Goal: Task Accomplishment & Management: Manage account settings

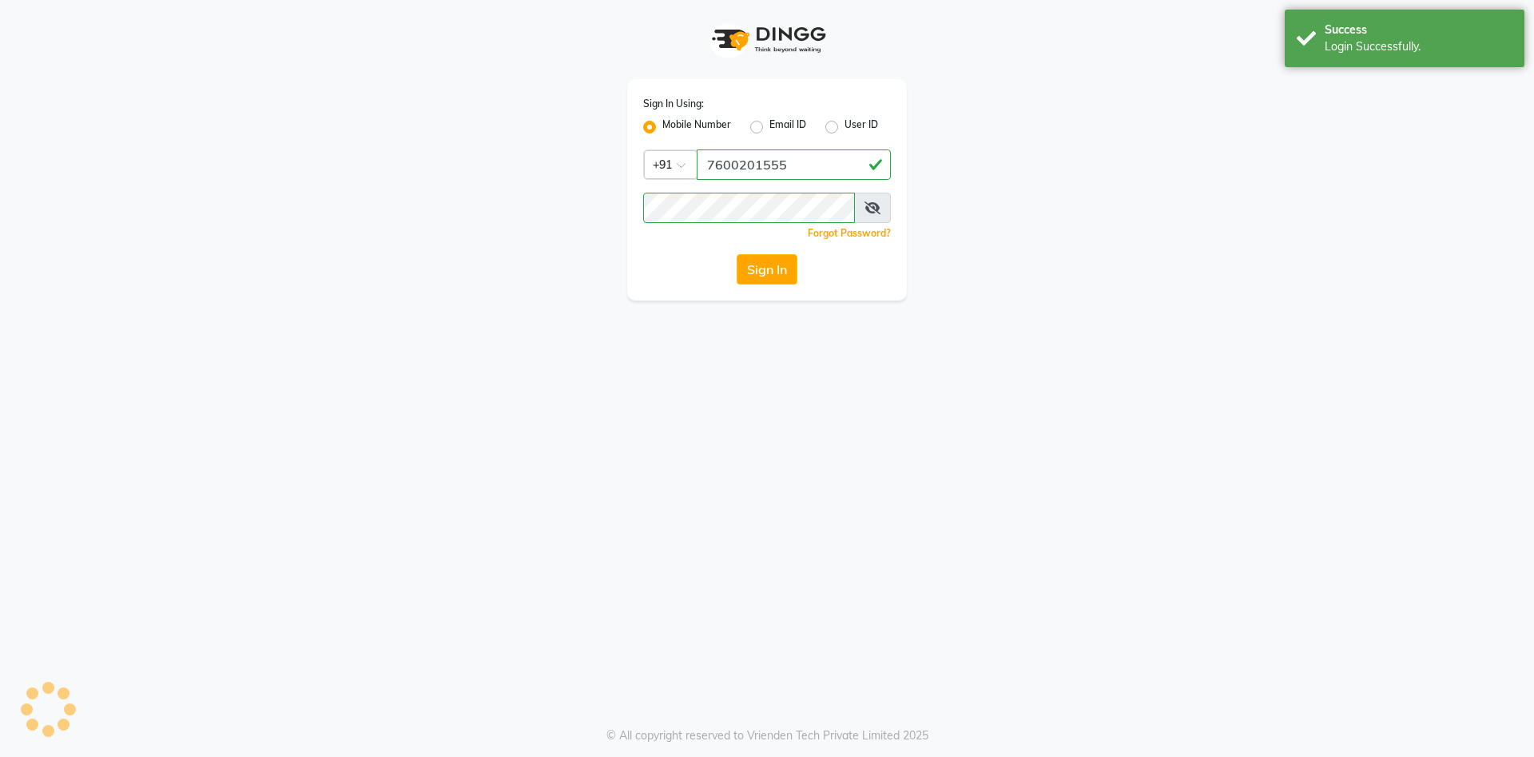
select select "service"
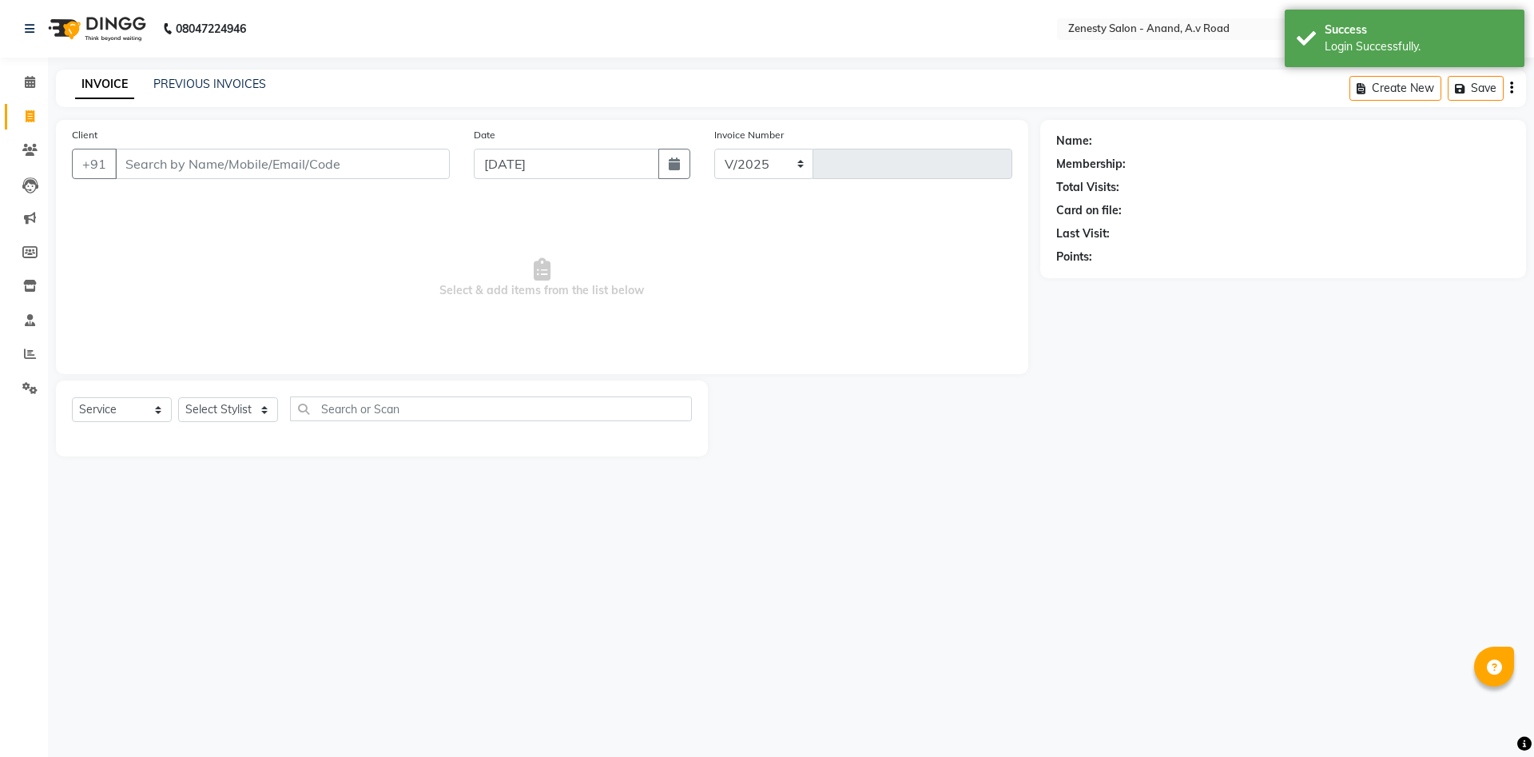
select select "6693"
type input "1040"
select select "52207"
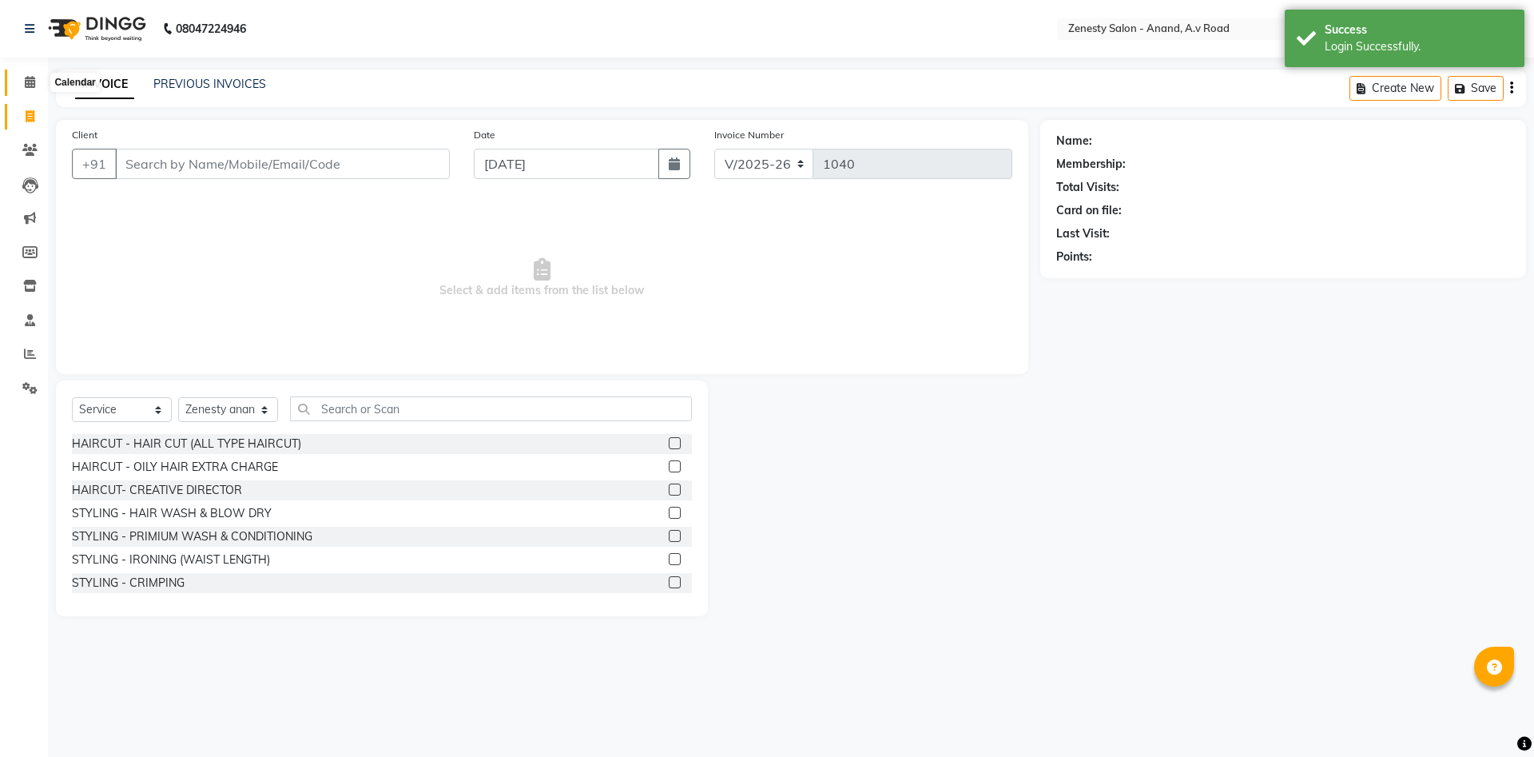
click at [34, 86] on icon at bounding box center [30, 82] width 10 height 12
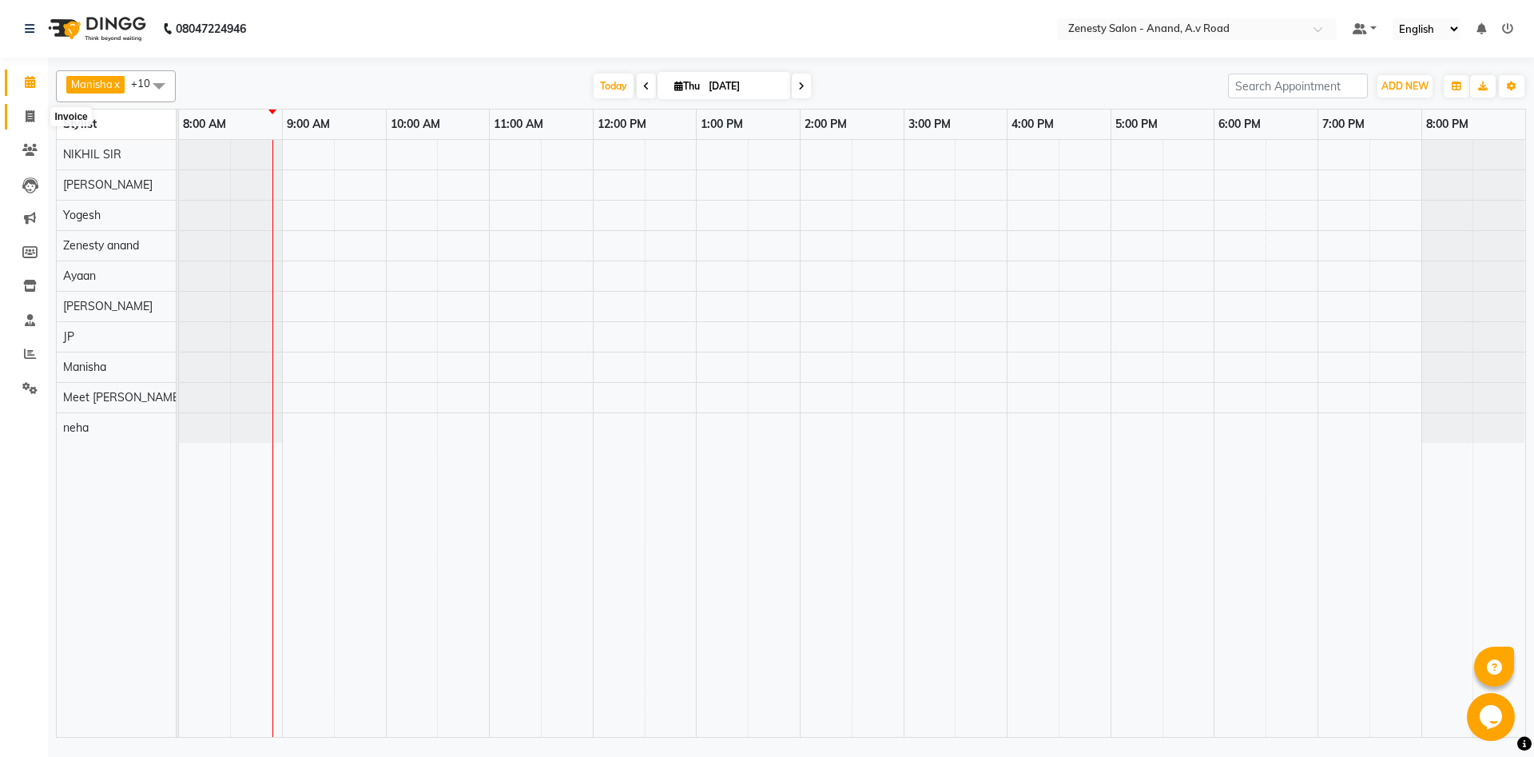
click at [35, 112] on span at bounding box center [30, 117] width 28 height 18
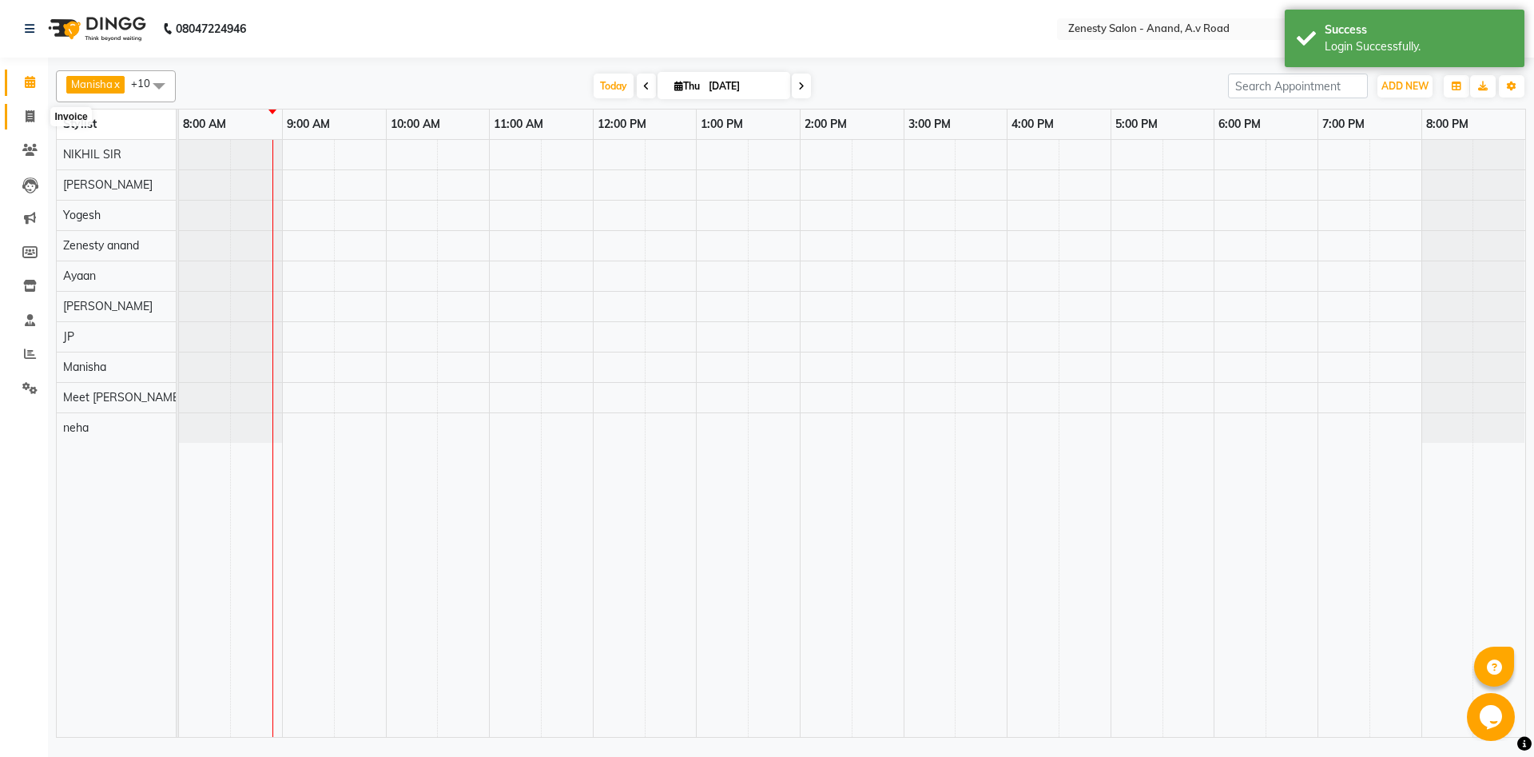
select select "6693"
select select "service"
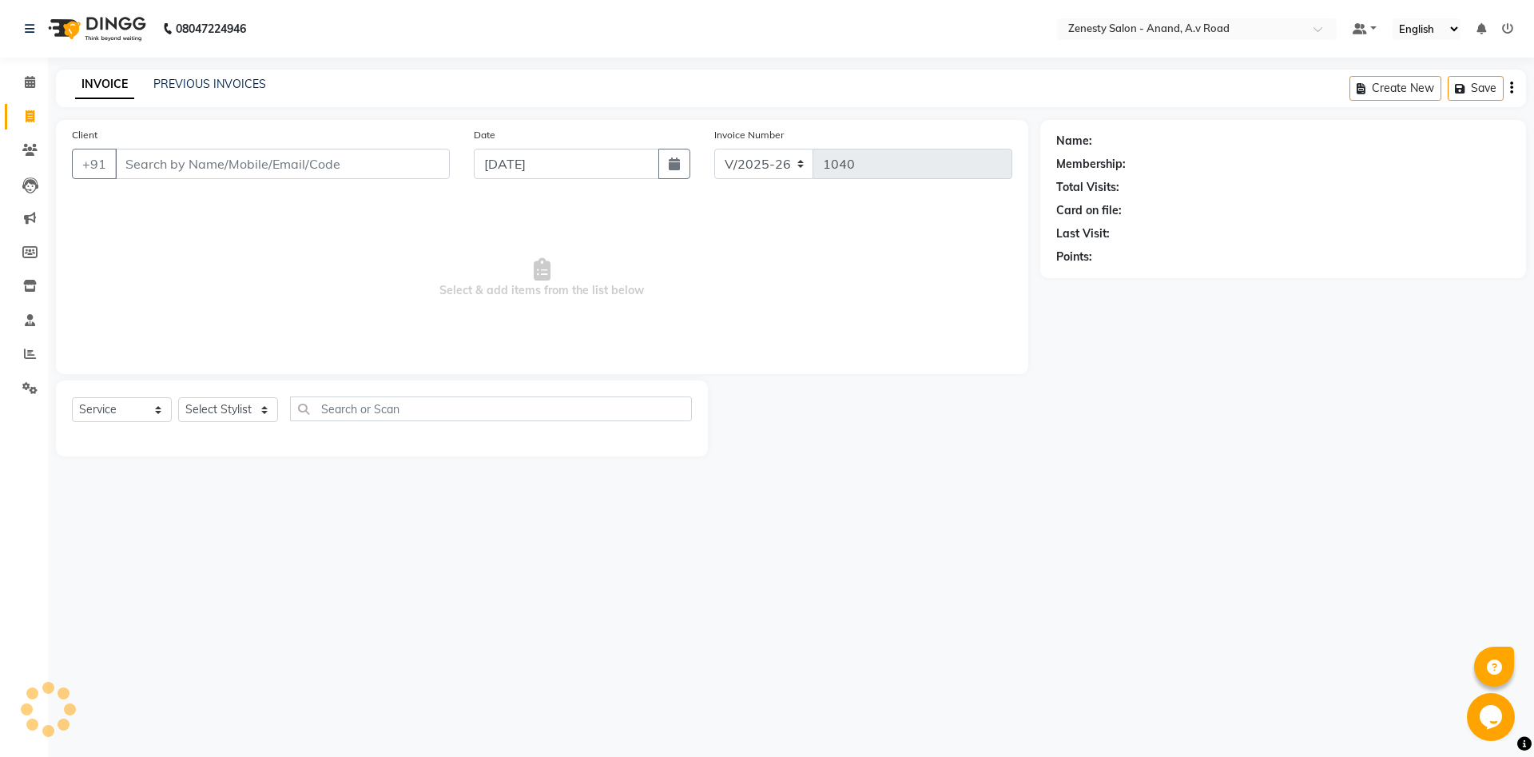
select select "52207"
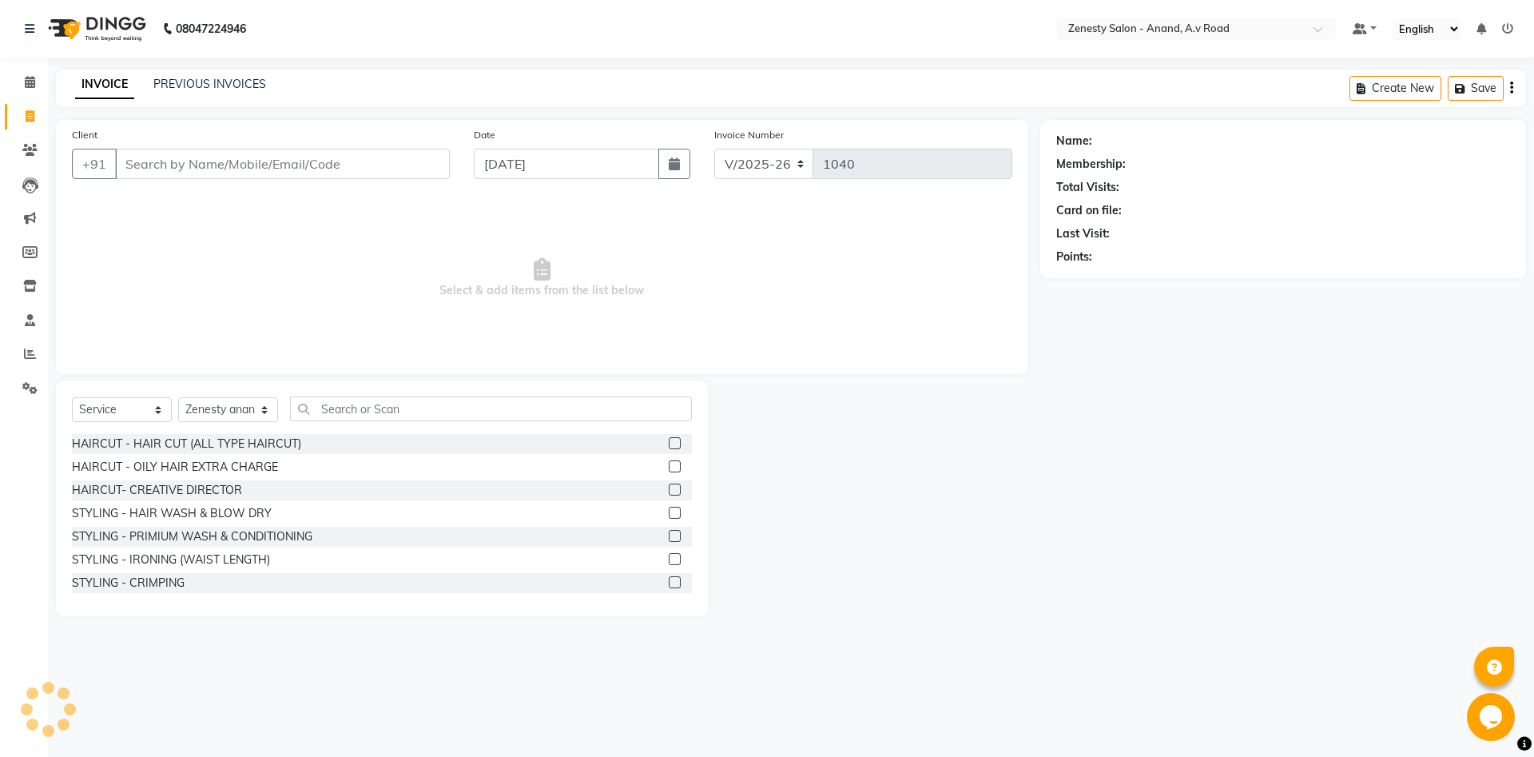
click at [967, 586] on div at bounding box center [874, 498] width 332 height 236
click at [1072, 590] on div "Name: Membership: Total Visits: Card on file: Last Visit: Points:" at bounding box center [1289, 368] width 498 height 496
click at [1023, 542] on div at bounding box center [874, 498] width 332 height 236
click at [32, 87] on icon at bounding box center [30, 82] width 10 height 12
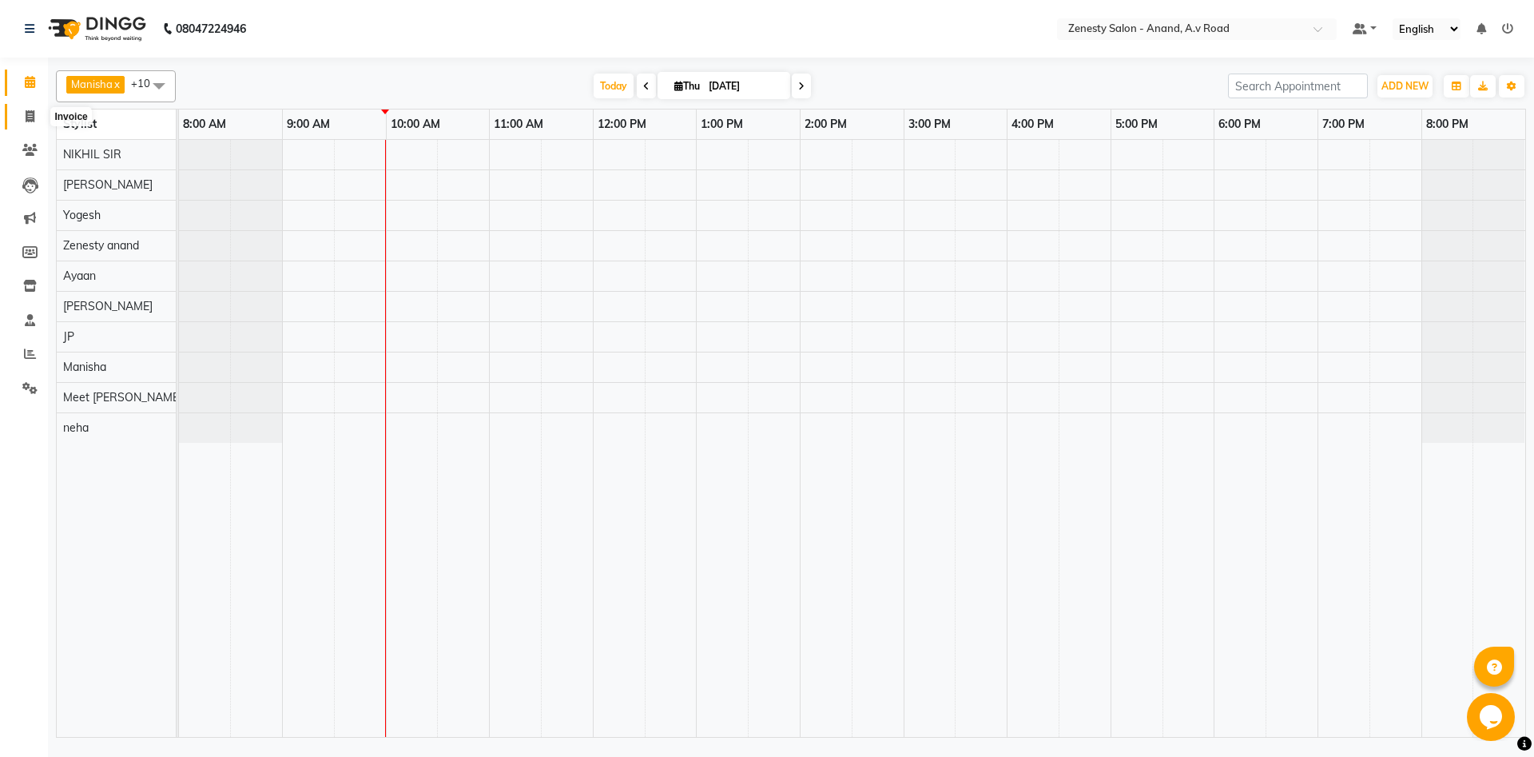
click at [31, 112] on icon at bounding box center [30, 116] width 9 height 12
select select "service"
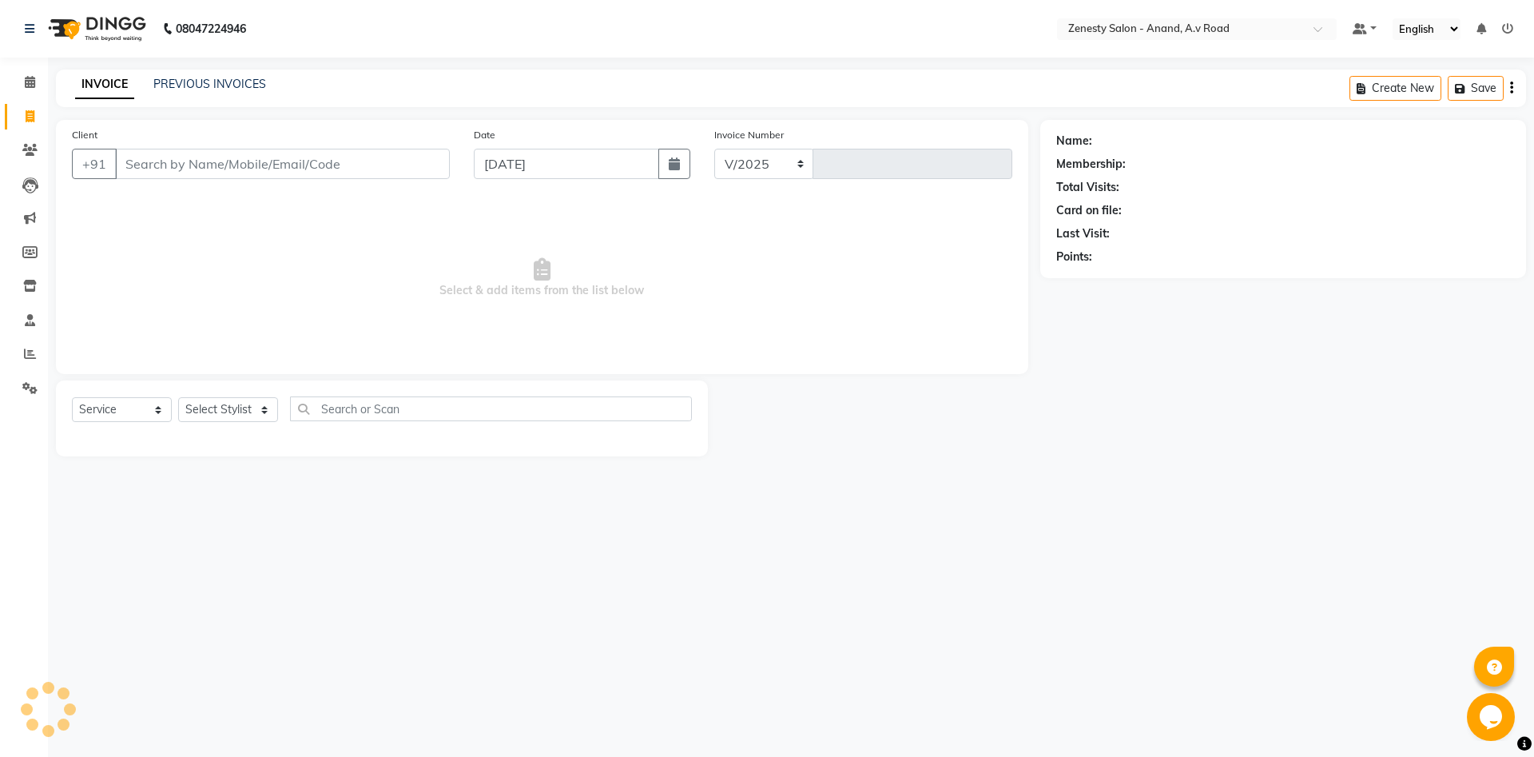
select select "6693"
type input "1040"
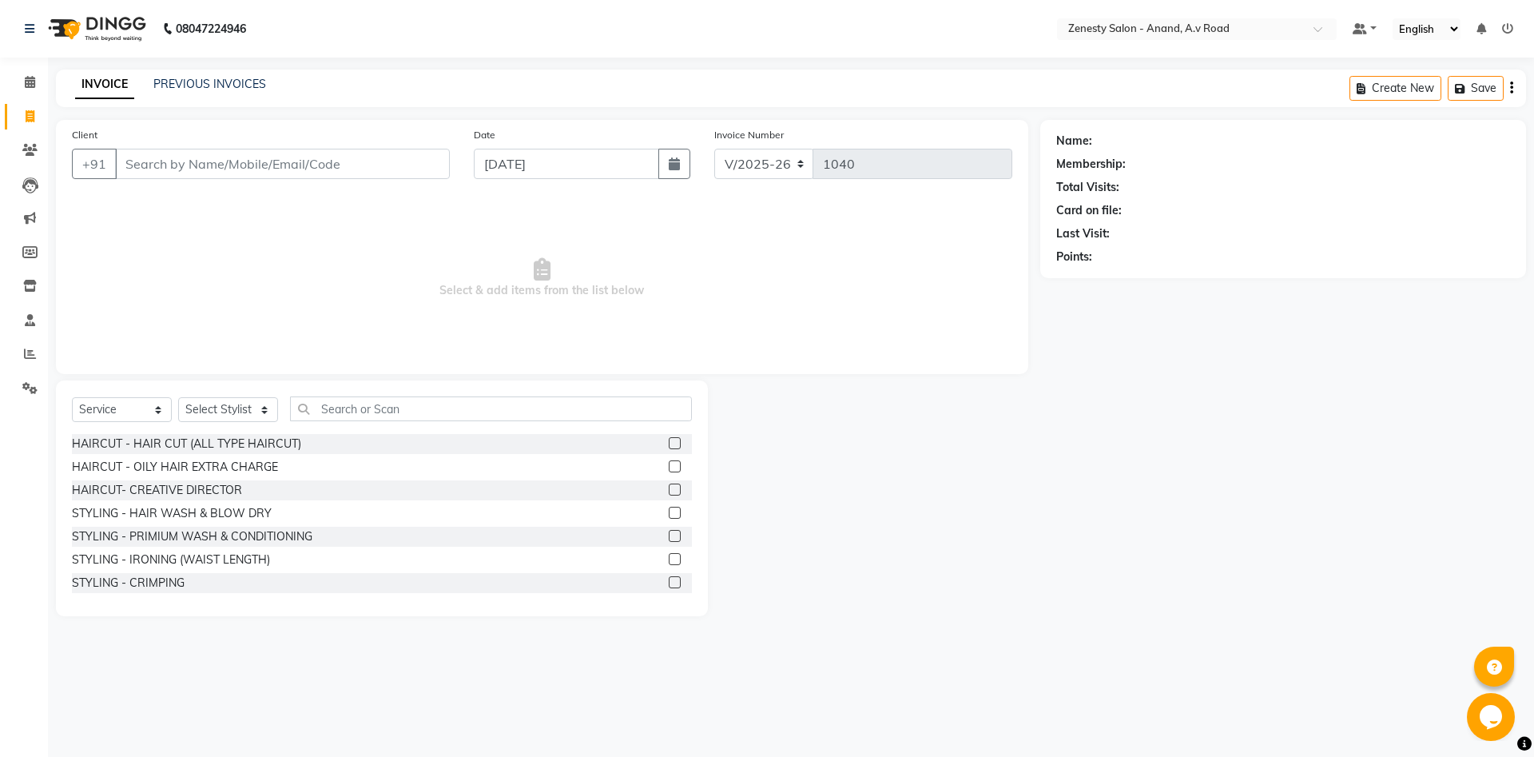
select select "52207"
click at [32, 78] on icon at bounding box center [30, 82] width 10 height 12
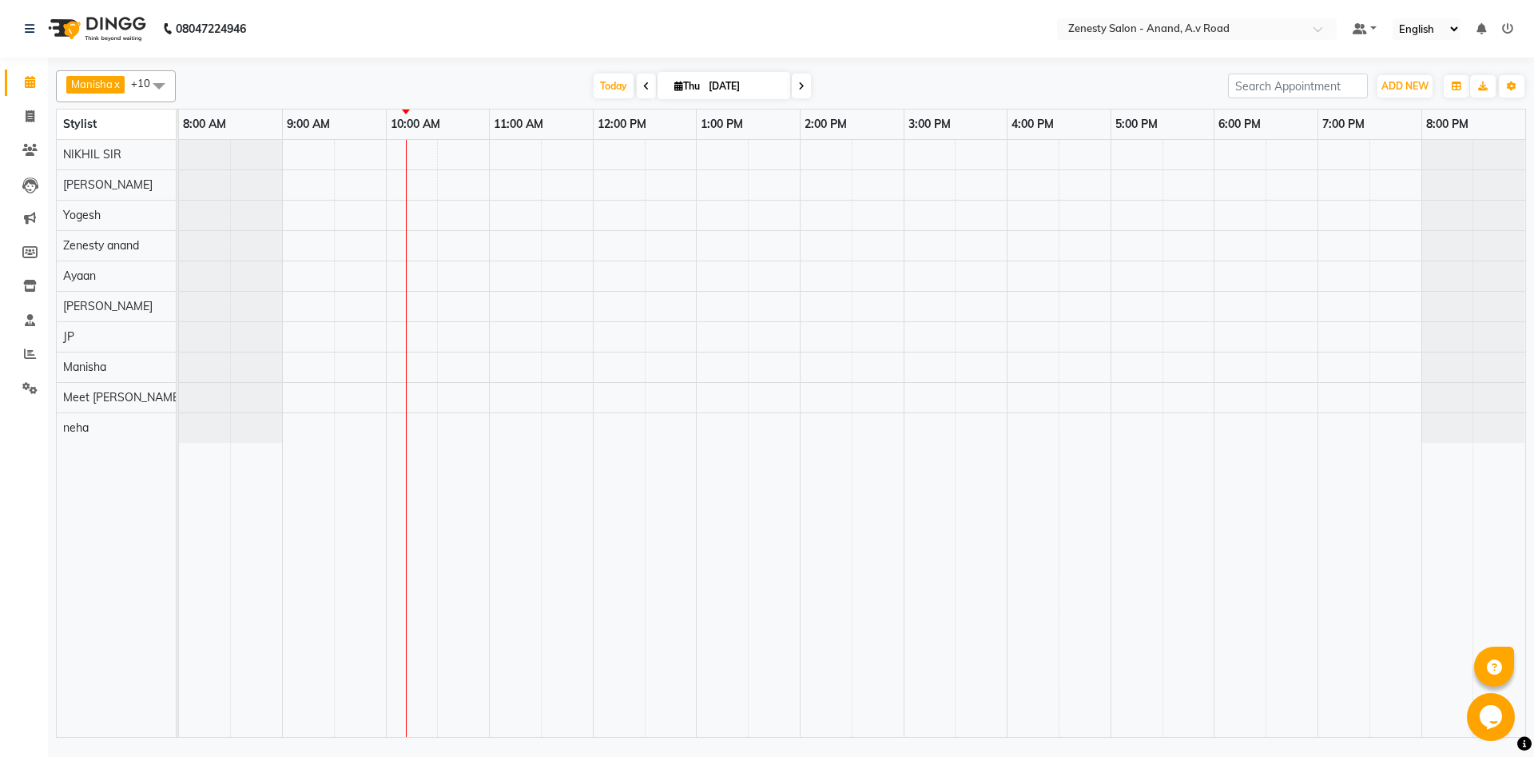
click at [643, 89] on icon at bounding box center [646, 86] width 6 height 10
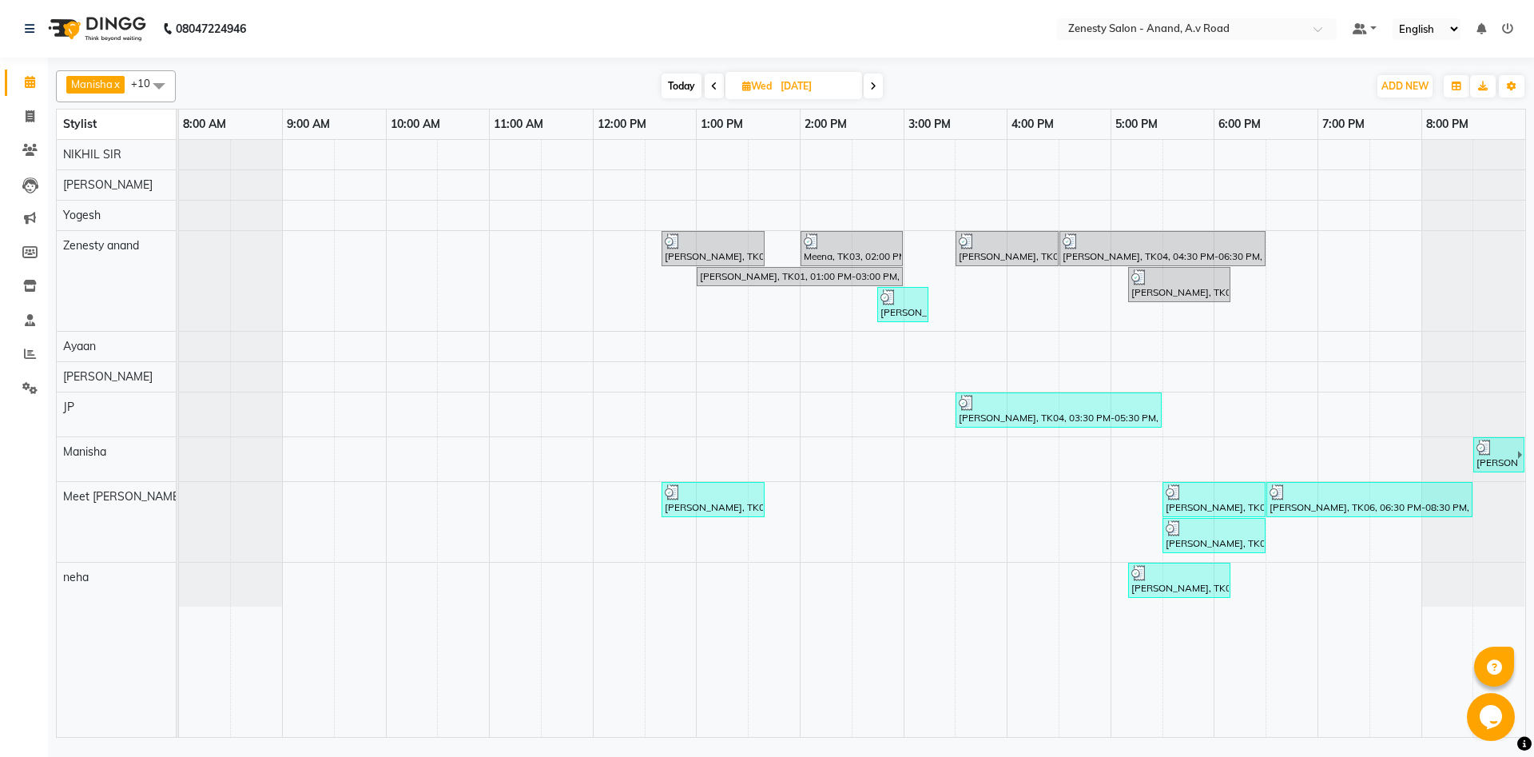
click at [872, 85] on icon at bounding box center [873, 86] width 6 height 10
type input "[DATE]"
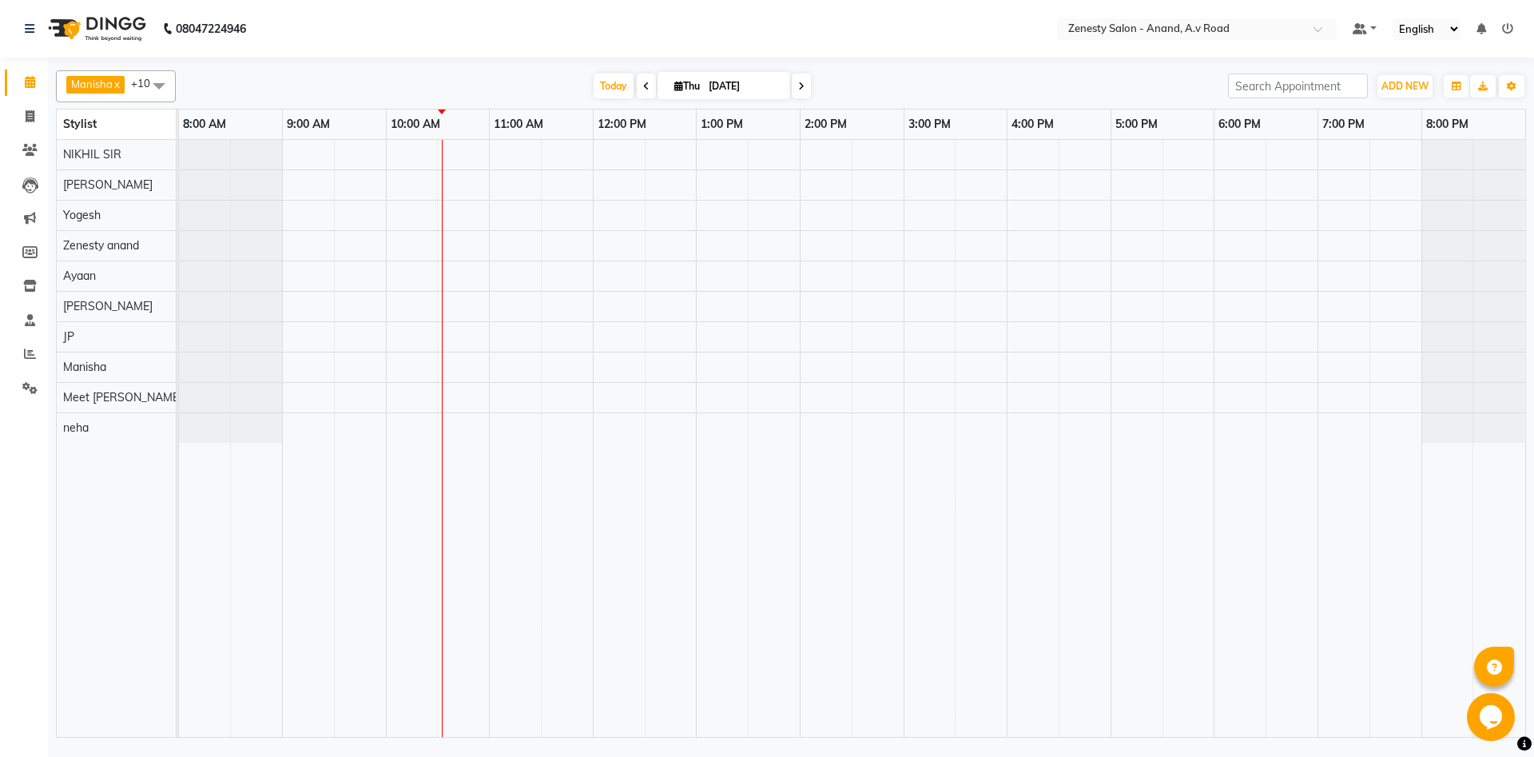
click at [1194, 455] on td at bounding box center [1188, 438] width 52 height 597
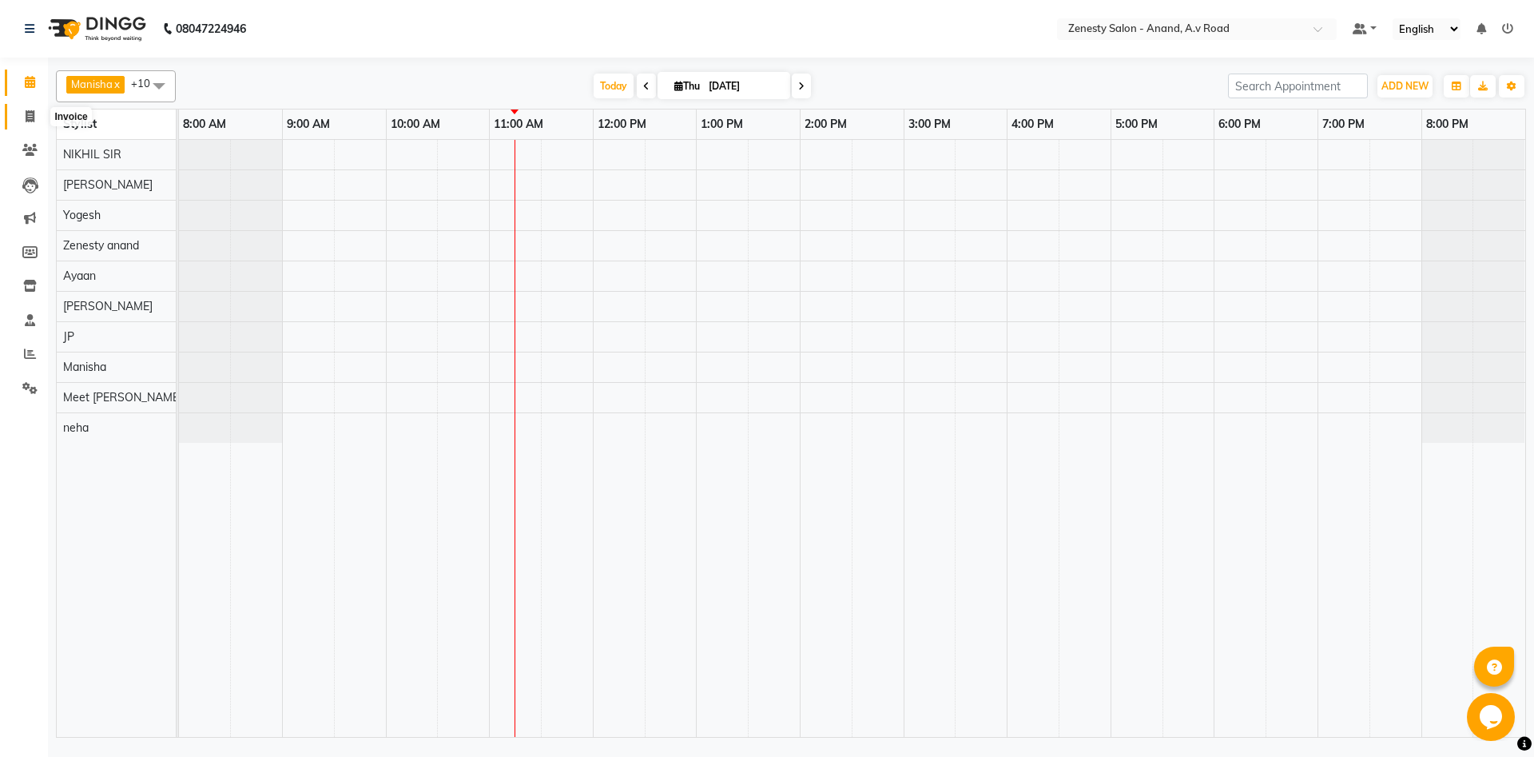
click at [26, 116] on icon at bounding box center [30, 116] width 9 height 12
select select "6693"
select select "service"
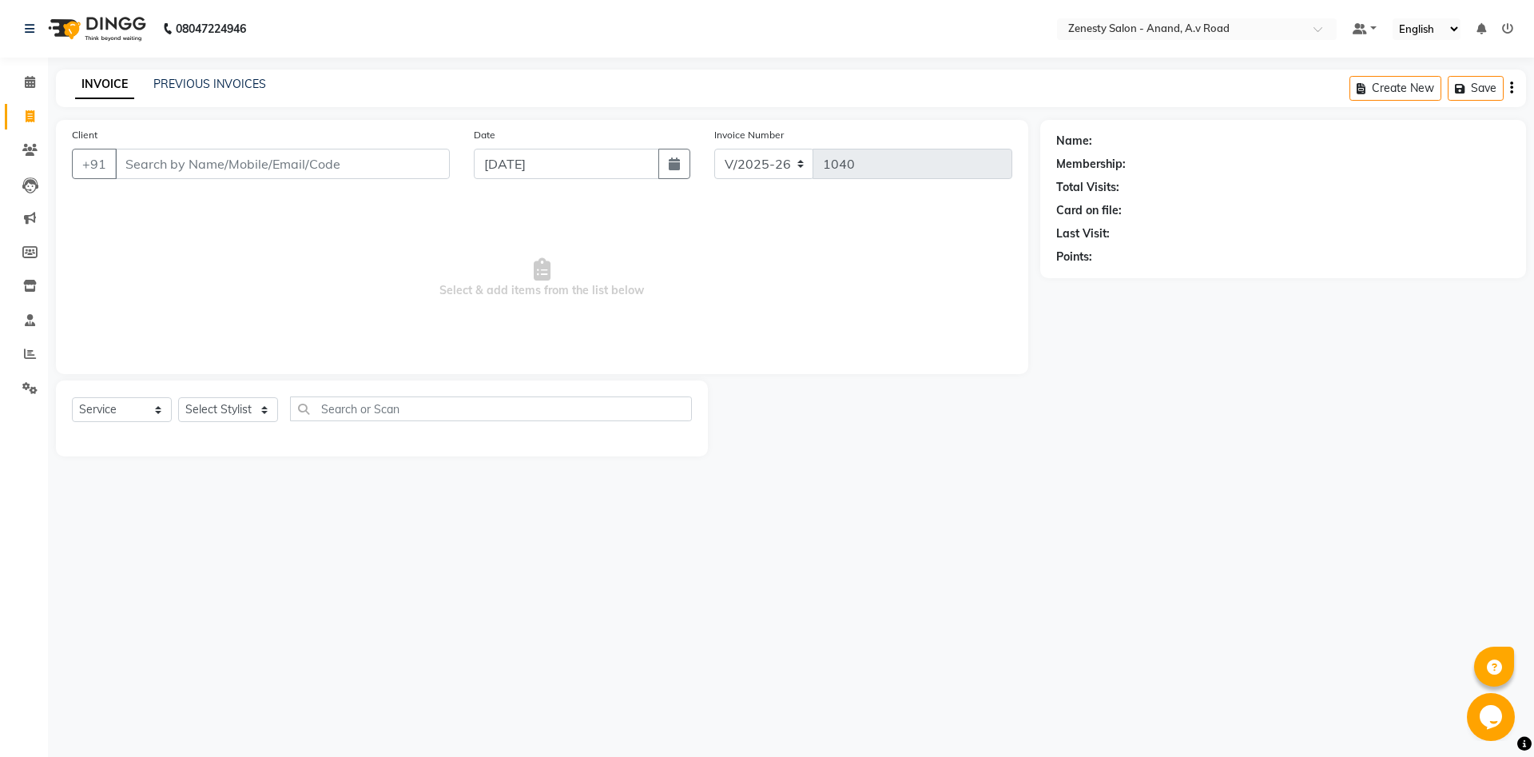
click at [294, 164] on input "Client" at bounding box center [282, 164] width 335 height 30
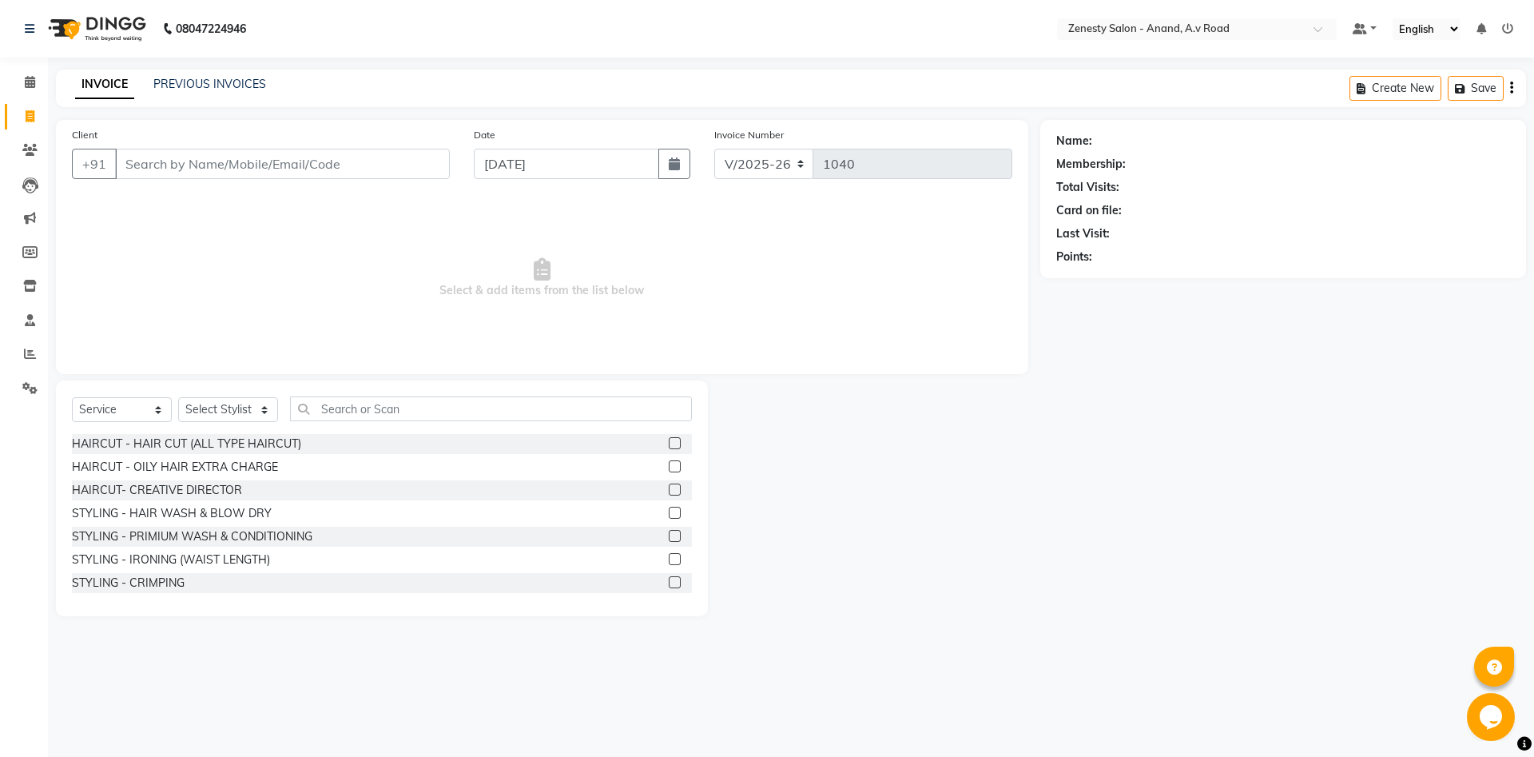
select select "52207"
click at [350, 398] on input "text" at bounding box center [491, 408] width 402 height 25
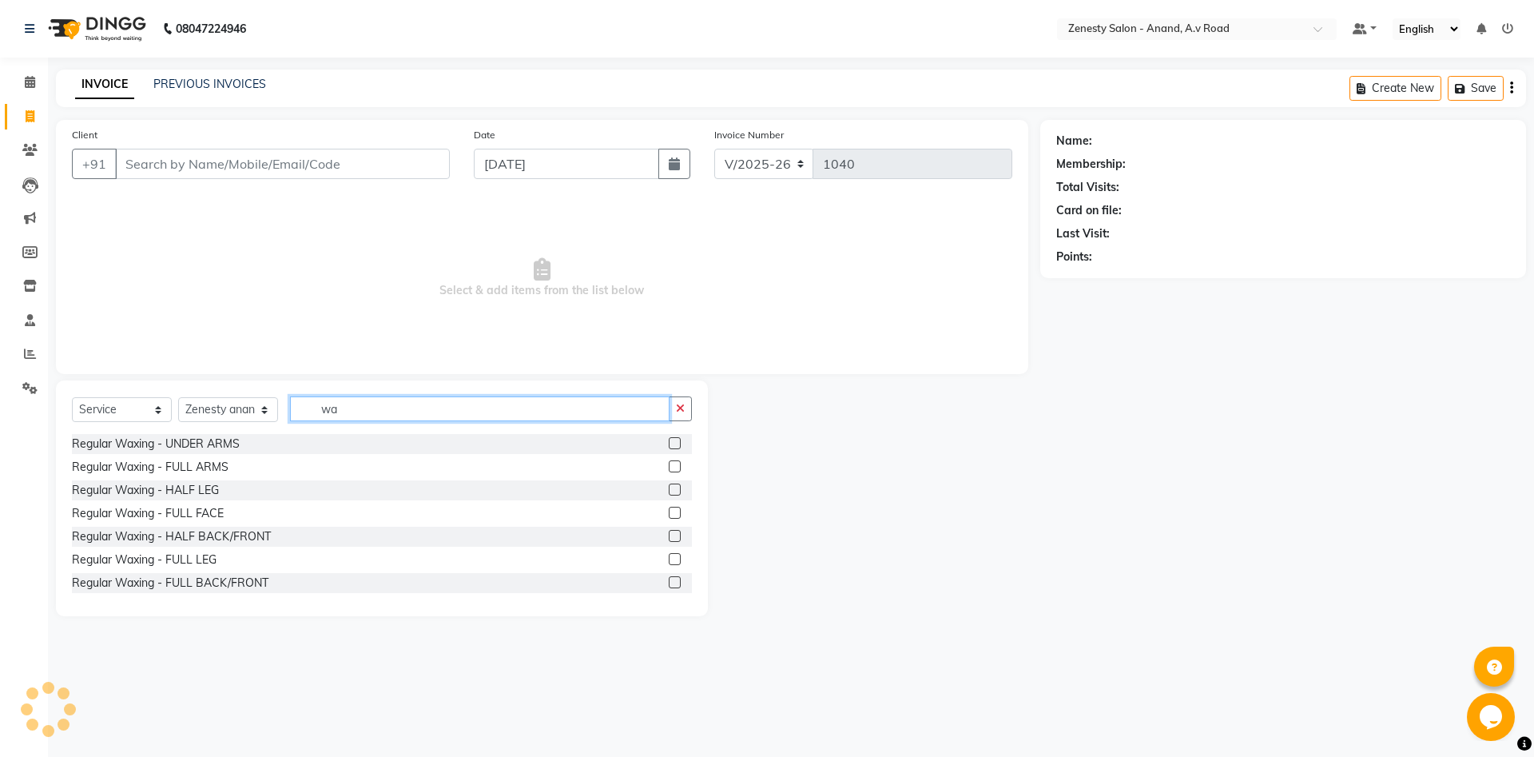
type input "w"
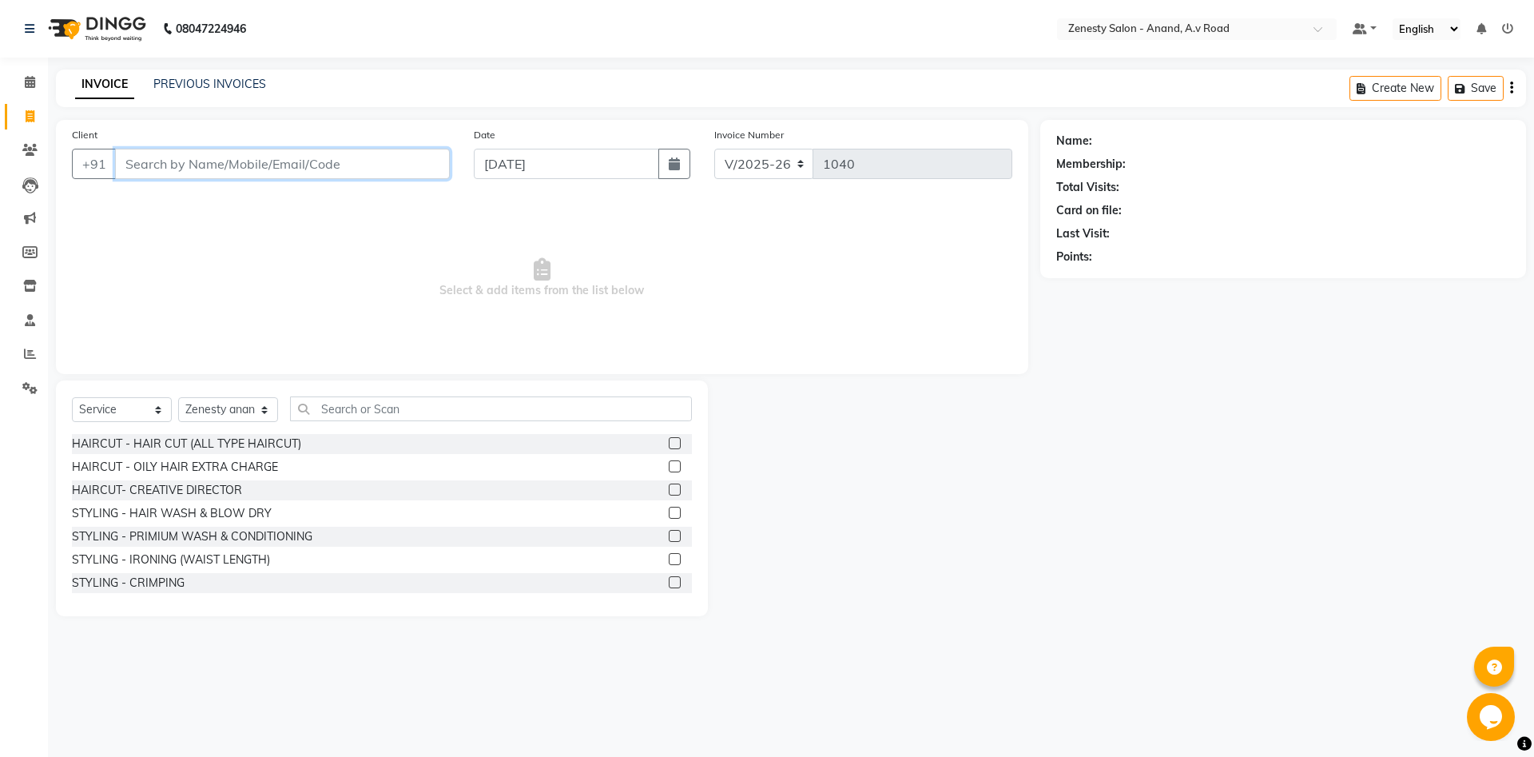
click at [340, 167] on input "Client" at bounding box center [282, 164] width 335 height 30
click at [283, 169] on input "Client" at bounding box center [282, 164] width 335 height 30
click at [283, 165] on input "Client" at bounding box center [282, 164] width 335 height 30
click at [236, 162] on input "Client" at bounding box center [282, 164] width 335 height 30
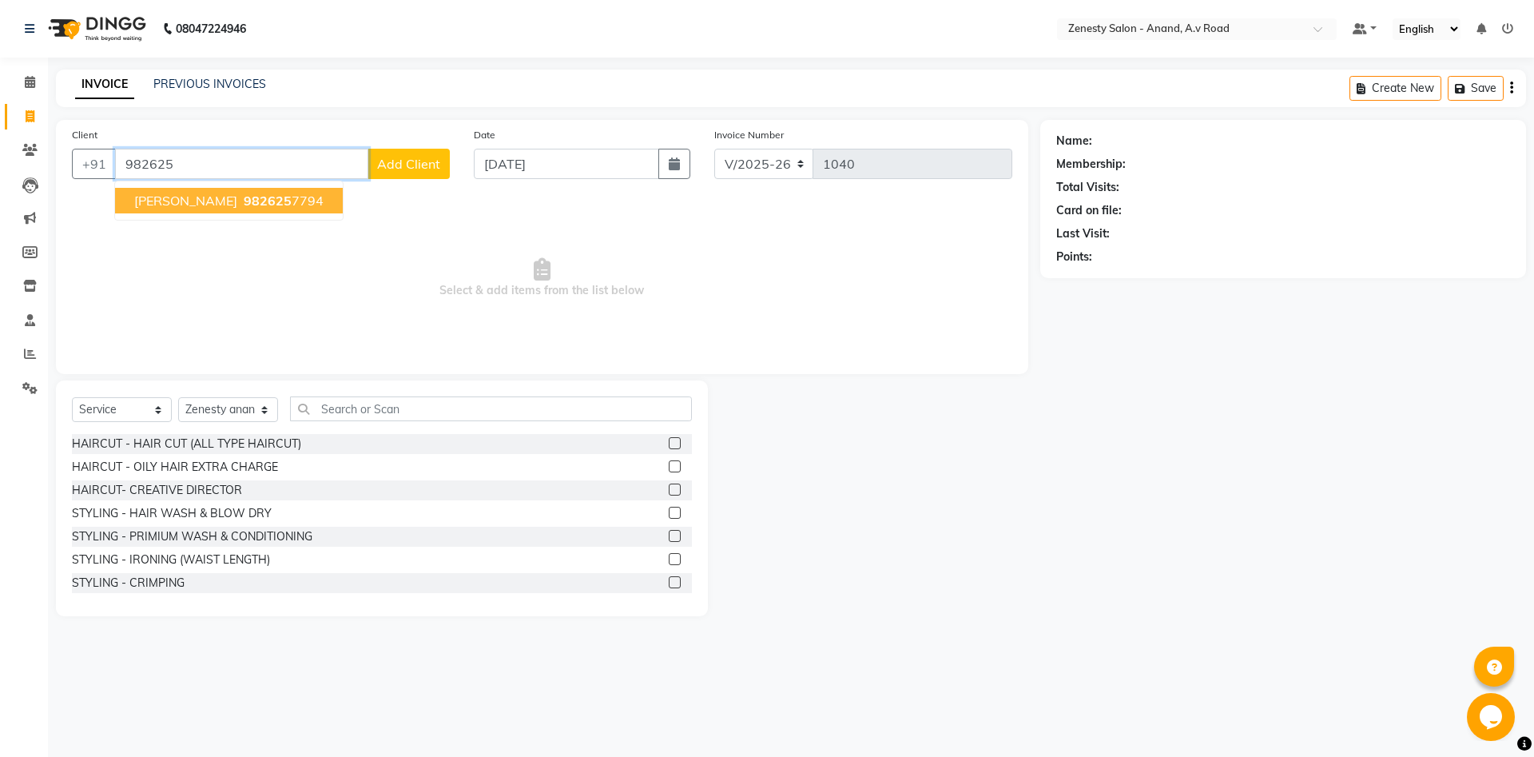
click at [247, 202] on ngb-highlight "982625 7794" at bounding box center [281, 201] width 83 height 16
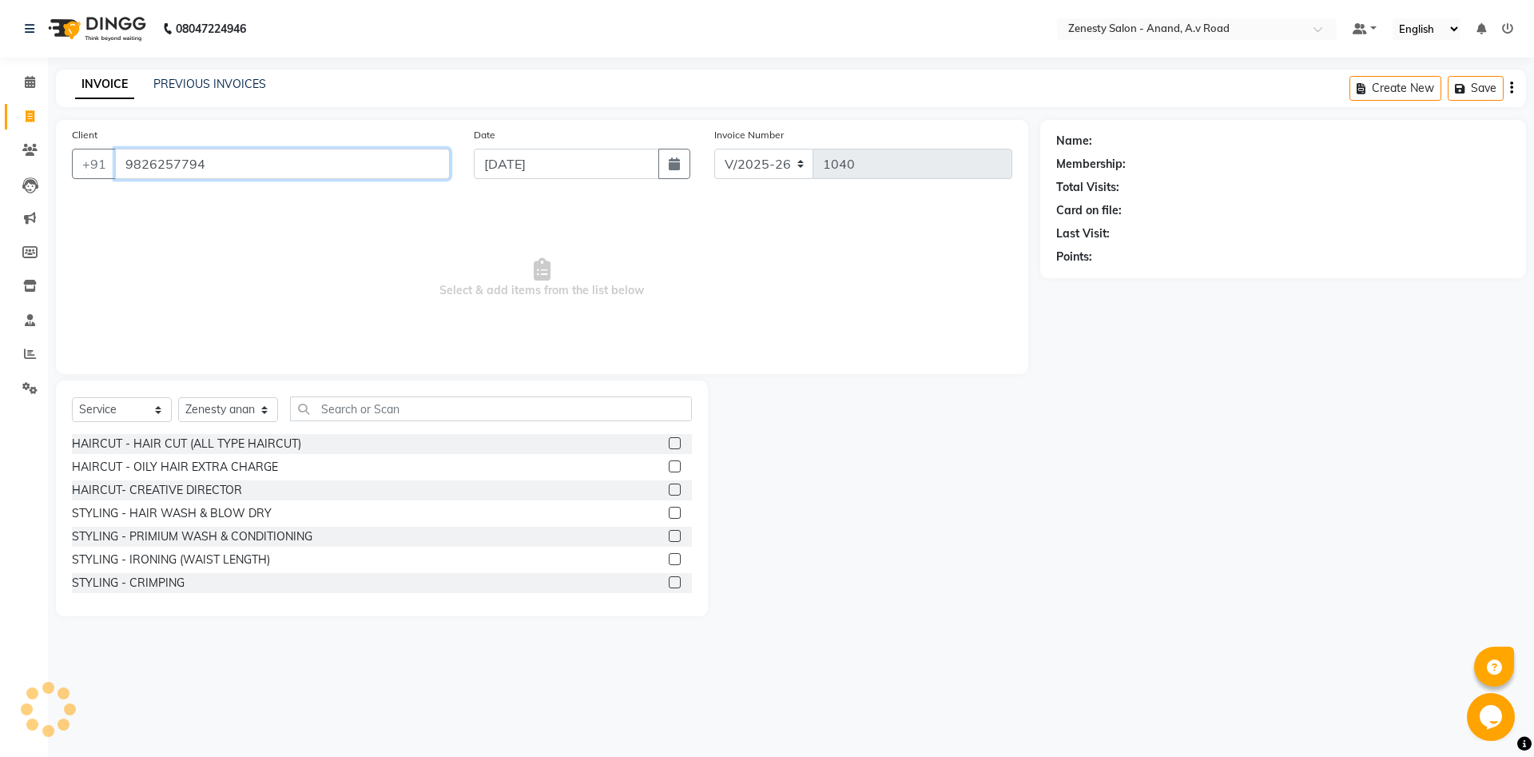
type input "9826257794"
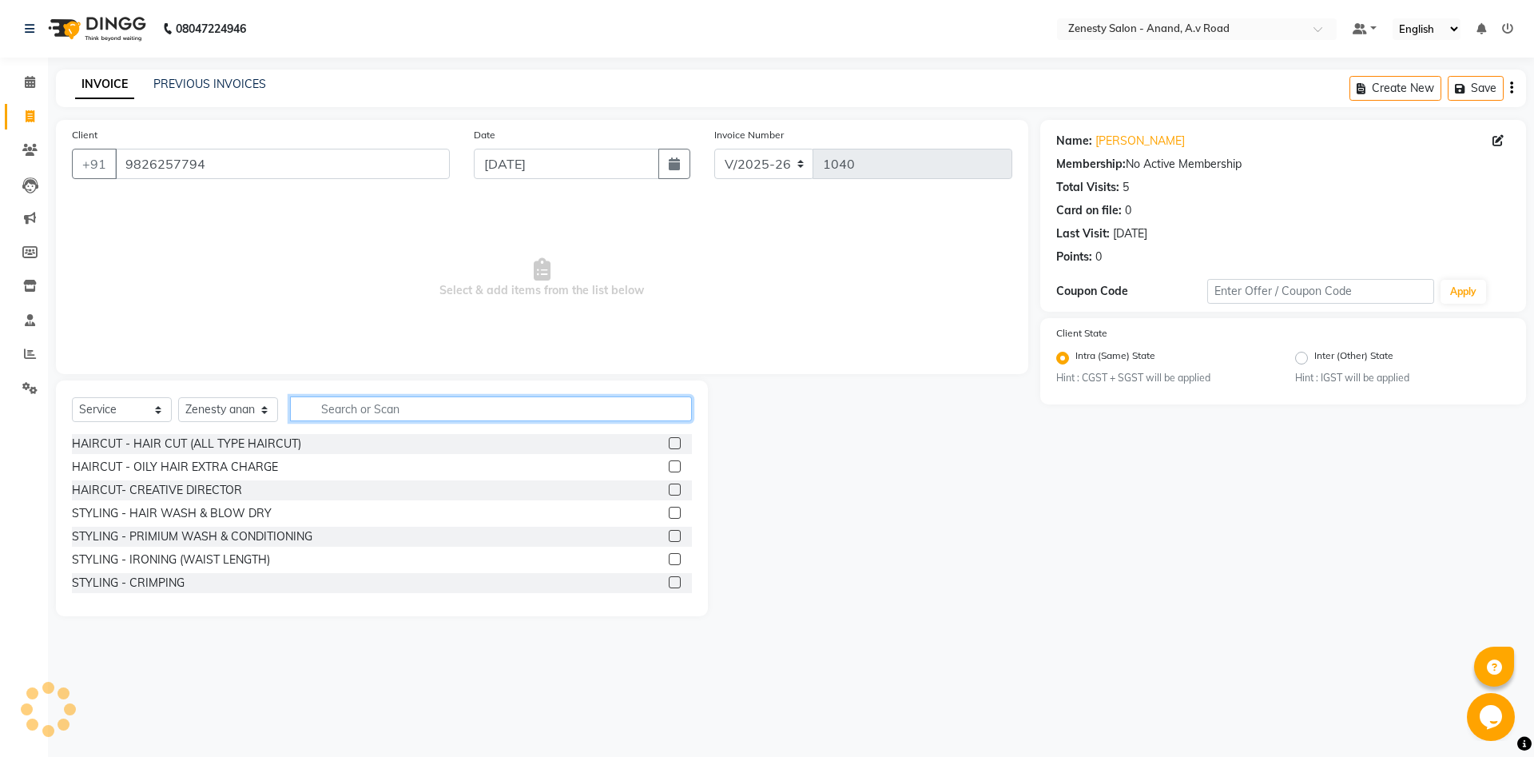
click at [399, 404] on input "text" at bounding box center [491, 408] width 402 height 25
type input "r"
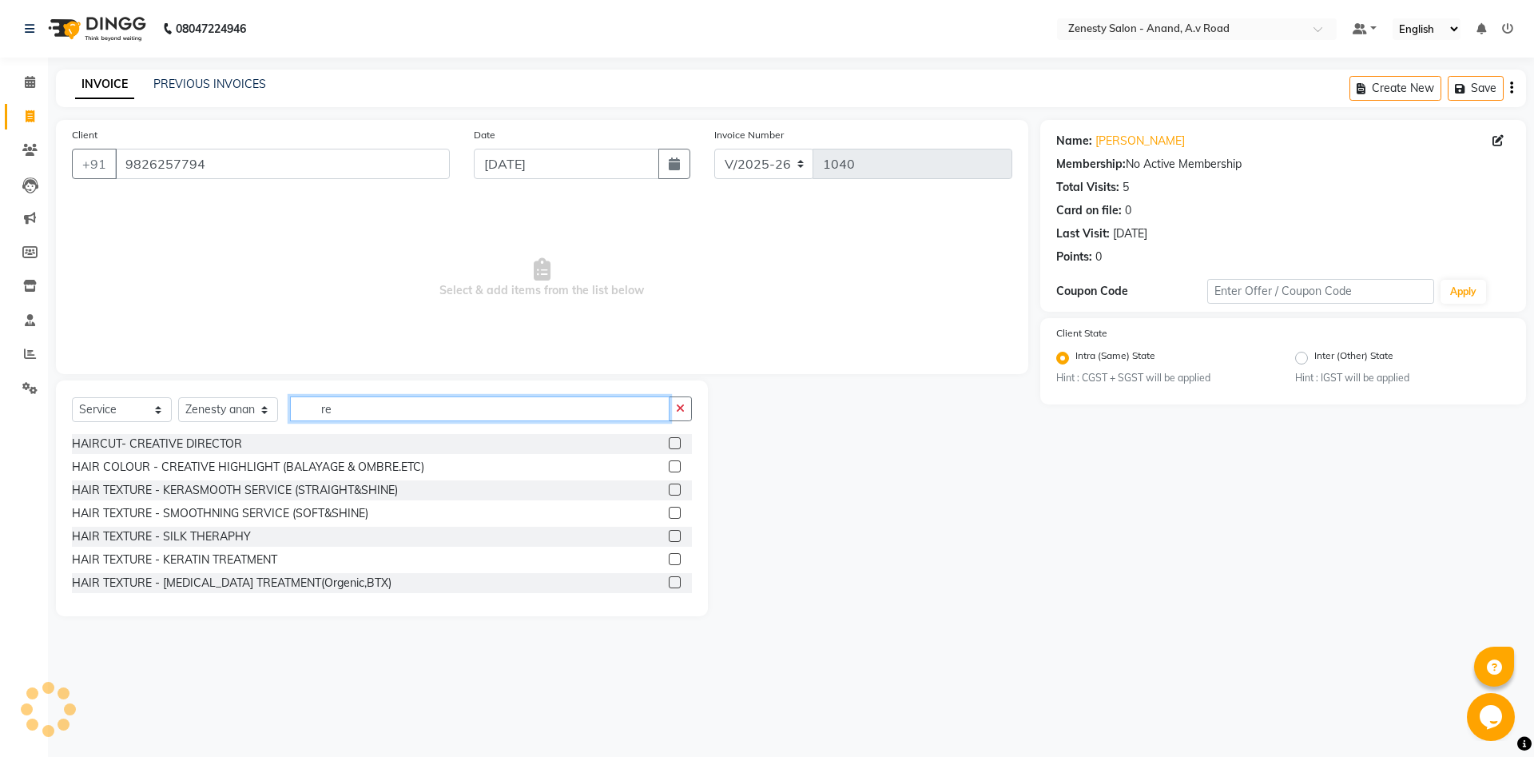
type input "r"
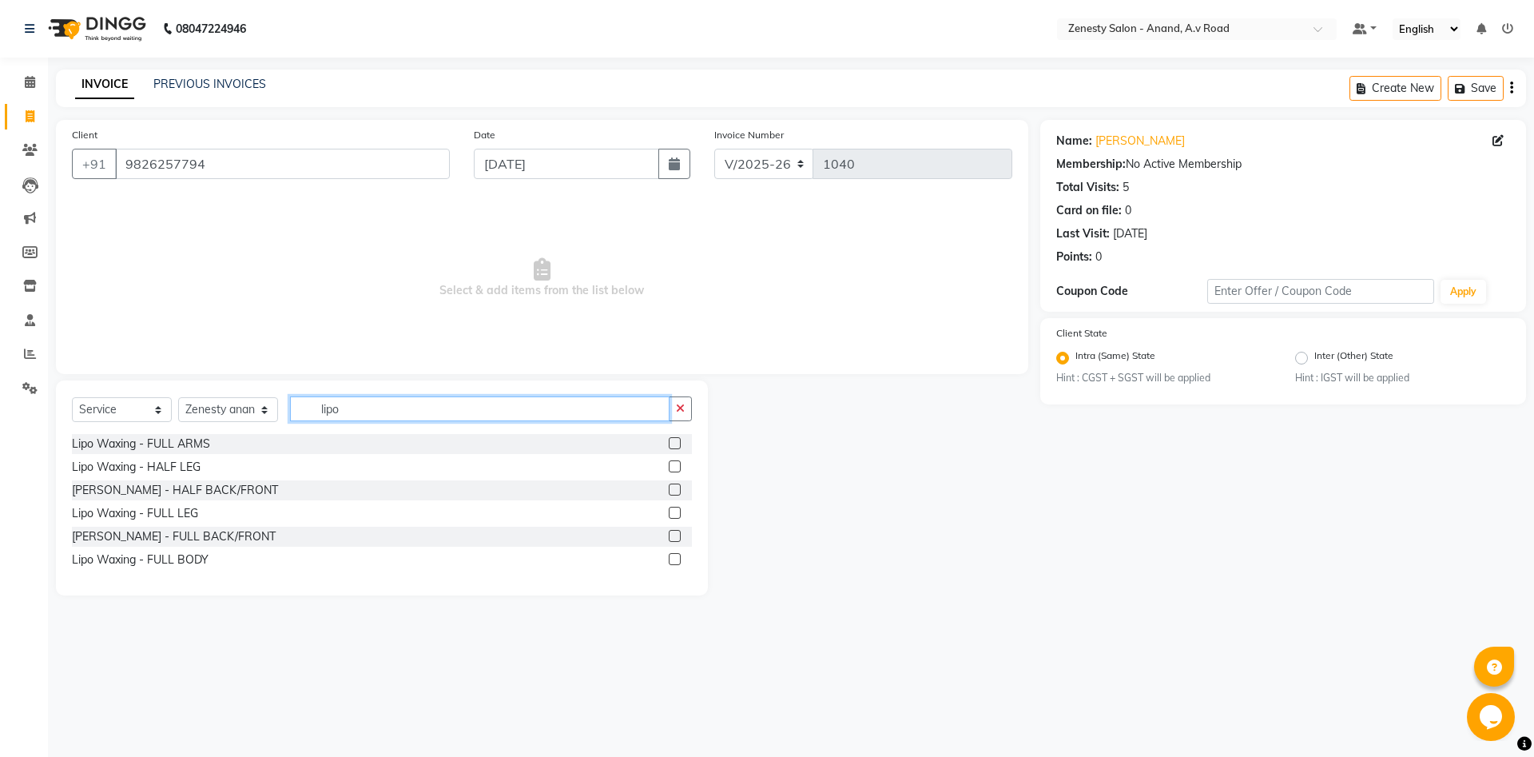
type input "lipo"
click at [669, 445] on label at bounding box center [675, 443] width 12 height 12
click at [669, 445] on input "checkbox" at bounding box center [674, 444] width 10 height 10
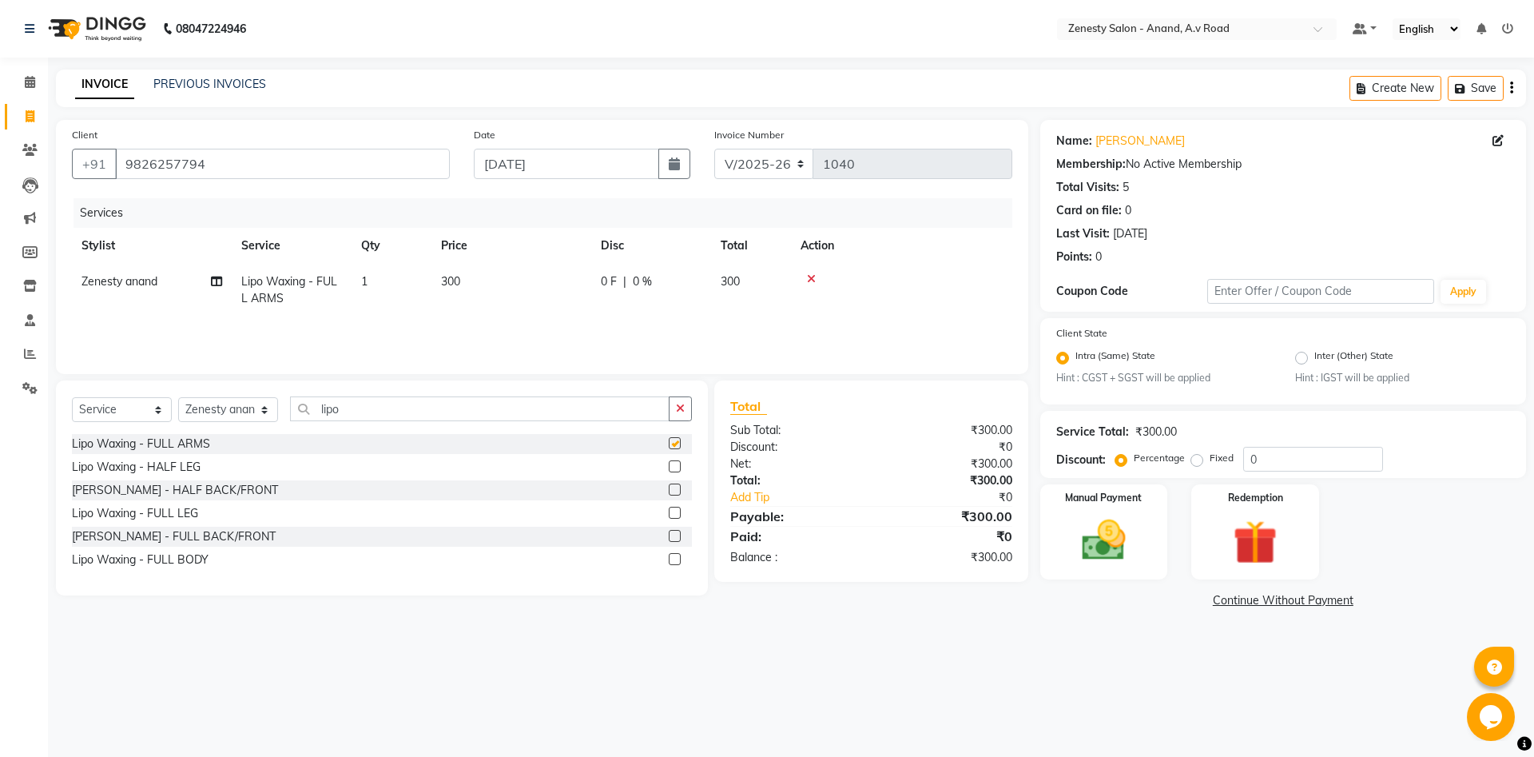
checkbox input "false"
click at [1257, 598] on link "Continue Without Payment" at bounding box center [1282, 600] width 479 height 17
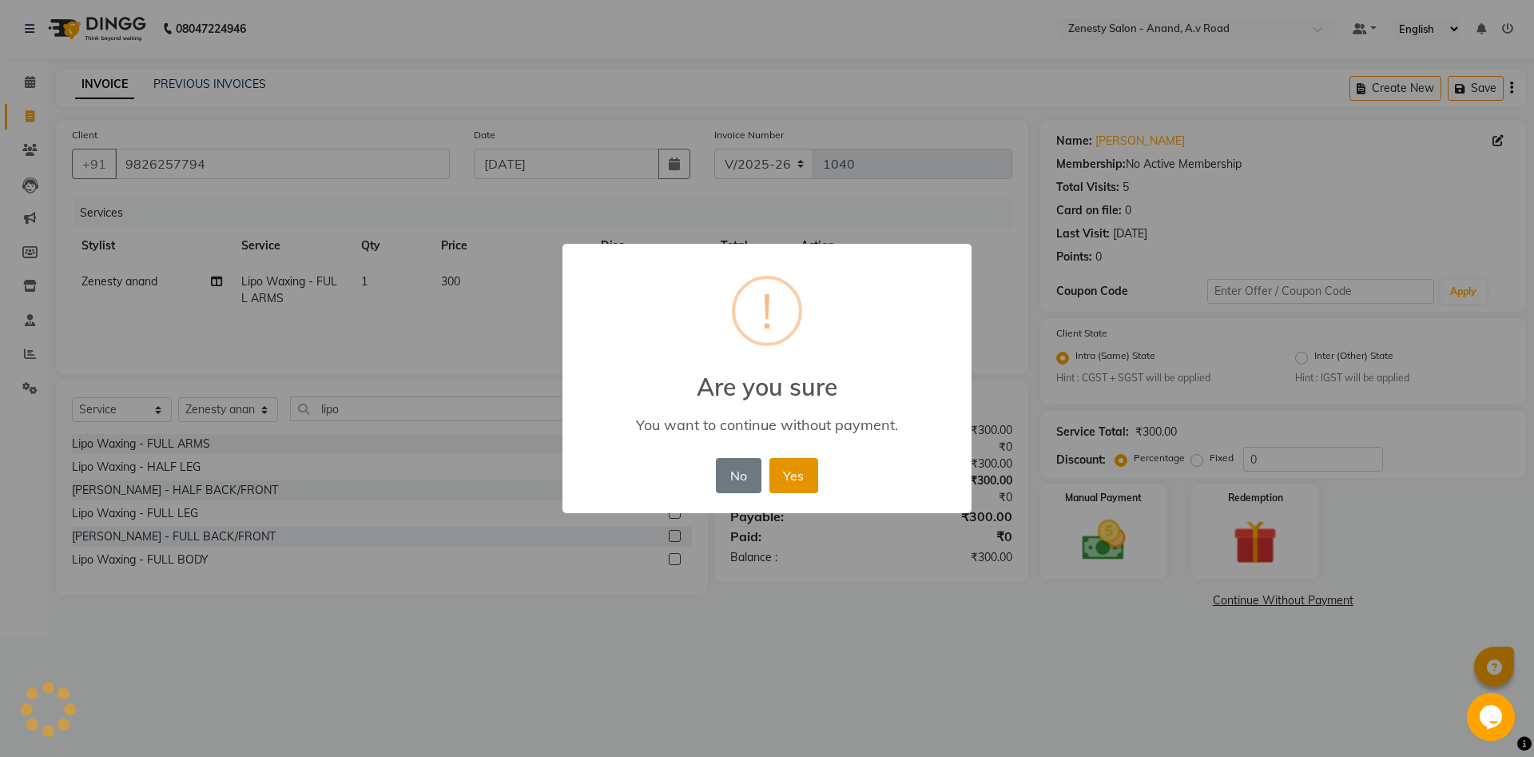
click at [784, 468] on button "Yes" at bounding box center [793, 475] width 49 height 35
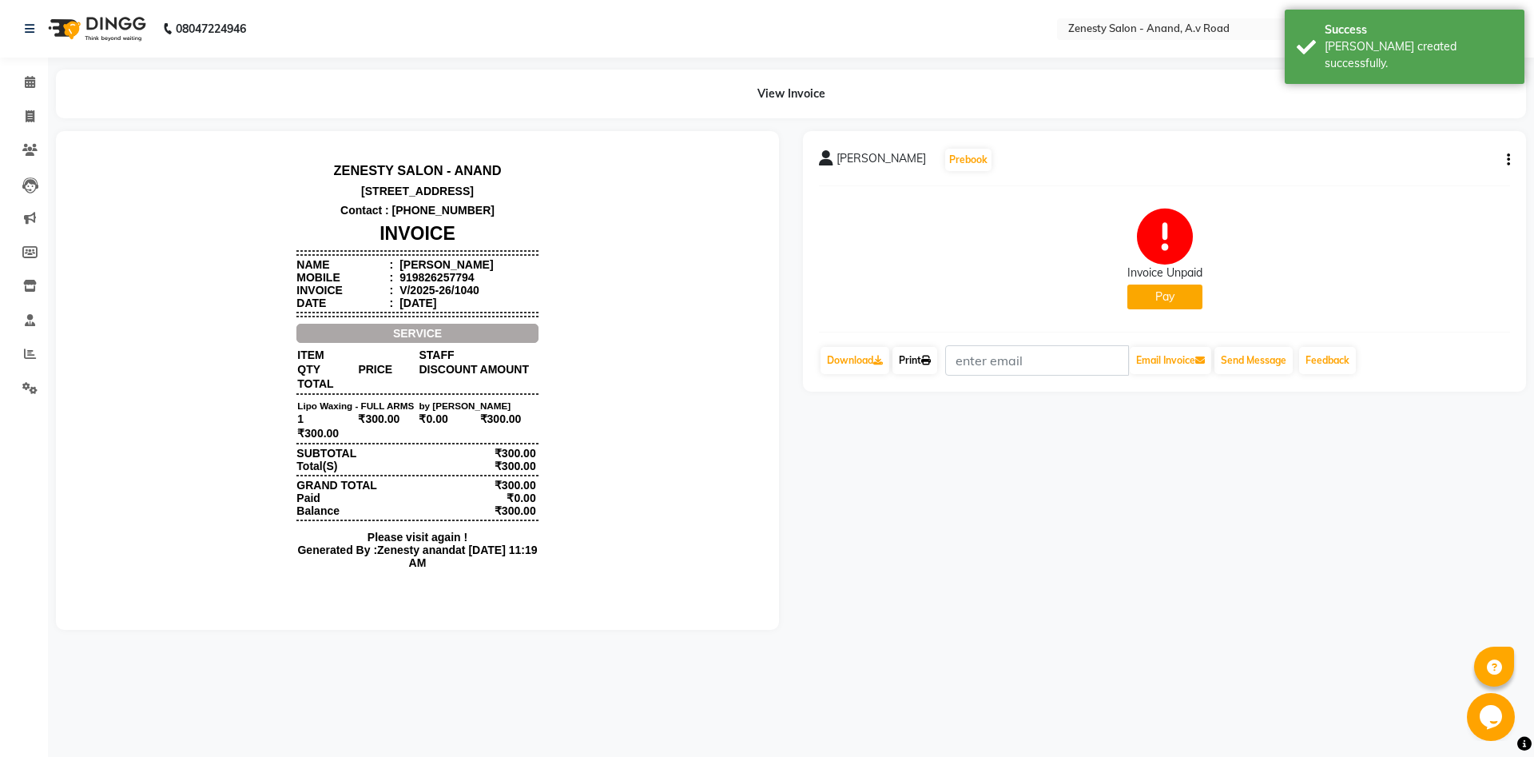
click at [922, 364] on link "Print" at bounding box center [914, 360] width 45 height 27
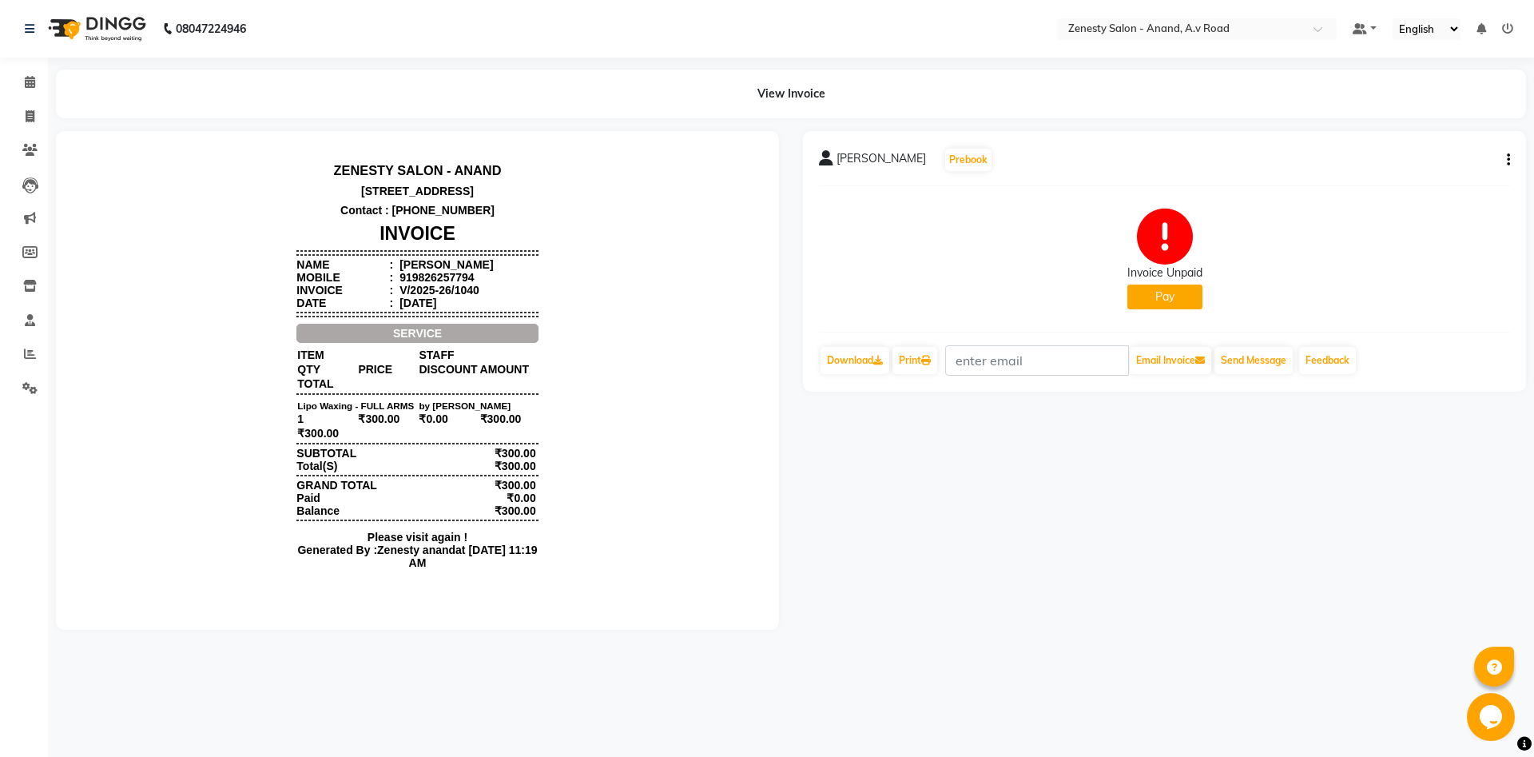
click at [1500, 158] on button "button" at bounding box center [1505, 160] width 10 height 17
click at [1423, 178] on div "Edit Invoice" at bounding box center [1428, 180] width 109 height 20
select select "service"
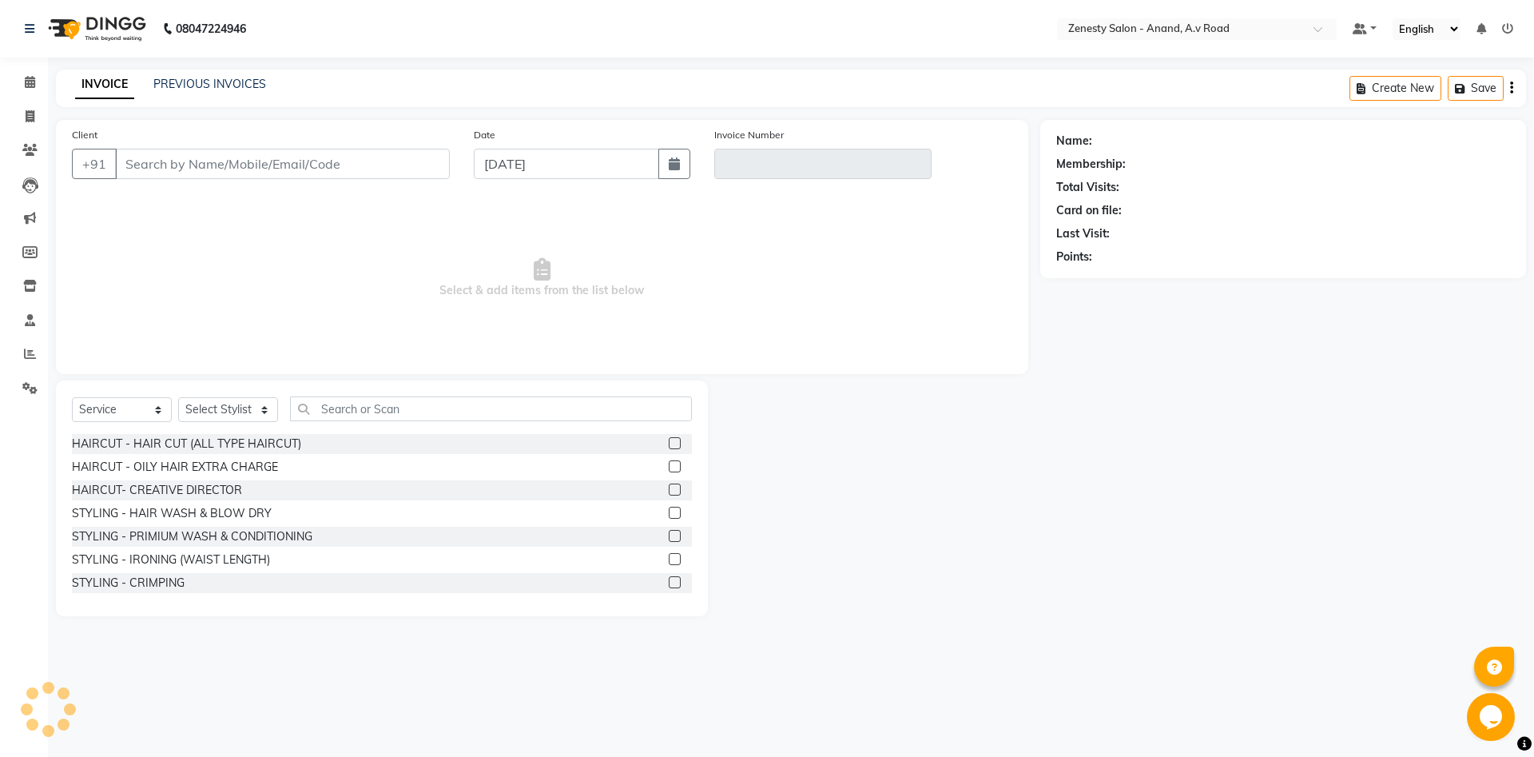
select select "52207"
type input "9826257794"
type input "V/2025-26/1040"
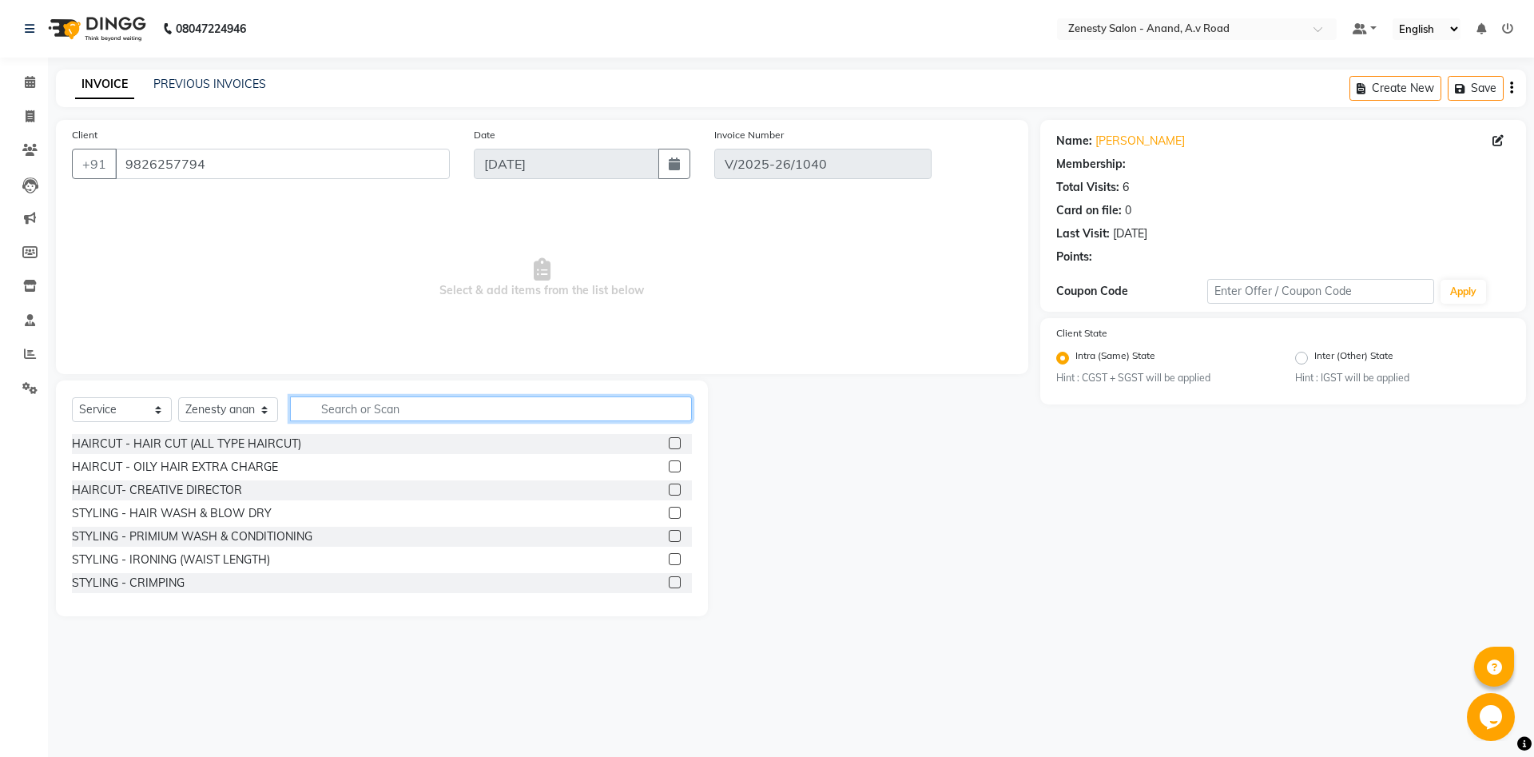
click at [425, 412] on input "text" at bounding box center [491, 408] width 402 height 25
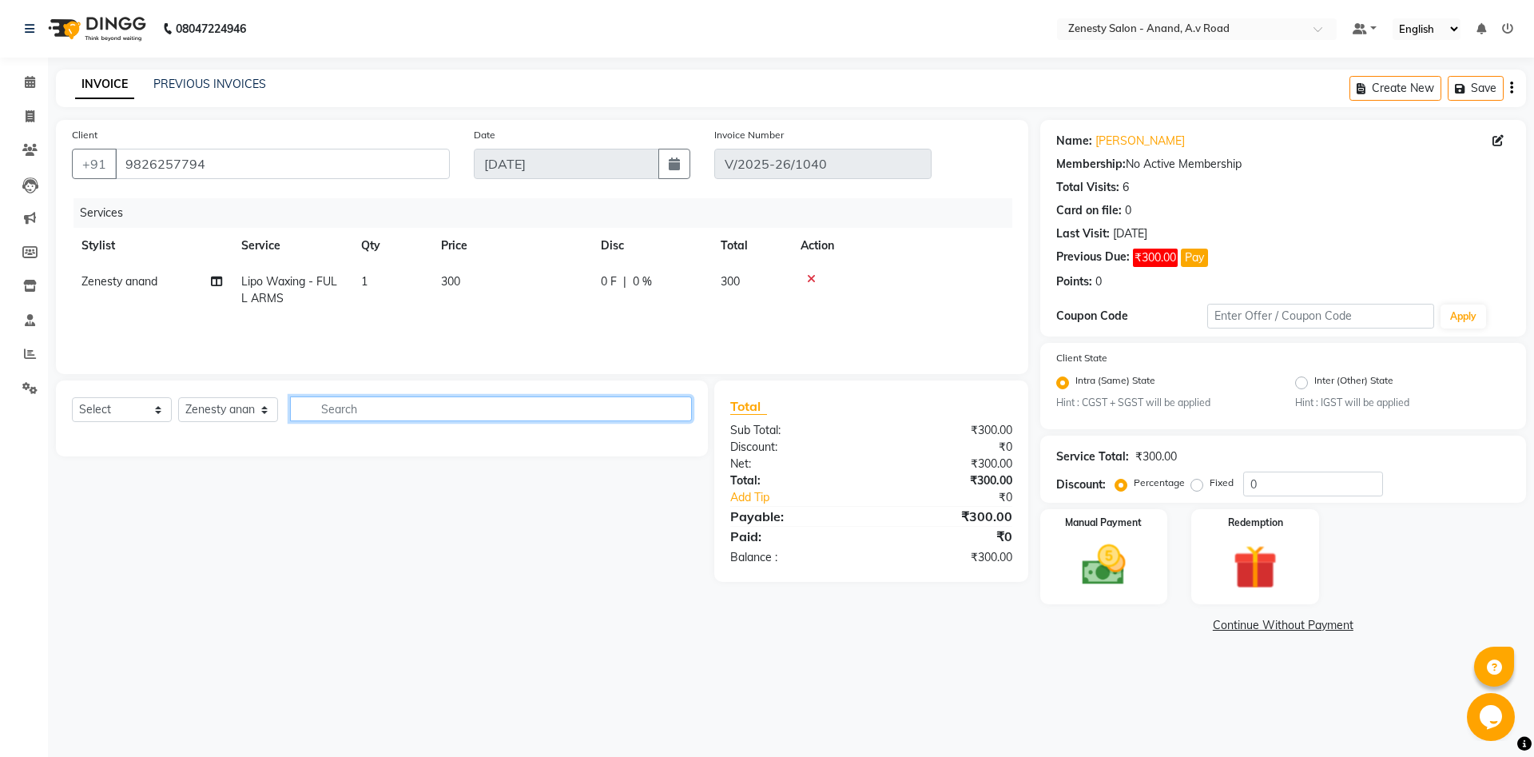
click at [518, 401] on input "text" at bounding box center [491, 408] width 402 height 25
click at [72, 397] on select "Select Service Product Membership Package Voucher Prepaid Gift Card" at bounding box center [122, 409] width 100 height 25
select select "service"
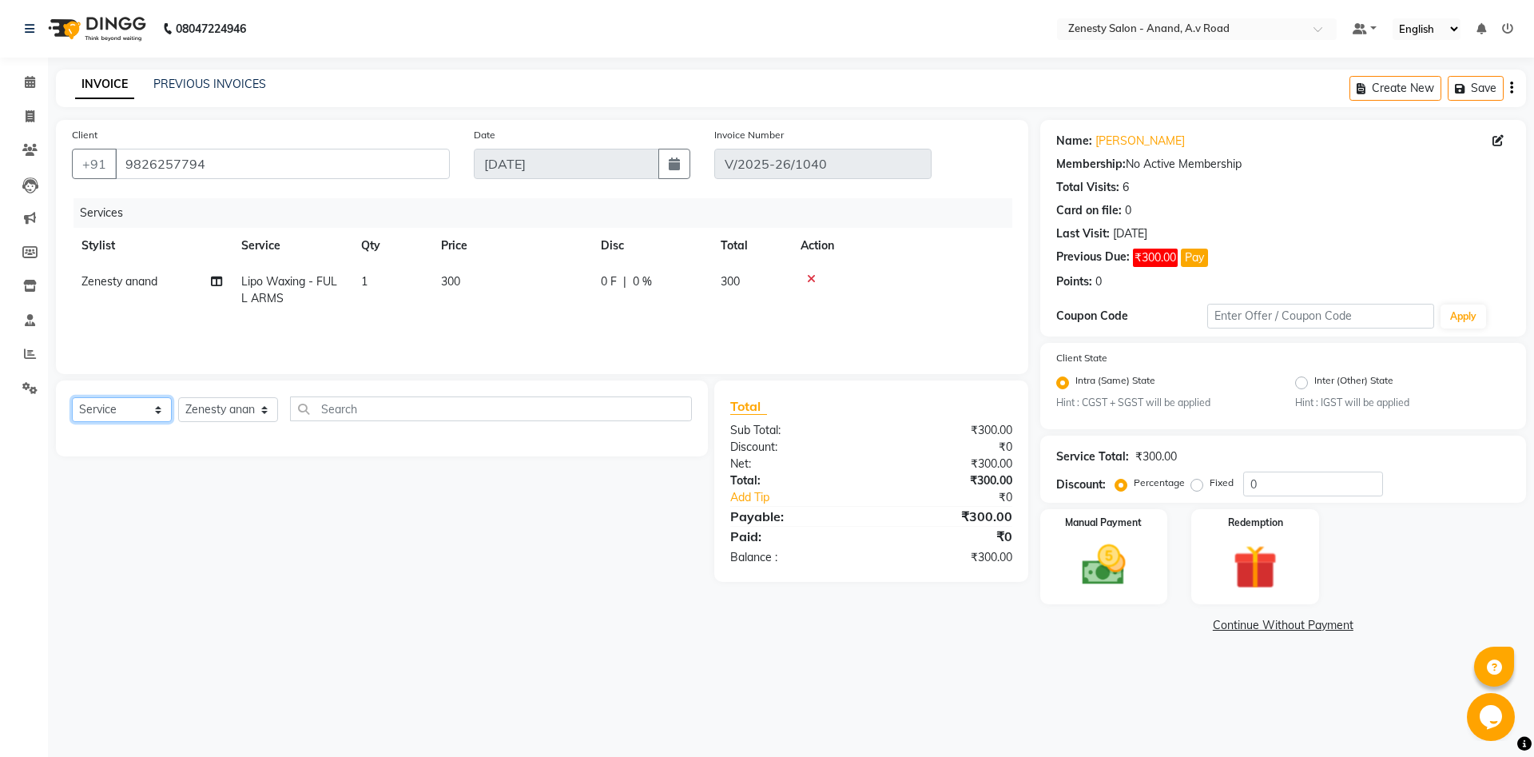
click option "Service" at bounding box center [0, 0] width 0 height 0
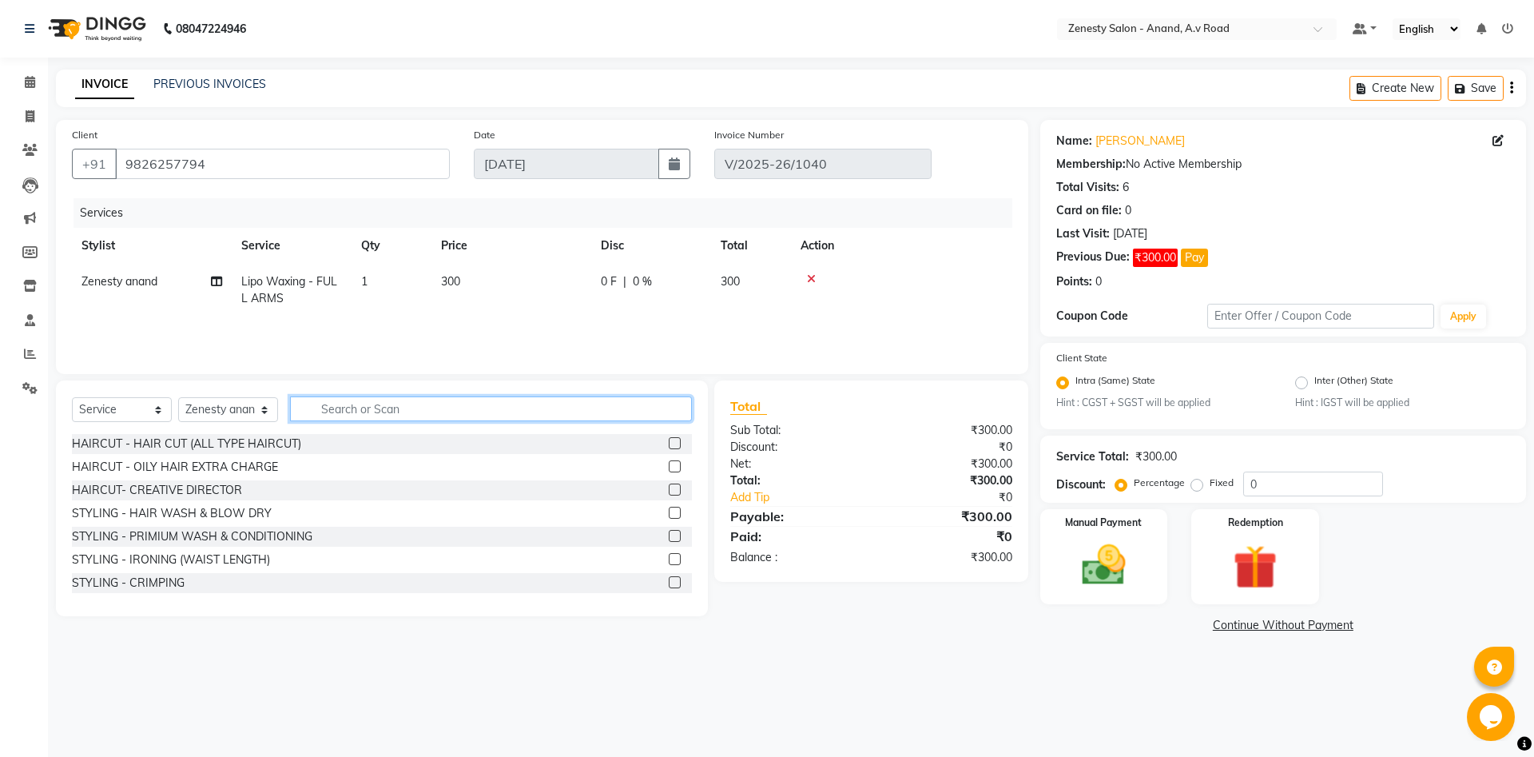
click at [394, 410] on input "text" at bounding box center [491, 408] width 402 height 25
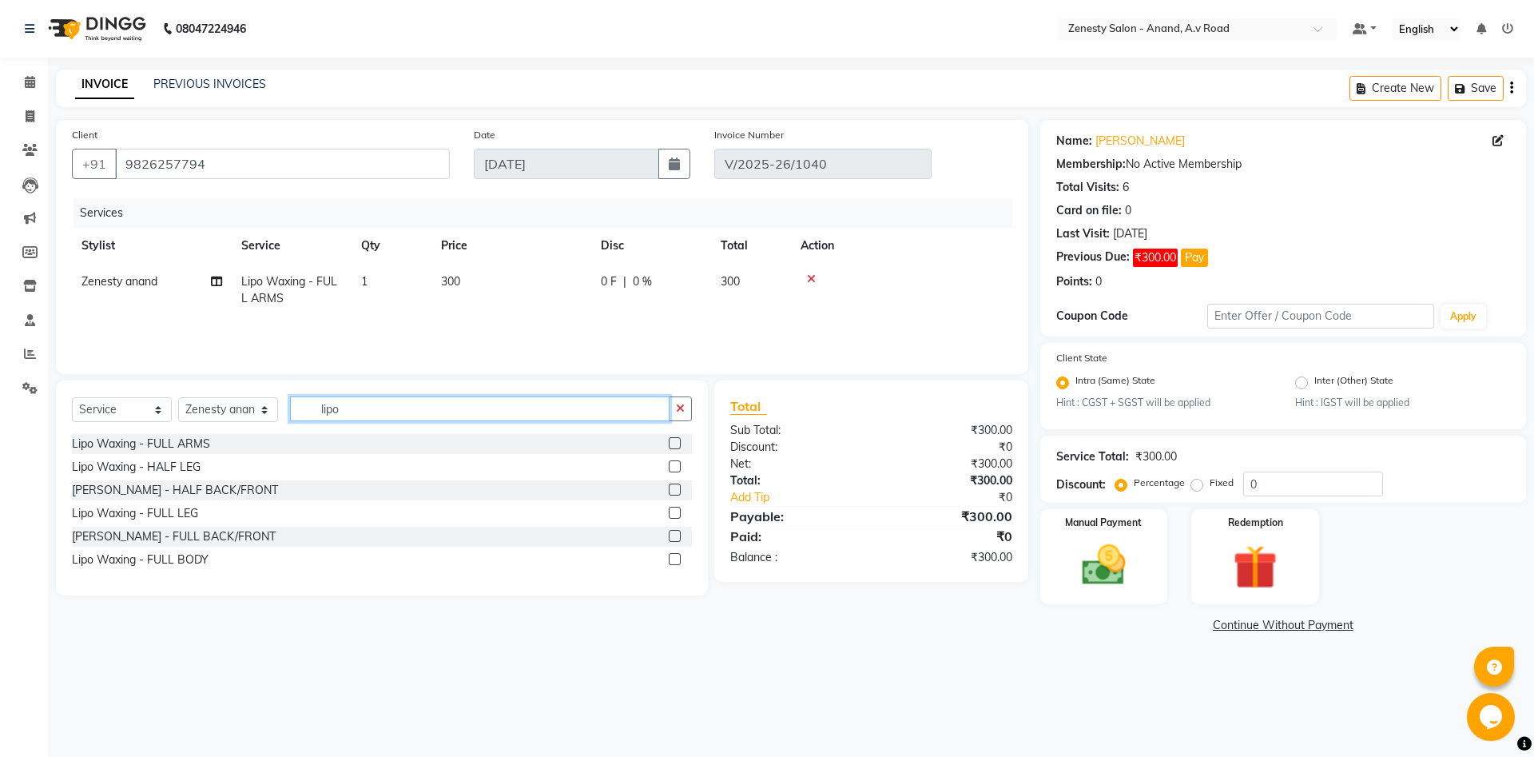
type input "lipo"
click at [666, 511] on div "Lipo Waxing - FULL LEG" at bounding box center [382, 513] width 620 height 20
click at [673, 513] on label at bounding box center [675, 512] width 12 height 12
click at [673, 513] on input "checkbox" at bounding box center [674, 513] width 10 height 10
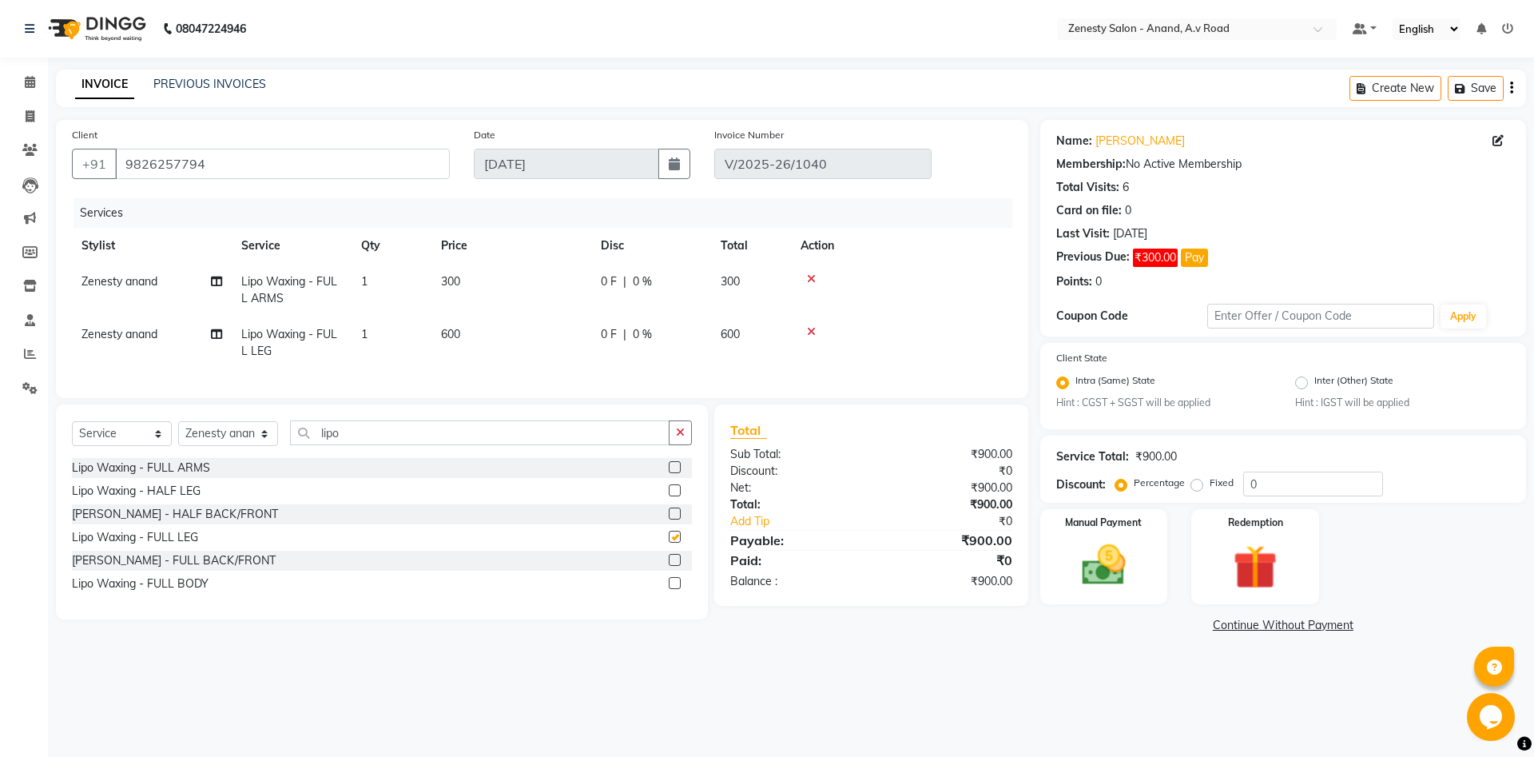
checkbox input "false"
click at [351, 436] on input "lipo" at bounding box center [479, 432] width 379 height 25
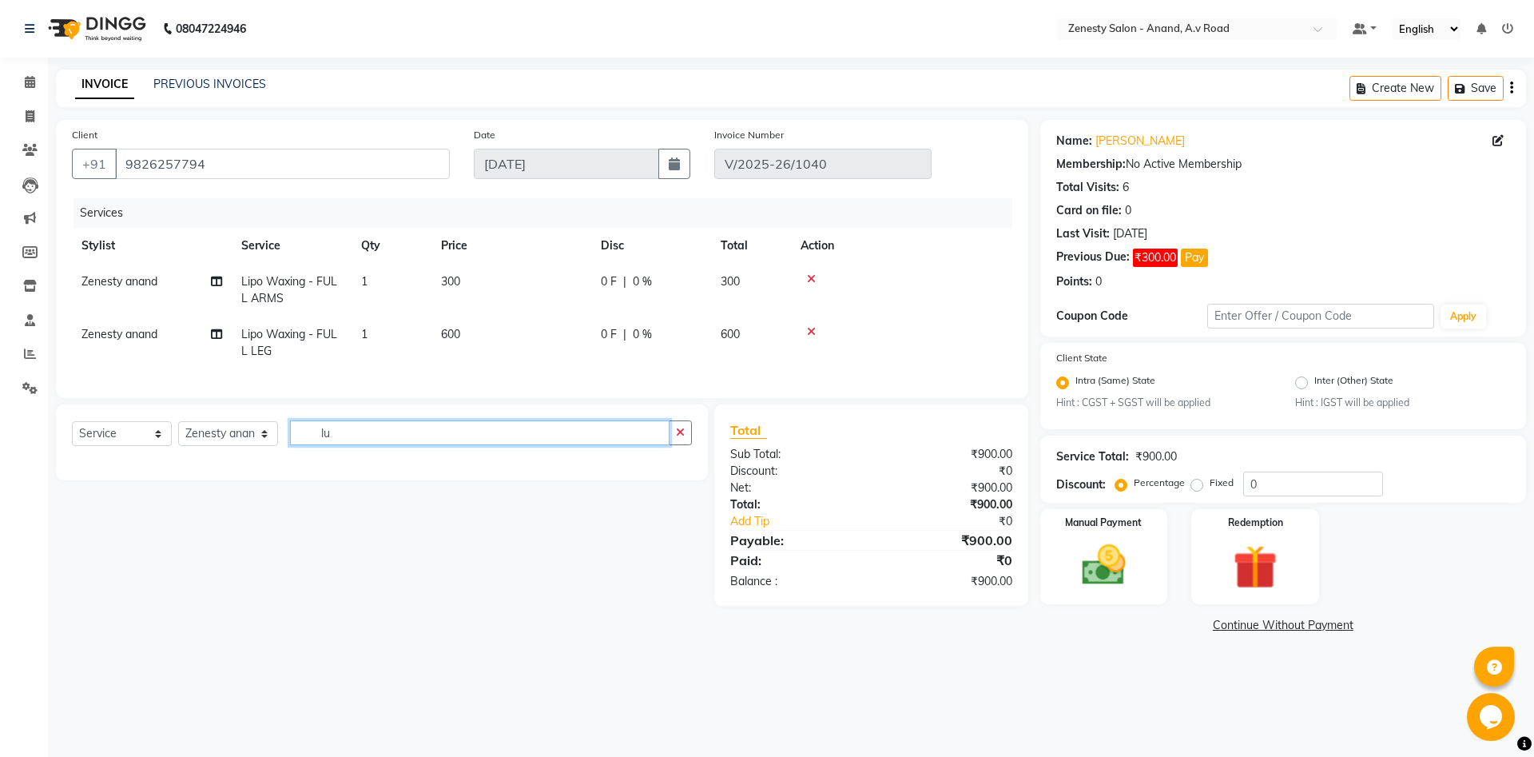
type input "l"
click at [369, 439] on input "ud" at bounding box center [479, 432] width 379 height 25
type input "u"
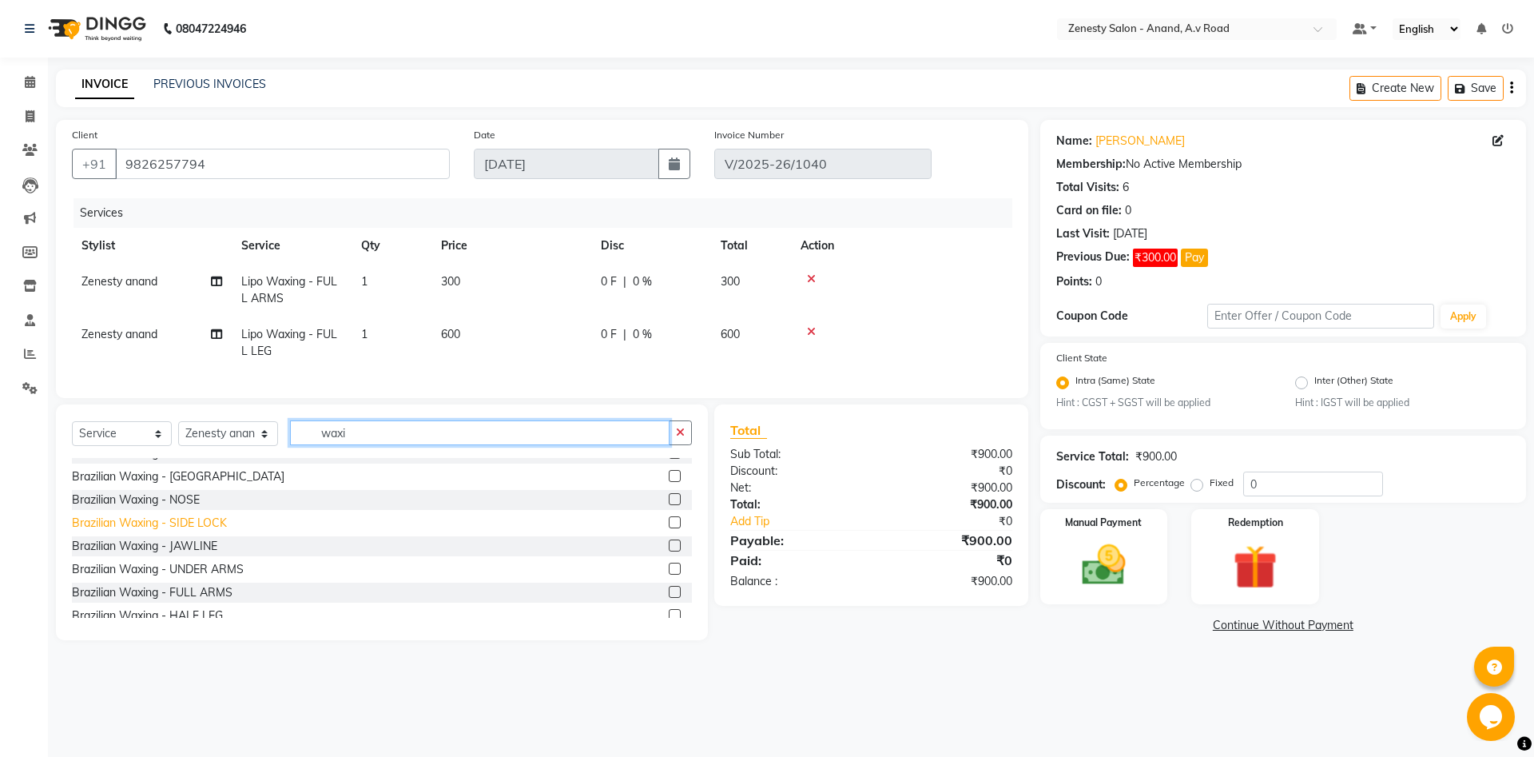
scroll to position [518, 0]
type input "waxi"
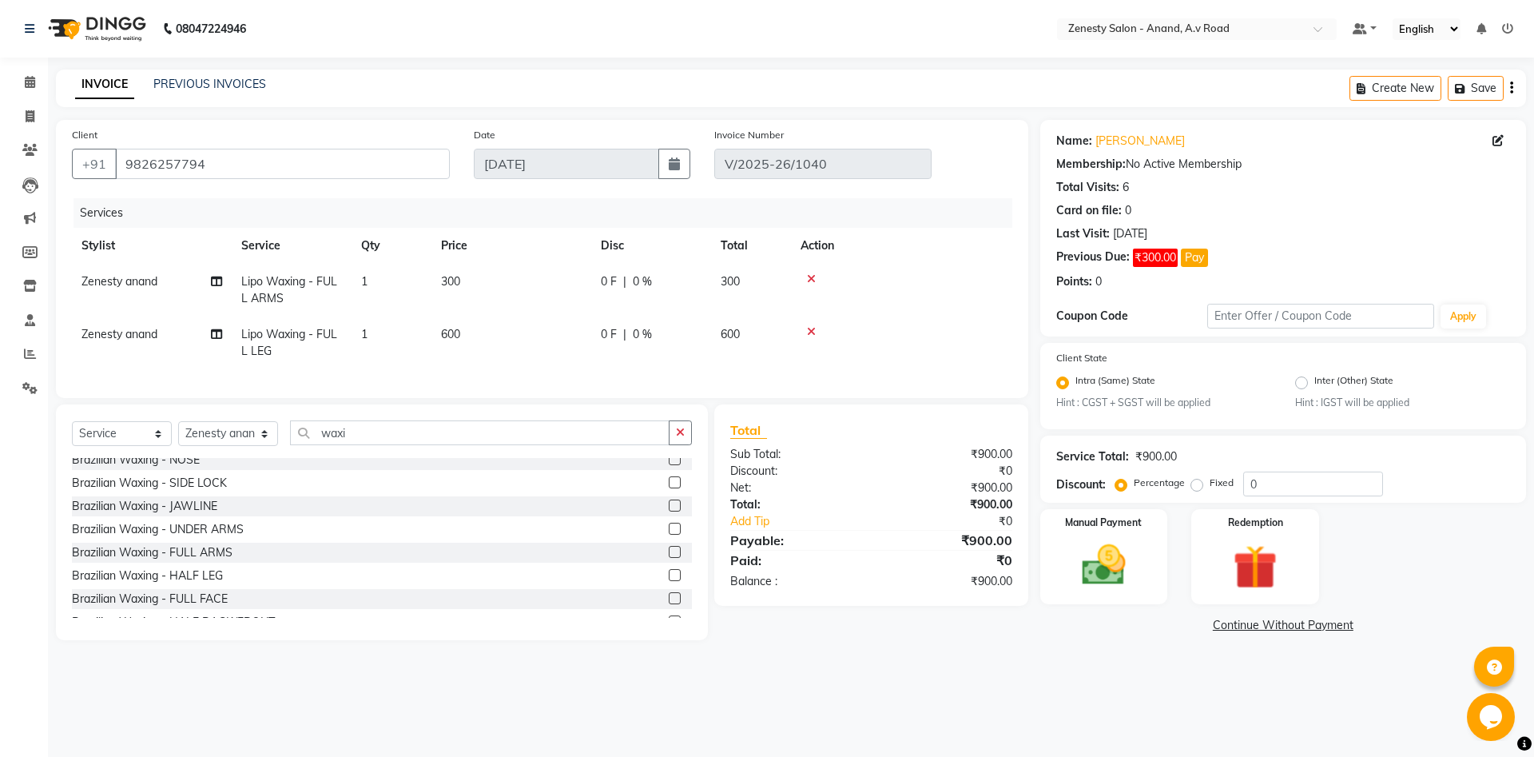
click at [669, 526] on label at bounding box center [675, 528] width 12 height 12
click at [669, 526] on input "checkbox" at bounding box center [674, 529] width 10 height 10
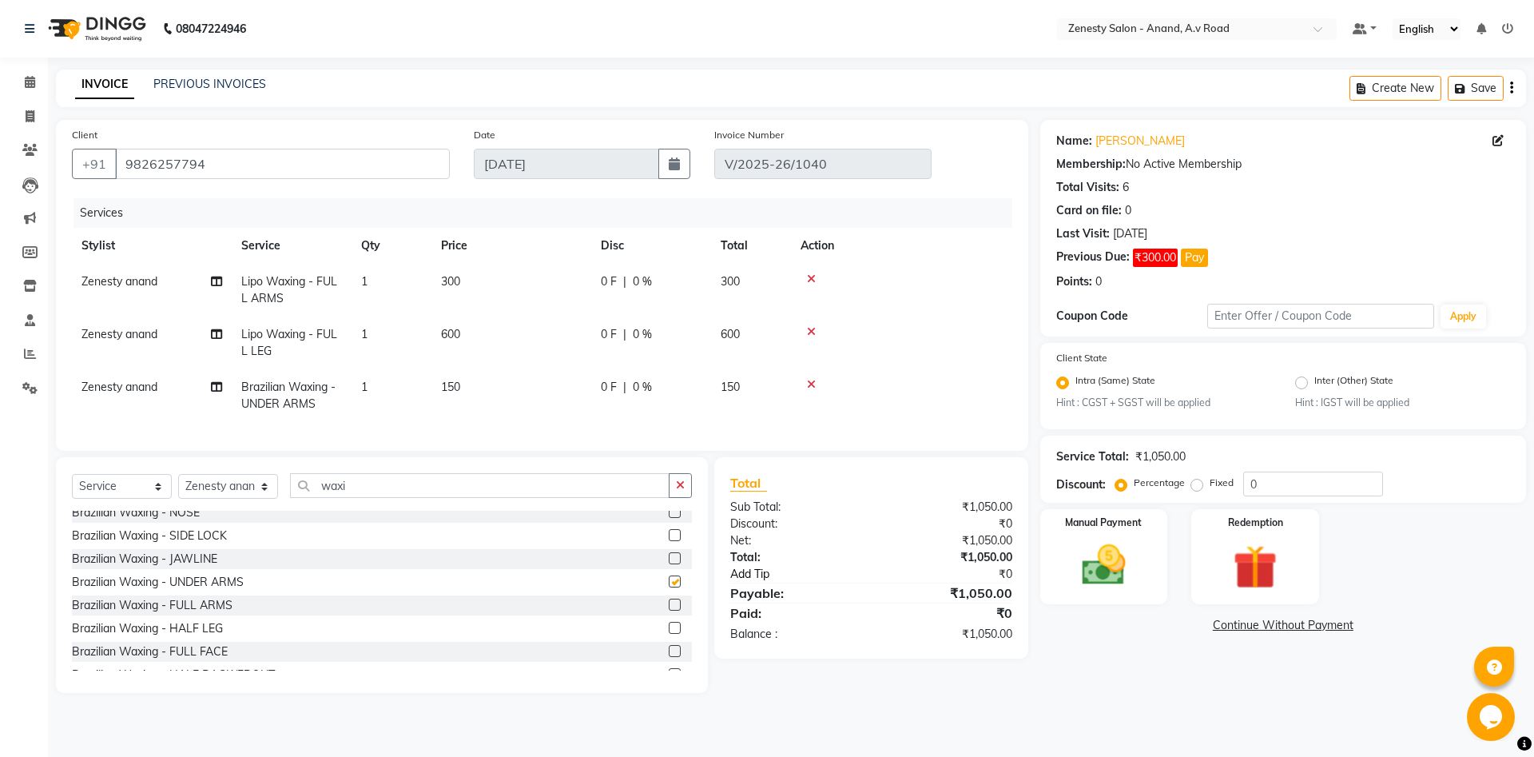
checkbox input "false"
click at [493, 484] on input "waxi" at bounding box center [479, 485] width 379 height 25
type input "w"
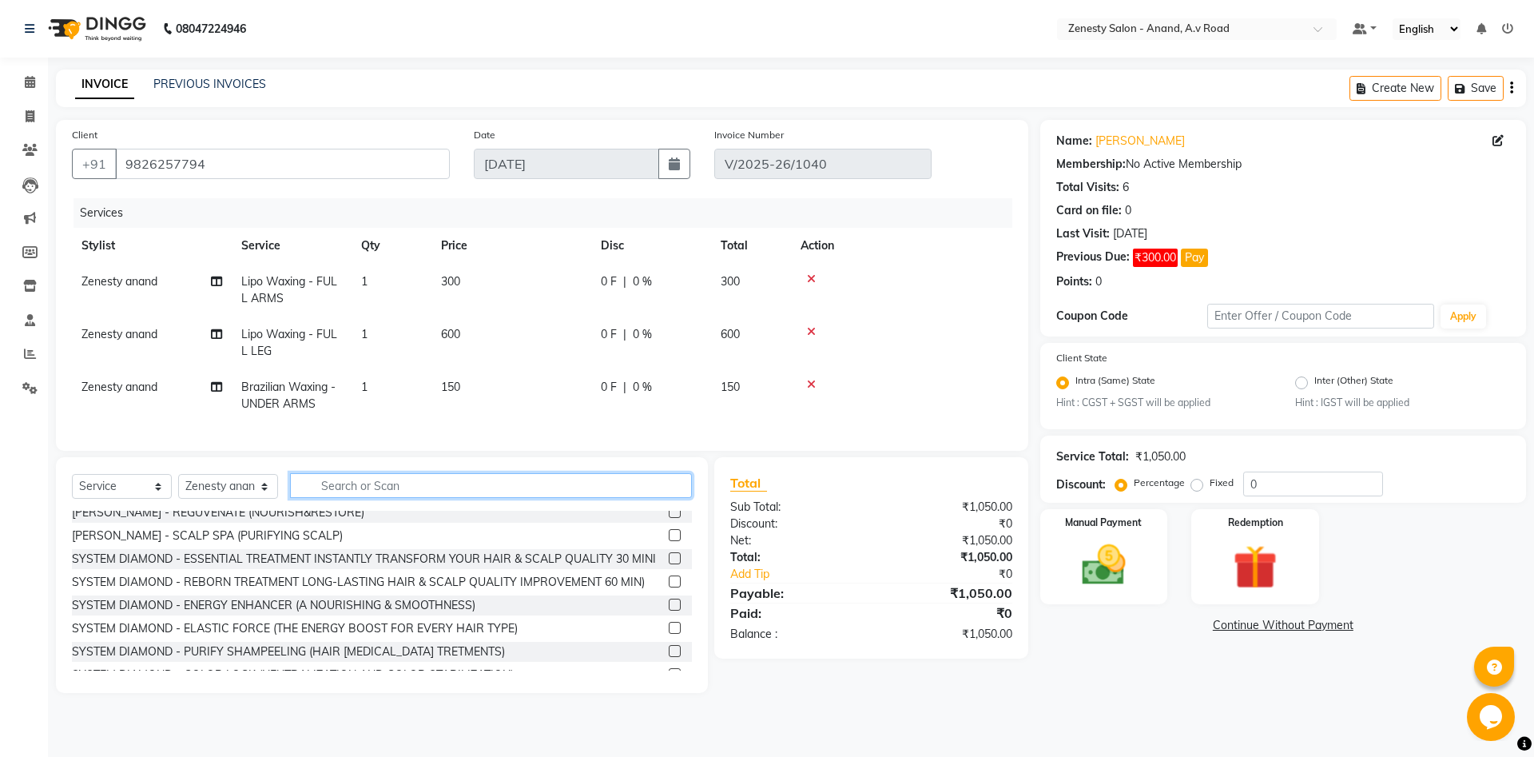
scroll to position [726, 0]
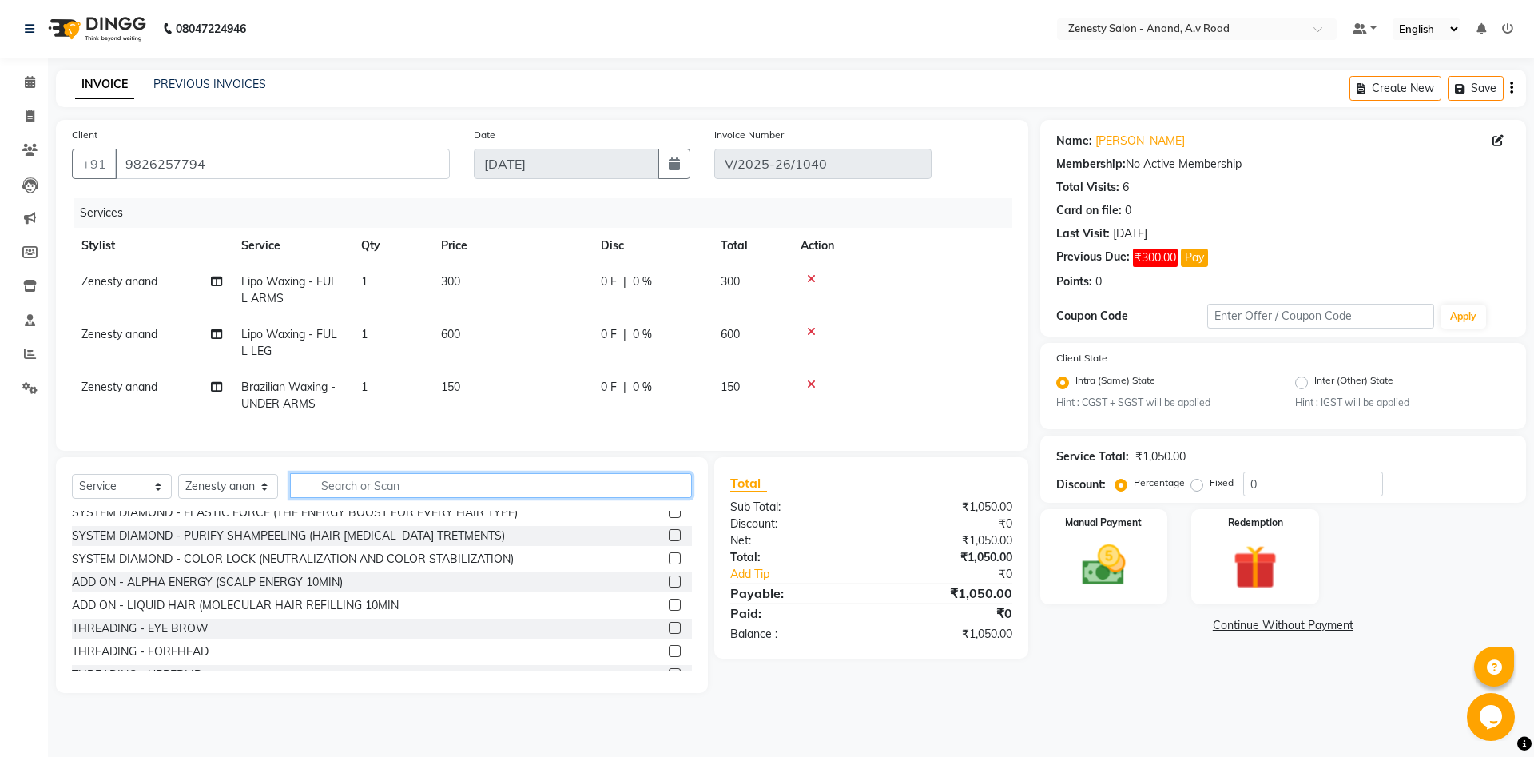
click at [377, 488] on input "text" at bounding box center [491, 485] width 402 height 25
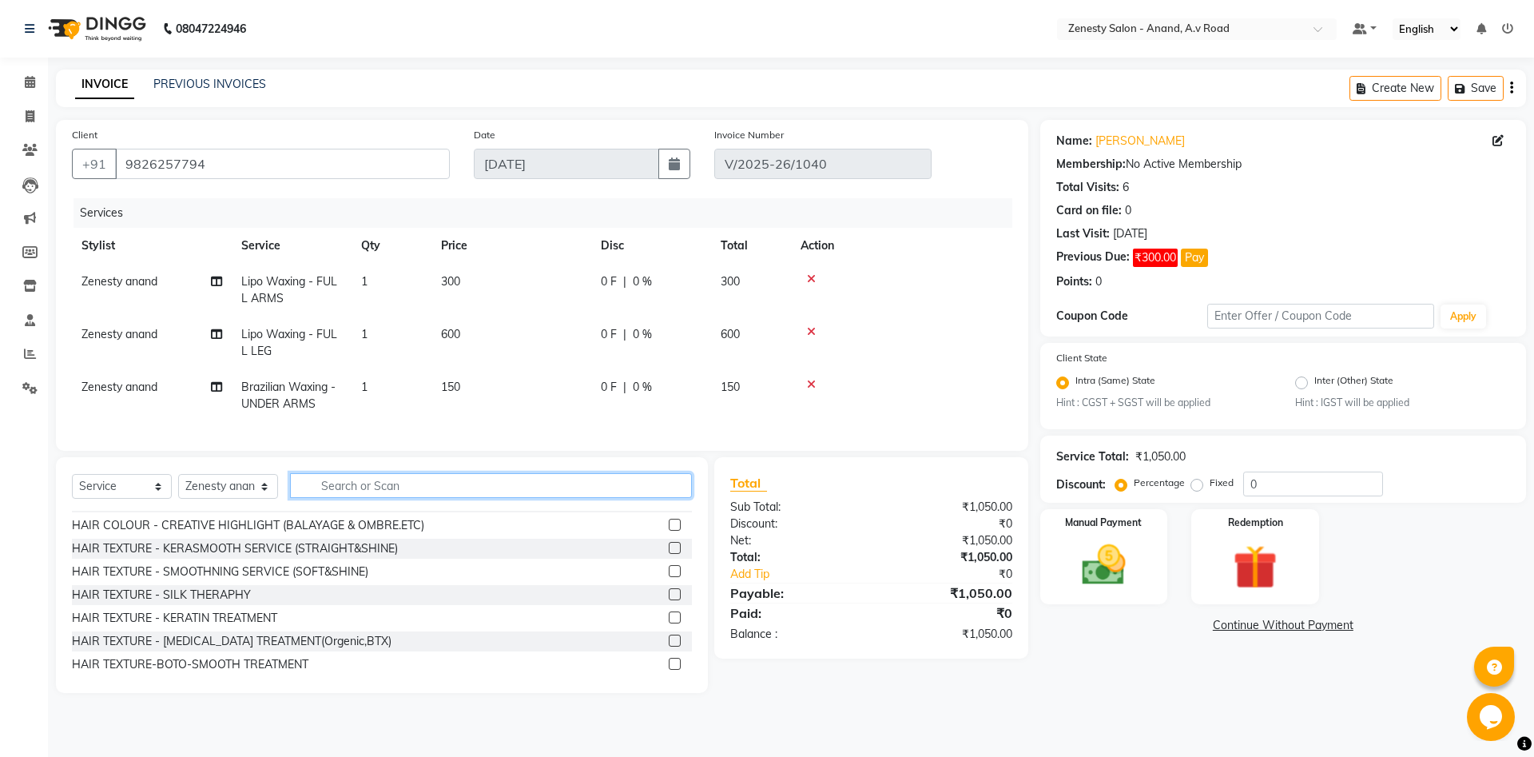
scroll to position [259, 0]
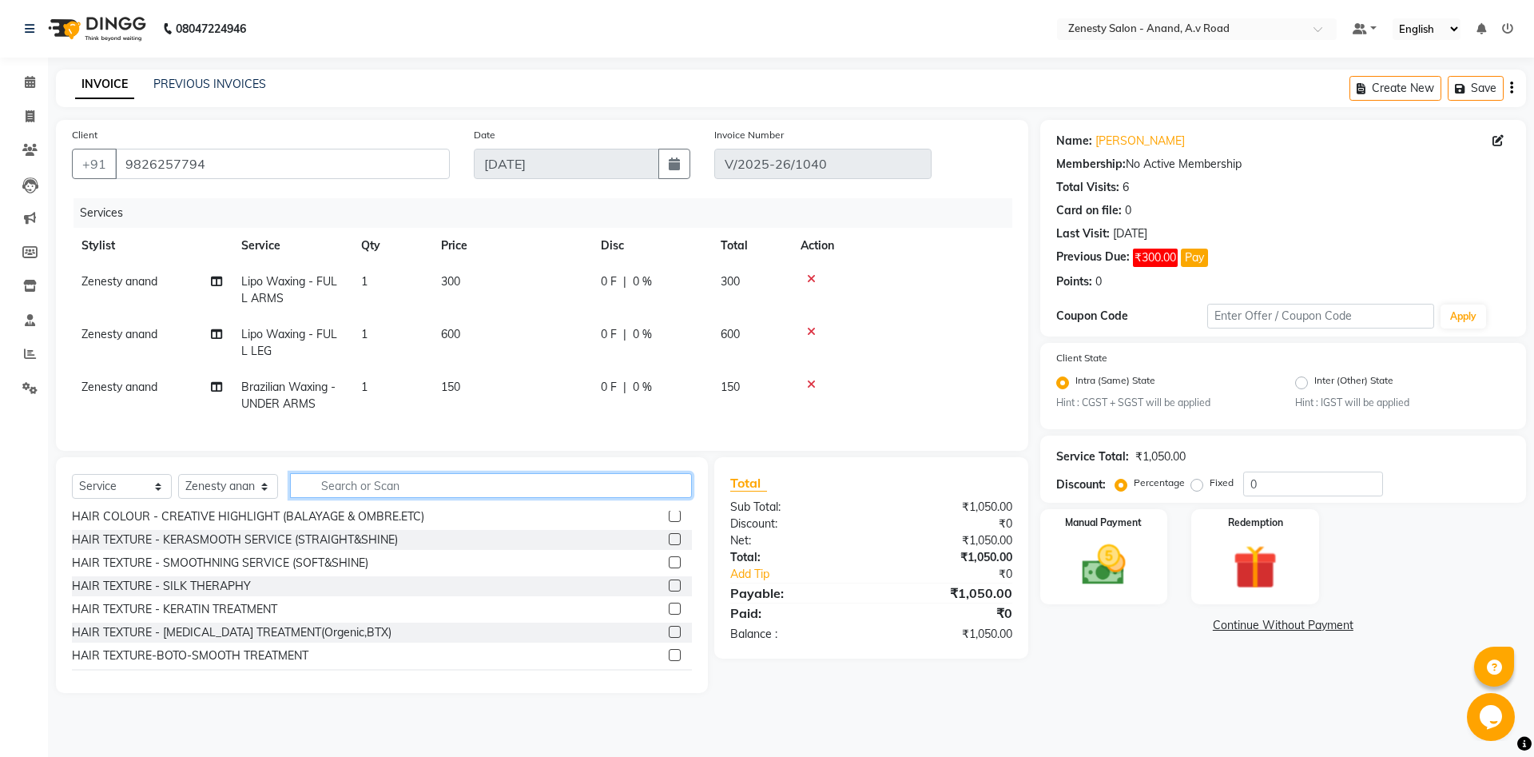
click at [381, 486] on input "text" at bounding box center [491, 485] width 402 height 25
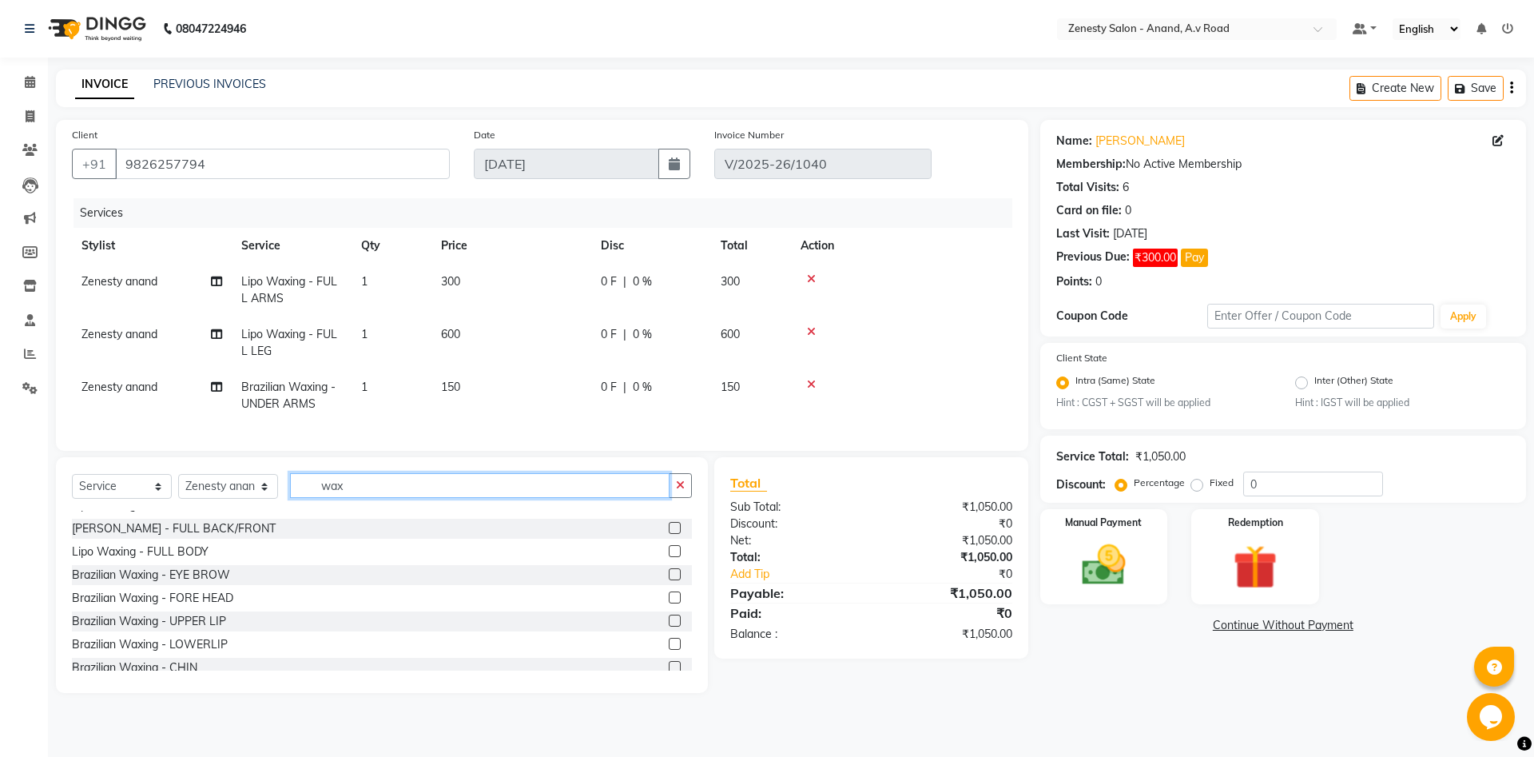
scroll to position [345, 0]
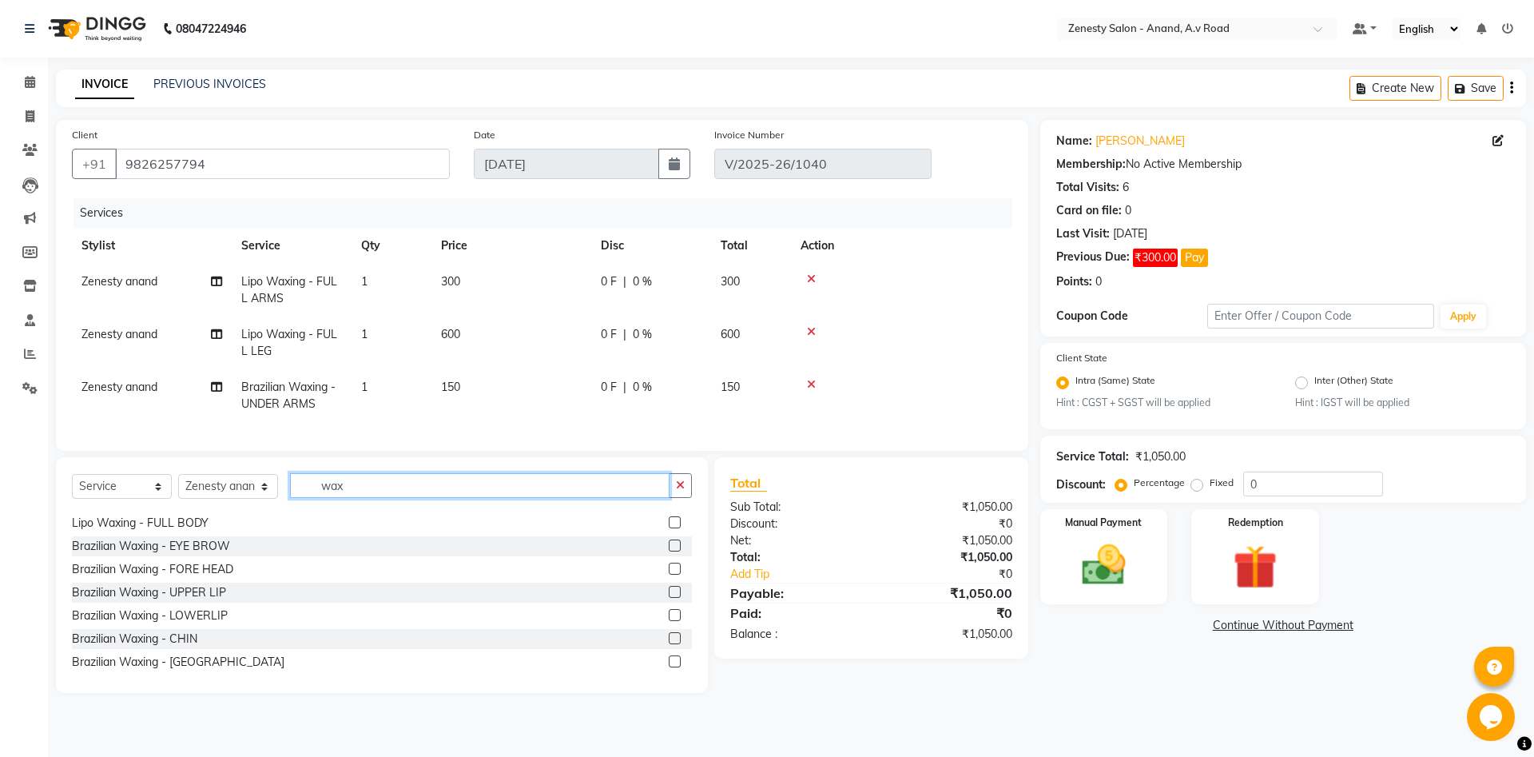
type input "wax"
click at [676, 592] on label at bounding box center [675, 592] width 12 height 12
click at [676, 592] on input "checkbox" at bounding box center [674, 592] width 10 height 10
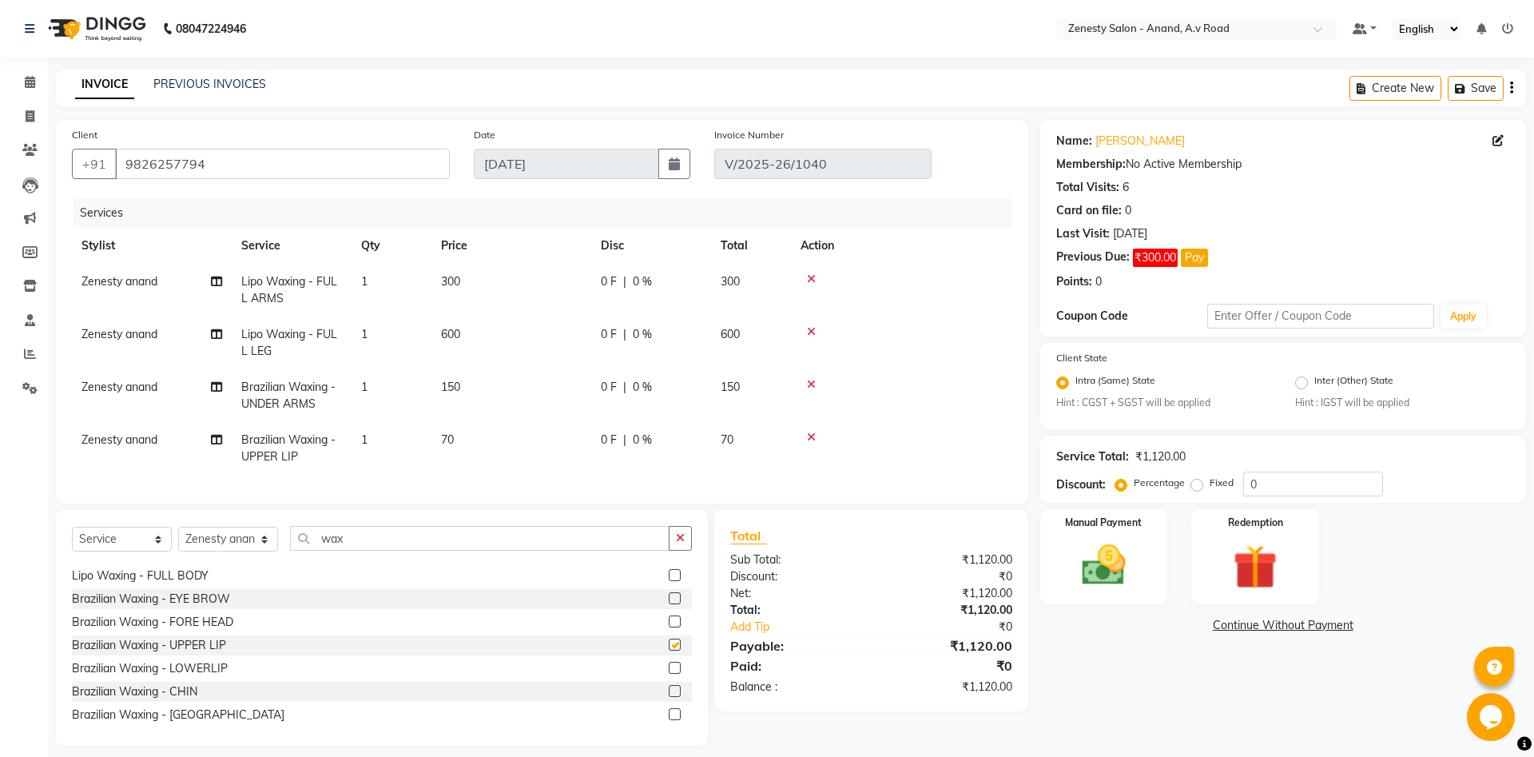
checkbox input "false"
click at [395, 534] on input "wax" at bounding box center [479, 538] width 379 height 25
drag, startPoint x: 370, startPoint y: 536, endPoint x: 248, endPoint y: 536, distance: 122.2
click at [290, 536] on input "wax" at bounding box center [479, 538] width 379 height 25
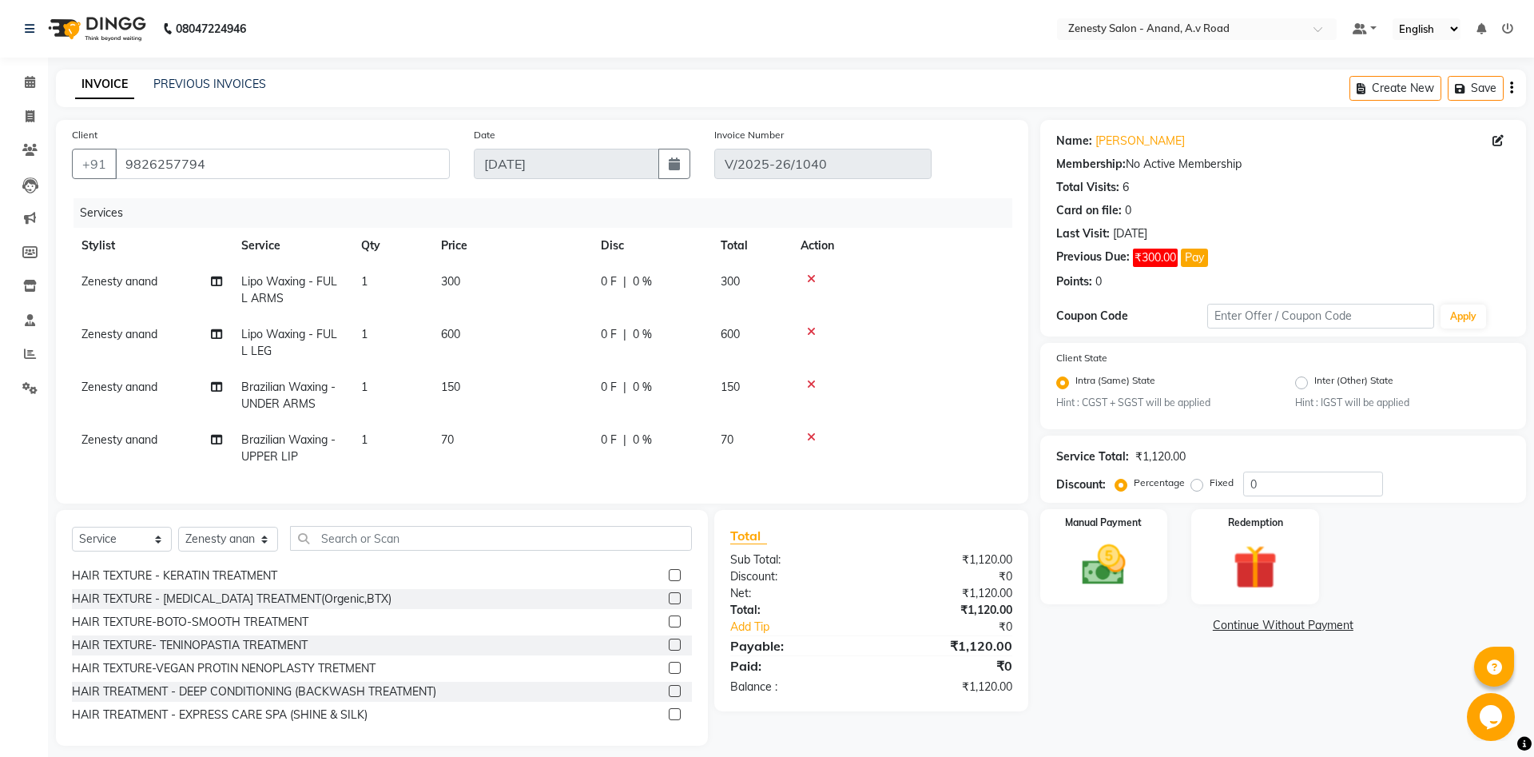
click at [607, 278] on span "0 F" at bounding box center [609, 281] width 16 height 17
select select "52207"
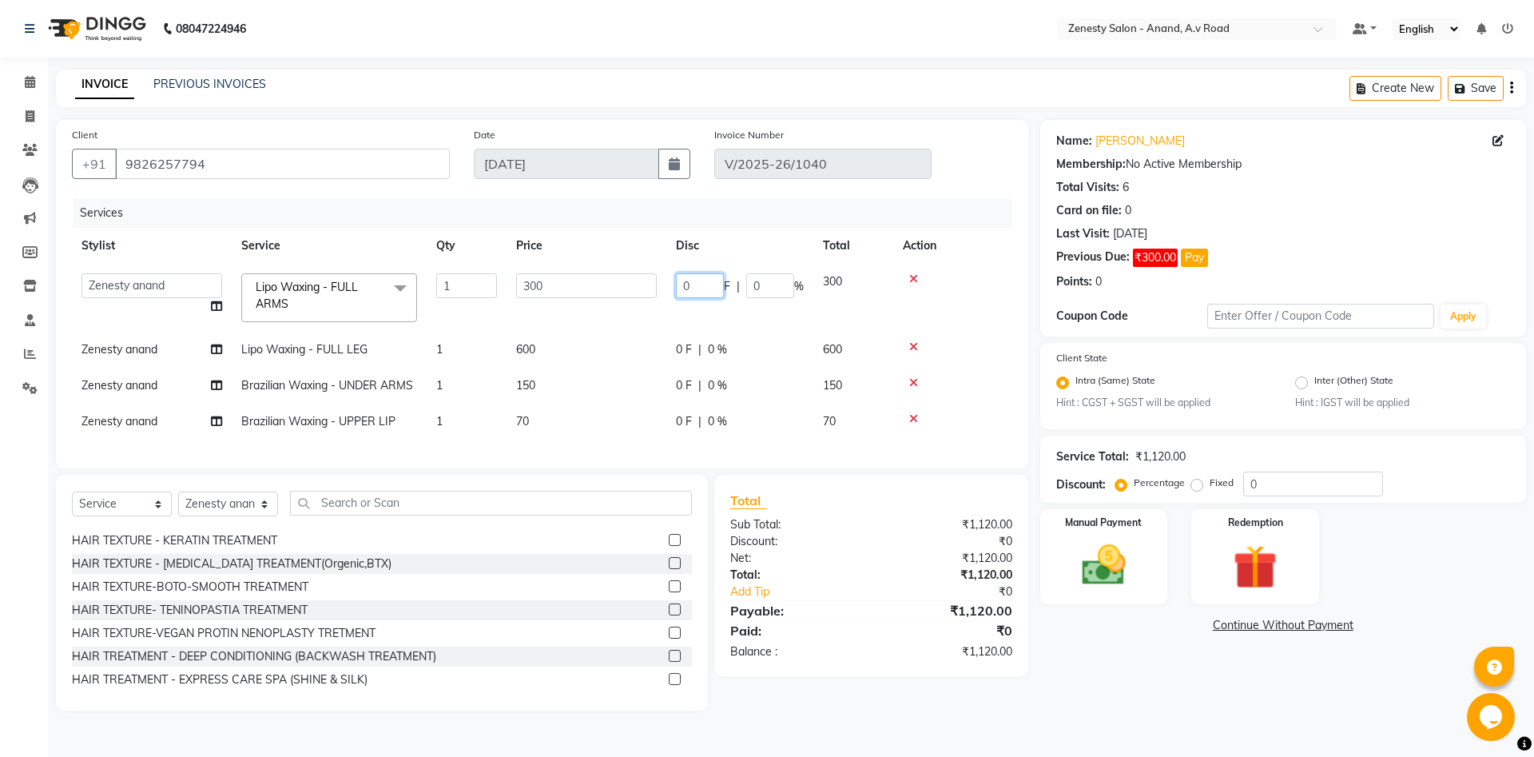
click at [691, 293] on input "0" at bounding box center [700, 285] width 48 height 25
type input "100"
click at [683, 349] on td "0 F | 0 %" at bounding box center [739, 350] width 147 height 36
select select "52207"
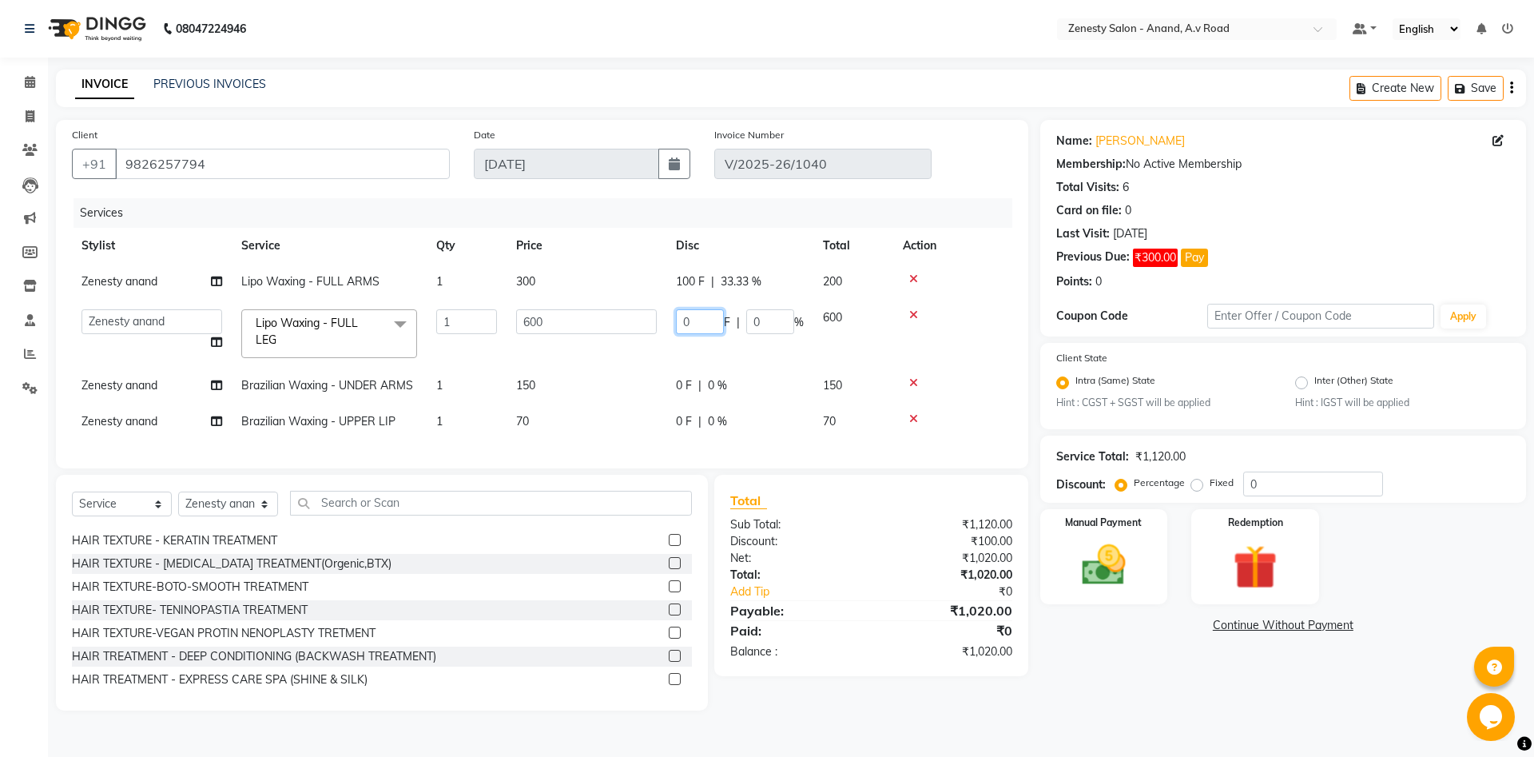
click at [697, 321] on input "0" at bounding box center [700, 321] width 48 height 25
type input "200"
click at [641, 388] on tr "Zenesty anand Brazilian Waxing - UNDER ARMS 1 150 0 F | 0 % 150" at bounding box center [542, 385] width 940 height 36
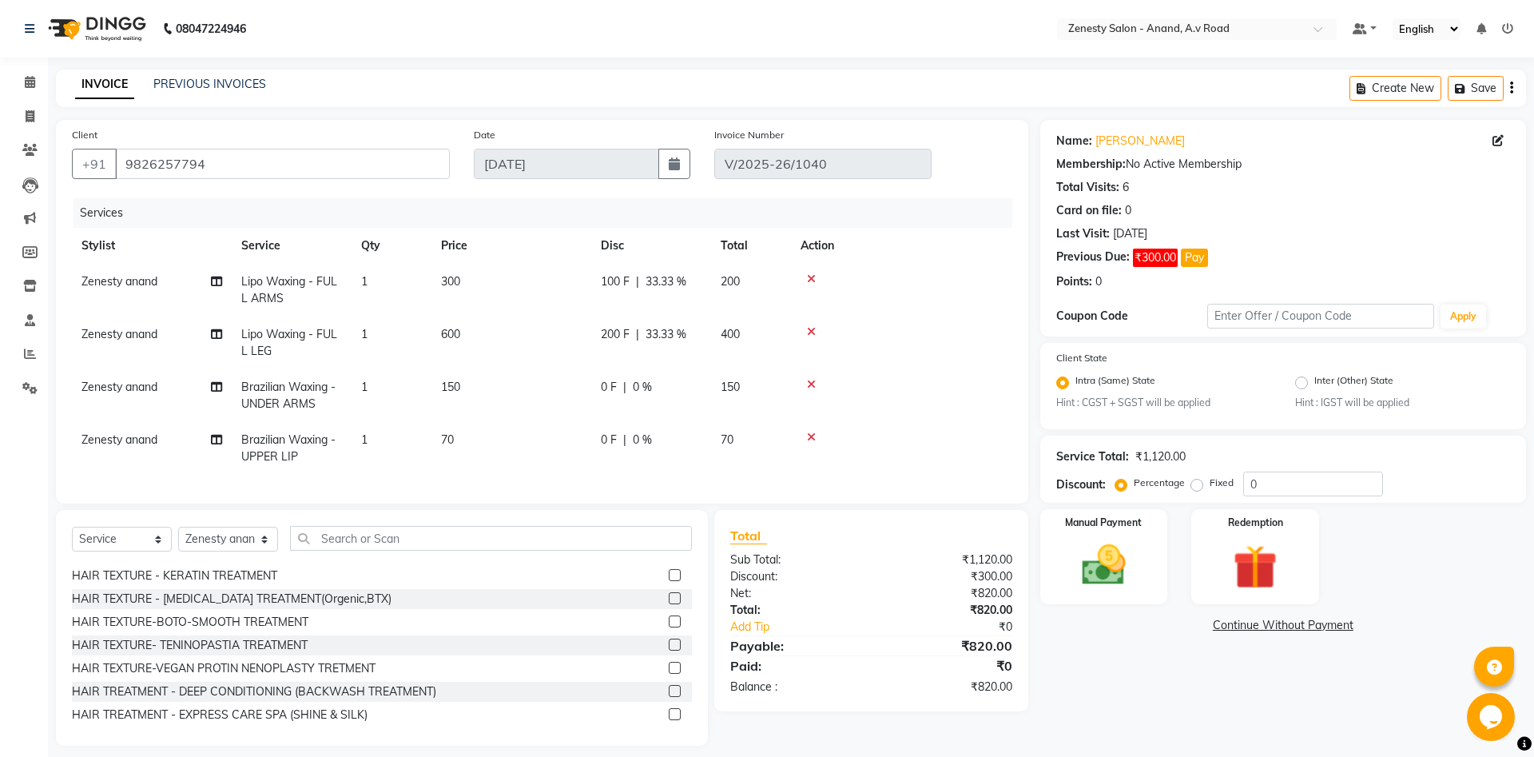
click at [609, 387] on span "0 F" at bounding box center [609, 387] width 16 height 17
select select "52207"
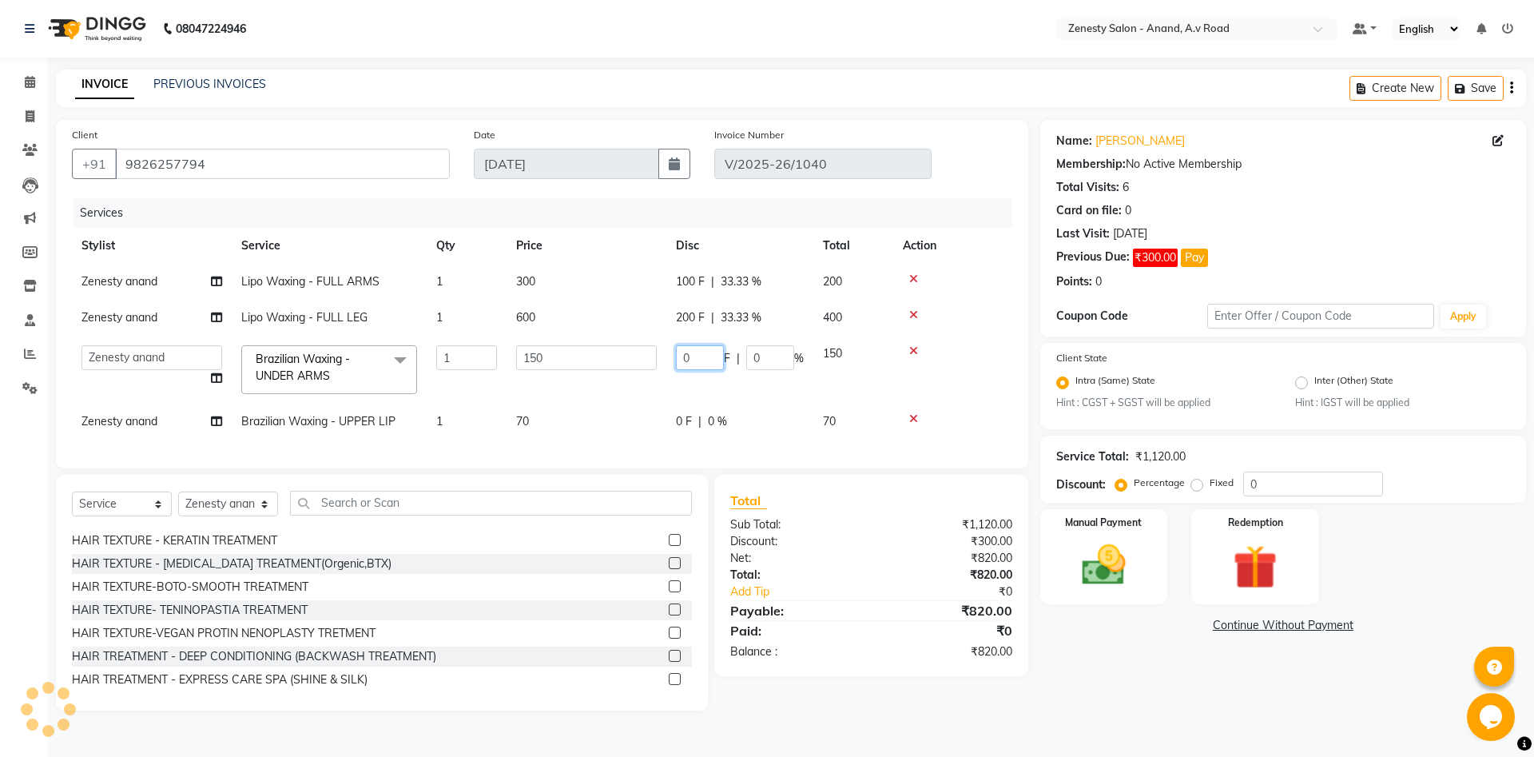
click at [686, 359] on input "0" at bounding box center [700, 357] width 48 height 25
type input "50"
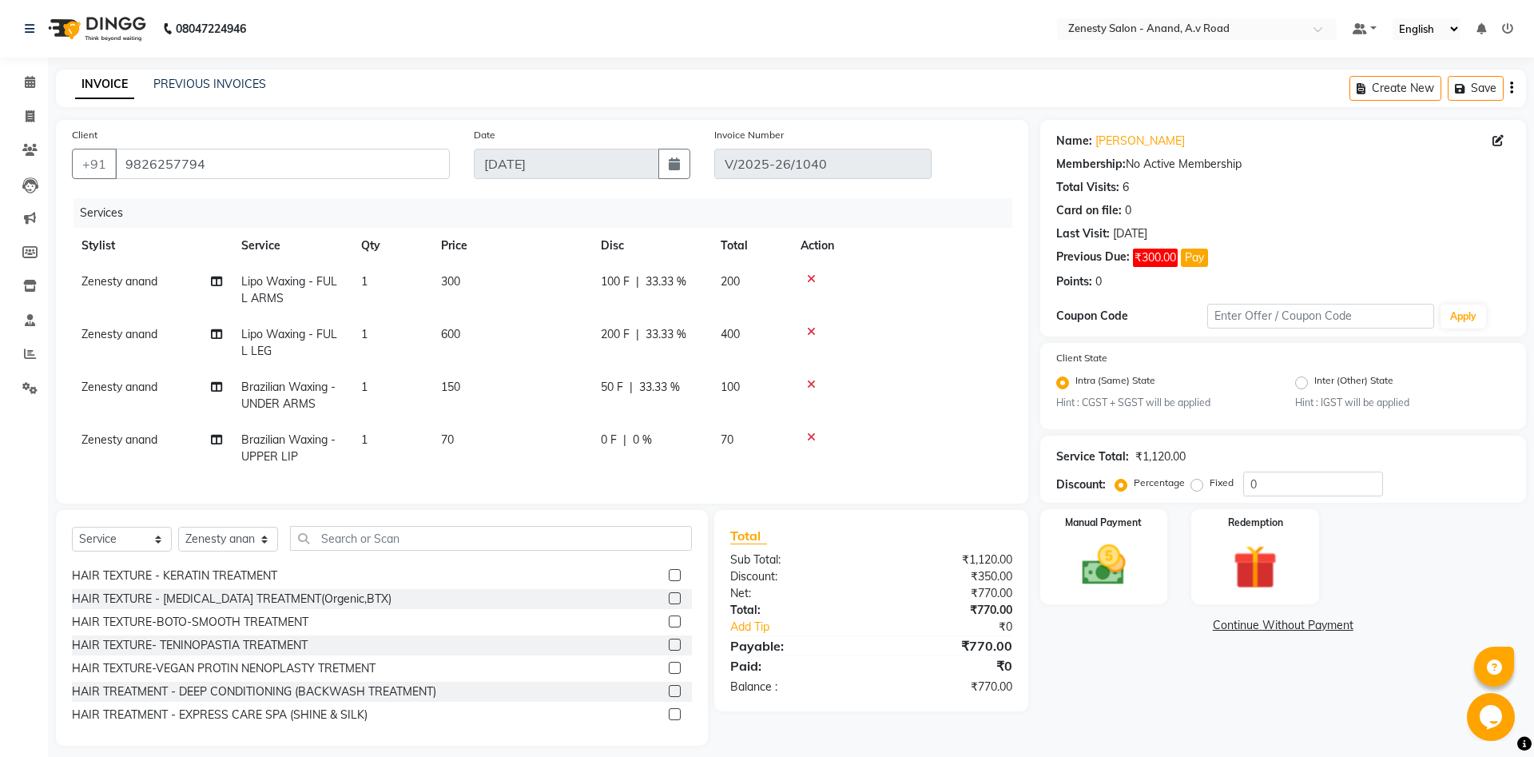
click at [653, 391] on tr "Zenesty anand Brazilian Waxing - UNDER ARMS 1 150 50 F | 33.33 % 100" at bounding box center [542, 395] width 940 height 53
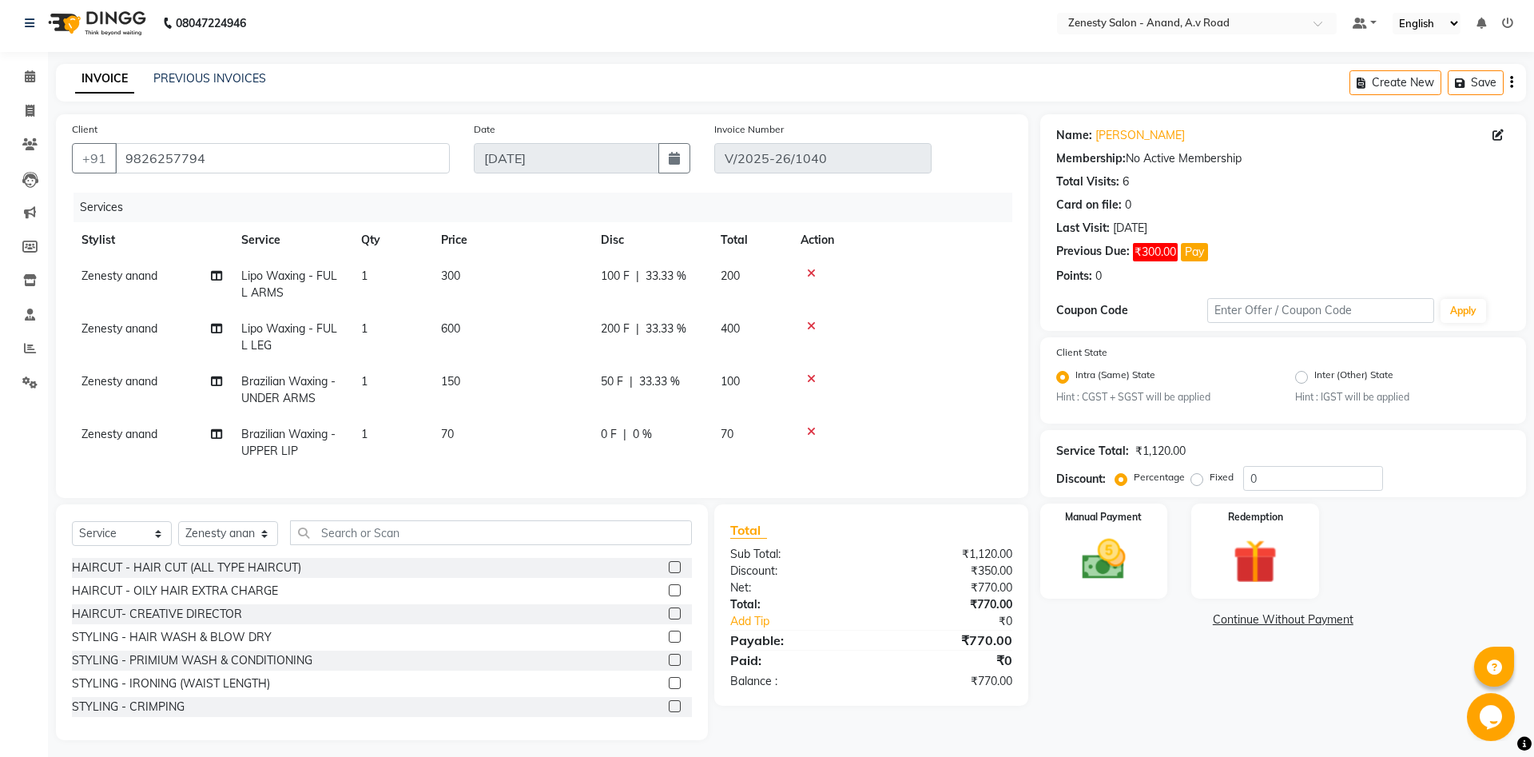
scroll to position [0, 0]
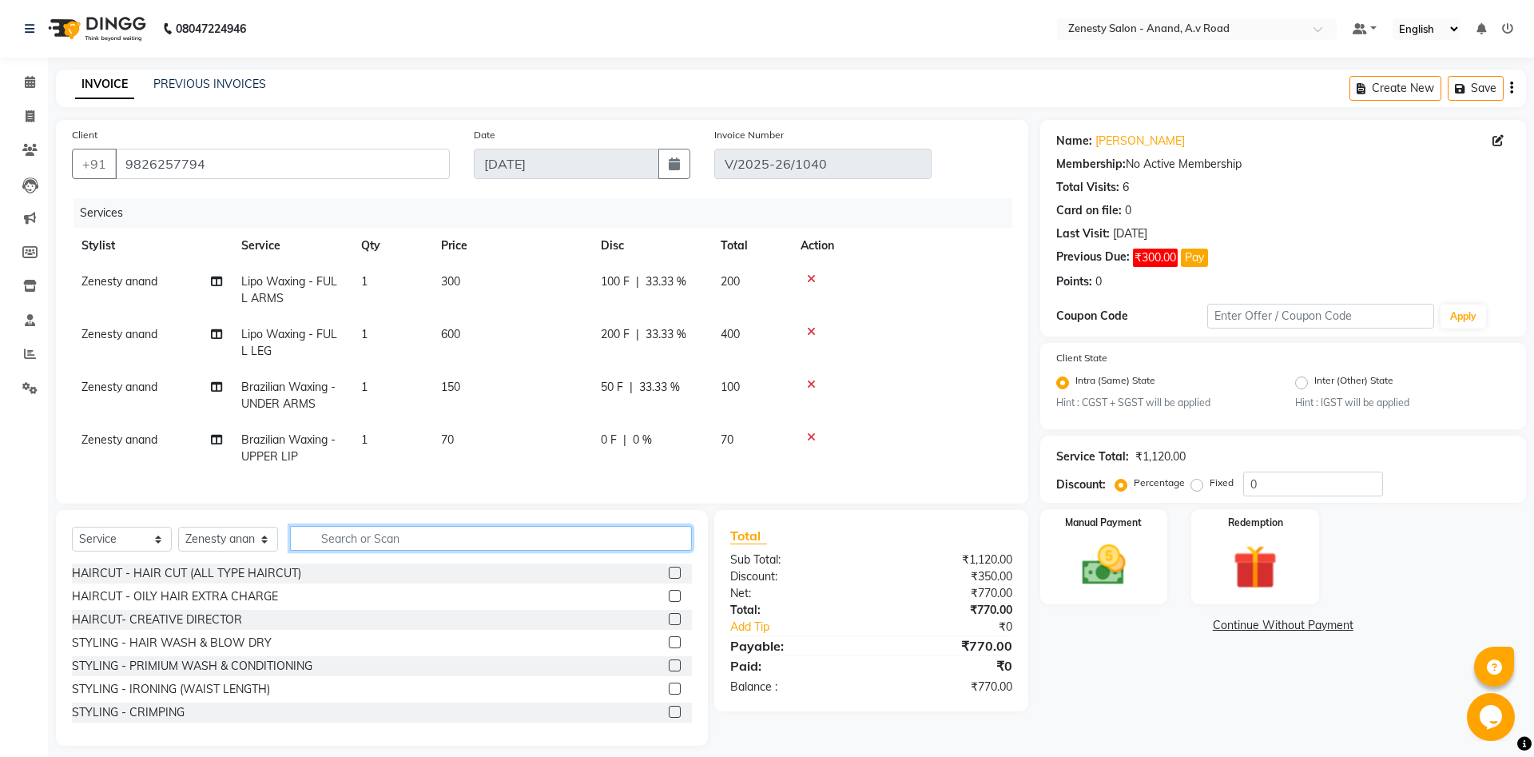
click at [480, 537] on input "text" at bounding box center [491, 538] width 402 height 25
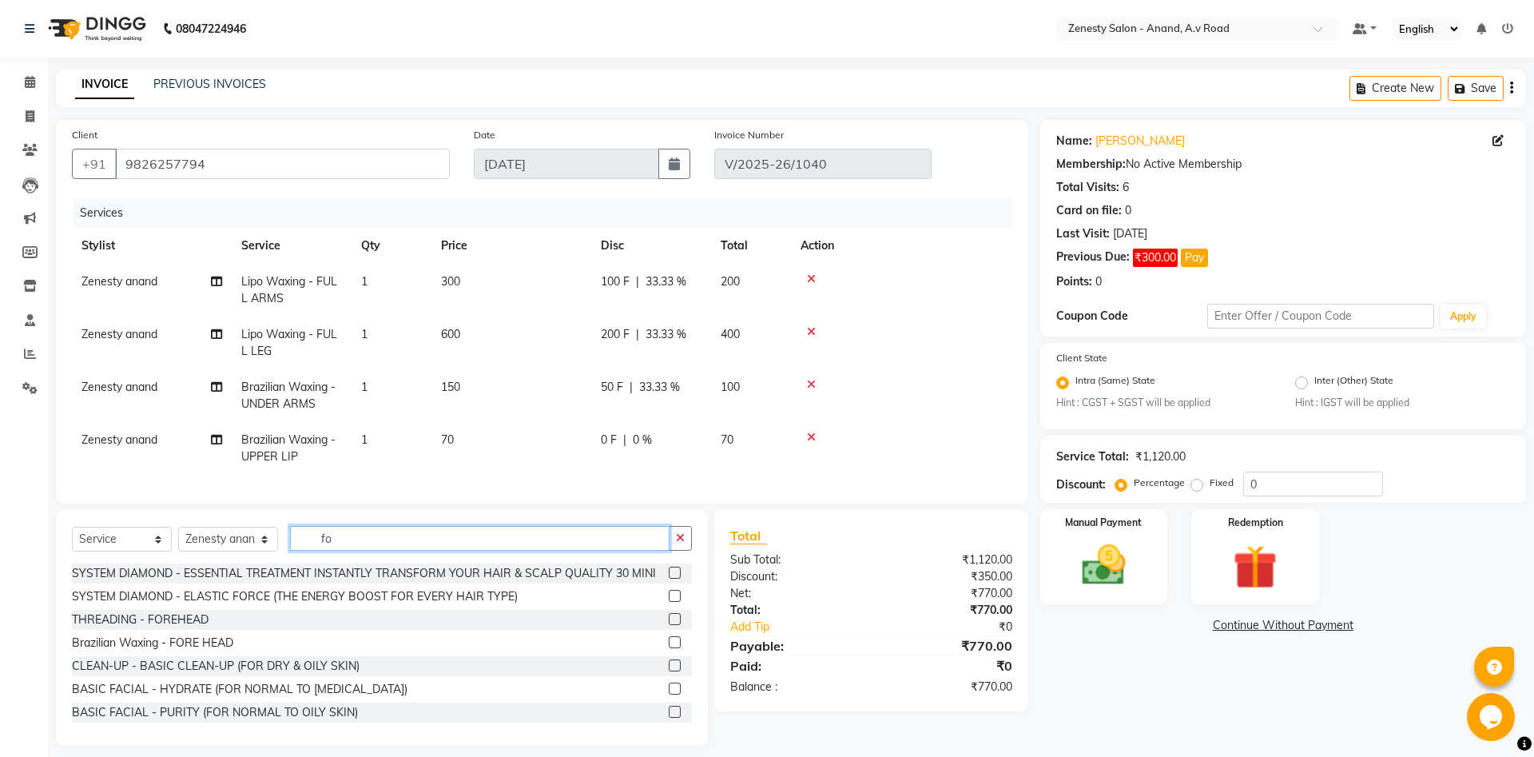
type input "fo"
click at [673, 642] on label at bounding box center [675, 642] width 12 height 12
click at [673, 642] on input "checkbox" at bounding box center [674, 642] width 10 height 10
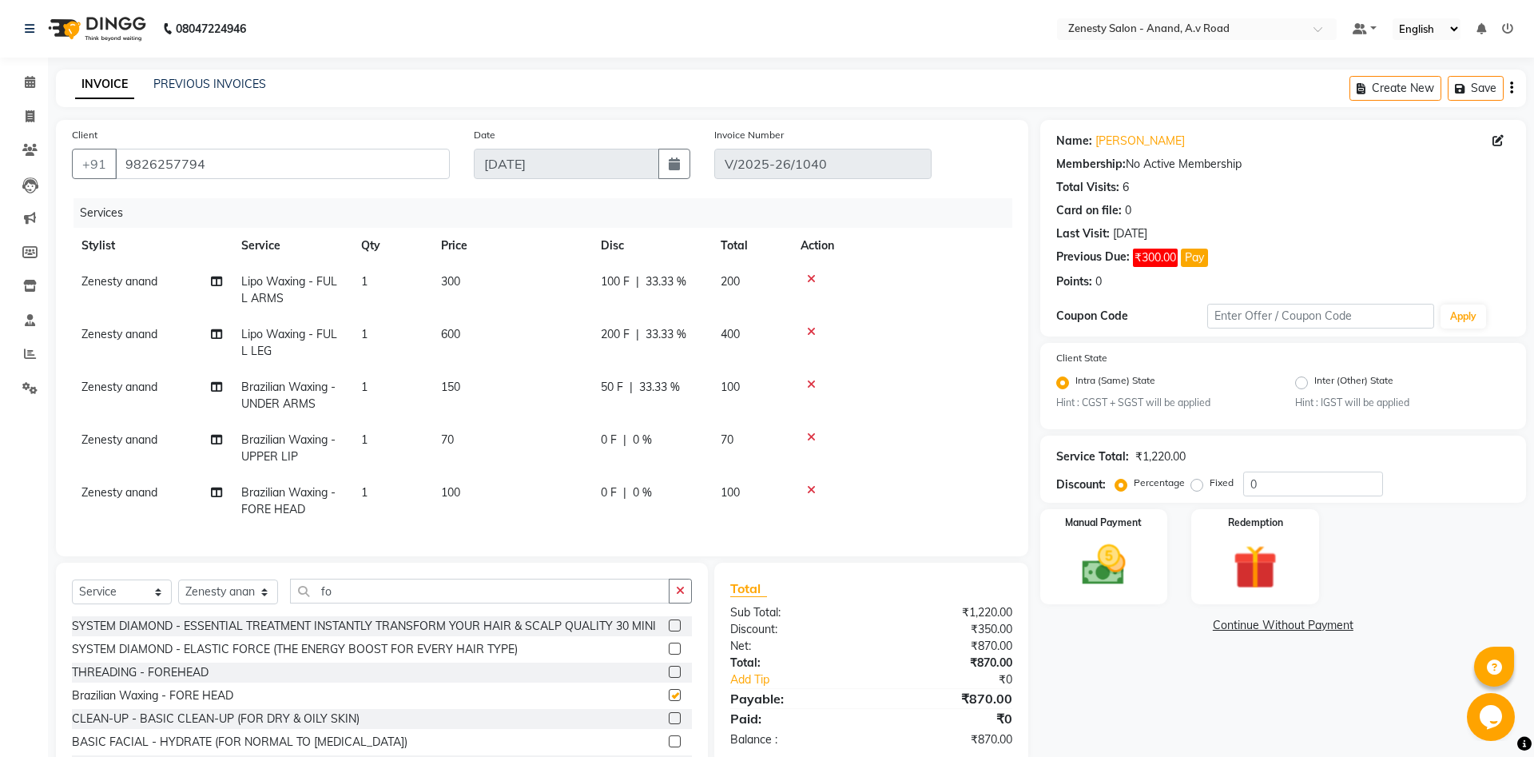
scroll to position [66, 0]
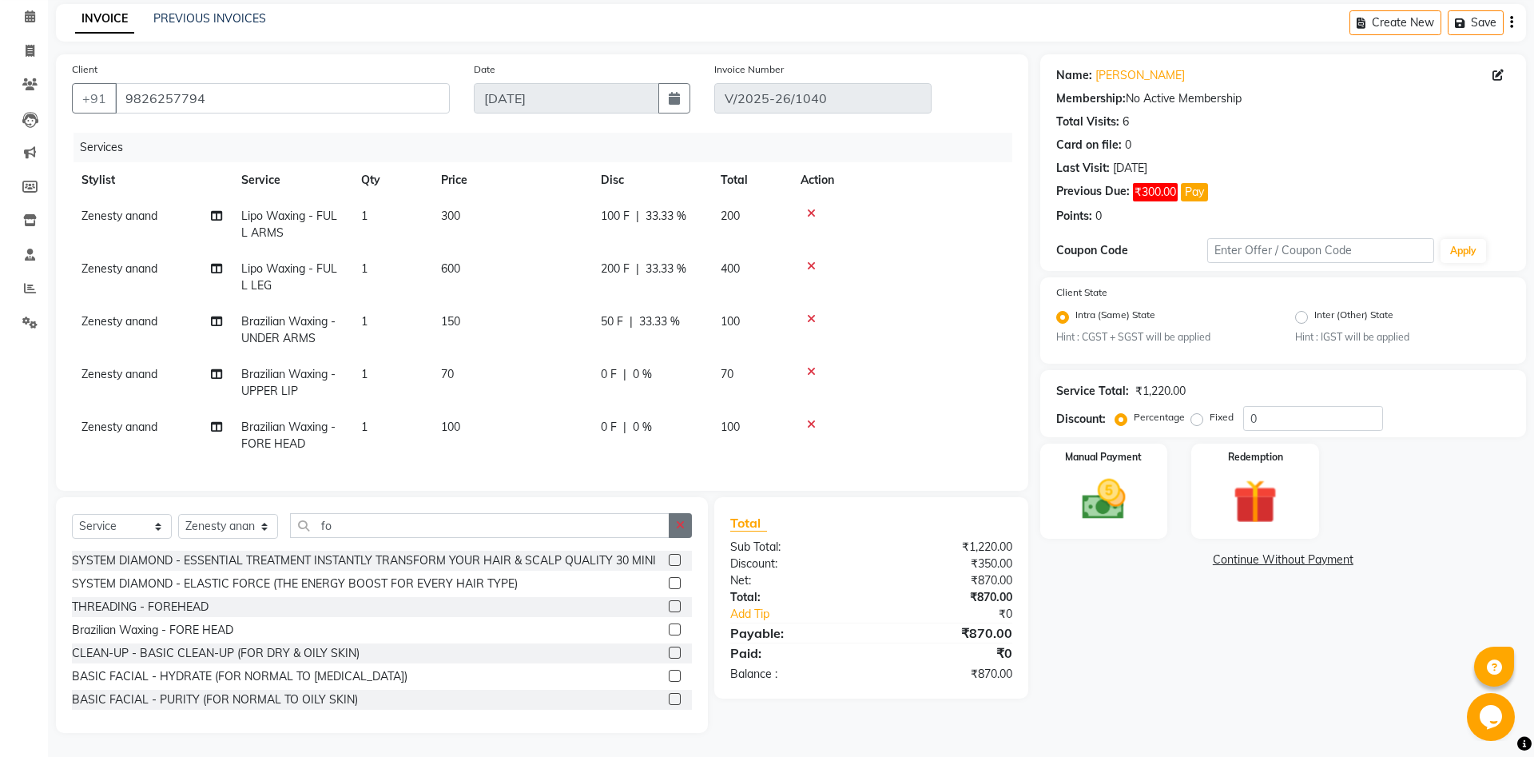
checkbox input "false"
click at [681, 516] on button "button" at bounding box center [680, 525] width 23 height 25
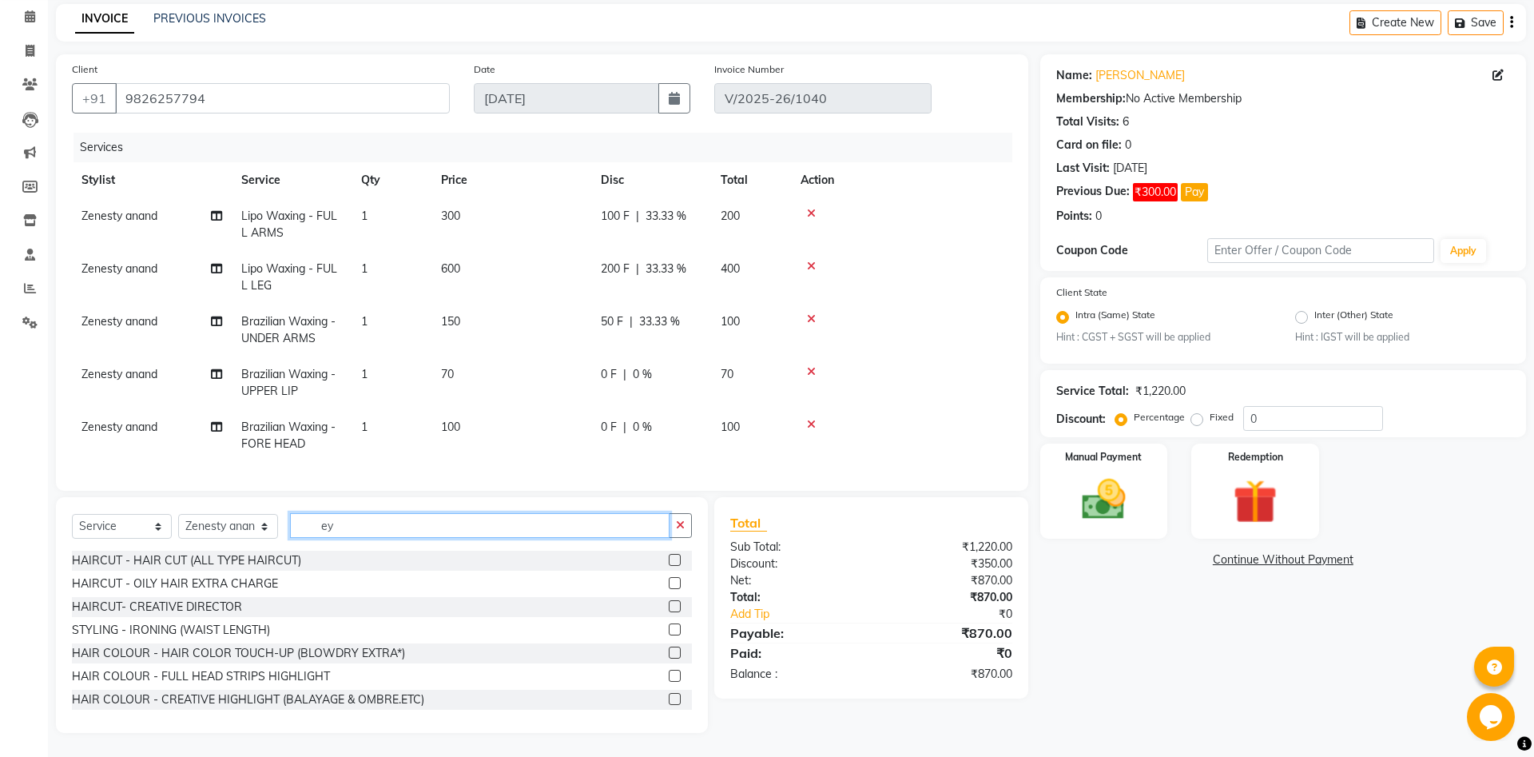
scroll to position [31, 0]
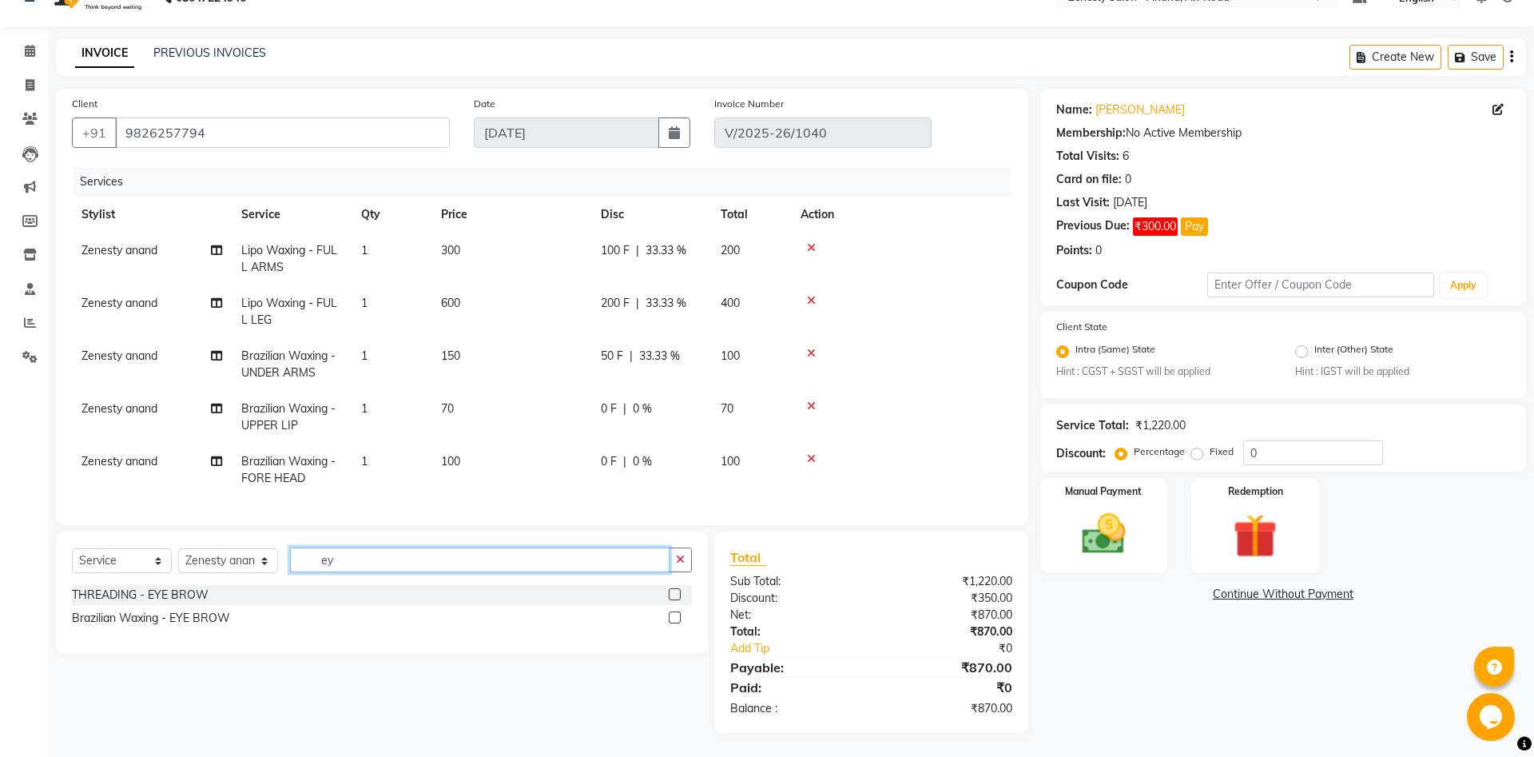
type input "ey"
click at [673, 593] on label at bounding box center [675, 594] width 12 height 12
click at [673, 593] on input "checkbox" at bounding box center [674, 595] width 10 height 10
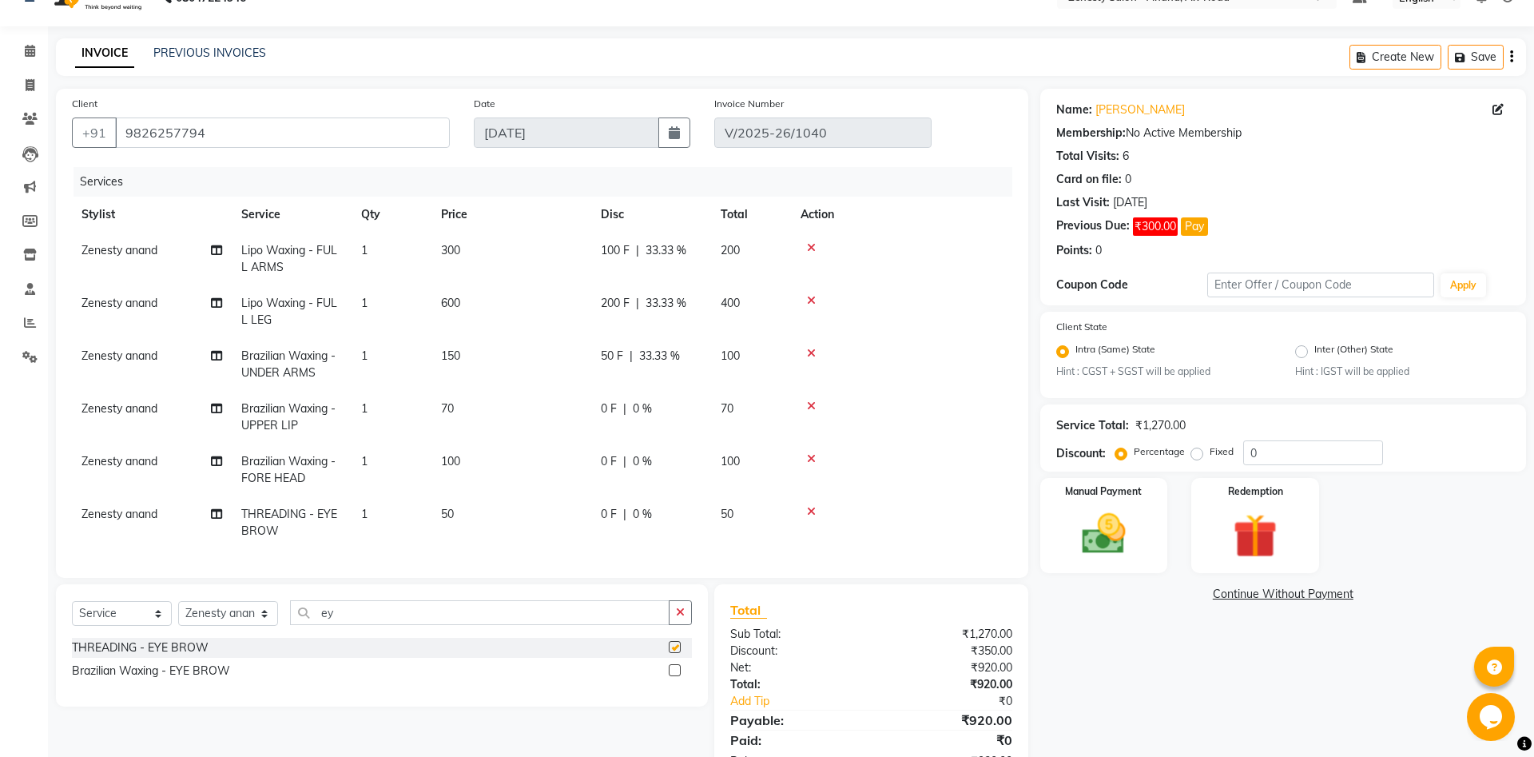
scroll to position [84, 0]
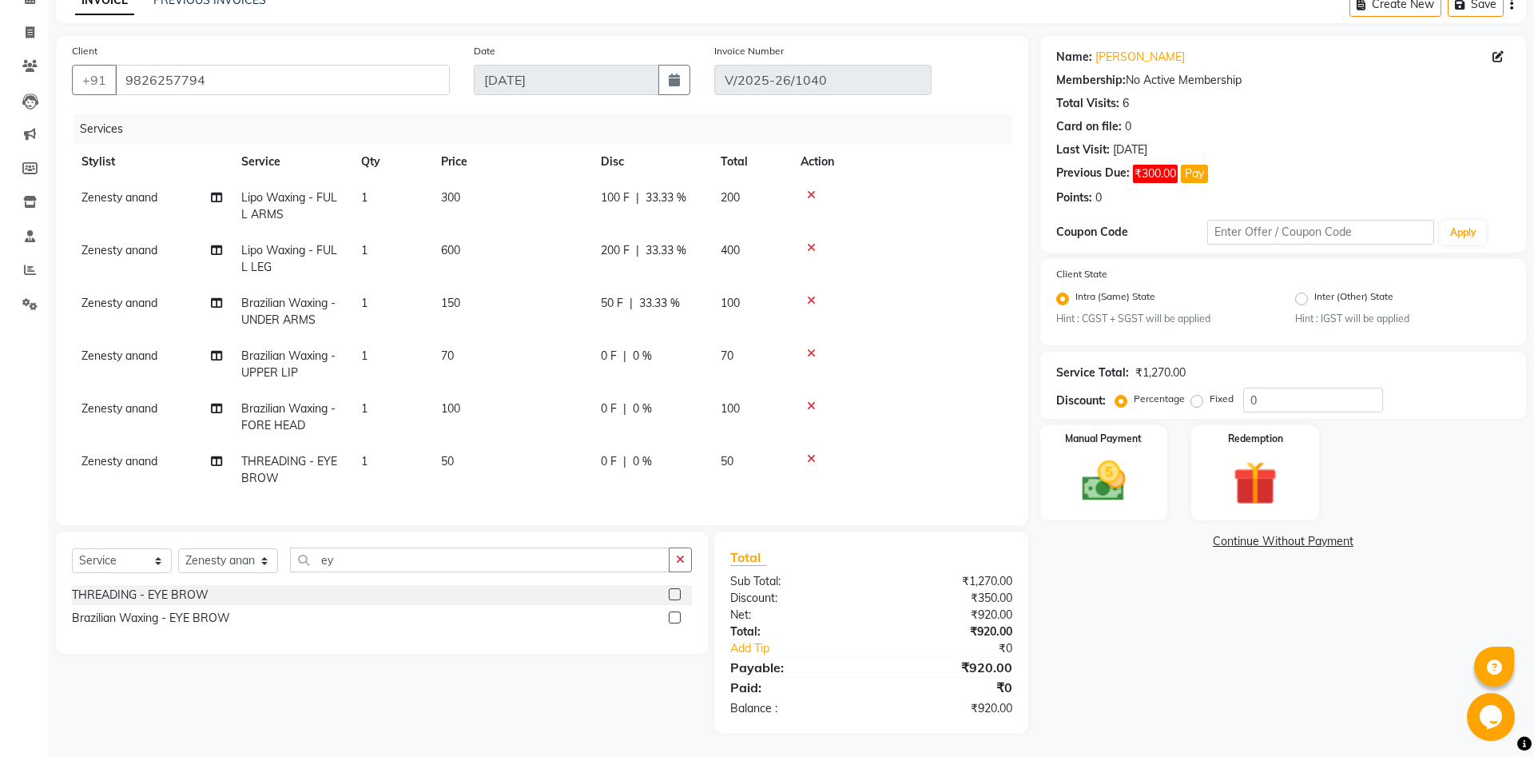
checkbox input "false"
click at [1162, 661] on div "Name: Rupal Membership: No Active Membership Total Visits: 6 Card on file: 0 La…" at bounding box center [1289, 384] width 498 height 697
click at [687, 558] on button "button" at bounding box center [680, 559] width 23 height 25
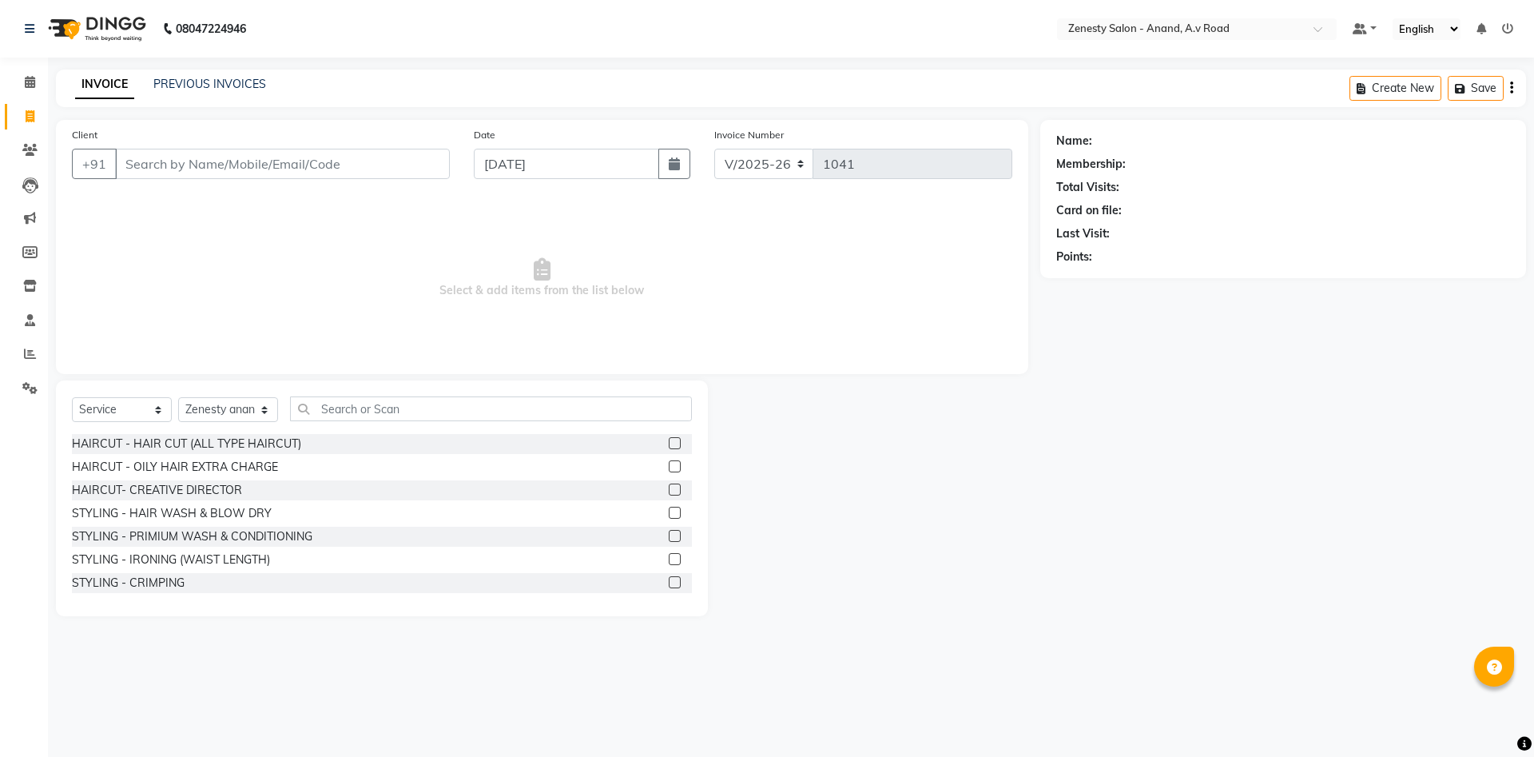
select select "6693"
select select "service"
select select "52207"
click at [225, 80] on link "PREVIOUS INVOICES" at bounding box center [209, 84] width 113 height 14
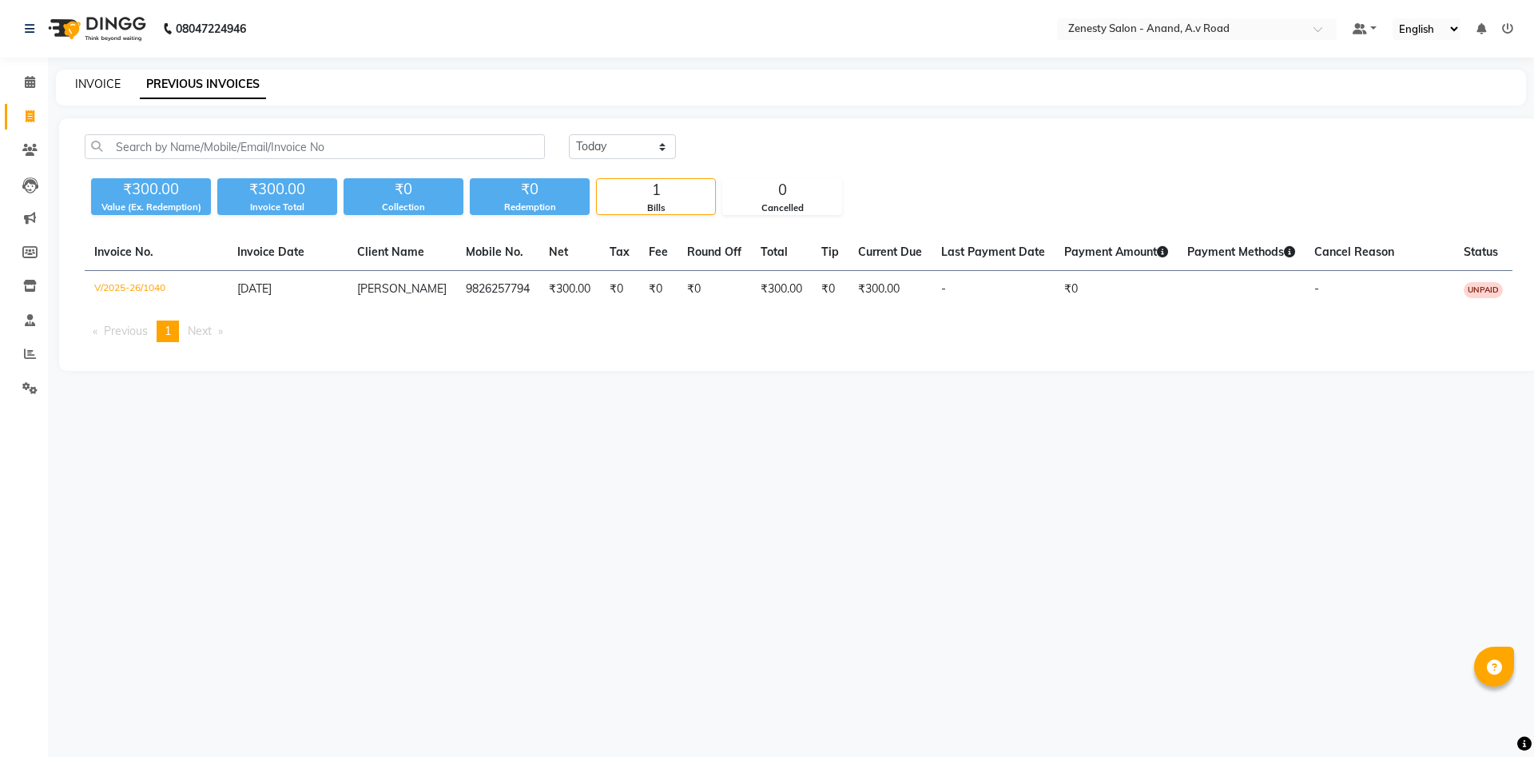
click at [107, 89] on link "INVOICE" at bounding box center [98, 84] width 46 height 14
select select "6693"
select select "service"
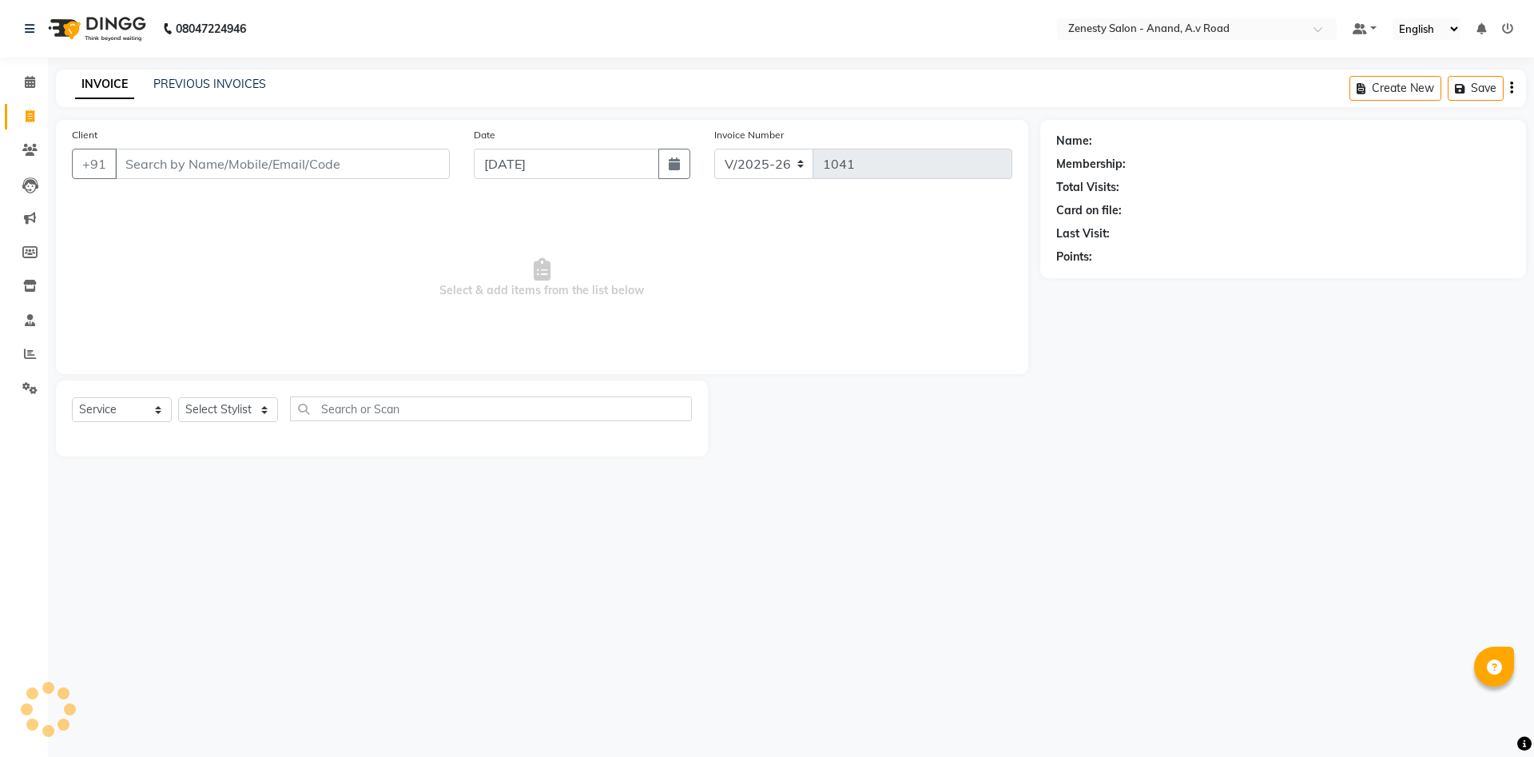
select select "52207"
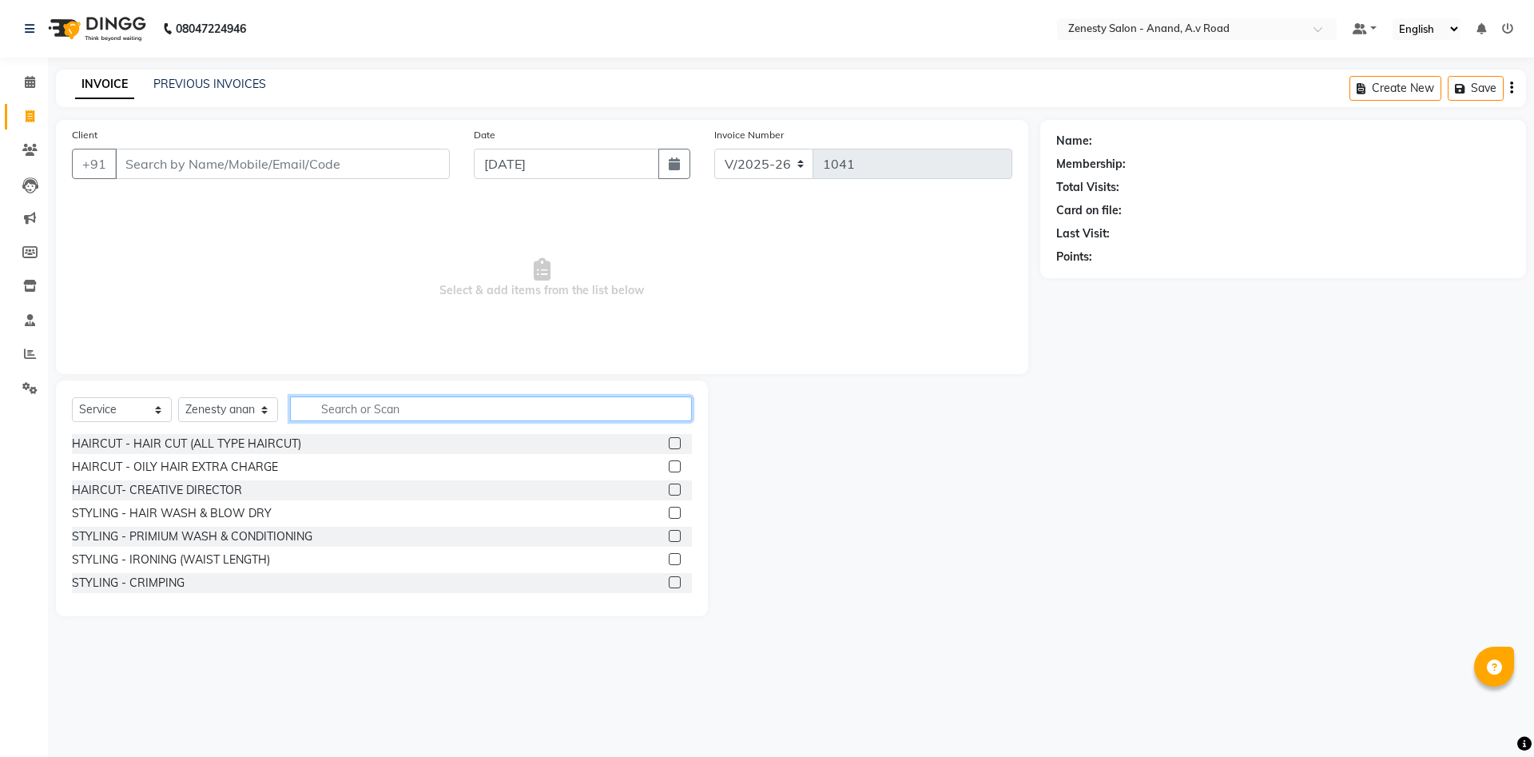
click at [318, 405] on input "text" at bounding box center [491, 408] width 402 height 25
type input "l"
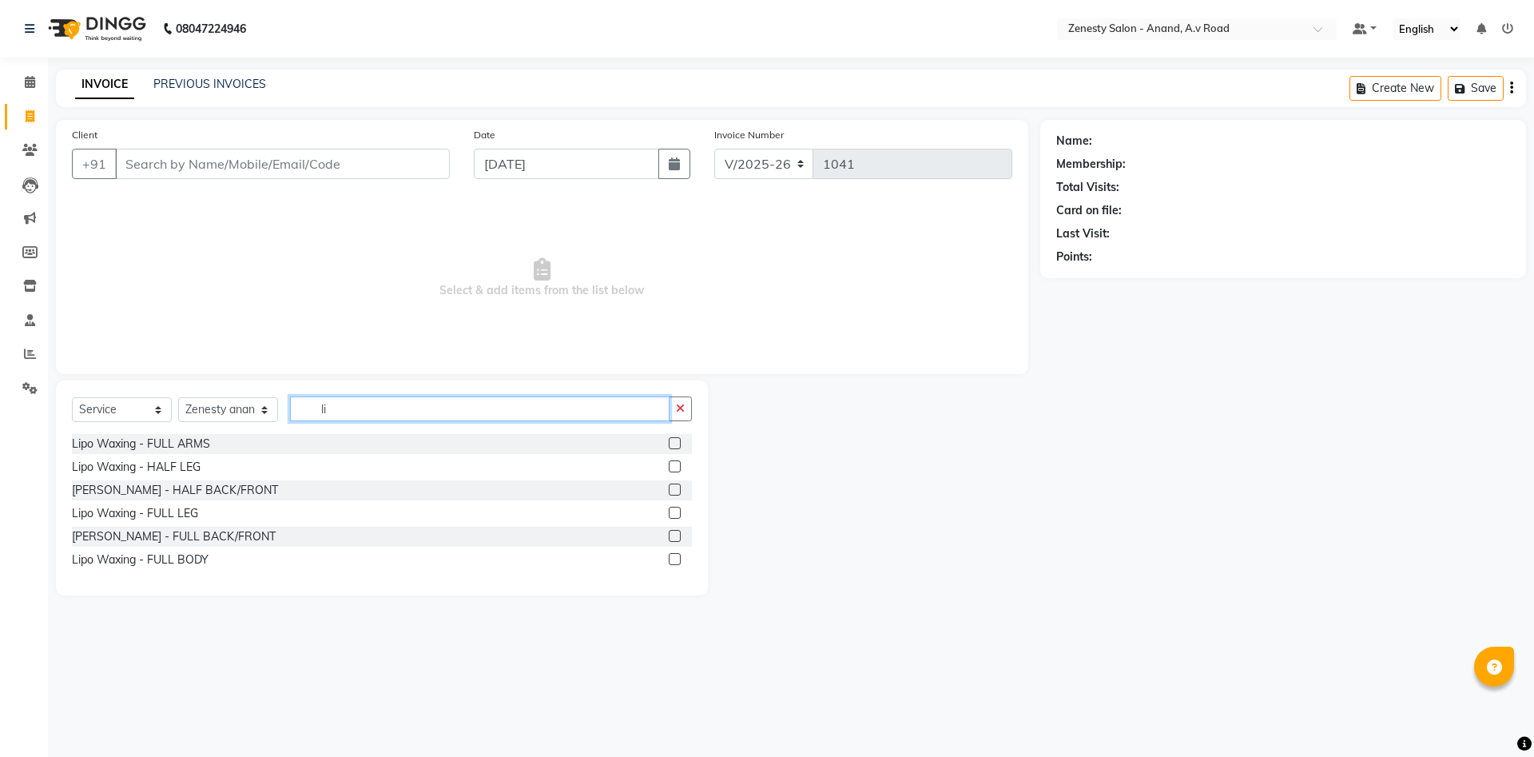
type input "l"
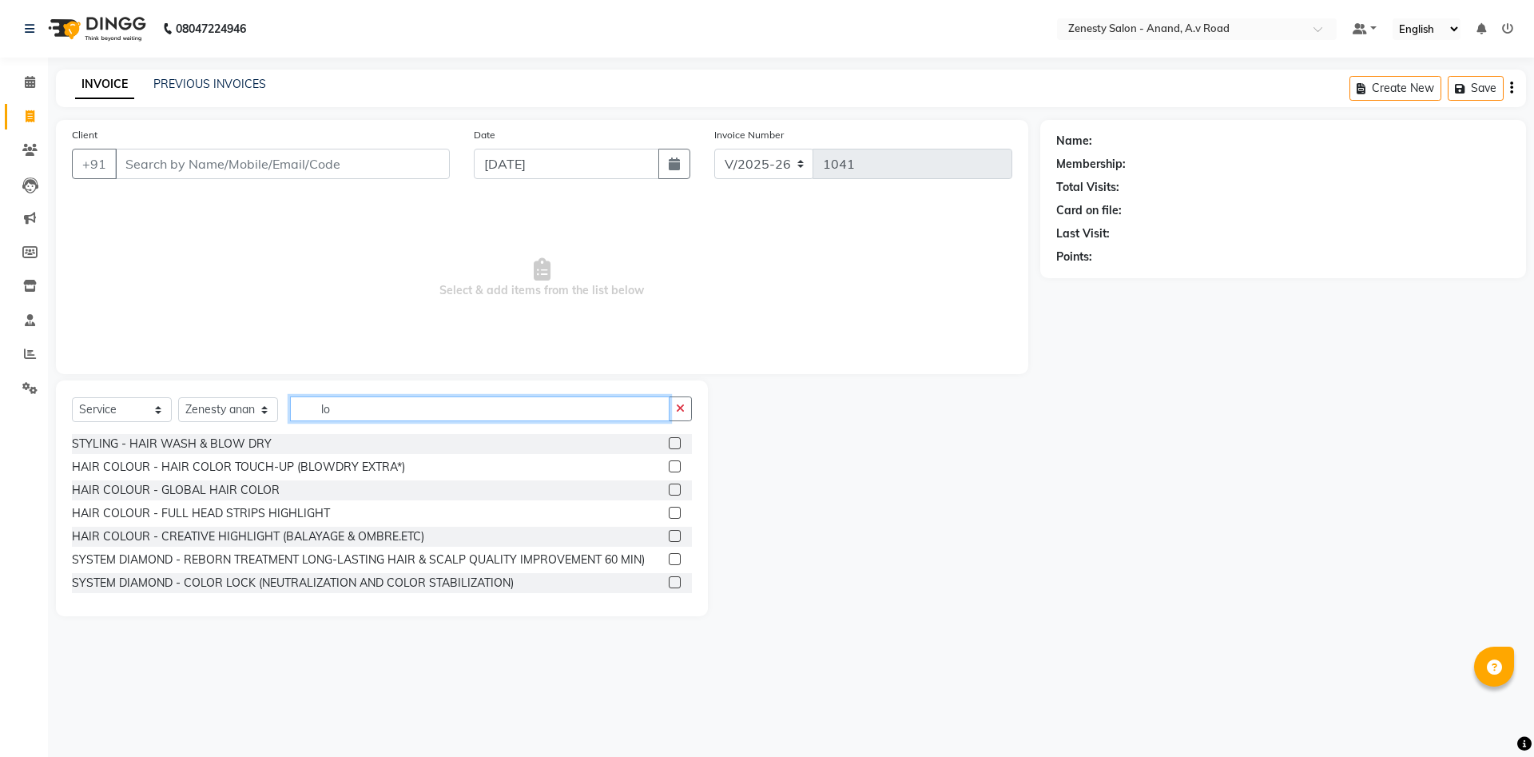
type input "l"
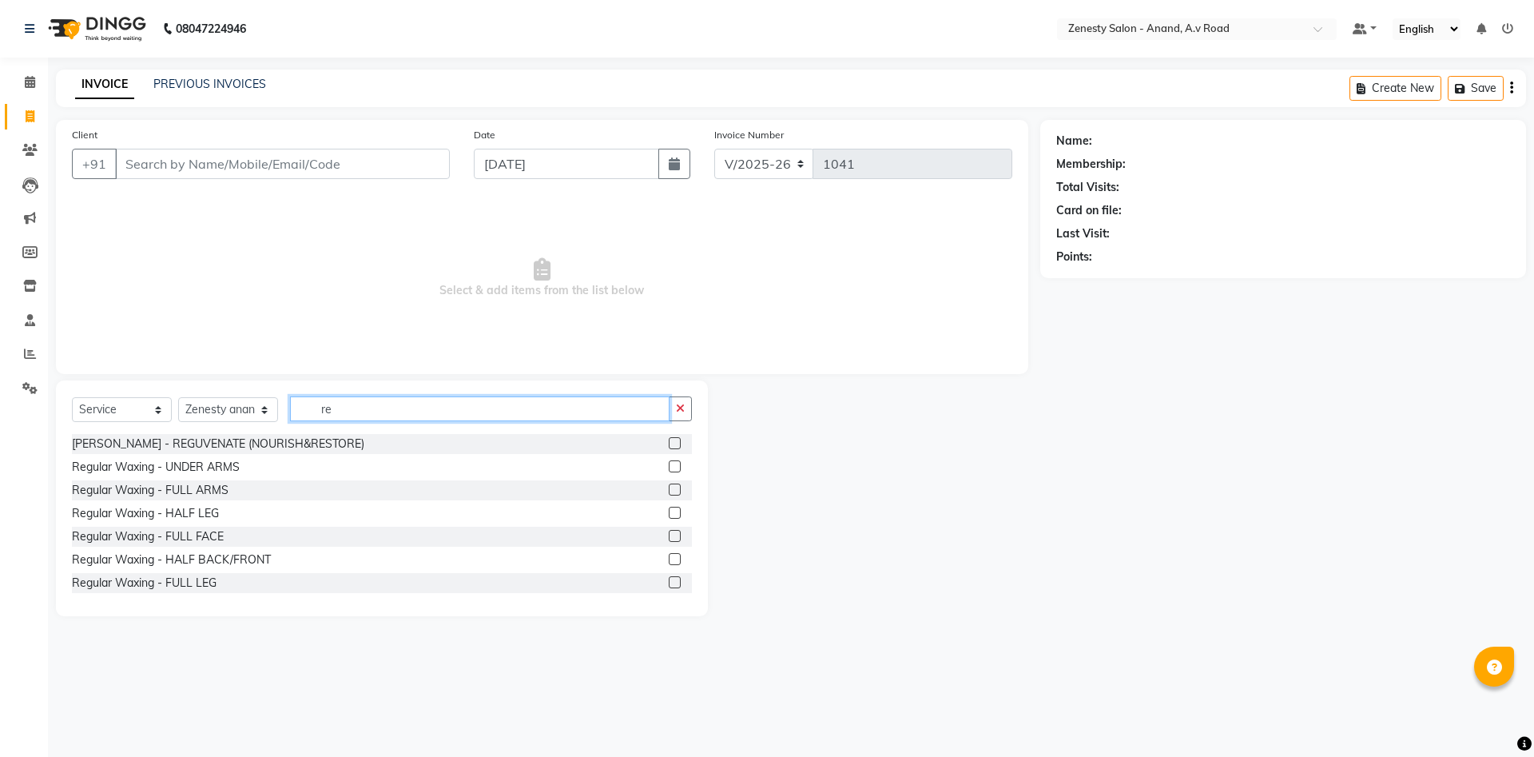
type input "r"
type input "body"
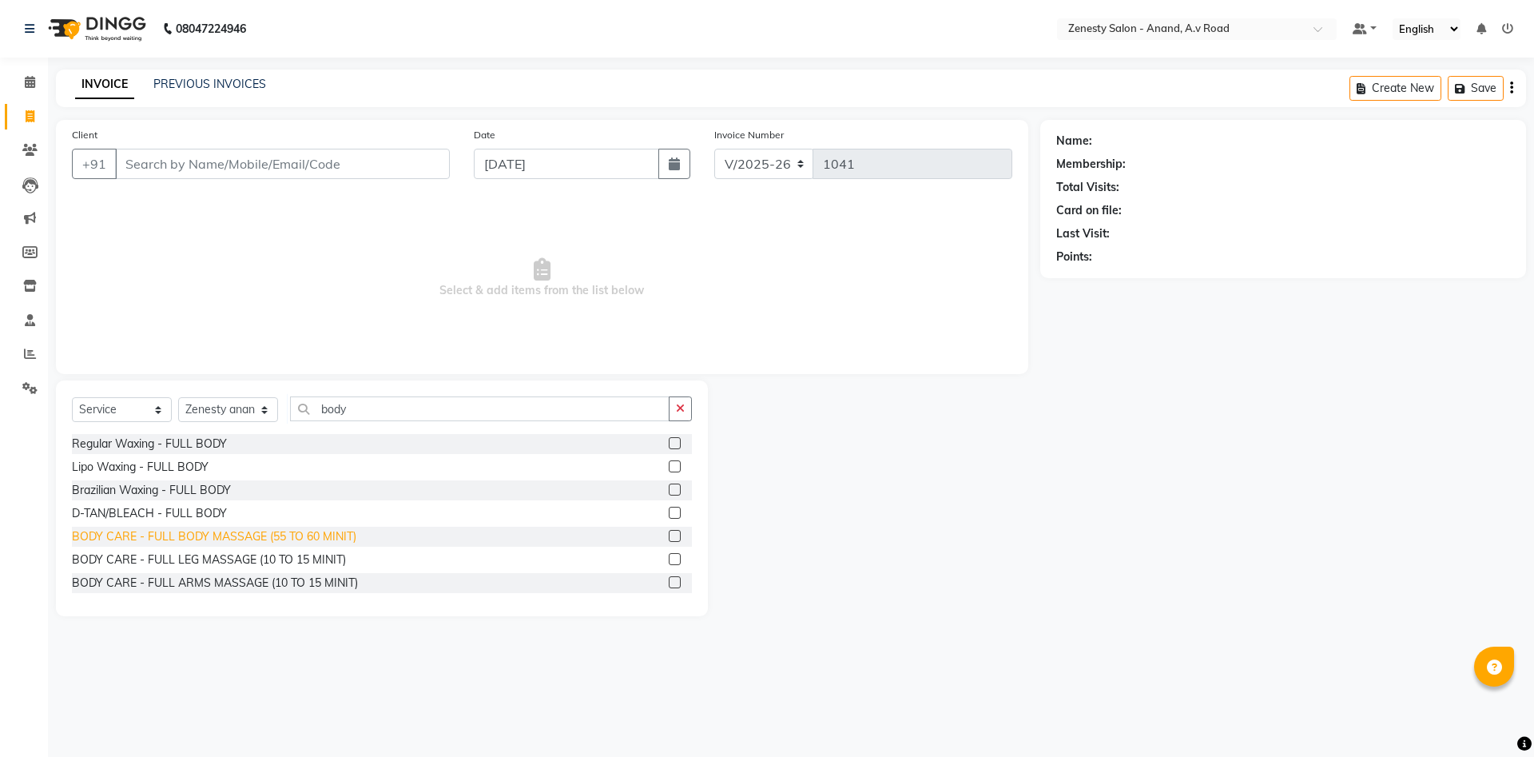
click at [268, 537] on div "BODY CARE - FULL BODY MASSAGE (55 TO 60 MINIT)" at bounding box center [214, 536] width 284 height 17
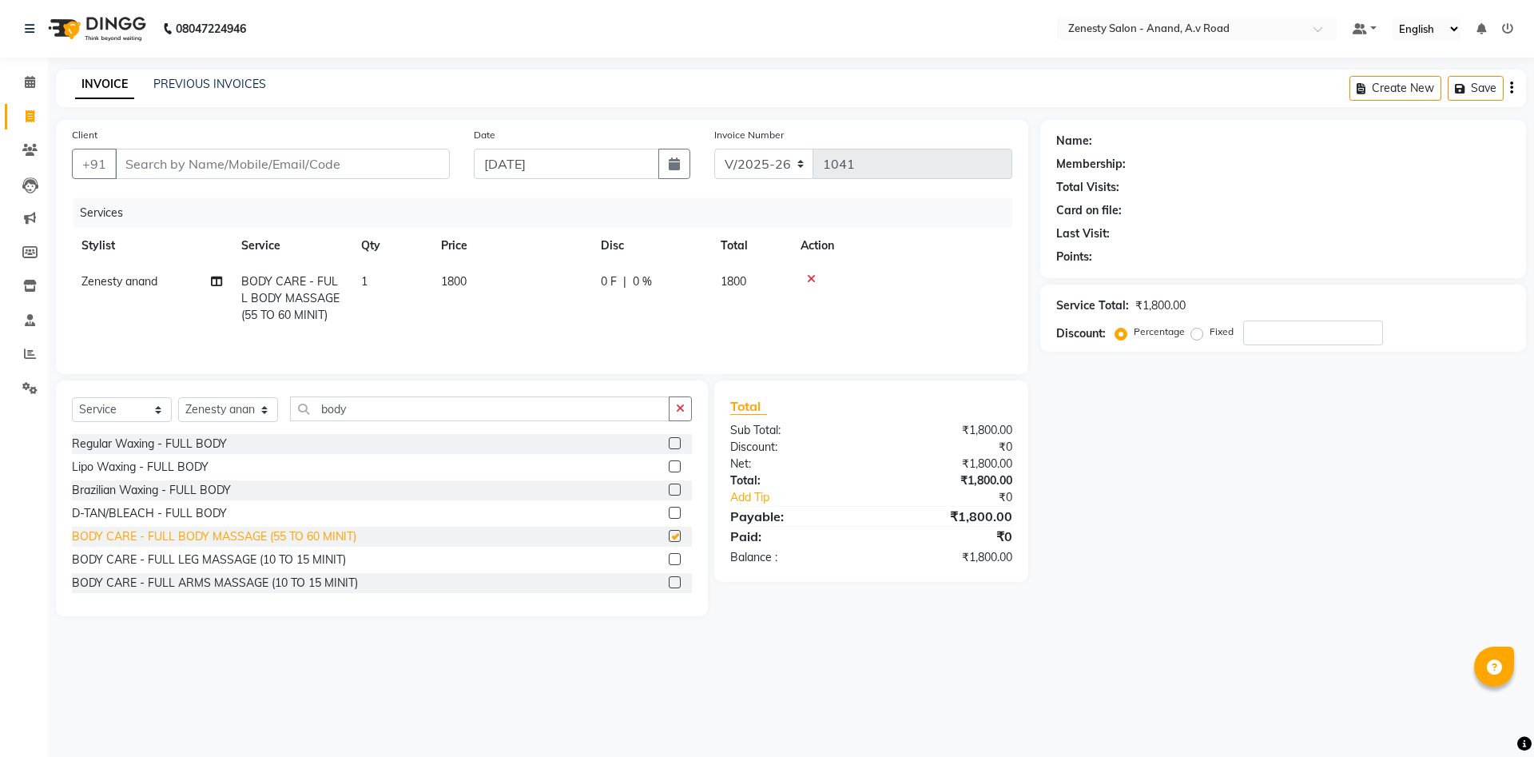
checkbox input "false"
click at [810, 279] on icon at bounding box center [811, 278] width 9 height 11
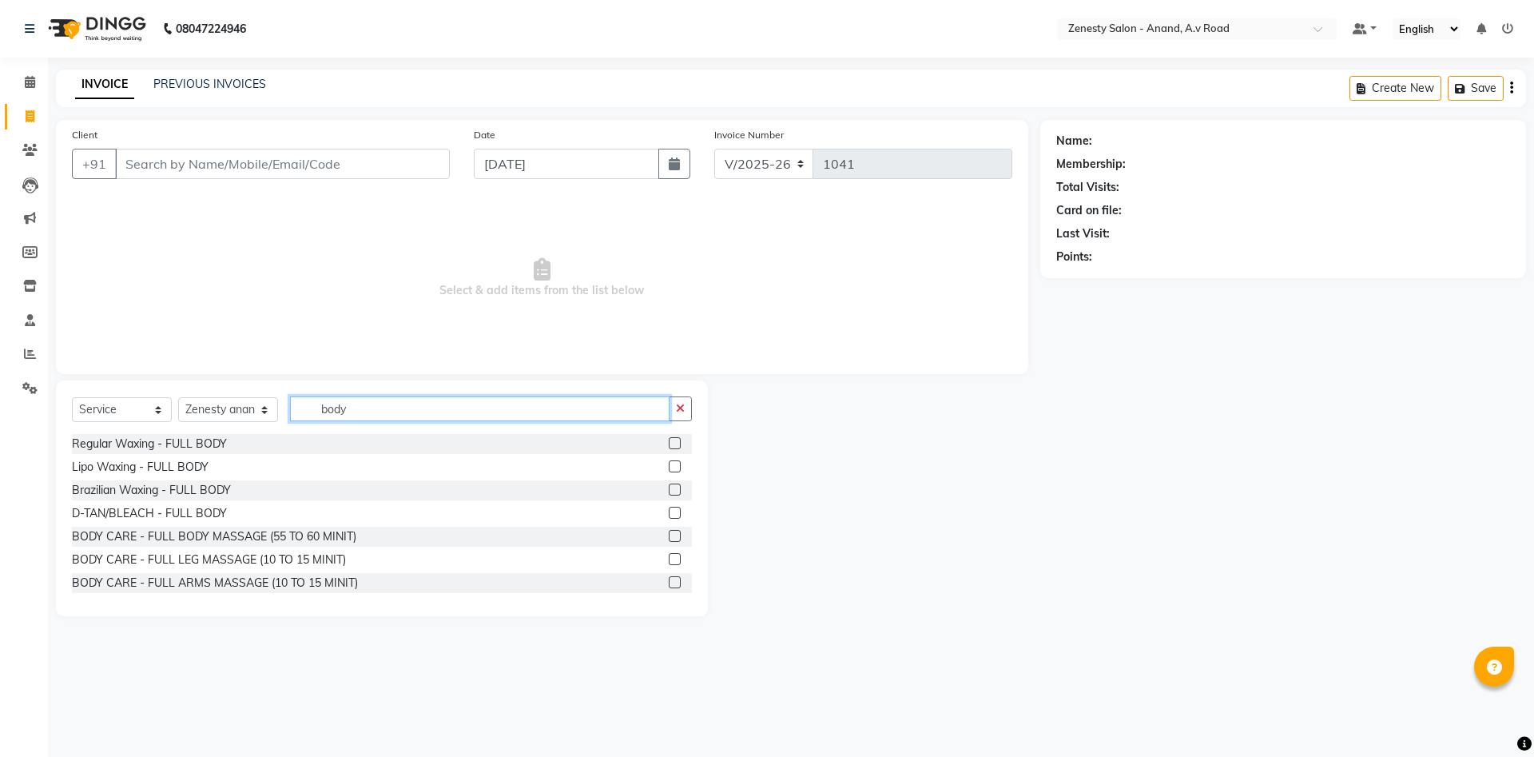
click at [382, 414] on input "body" at bounding box center [479, 408] width 379 height 25
type input "b"
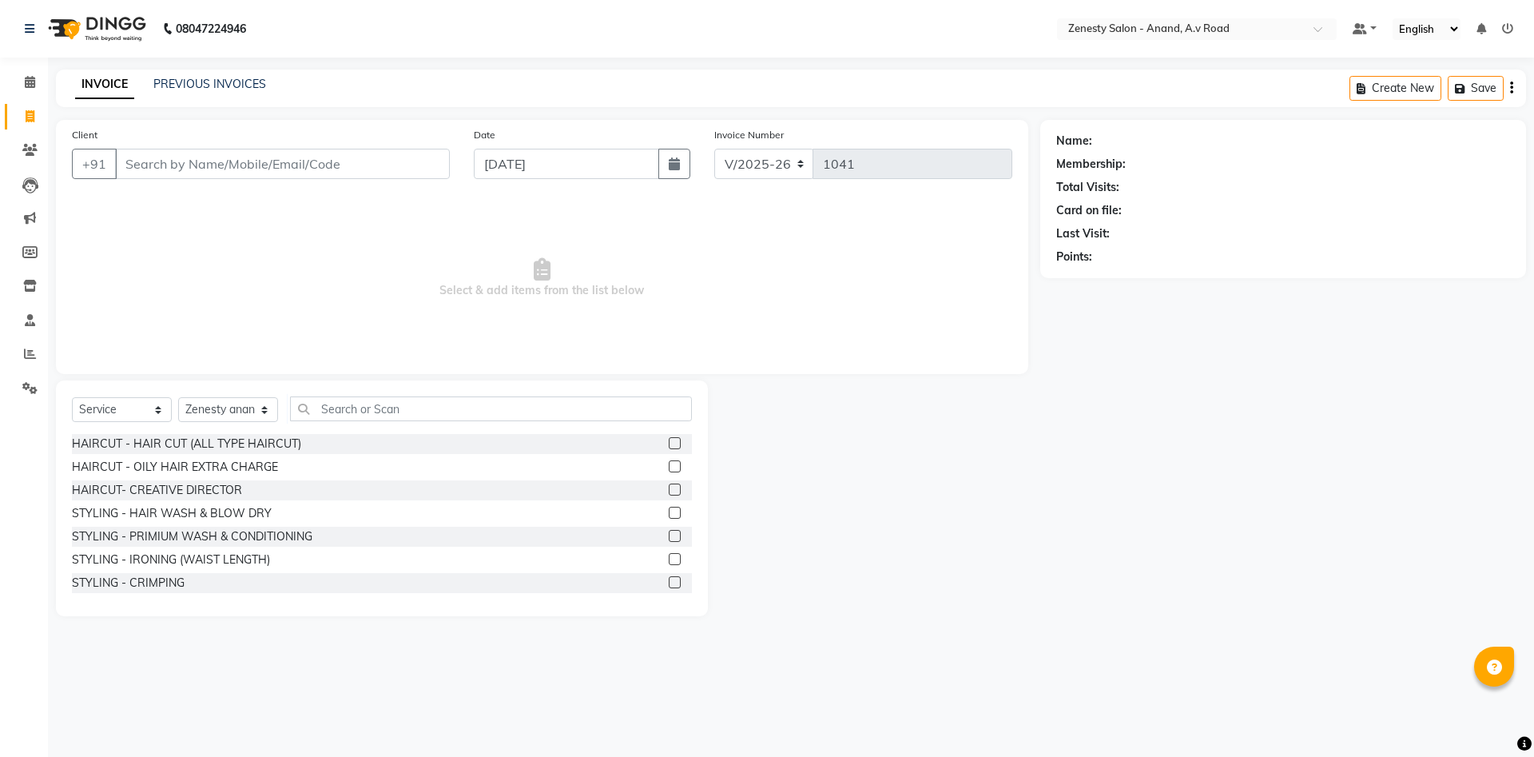
click at [210, 76] on div "PREVIOUS INVOICES" at bounding box center [209, 84] width 113 height 17
click at [231, 84] on link "PREVIOUS INVOICES" at bounding box center [209, 84] width 113 height 14
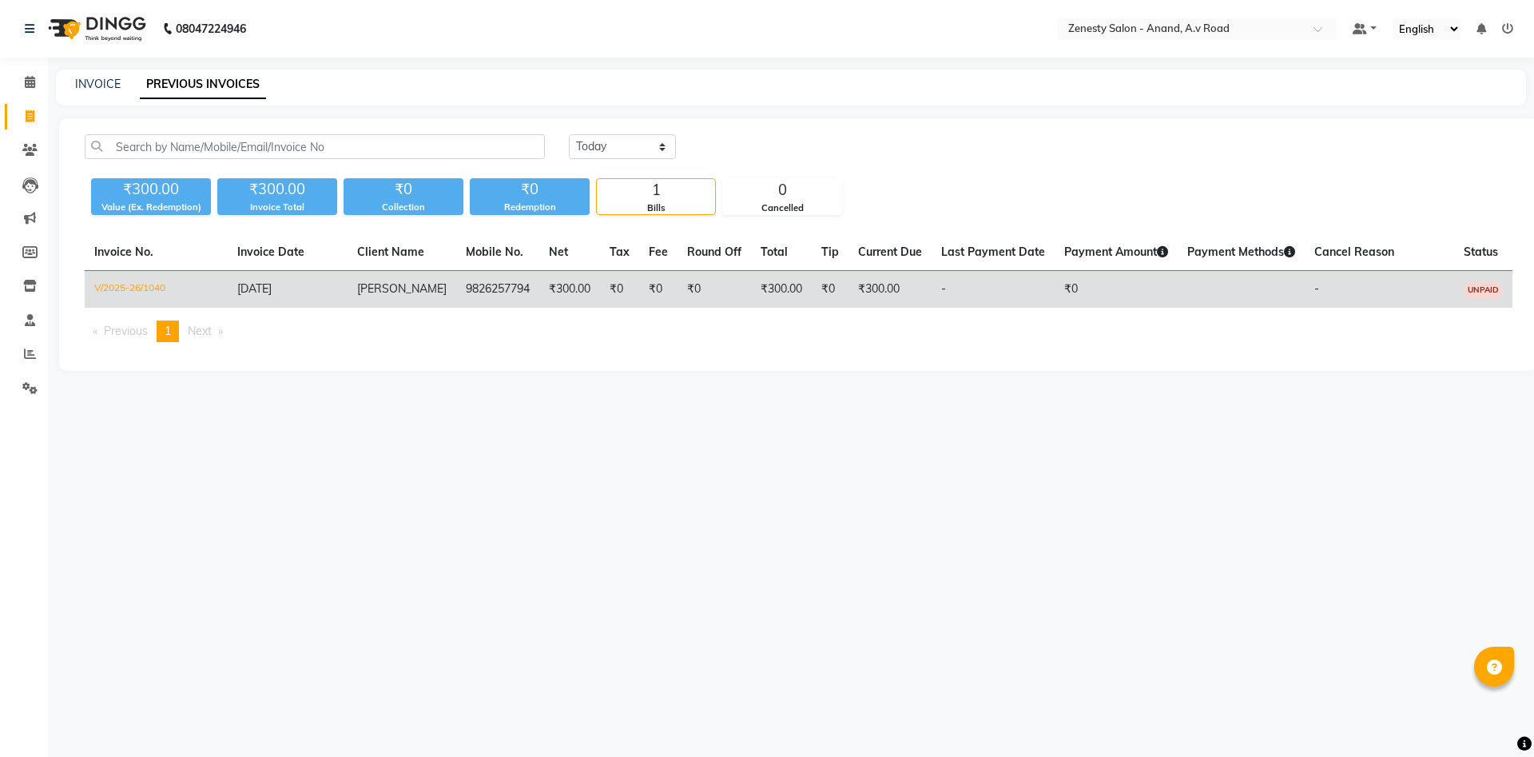
click at [162, 284] on td "V/2025-26/1040" at bounding box center [156, 290] width 143 height 38
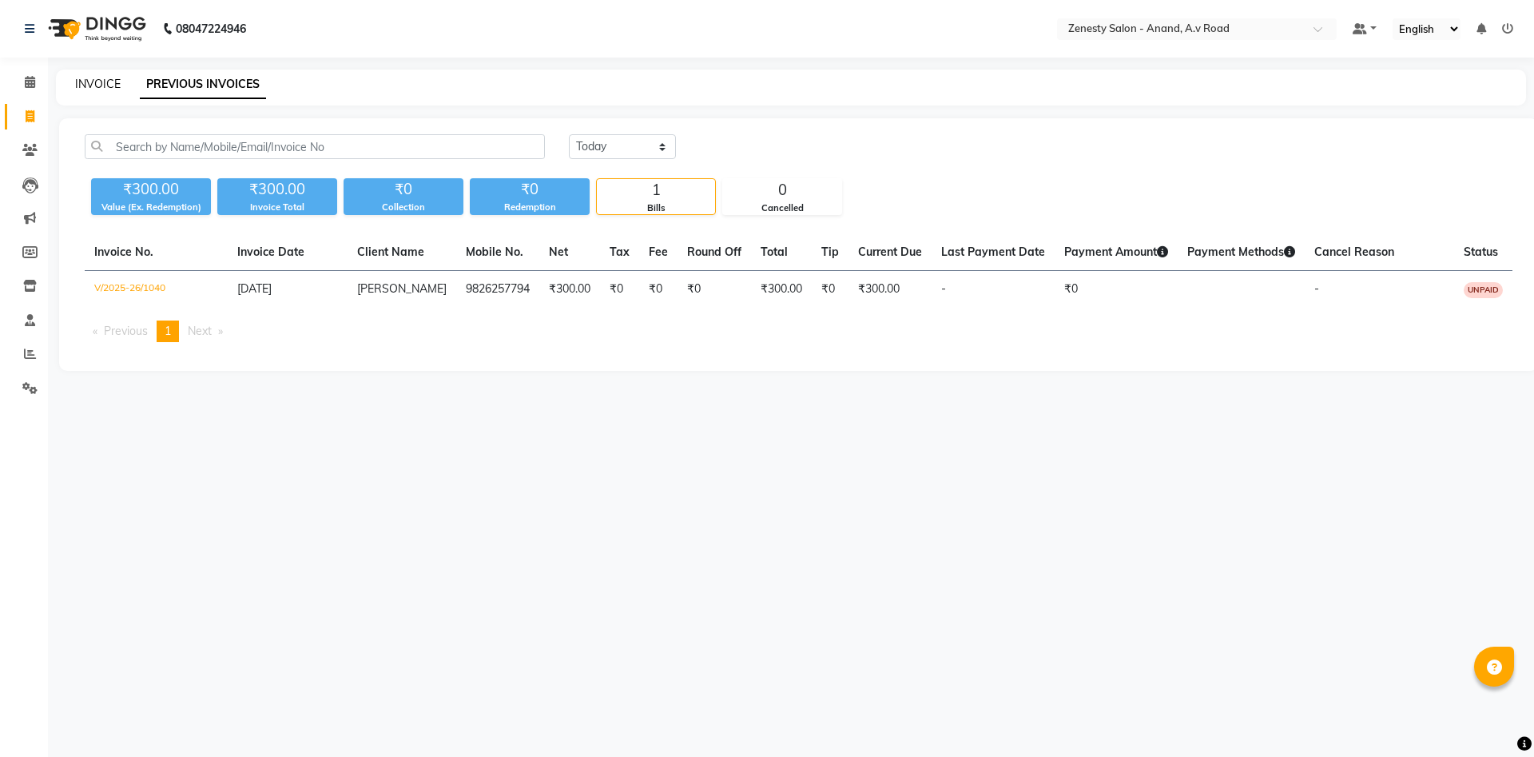
click at [92, 82] on link "INVOICE" at bounding box center [98, 84] width 46 height 14
select select "service"
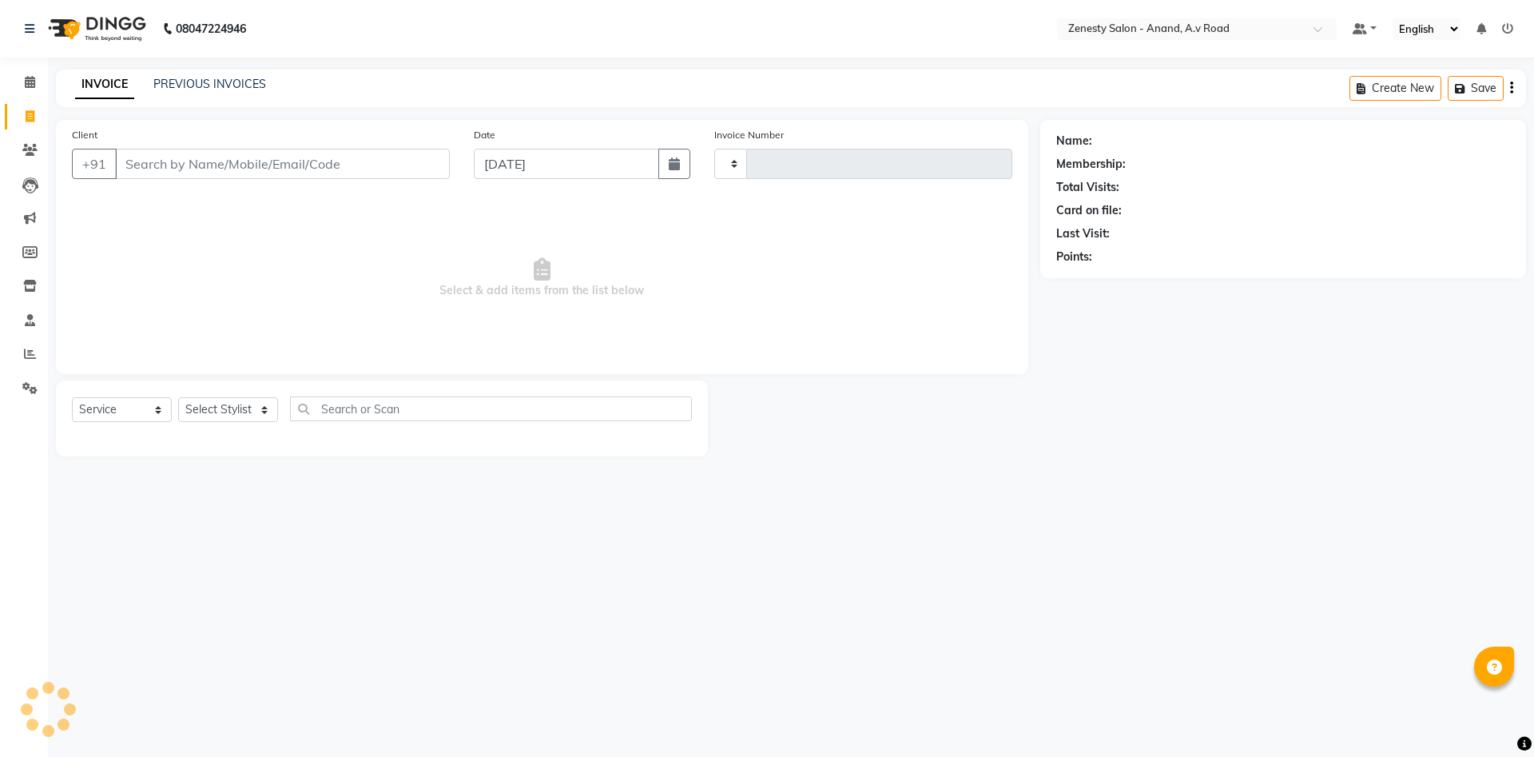
type input "1041"
select select "6693"
select select "52207"
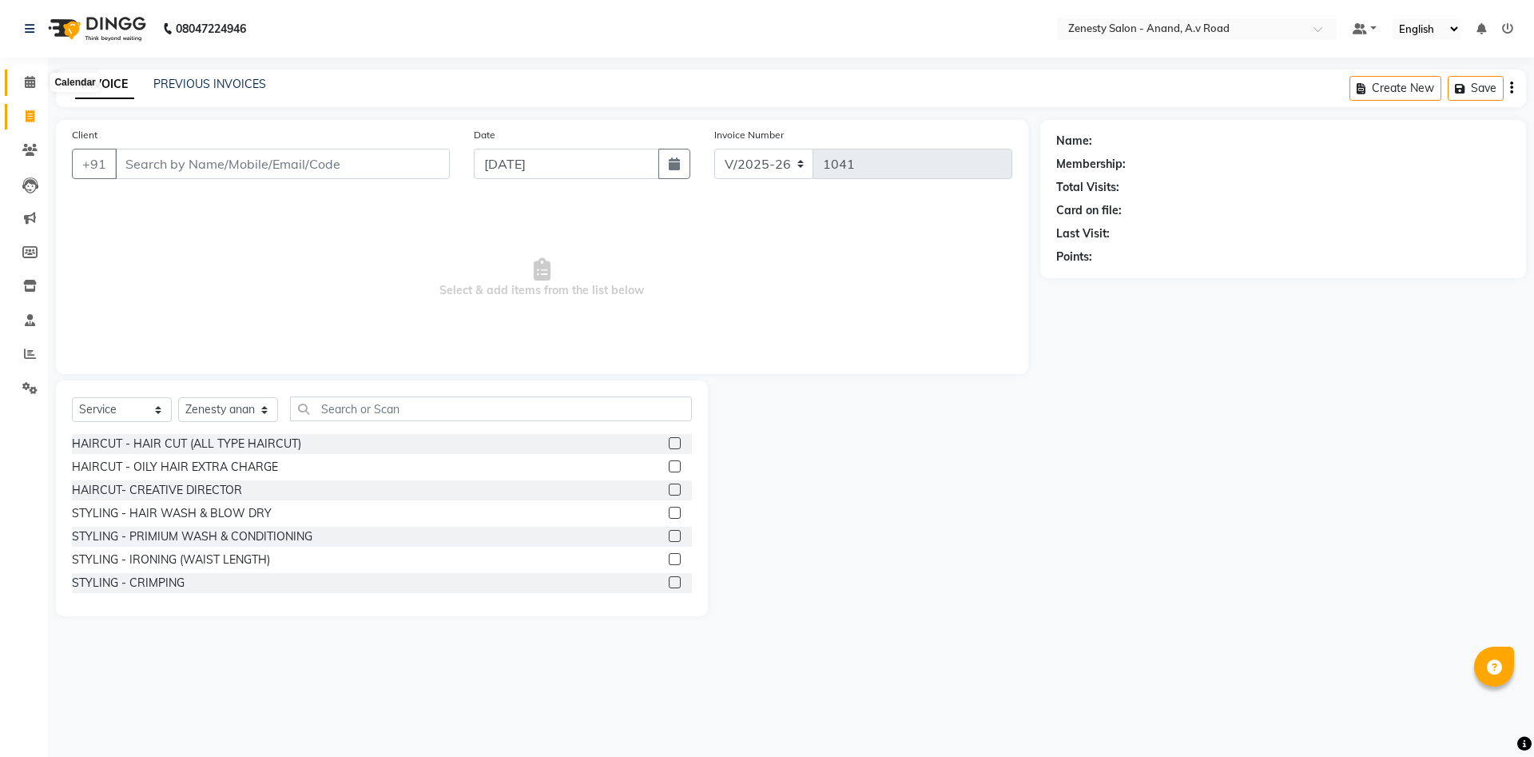
click at [26, 83] on icon at bounding box center [30, 82] width 10 height 12
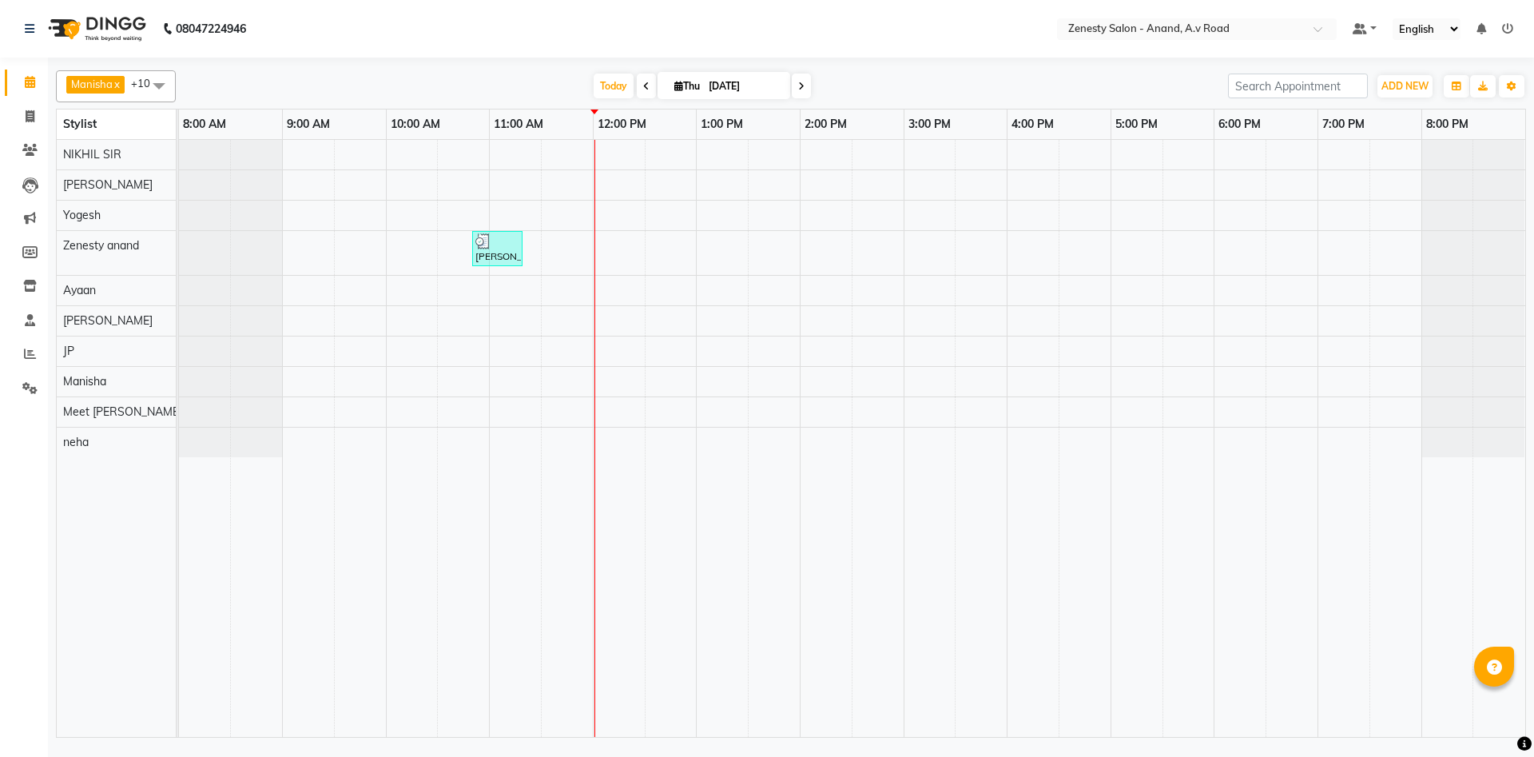
click at [726, 232] on div "Rupal, TK01, 10:50 AM-11:20 AM, Lipo Waxing - FULL ARMS" at bounding box center [852, 438] width 1346 height 597
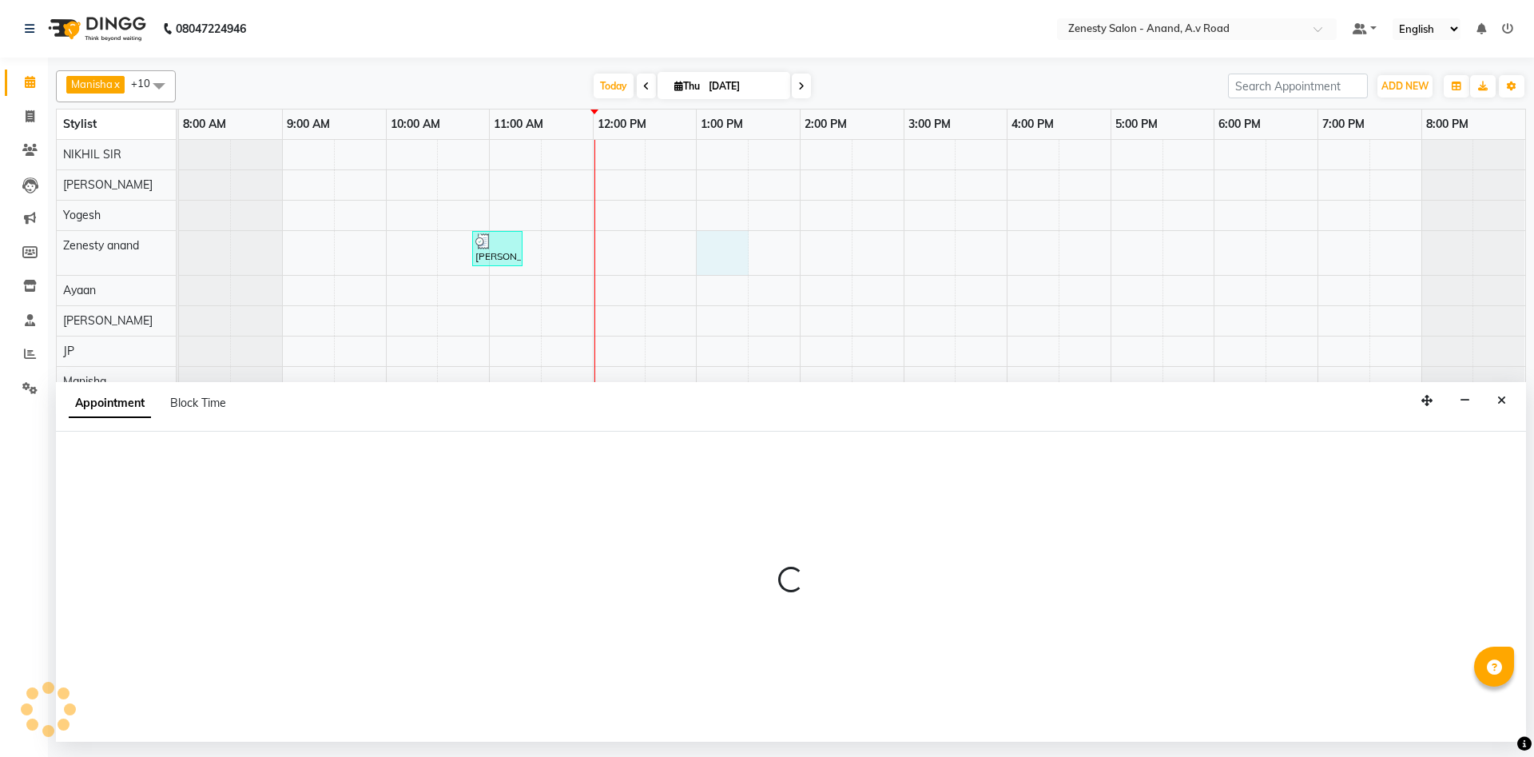
select select "52207"
select select "tentative"
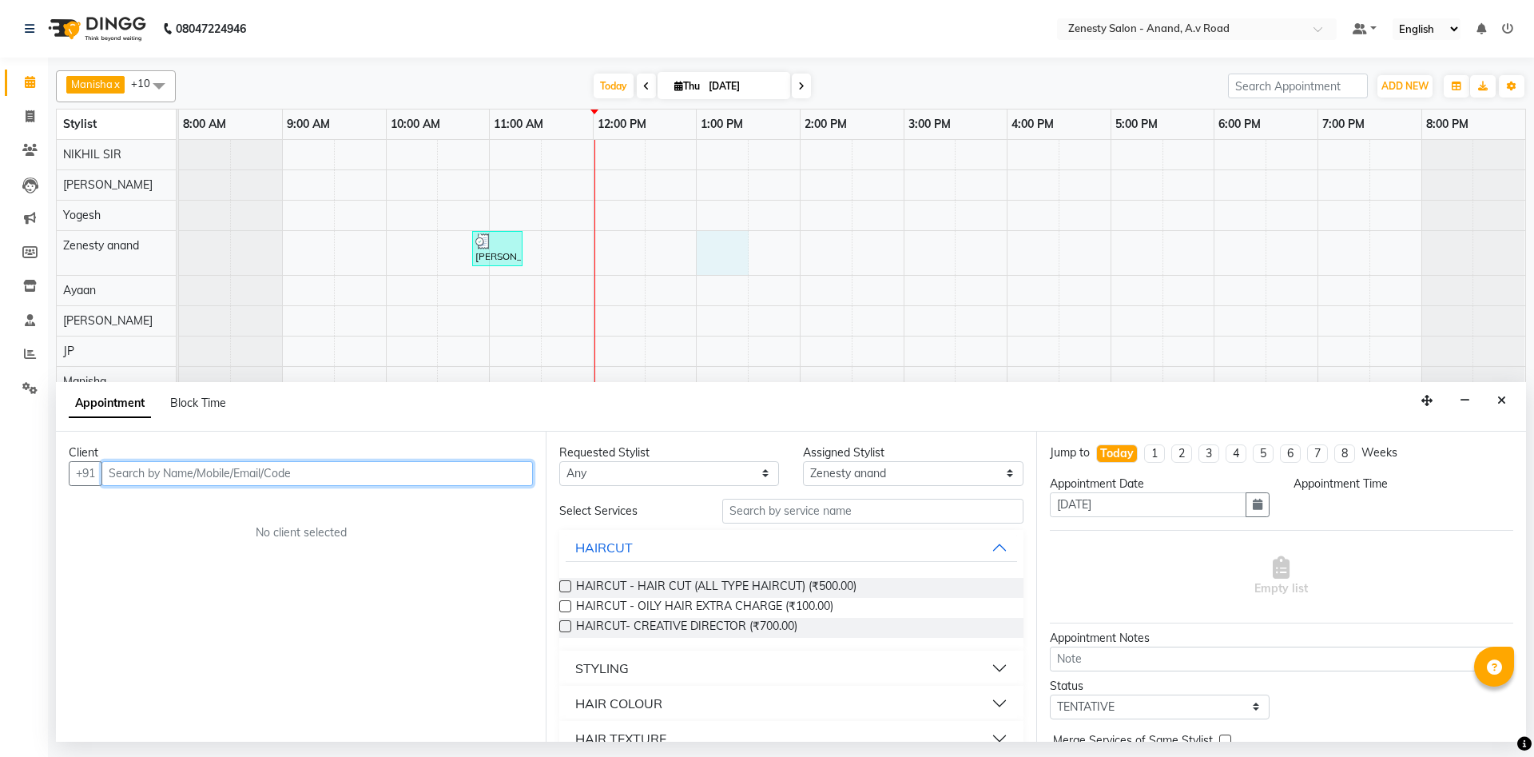
select select "780"
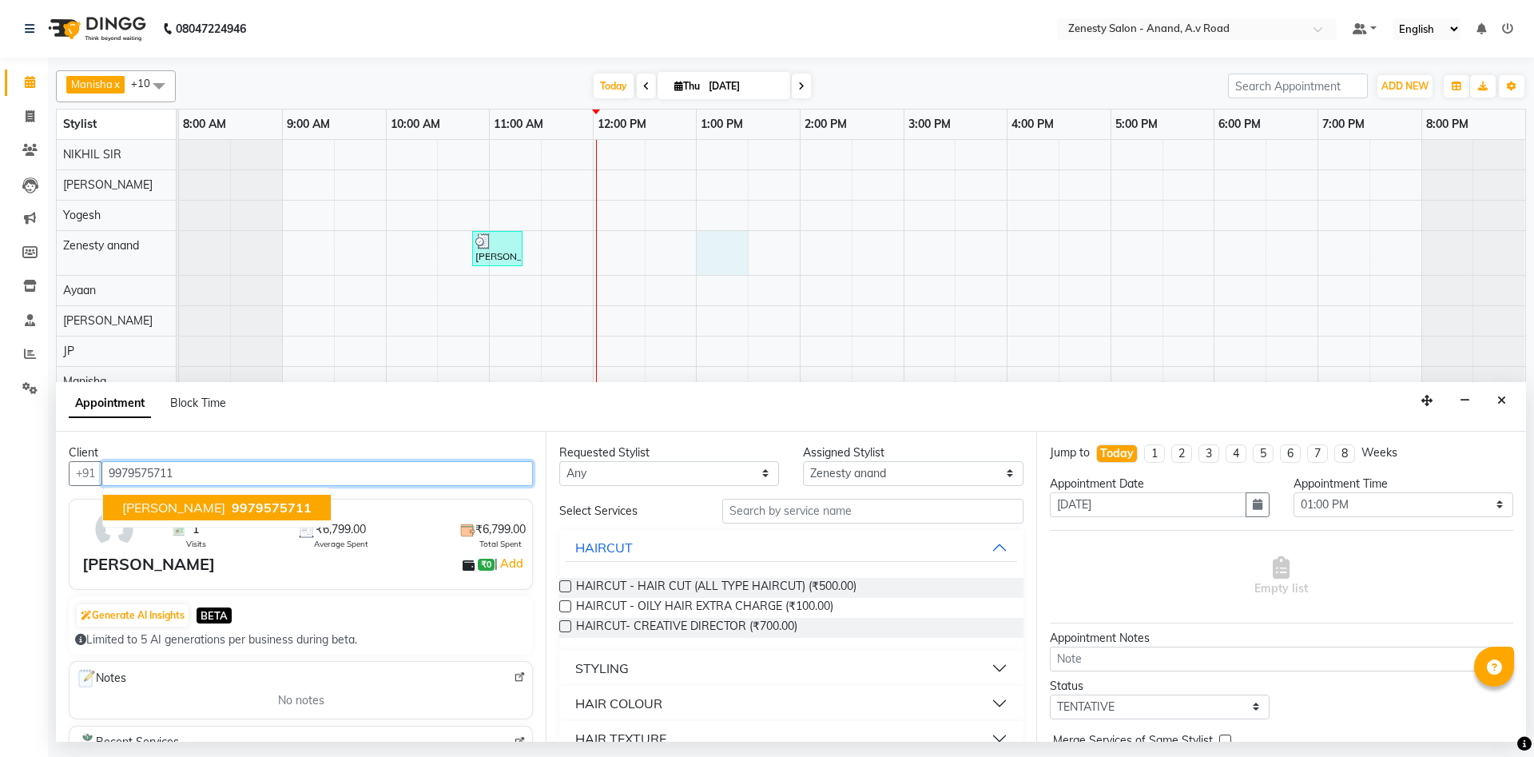
click at [232, 503] on span "9979575711" at bounding box center [272, 507] width 80 height 16
type input "9979575711"
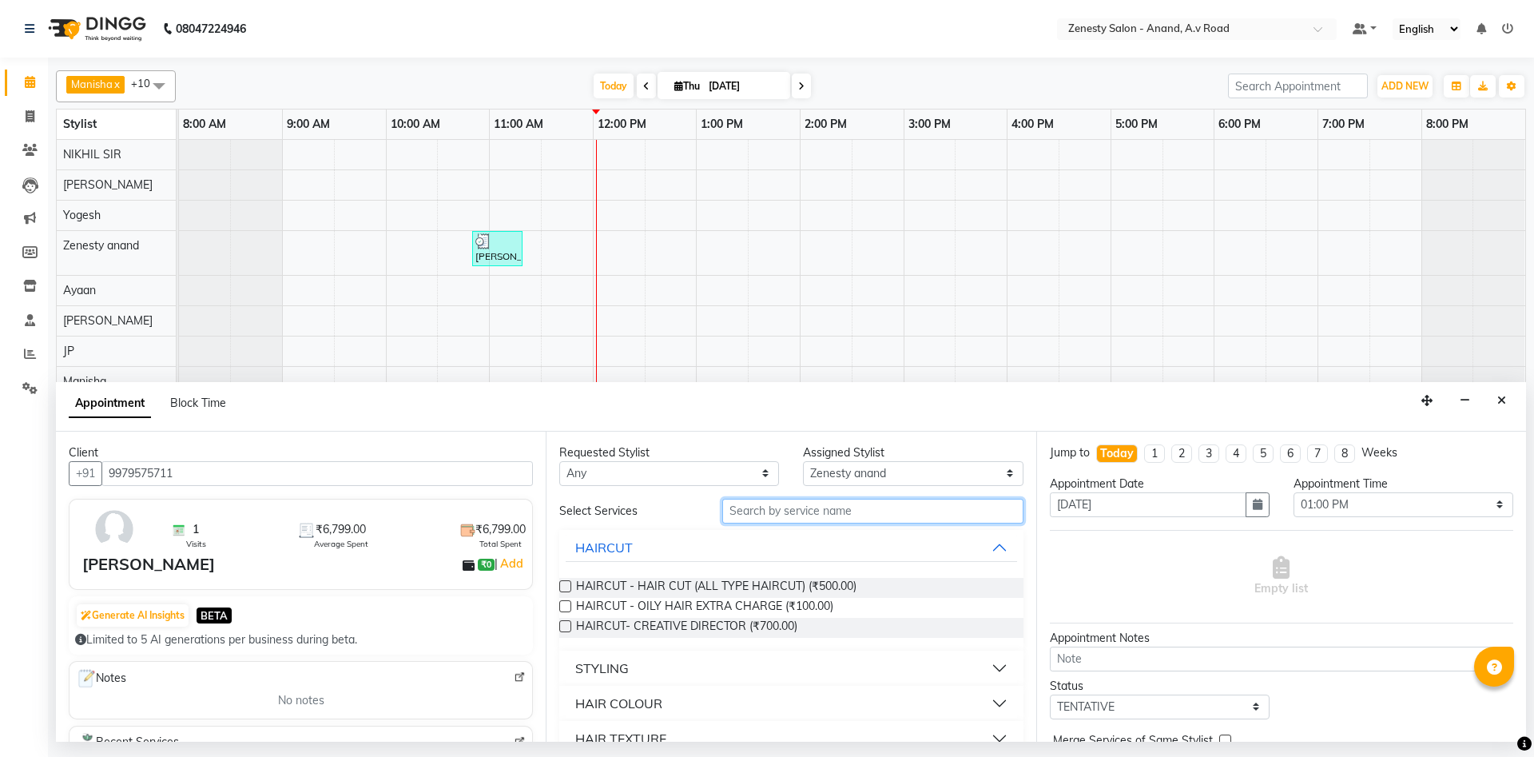
click at [768, 514] on input "text" at bounding box center [872, 510] width 301 height 25
click at [607, 661] on div "STYLING" at bounding box center [602, 667] width 54 height 19
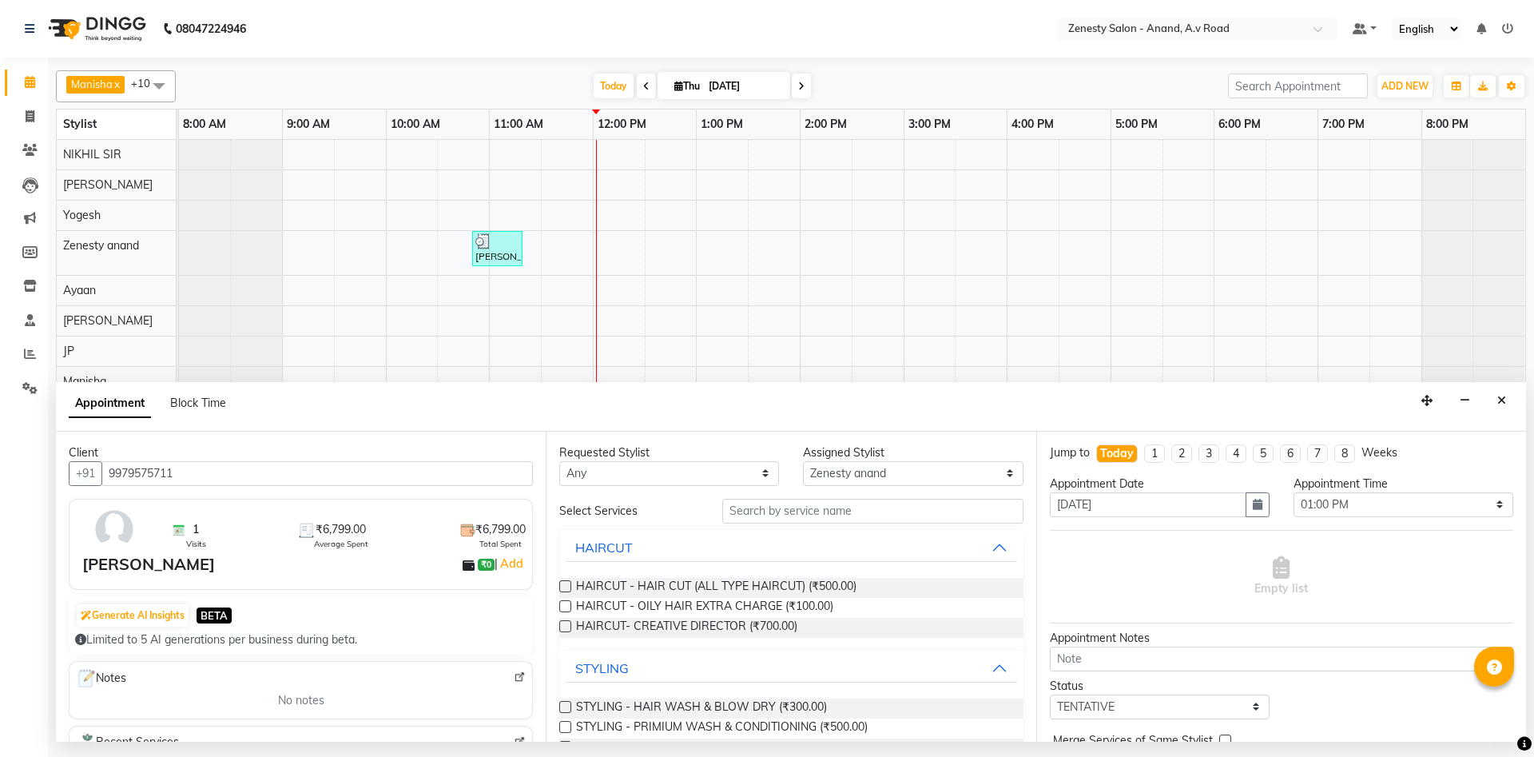
click at [566, 705] on label at bounding box center [565, 707] width 12 height 12
click at [566, 705] on input "checkbox" at bounding box center [564, 708] width 10 height 10
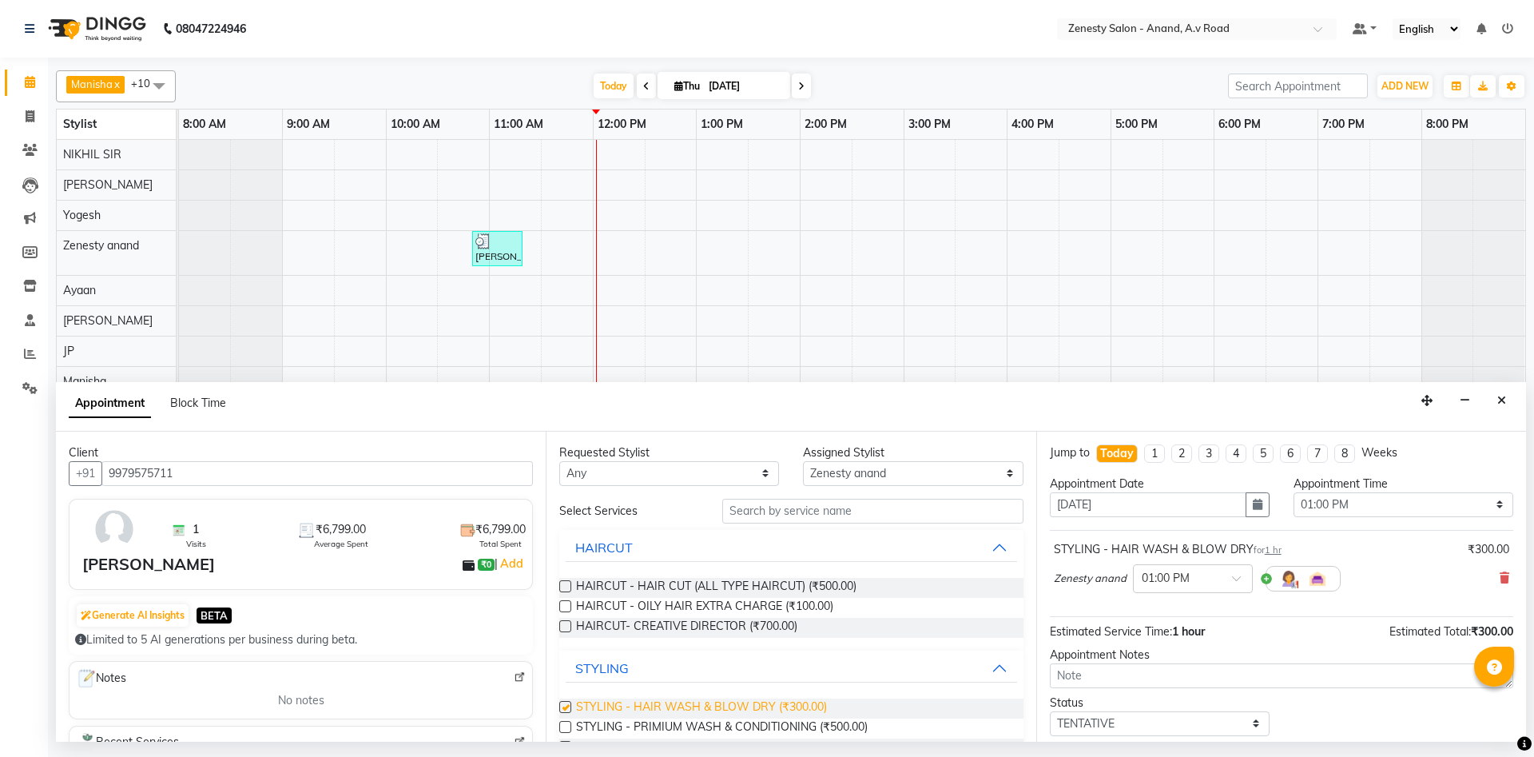
checkbox input "false"
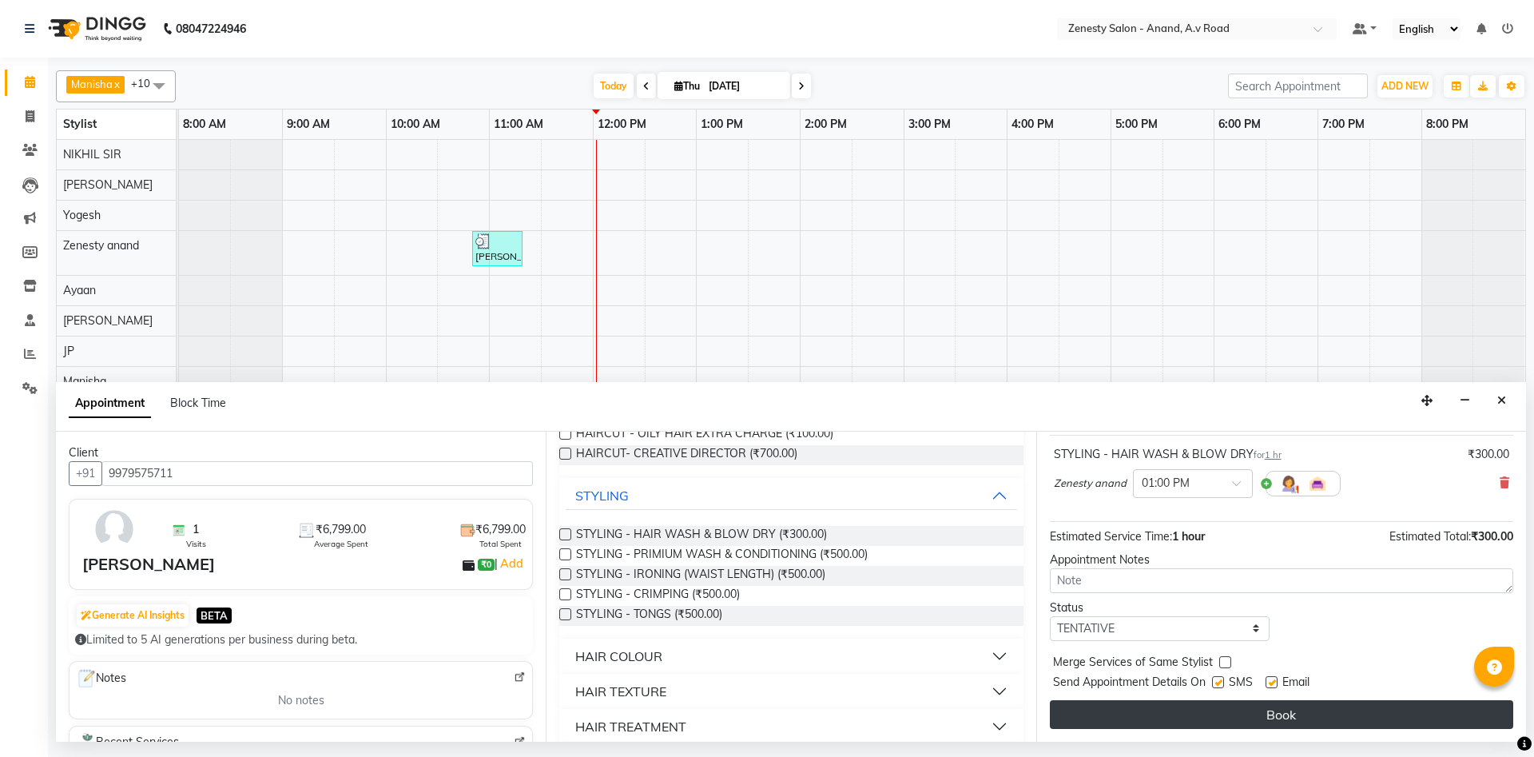
click at [1278, 720] on button "Book" at bounding box center [1281, 714] width 463 height 29
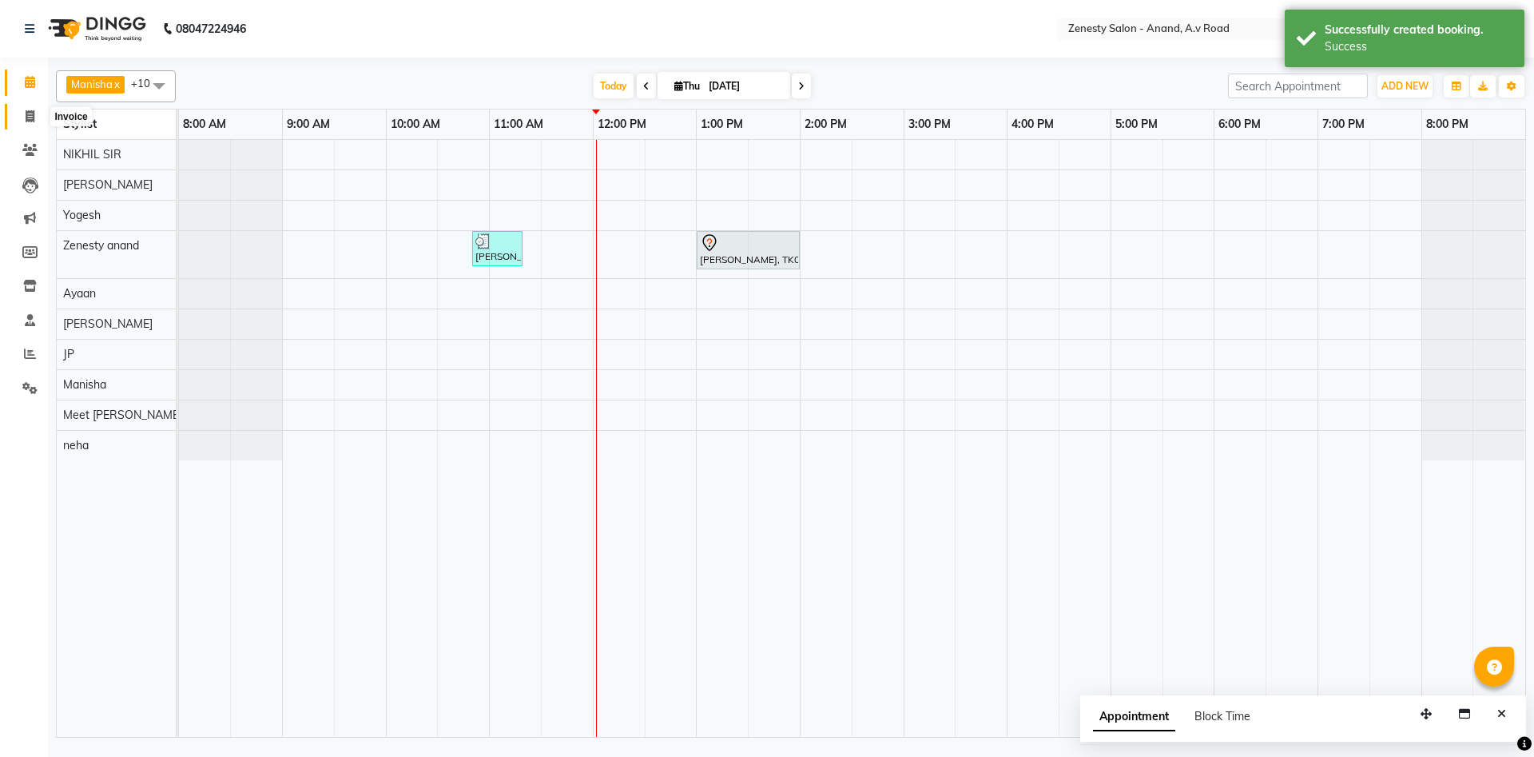
click at [26, 117] on icon at bounding box center [30, 116] width 9 height 12
select select "service"
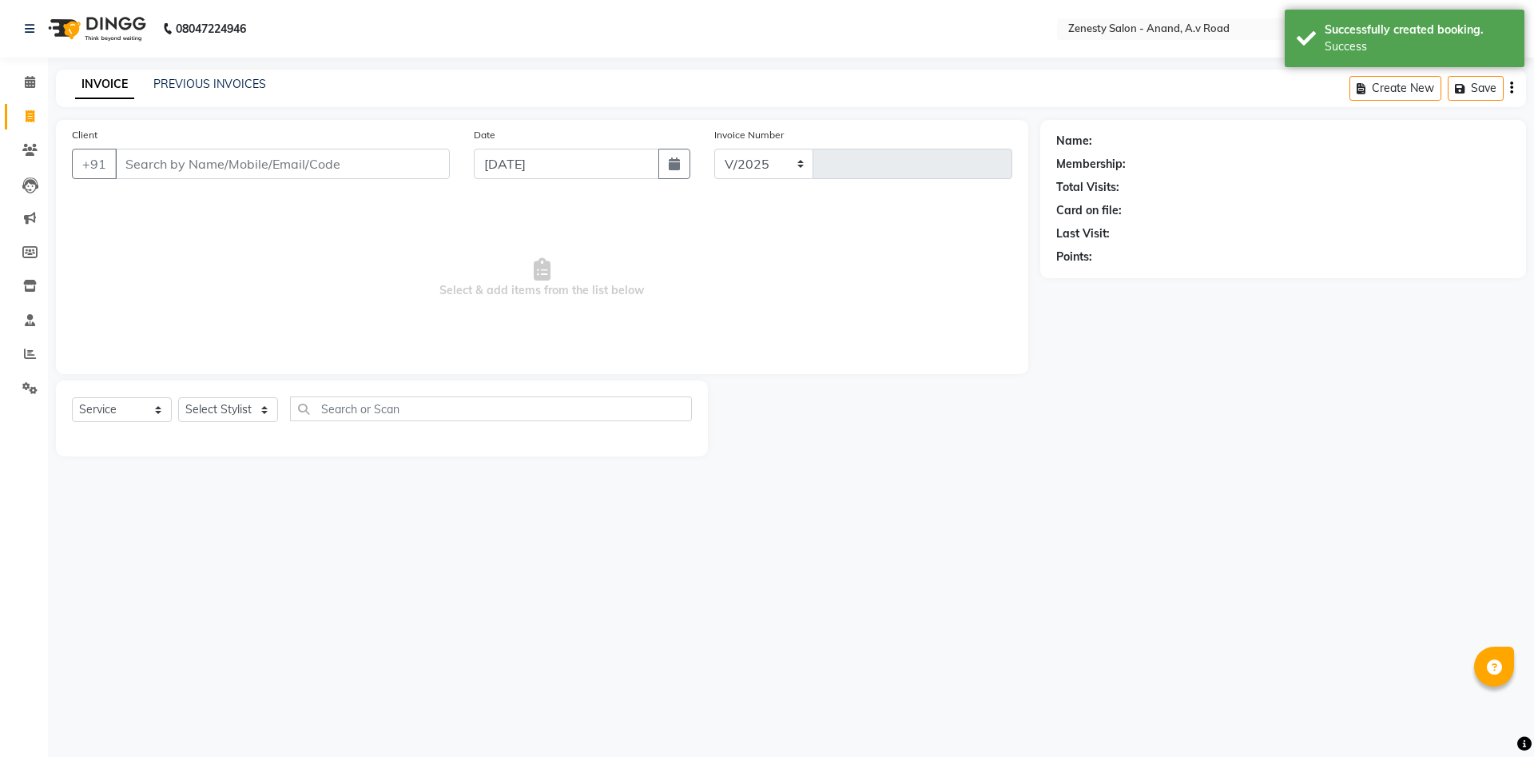
select select "6693"
type input "1041"
select select "52207"
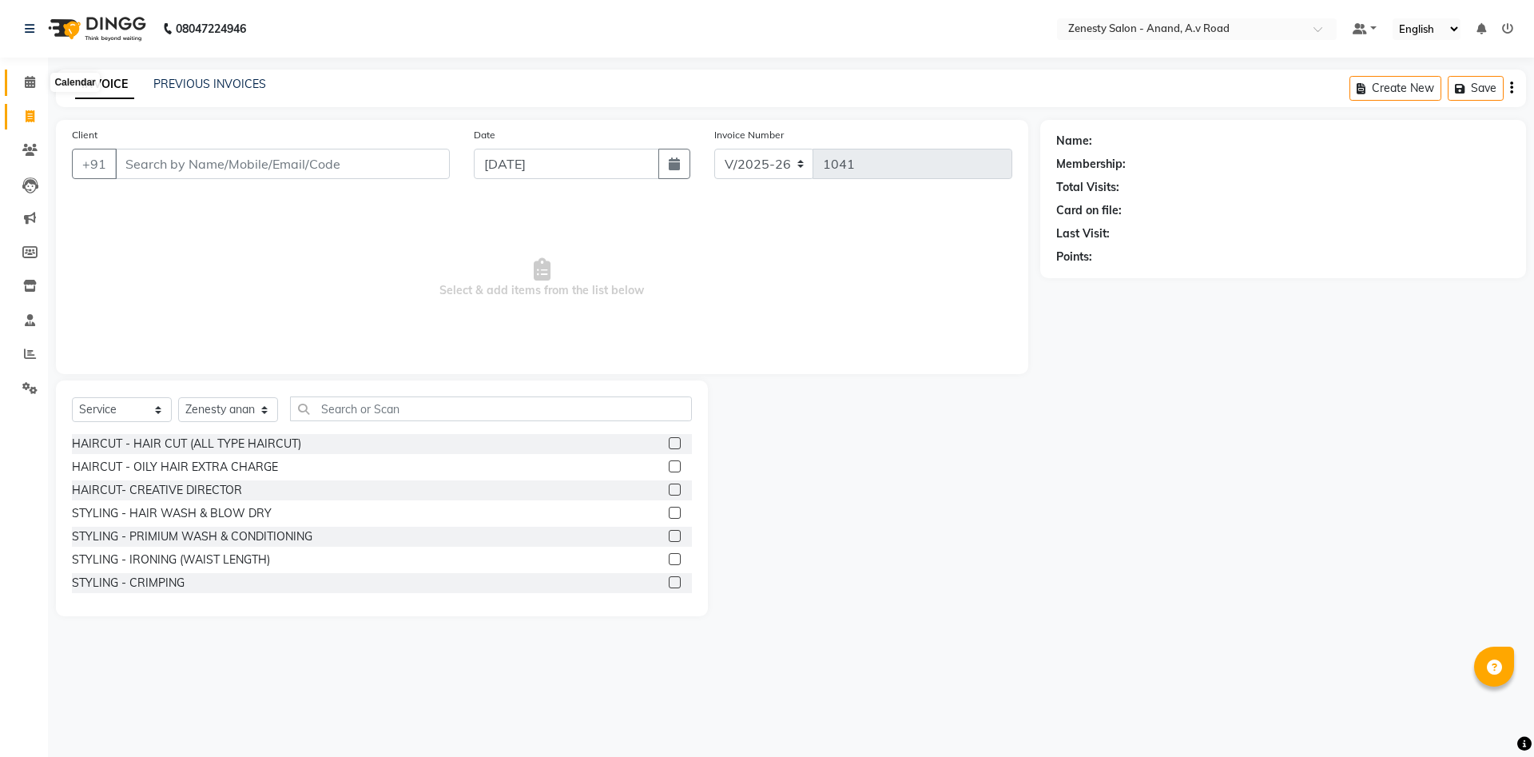
click at [28, 82] on icon at bounding box center [30, 82] width 10 height 12
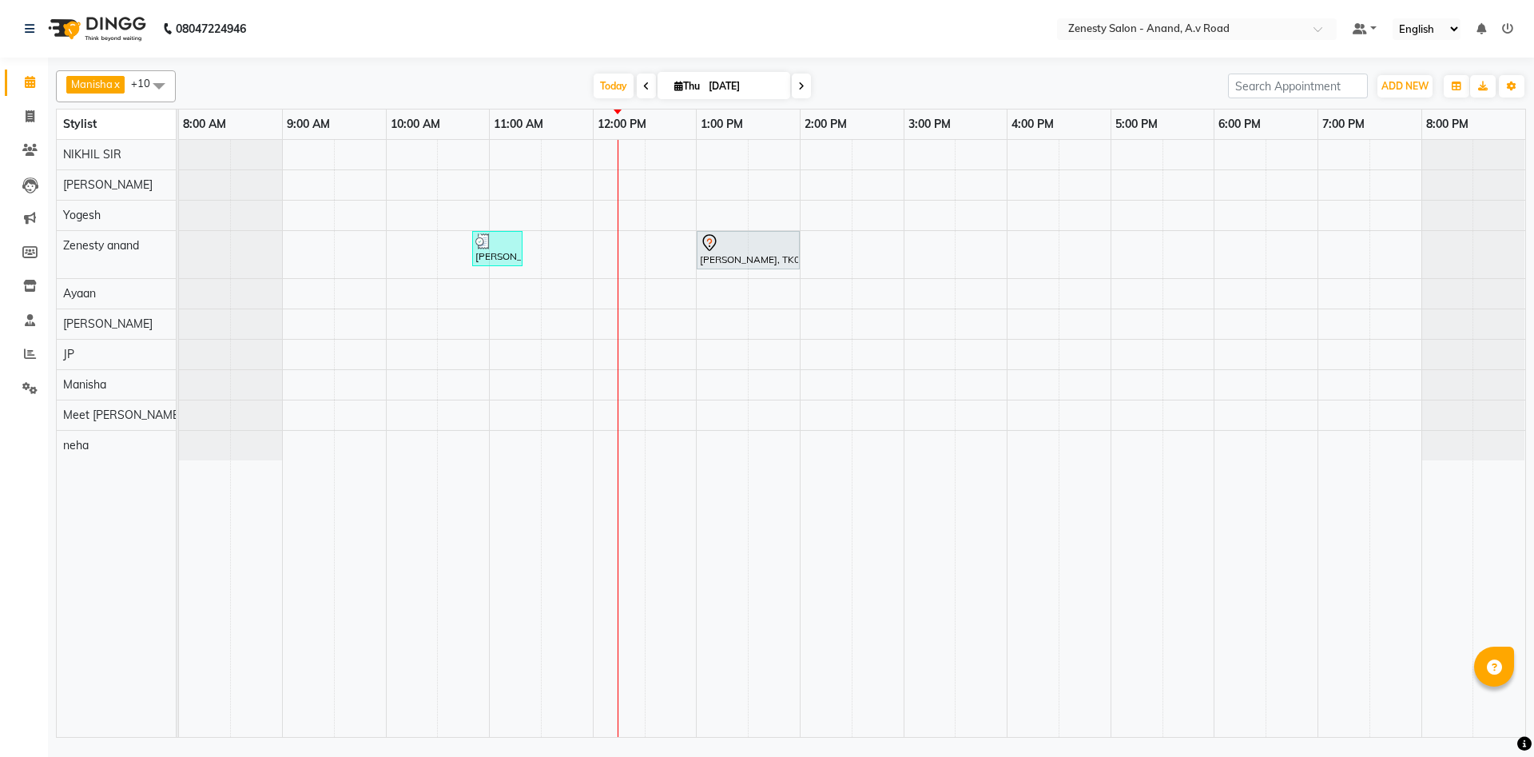
click at [1046, 374] on div "Rupal, TK01, 10:50 AM-11:20 AM, Lipo Waxing - FULL ARMS Devarshi, TK02, 01:00 P…" at bounding box center [852, 438] width 1346 height 597
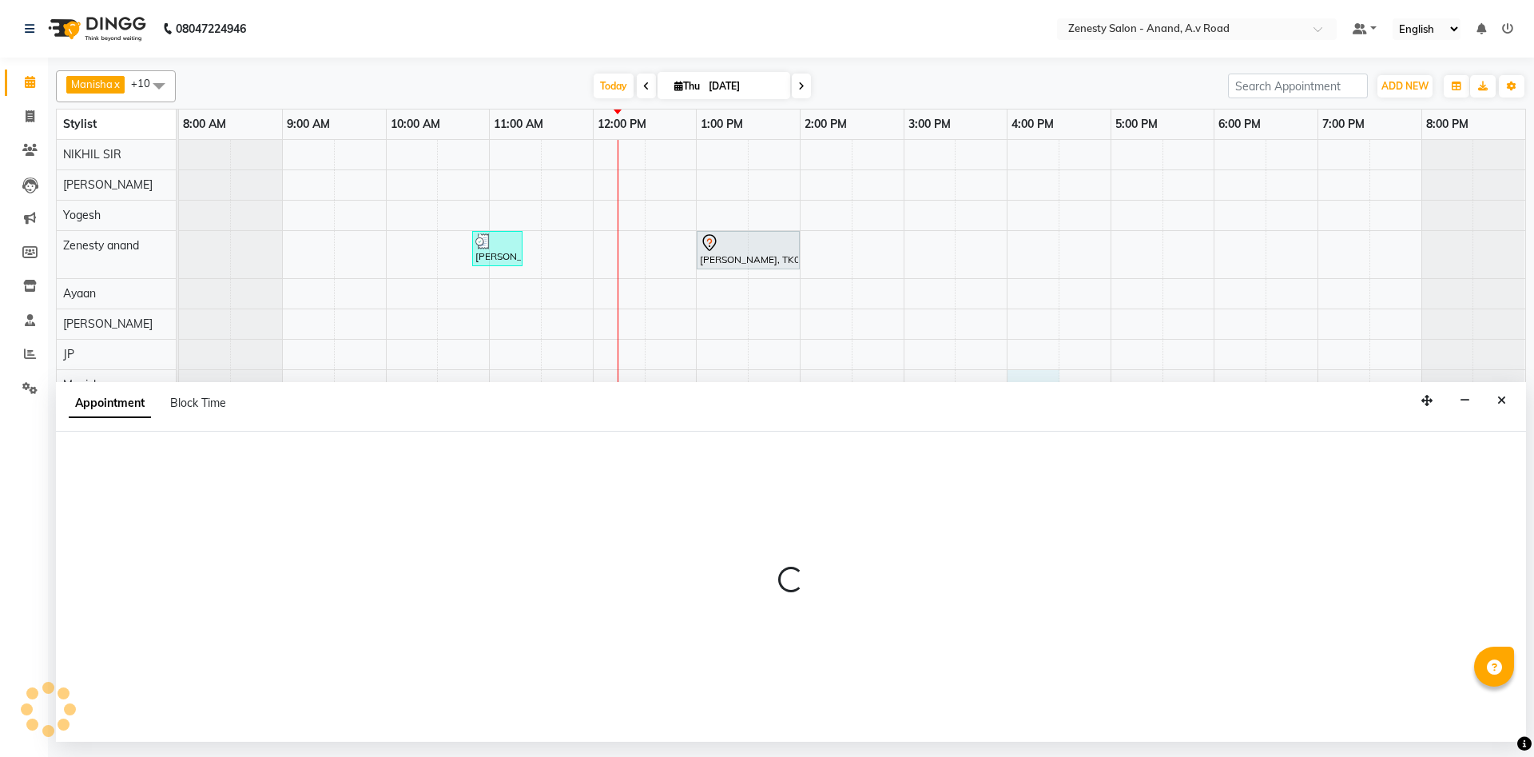
select select "82208"
select select "tentative"
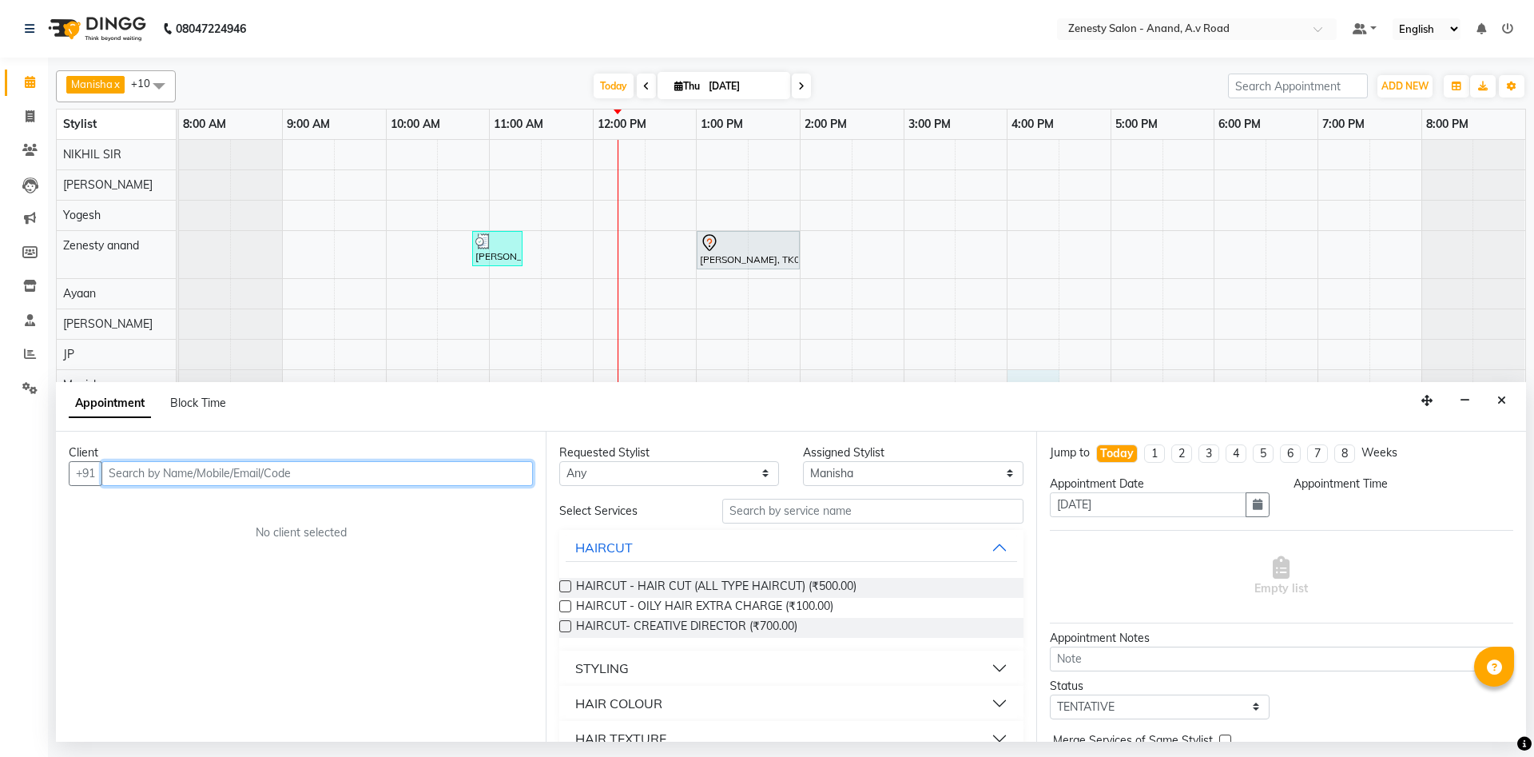
select select "960"
drag, startPoint x: 167, startPoint y: 514, endPoint x: 394, endPoint y: 578, distance: 235.9
click at [173, 513] on span "704156944" at bounding box center [198, 507] width 72 height 16
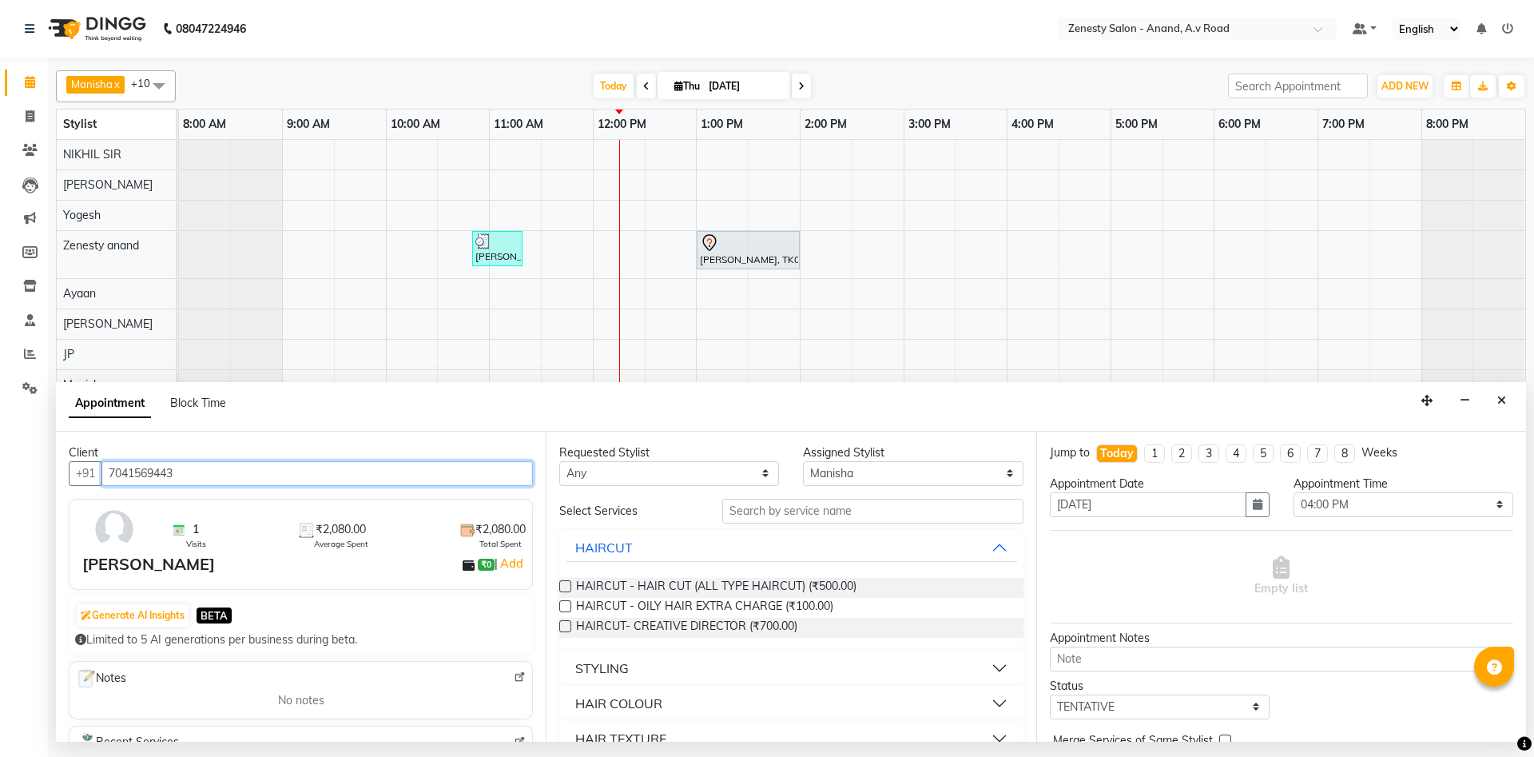
type input "7041569443"
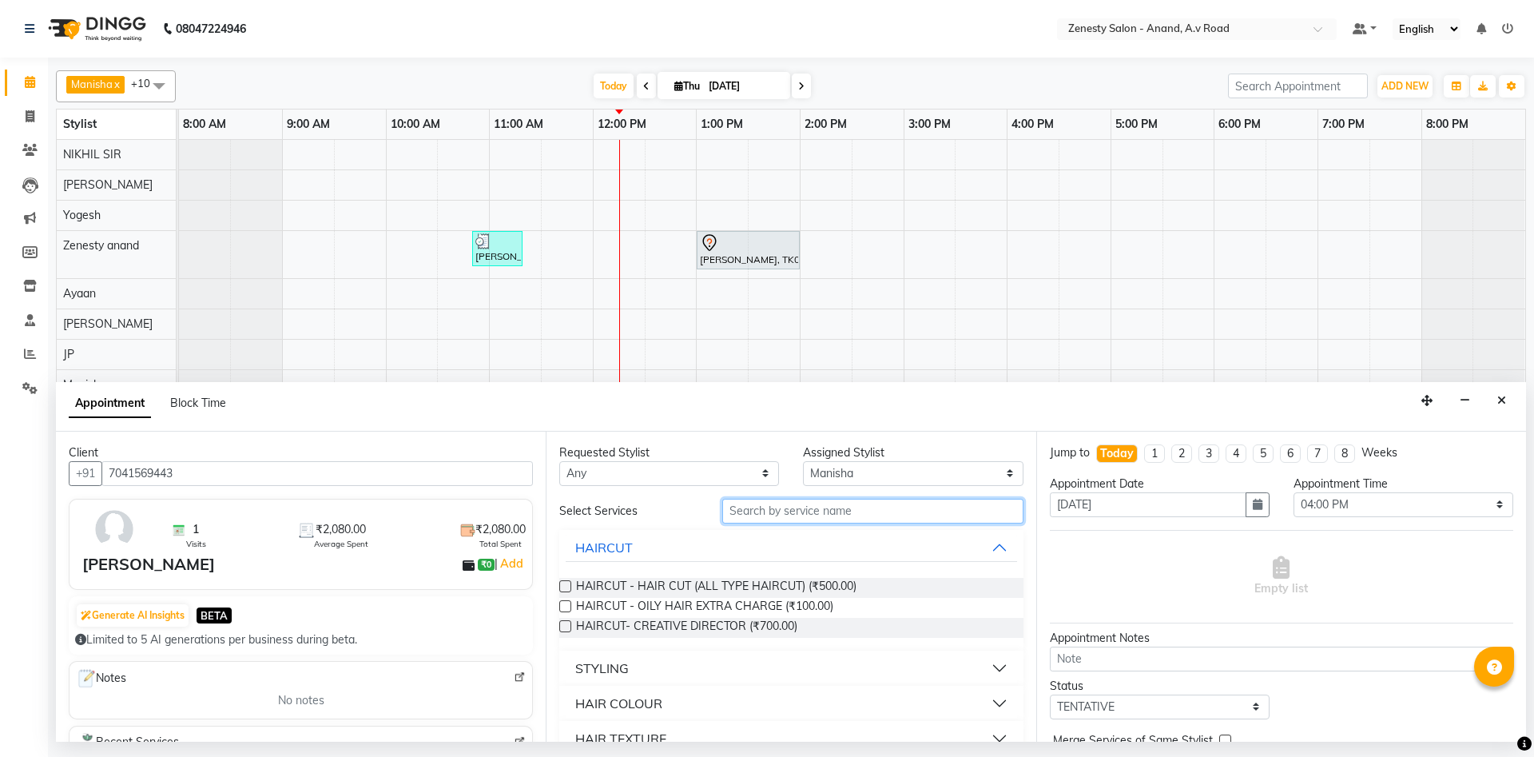
click at [766, 513] on input "text" at bounding box center [872, 510] width 301 height 25
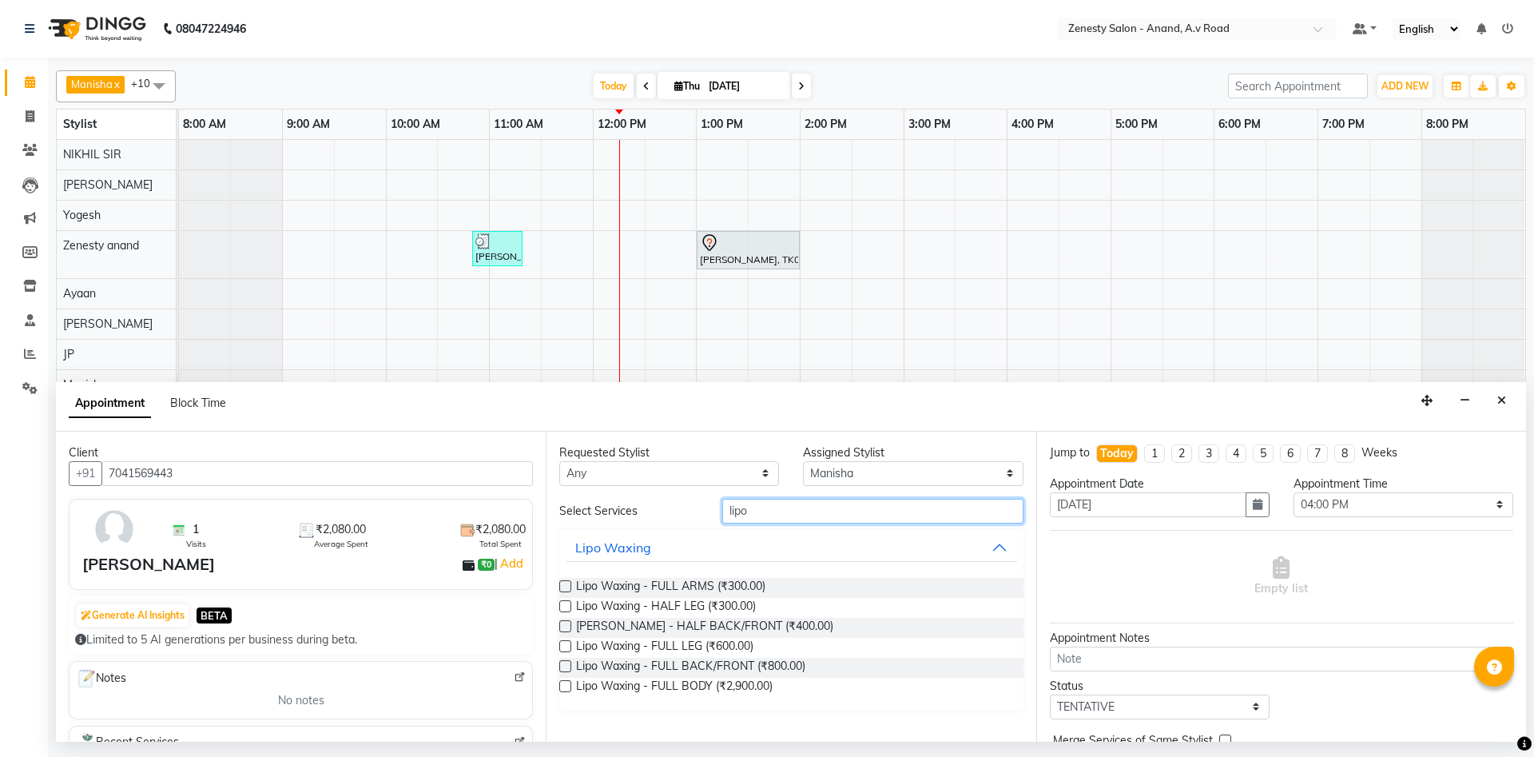
type input "lipo"
click at [568, 586] on label at bounding box center [565, 586] width 12 height 12
click at [568, 586] on input "checkbox" at bounding box center [564, 587] width 10 height 10
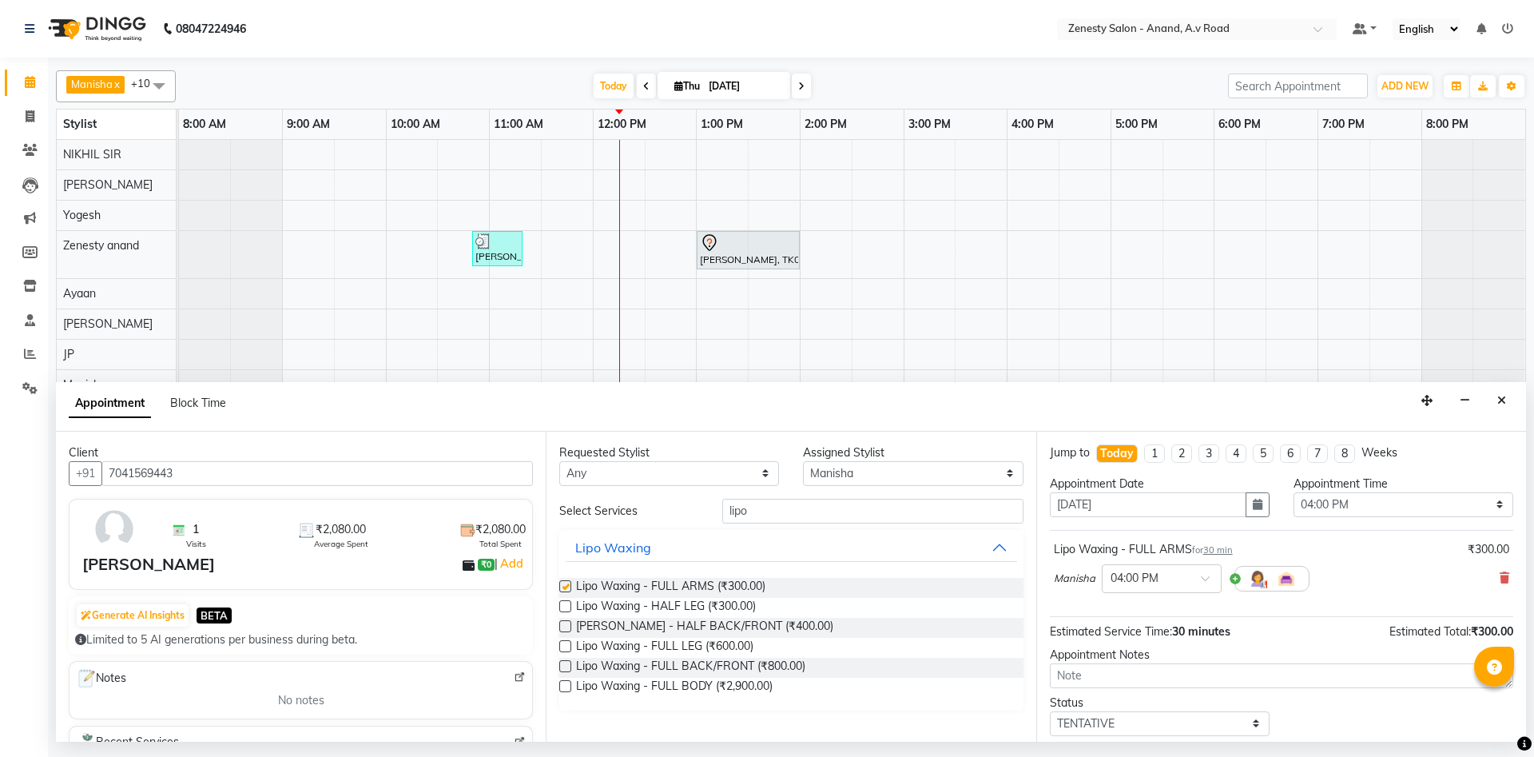
checkbox input "false"
click at [566, 648] on label at bounding box center [565, 646] width 12 height 12
click at [566, 648] on input "checkbox" at bounding box center [564, 647] width 10 height 10
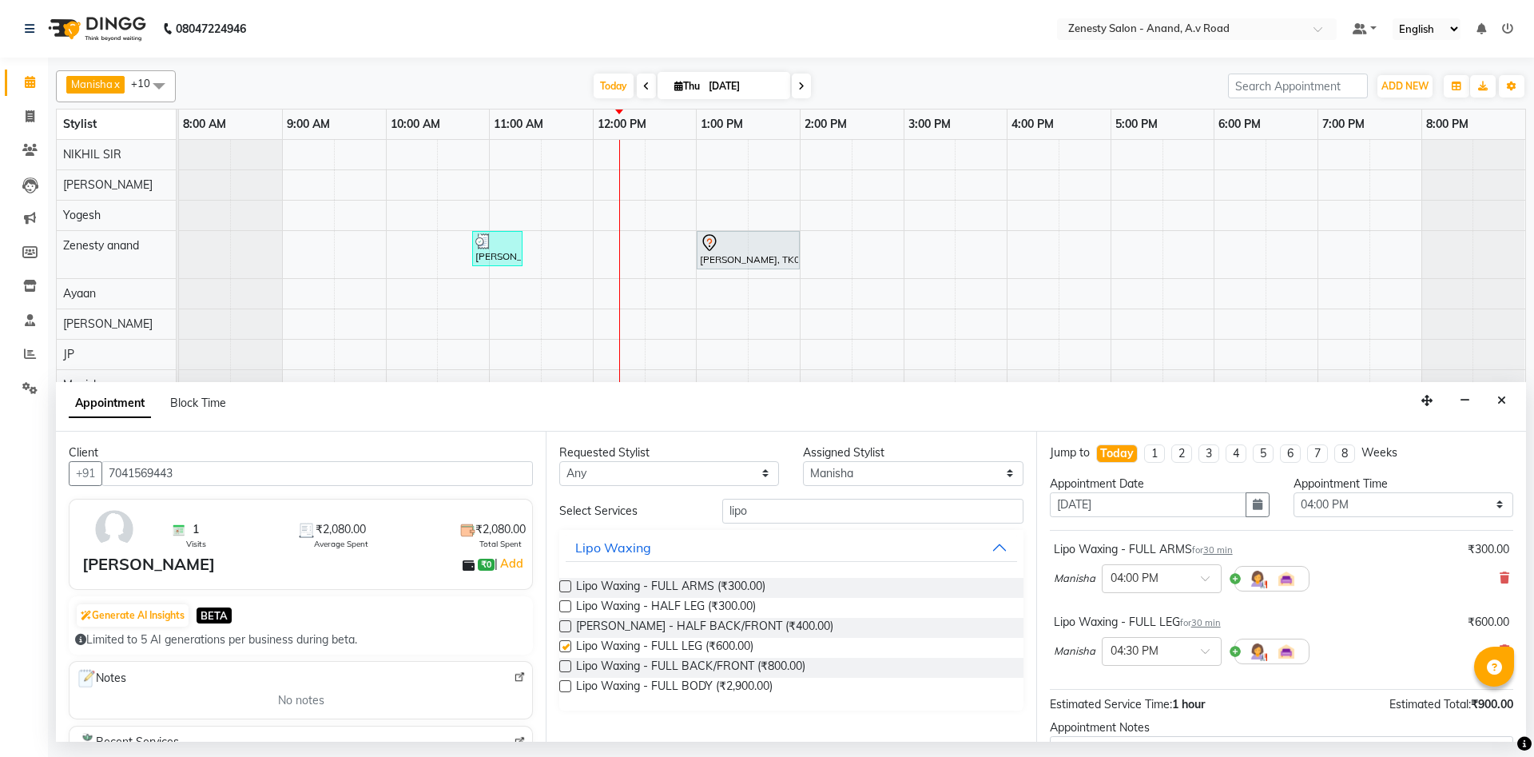
checkbox input "false"
click at [804, 498] on input "lipo" at bounding box center [872, 510] width 301 height 25
type input "l"
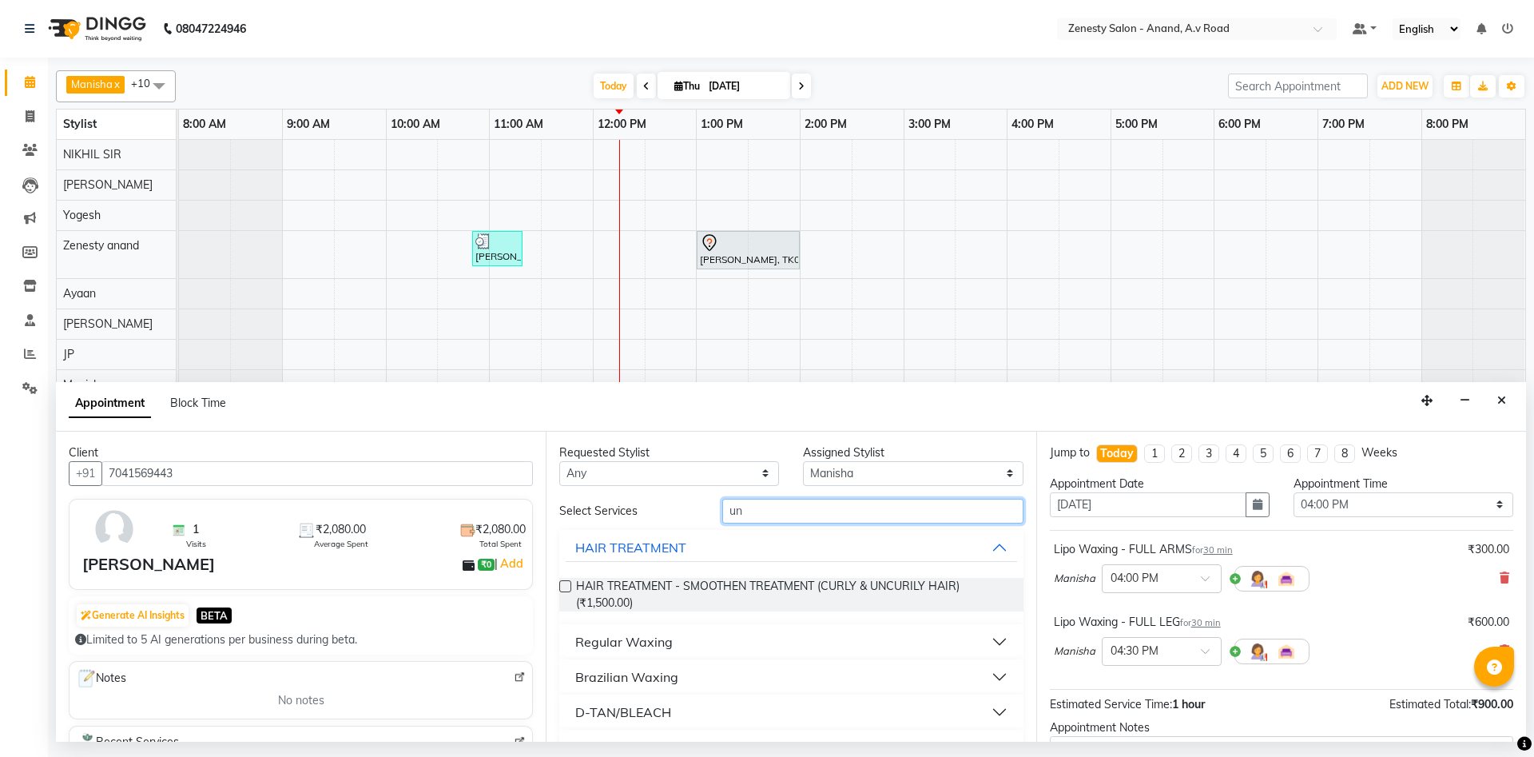
type input "un"
click at [639, 680] on div "Brazilian Waxing" at bounding box center [626, 676] width 103 height 19
click at [566, 716] on label at bounding box center [565, 715] width 12 height 12
click at [566, 716] on input "checkbox" at bounding box center [564, 717] width 10 height 10
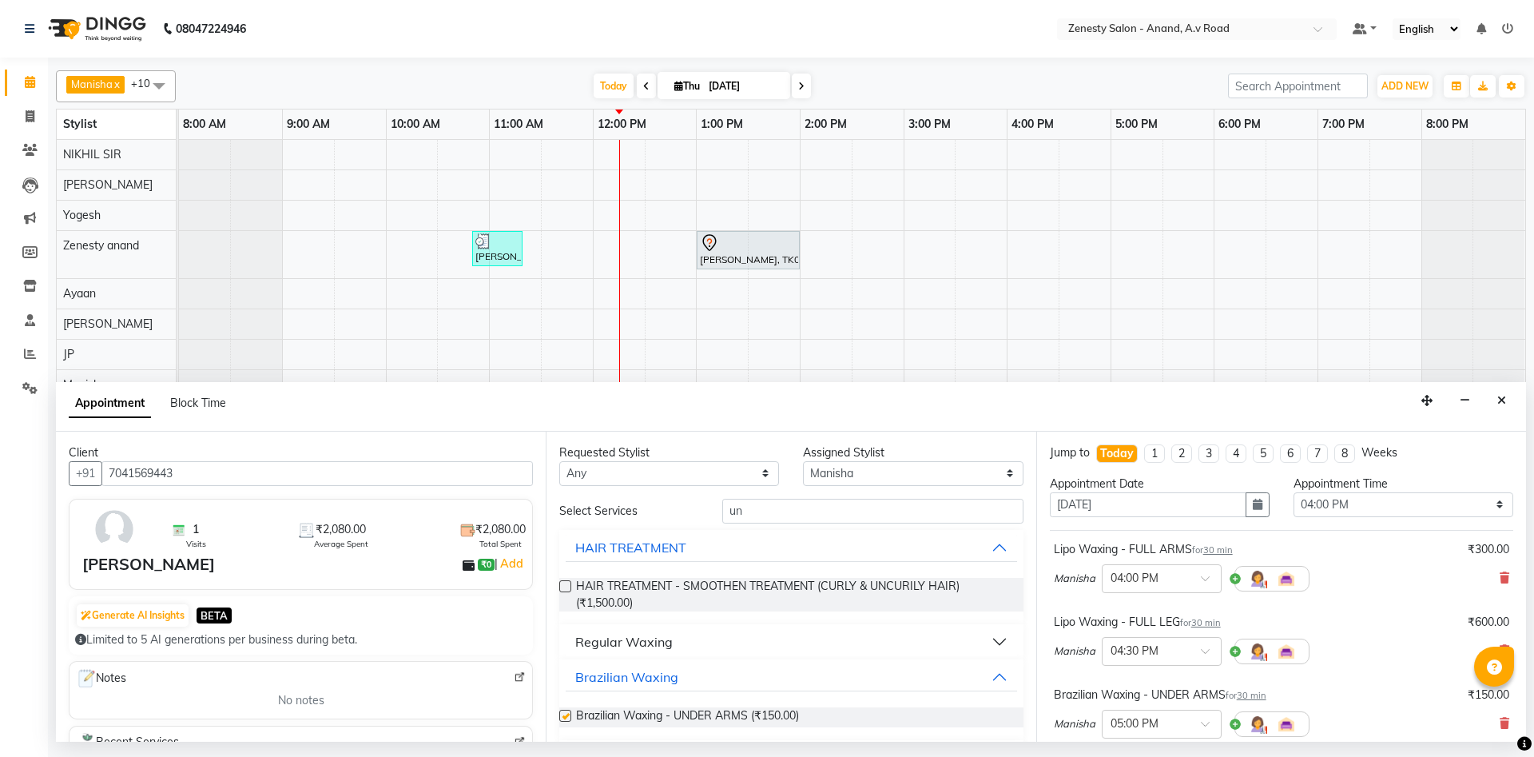
checkbox input "false"
click at [751, 514] on input "un" at bounding box center [872, 510] width 301 height 25
type input "u"
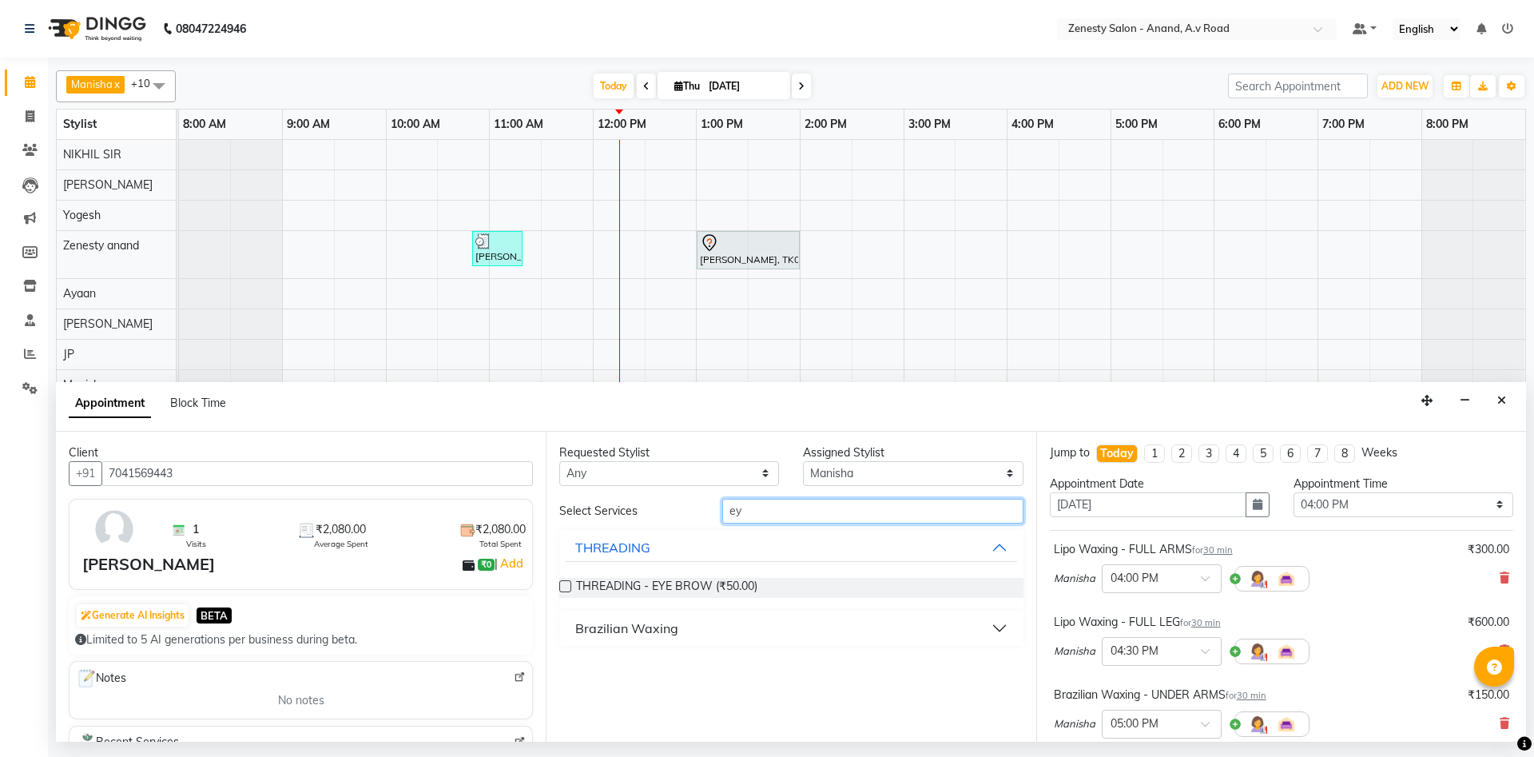
type input "ey"
click at [568, 584] on label at bounding box center [565, 586] width 12 height 12
click at [568, 584] on input "checkbox" at bounding box center [564, 587] width 10 height 10
checkbox input "false"
click at [831, 519] on input "ey" at bounding box center [872, 510] width 301 height 25
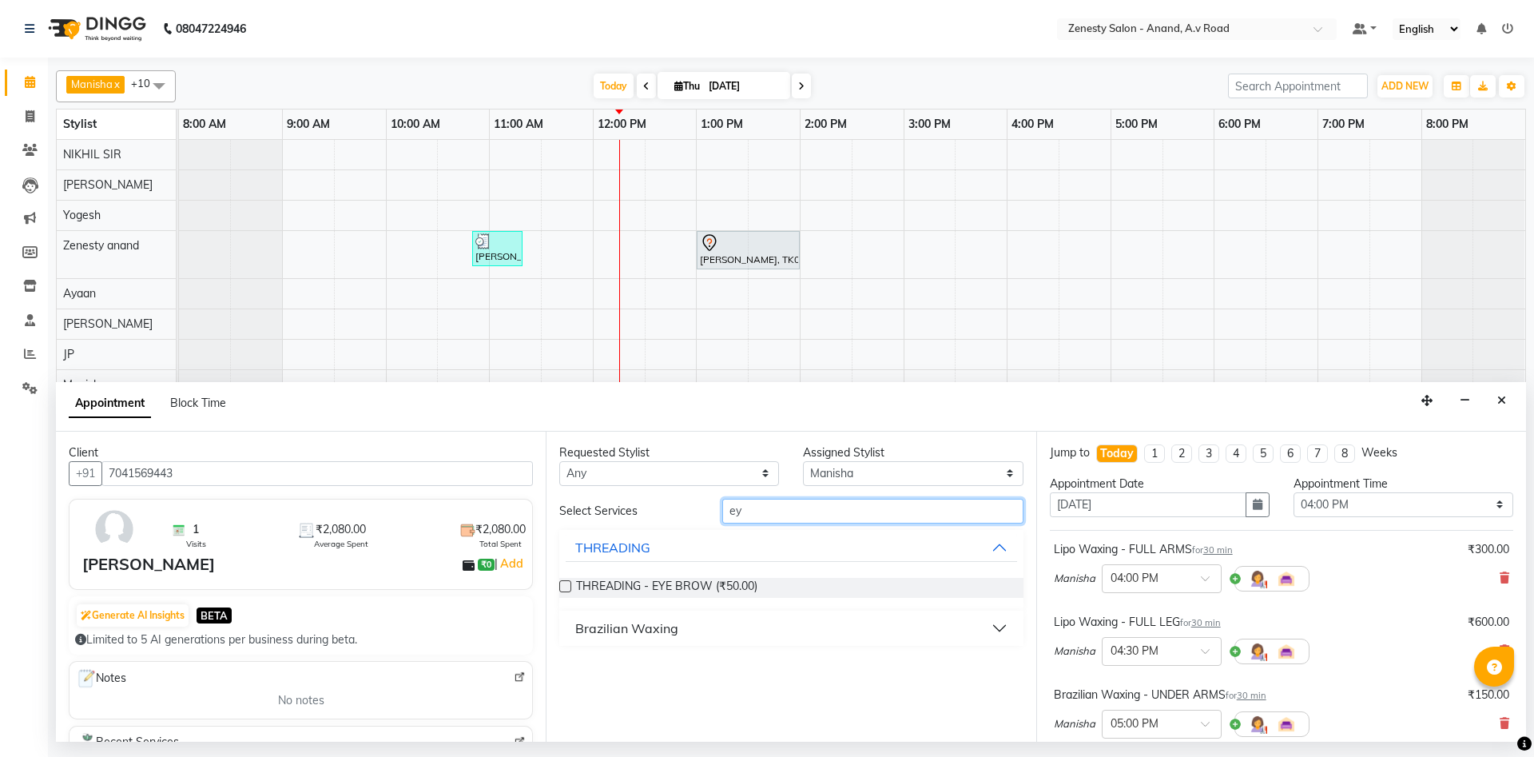
type input "e"
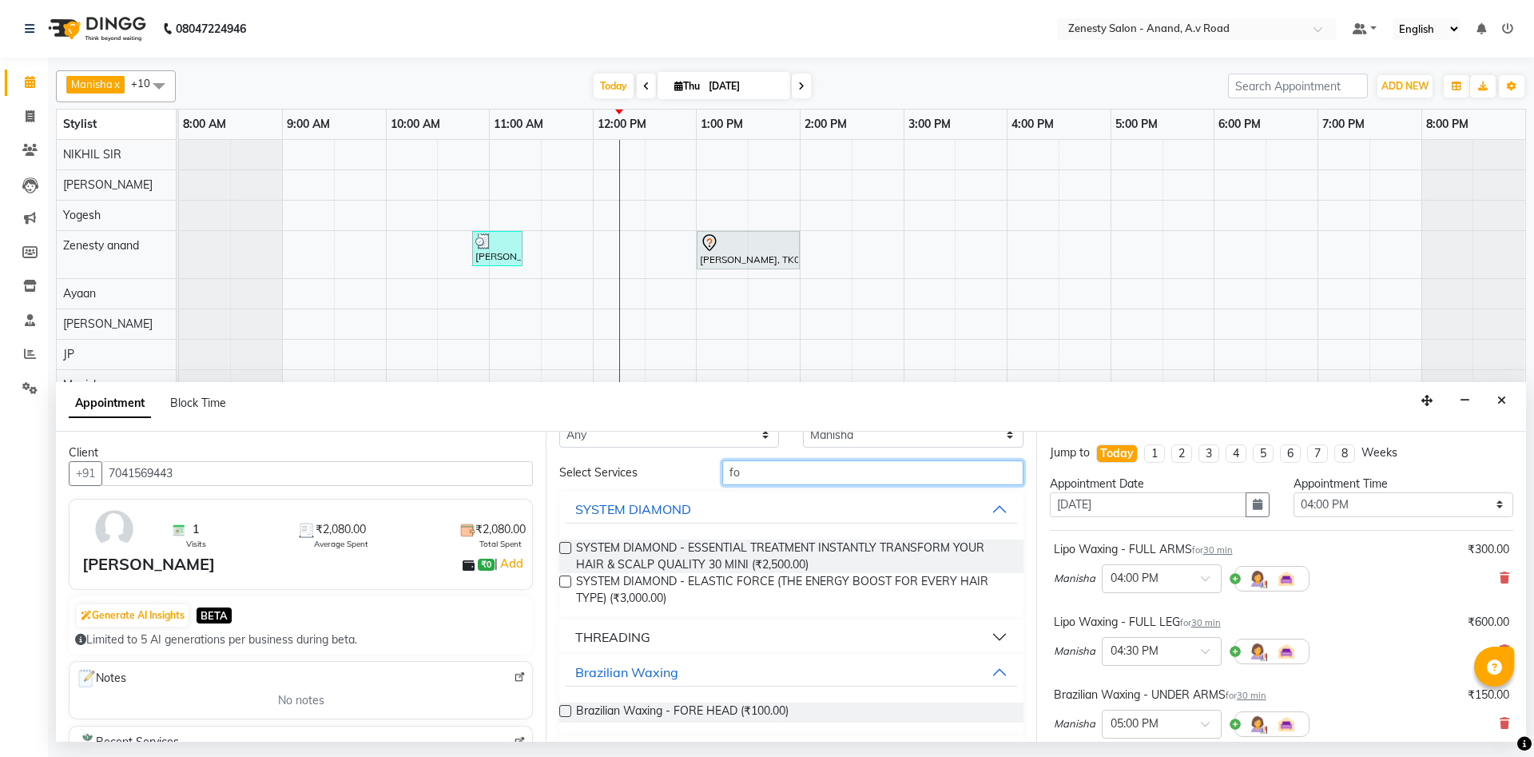
scroll to position [86, 0]
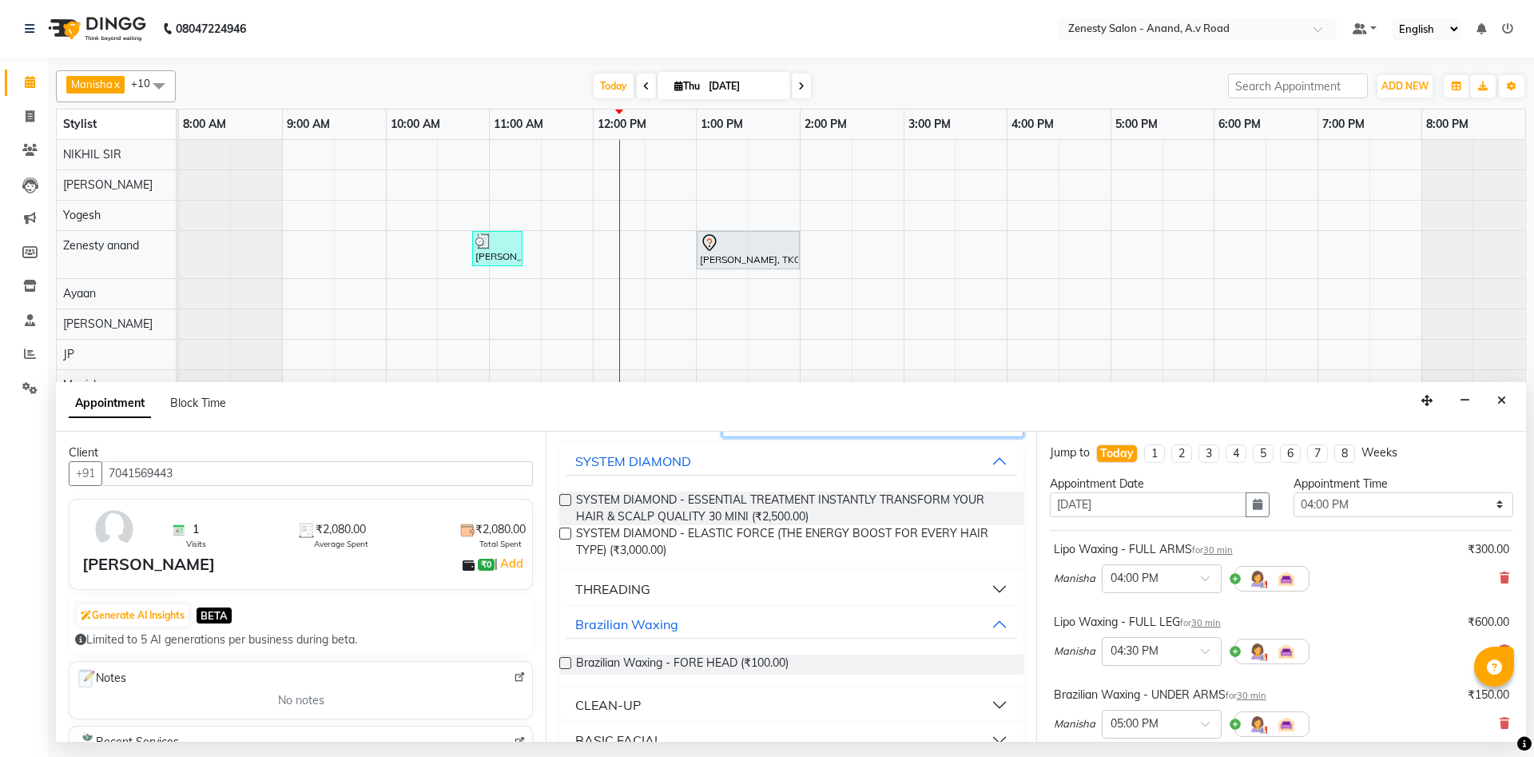
type input "fo"
click at [636, 594] on div "THREADING" at bounding box center [612, 588] width 75 height 19
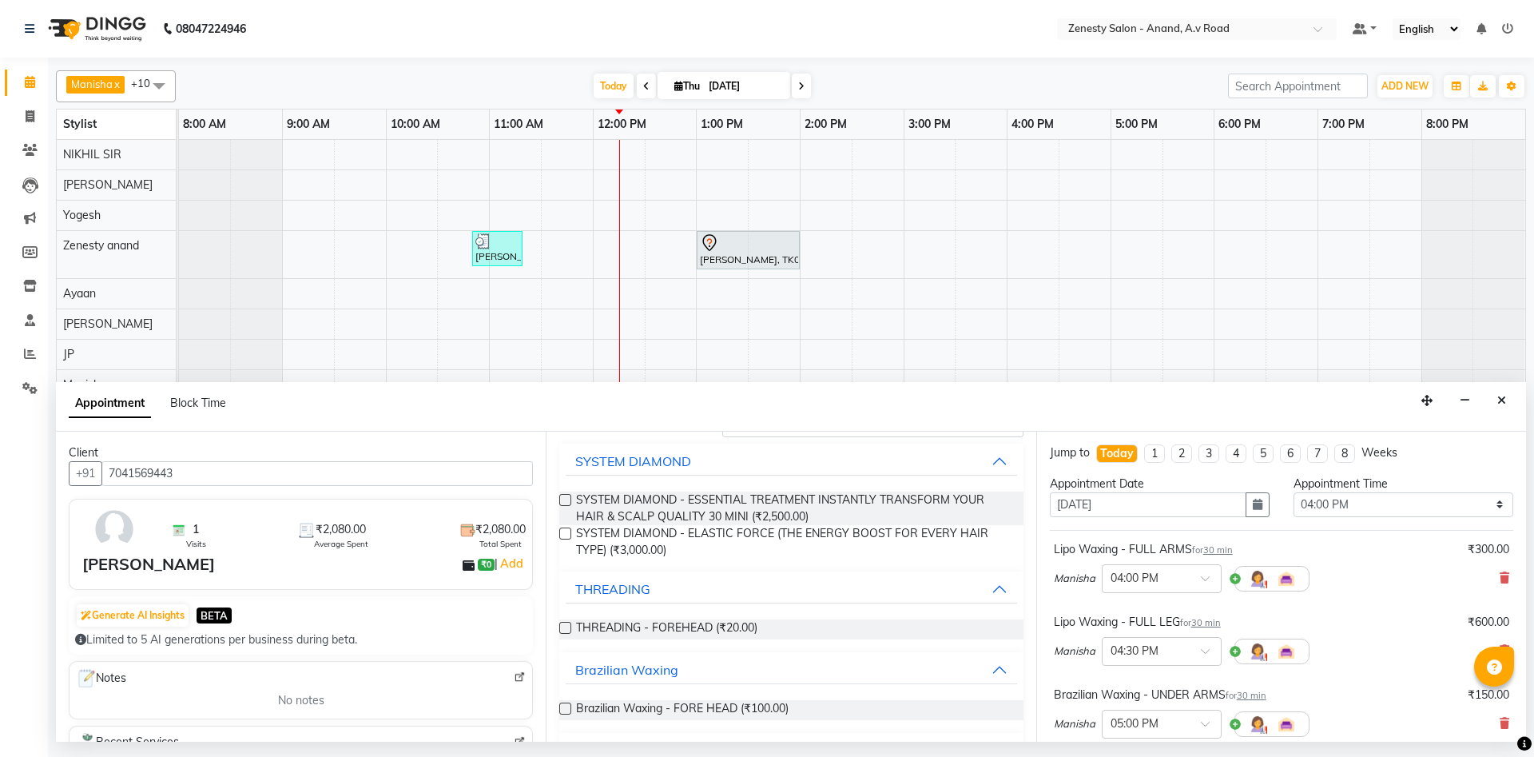
click at [563, 627] on label at bounding box center [565, 628] width 12 height 12
click at [563, 627] on input "checkbox" at bounding box center [564, 629] width 10 height 10
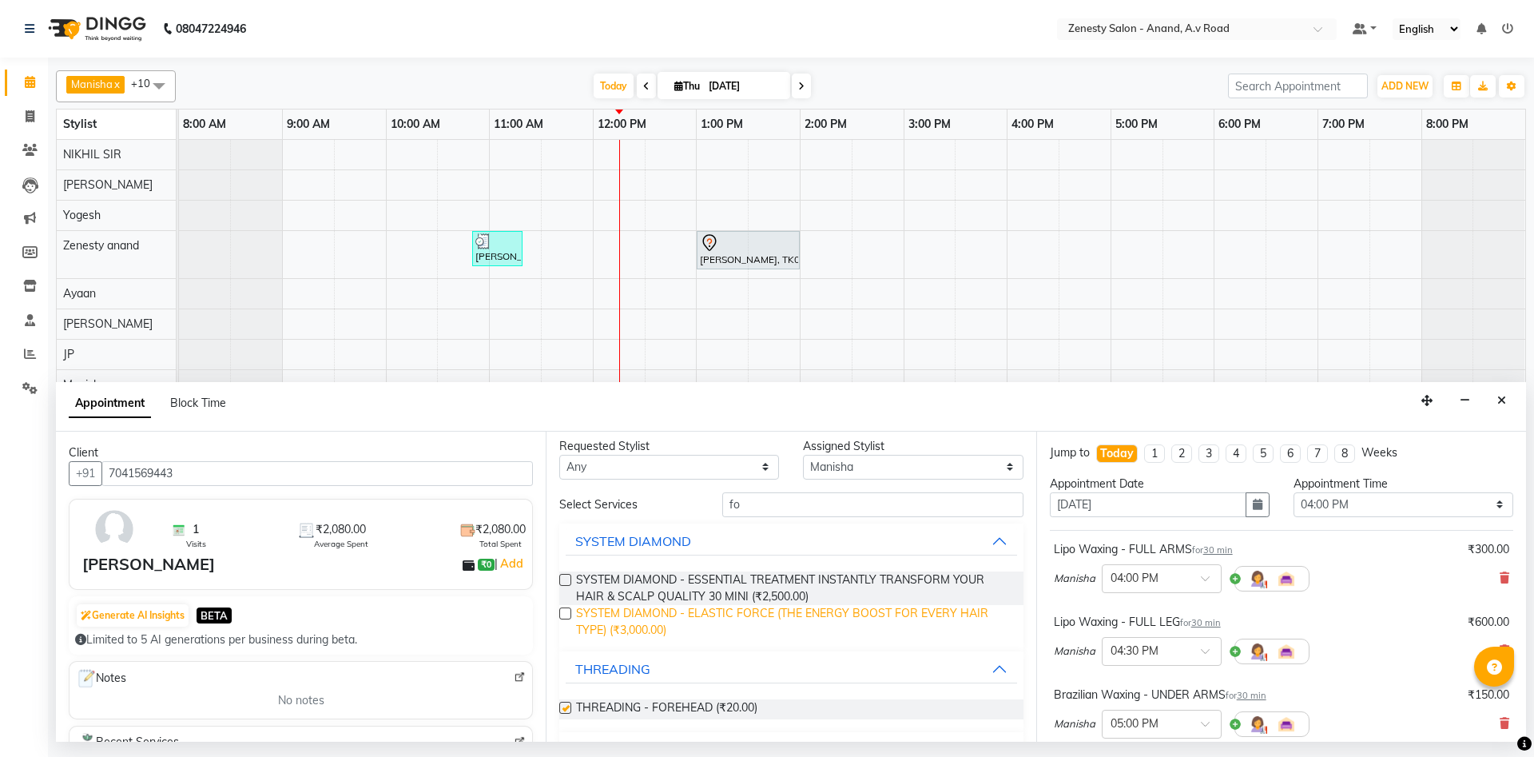
scroll to position [0, 0]
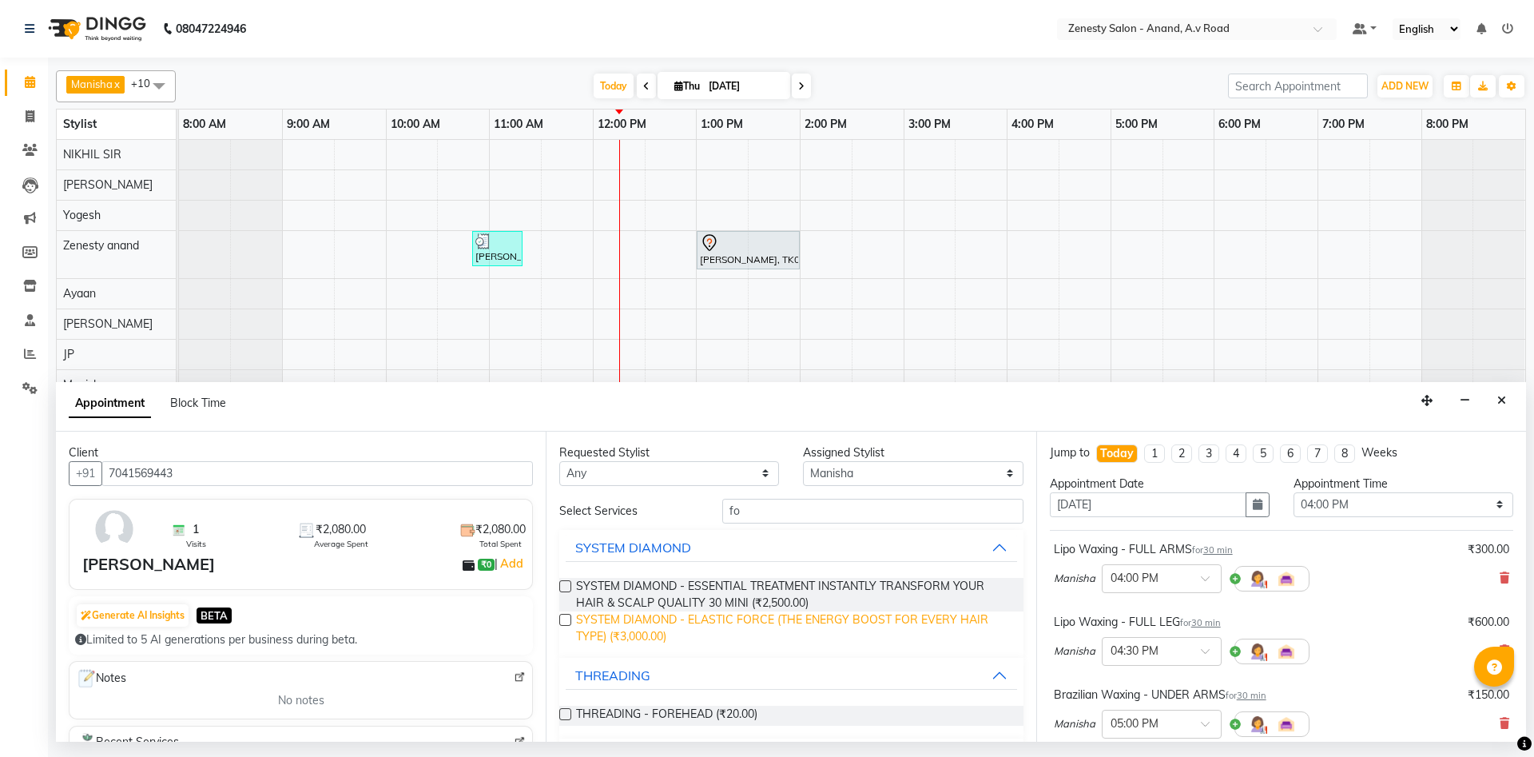
checkbox input "false"
click at [821, 515] on input "fo" at bounding box center [872, 510] width 301 height 25
type input "f"
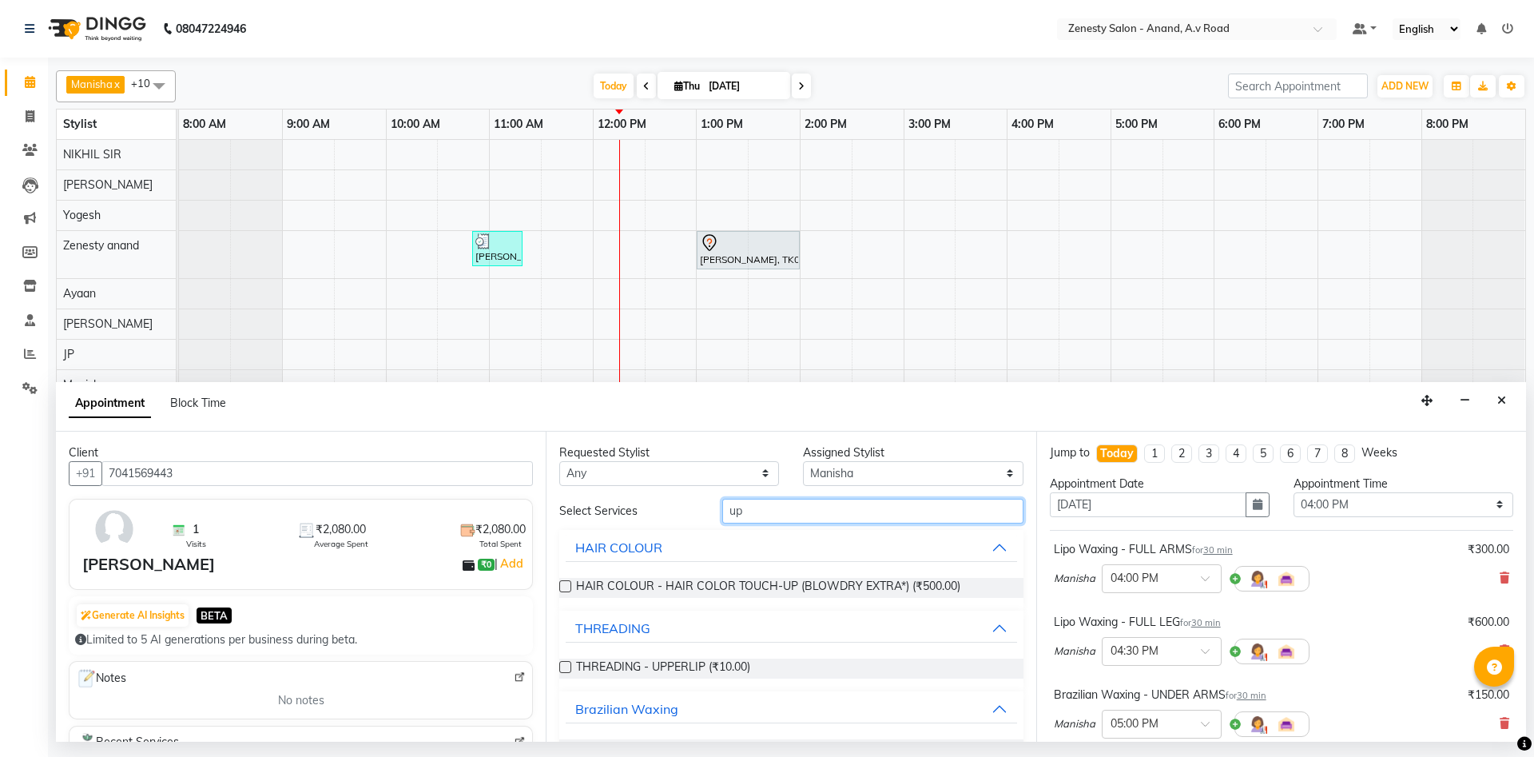
type input "up"
click at [558, 668] on div "Requested Stylist Any Ayaan Darshan Dhara Furjan Gulnaz JP Krishna Manisha Meet…" at bounding box center [791, 586] width 490 height 310
click at [562, 666] on label at bounding box center [565, 667] width 12 height 12
click at [562, 666] on input "checkbox" at bounding box center [564, 668] width 10 height 10
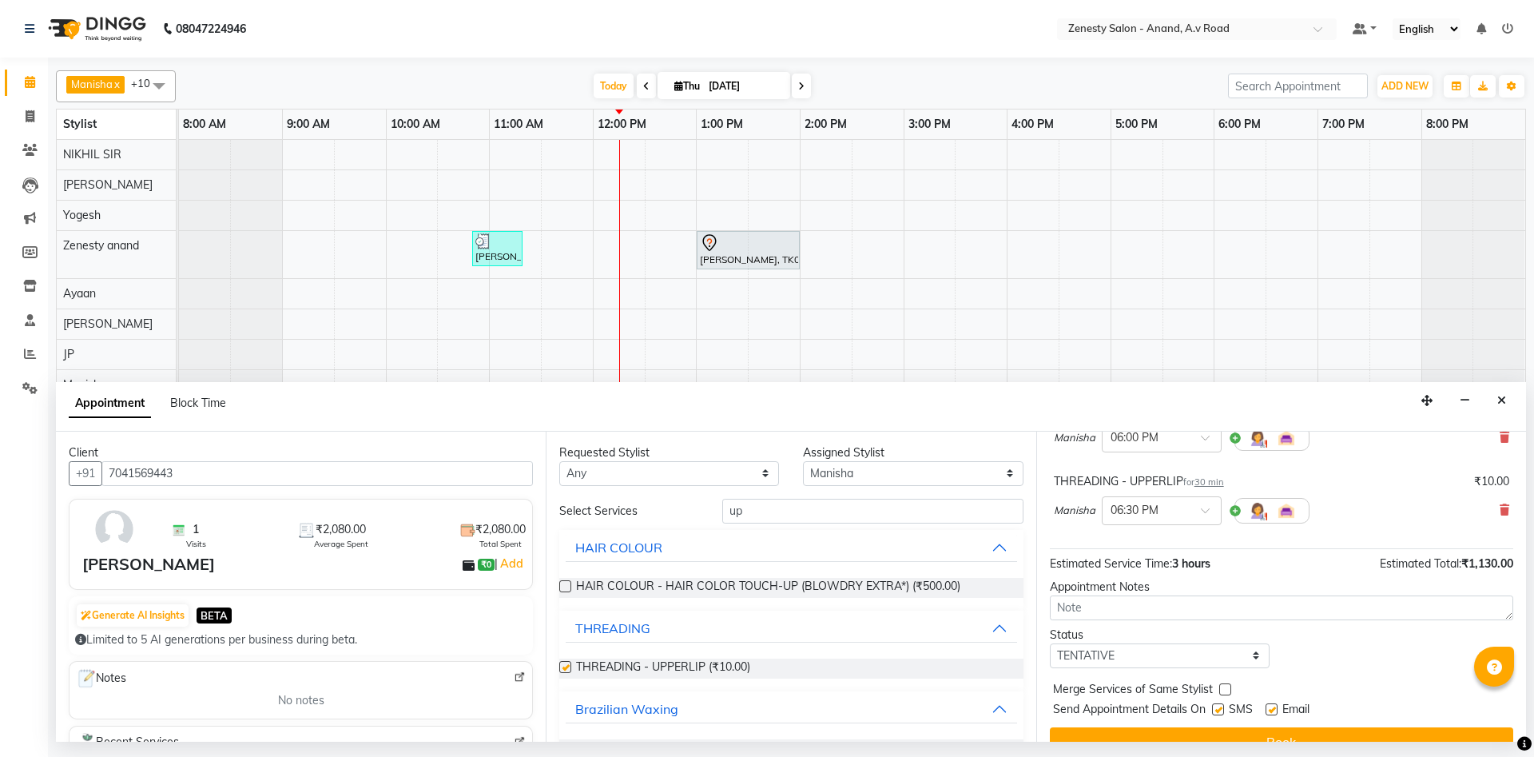
checkbox input "false"
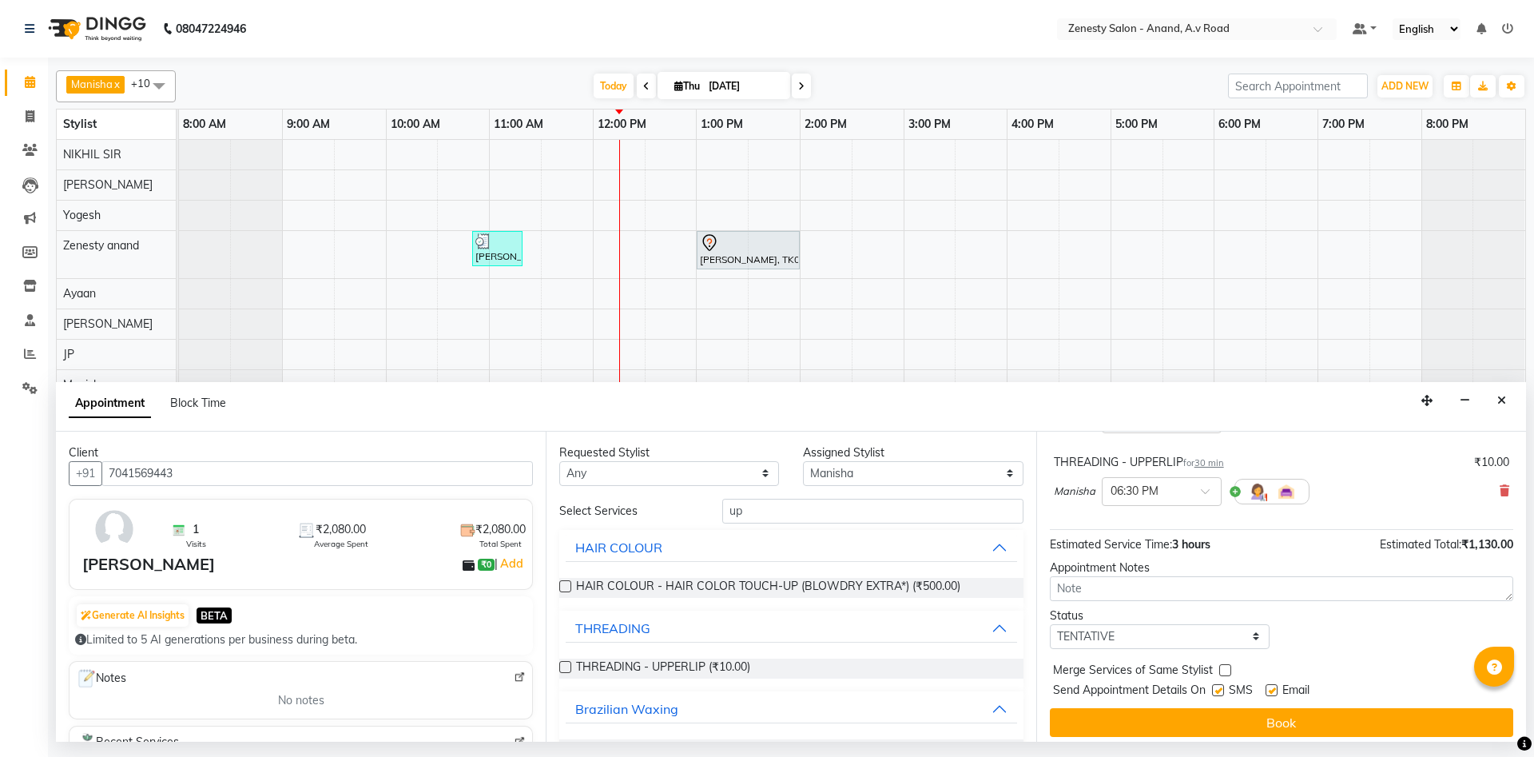
scroll to position [459, 0]
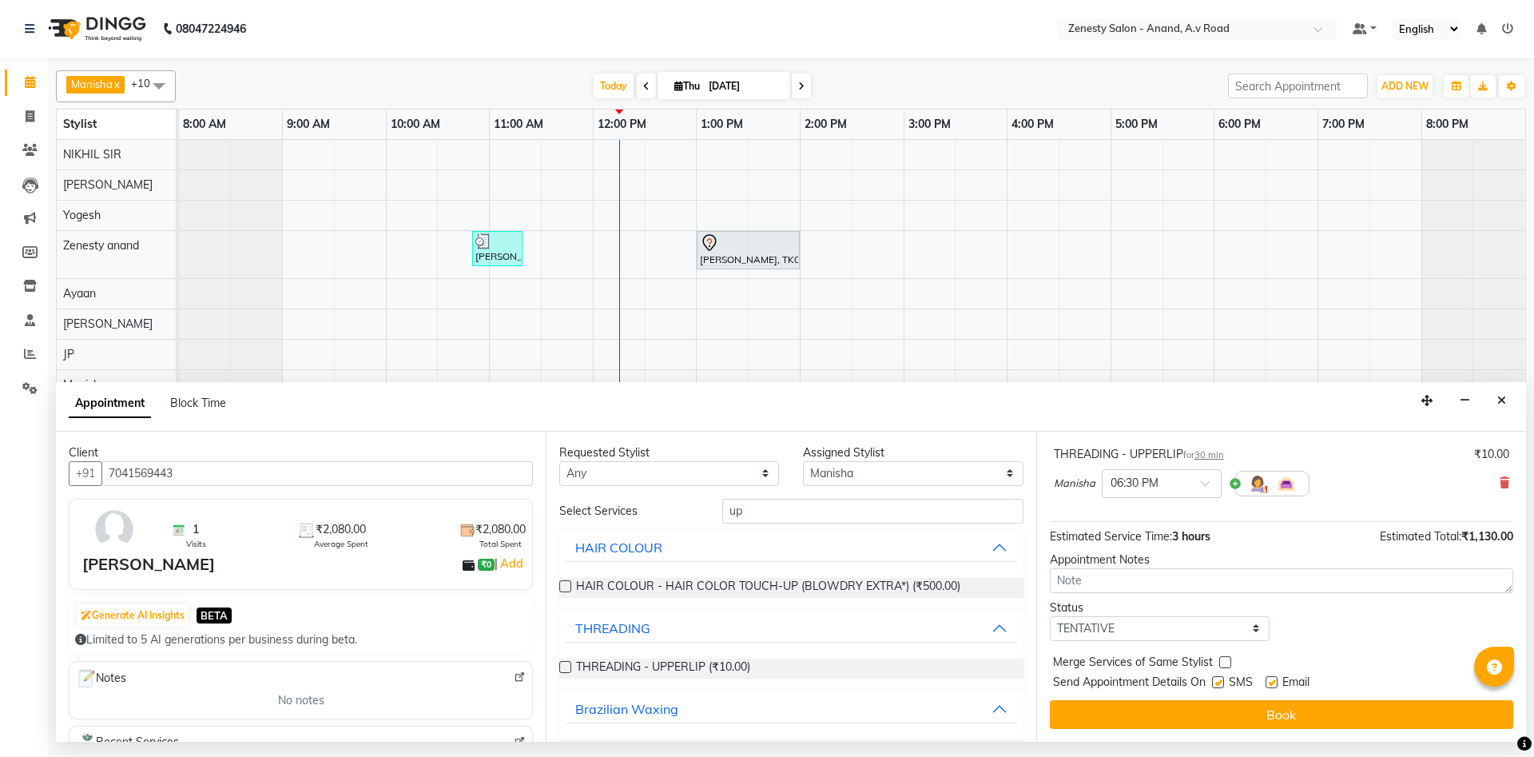
click at [1233, 729] on div "Jump to Today 1 2 3 4 5 6 7 8 Weeks Appointment Date 04-09-2025 Appointment Tim…" at bounding box center [1281, 586] width 490 height 310
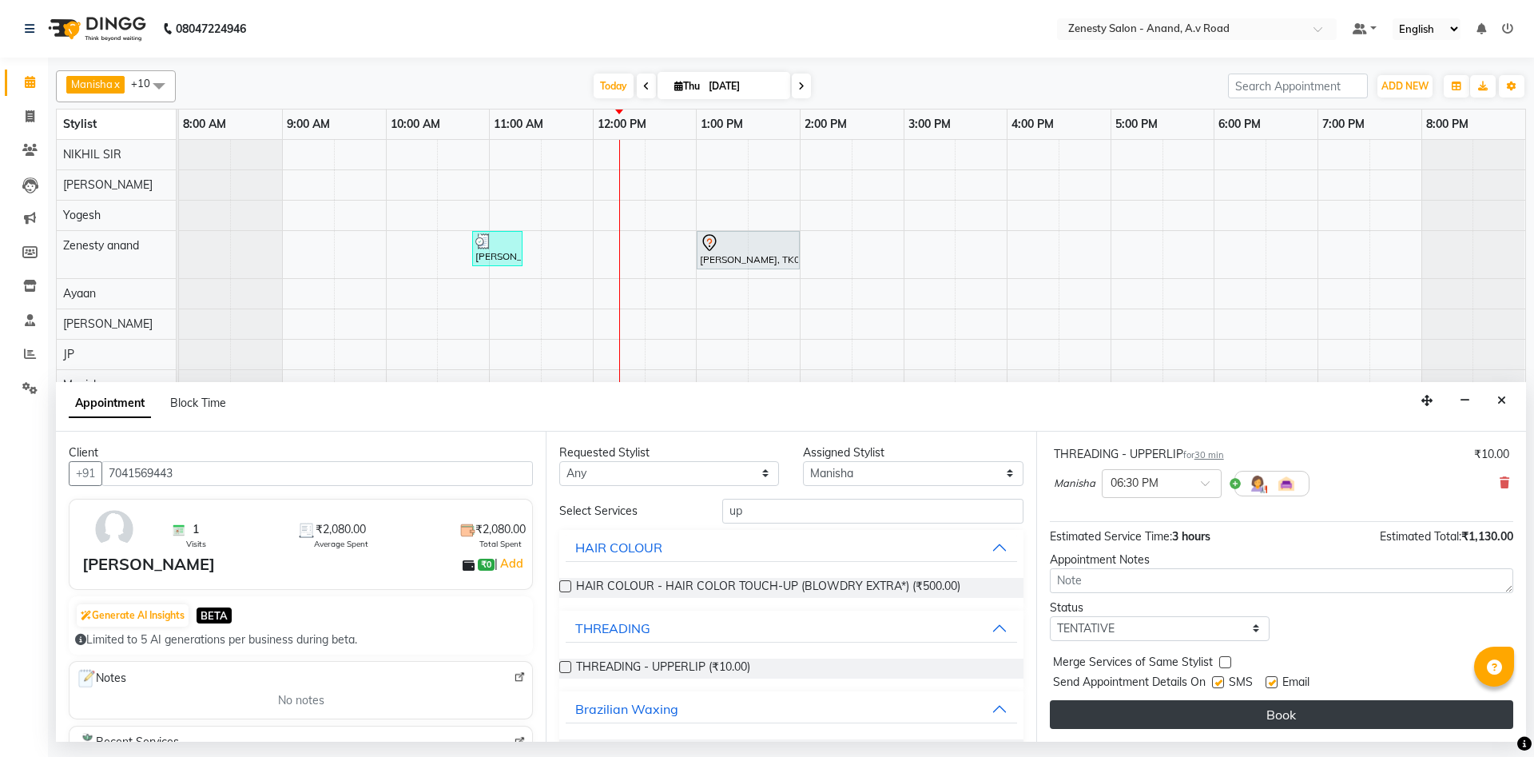
click at [1231, 709] on button "Book" at bounding box center [1281, 714] width 463 height 29
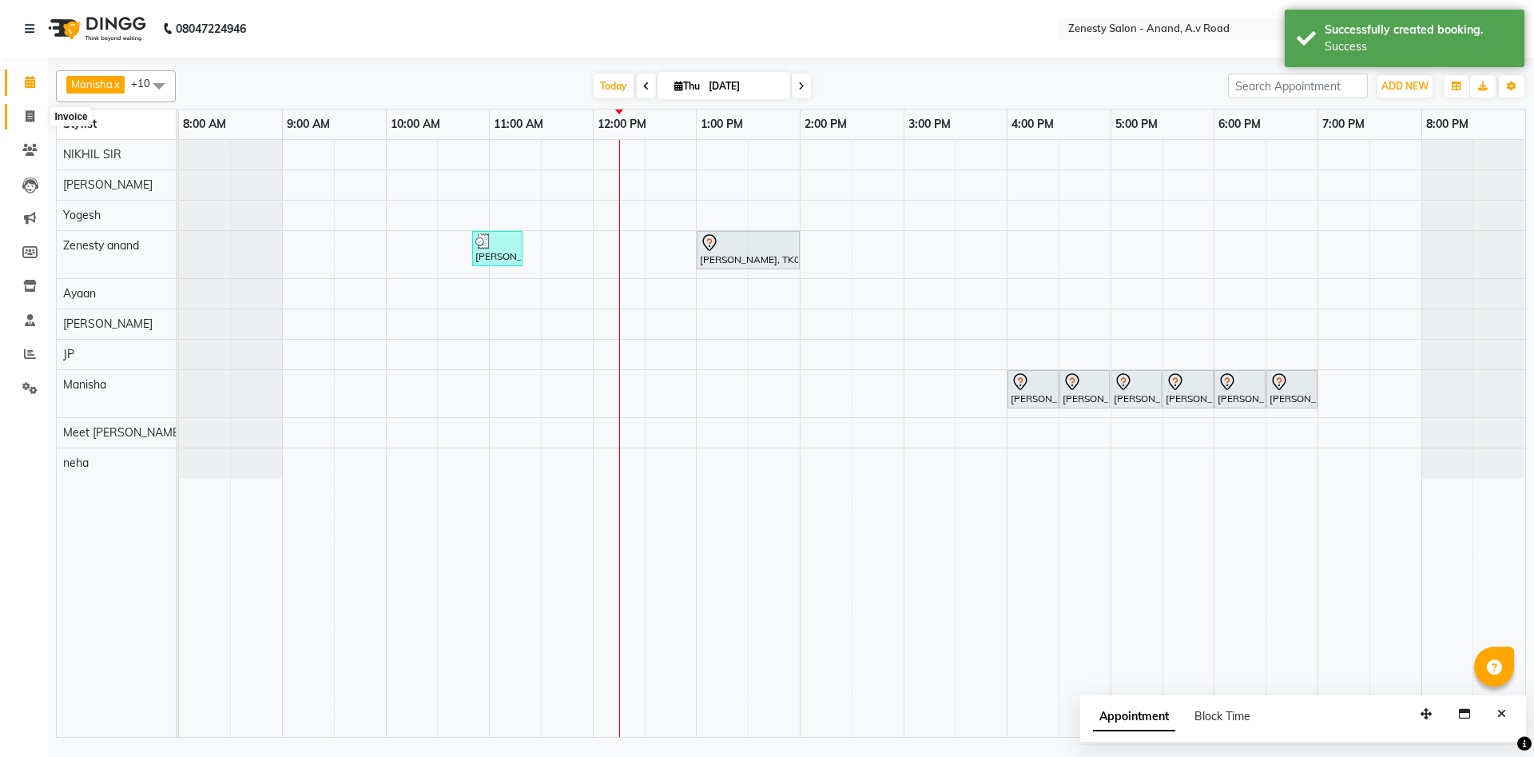
click at [30, 123] on span at bounding box center [30, 117] width 28 height 18
select select "6693"
select select "service"
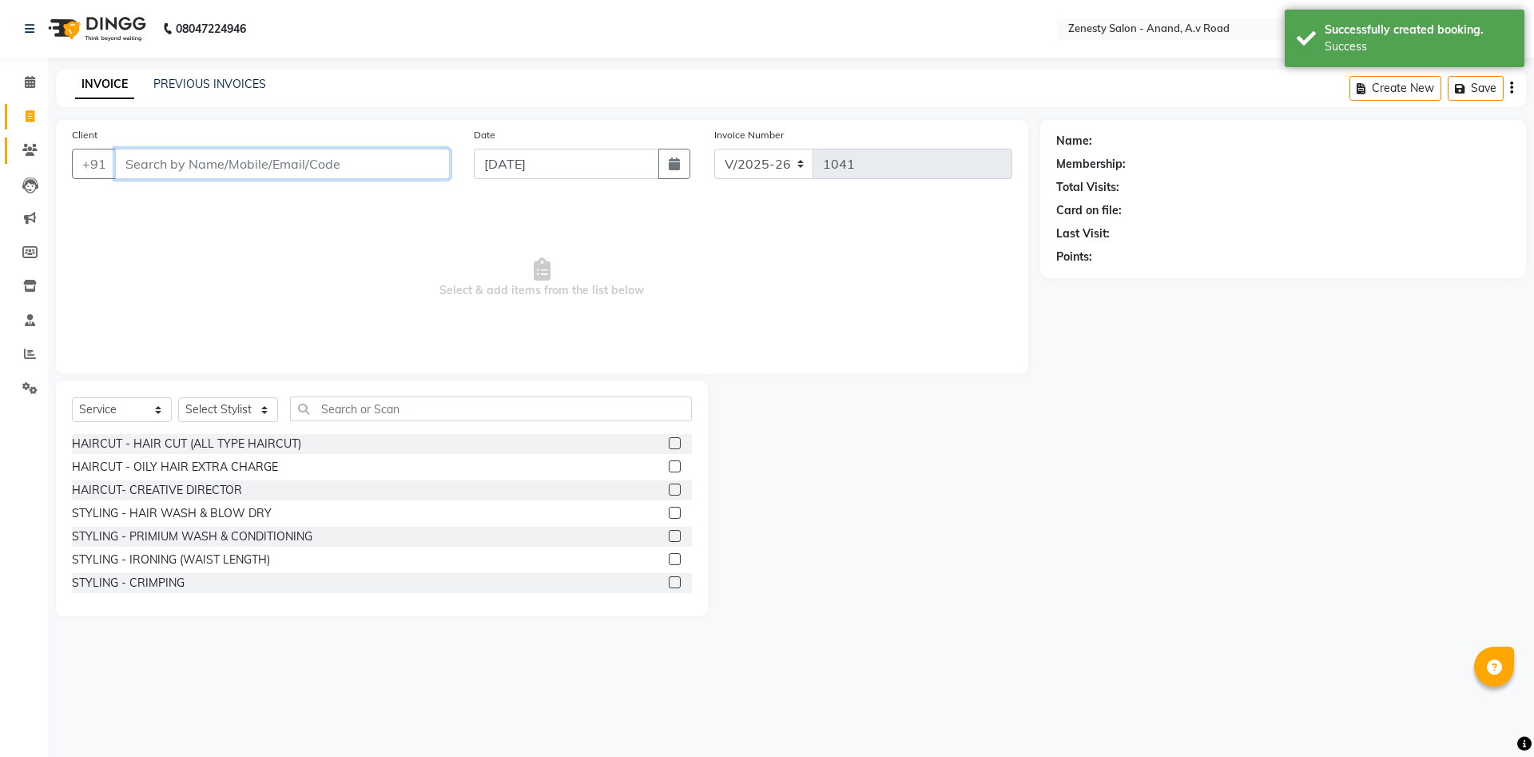
select select "52207"
click at [19, 119] on span at bounding box center [30, 117] width 28 height 18
select select "6693"
select select "service"
select select "52207"
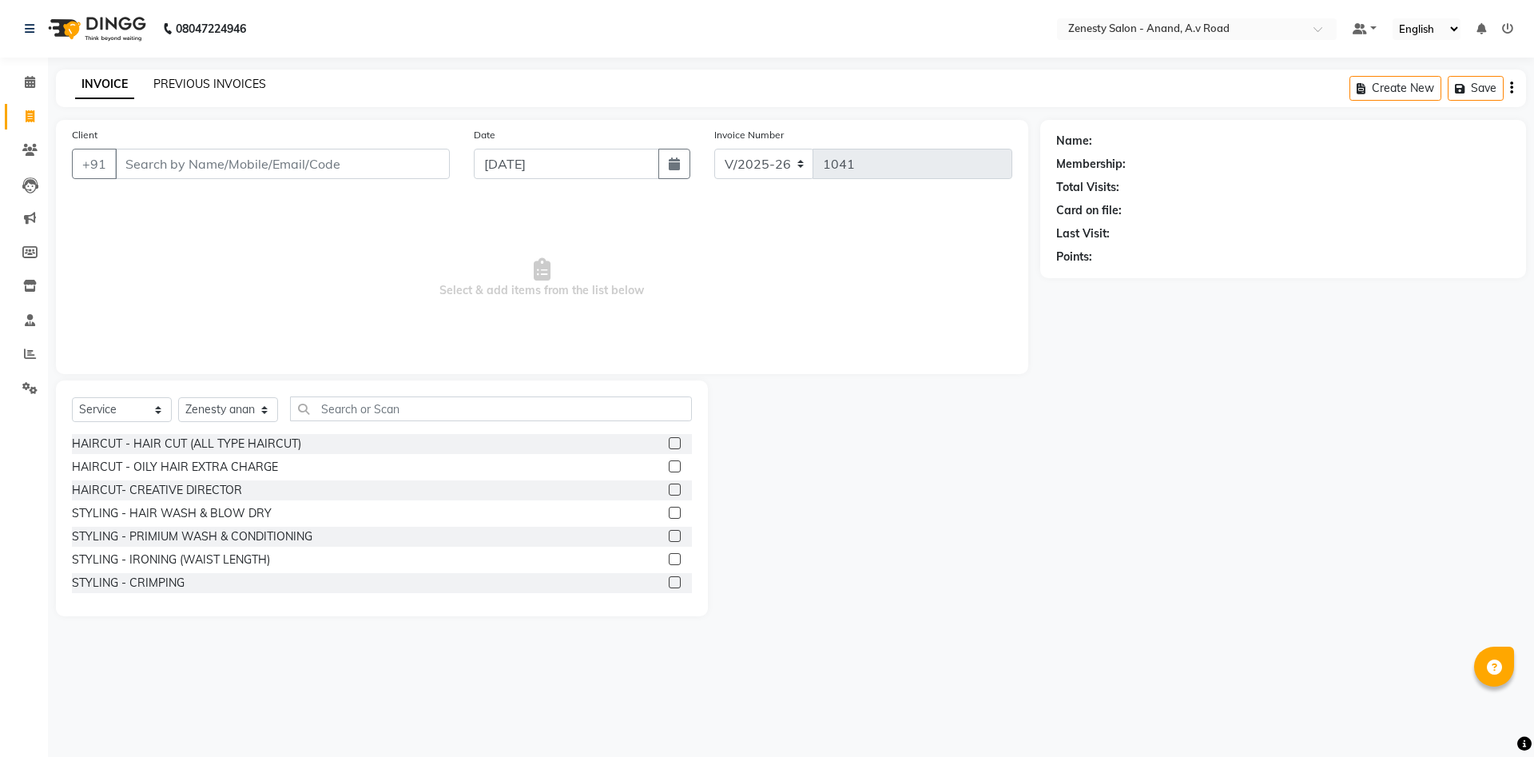
click at [212, 83] on link "PREVIOUS INVOICES" at bounding box center [209, 84] width 113 height 14
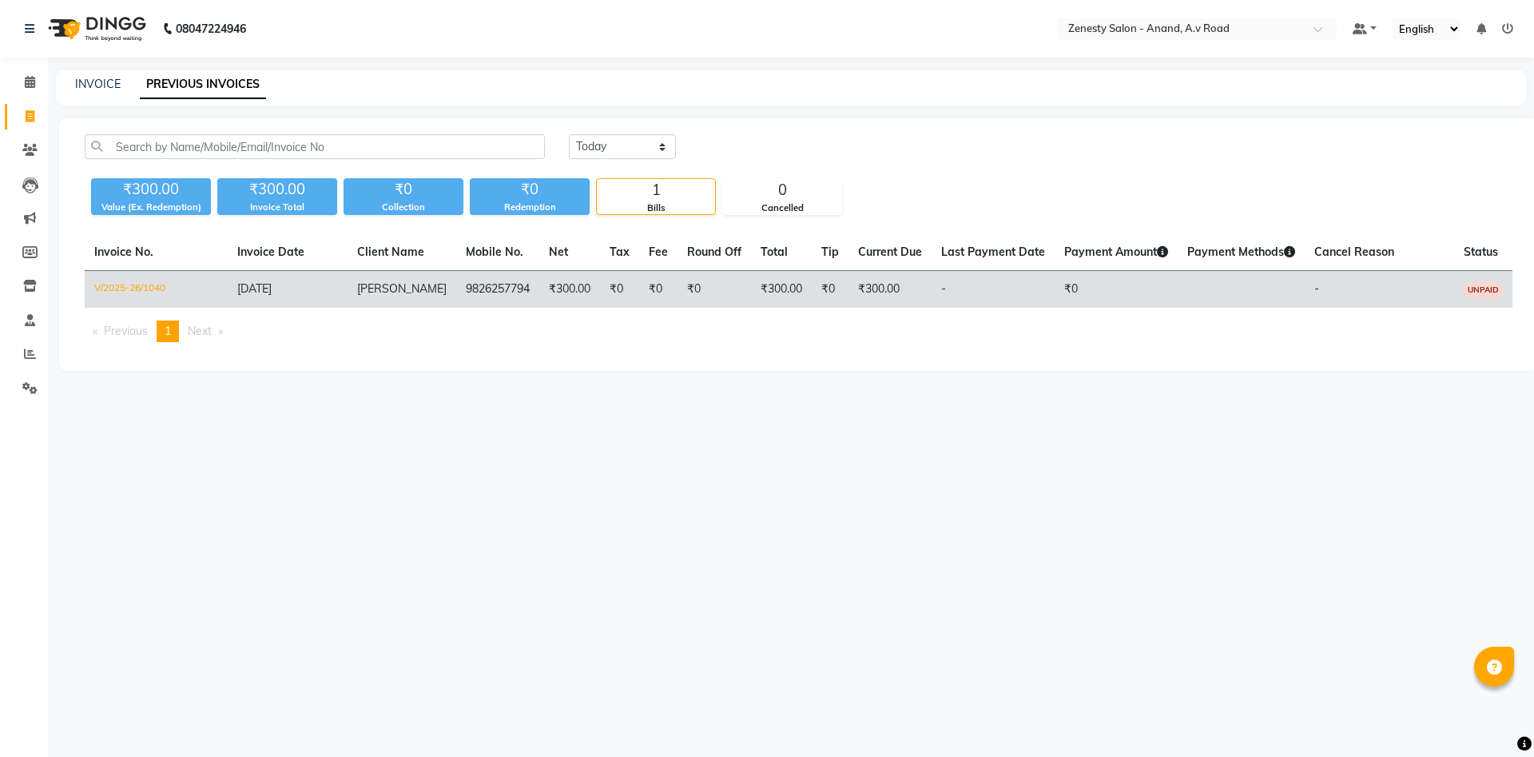
click at [692, 284] on td "₹0" at bounding box center [713, 290] width 73 height 38
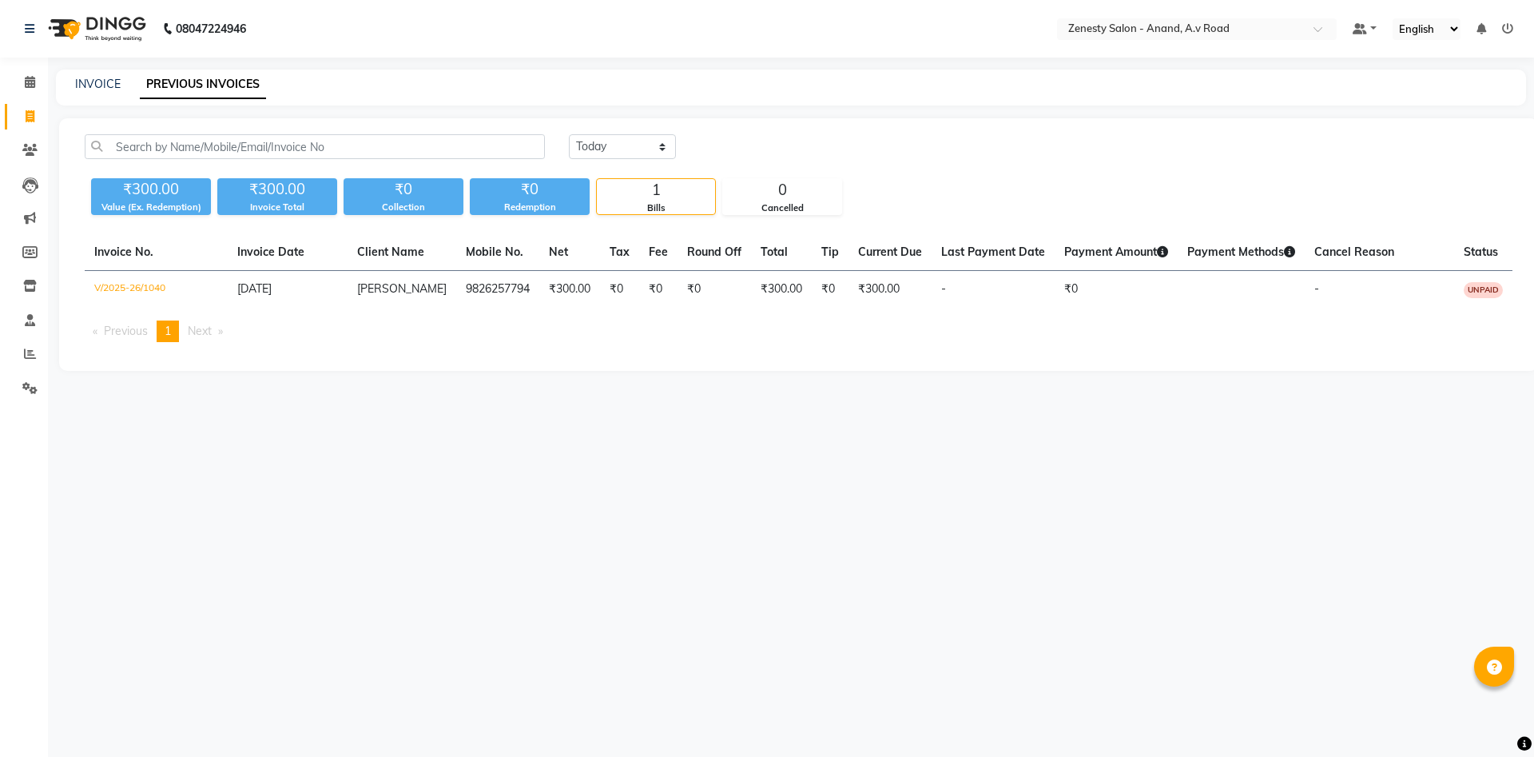
click at [998, 606] on div "08047224946 Select Location × Zenesty Salon - Anand, A.v Road Default Panel My …" at bounding box center [767, 378] width 1534 height 757
click at [30, 85] on icon at bounding box center [30, 82] width 10 height 12
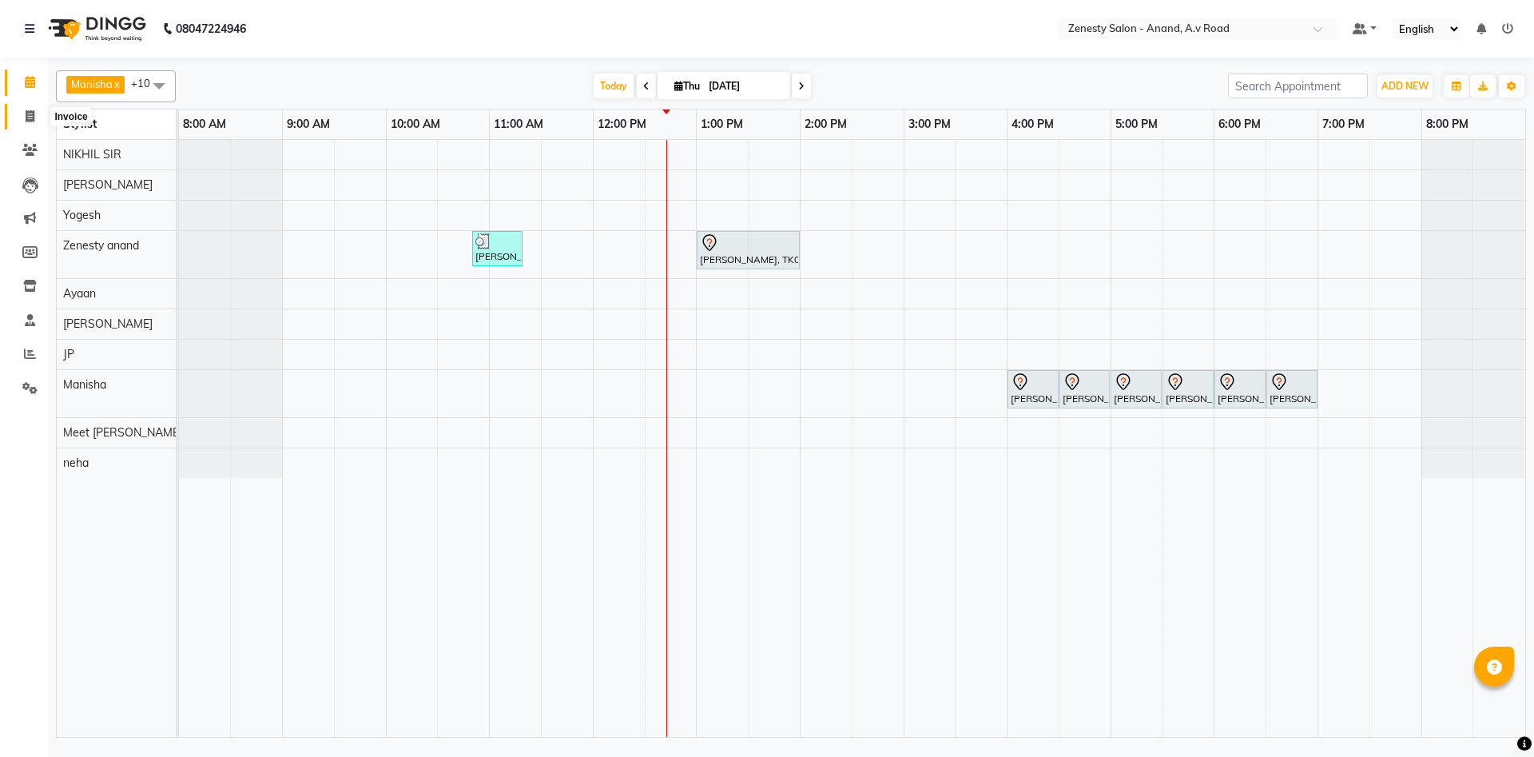
click at [30, 124] on span at bounding box center [30, 117] width 28 height 18
select select "6693"
select select "service"
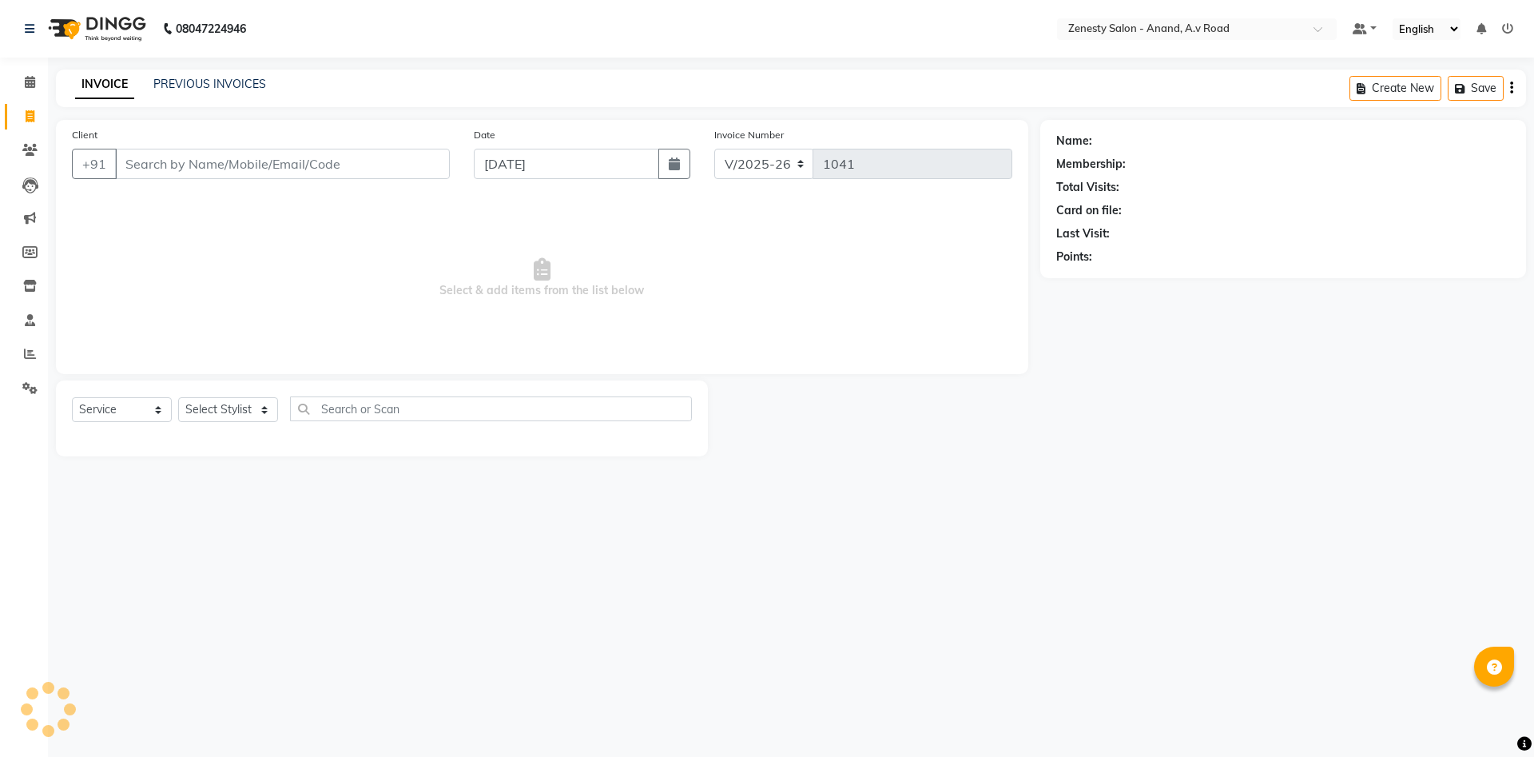
select select "52207"
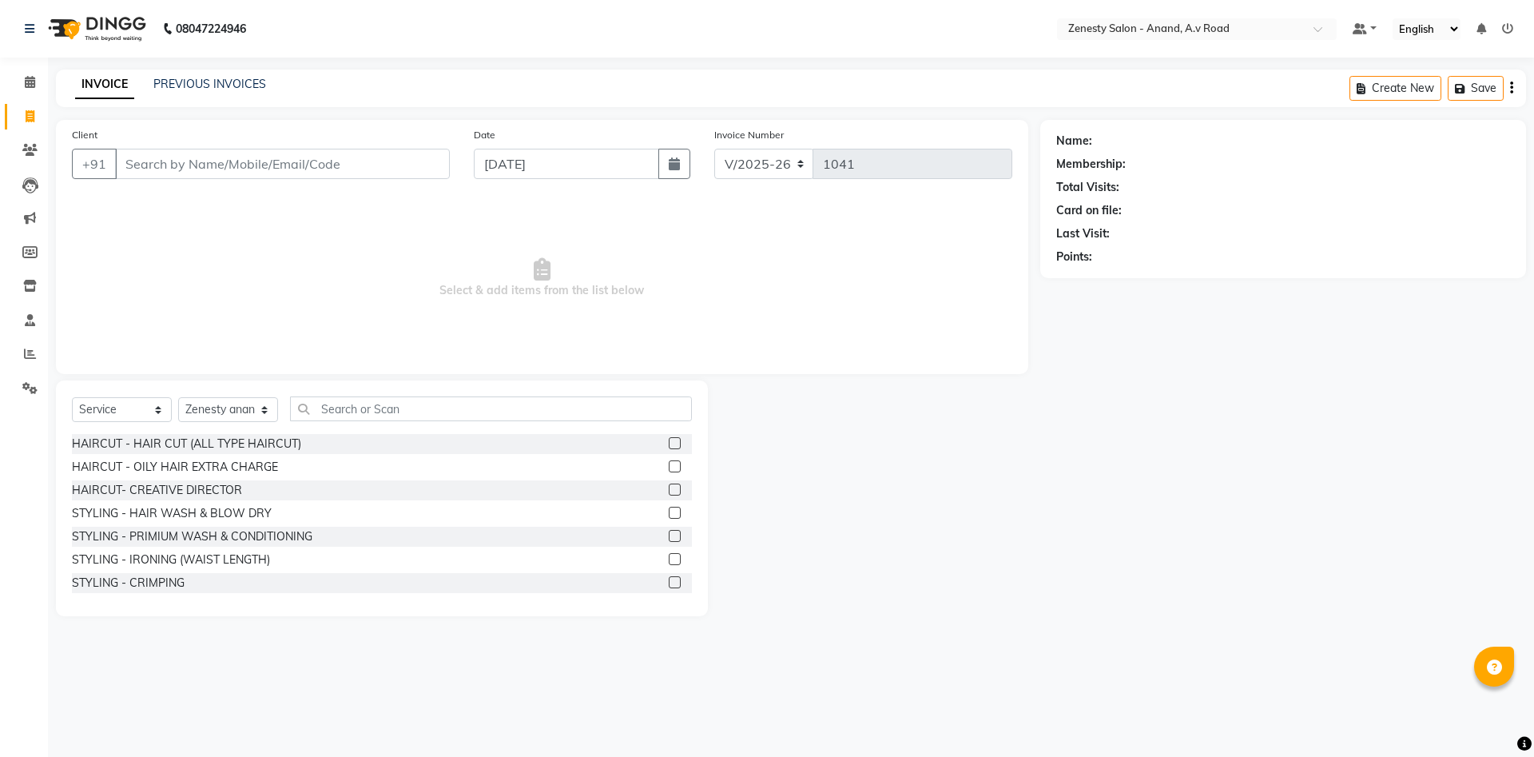
click at [1082, 652] on div "08047224946 Select Location × Zenesty Salon - Anand, A.v Road Default Panel My …" at bounding box center [767, 378] width 1534 height 757
click at [1074, 558] on div "Name: Membership: Total Visits: Card on file: Last Visit: Points:" at bounding box center [1289, 368] width 498 height 496
click at [1083, 603] on div "Name: Membership: Total Visits: Card on file: Last Visit: Points:" at bounding box center [1289, 368] width 498 height 496
click at [1348, 563] on div "Name: Membership: Total Visits: Card on file: Last Visit: Points:" at bounding box center [1289, 368] width 498 height 496
click at [1229, 527] on div "Name: Membership: Total Visits: Card on file: Last Visit: Points:" at bounding box center [1289, 368] width 498 height 496
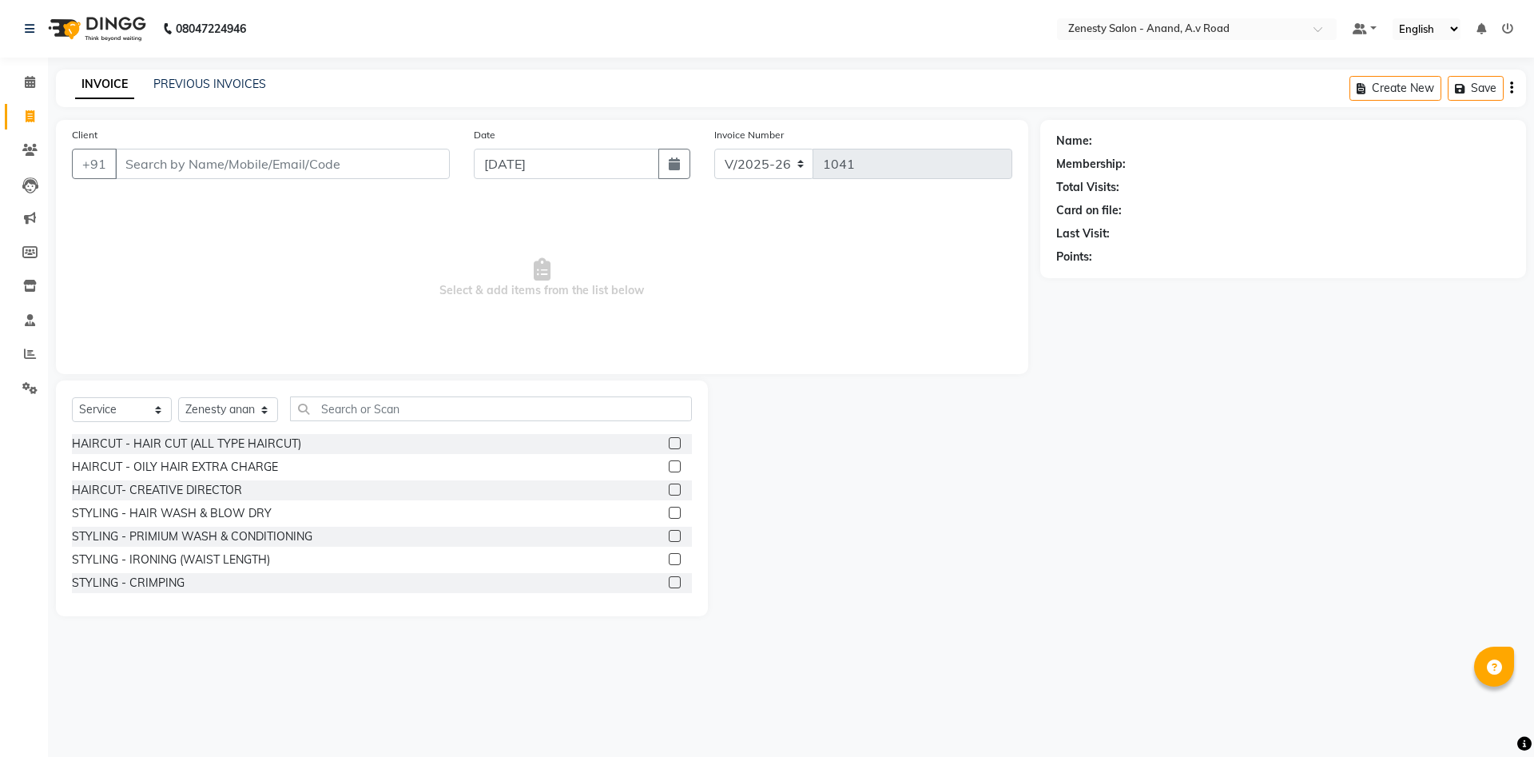
click at [969, 641] on div "08047224946 Select Location × Zenesty Salon - Anand, A.v Road Default Panel My …" at bounding box center [767, 378] width 1534 height 757
click at [215, 85] on link "PREVIOUS INVOICES" at bounding box center [209, 84] width 113 height 14
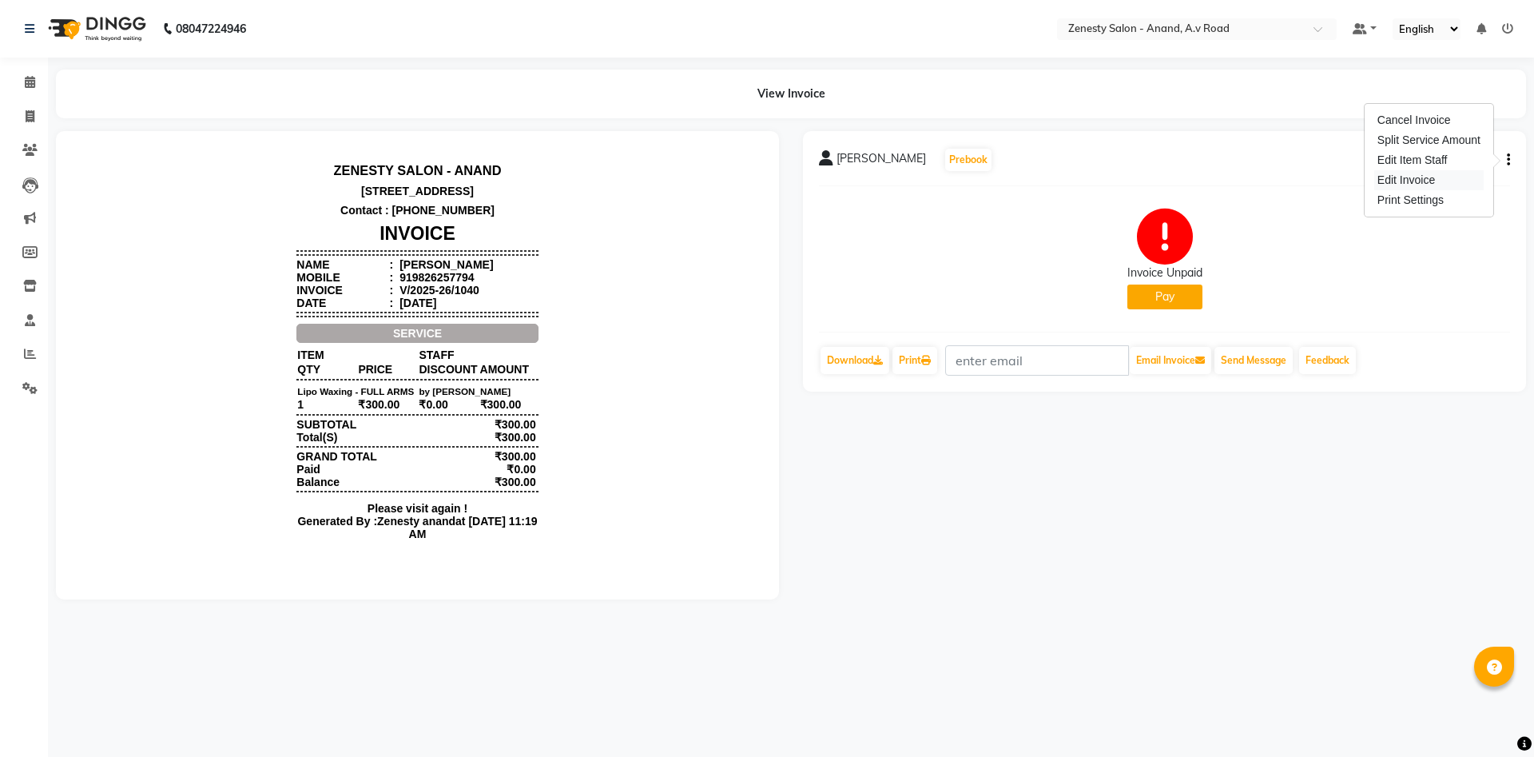
click at [1413, 176] on div "Edit Invoice" at bounding box center [1428, 180] width 109 height 20
select select "service"
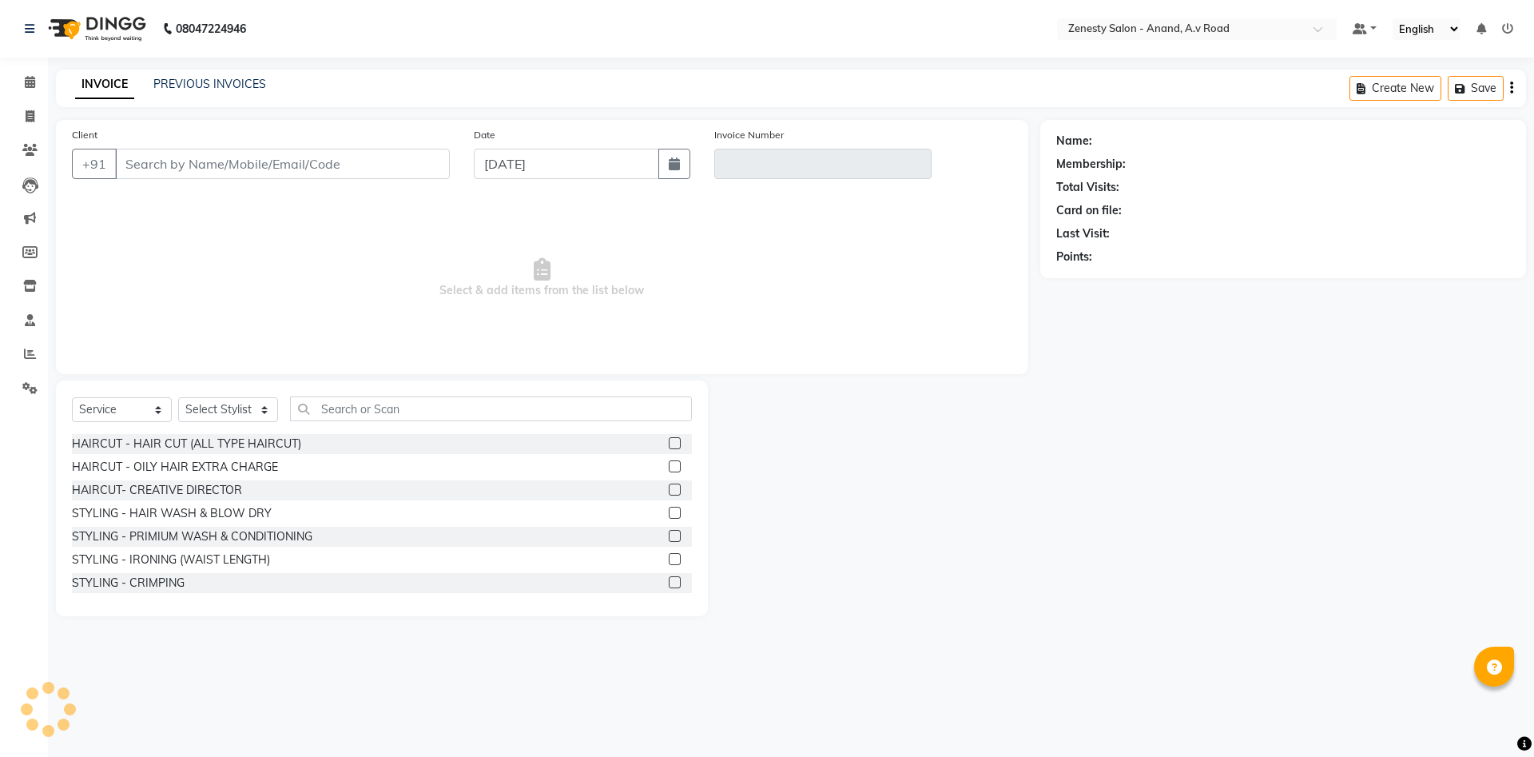
select select "52207"
type input "9826257794"
type input "V/2025-26/1040"
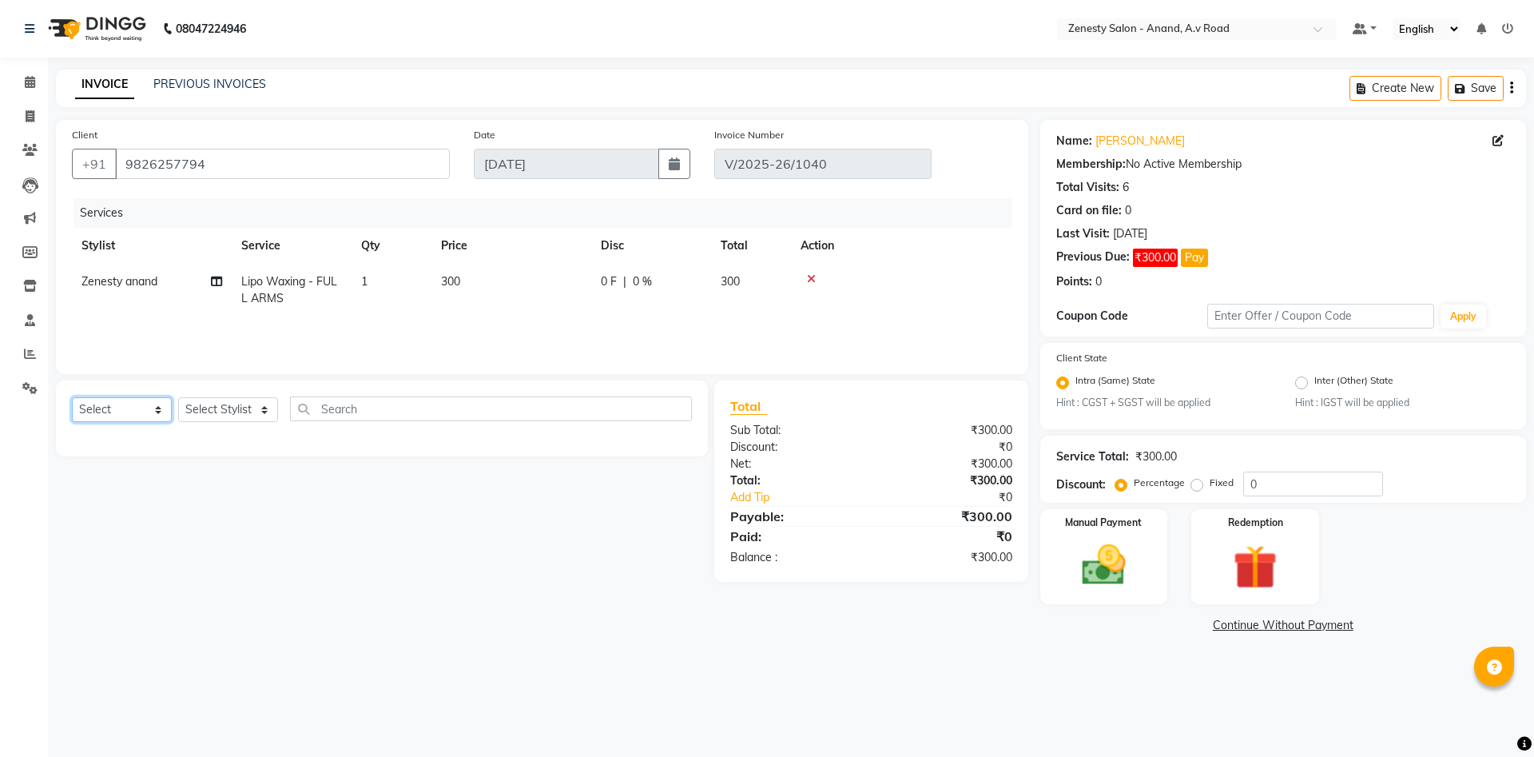
click at [72, 397] on select "Select Service Product Membership Package Voucher Prepaid Gift Card" at bounding box center [122, 409] width 100 height 25
select select "service"
click option "Service" at bounding box center [0, 0] width 0 height 0
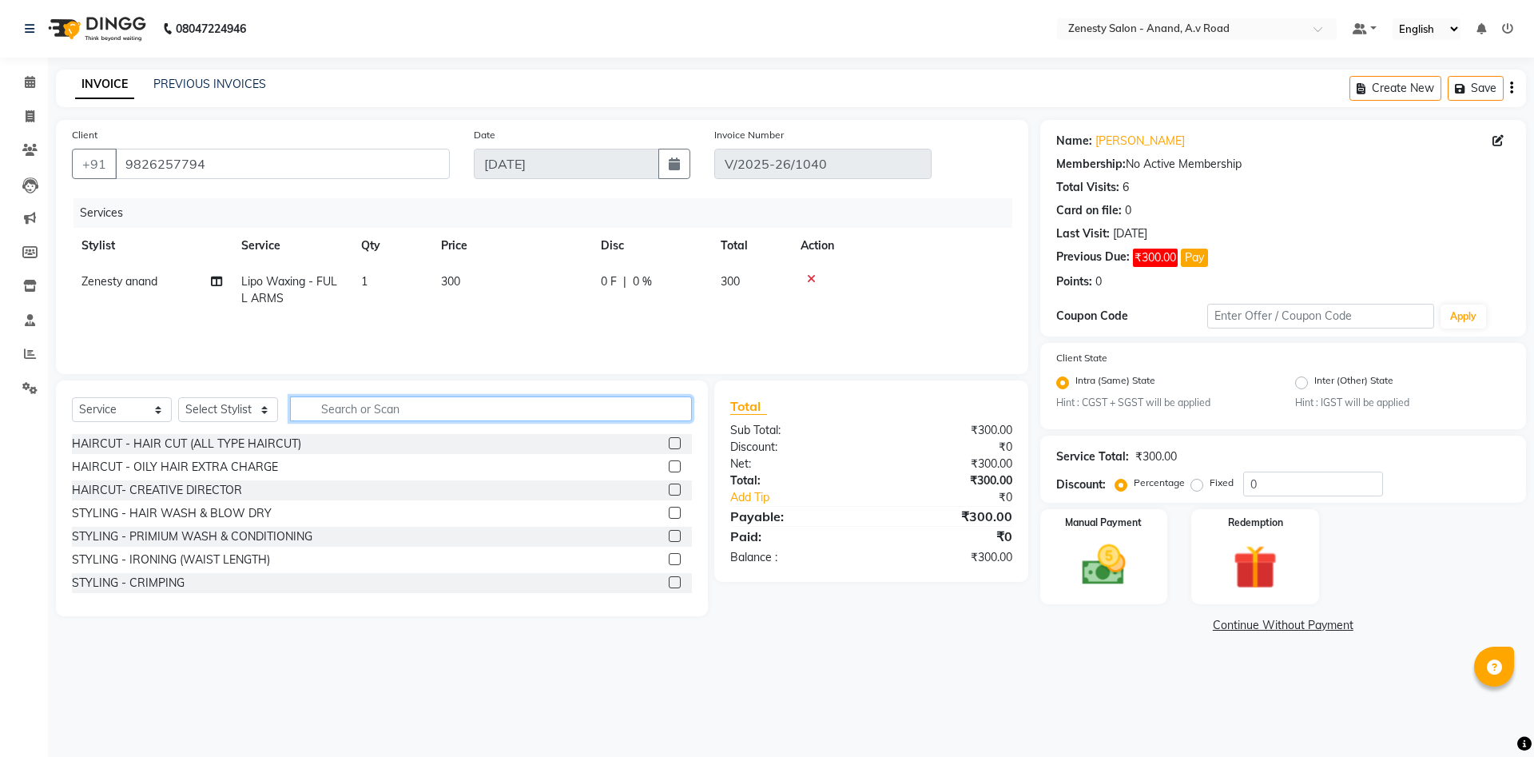
click at [375, 406] on input "text" at bounding box center [491, 408] width 402 height 25
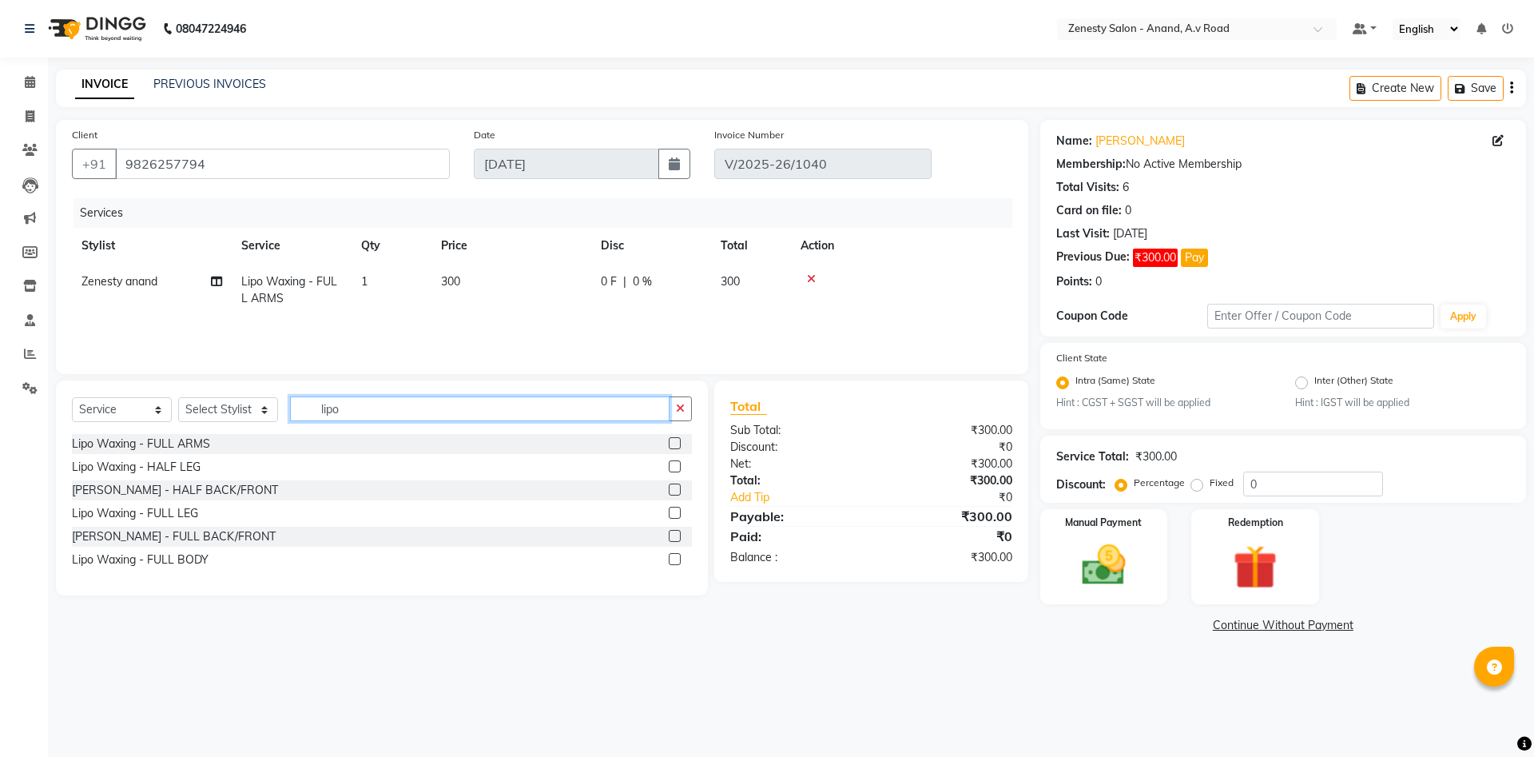
type input "lipo"
click at [677, 514] on label at bounding box center [675, 512] width 12 height 12
click at [677, 514] on input "checkbox" at bounding box center [674, 513] width 10 height 10
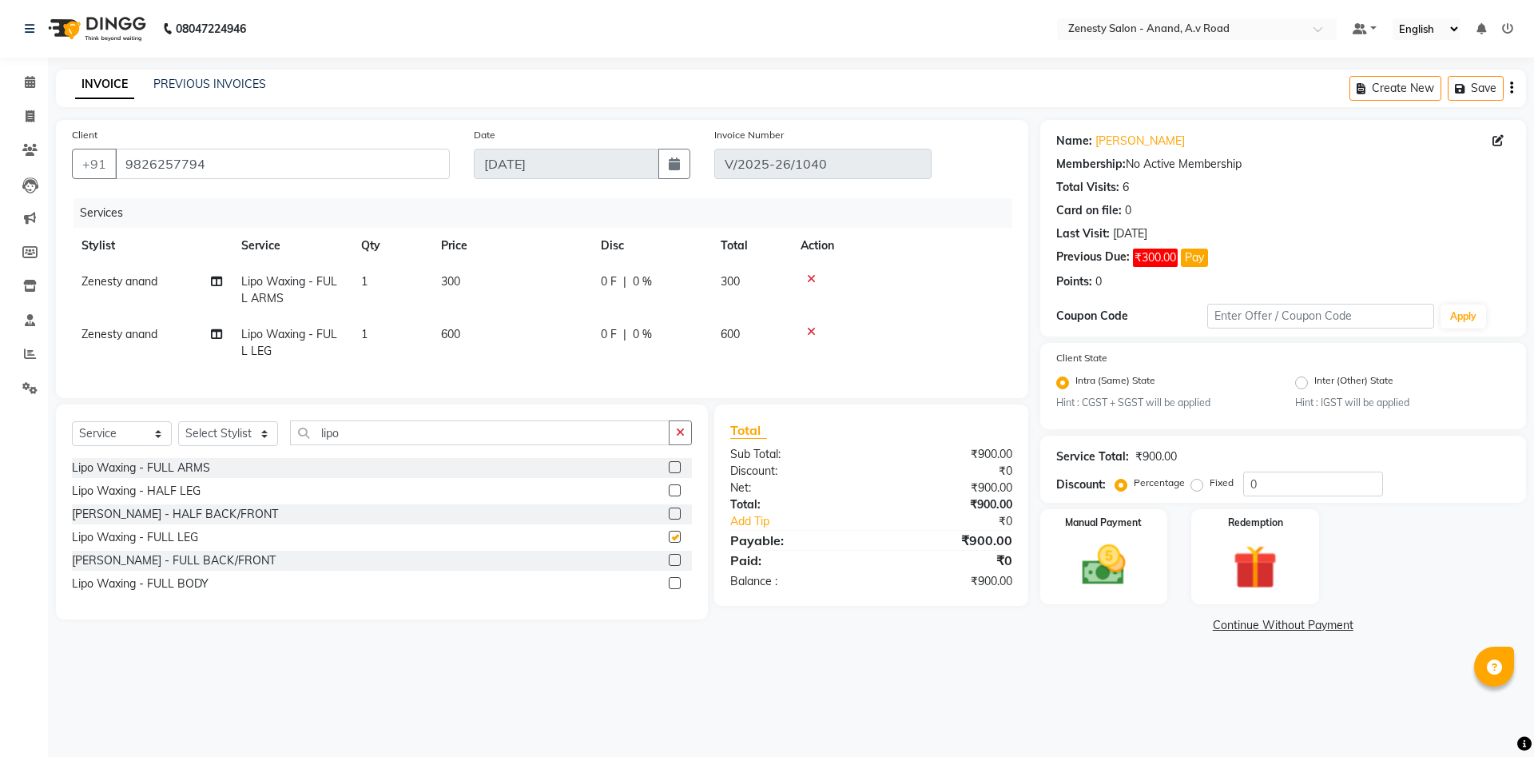
checkbox input "false"
click at [687, 443] on button "button" at bounding box center [680, 432] width 23 height 25
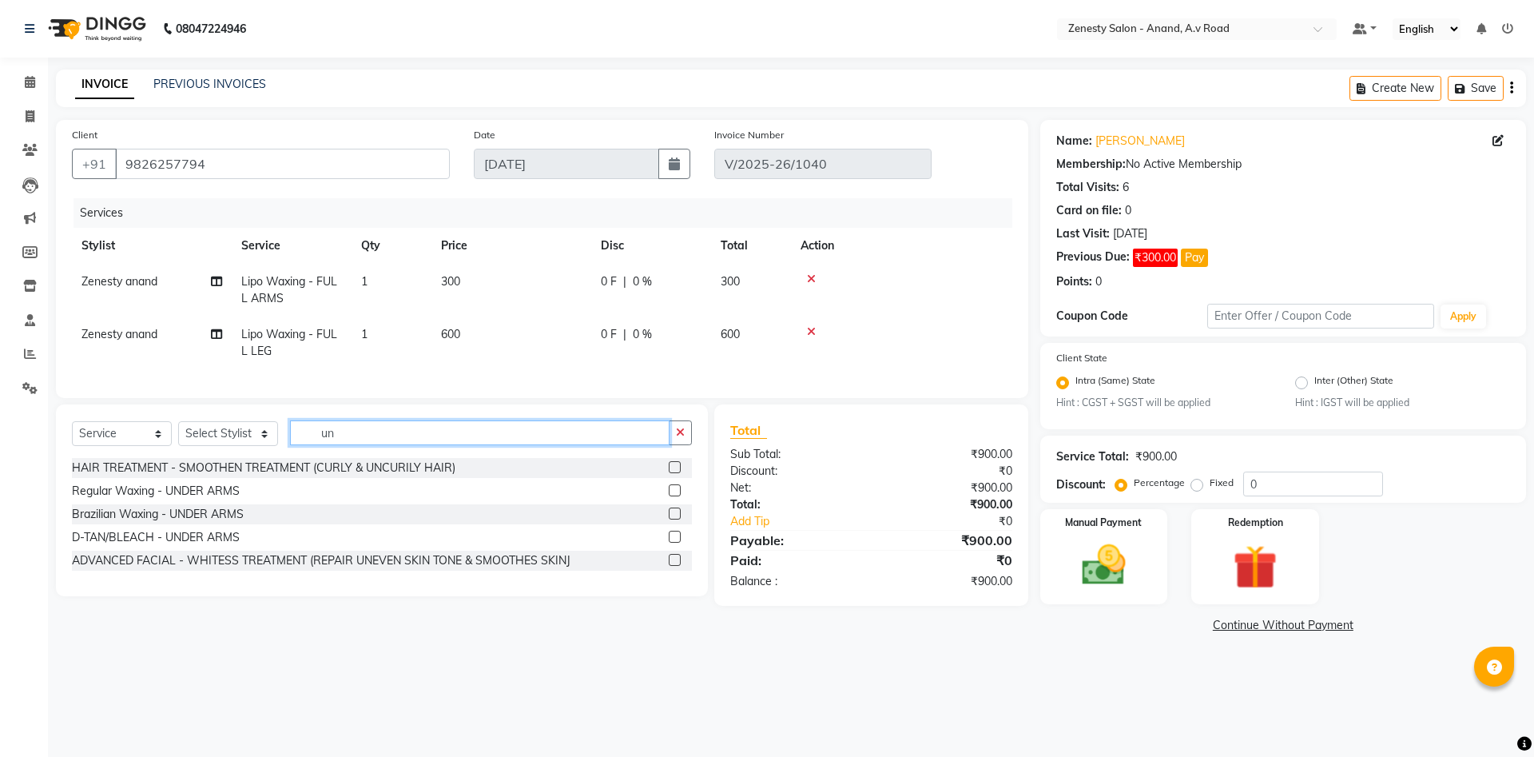
type input "un"
click at [675, 514] on label at bounding box center [675, 513] width 12 height 12
click at [675, 514] on input "checkbox" at bounding box center [674, 514] width 10 height 10
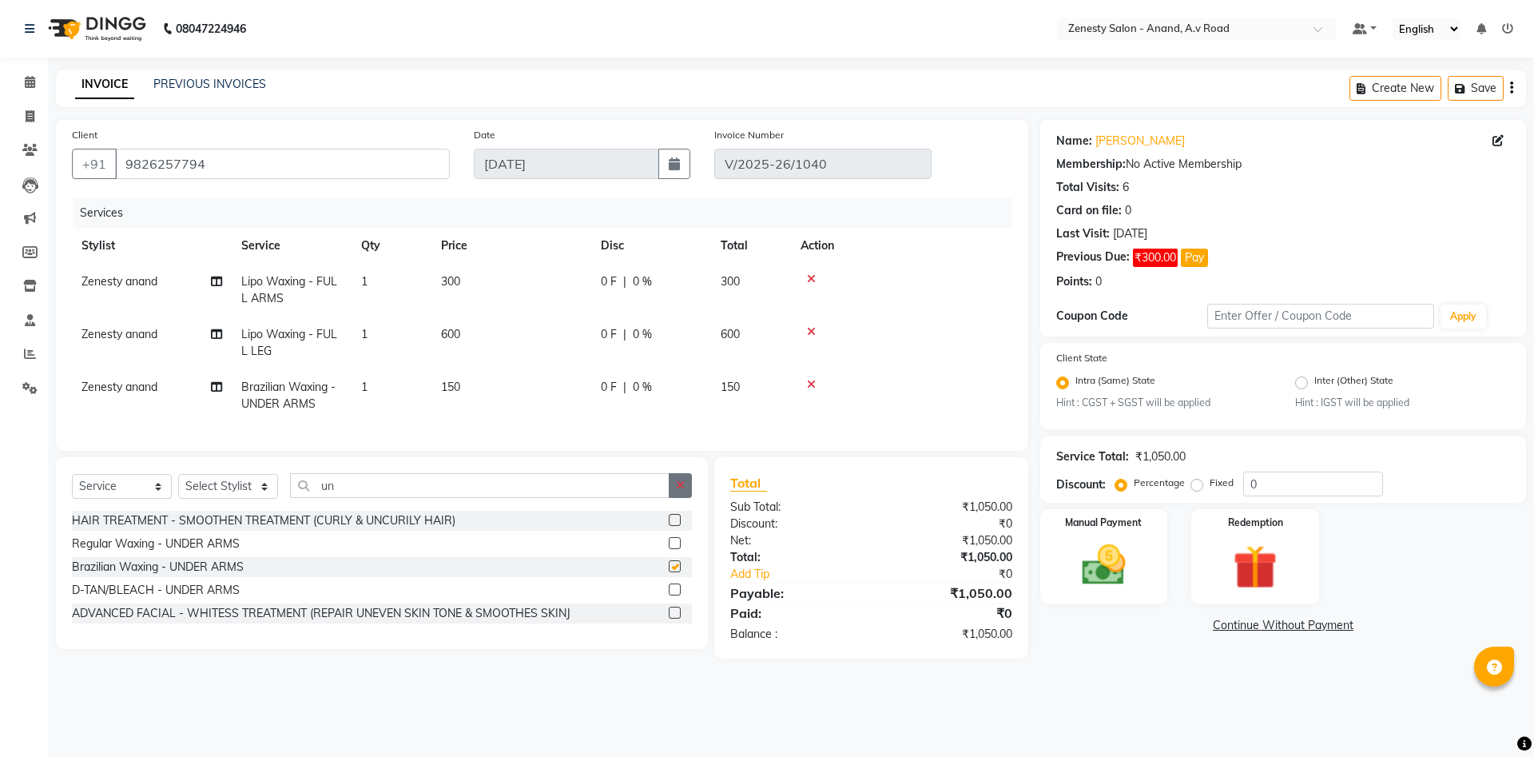
checkbox input "false"
click at [690, 313] on td "0 F | 0 %" at bounding box center [651, 290] width 120 height 53
select select "52207"
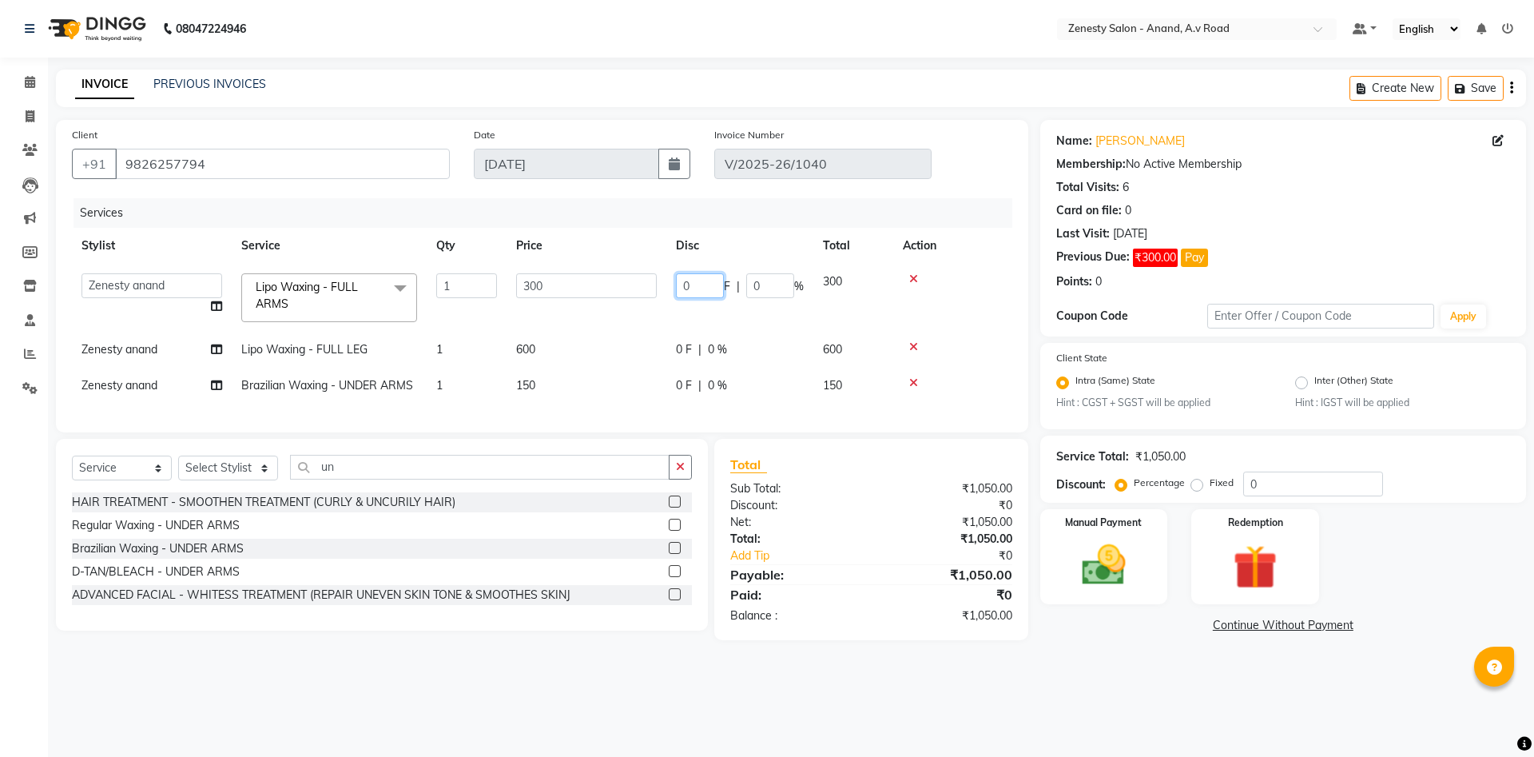
click at [689, 284] on input "0" at bounding box center [700, 285] width 48 height 25
type input "100"
click at [757, 336] on tr "Zenesty anand Lipo Waxing - FULL LEG 1 600 0 F | 0 % 600" at bounding box center [542, 350] width 940 height 36
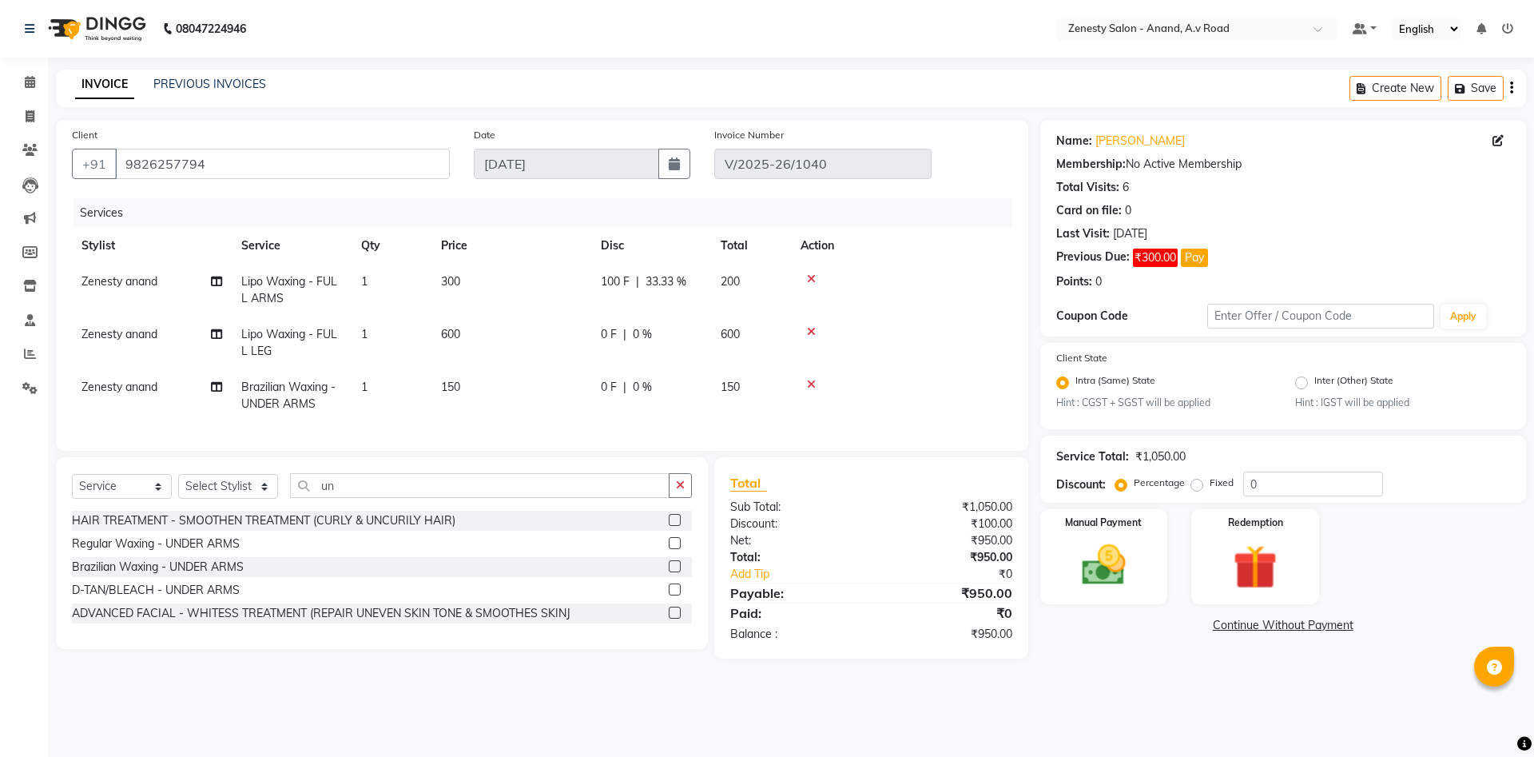
click at [665, 336] on div "0 F | 0 %" at bounding box center [651, 334] width 101 height 17
select select "52207"
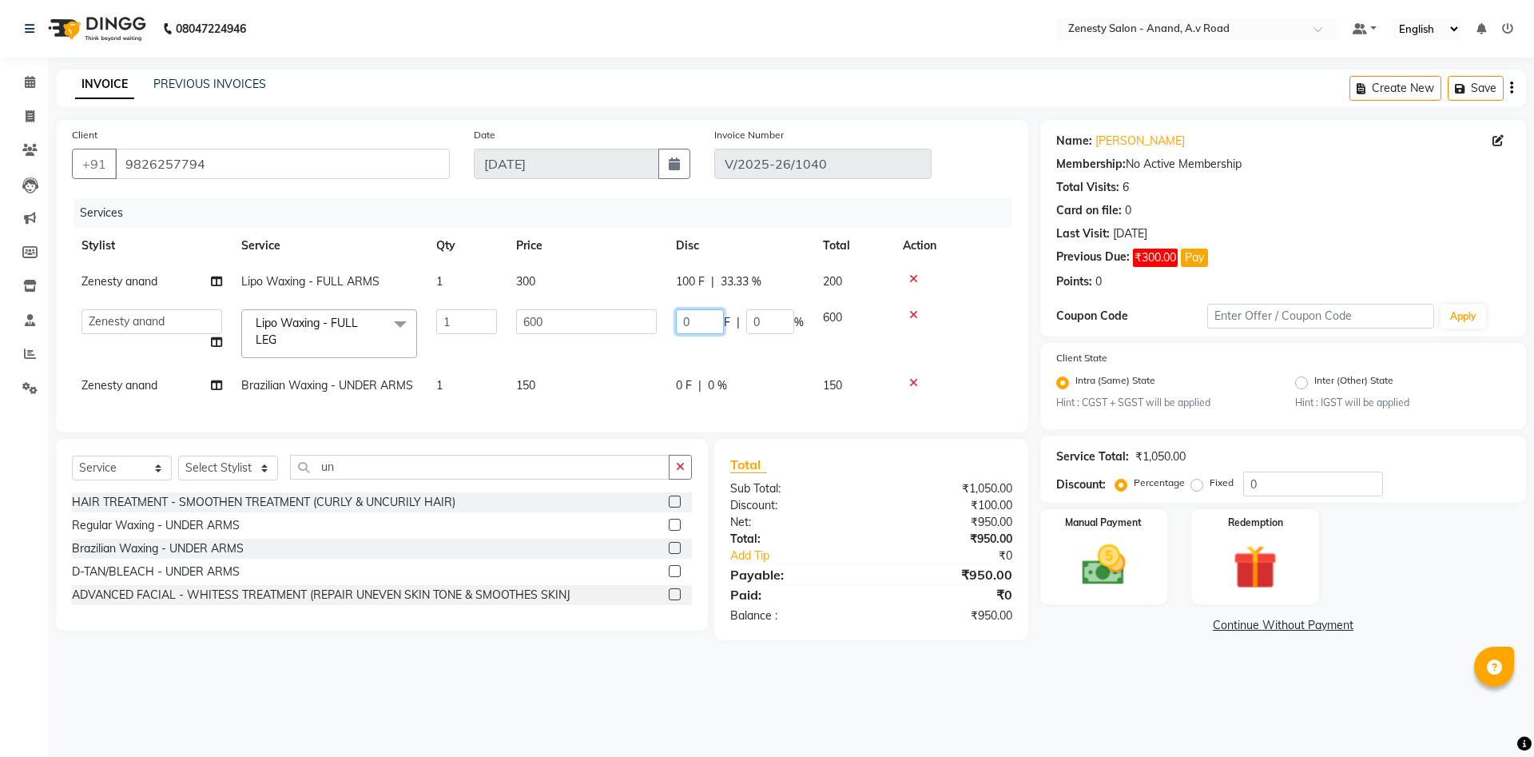
click at [699, 312] on input "0" at bounding box center [700, 321] width 48 height 25
type input "200"
click at [983, 690] on div "08047224946 Select Location × Zenesty Salon - Anand, A.v Road Default Panel My …" at bounding box center [767, 378] width 1534 height 757
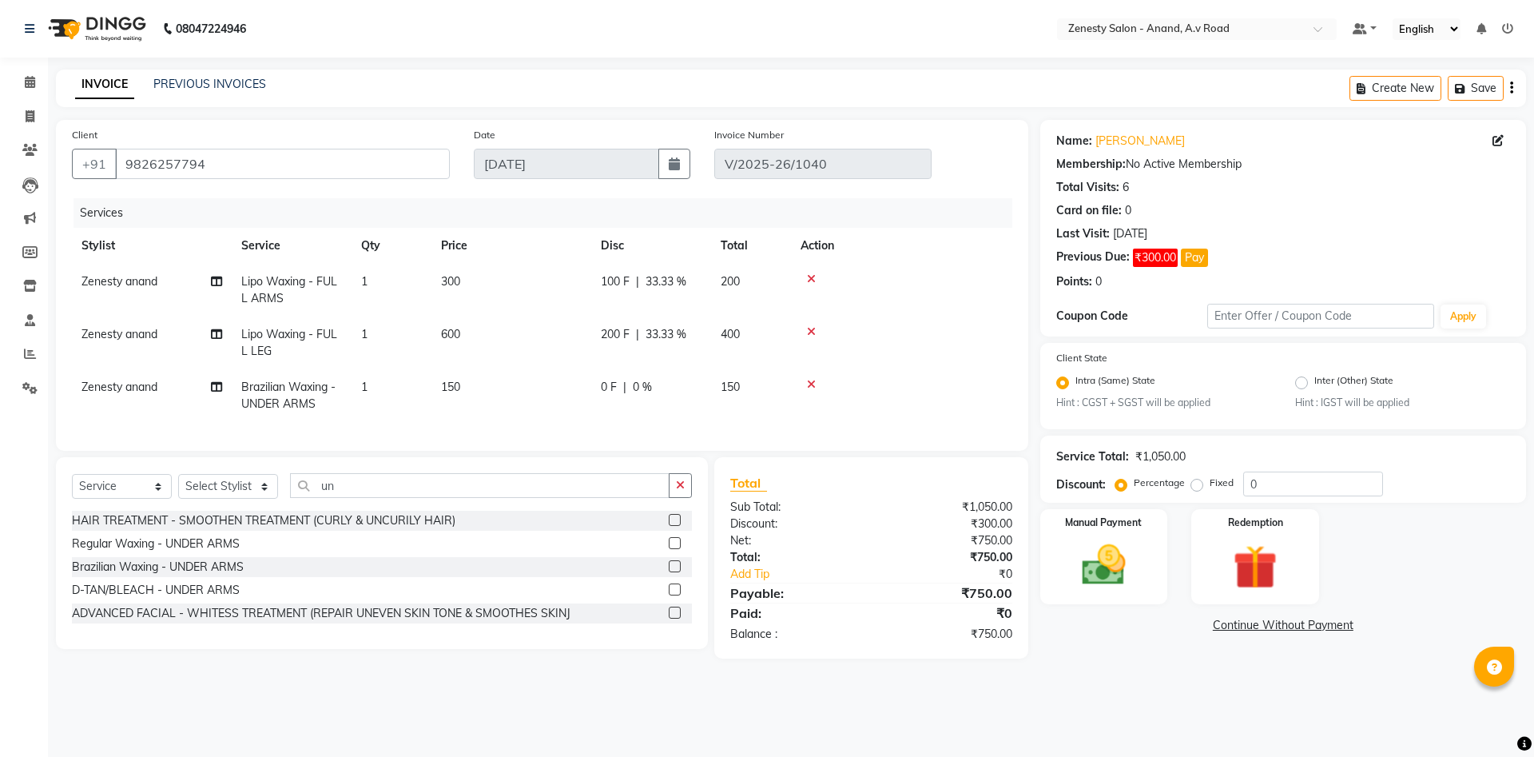
click at [686, 399] on td "0 F | 0 %" at bounding box center [651, 395] width 120 height 53
select select "52207"
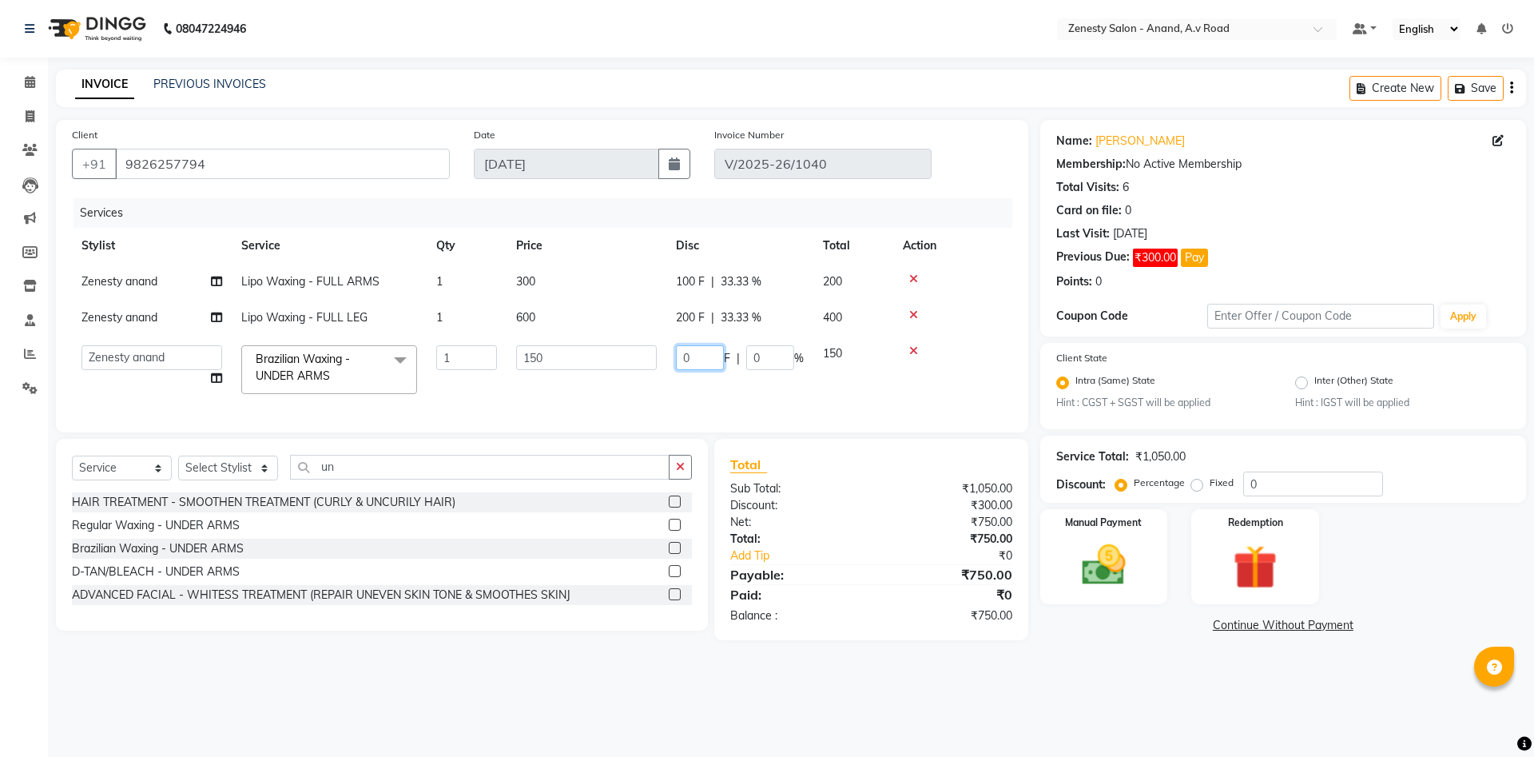
click at [692, 356] on input "0" at bounding box center [700, 357] width 48 height 25
type input "50"
click at [688, 458] on div "Select Service Product Membership Package Voucher Prepaid Gift Card Select Styl…" at bounding box center [382, 535] width 652 height 192
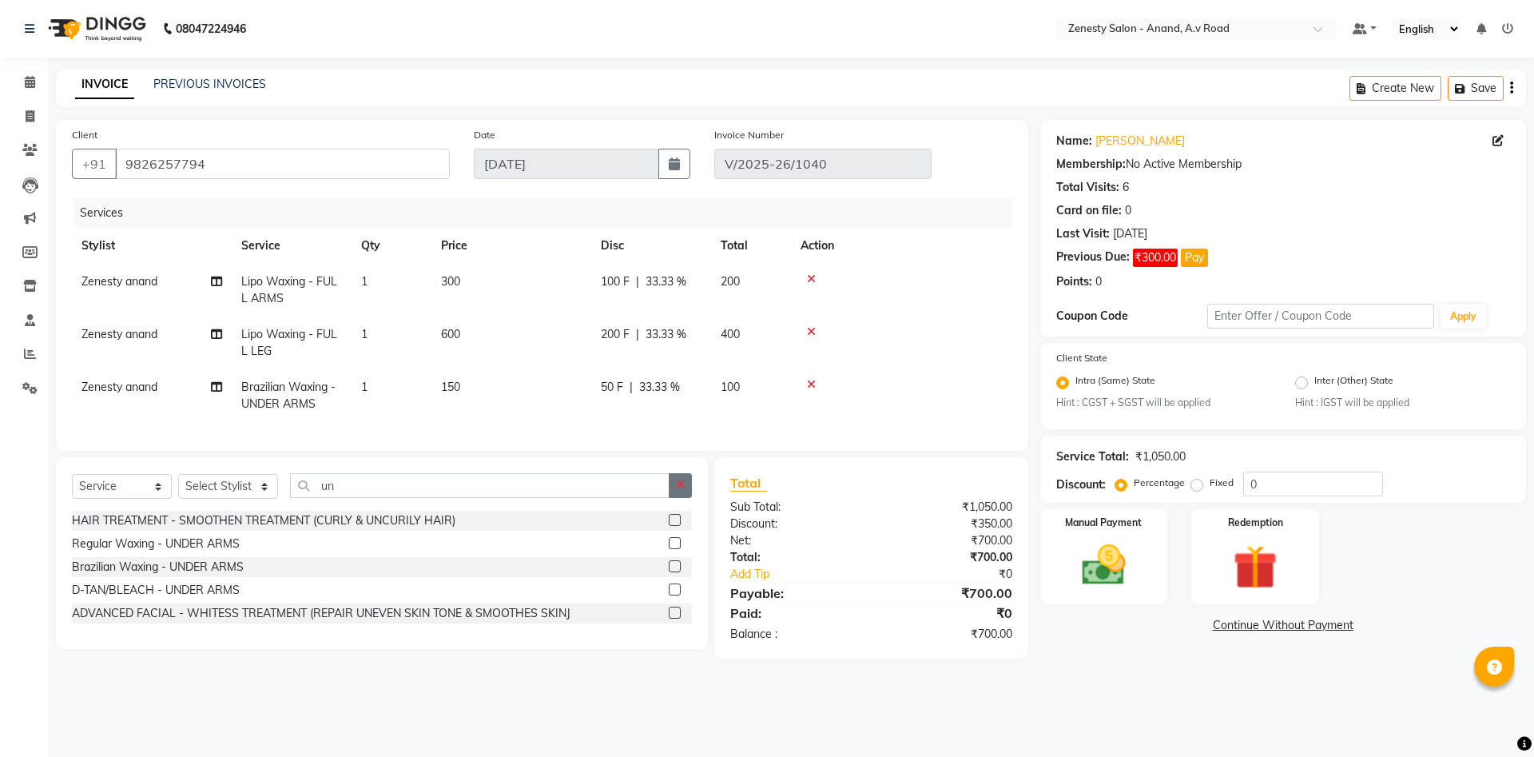
click at [682, 483] on icon "button" at bounding box center [680, 484] width 9 height 11
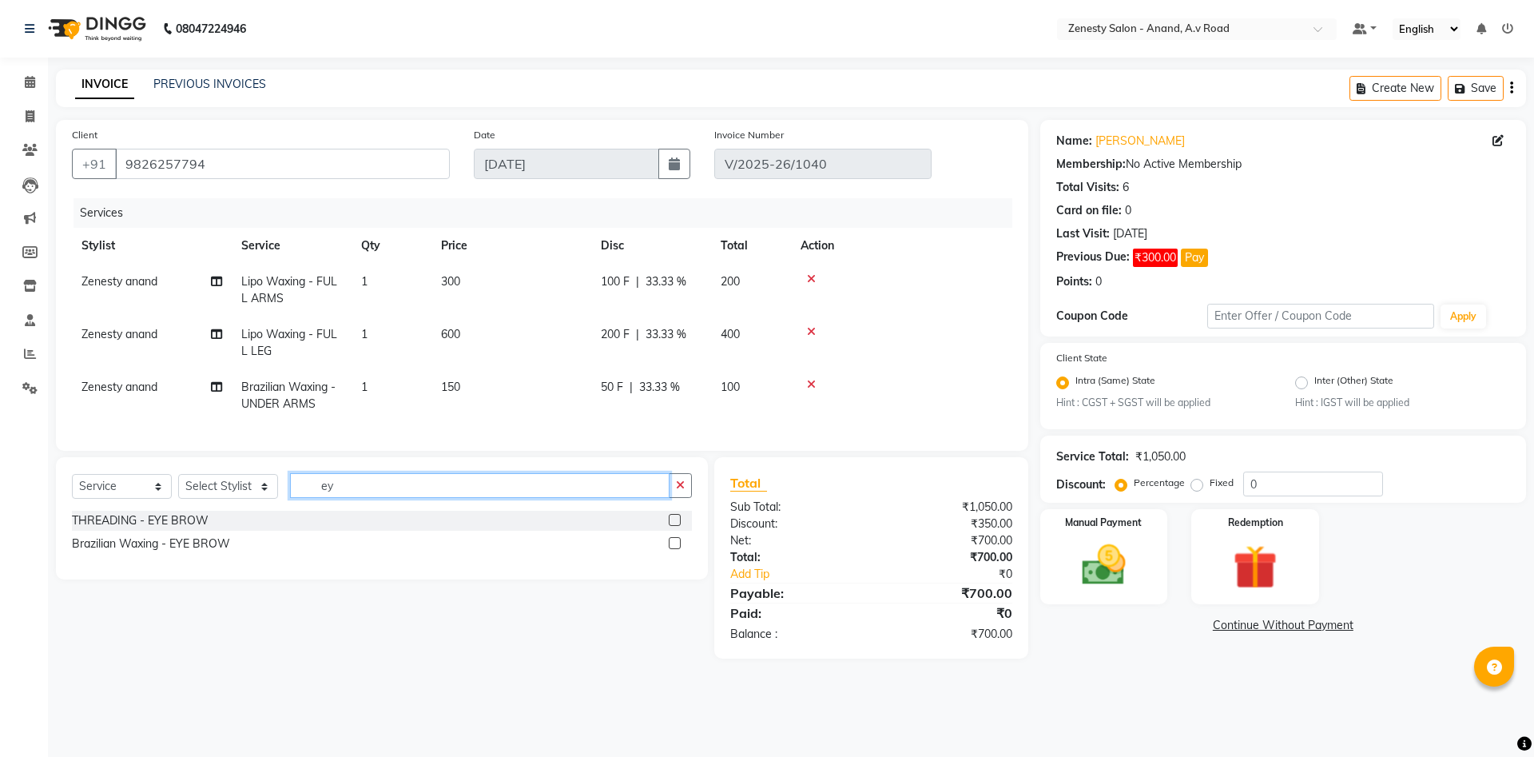
type input "ey"
click at [672, 519] on label at bounding box center [675, 520] width 12 height 12
click at [672, 519] on input "checkbox" at bounding box center [674, 520] width 10 height 10
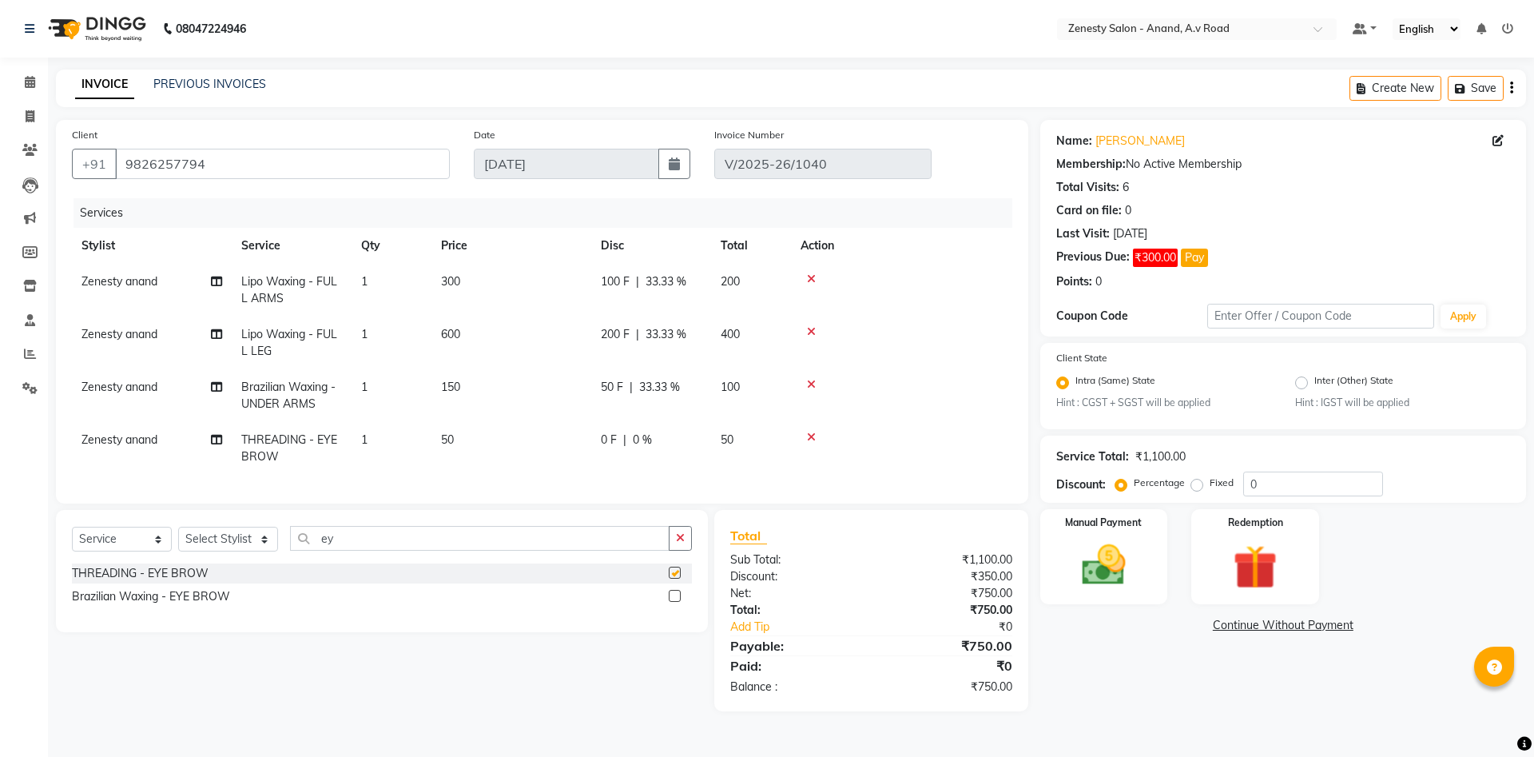
click at [677, 514] on div "Select Service Product Membership Package Voucher Prepaid Gift Card Select Styl…" at bounding box center [382, 571] width 652 height 122
checkbox input "false"
click at [681, 531] on button "button" at bounding box center [680, 538] width 23 height 25
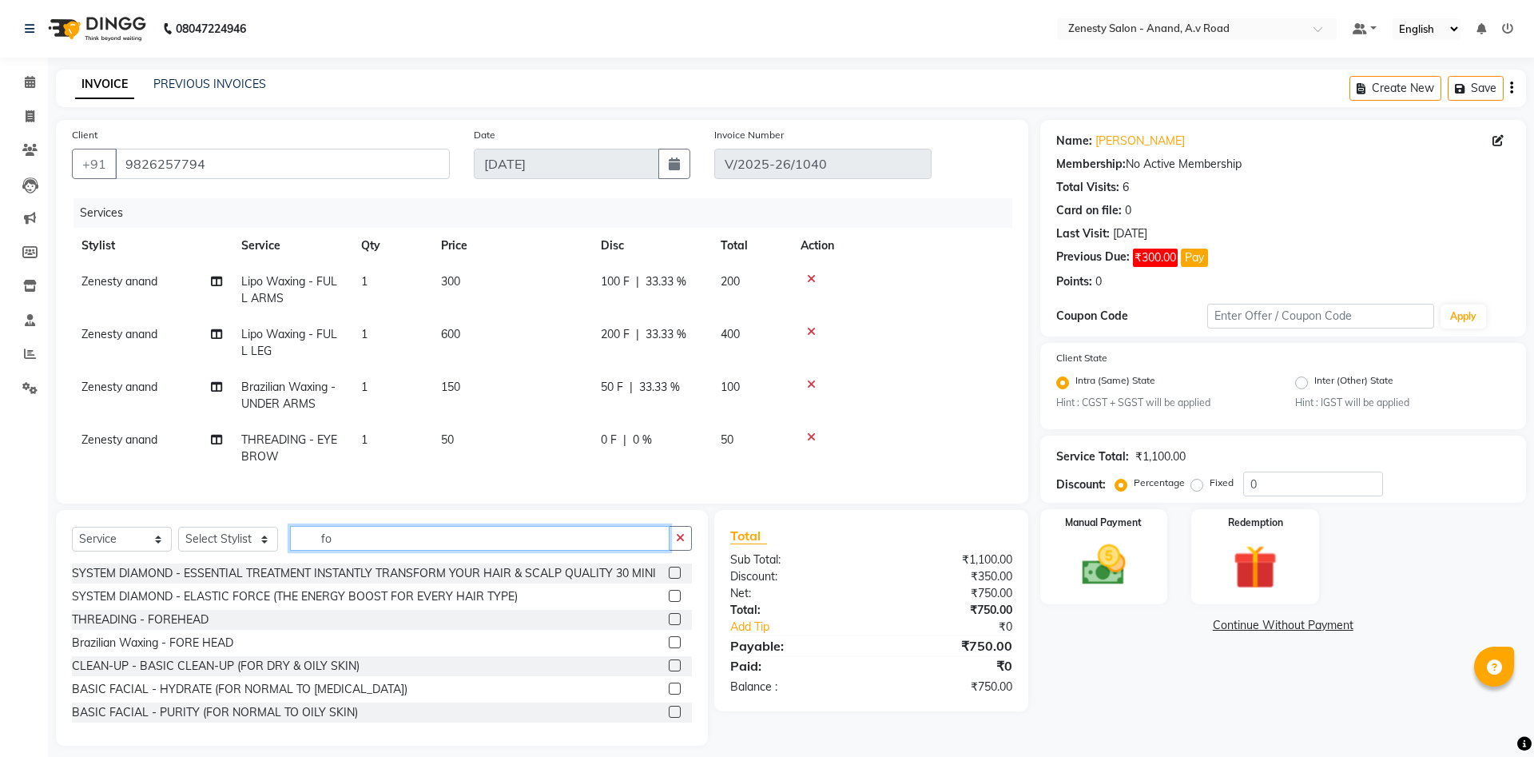
type input "fo"
click at [671, 643] on label at bounding box center [675, 642] width 12 height 12
click at [671, 643] on input "checkbox" at bounding box center [674, 642] width 10 height 10
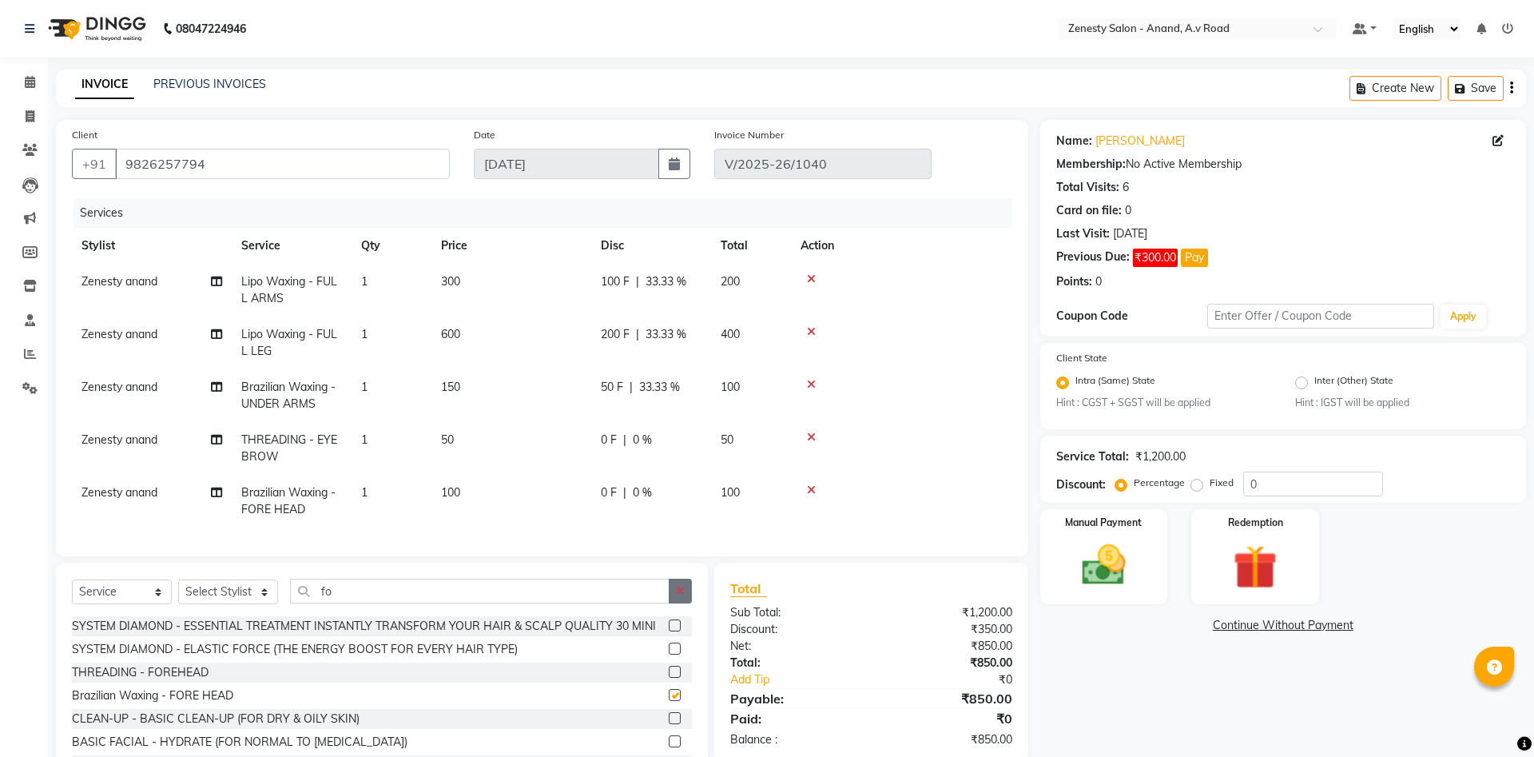
checkbox input "false"
click at [677, 594] on icon "button" at bounding box center [680, 590] width 9 height 11
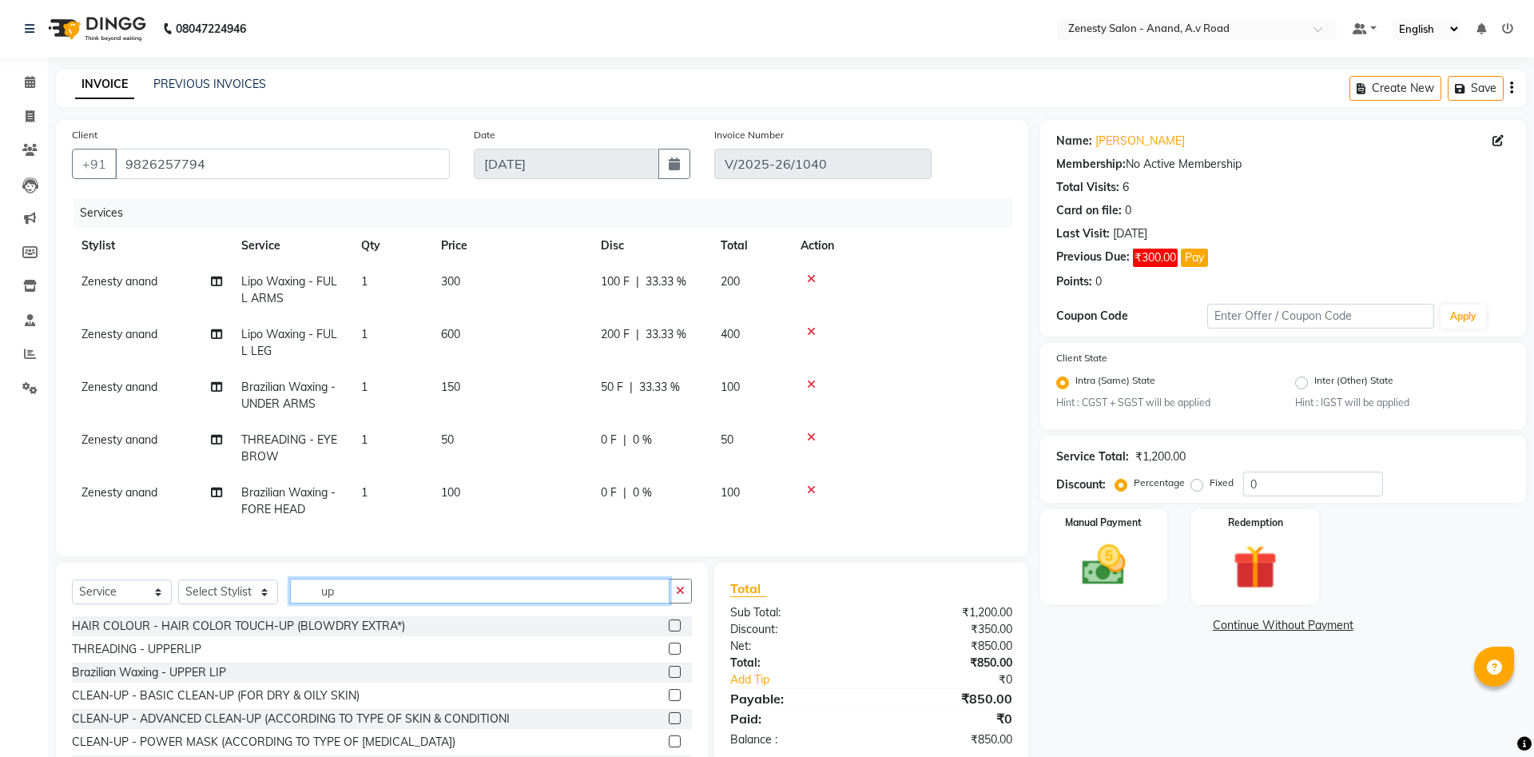
type input "up"
click at [673, 673] on label at bounding box center [675, 671] width 12 height 12
click at [673, 673] on input "checkbox" at bounding box center [674, 672] width 10 height 10
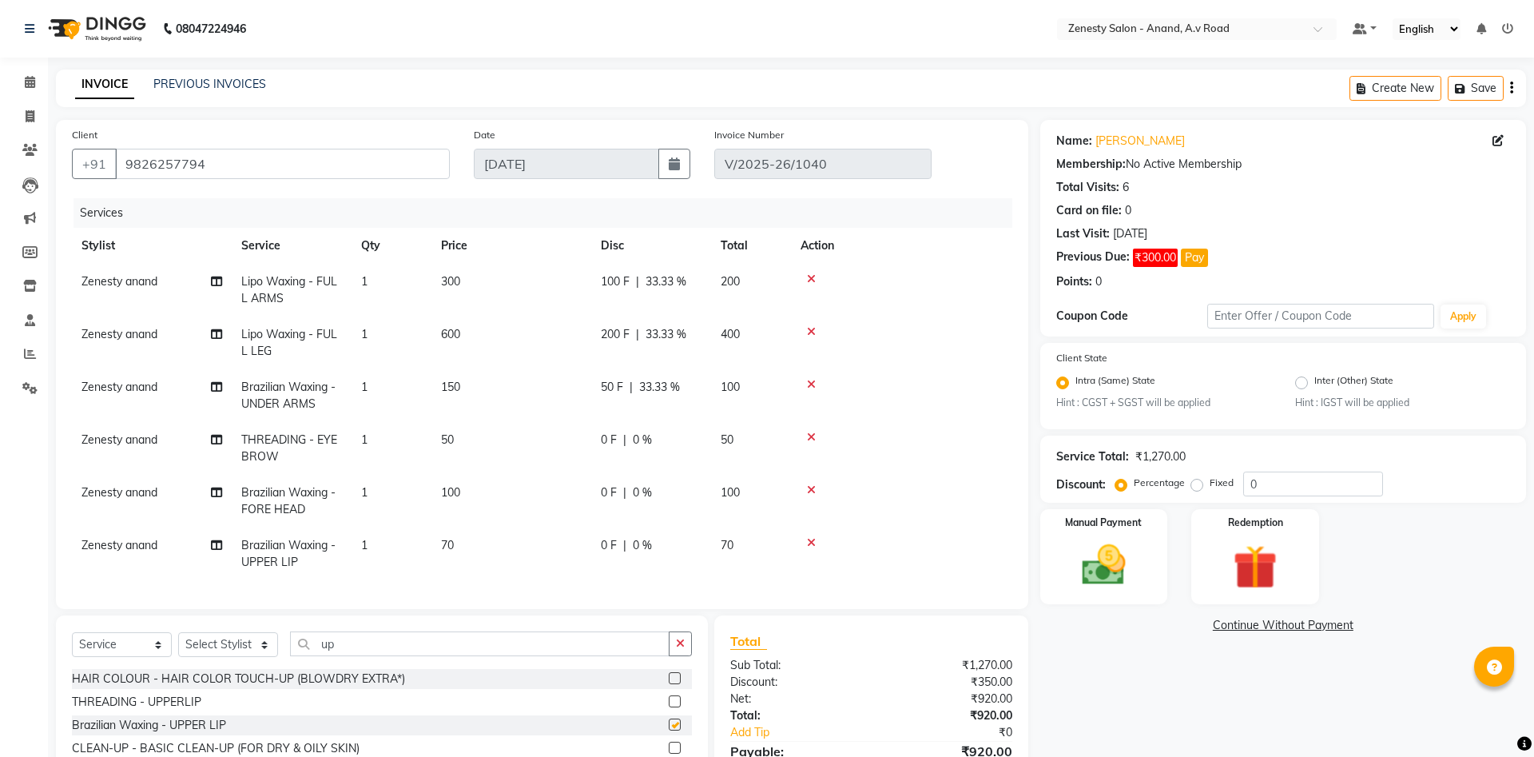
scroll to position [118, 0]
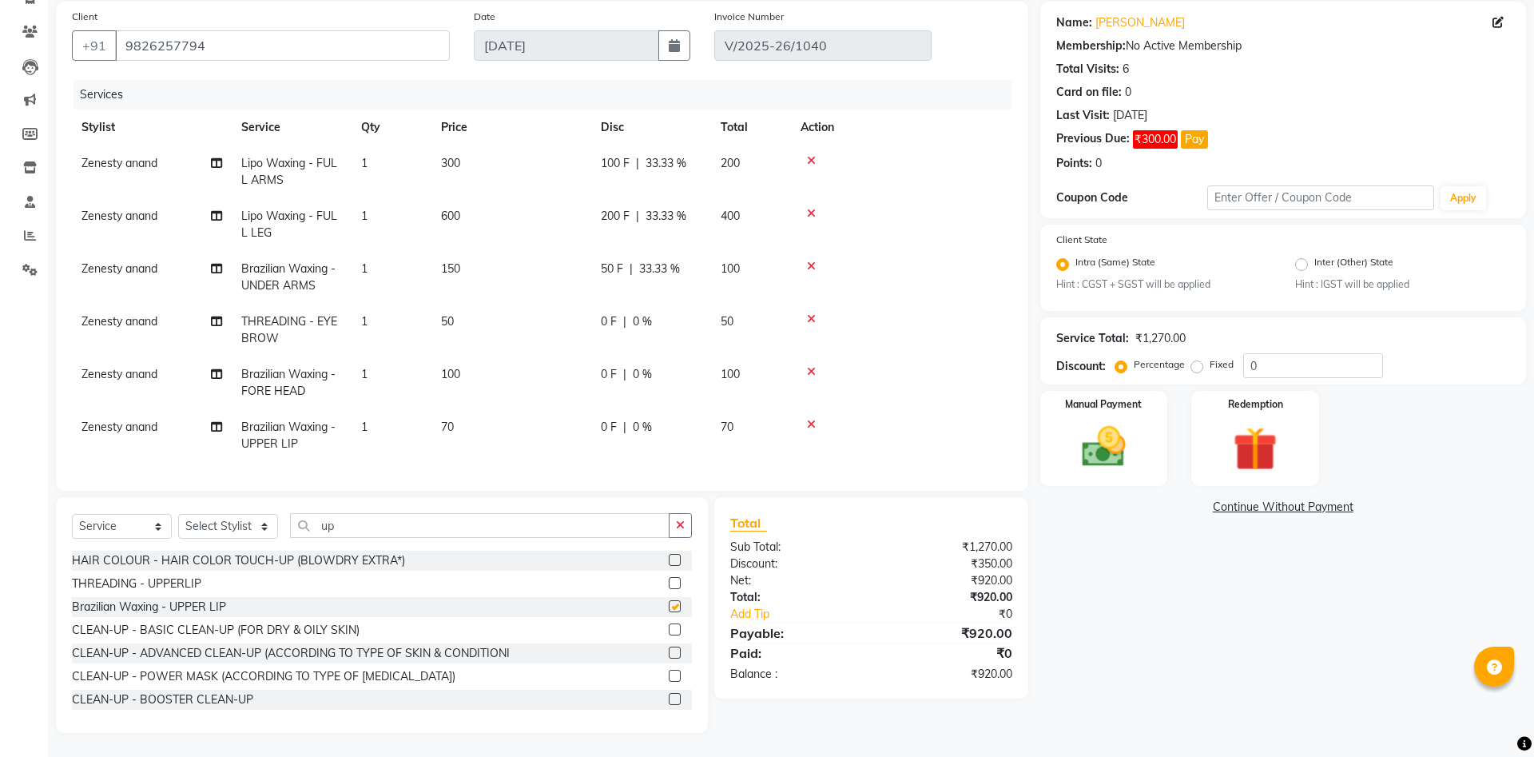
checkbox input "false"
click at [1245, 688] on div "Name: Rupal Membership: No Active Membership Total Visits: 6 Card on file: 0 La…" at bounding box center [1289, 367] width 498 height 731
click at [1262, 505] on link "Continue Without Payment" at bounding box center [1282, 506] width 479 height 17
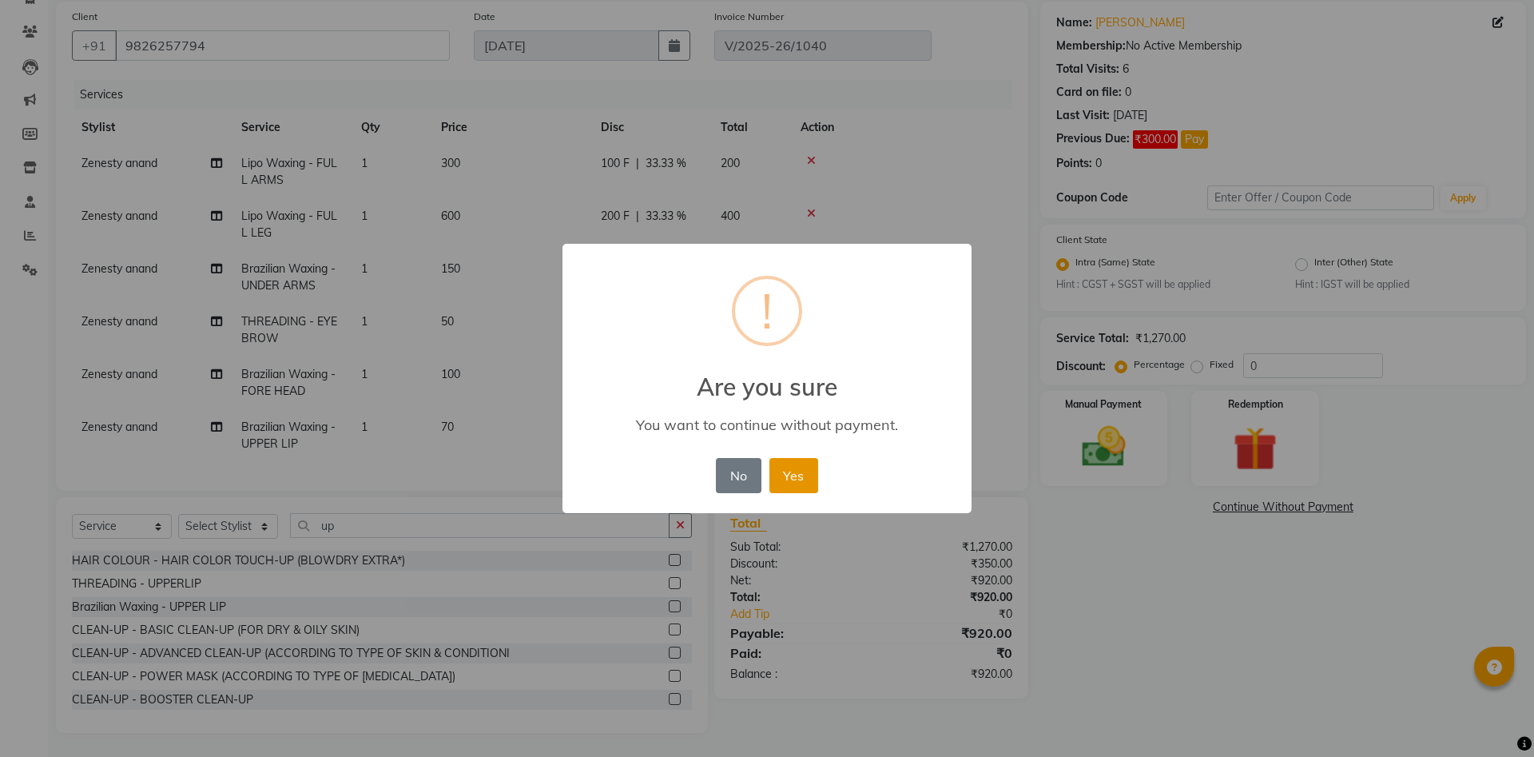
click at [790, 470] on button "Yes" at bounding box center [793, 475] width 49 height 35
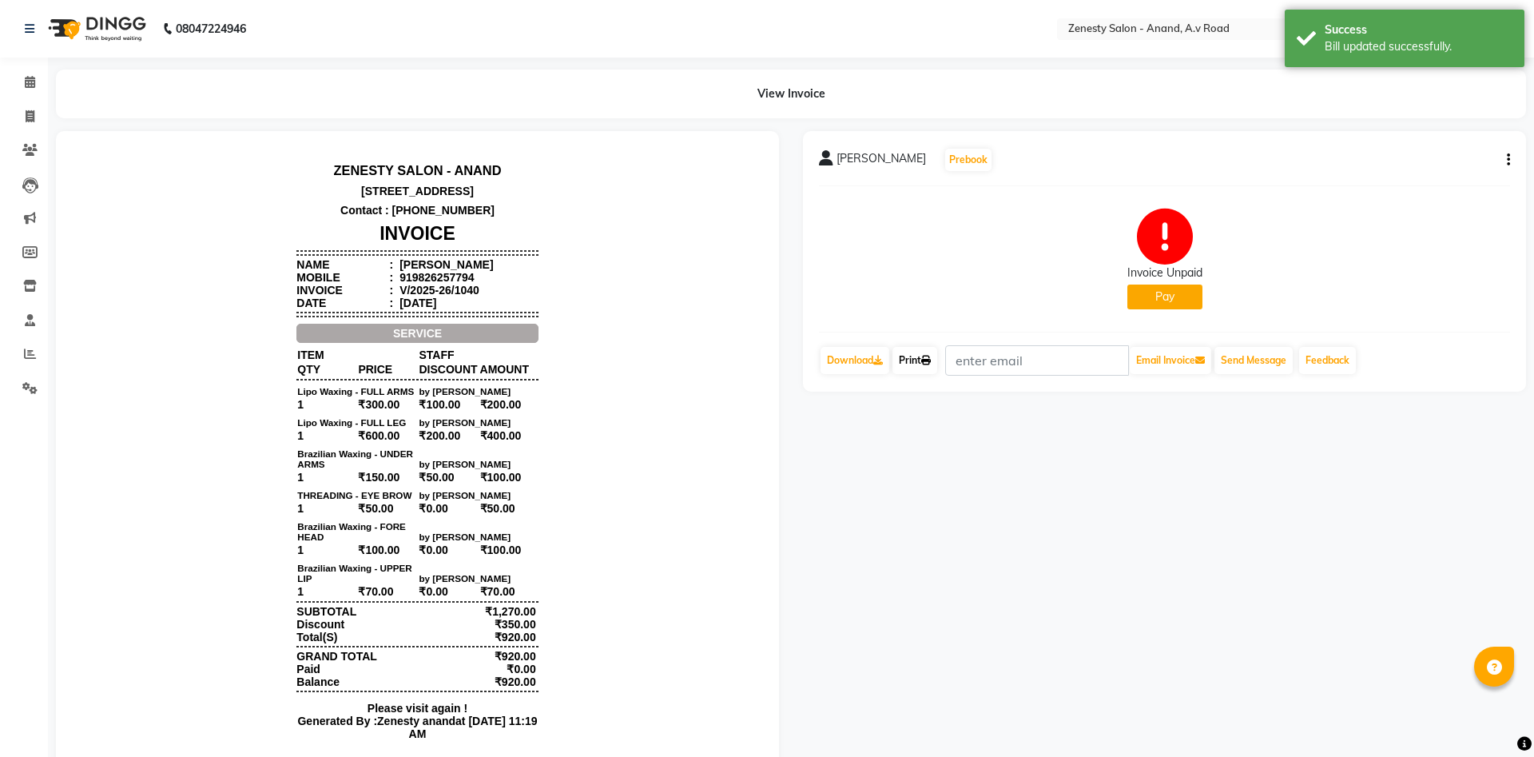
click at [915, 361] on link "Print" at bounding box center [914, 360] width 45 height 27
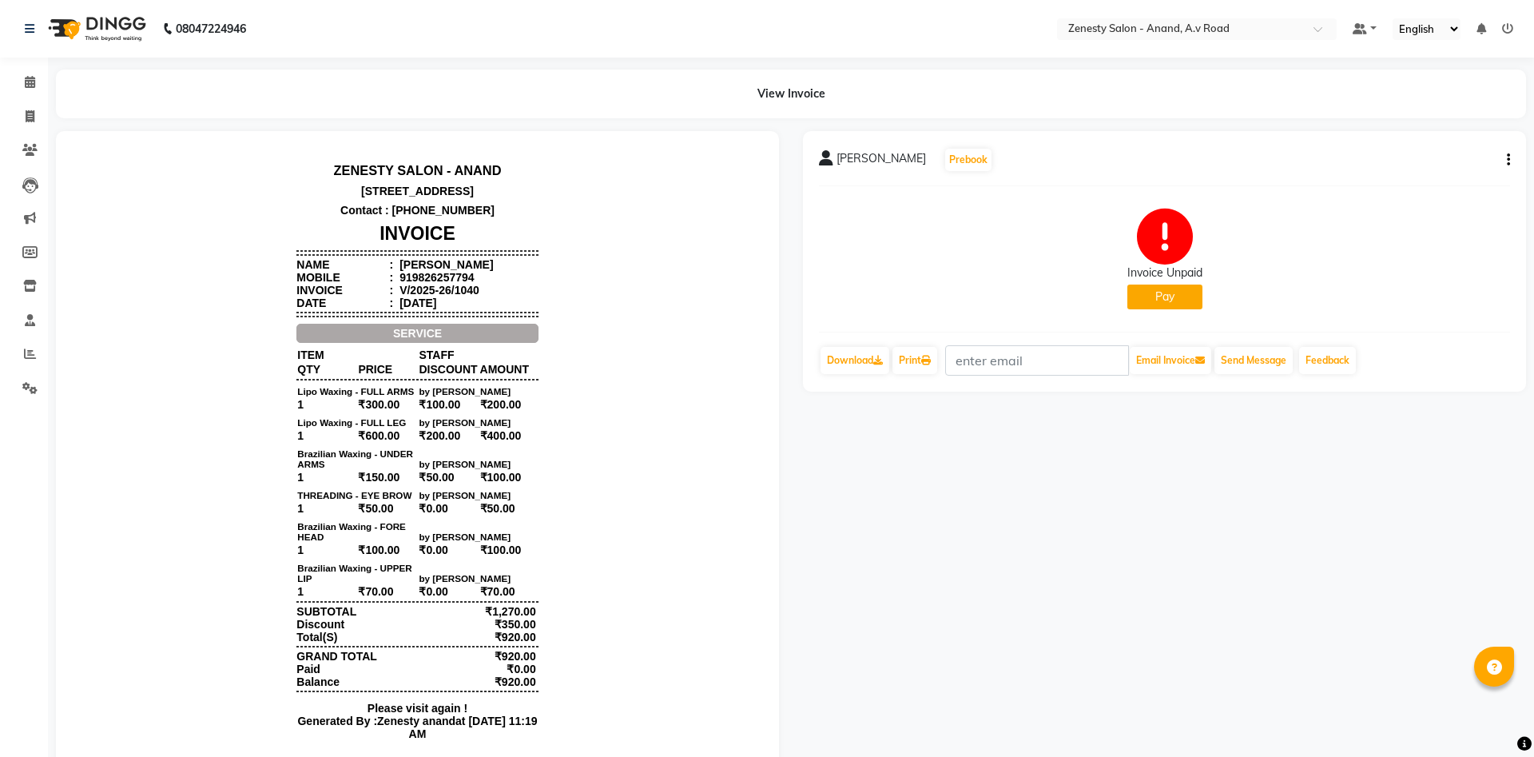
click at [1507, 160] on icon "button" at bounding box center [1508, 160] width 3 height 1
click at [1422, 181] on div "Edit Invoice" at bounding box center [1428, 180] width 109 height 20
select select "service"
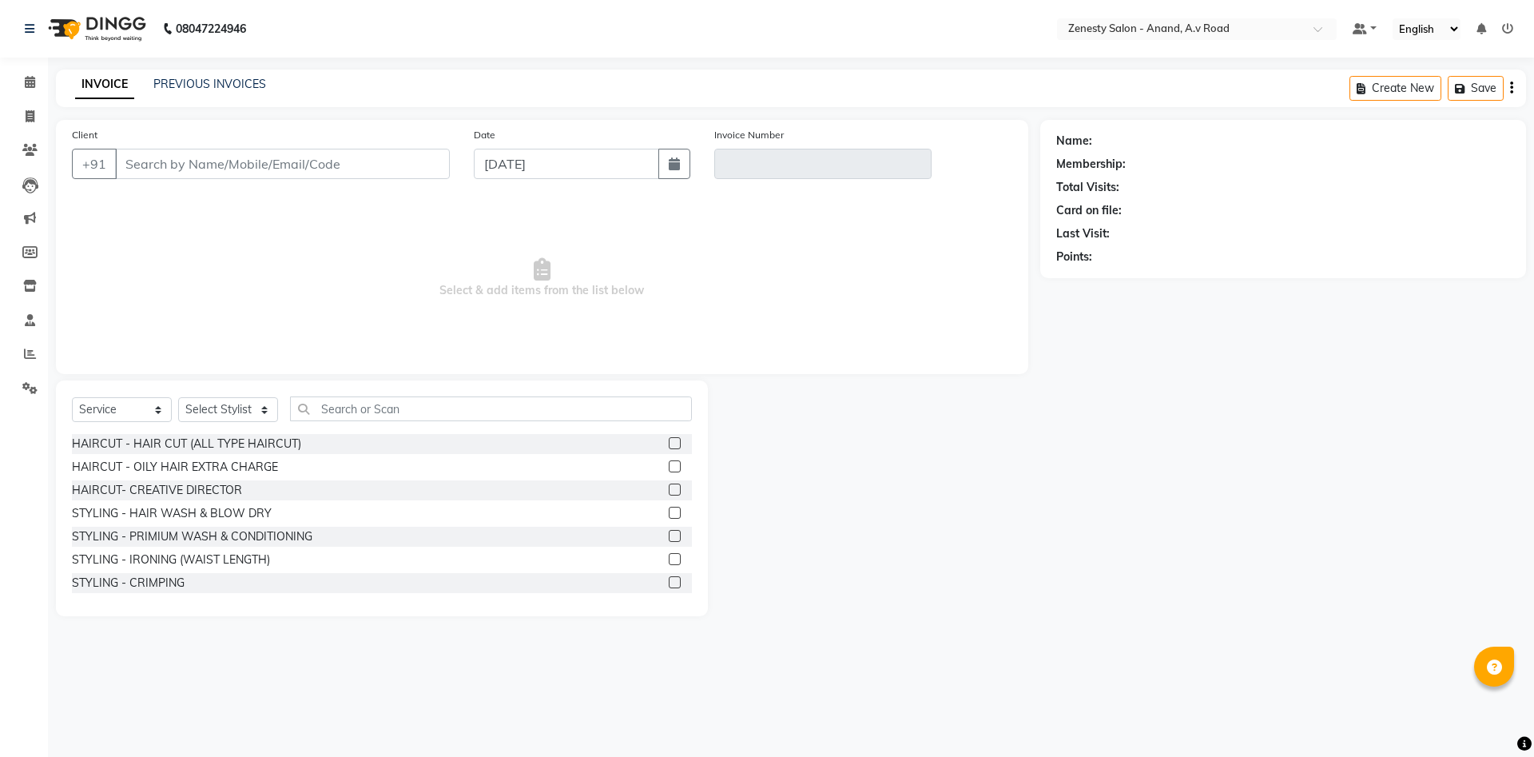
select select "52207"
type input "9826257794"
type input "V/2025-26/1040"
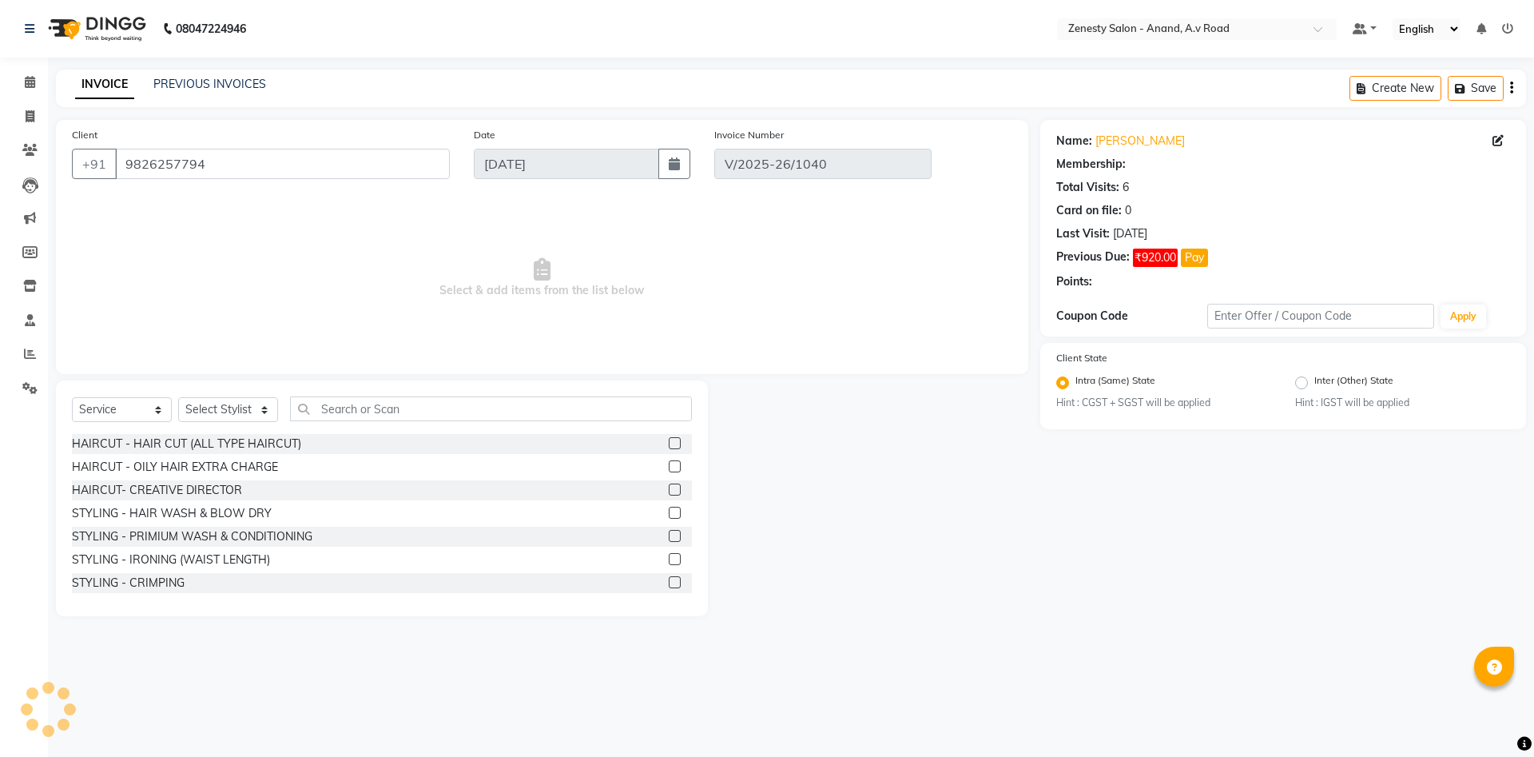
select select "select"
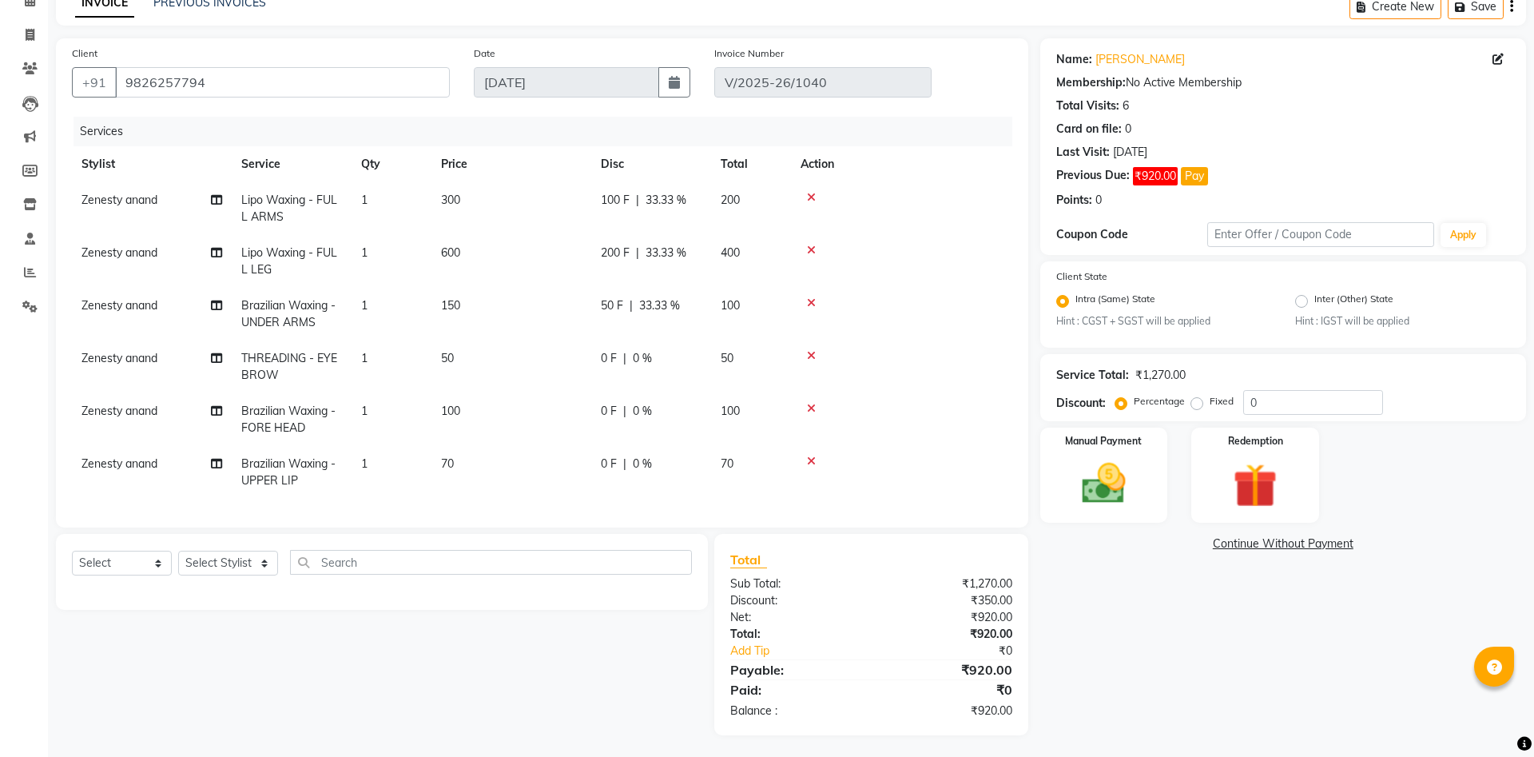
scroll to position [84, 0]
click at [463, 681] on div "Select Service Product Membership Package Voucher Prepaid Gift Card Select Styl…" at bounding box center [376, 631] width 664 height 201
click at [1130, 626] on div "Name: Rupal Membership: No Active Membership Total Visits: 6 Card on file: 0 La…" at bounding box center [1289, 384] width 498 height 697
click at [1141, 504] on img at bounding box center [1103, 481] width 74 height 53
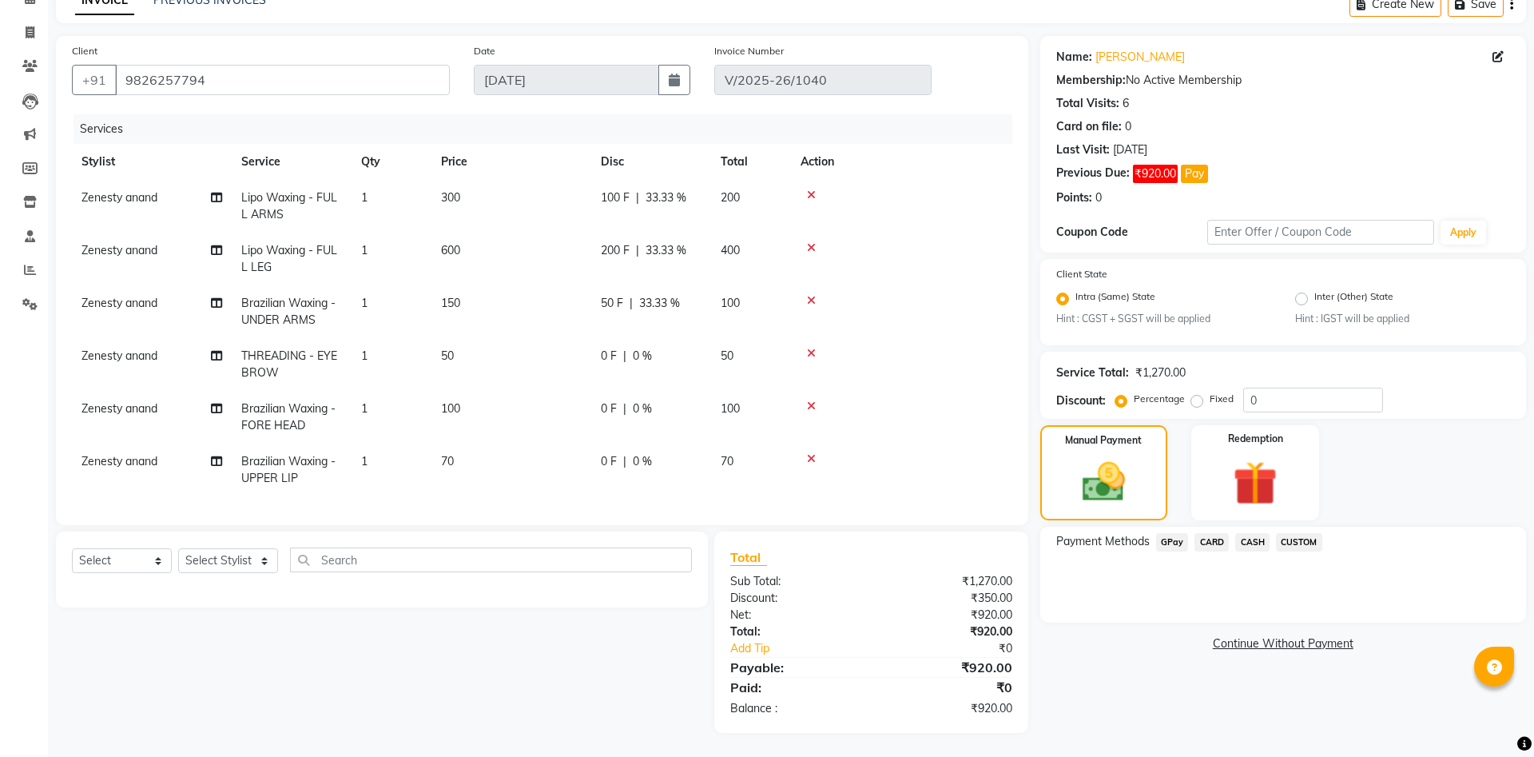
click at [1187, 684] on div "Name: Rupal Membership: No Active Membership Total Visits: 6 Card on file: 0 La…" at bounding box center [1289, 384] width 498 height 697
click at [1174, 540] on span "GPay" at bounding box center [1172, 542] width 33 height 18
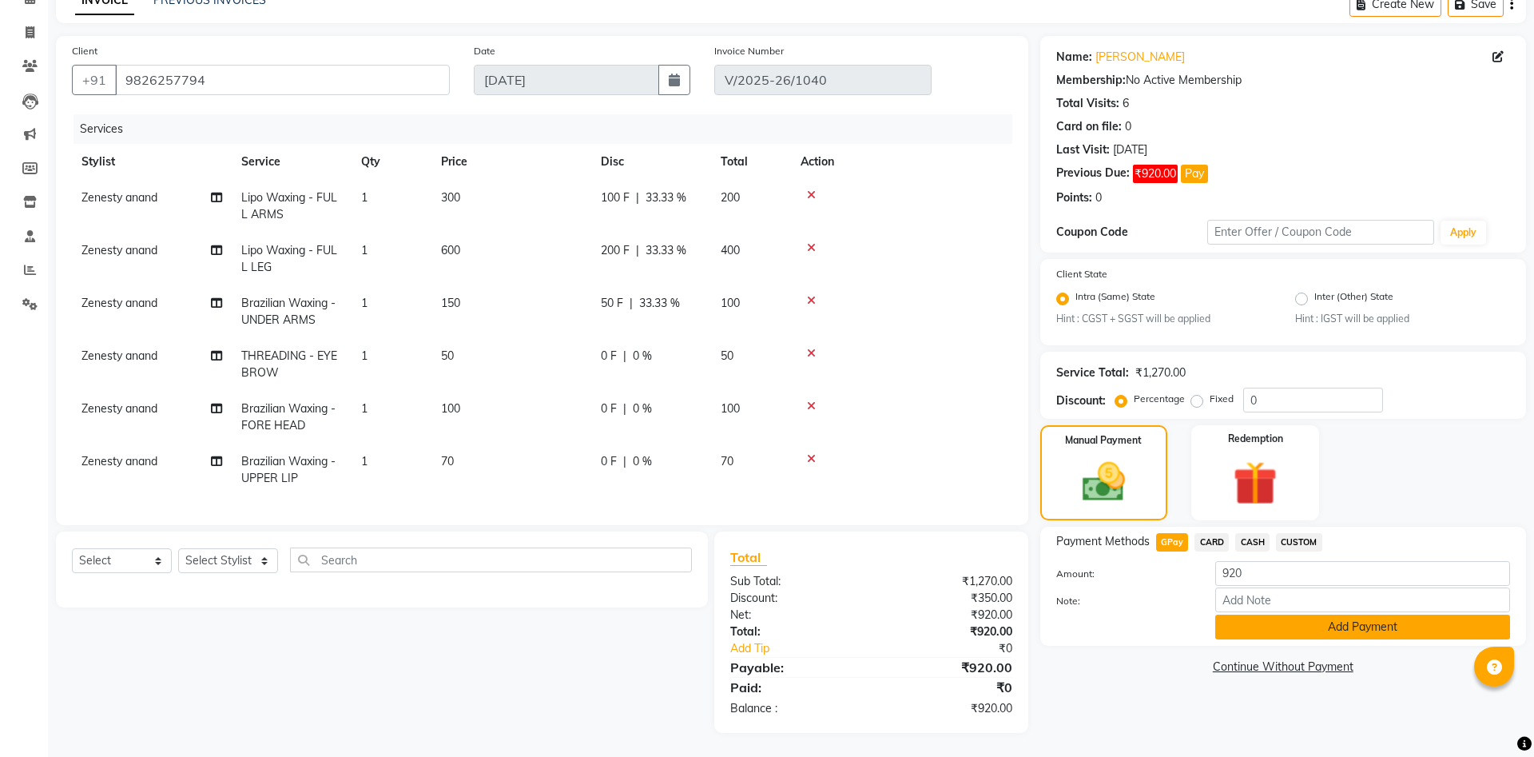
click at [1323, 632] on button "Add Payment" at bounding box center [1362, 626] width 295 height 25
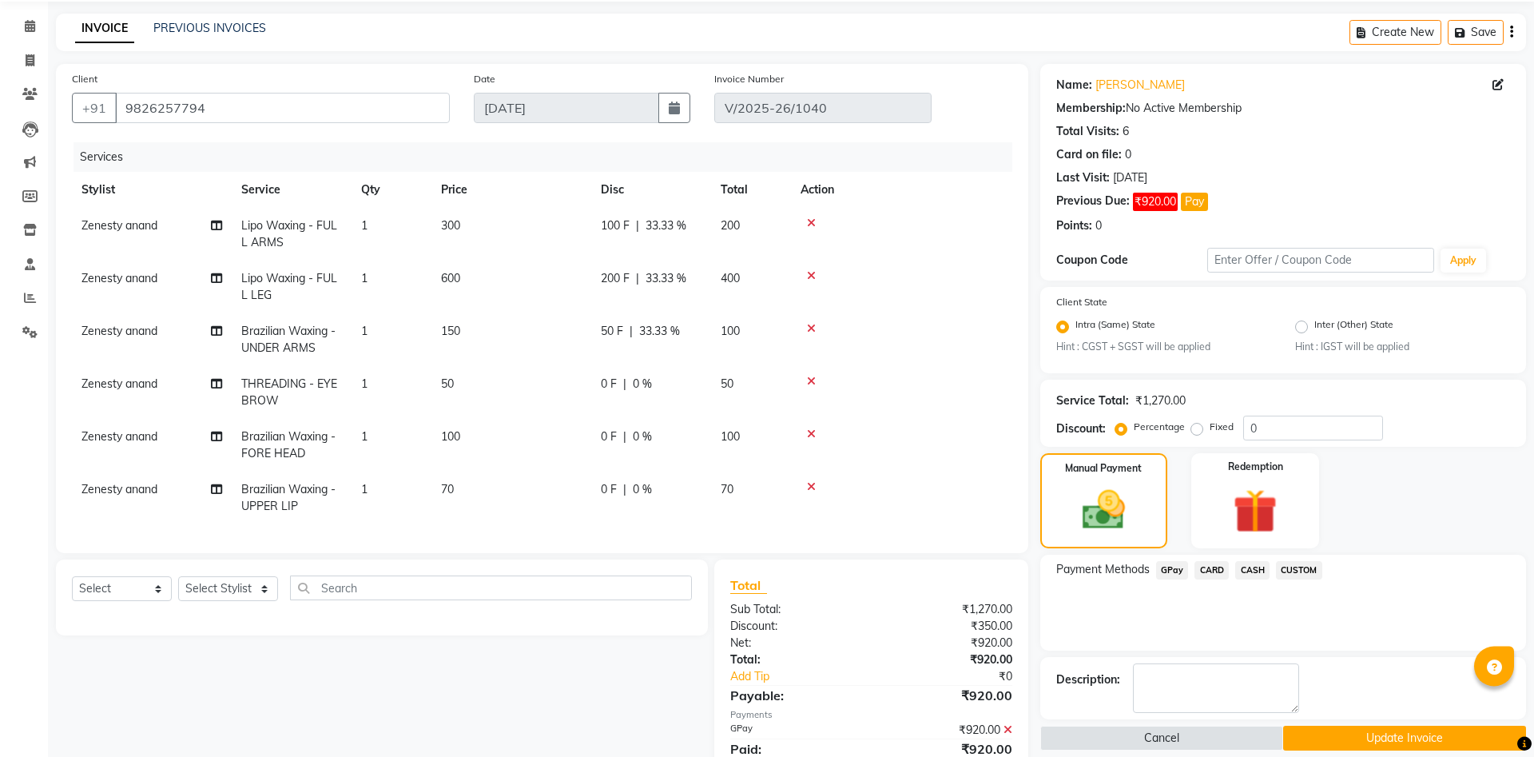
scroll to position [0, 0]
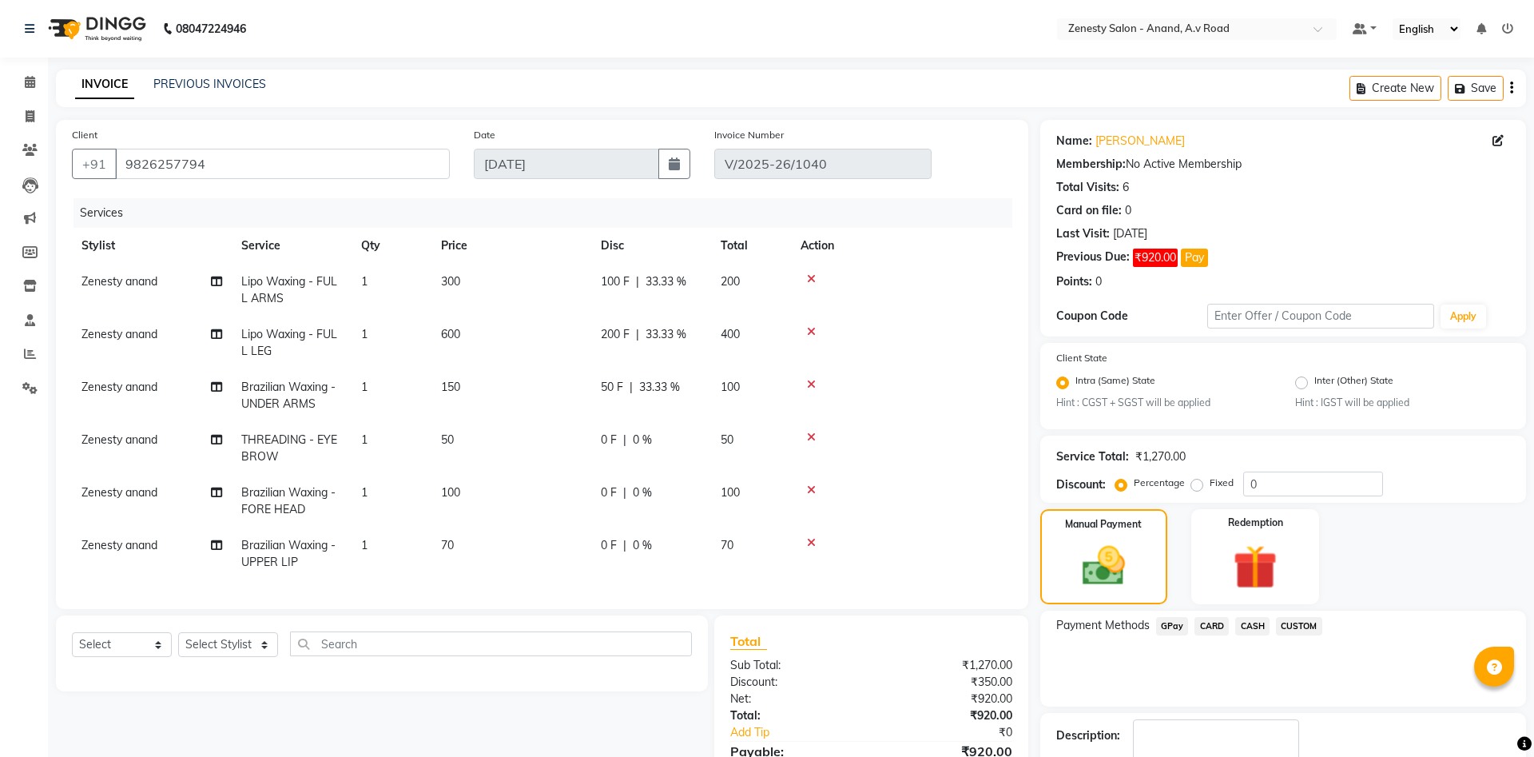
click at [150, 280] on span "Zenesty anand" at bounding box center [119, 281] width 76 height 14
select select "52207"
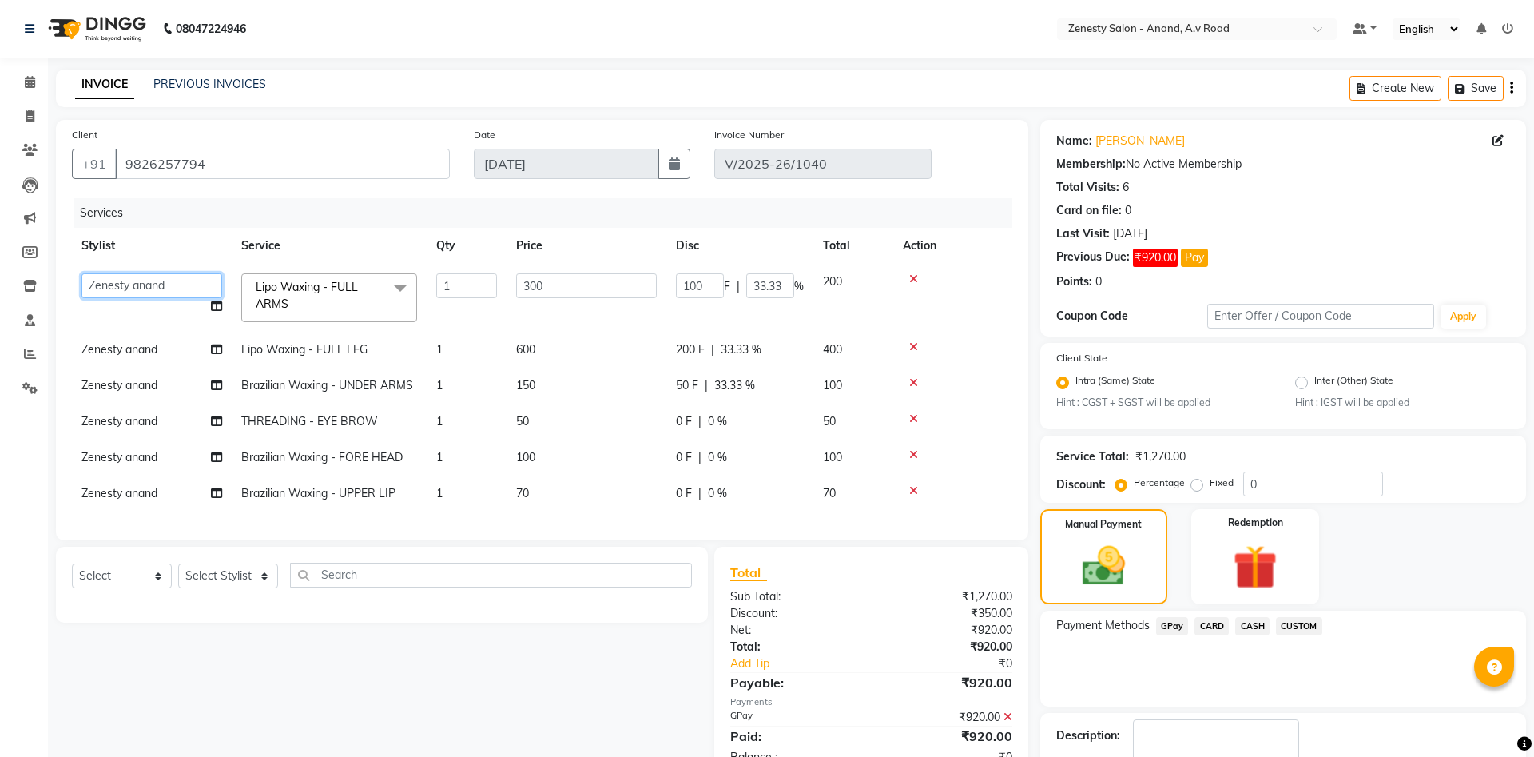
click at [81, 273] on select "Ayaan Darshan Dhara Furjan Gulnaz JP Krishna Manisha Meet Sharma neha NIKHIL SI…" at bounding box center [151, 285] width 141 height 25
select select "79668"
click at [216, 307] on icon at bounding box center [216, 305] width 11 height 11
select select "79668"
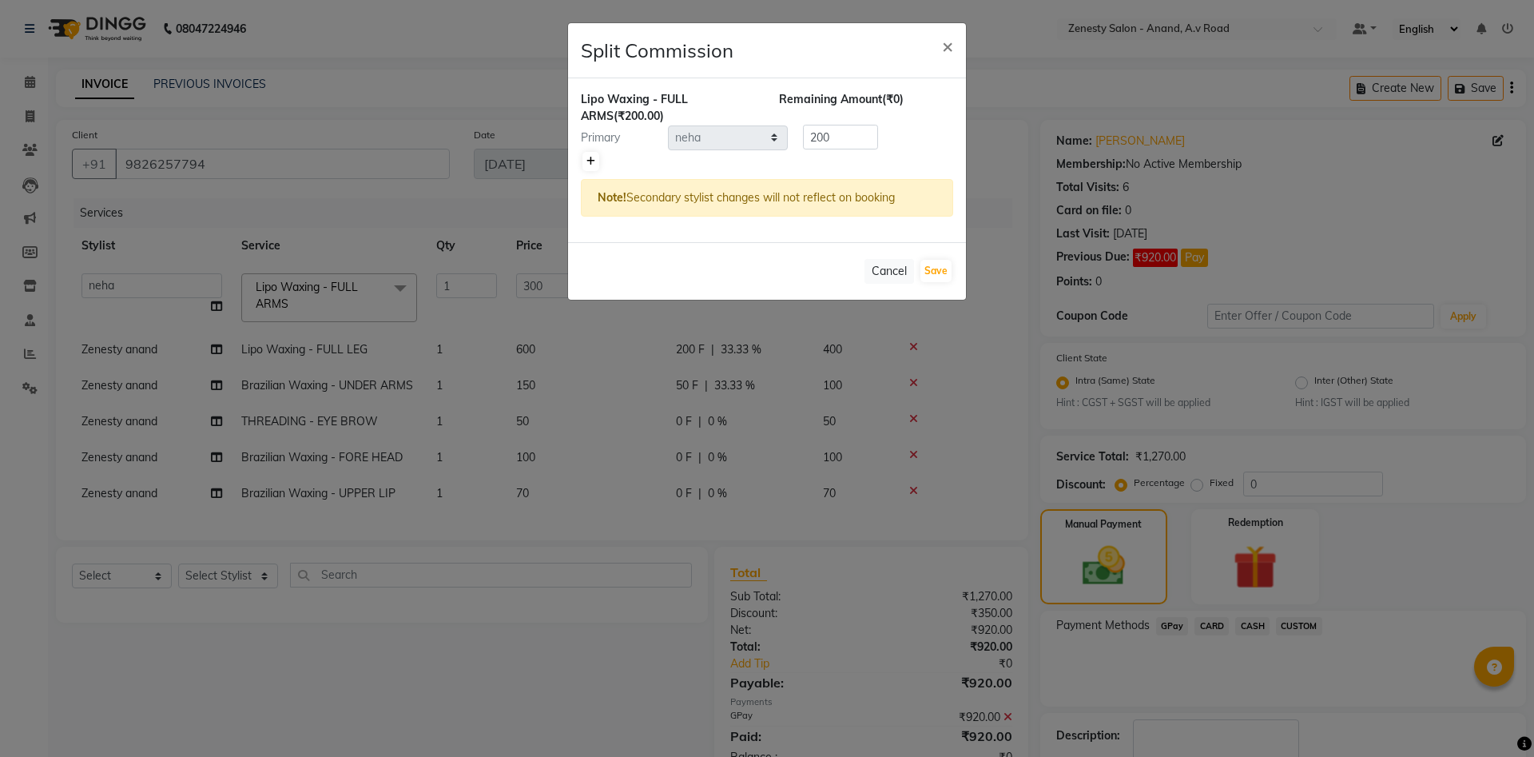
click at [594, 162] on icon at bounding box center [590, 162] width 9 height 10
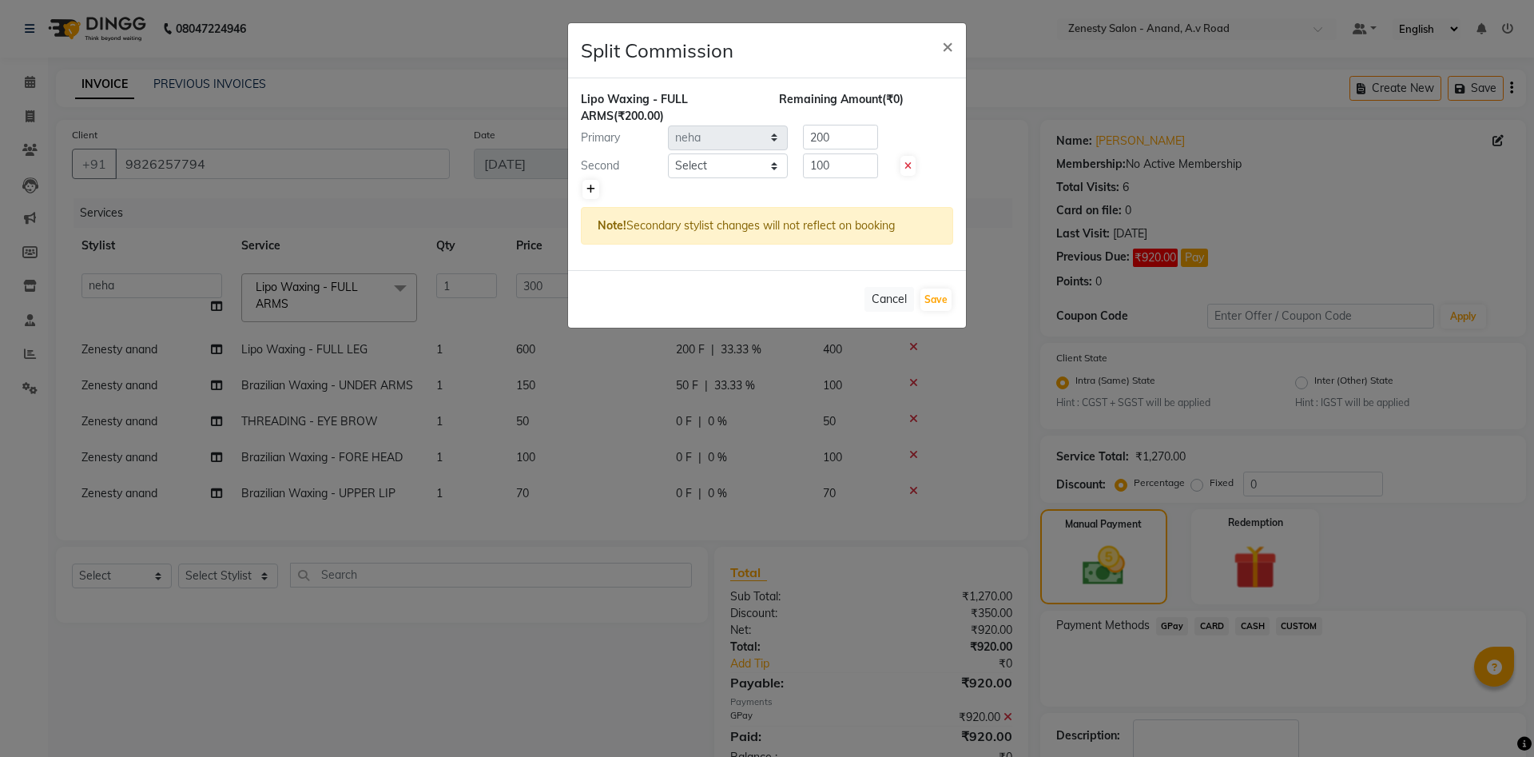
type input "100"
click at [668, 153] on select "Select Ayaan Darshan Dhara Furjan Gulnaz JP Krishna Manisha Meet Sharma neha NI…" at bounding box center [728, 165] width 120 height 25
select select "75929"
click option "Ruksana" at bounding box center [0, 0] width 0 height 0
click at [939, 304] on button "Save" at bounding box center [935, 299] width 31 height 22
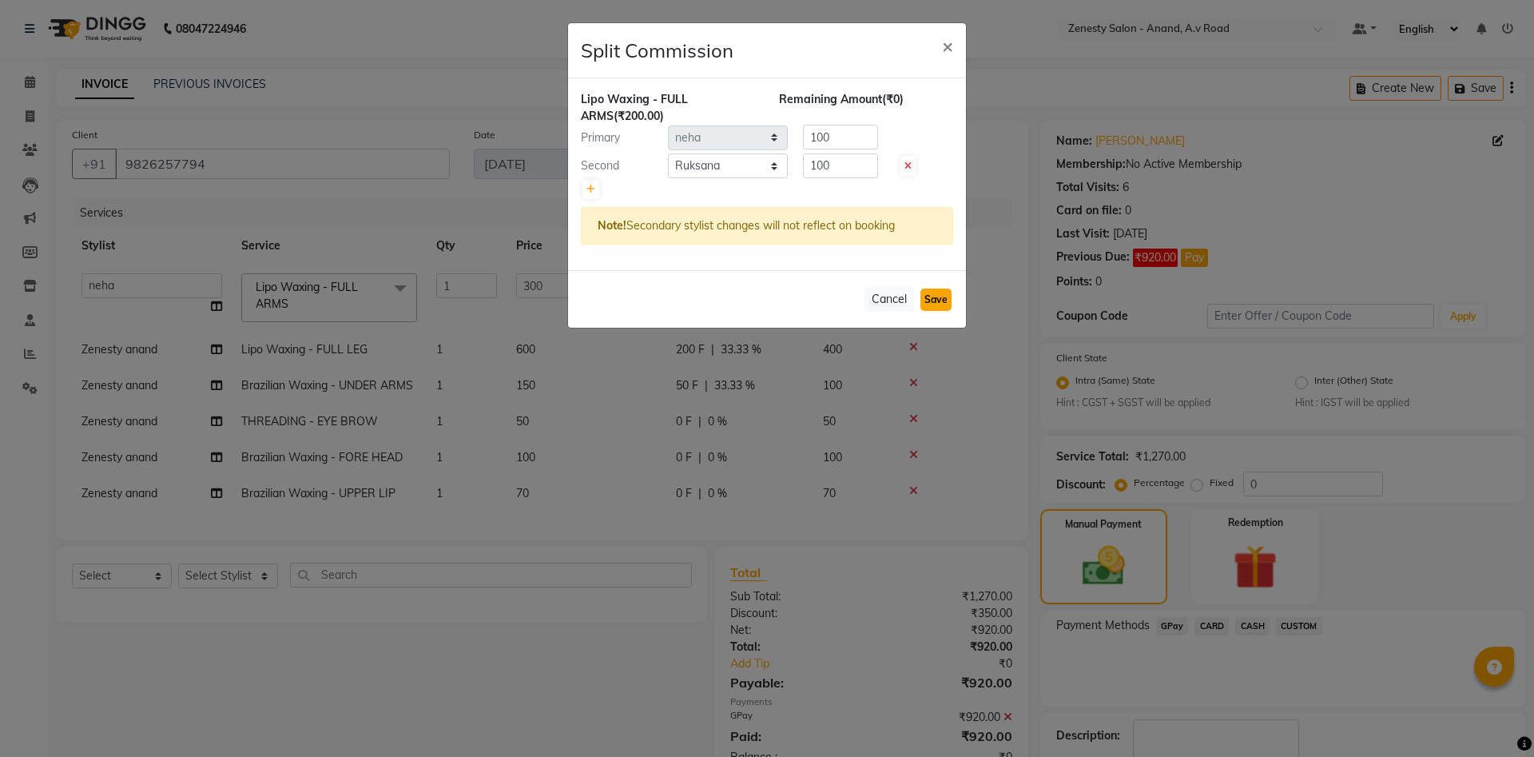
select select "Select"
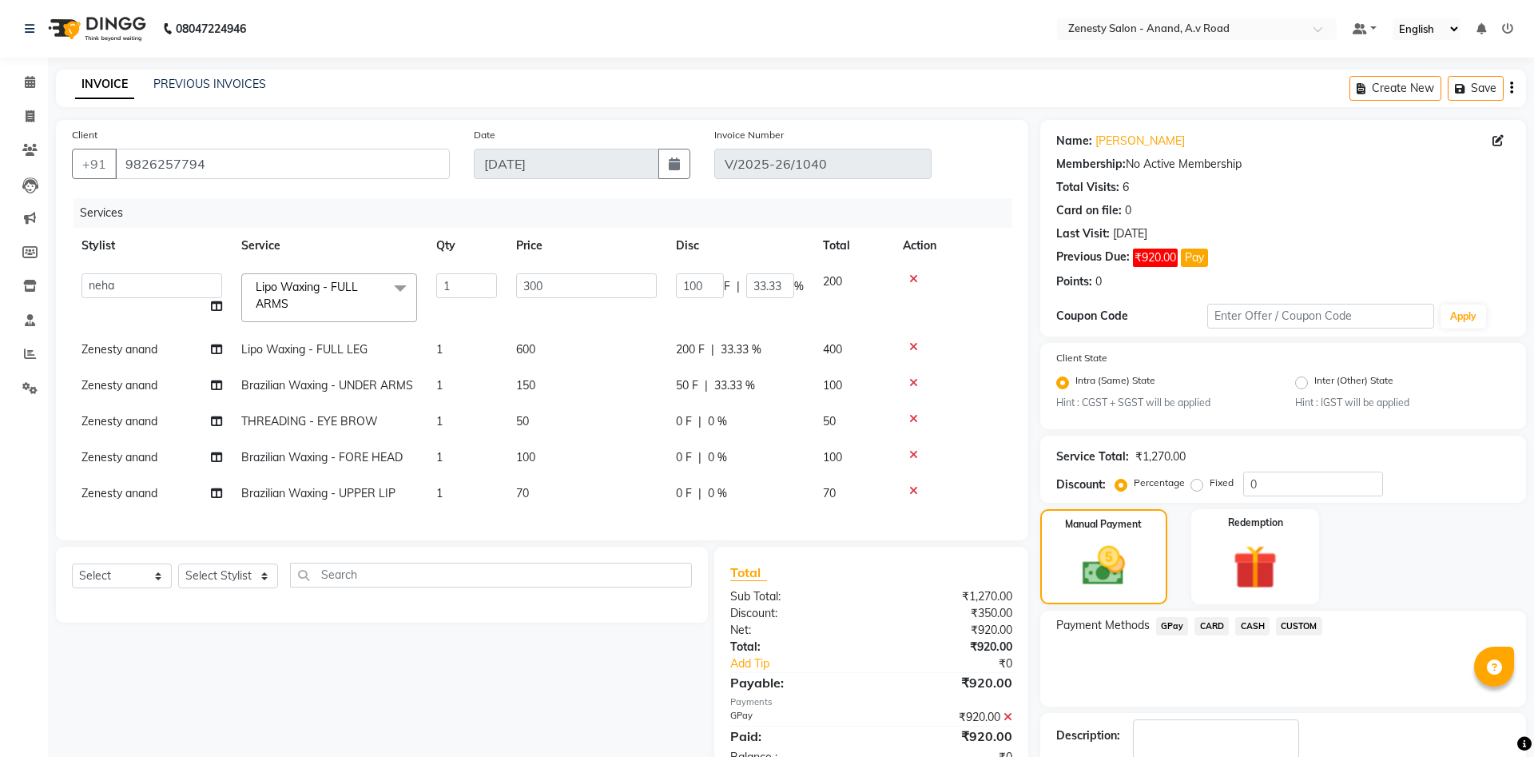
click at [114, 349] on span "Zenesty anand" at bounding box center [119, 349] width 76 height 14
select select "52207"
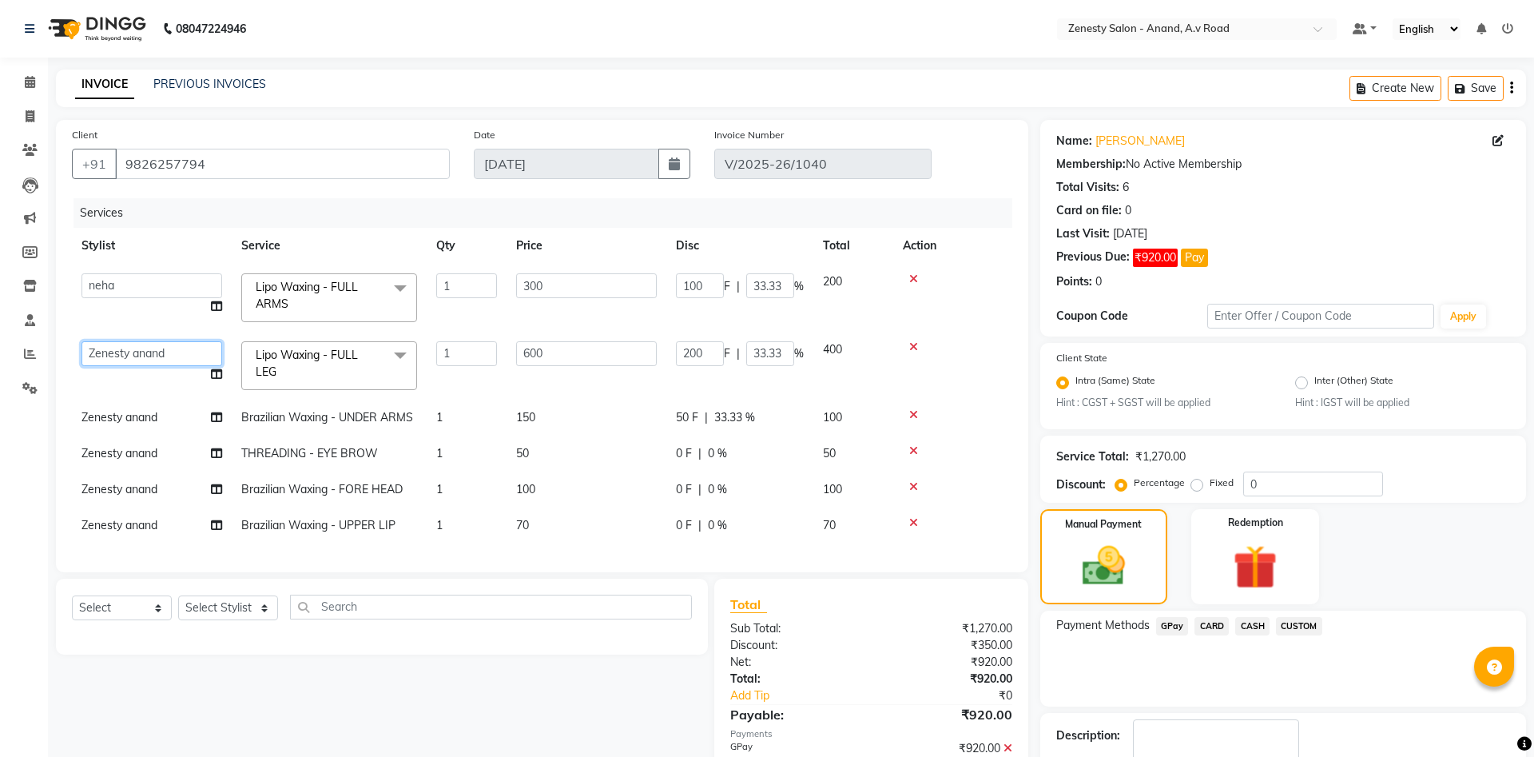
click at [81, 341] on select "Ayaan Darshan Dhara Furjan Gulnaz JP Krishna Manisha Meet Sharma neha NIKHIL SI…" at bounding box center [151, 353] width 141 height 25
select select "79668"
click at [218, 369] on icon at bounding box center [216, 373] width 11 height 11
select select "79668"
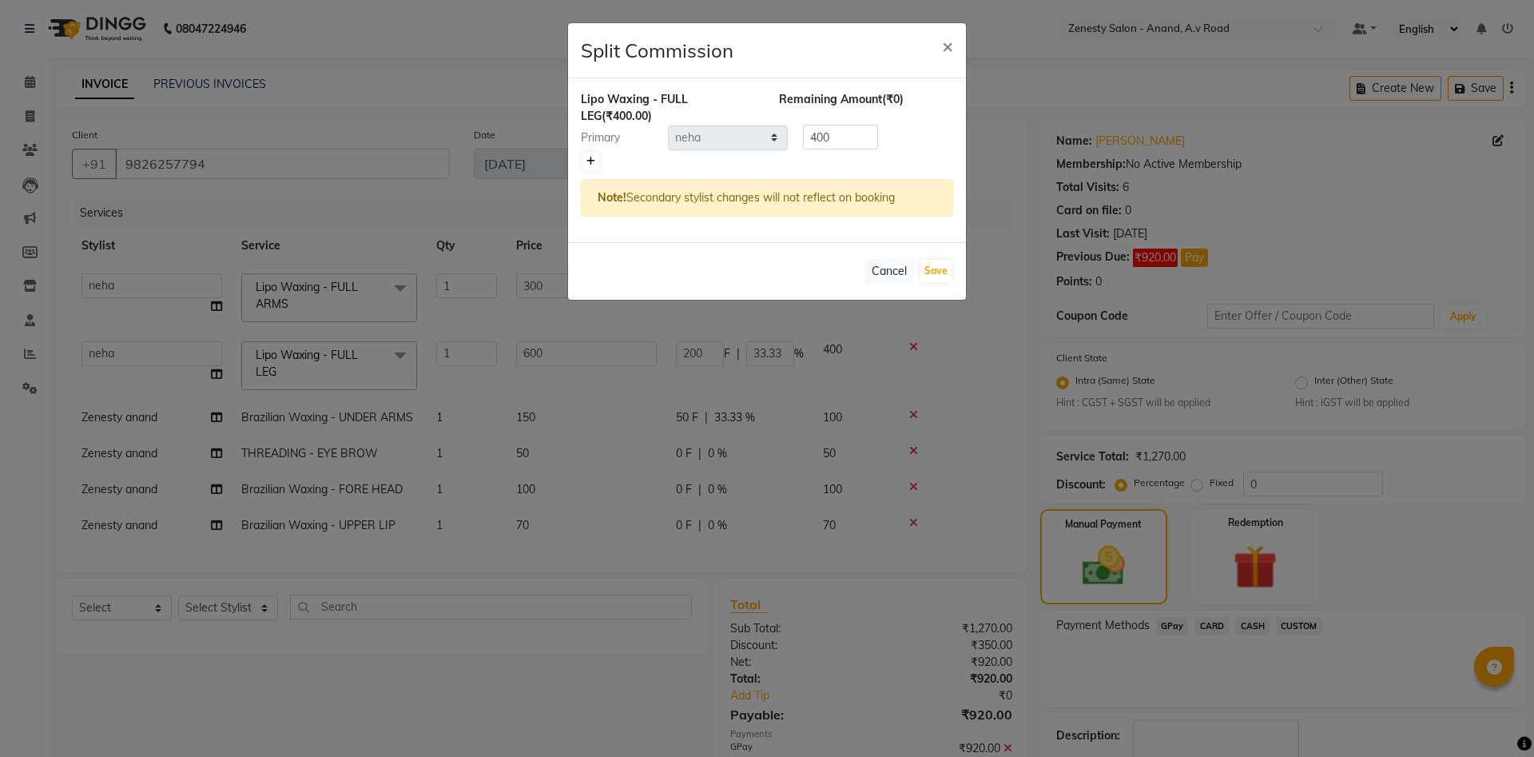
click at [592, 168] on link at bounding box center [590, 161] width 17 height 19
type input "200"
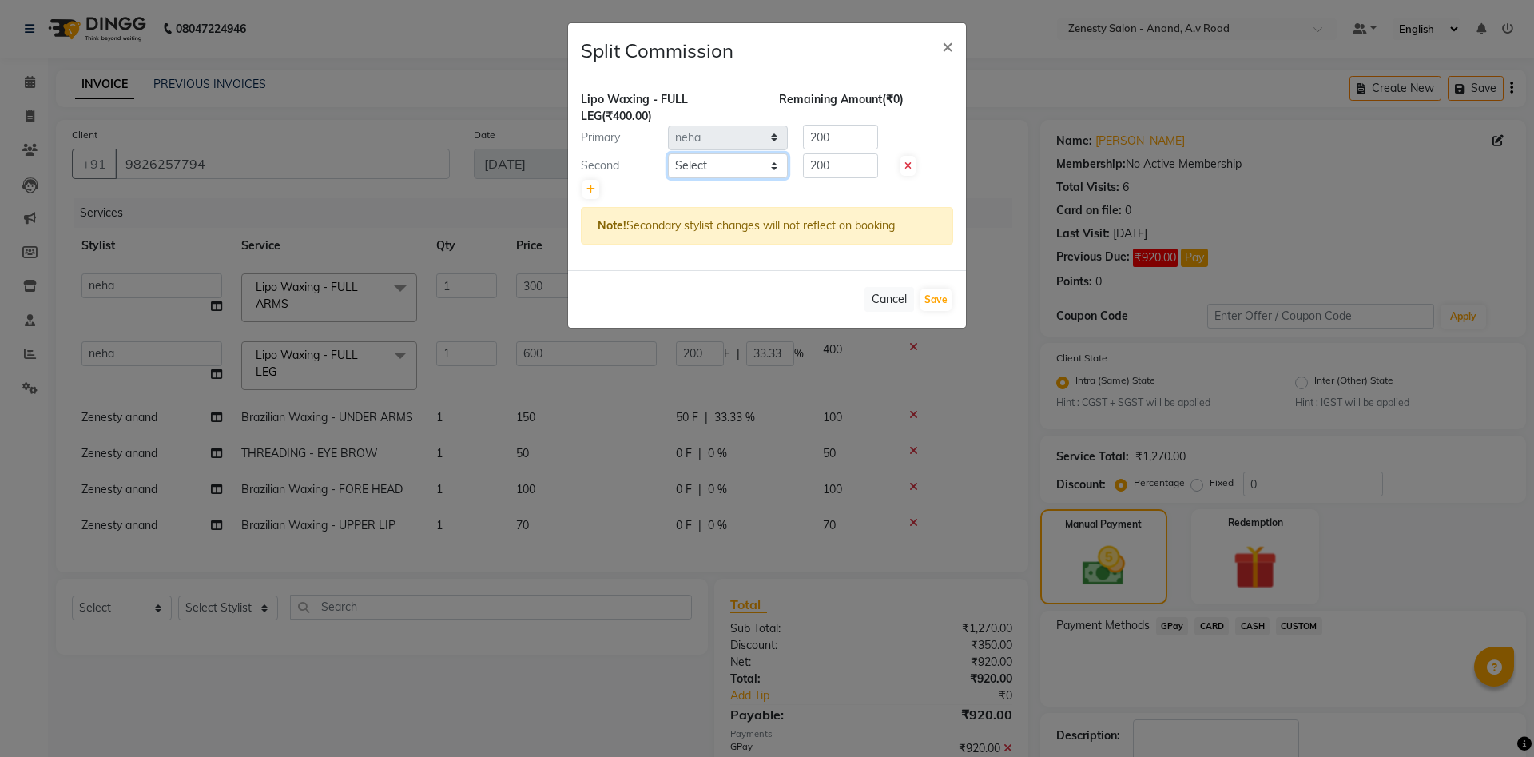
click at [668, 153] on select "Select Ayaan Darshan Dhara Furjan Gulnaz JP Krishna Manisha Meet Sharma neha NI…" at bounding box center [728, 165] width 120 height 25
select select "75929"
click option "Ruksana" at bounding box center [0, 0] width 0 height 0
click at [940, 294] on button "Save" at bounding box center [935, 299] width 31 height 22
select select "Select"
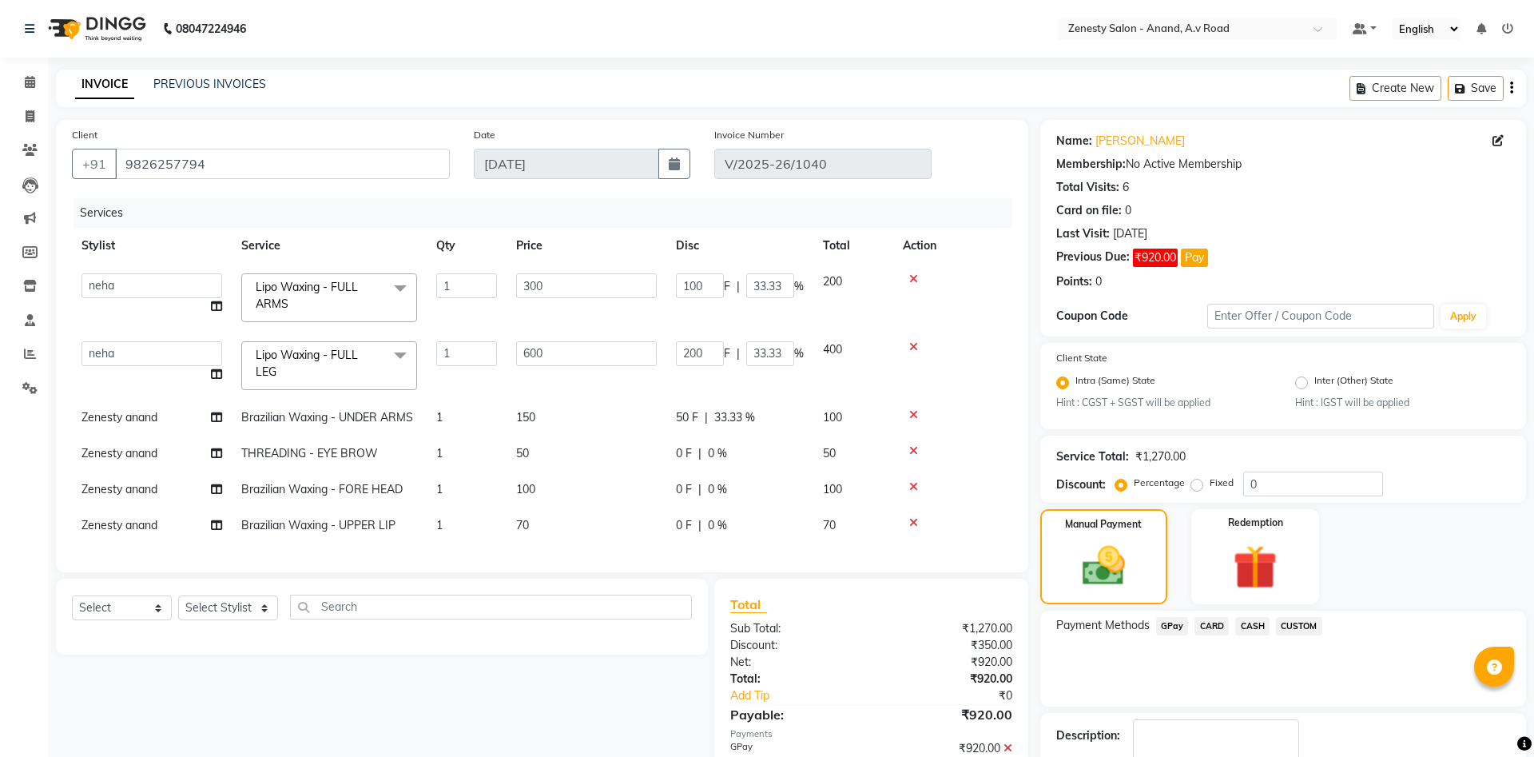
click at [151, 419] on span "Zenesty anand" at bounding box center [119, 417] width 76 height 14
select select "52207"
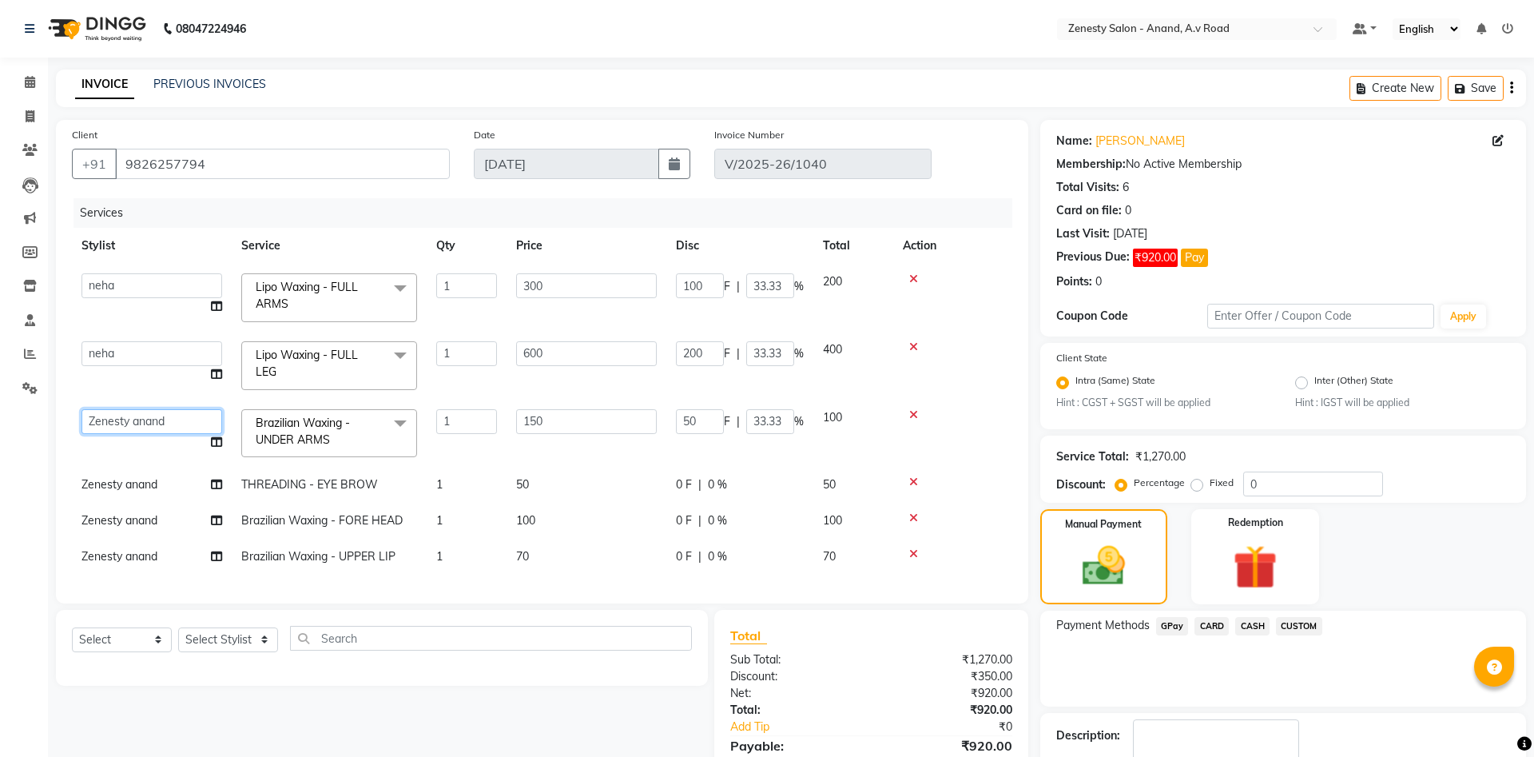
click at [81, 409] on select "Ayaan Darshan Dhara Furjan Gulnaz JP Krishna Manisha Meet Sharma neha NIKHIL SI…" at bounding box center [151, 421] width 141 height 25
select select "75929"
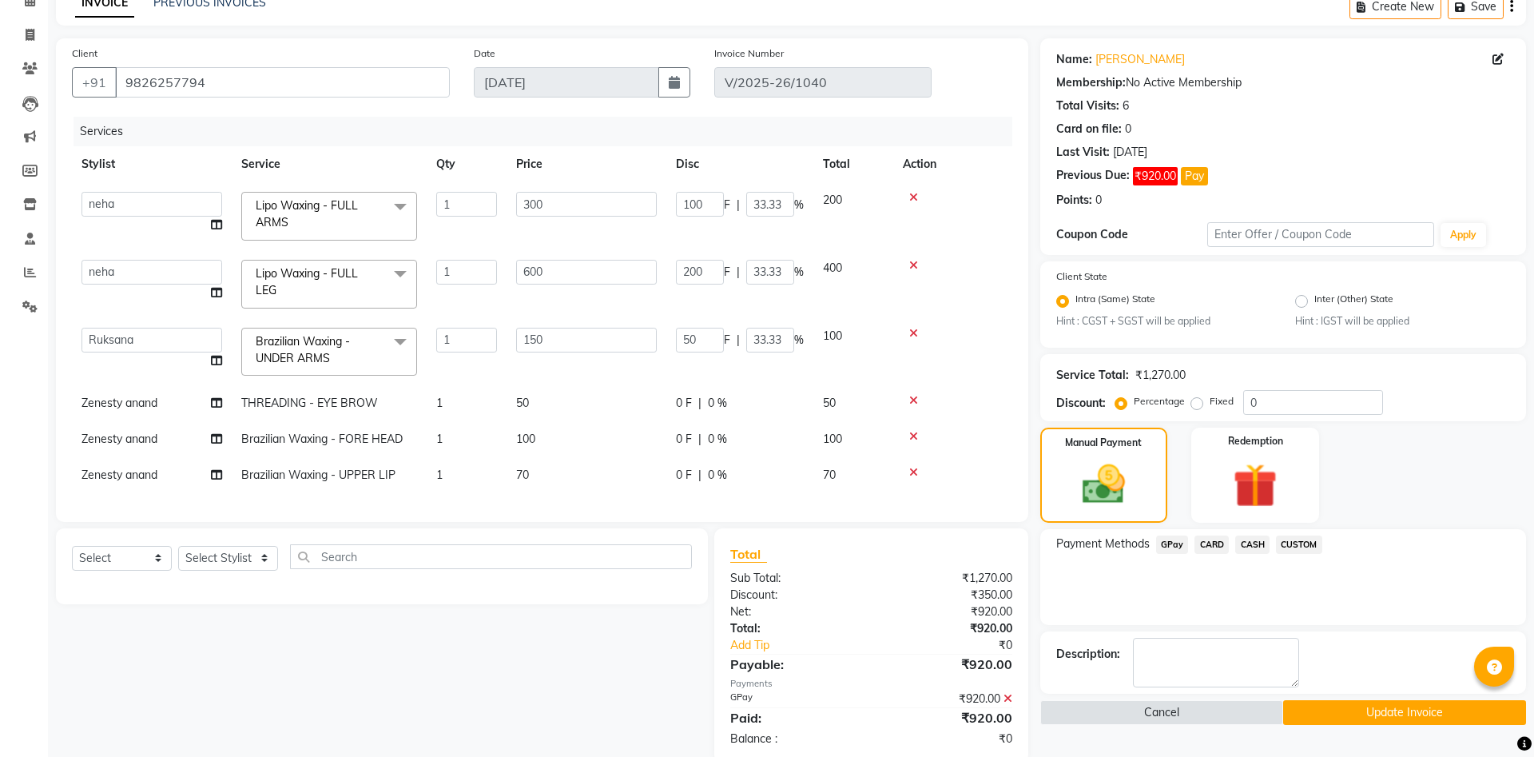
scroll to position [112, 0]
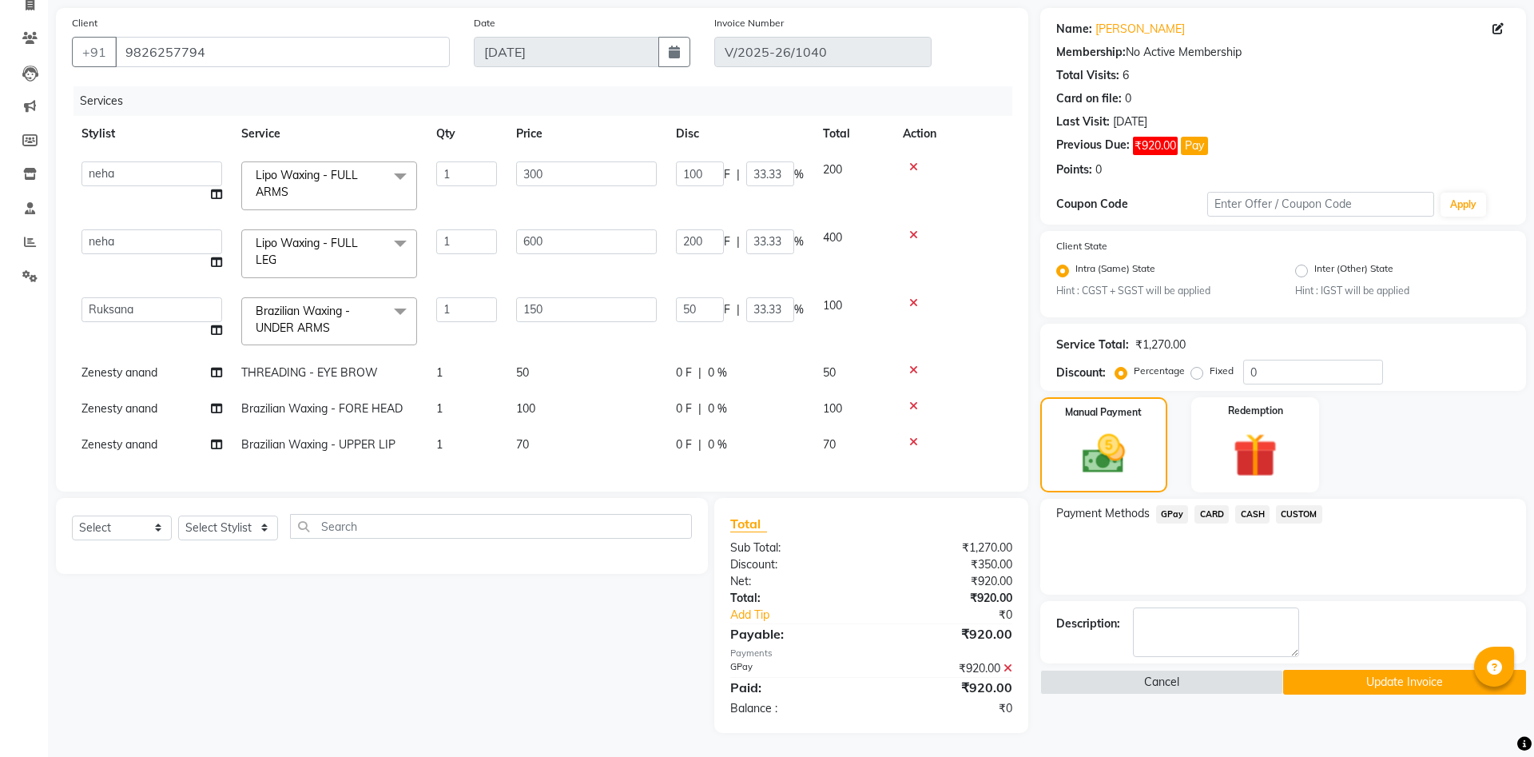
click at [125, 368] on span "Zenesty anand" at bounding box center [119, 372] width 76 height 14
select select "52207"
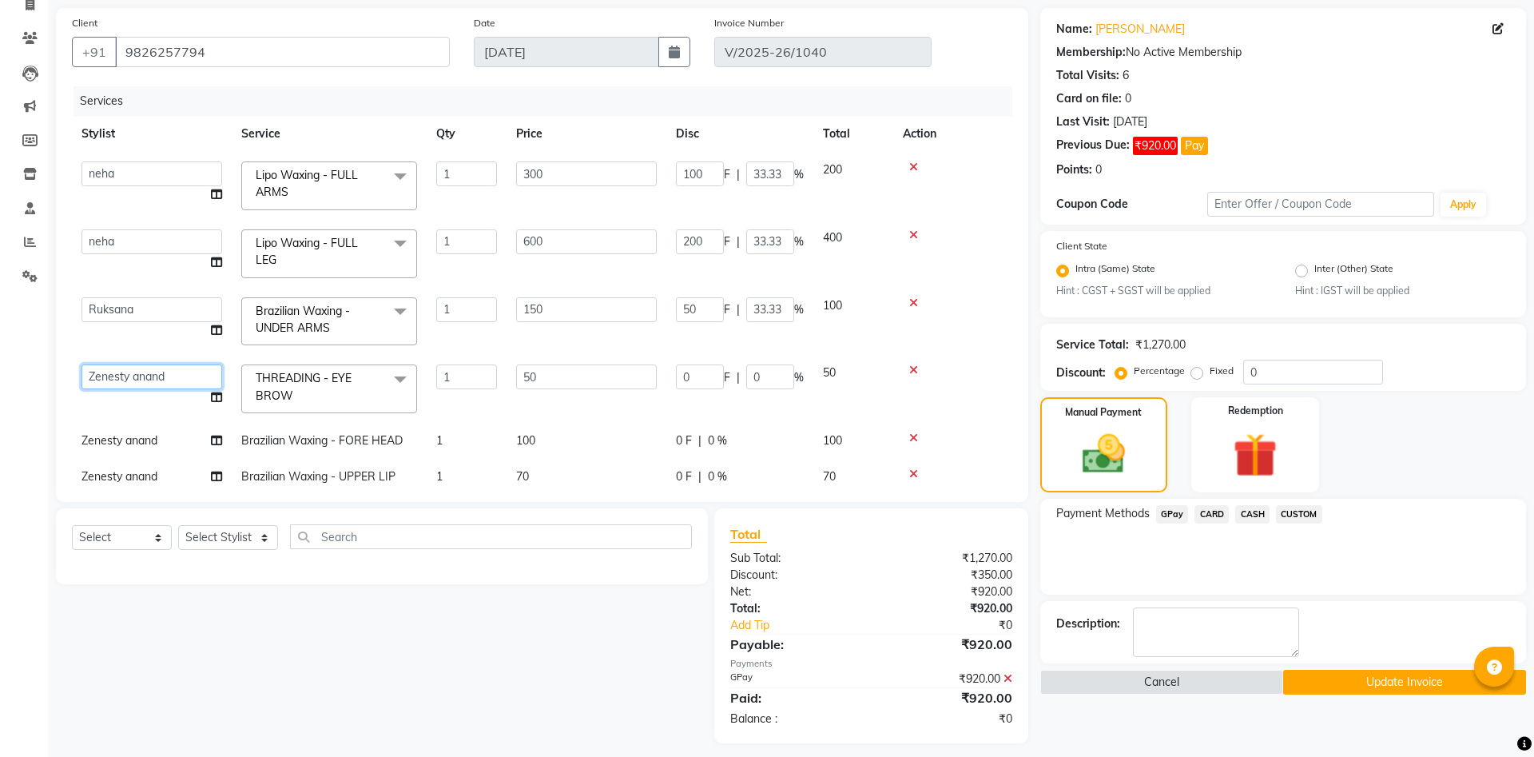
click at [81, 364] on select "Ayaan Darshan Dhara Furjan Gulnaz JP Krishna Manisha Meet Sharma neha NIKHIL SI…" at bounding box center [151, 376] width 141 height 25
select select "79668"
click at [161, 446] on td "Zenesty anand" at bounding box center [152, 441] width 160 height 36
select select "52207"
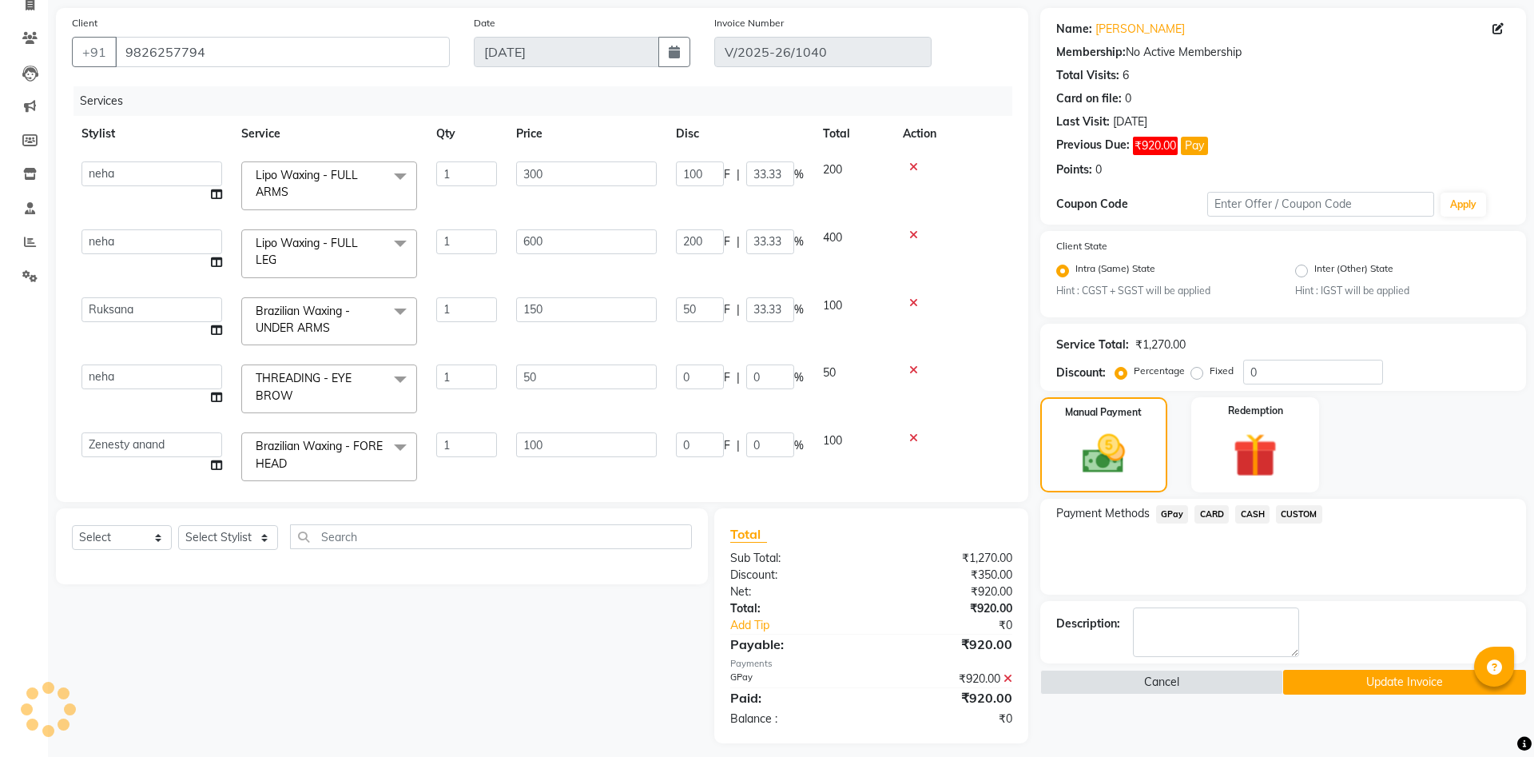
scroll to position [54, 0]
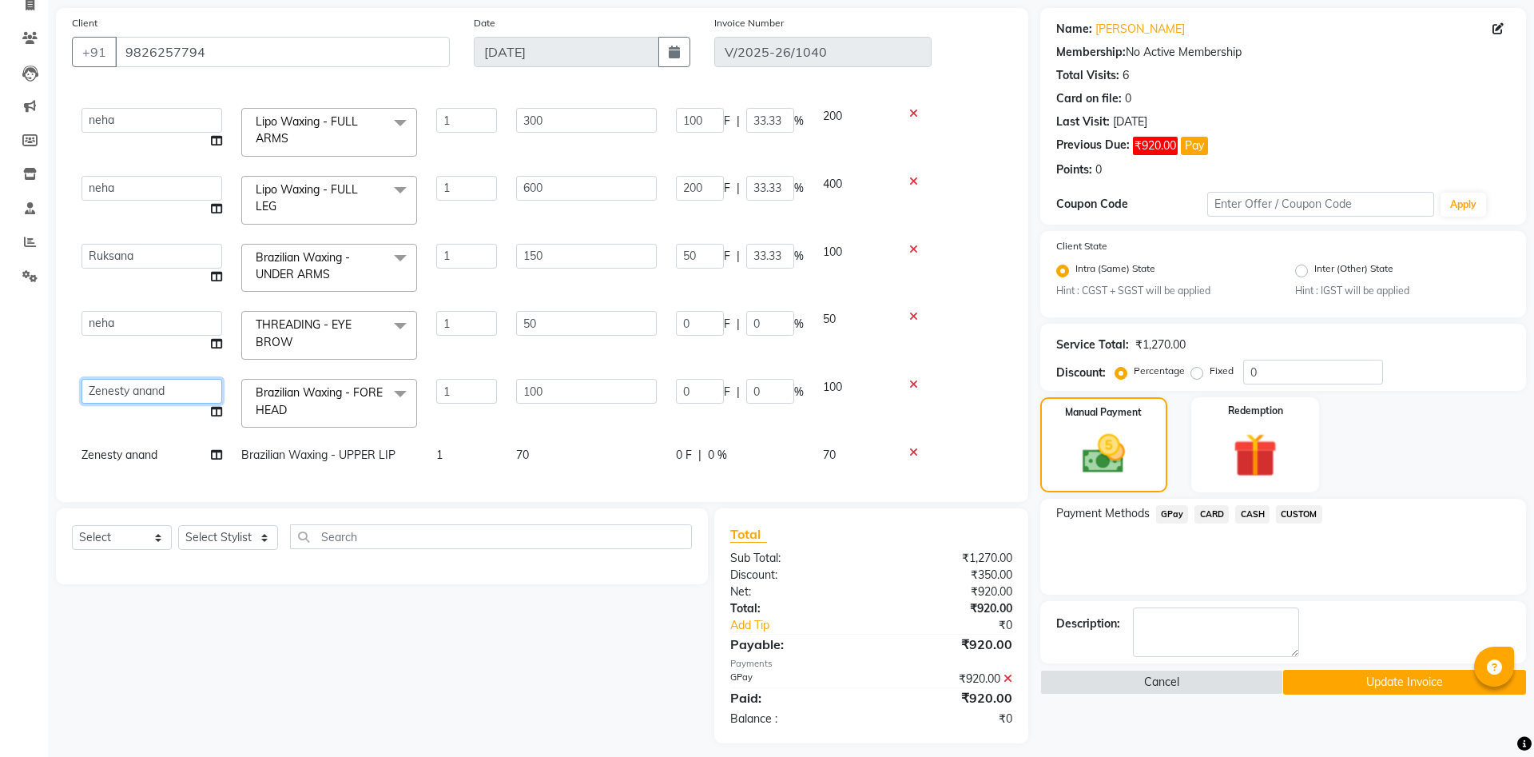
click at [81, 379] on select "Ayaan Darshan Dhara Furjan Gulnaz JP Krishna Manisha Meet Sharma neha NIKHIL SI…" at bounding box center [151, 391] width 141 height 25
select select "75929"
click at [149, 461] on span "Zenesty anand" at bounding box center [119, 454] width 76 height 14
select select "52207"
click at [81, 447] on select "Ayaan Darshan Dhara Furjan Gulnaz JP Krishna Manisha Meet Sharma neha NIKHIL SI…" at bounding box center [151, 459] width 141 height 25
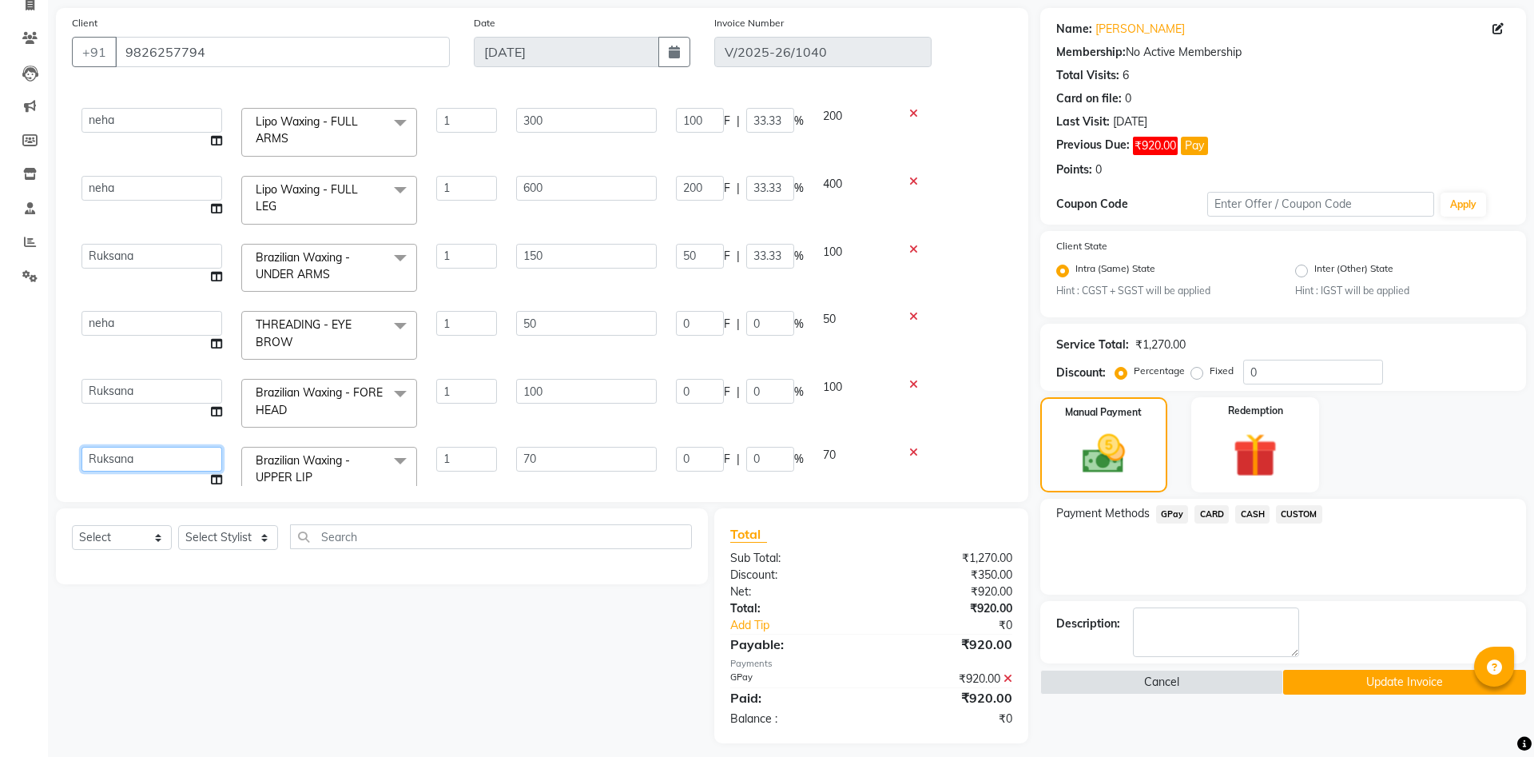
select select "75929"
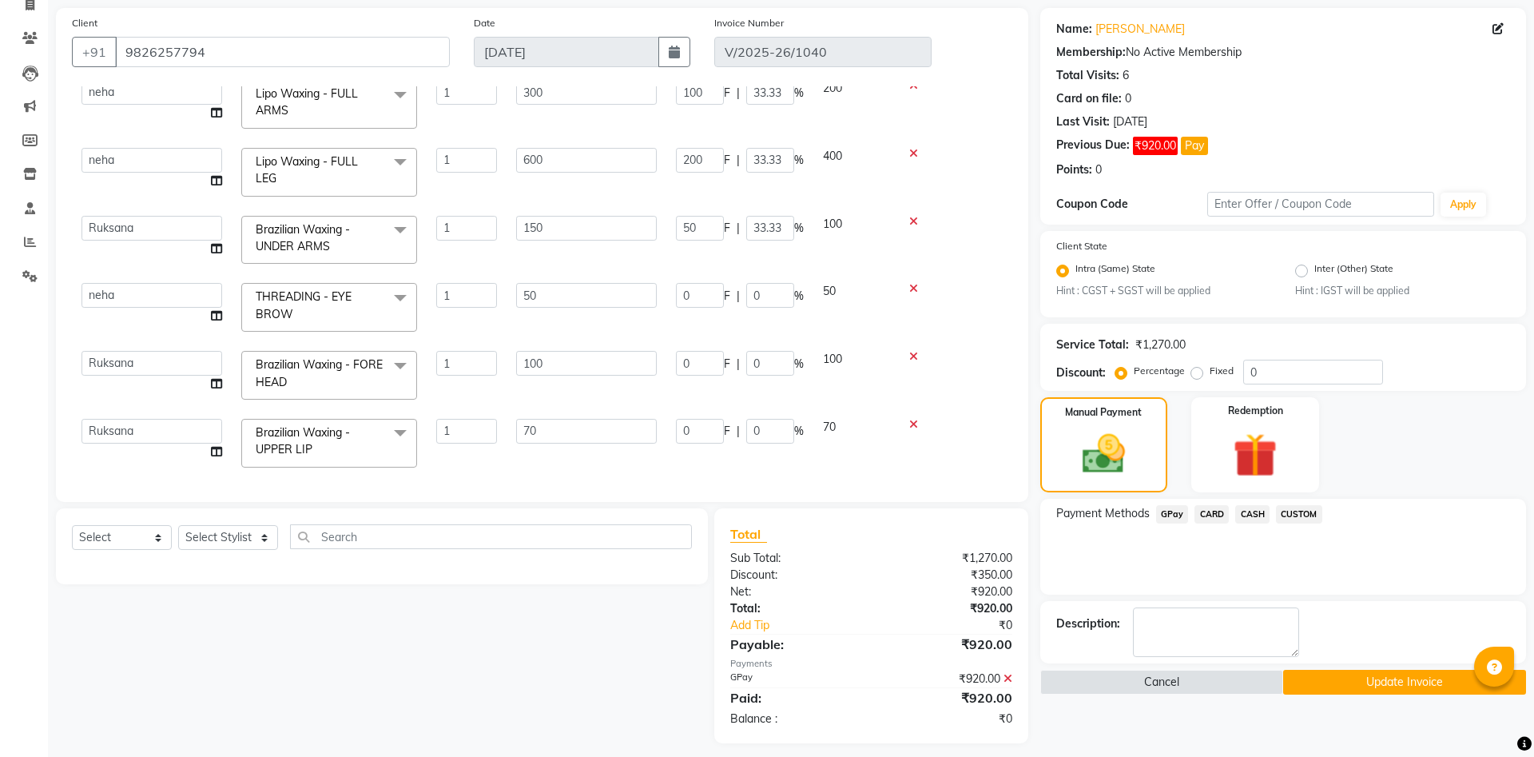
scroll to position [85, 0]
click at [1390, 677] on button "Update Invoice" at bounding box center [1404, 681] width 243 height 25
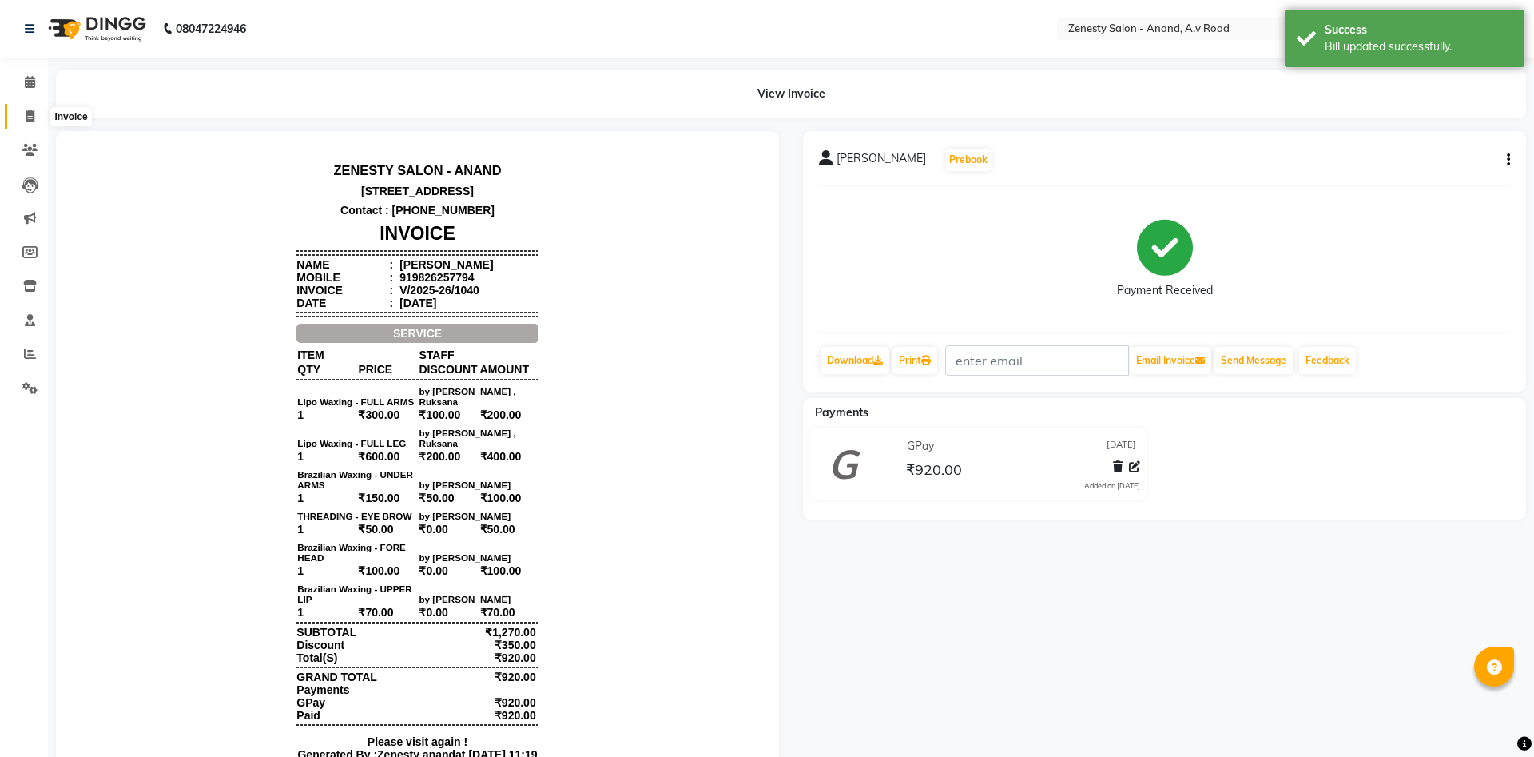
click at [22, 115] on span at bounding box center [30, 117] width 28 height 18
select select "6693"
select select "service"
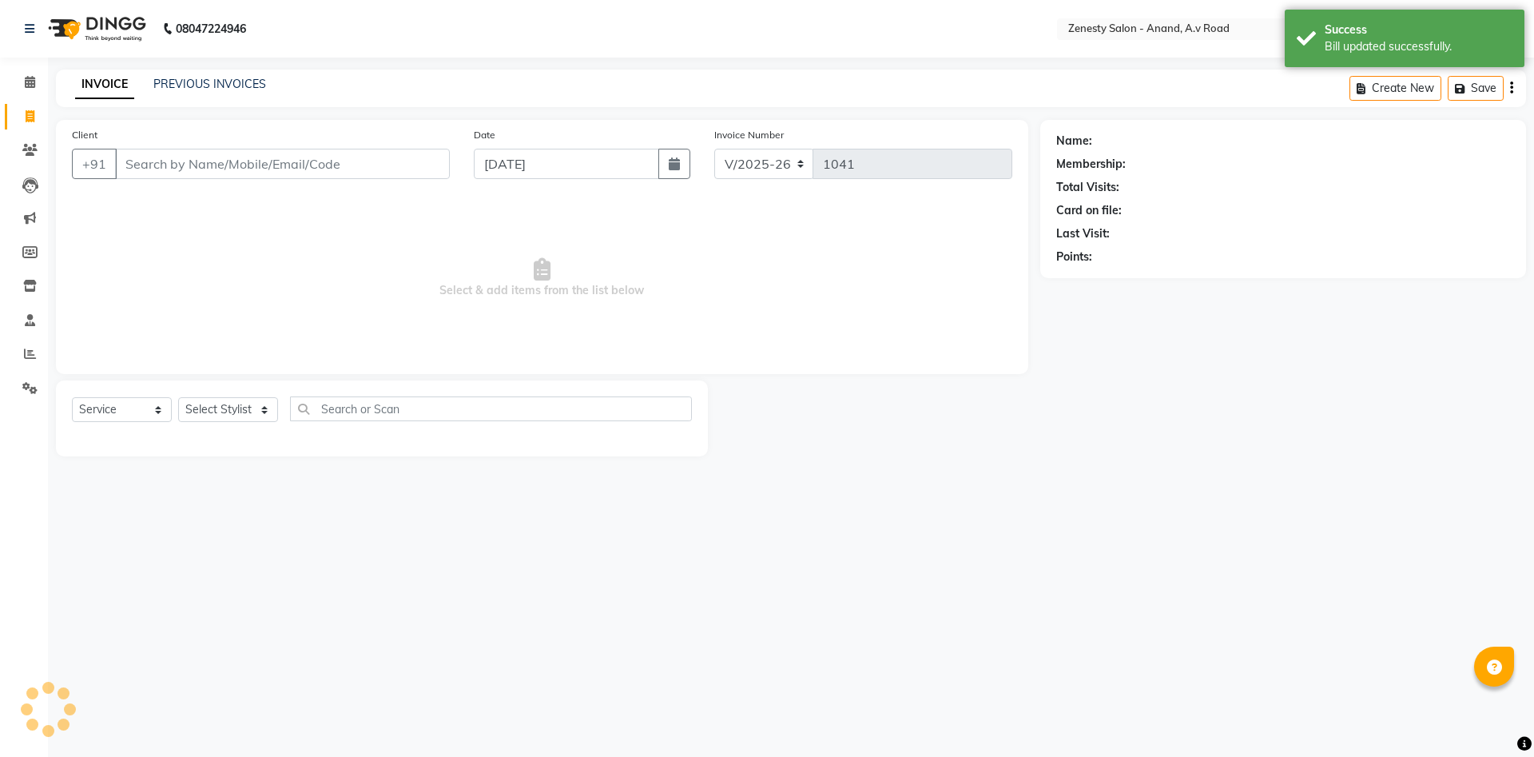
click at [197, 77] on div "PREVIOUS INVOICES" at bounding box center [209, 84] width 113 height 17
select select "52207"
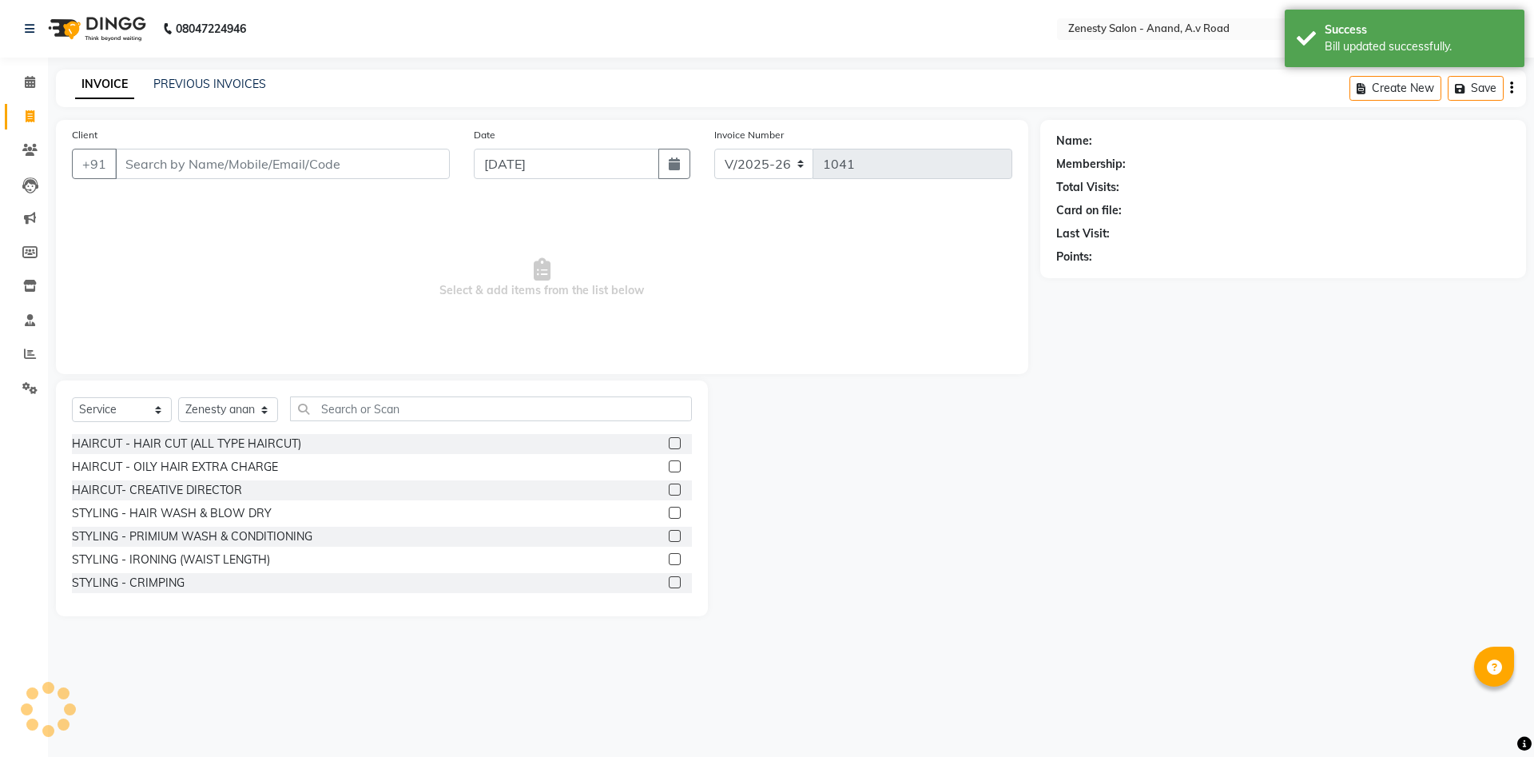
click at [211, 92] on div "PREVIOUS INVOICES" at bounding box center [209, 84] width 113 height 17
click at [211, 83] on link "PREVIOUS INVOICES" at bounding box center [209, 84] width 113 height 14
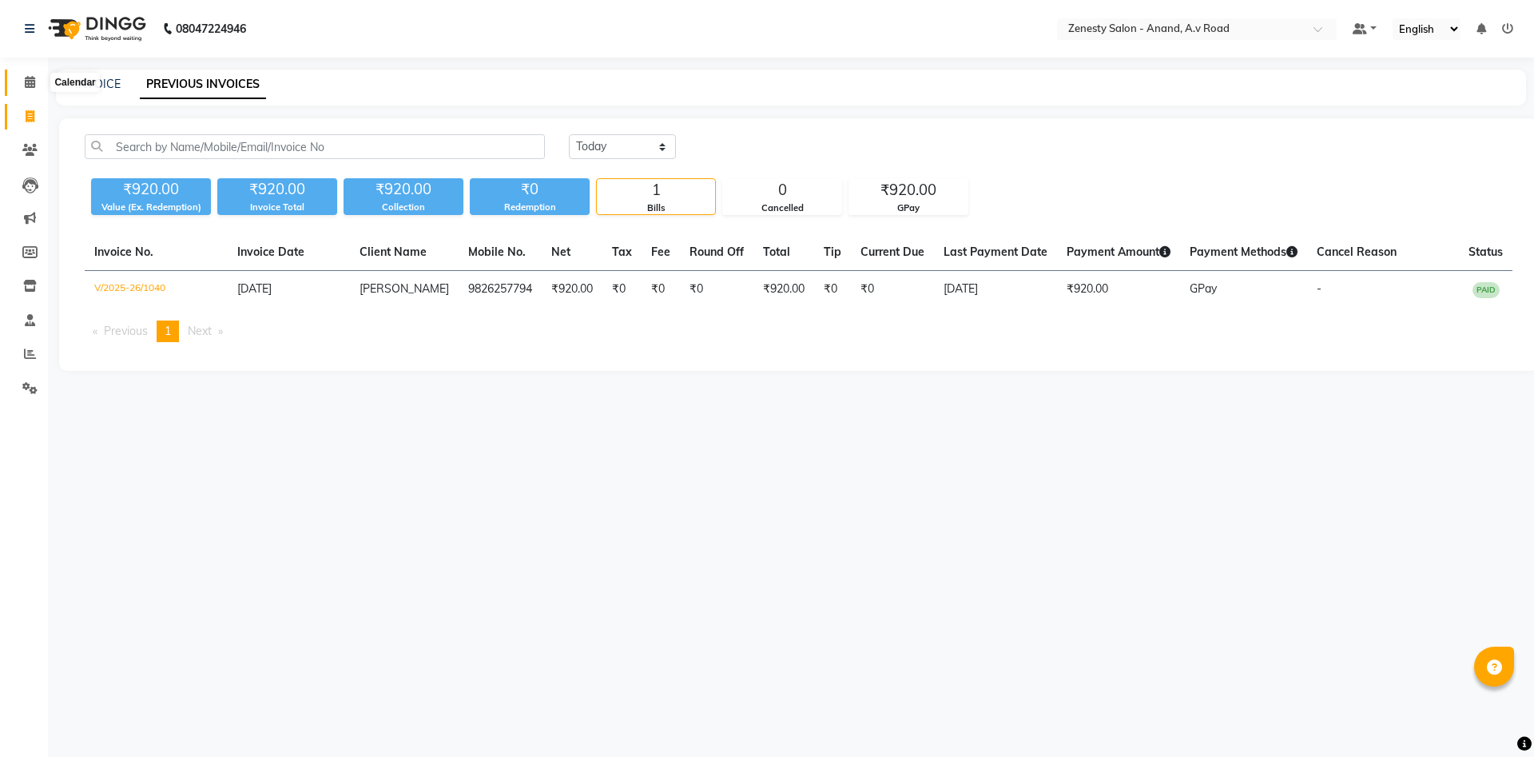
click at [31, 85] on icon at bounding box center [30, 82] width 10 height 12
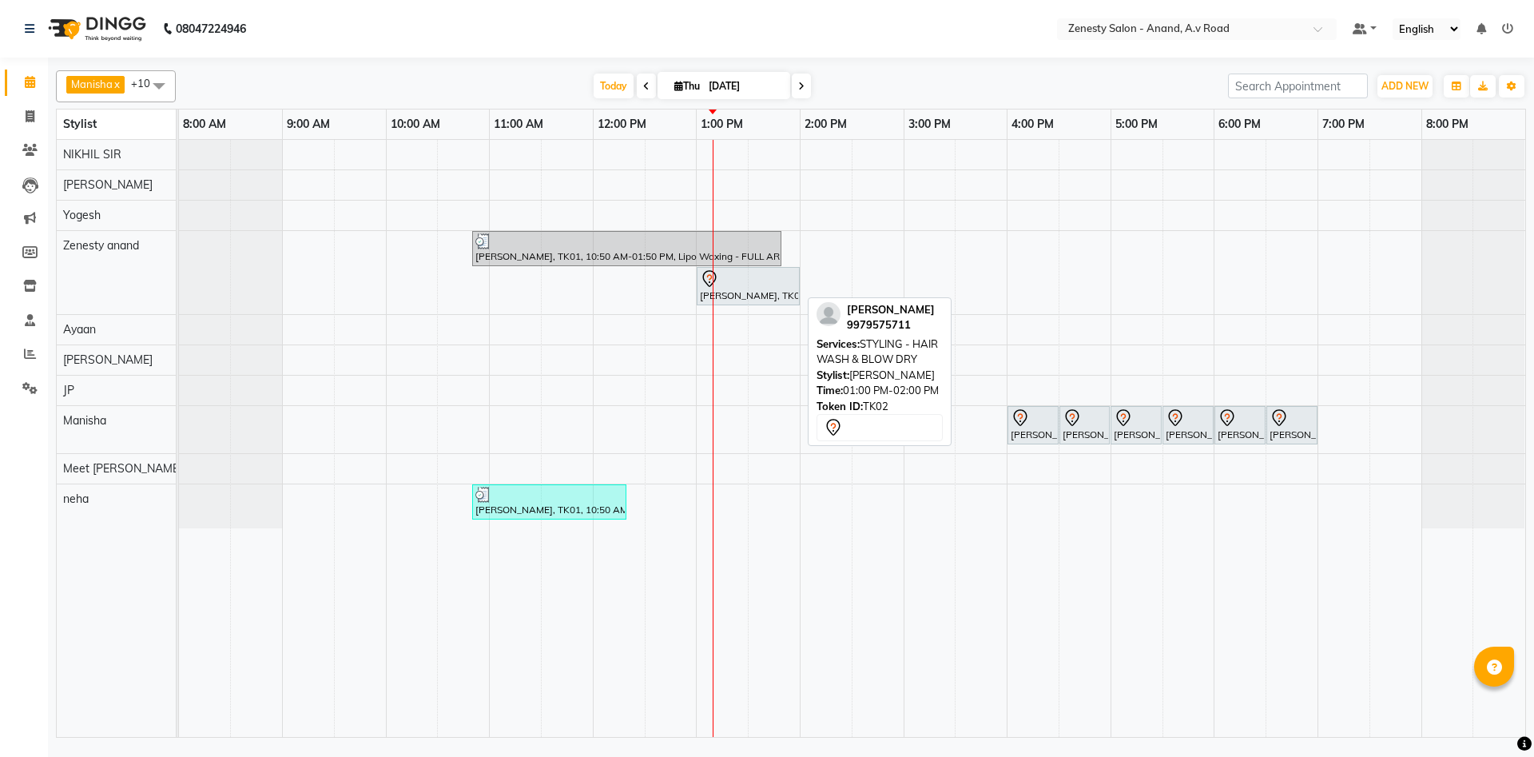
click at [753, 290] on div "Devarshi, TK02, 01:00 PM-02:00 PM, STYLING - HAIR WASH & BLOW DRY" at bounding box center [748, 286] width 100 height 34
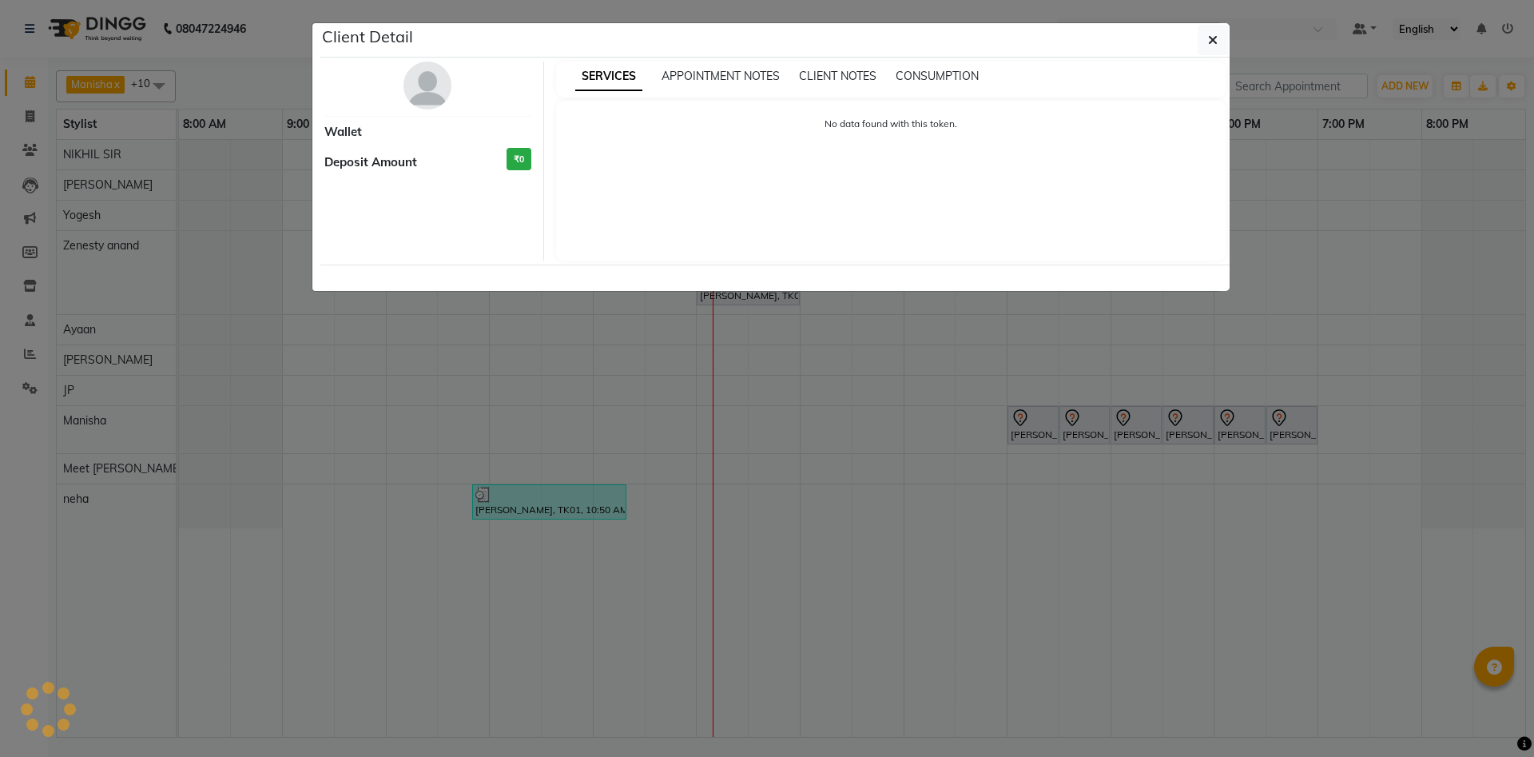
select select "7"
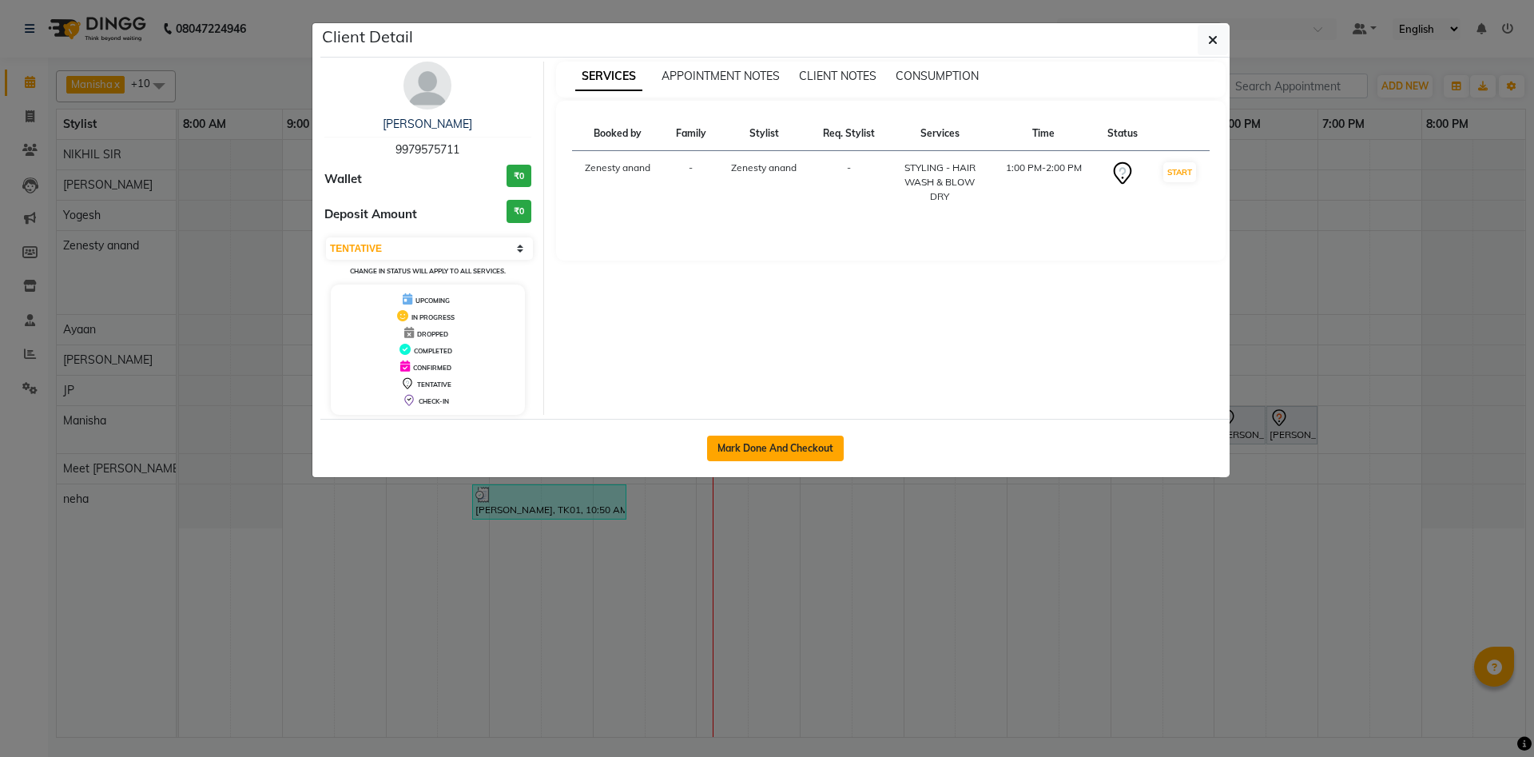
click at [786, 451] on button "Mark Done And Checkout" at bounding box center [775, 448] width 137 height 26
select select "service"
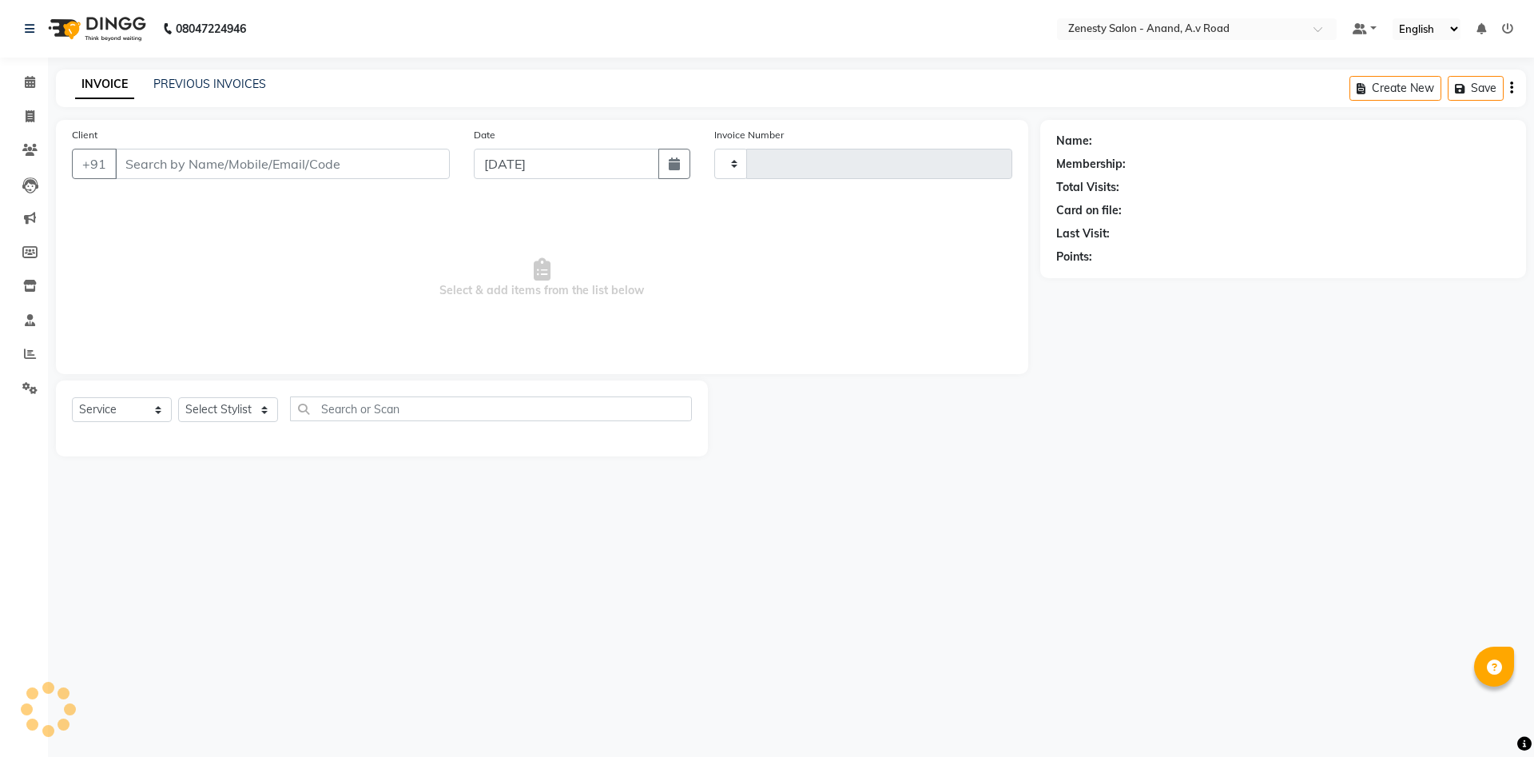
type input "1041"
select select "6693"
select select "52207"
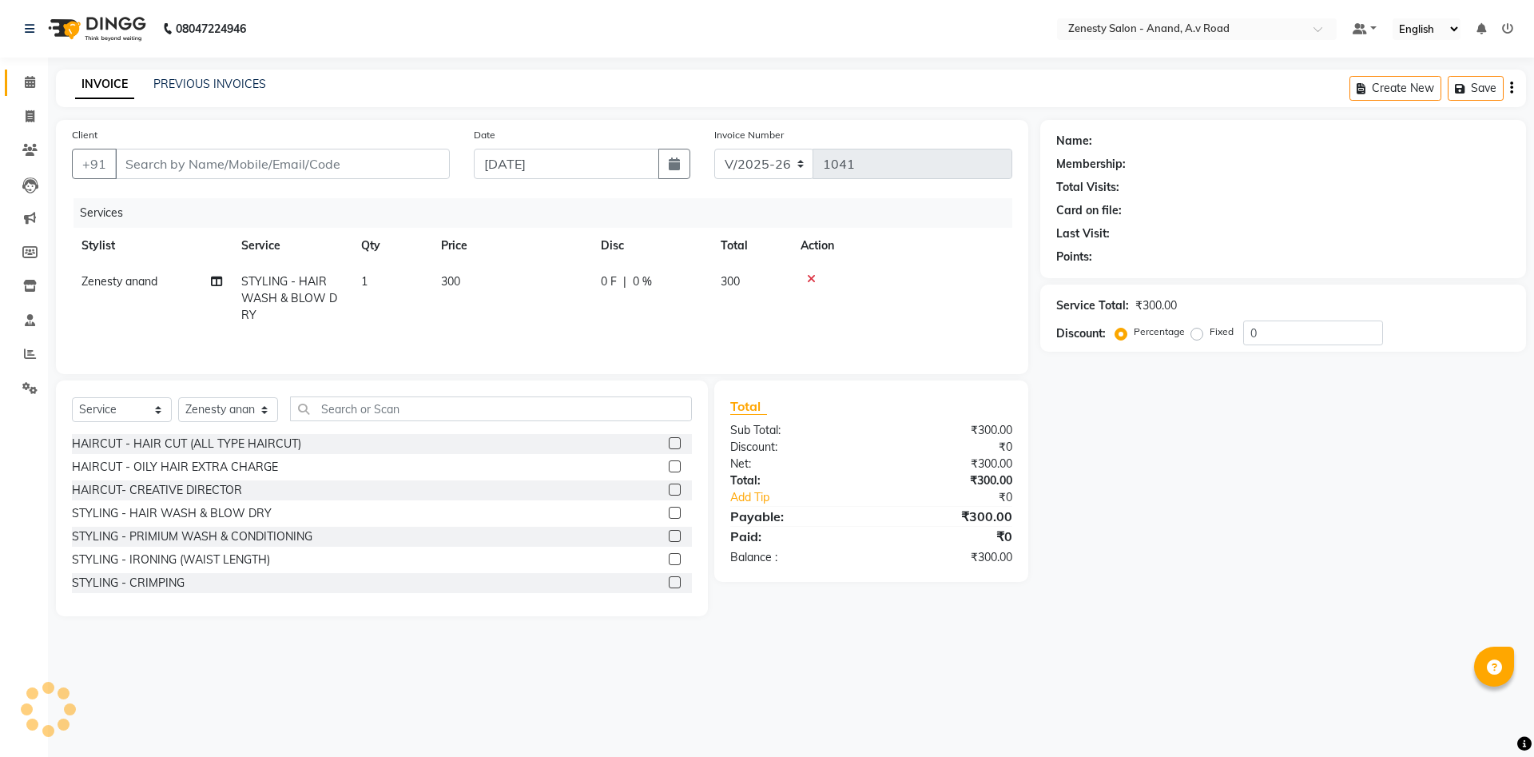
type input "9979575711"
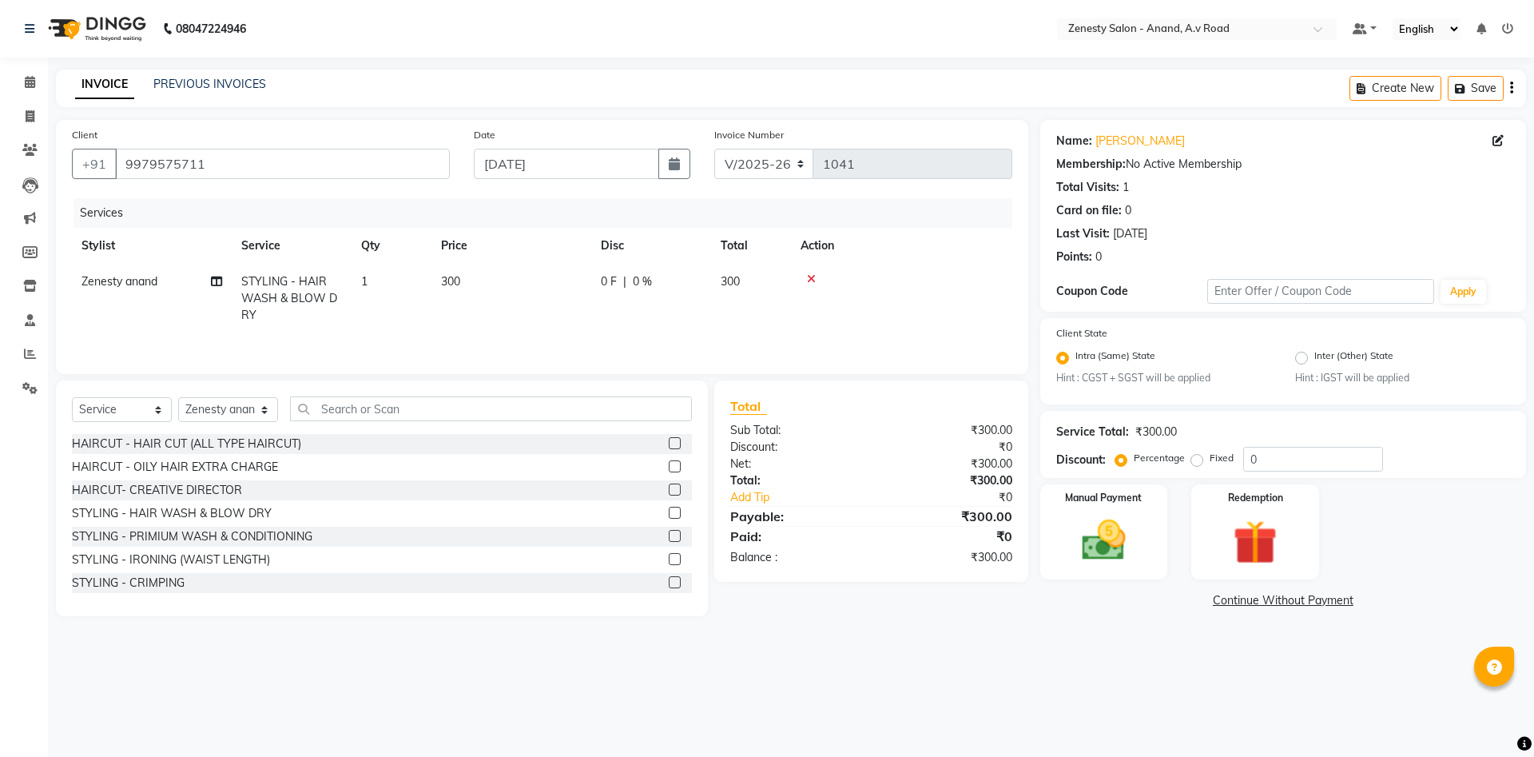
click at [1032, 701] on div "08047224946 Select Location × Zenesty Salon - Anand, A.v Road Default Panel My …" at bounding box center [767, 378] width 1534 height 757
click at [1031, 681] on div "08047224946 Select Location × Zenesty Salon - Anand, A.v Road Default Panel My …" at bounding box center [767, 378] width 1534 height 757
click at [1138, 559] on img at bounding box center [1103, 540] width 74 height 53
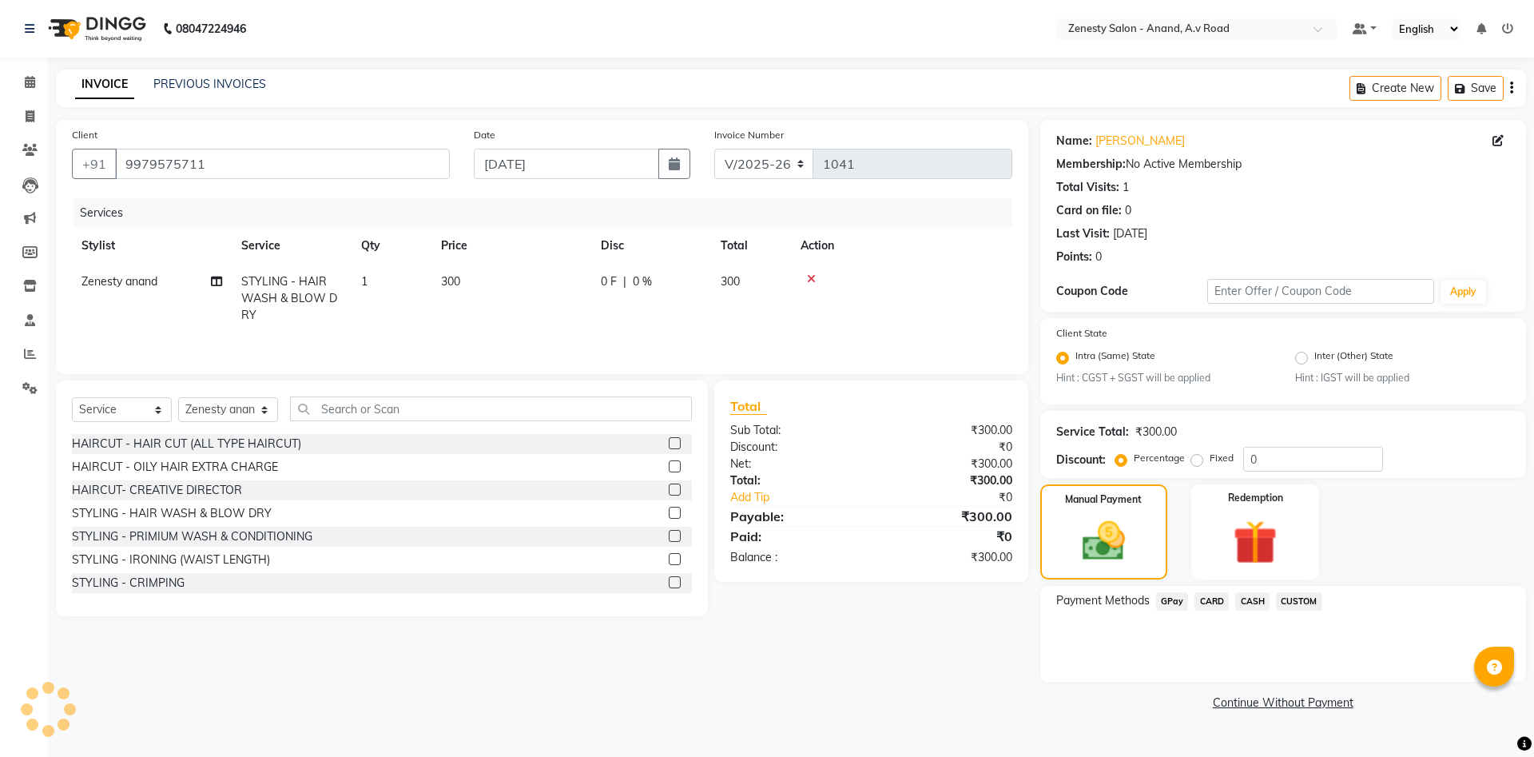
click at [1174, 601] on span "GPay" at bounding box center [1172, 601] width 33 height 18
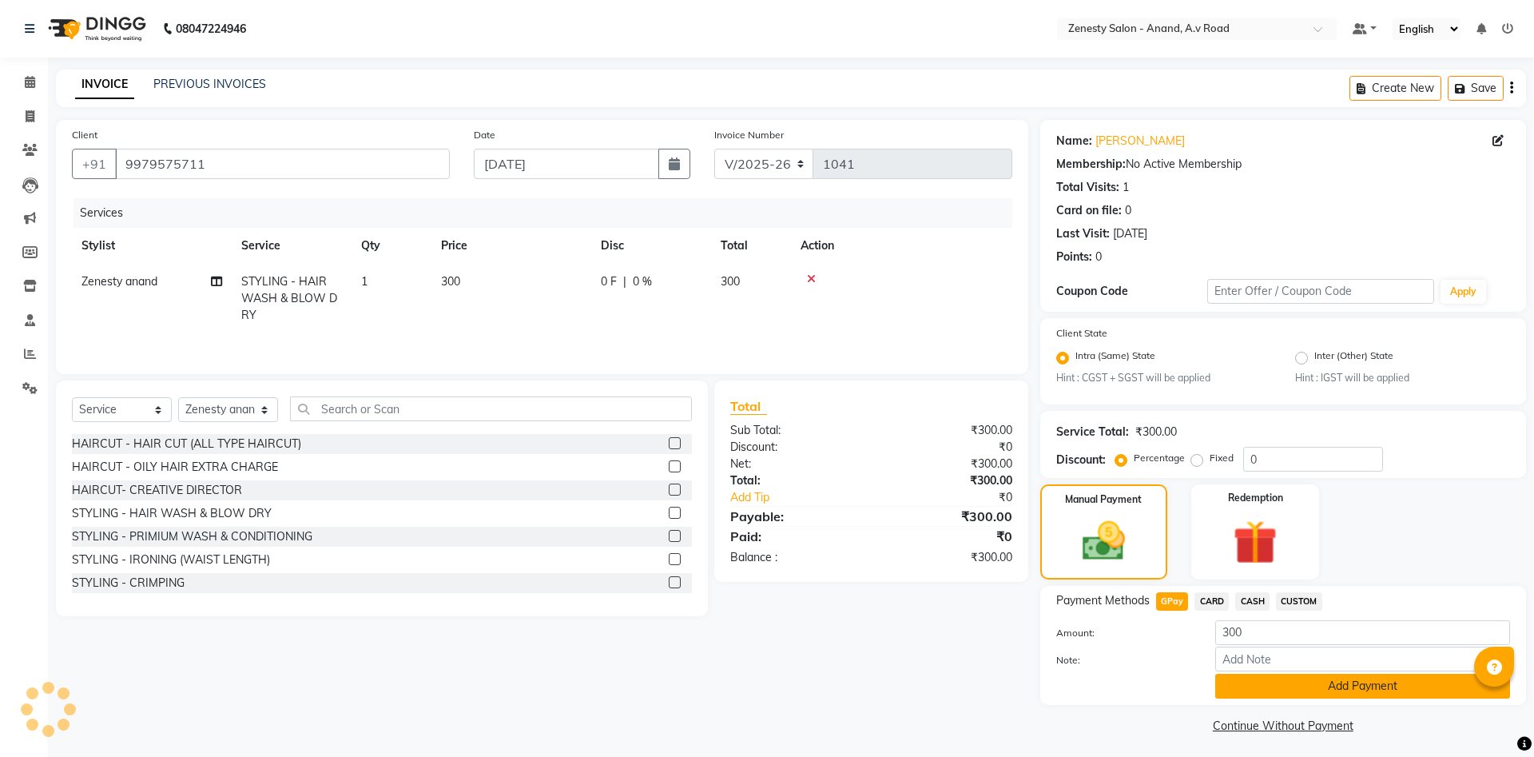
click at [1309, 680] on button "Add Payment" at bounding box center [1362, 685] width 295 height 25
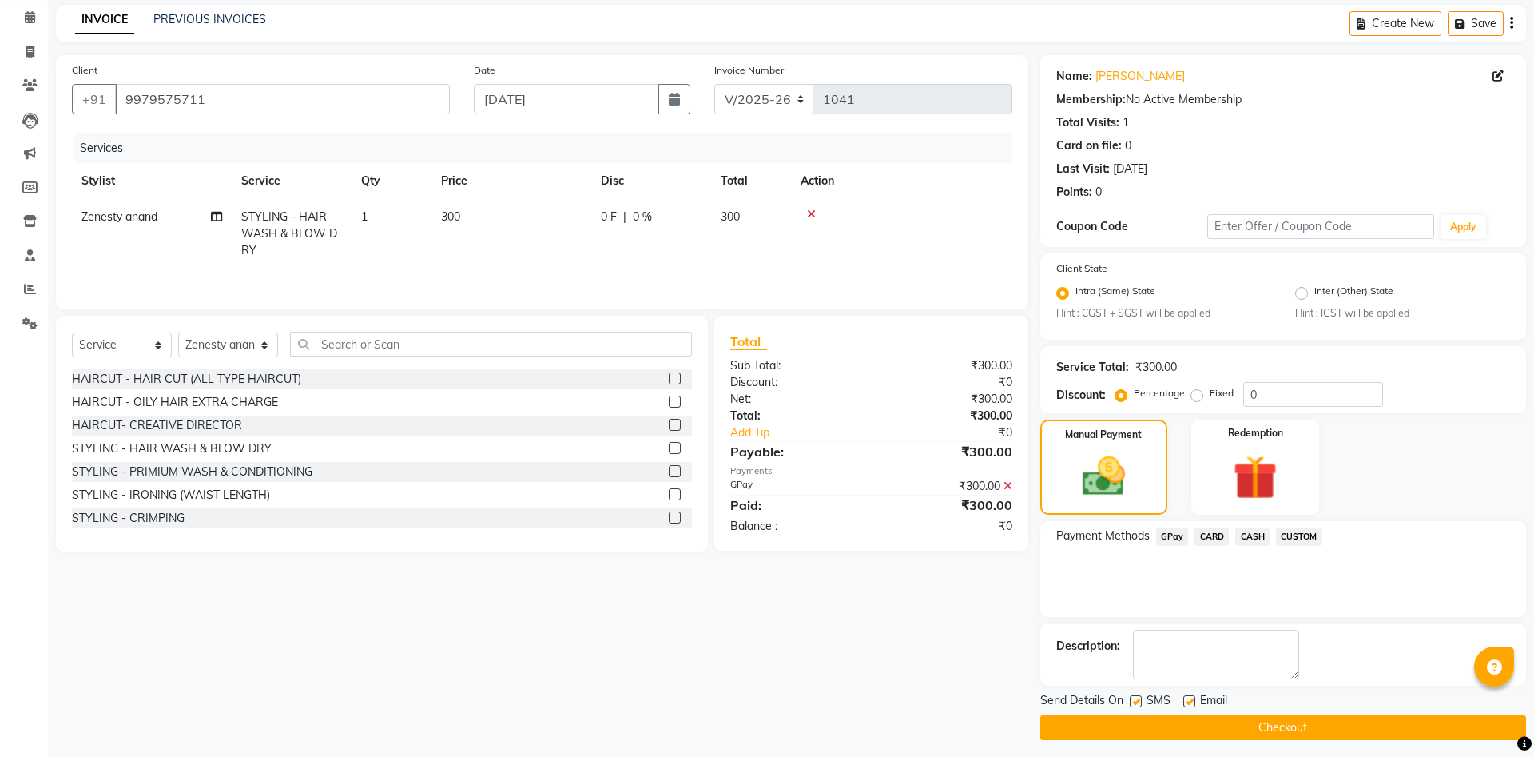
scroll to position [72, 0]
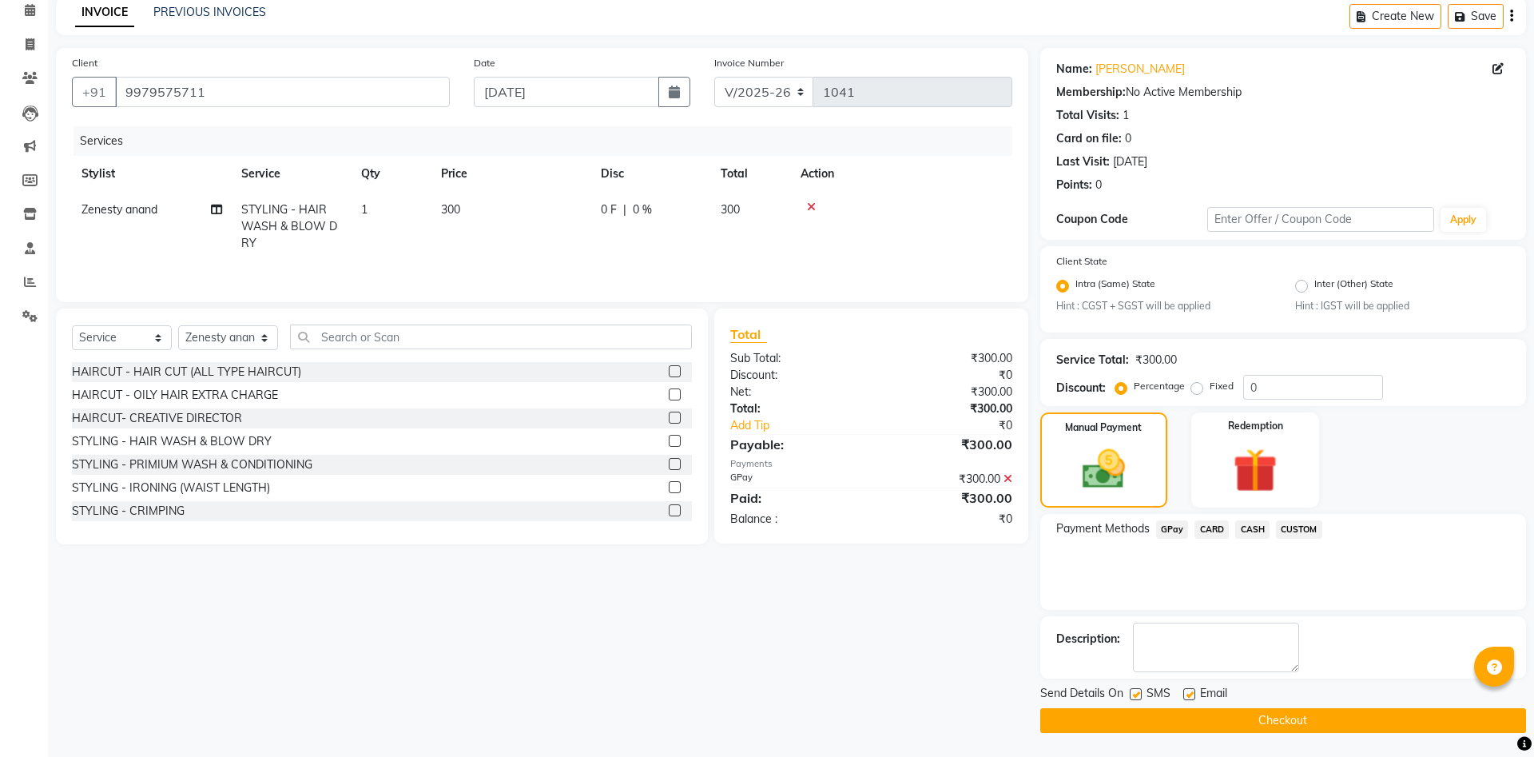
click at [1264, 713] on button "Checkout" at bounding box center [1283, 720] width 486 height 25
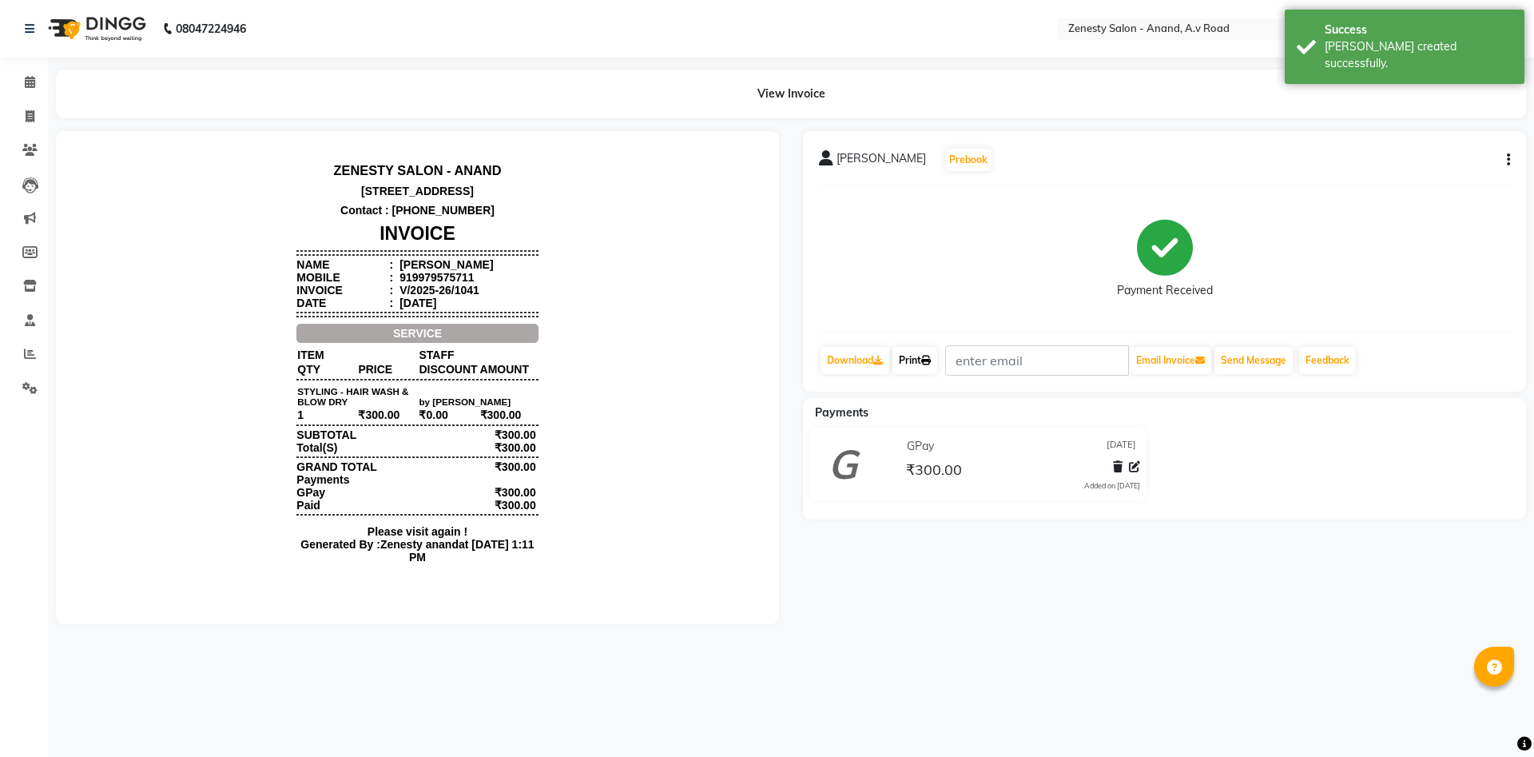
click at [910, 366] on link "Print" at bounding box center [914, 360] width 45 height 27
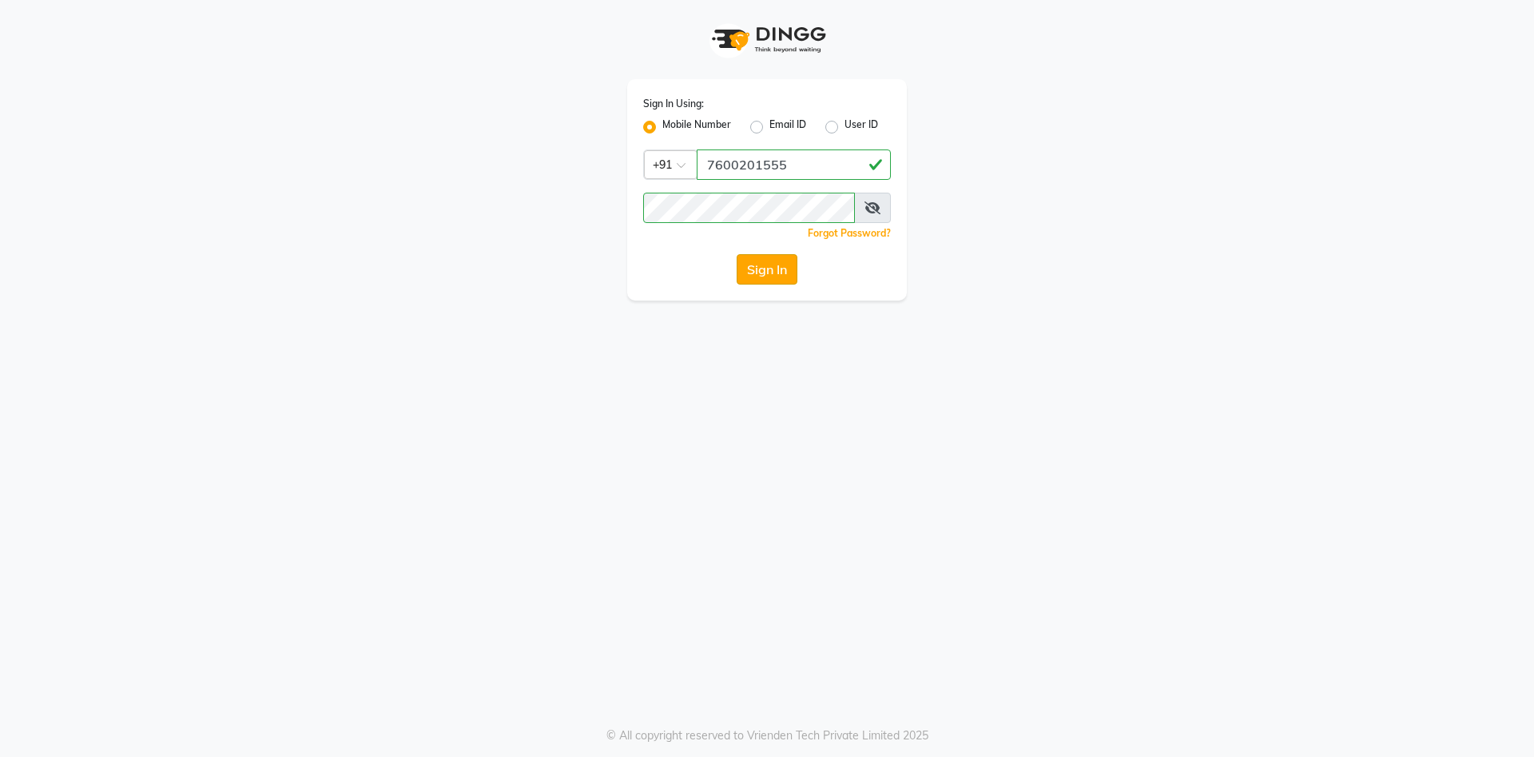
click at [789, 273] on button "Sign In" at bounding box center [767, 269] width 61 height 30
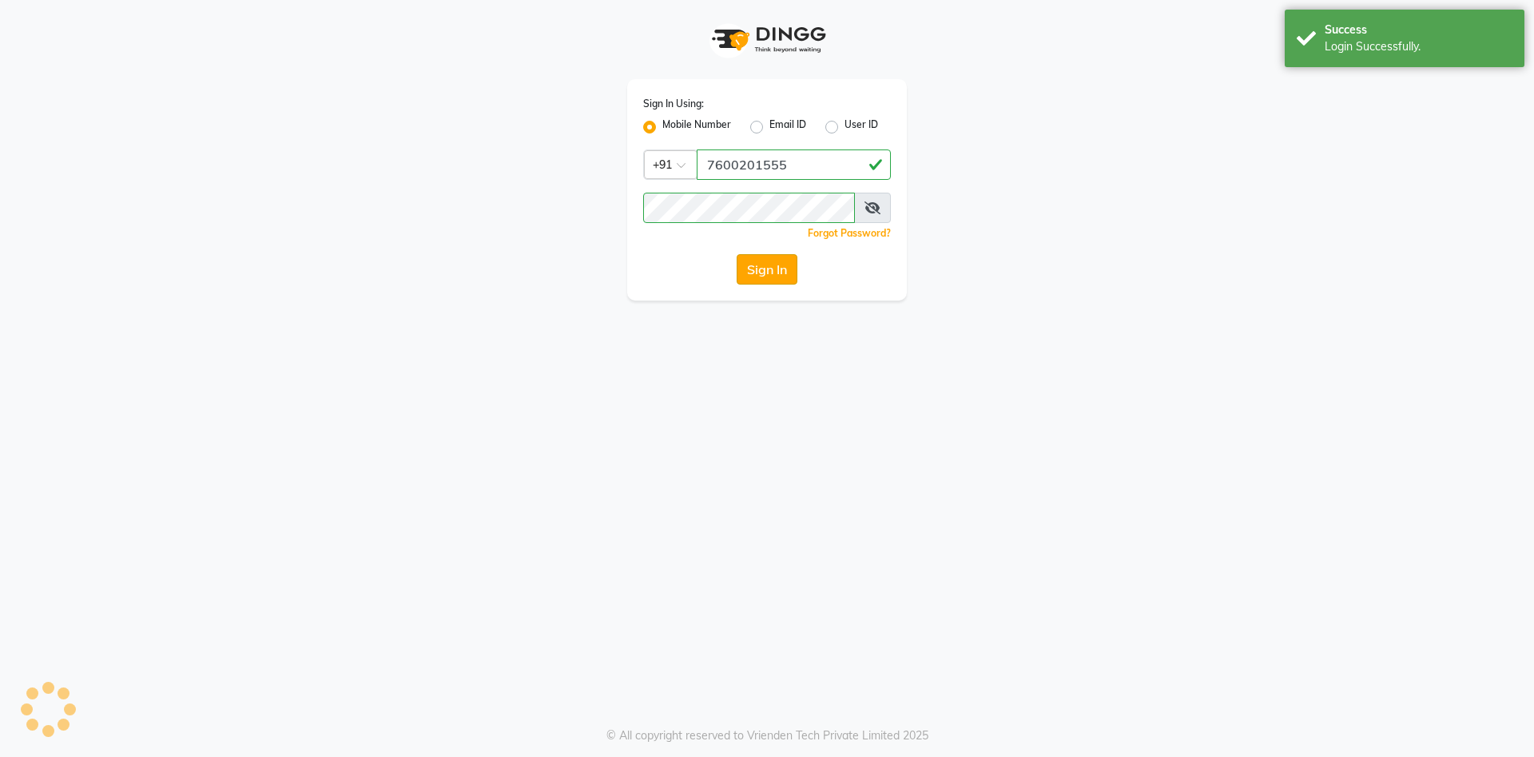
select select "service"
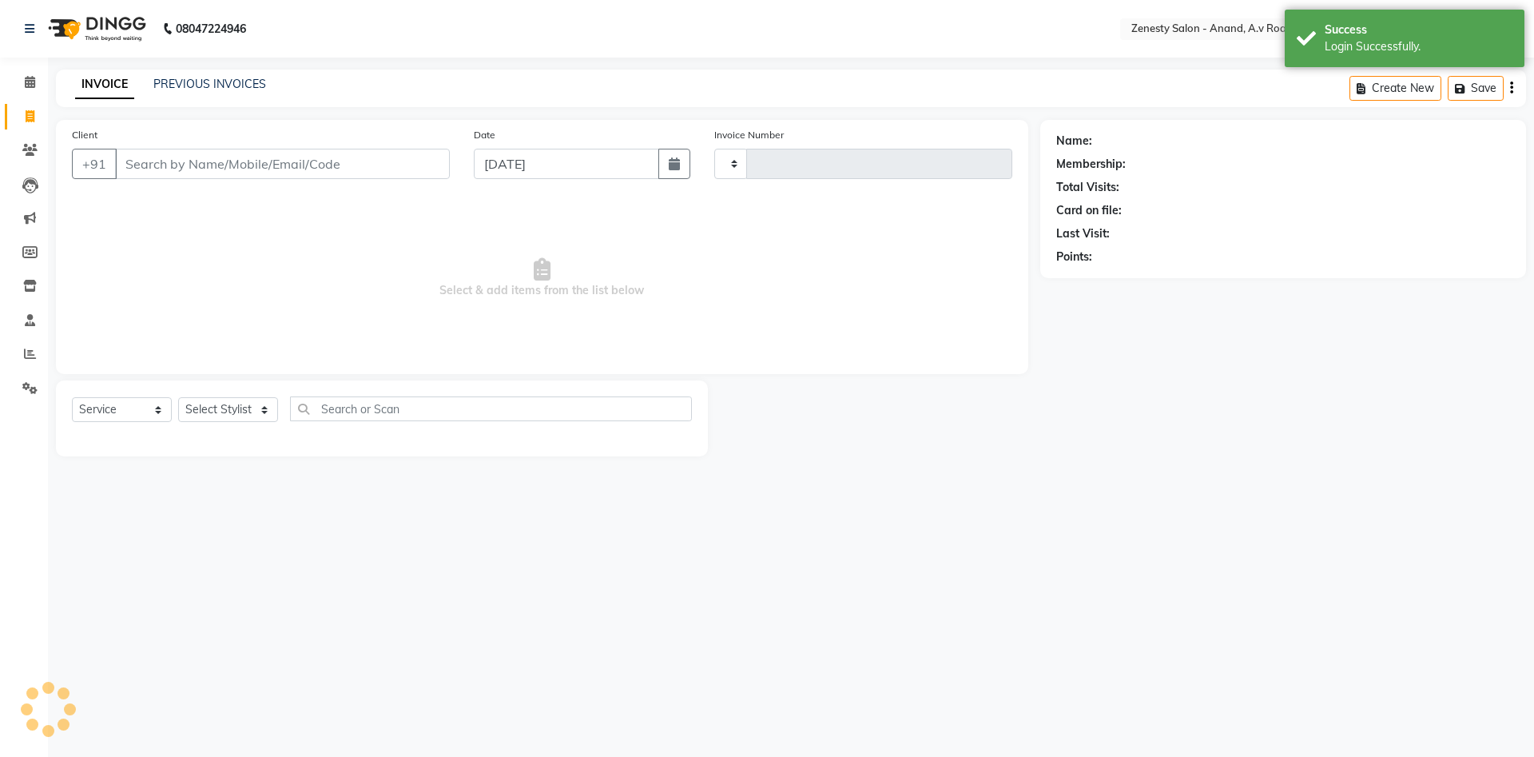
type input "1042"
select select "en"
select select "6693"
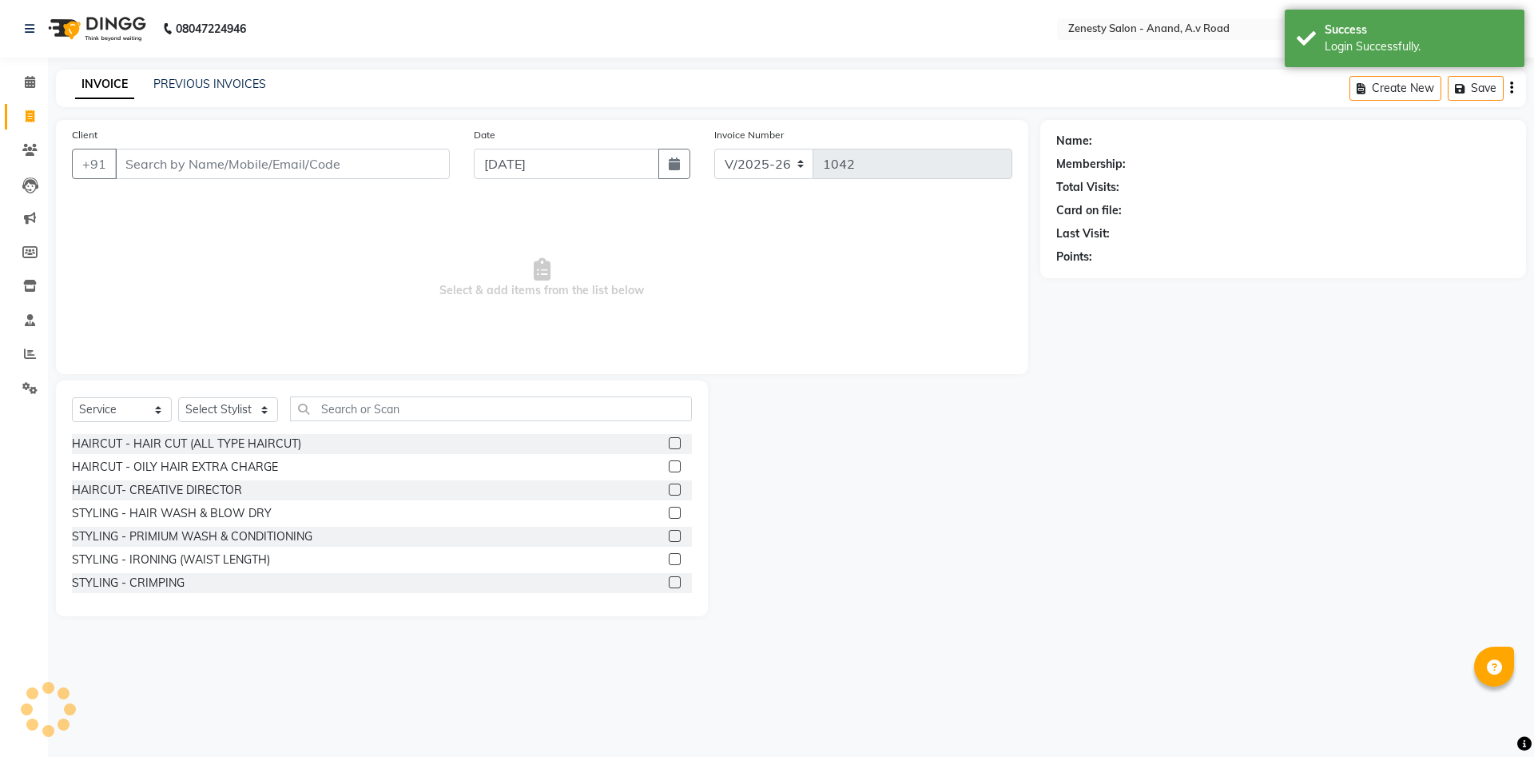
select select "52207"
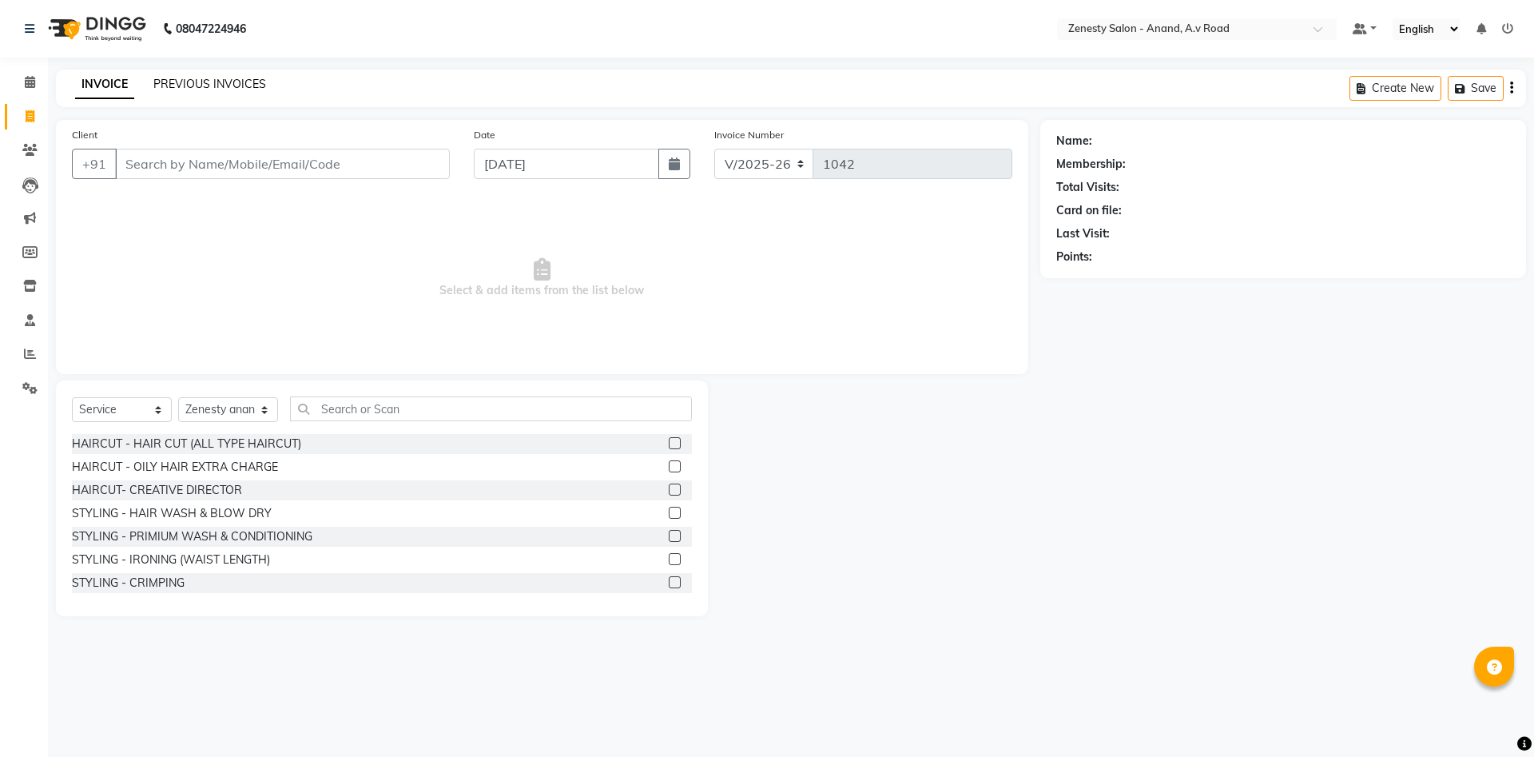
click at [239, 82] on link "PREVIOUS INVOICES" at bounding box center [209, 84] width 113 height 14
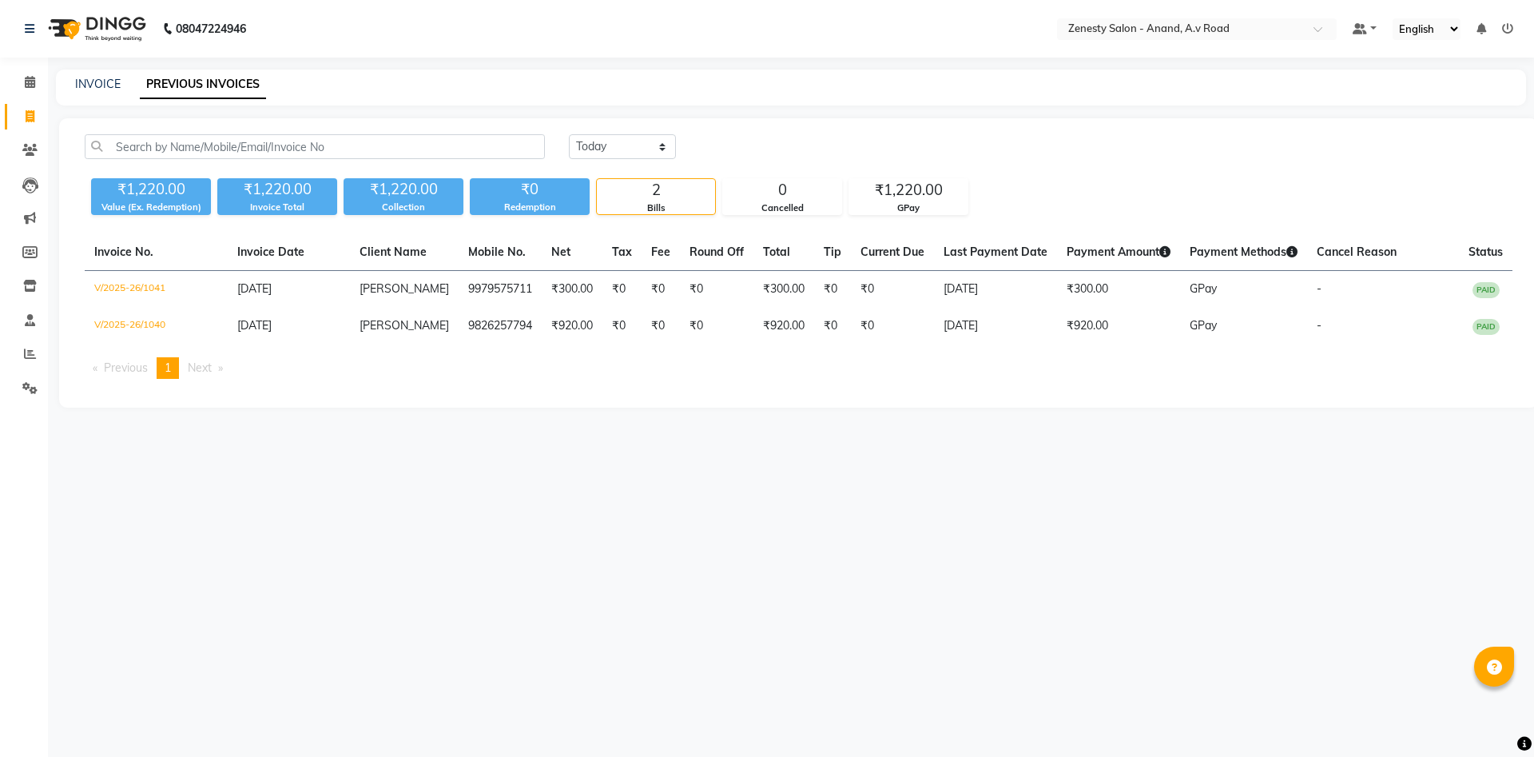
click at [1084, 630] on div "08047224946 Select Location × Zenesty Salon - Anand, A.v Road Default Panel My …" at bounding box center [767, 378] width 1534 height 757
click at [342, 539] on div "08047224946 Select Location × Zenesty Salon - Anand, A.v Road Default Panel My …" at bounding box center [767, 378] width 1534 height 757
click at [1010, 673] on div "08047224946 Select Location × Zenesty Salon - Anand, A.v Road Default Panel My …" at bounding box center [767, 378] width 1534 height 757
click at [903, 637] on div "08047224946 Select Location × Zenesty Salon - Anand, A.v Road Default Panel My …" at bounding box center [767, 378] width 1534 height 757
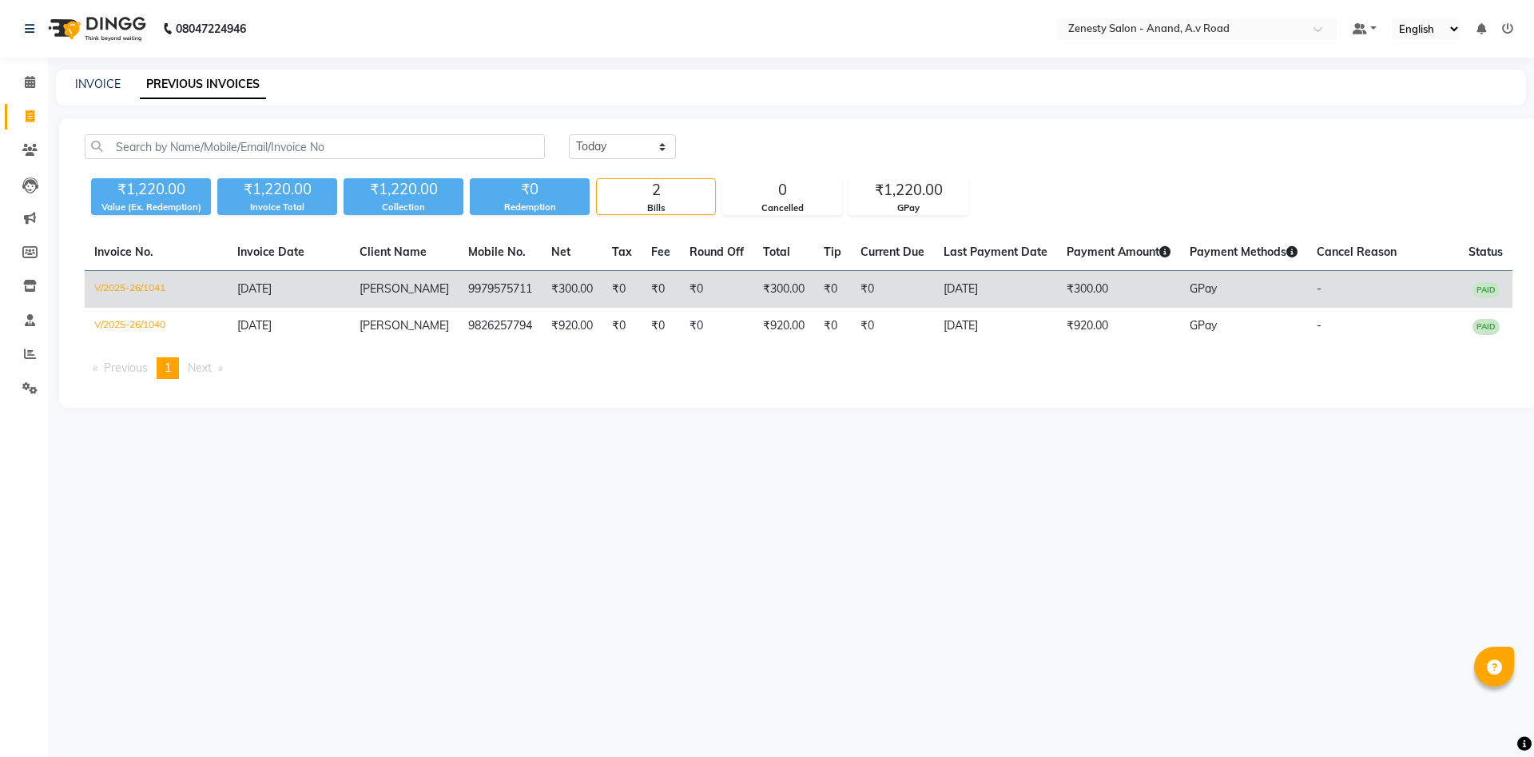
click at [817, 288] on td "₹0" at bounding box center [832, 290] width 37 height 38
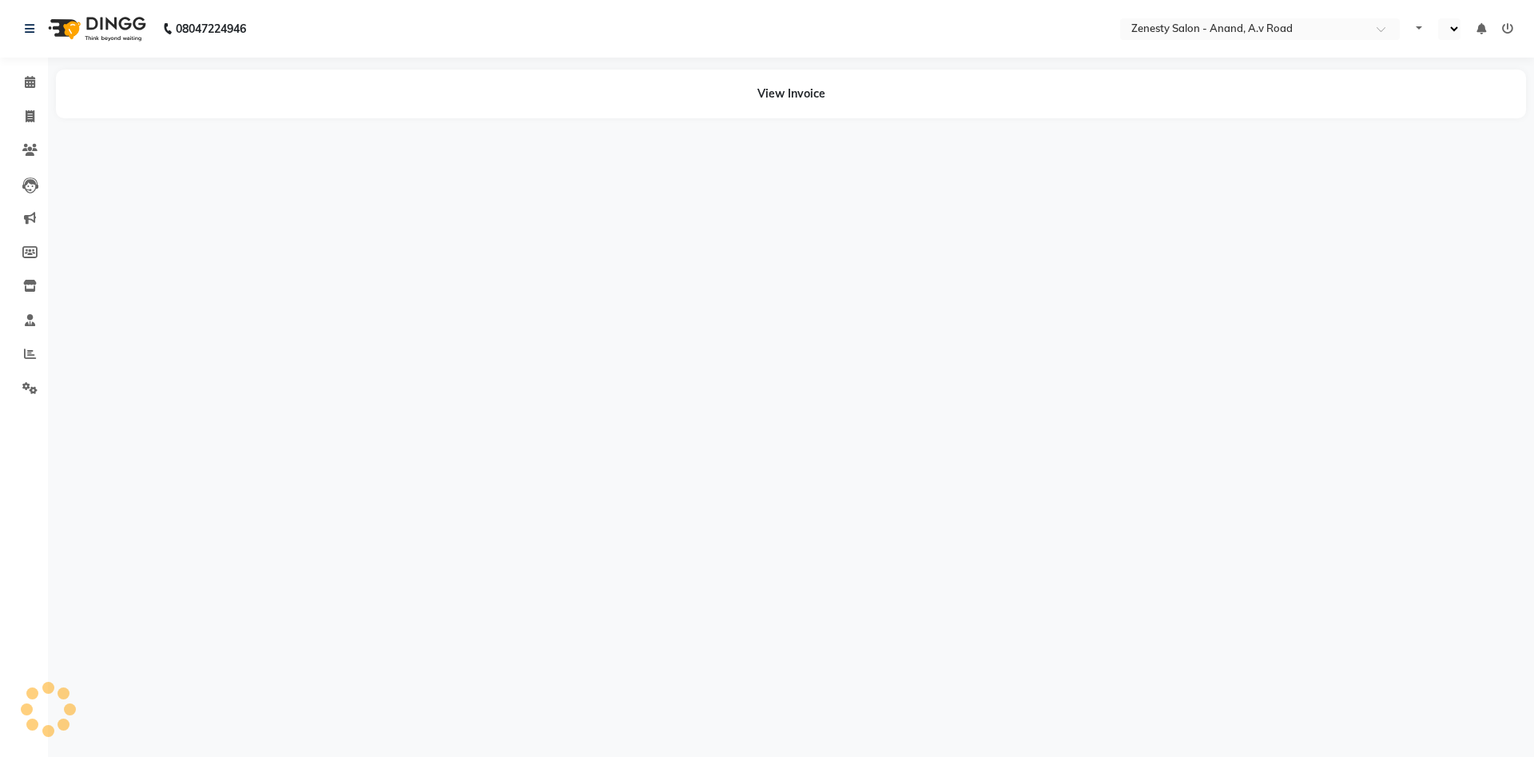
select select "en"
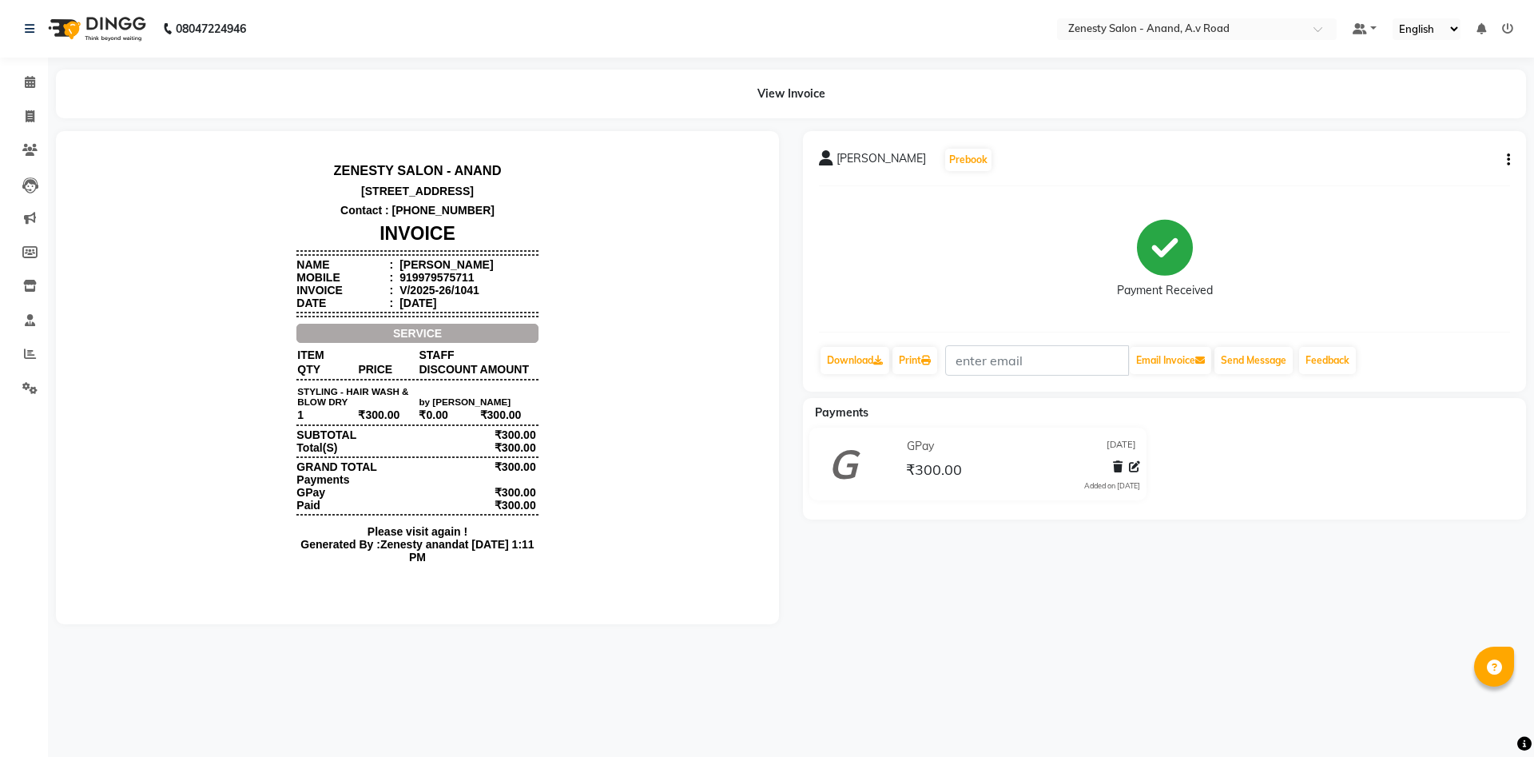
click at [1508, 161] on icon "button" at bounding box center [1508, 160] width 3 height 1
click at [1444, 177] on div "Edit Invoice" at bounding box center [1428, 180] width 109 height 20
select select "service"
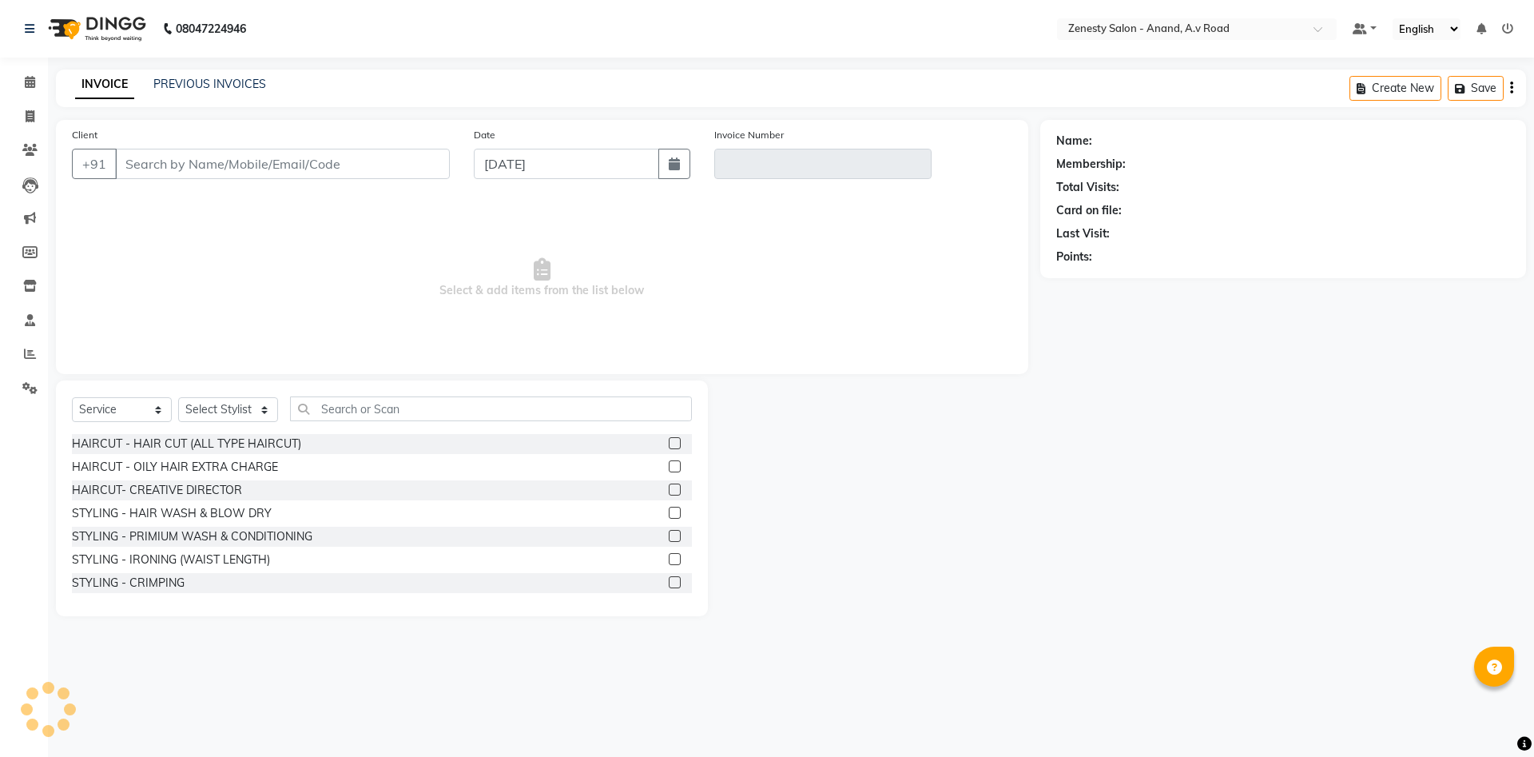
select select "52207"
type input "9979575711"
type input "V/2025-26/1041"
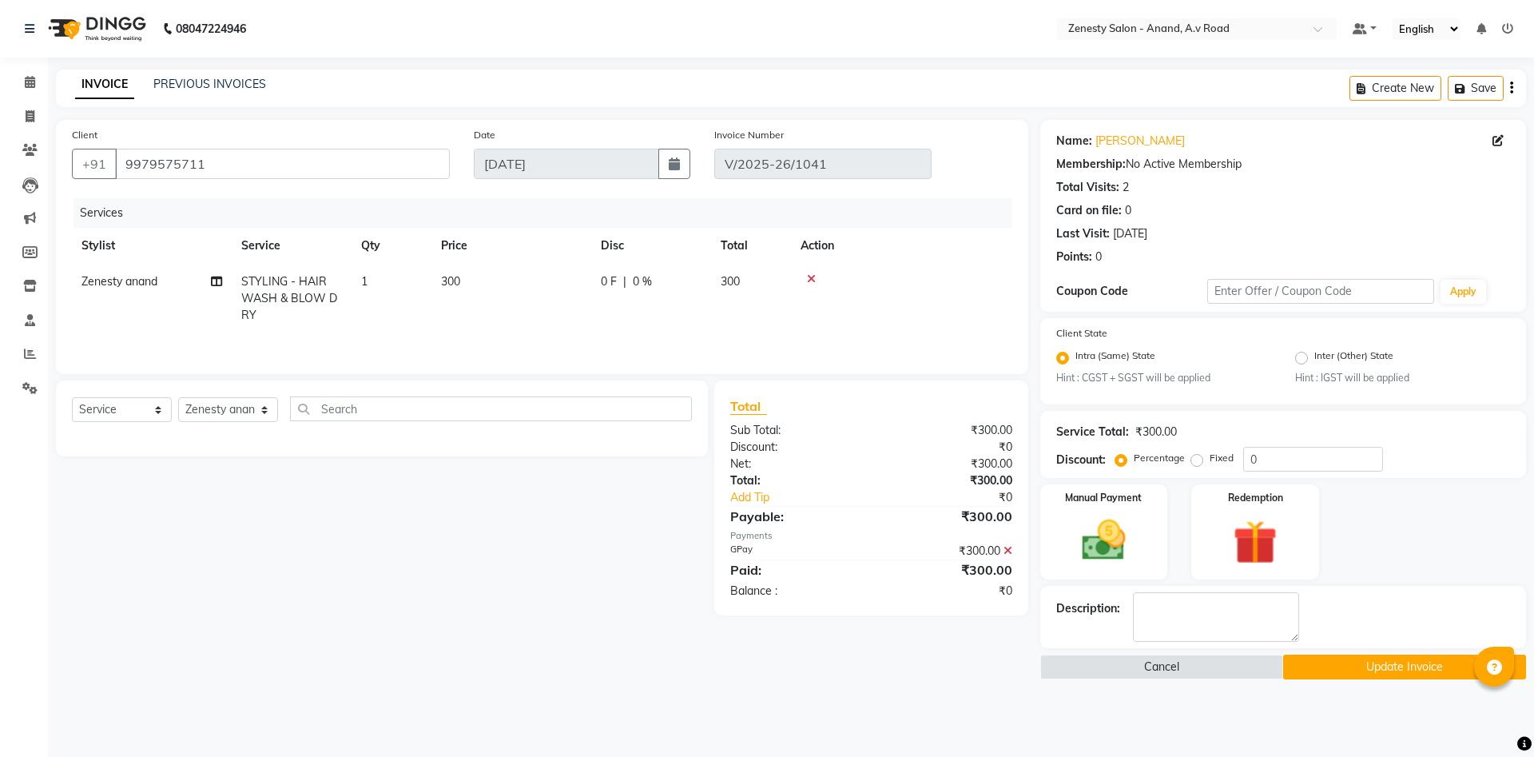
select select "select"
click at [151, 289] on td "Zenesty anand" at bounding box center [152, 298] width 160 height 69
select select "52207"
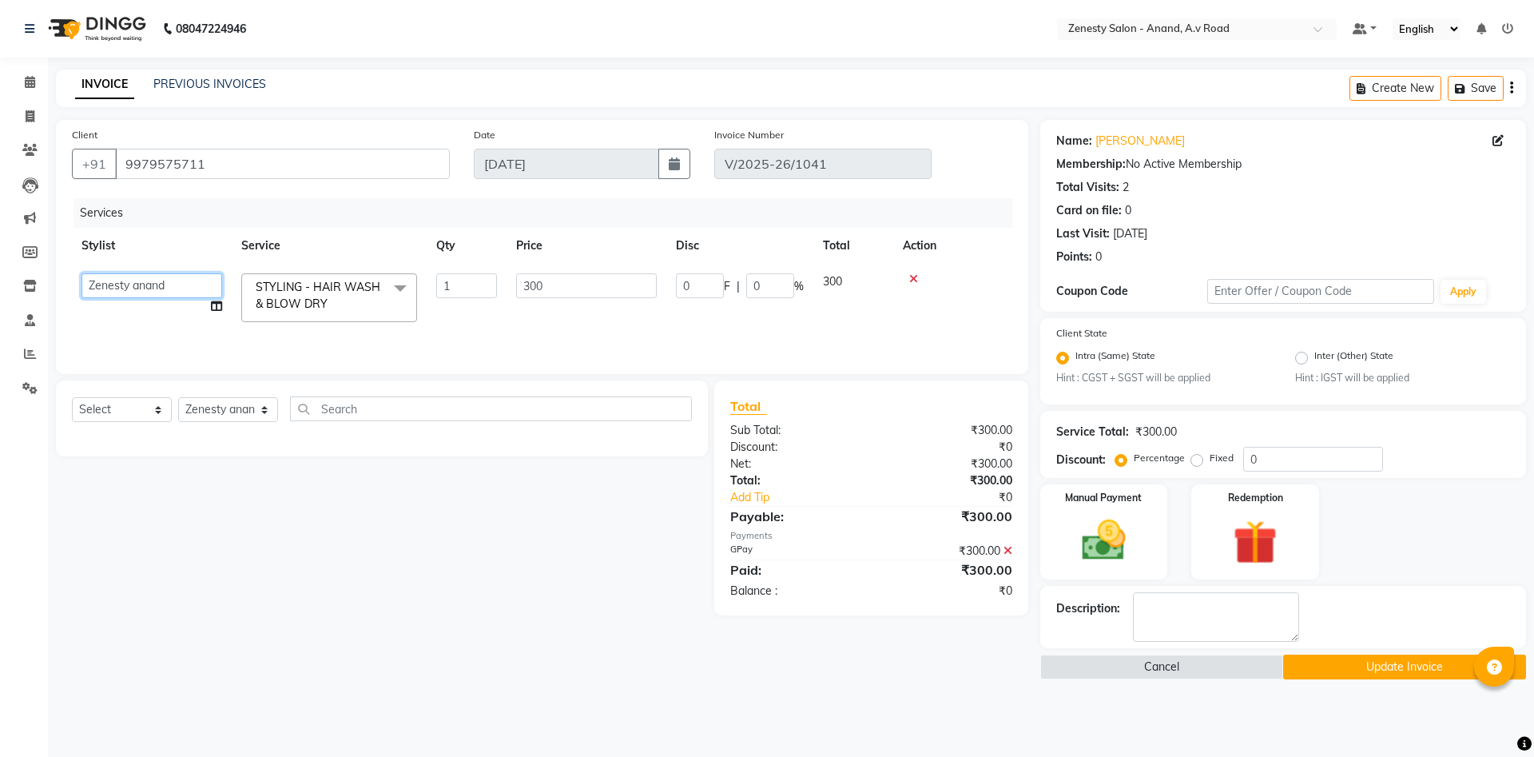
click at [81, 273] on select "Ayaan Darshan Dhara Furjan Gulnaz JP Krishna Manisha Meet Sharma neha NIKHIL SI…" at bounding box center [151, 285] width 141 height 25
select select "86258"
click at [213, 308] on icon at bounding box center [216, 305] width 11 height 11
select select "86258"
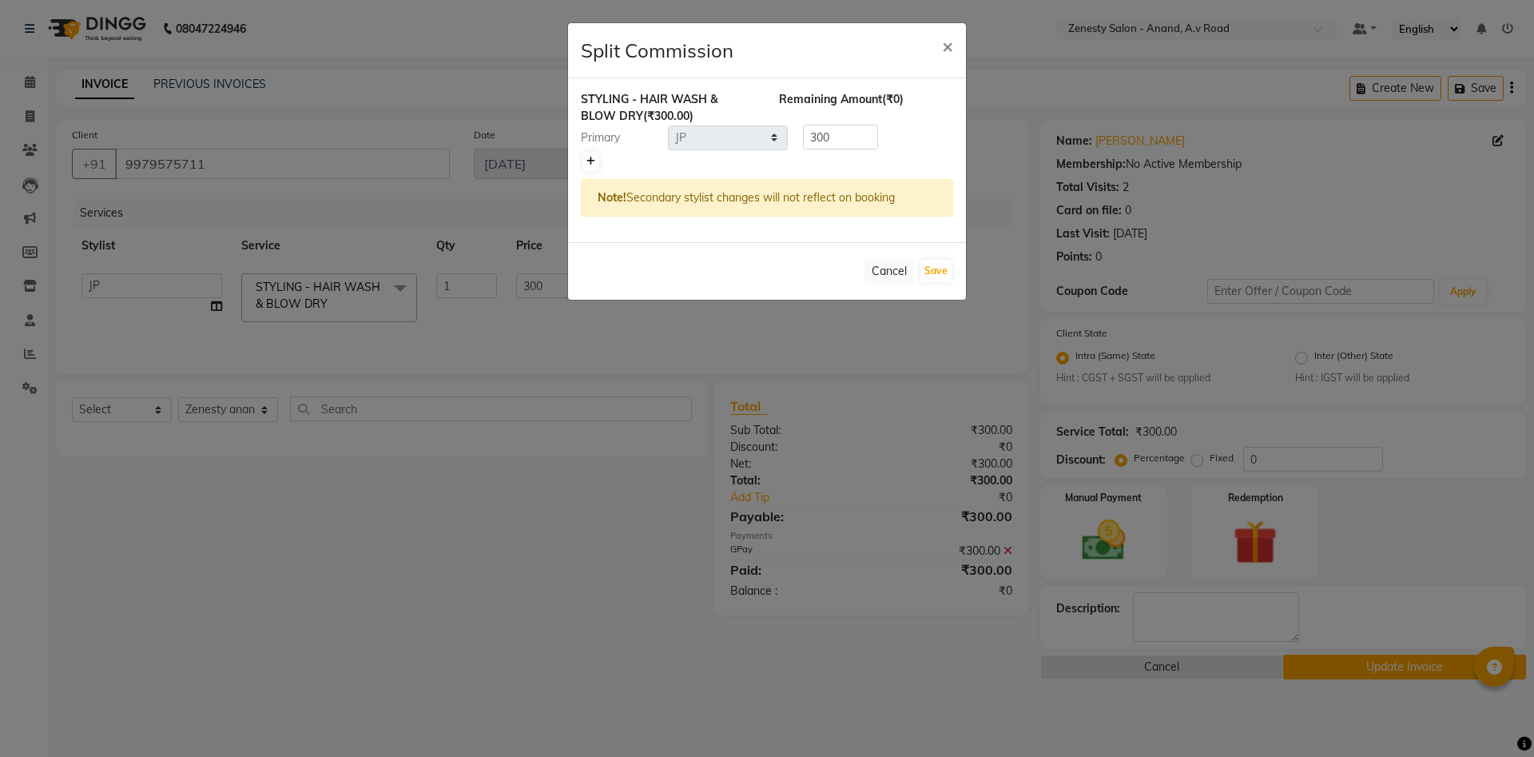
click at [594, 162] on icon at bounding box center [590, 162] width 9 height 10
type input "150"
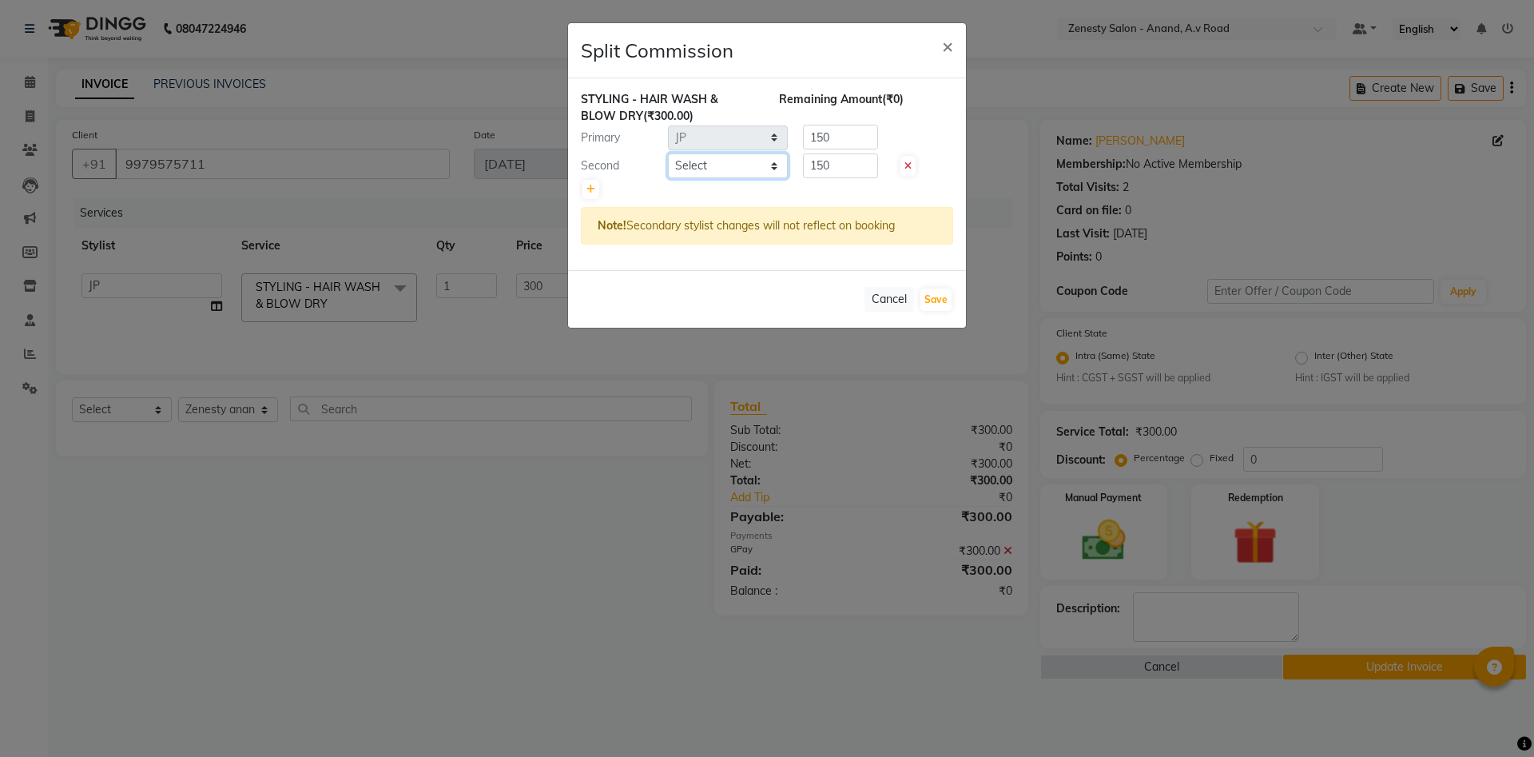
click at [668, 153] on select "Select Ayaan Darshan Dhara Furjan Gulnaz JP Krishna Manisha Meet Sharma neha NI…" at bounding box center [728, 165] width 120 height 25
select select "89850"
click option "Darshan" at bounding box center [0, 0] width 0 height 0
click at [945, 295] on button "Save" at bounding box center [935, 299] width 31 height 22
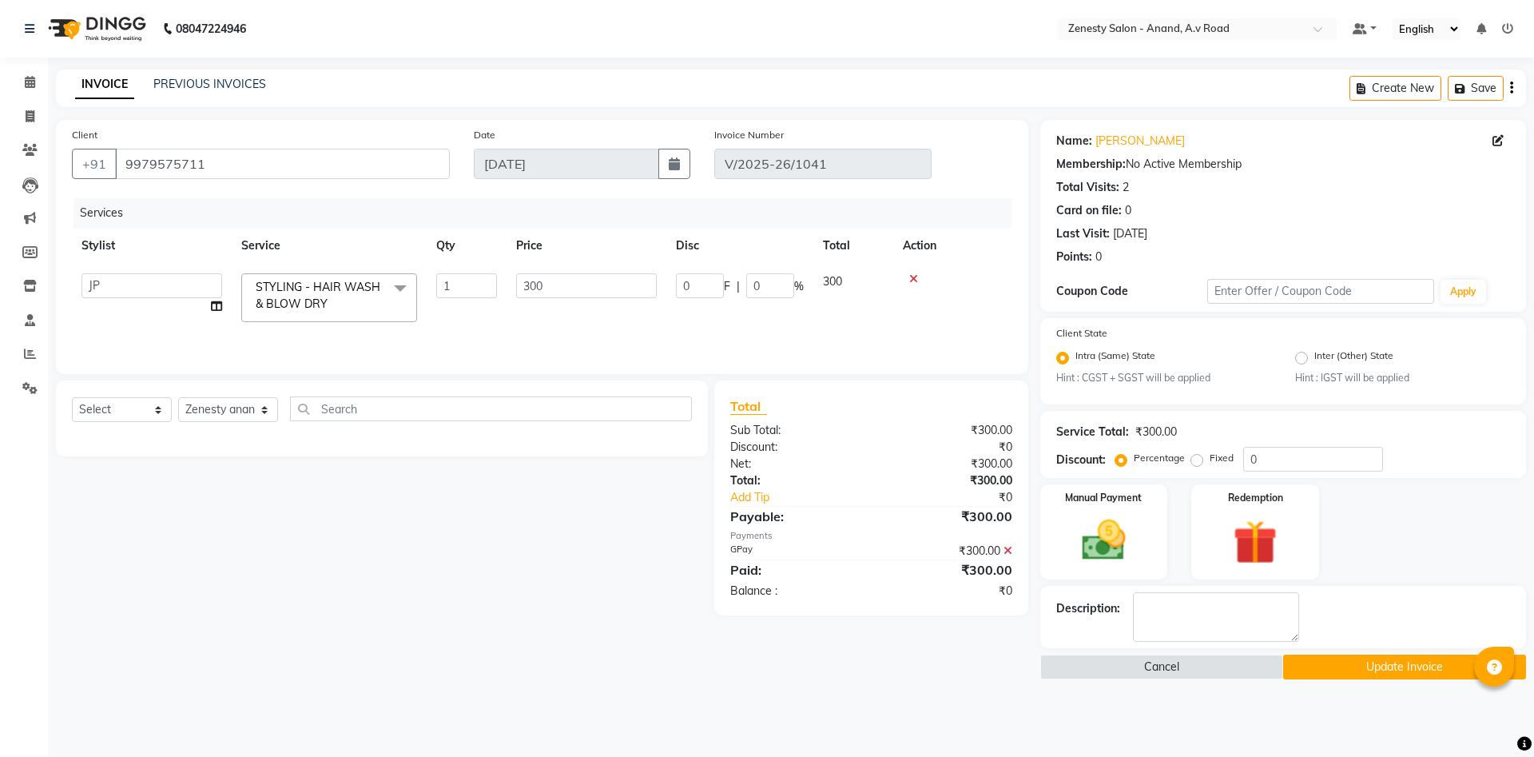
select select "Select"
click at [1384, 668] on button "Update Invoice" at bounding box center [1404, 666] width 243 height 25
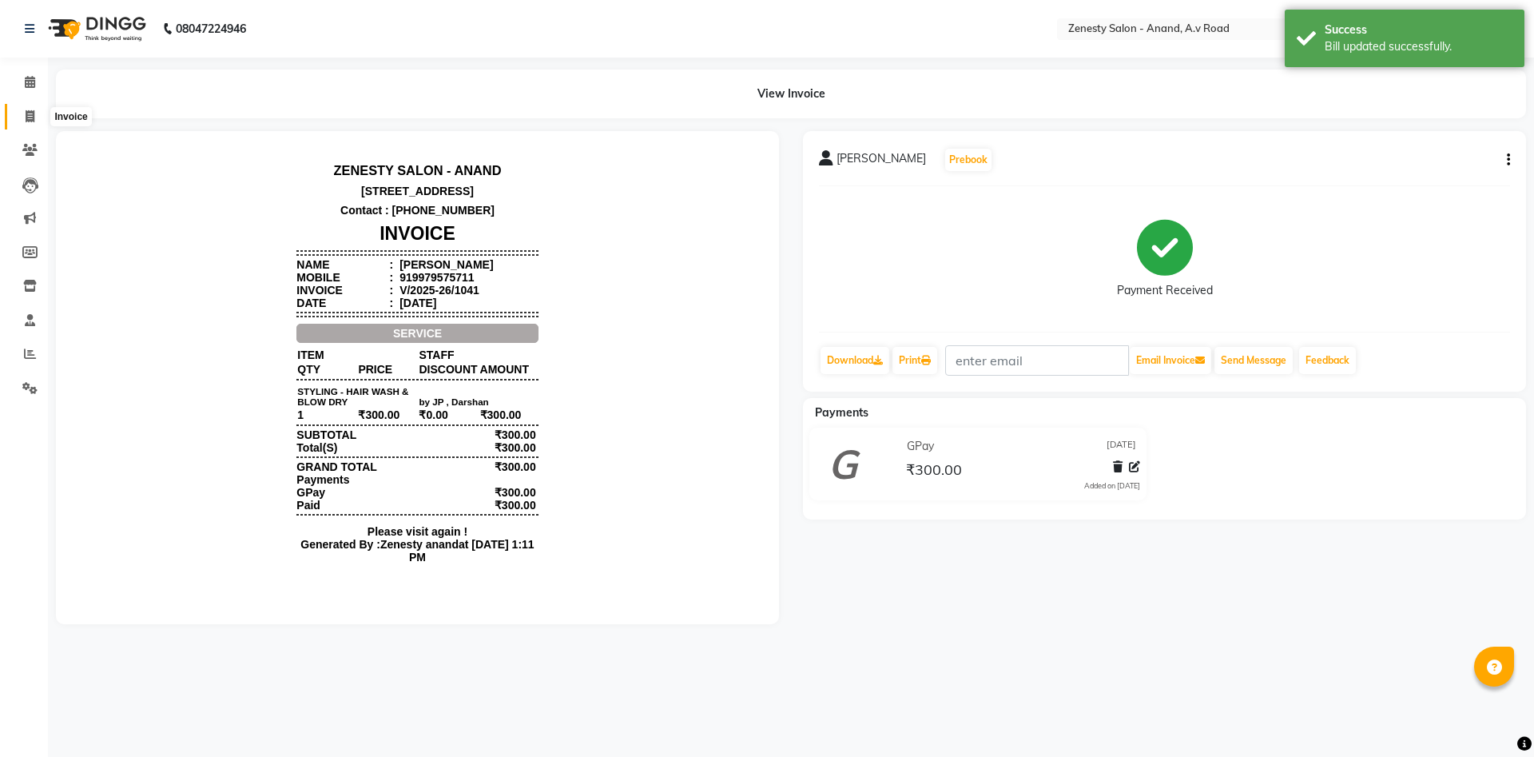
click at [34, 116] on icon at bounding box center [30, 116] width 9 height 12
select select "6693"
select select "service"
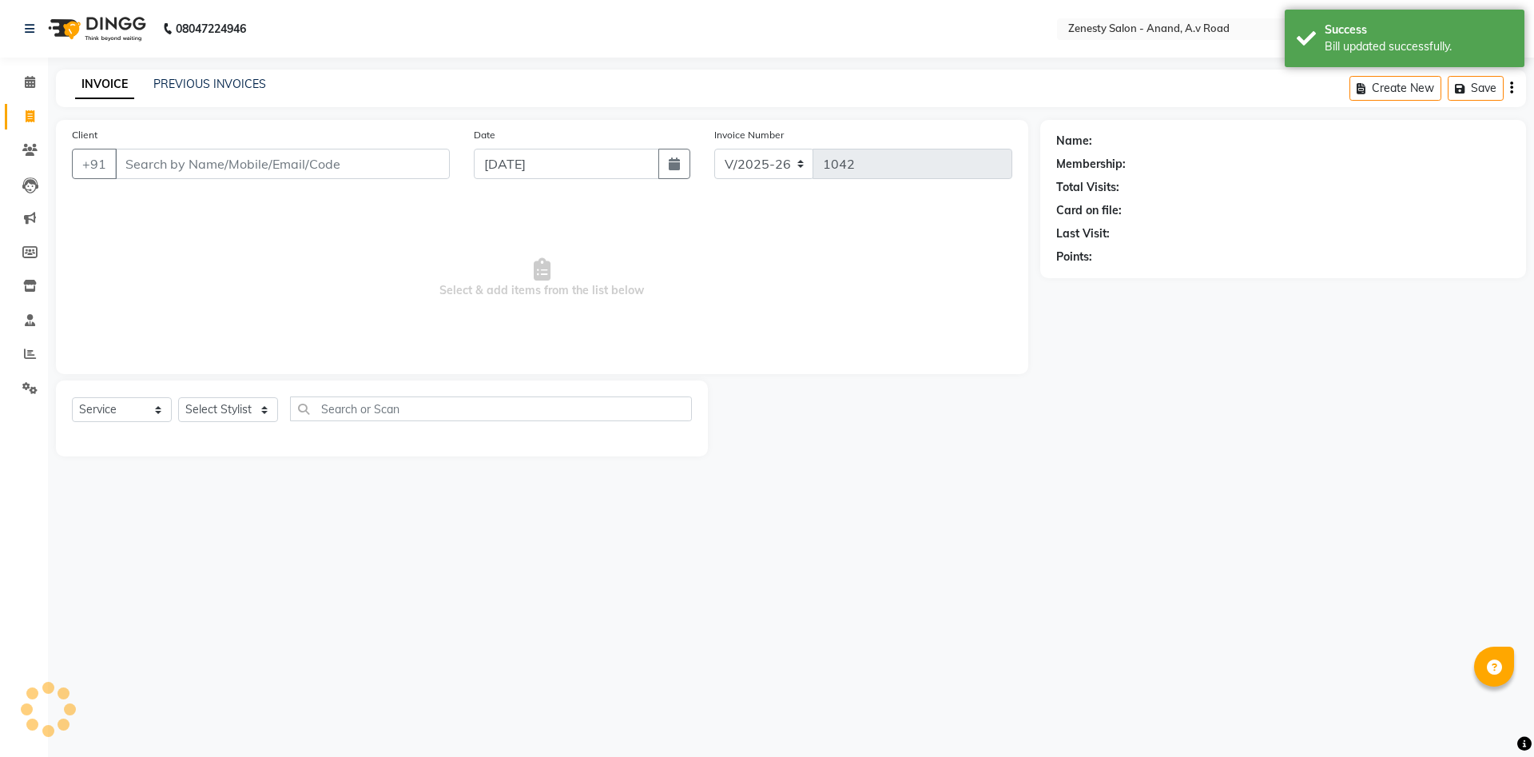
select select "52207"
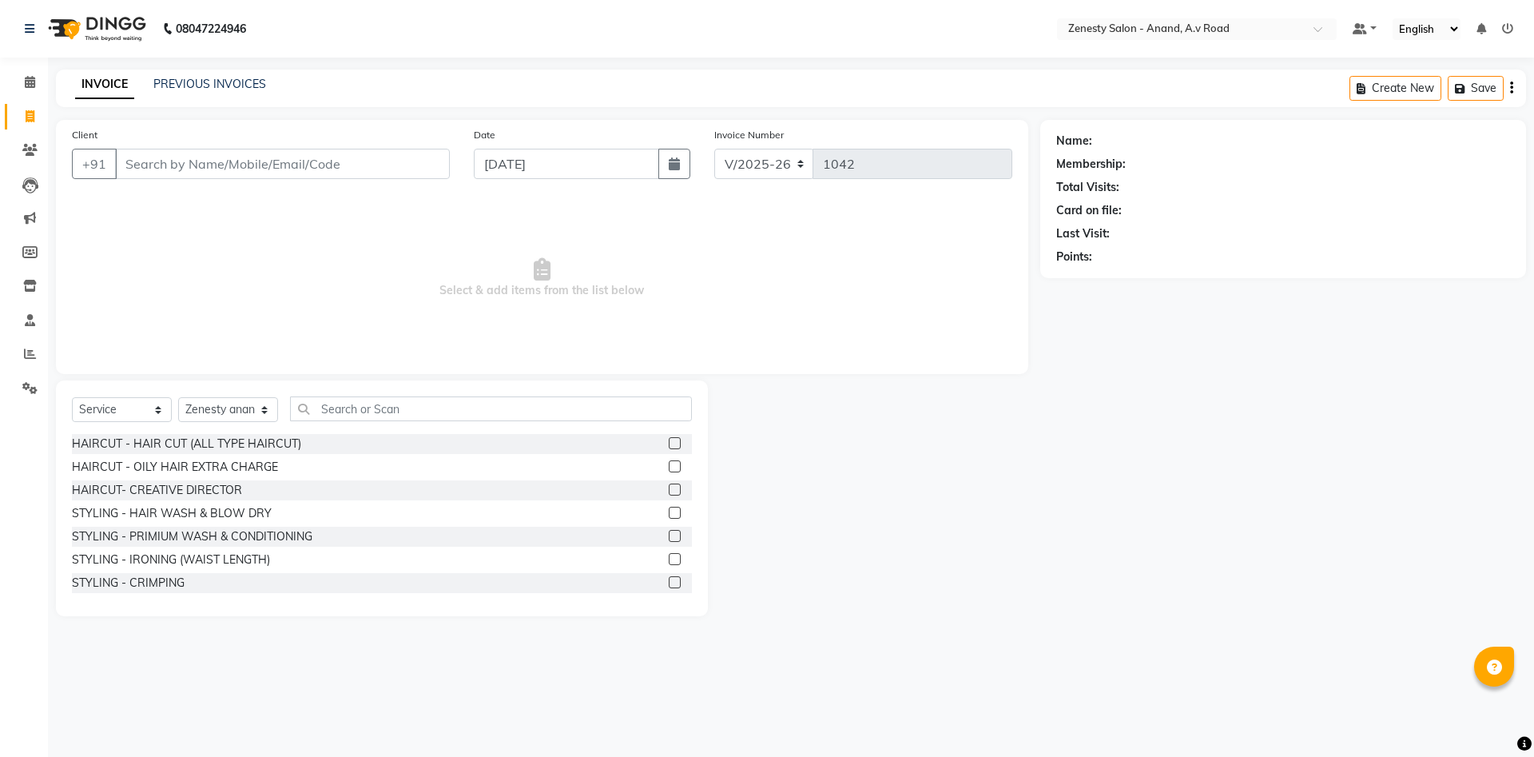
click at [1090, 581] on div "Name: Membership: Total Visits: Card on file: Last Visit: Points:" at bounding box center [1289, 368] width 498 height 496
click at [27, 288] on icon at bounding box center [30, 286] width 14 height 12
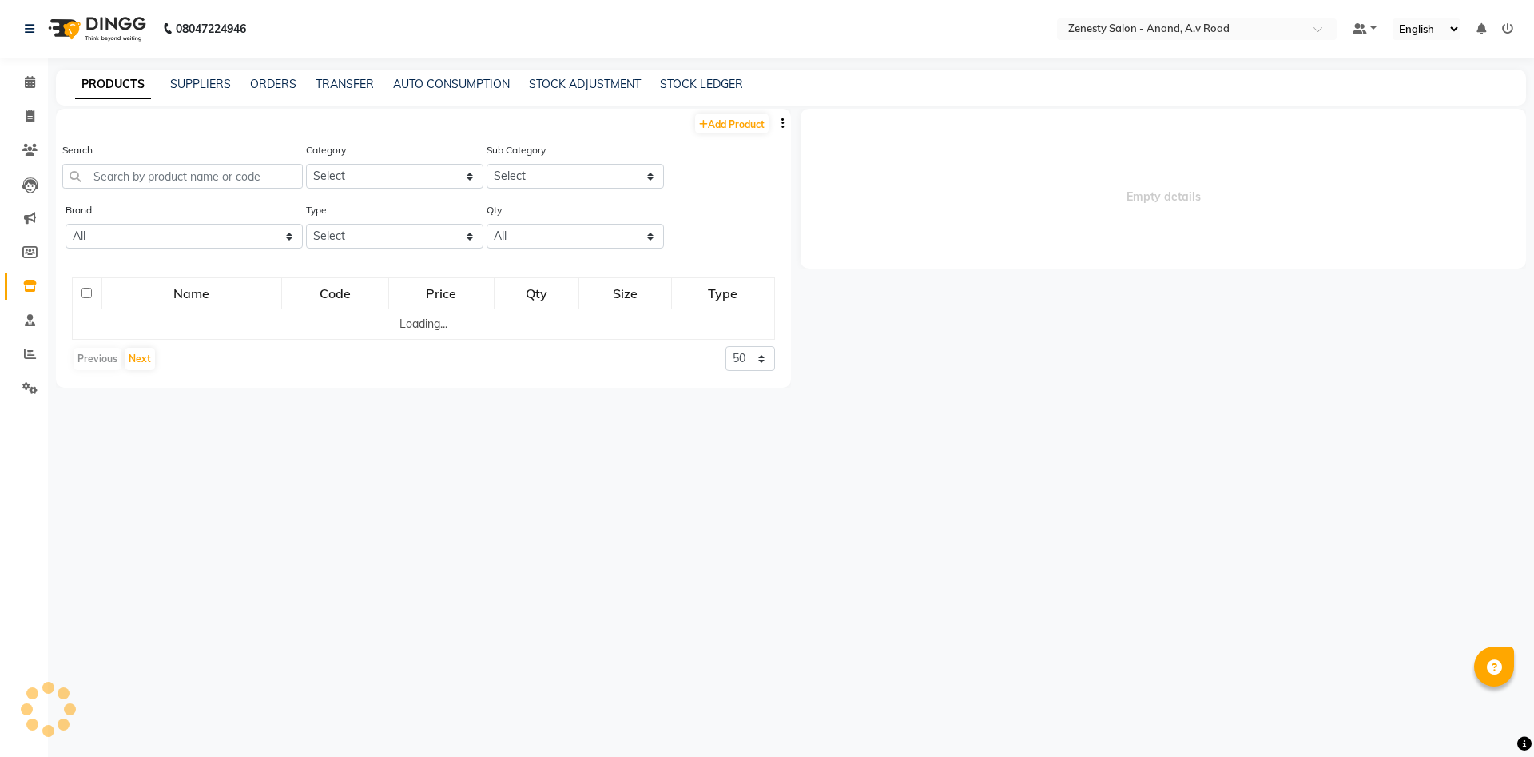
select select
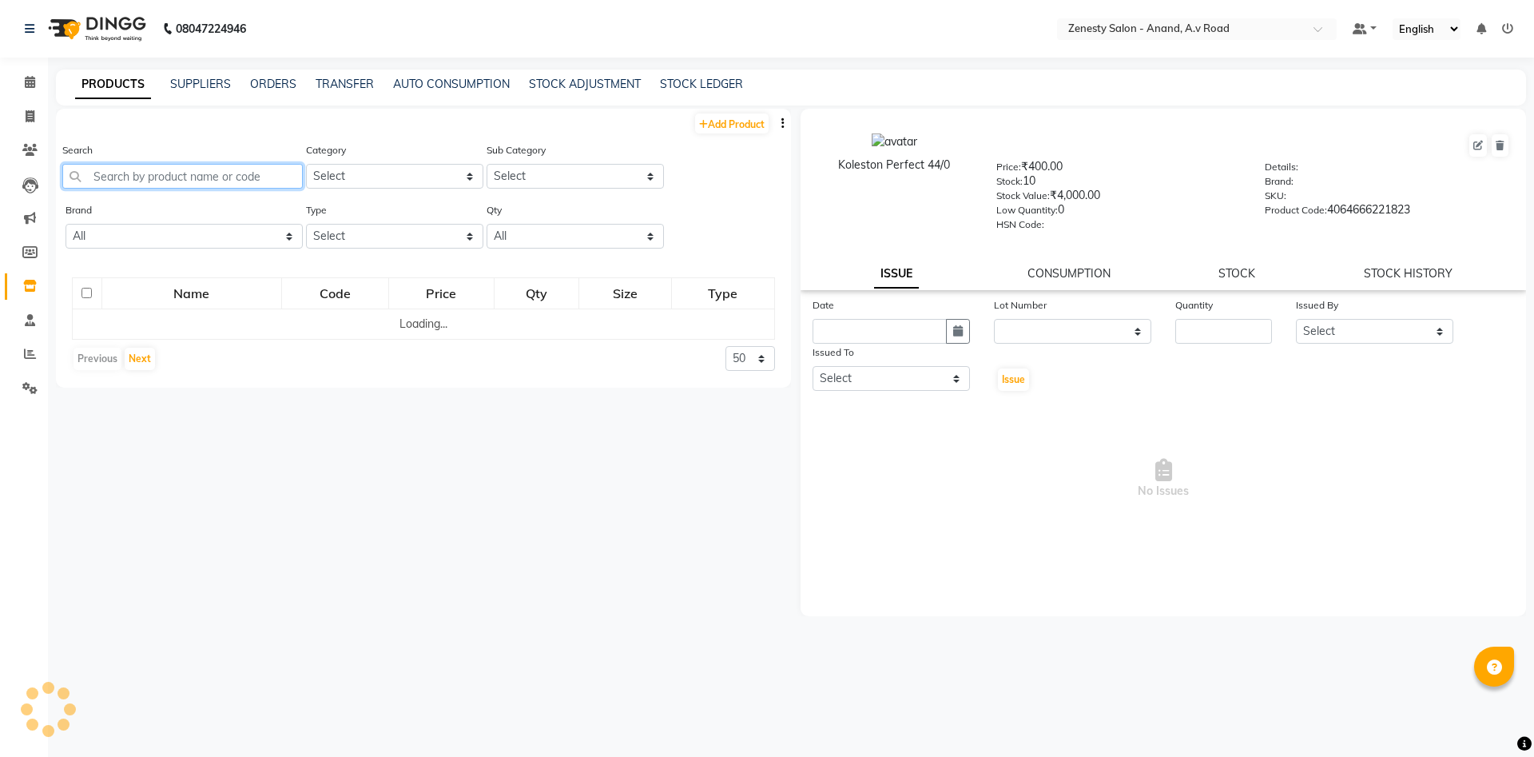
click at [205, 173] on input "text" at bounding box center [182, 176] width 240 height 25
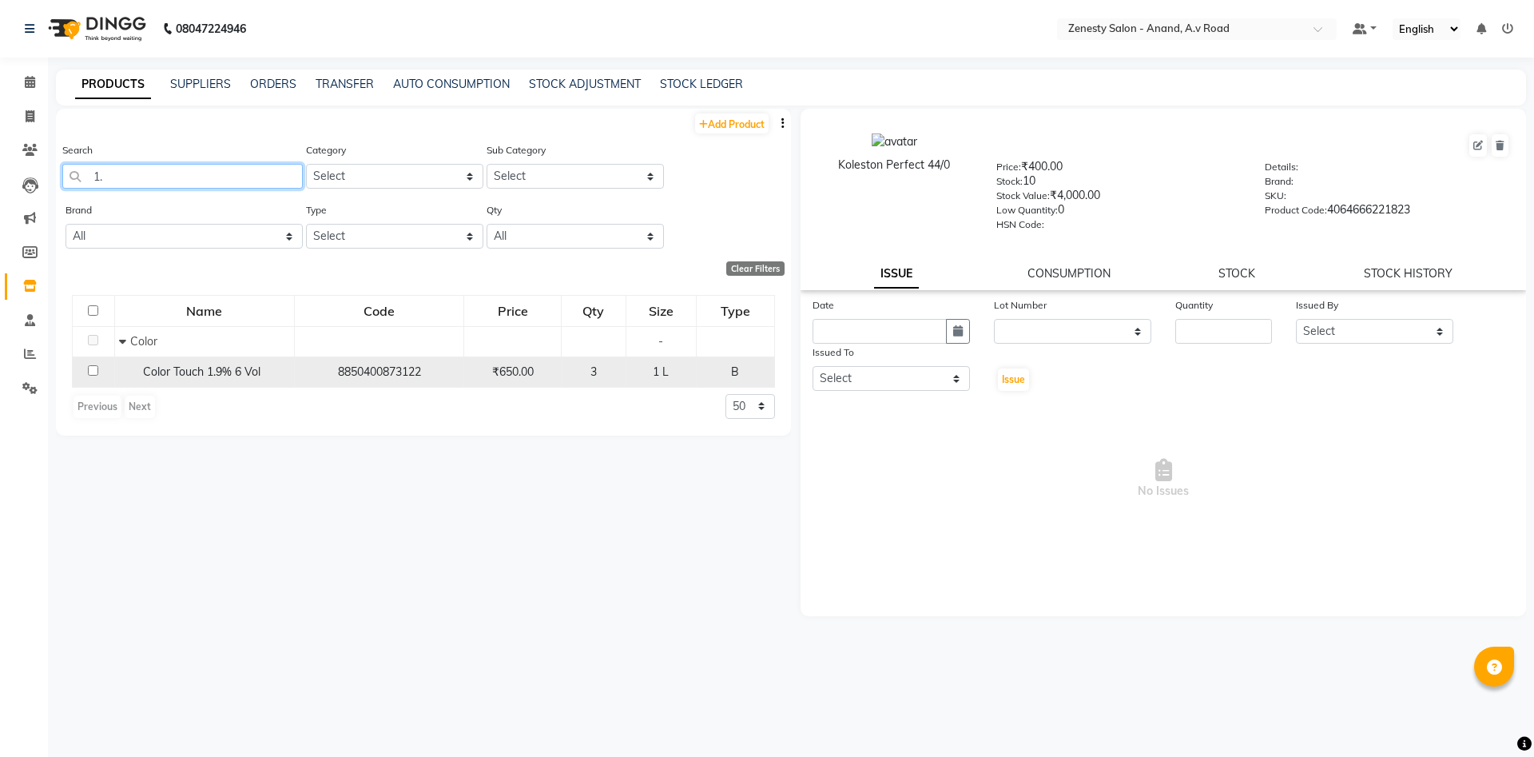
type input "1."
click at [92, 366] on input "checkbox" at bounding box center [93, 370] width 10 height 10
checkbox input "true"
select select
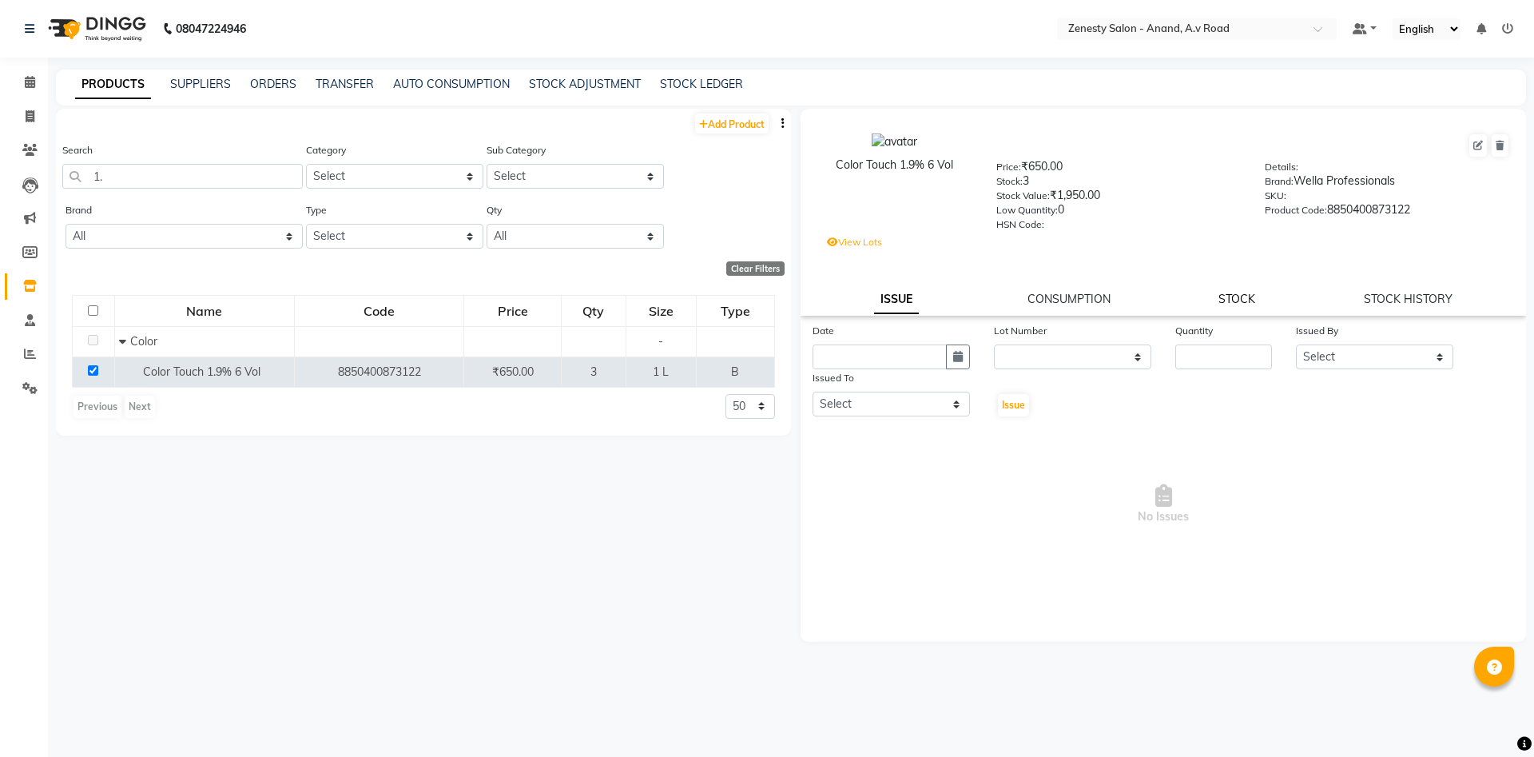
click at [1225, 304] on link "STOCK" at bounding box center [1236, 299] width 37 height 14
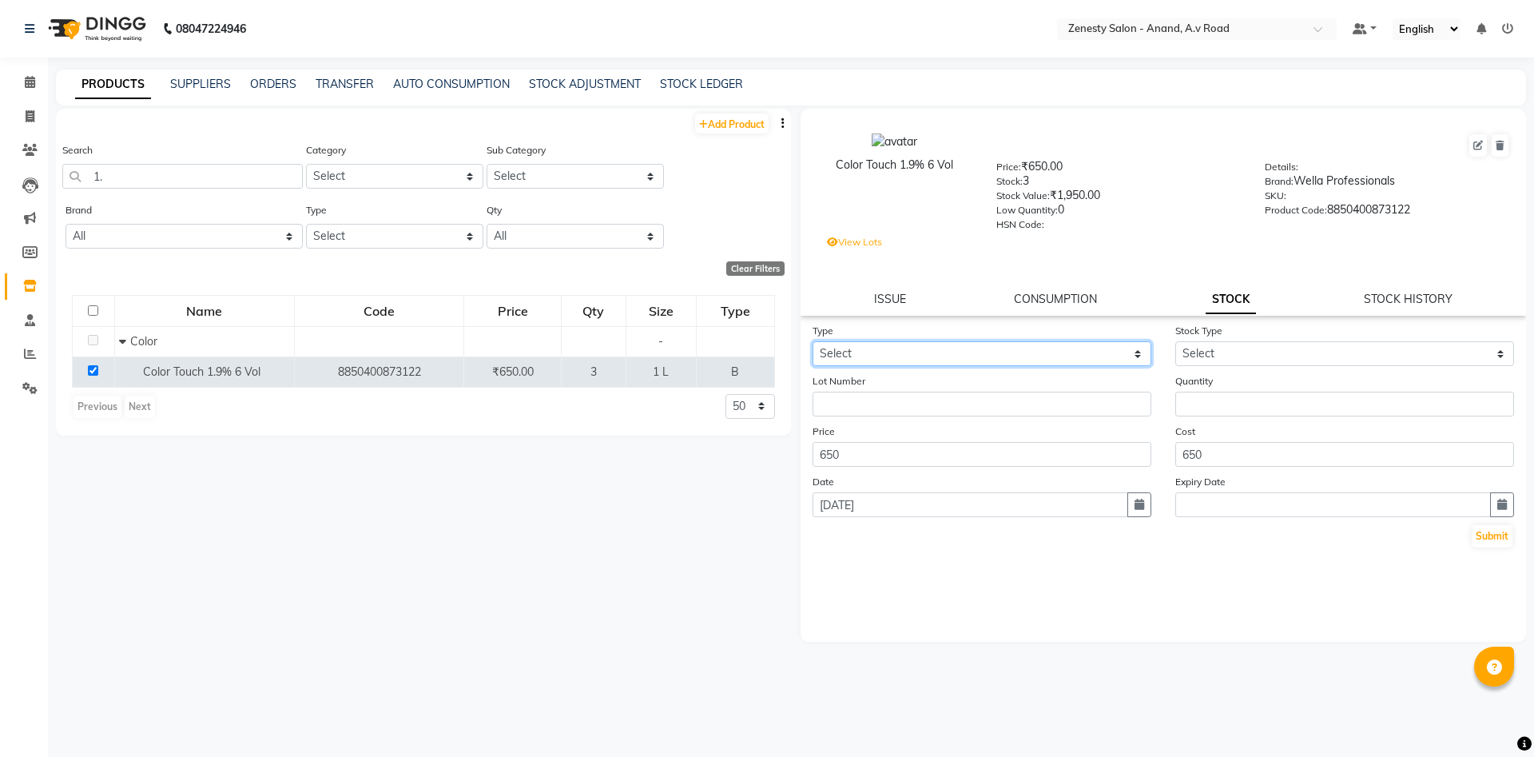
click at [812, 341] on select "Select In Out" at bounding box center [981, 353] width 339 height 25
select select "out"
click option "Out" at bounding box center [0, 0] width 0 height 0
select select
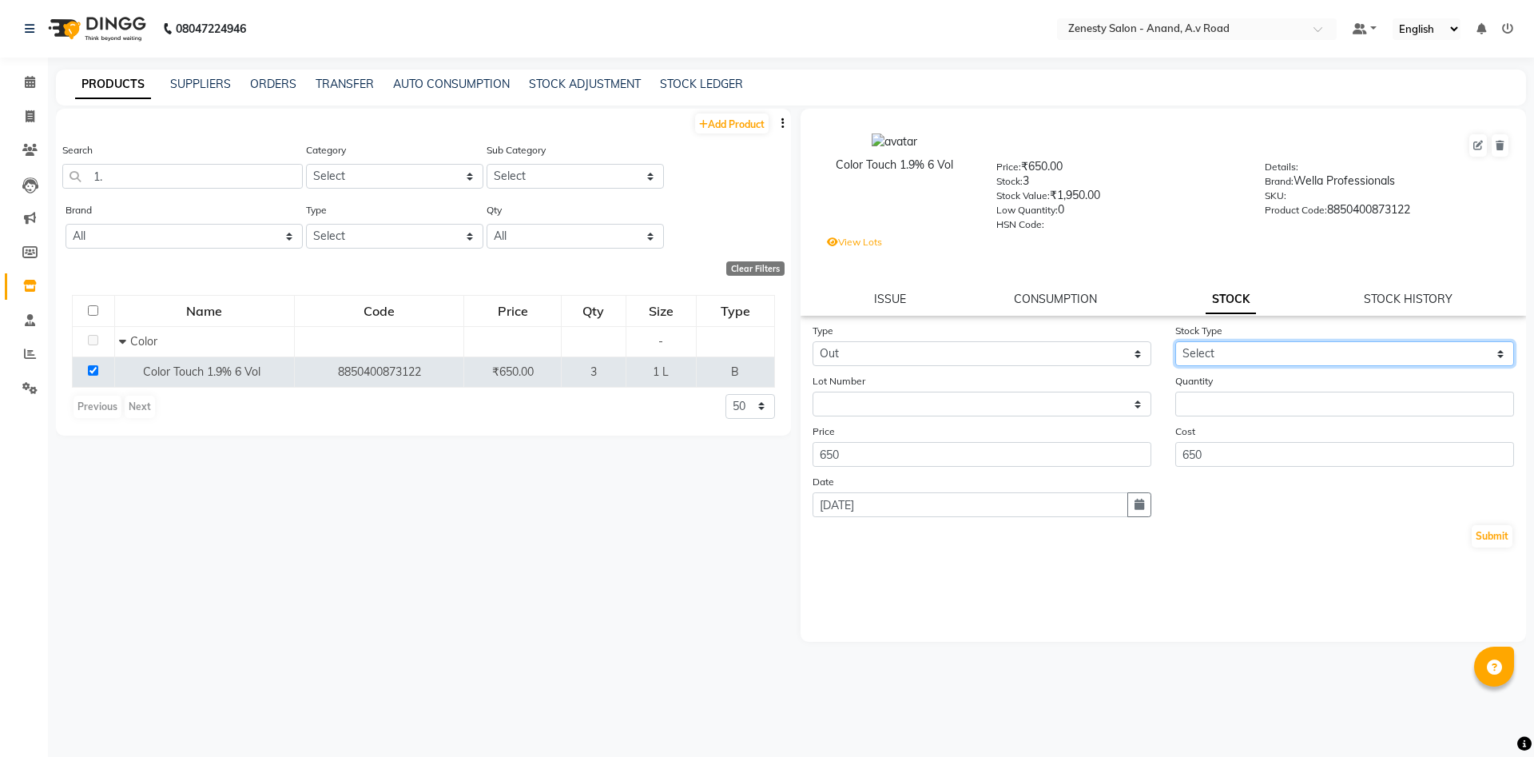
click at [1175, 341] on select "Select Internal Use Damaged Expired Adjustment Return Other" at bounding box center [1344, 353] width 339 height 25
select select "internal use"
click option "Internal Use" at bounding box center [0, 0] width 0 height 0
click at [1220, 410] on input "number" at bounding box center [1344, 403] width 339 height 25
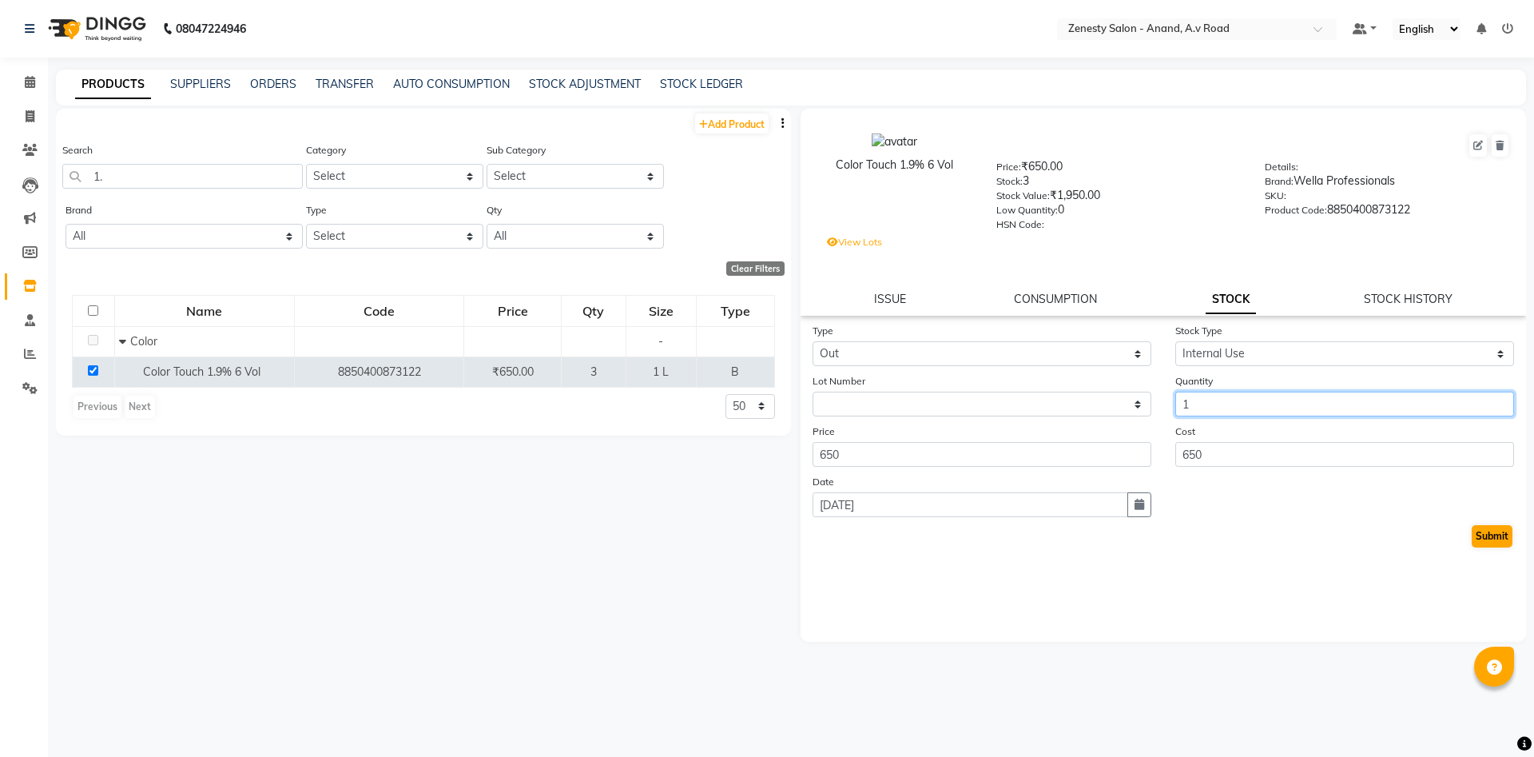
type input "1"
click at [1508, 530] on button "Submit" at bounding box center [1491, 536] width 41 height 22
select select
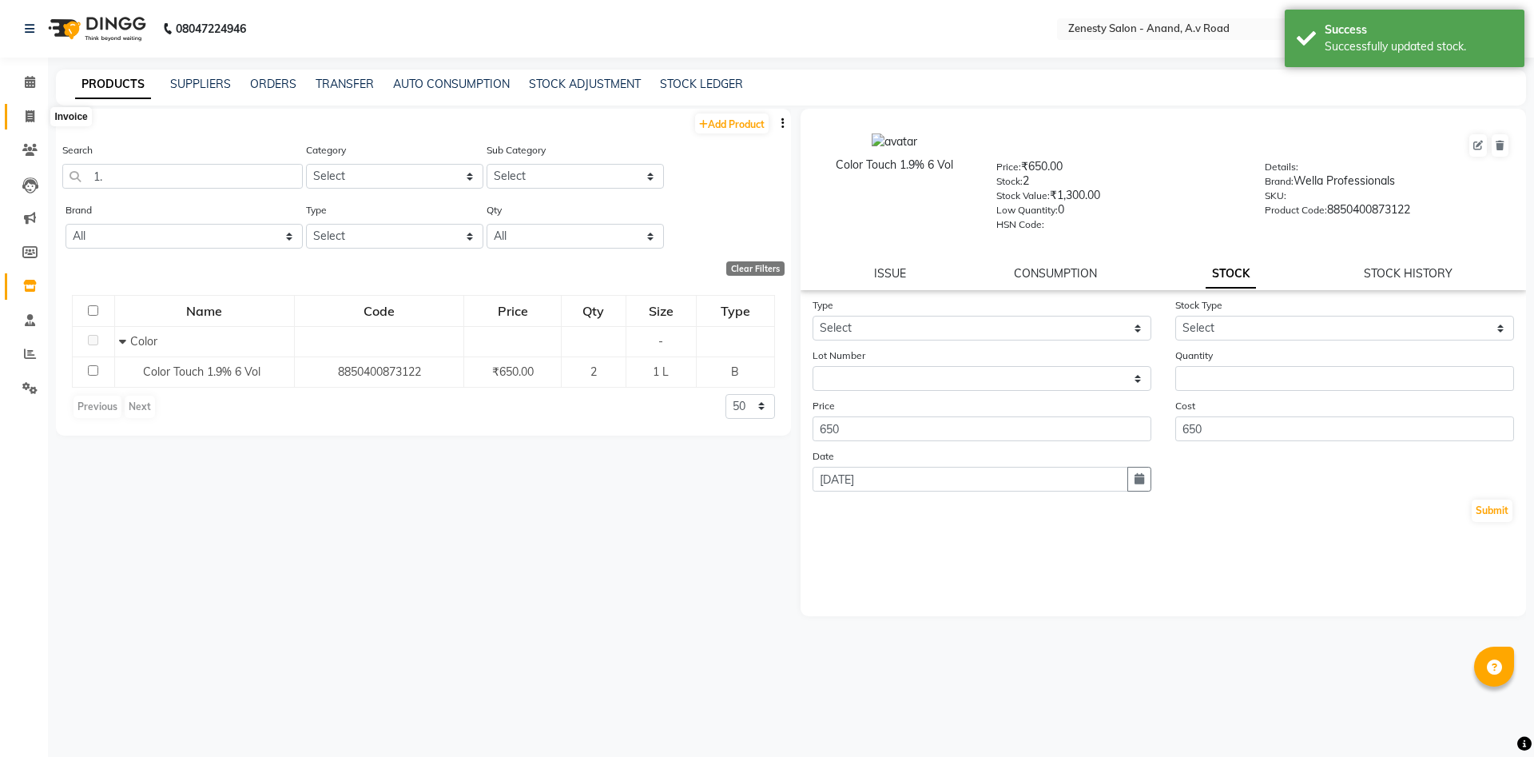
click at [34, 115] on span at bounding box center [30, 117] width 28 height 18
select select "6693"
select select "service"
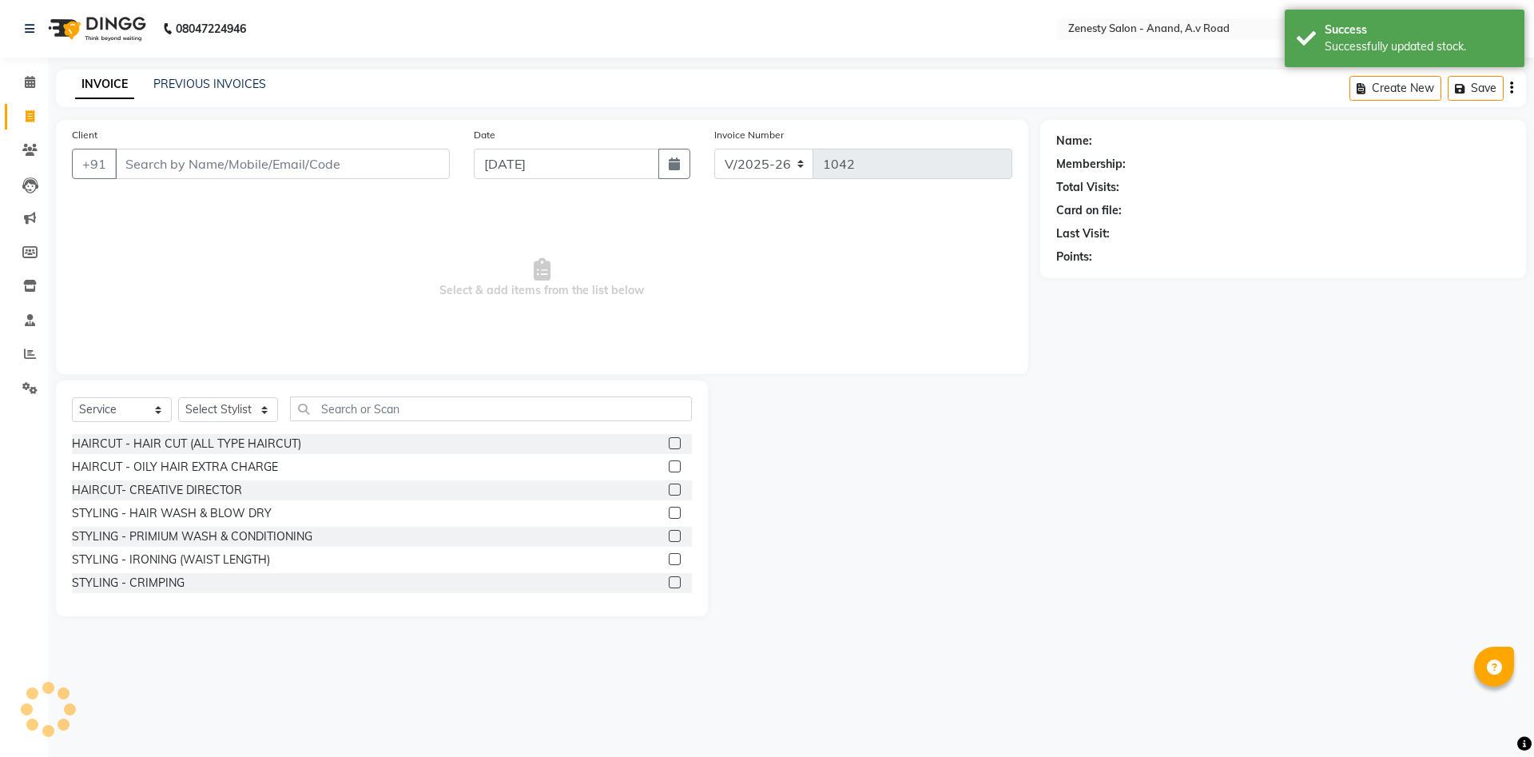
select select "52207"
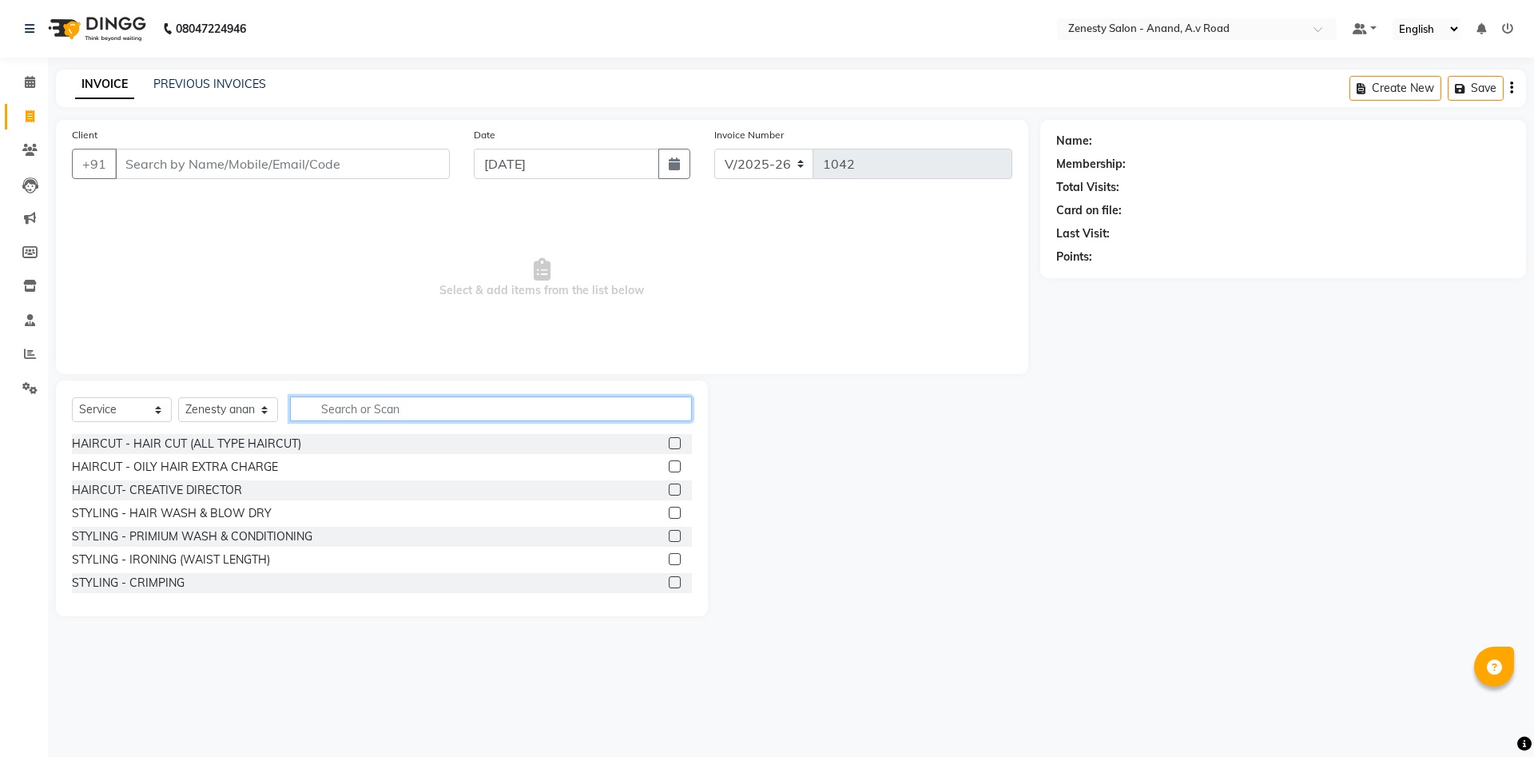
click at [344, 414] on input "text" at bounding box center [491, 408] width 402 height 25
type input "waxing"
click at [669, 444] on label at bounding box center [675, 443] width 12 height 12
click at [669, 444] on input "checkbox" at bounding box center [674, 444] width 10 height 10
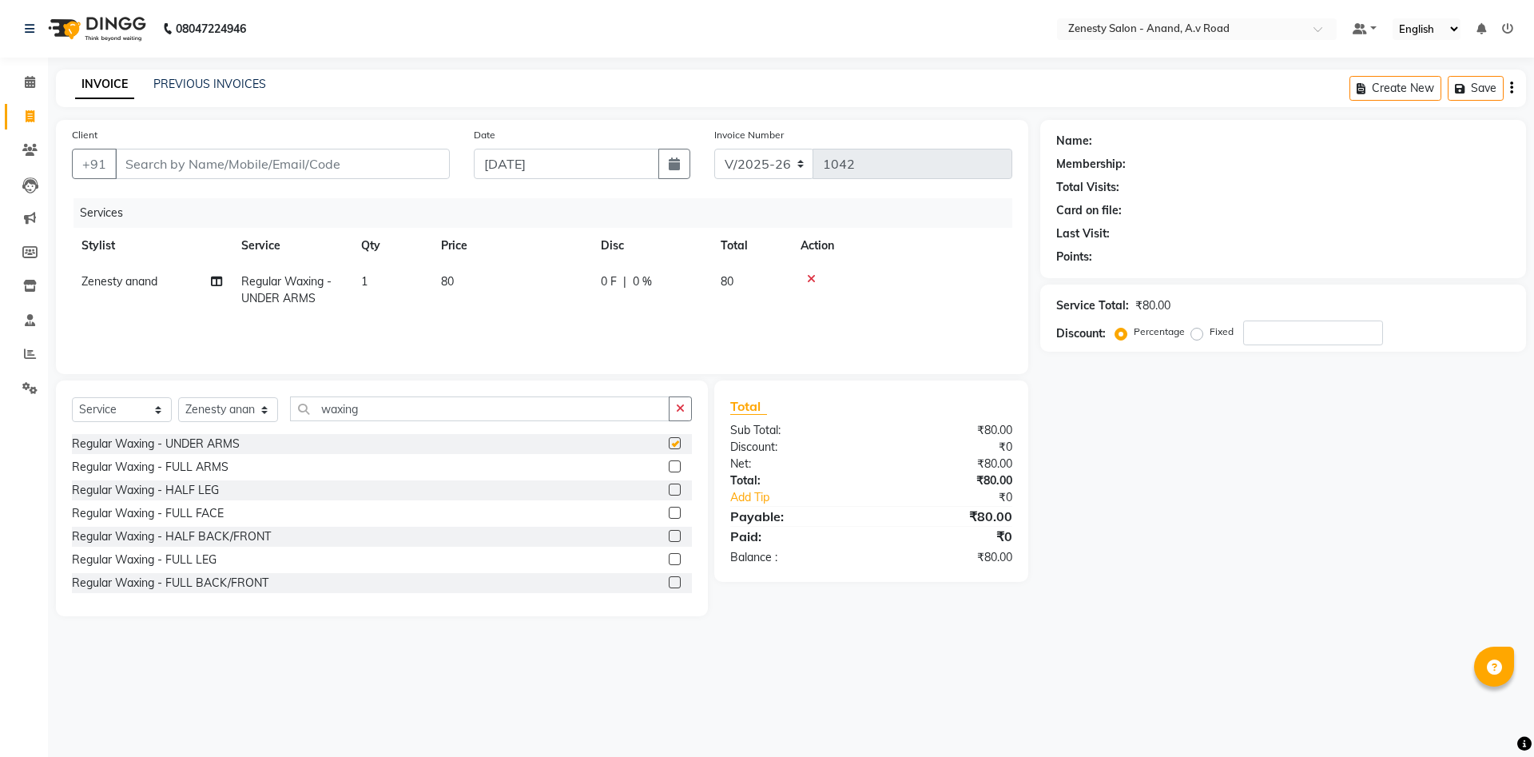
checkbox input "false"
click at [677, 467] on label at bounding box center [675, 466] width 12 height 12
click at [677, 467] on input "checkbox" at bounding box center [674, 467] width 10 height 10
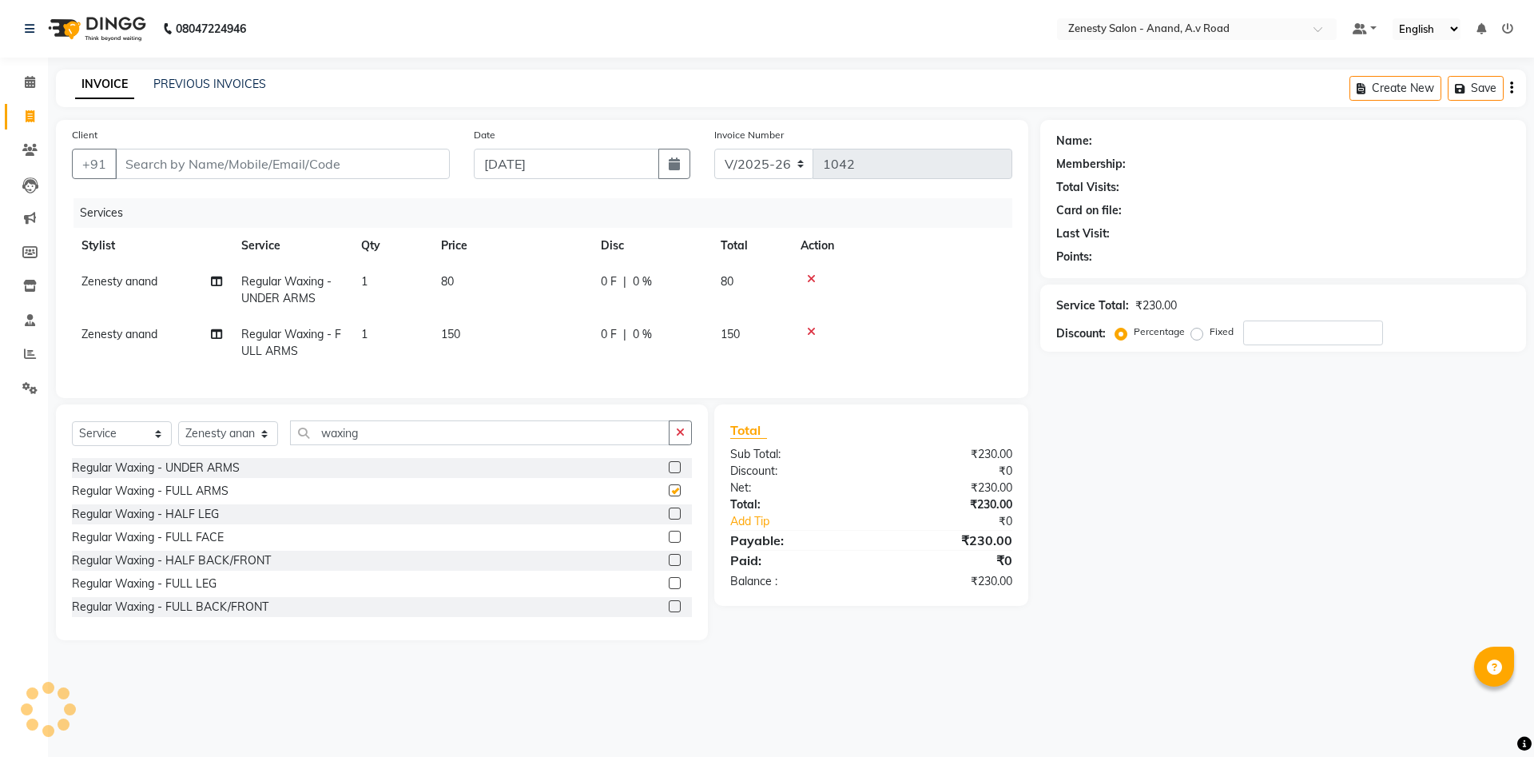
checkbox input "false"
click at [670, 508] on label at bounding box center [675, 513] width 12 height 12
click at [670, 509] on input "checkbox" at bounding box center [674, 514] width 10 height 10
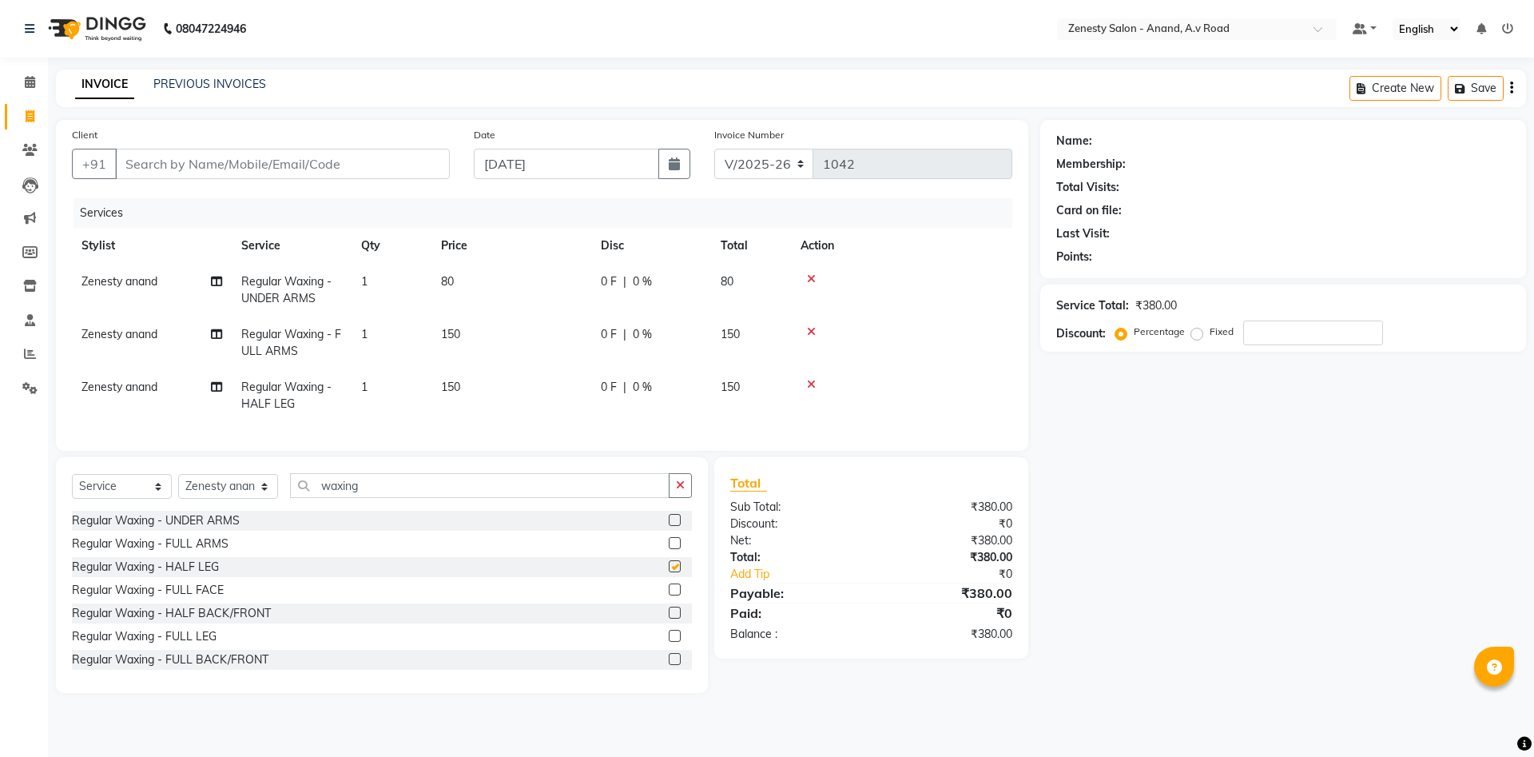
checkbox input "false"
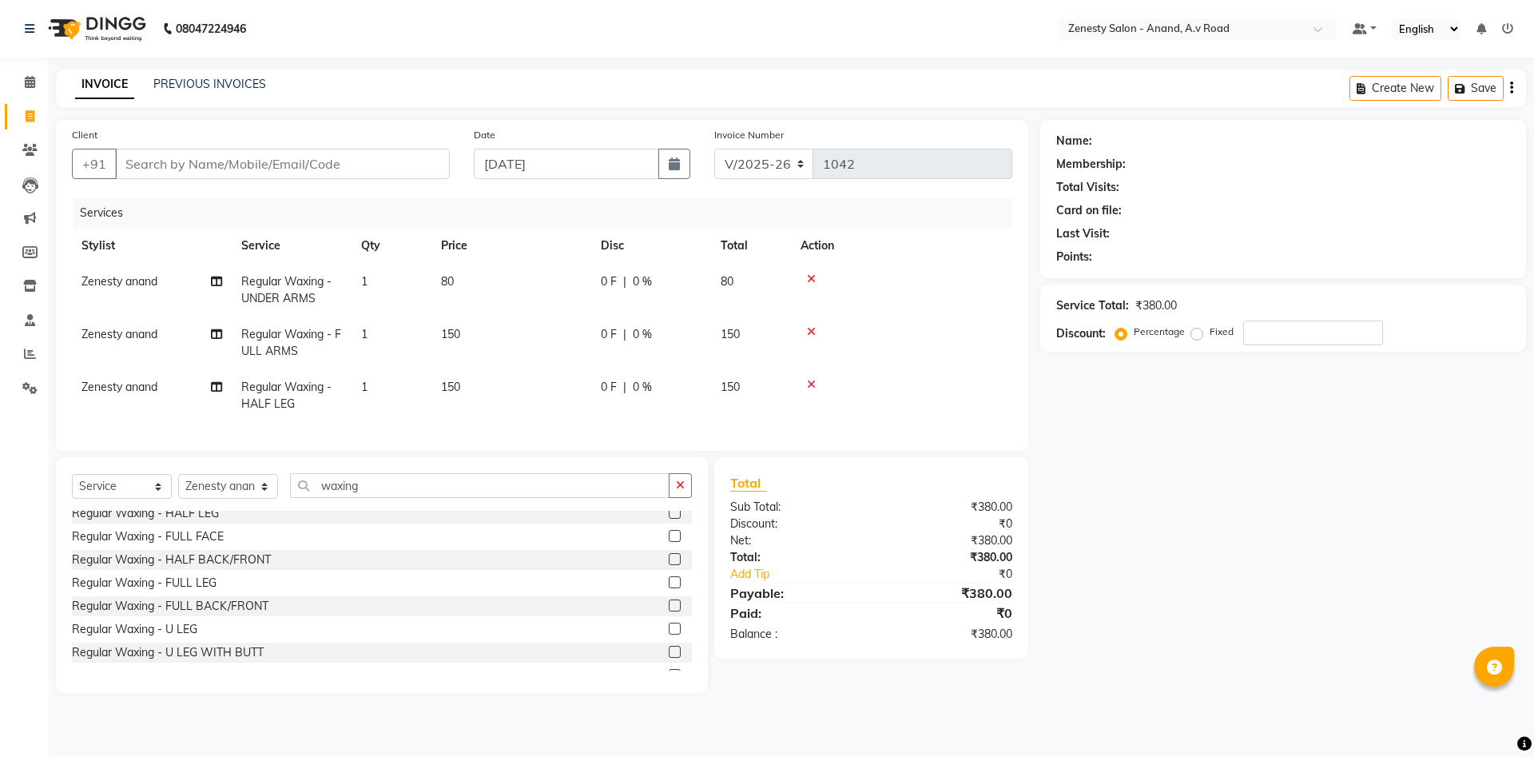
scroll to position [86, 0]
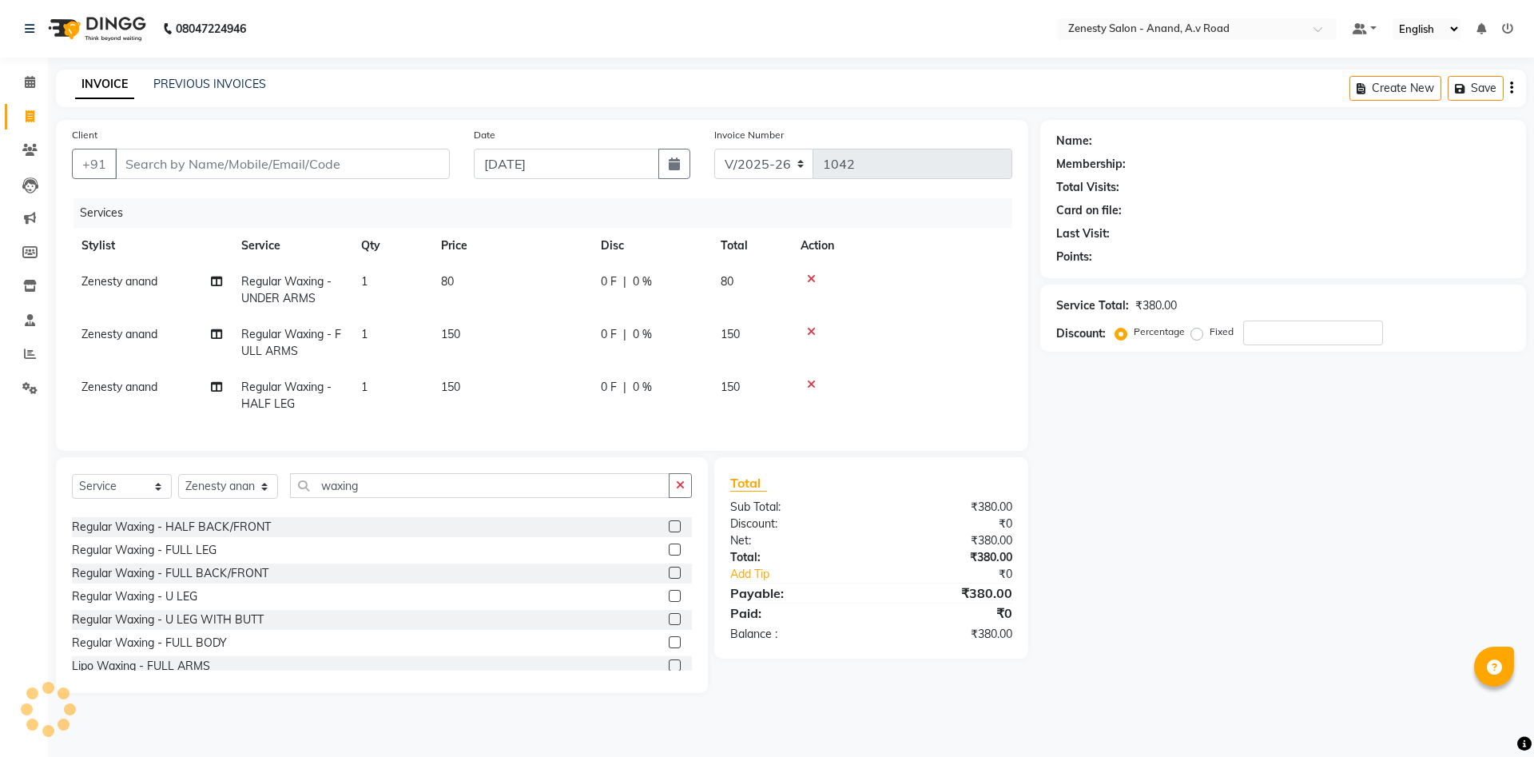
click at [670, 570] on label at bounding box center [675, 572] width 12 height 12
click at [670, 570] on input "checkbox" at bounding box center [674, 573] width 10 height 10
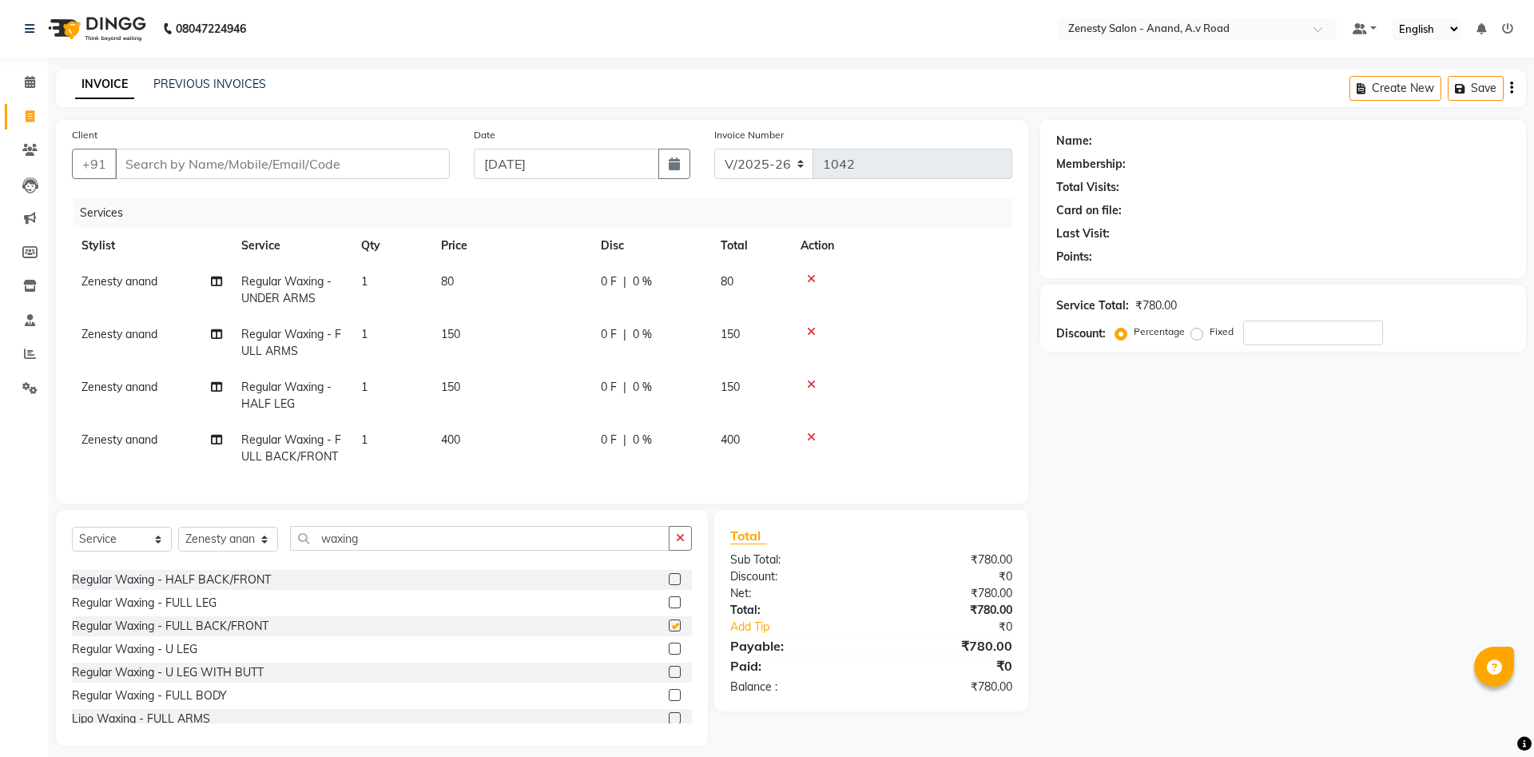
checkbox input "false"
click at [470, 550] on input "waxing" at bounding box center [479, 538] width 379 height 25
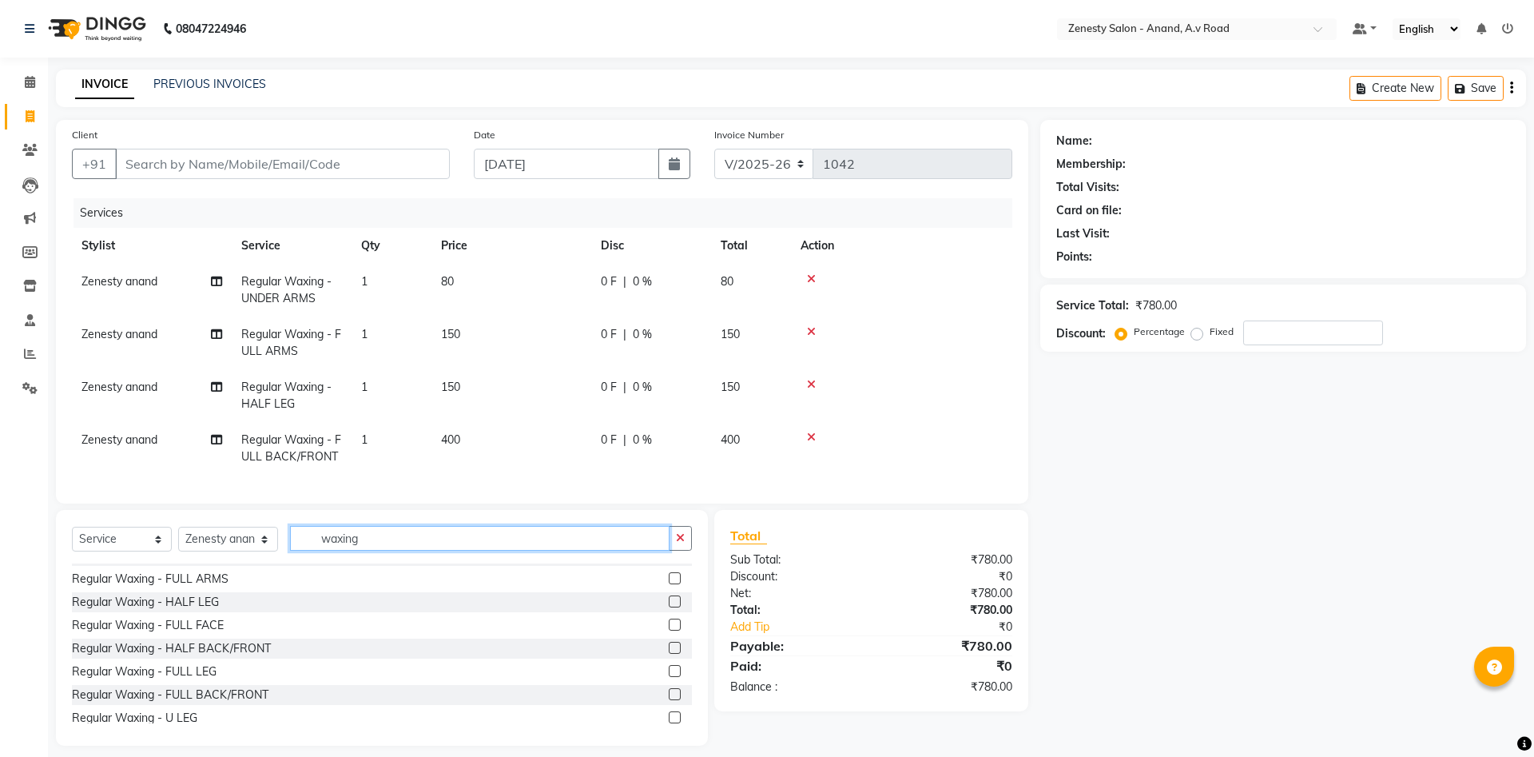
scroll to position [0, 0]
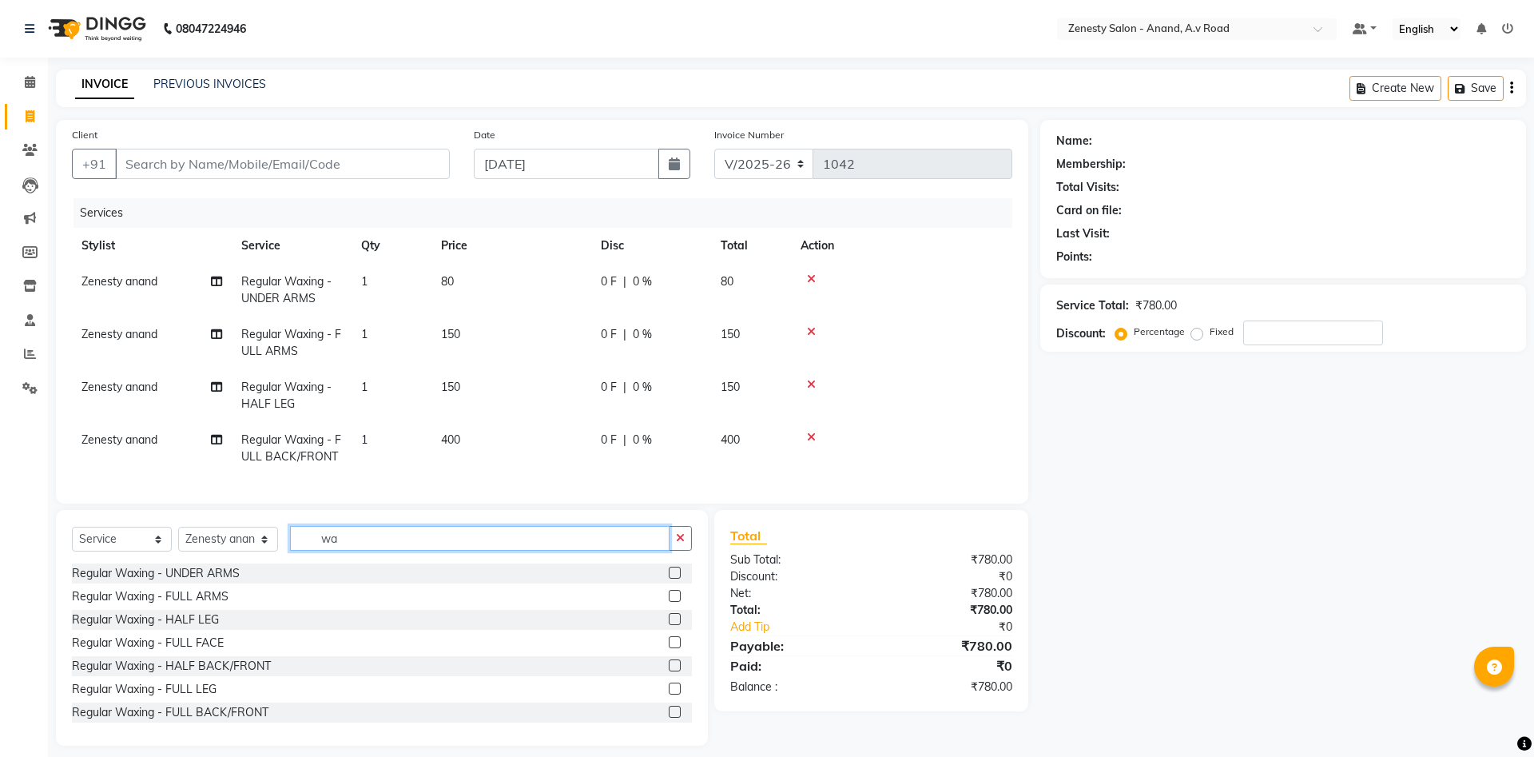
type input "w"
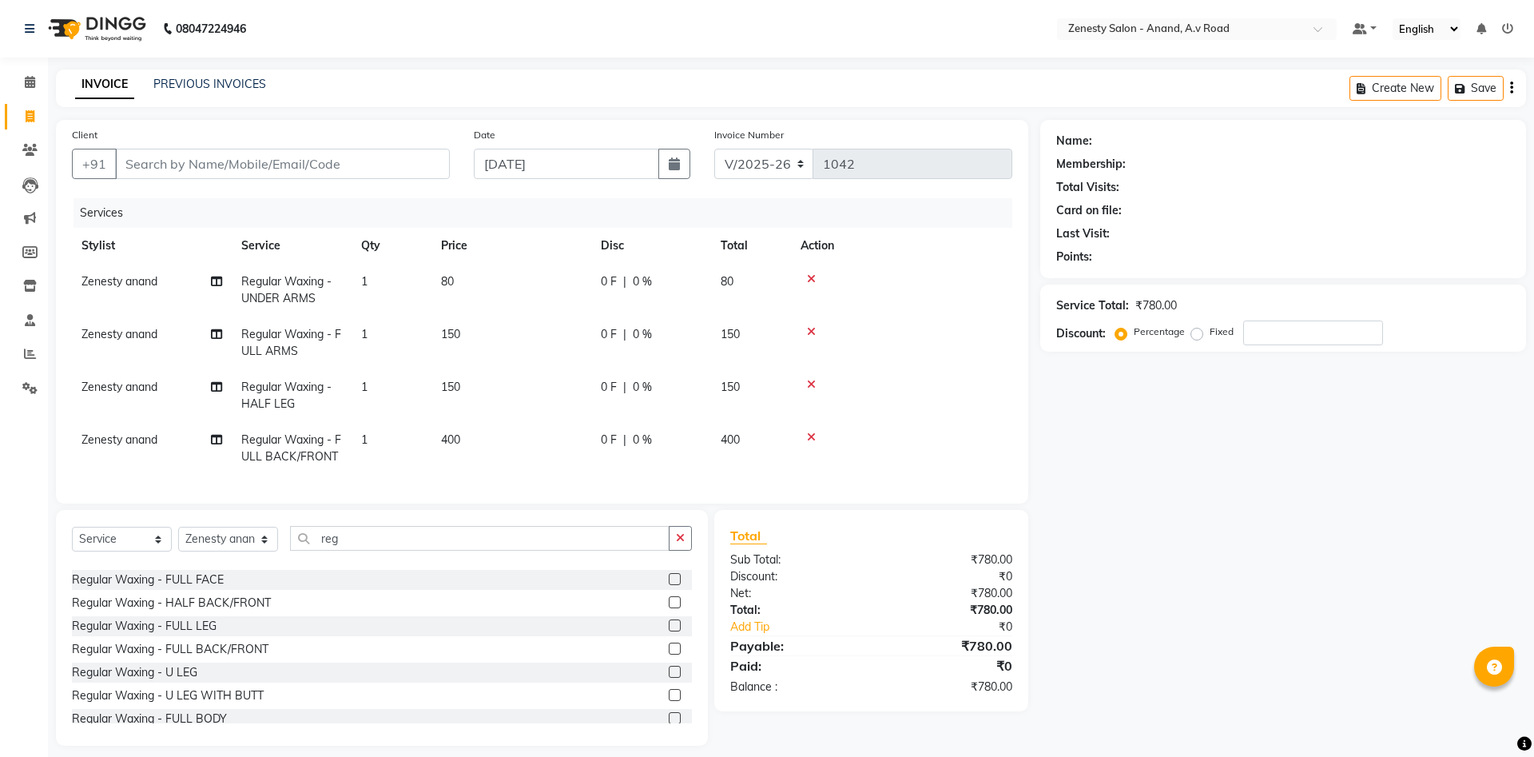
click at [1138, 558] on div "Name: Membership: Total Visits: Card on file: Last Visit: Points: Service Total…" at bounding box center [1289, 432] width 498 height 625
click at [1185, 548] on div "Name: Membership: Total Visits: Card on file: Last Visit: Points: Service Total…" at bounding box center [1289, 432] width 498 height 625
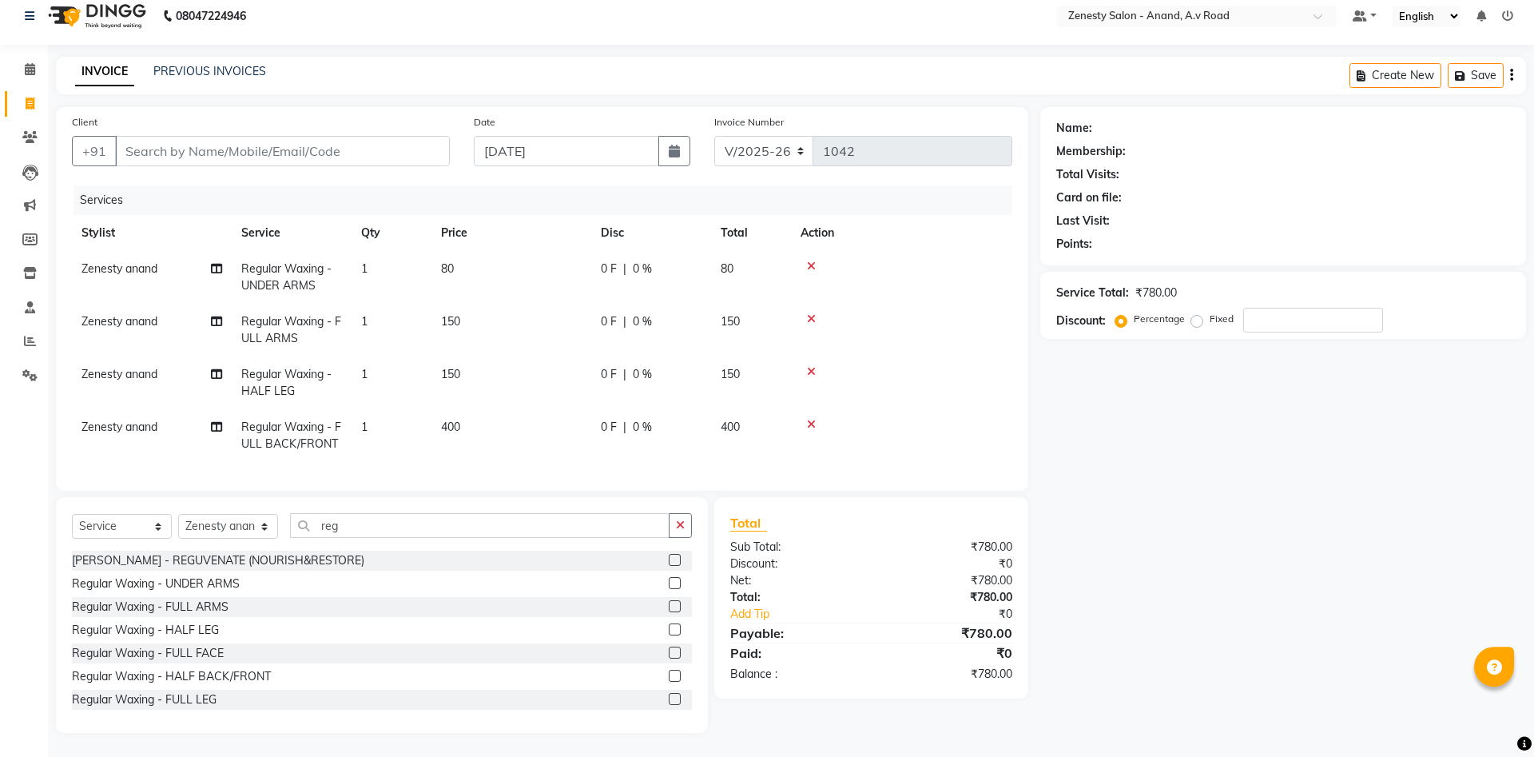
scroll to position [30, 0]
drag, startPoint x: 411, startPoint y: 517, endPoint x: 403, endPoint y: 518, distance: 8.0
click at [403, 518] on input "reg" at bounding box center [479, 525] width 379 height 25
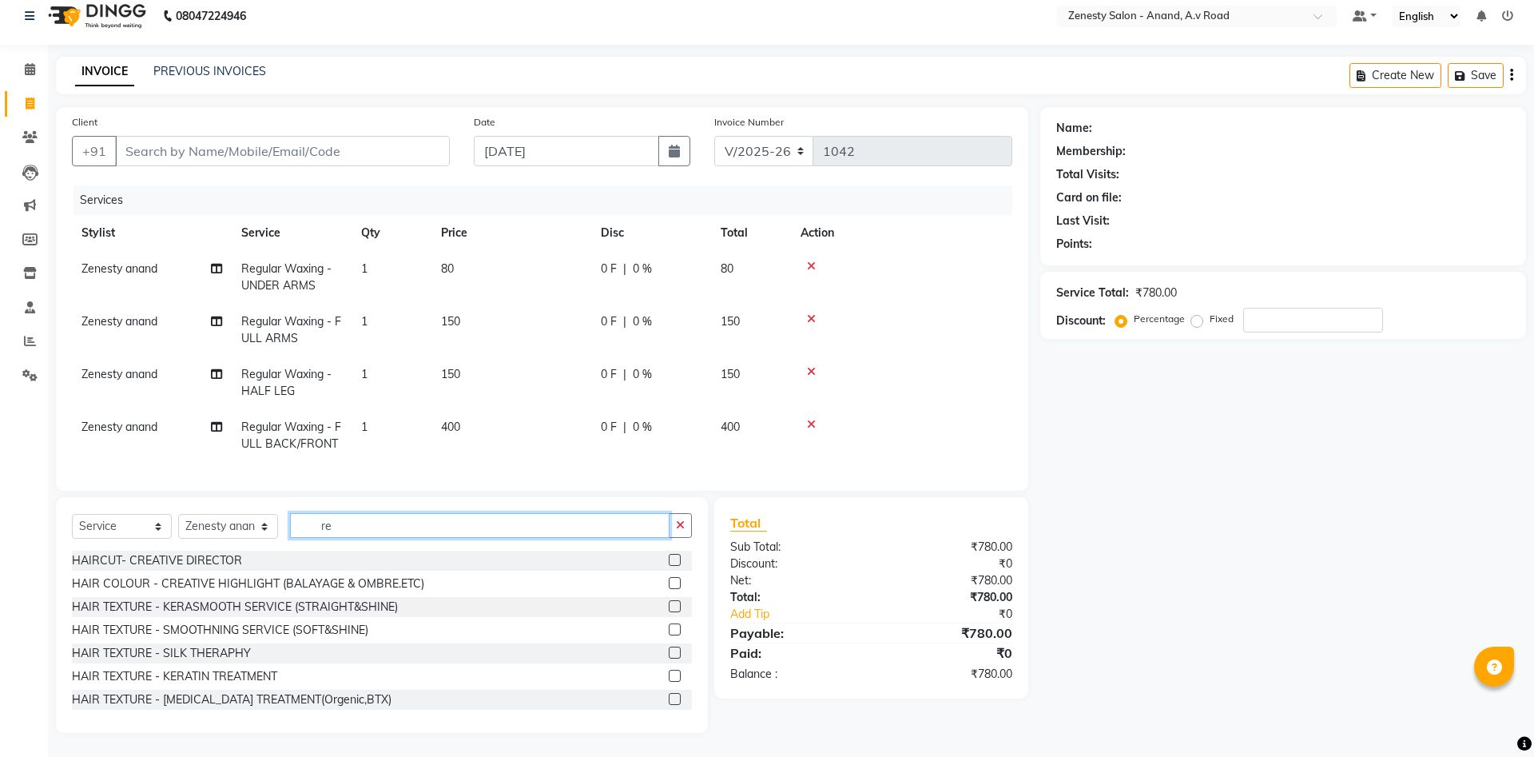
type input "r"
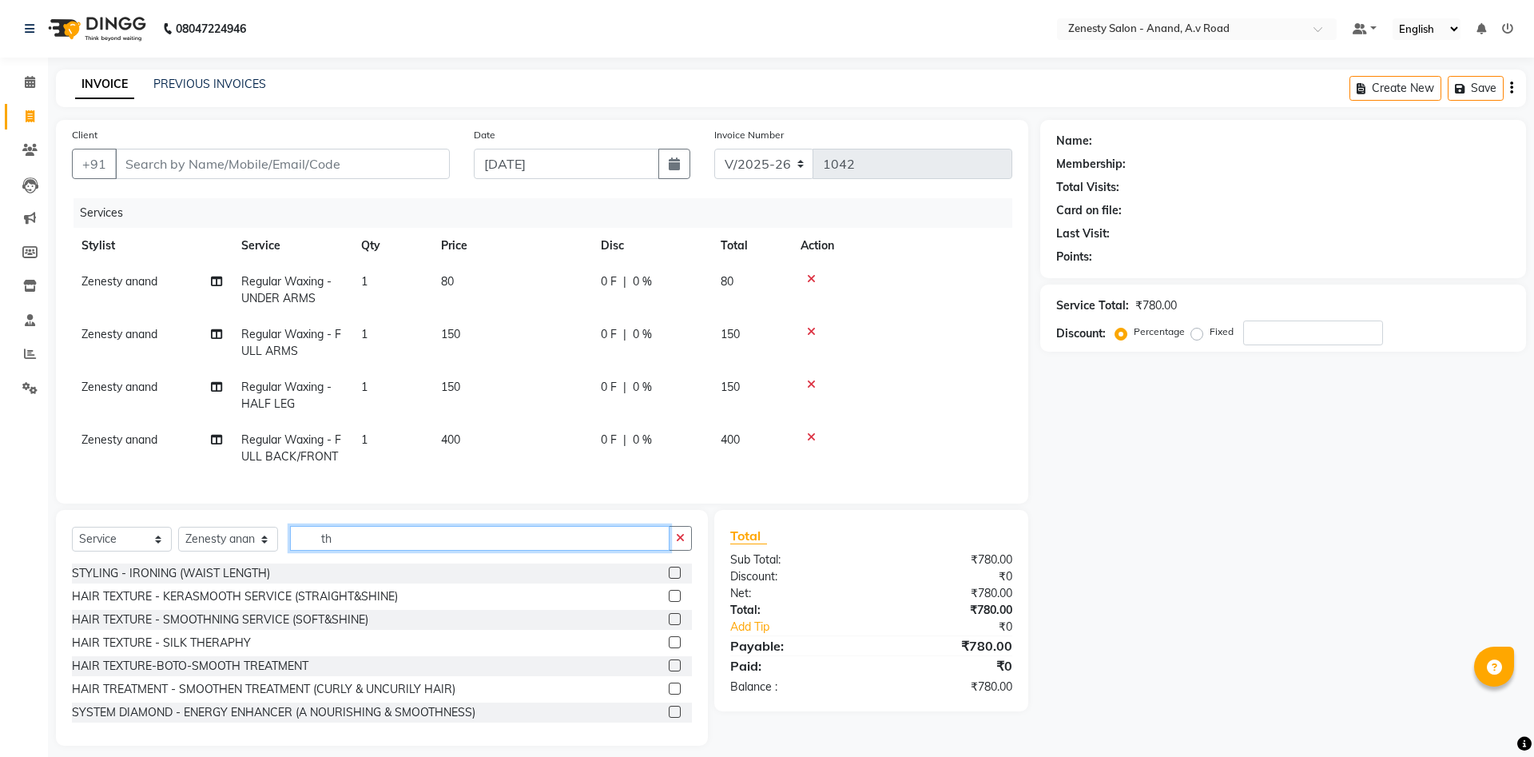
type input "t"
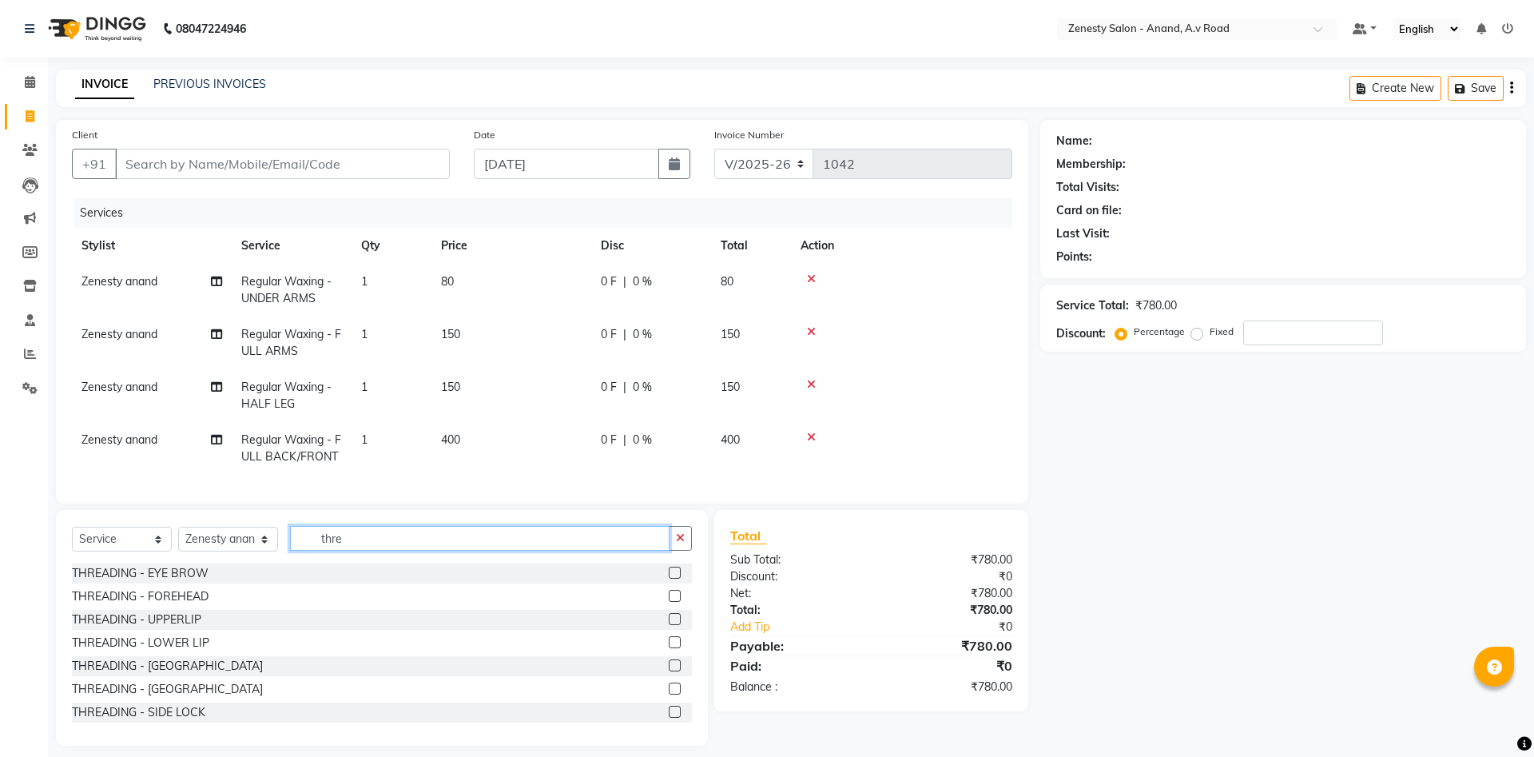
type input "thre"
click at [677, 578] on label at bounding box center [675, 572] width 12 height 12
click at [677, 578] on input "checkbox" at bounding box center [674, 573] width 10 height 10
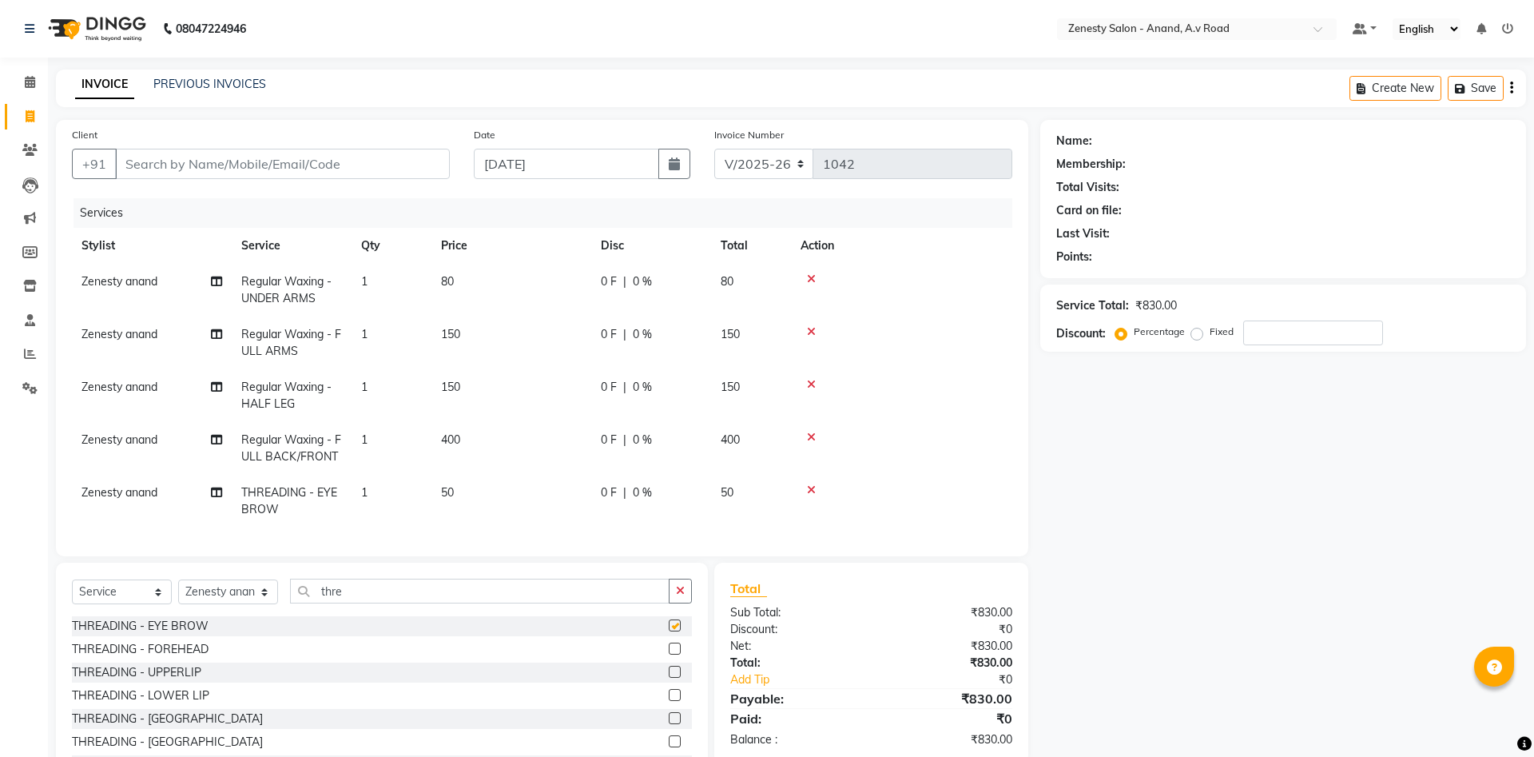
checkbox input "false"
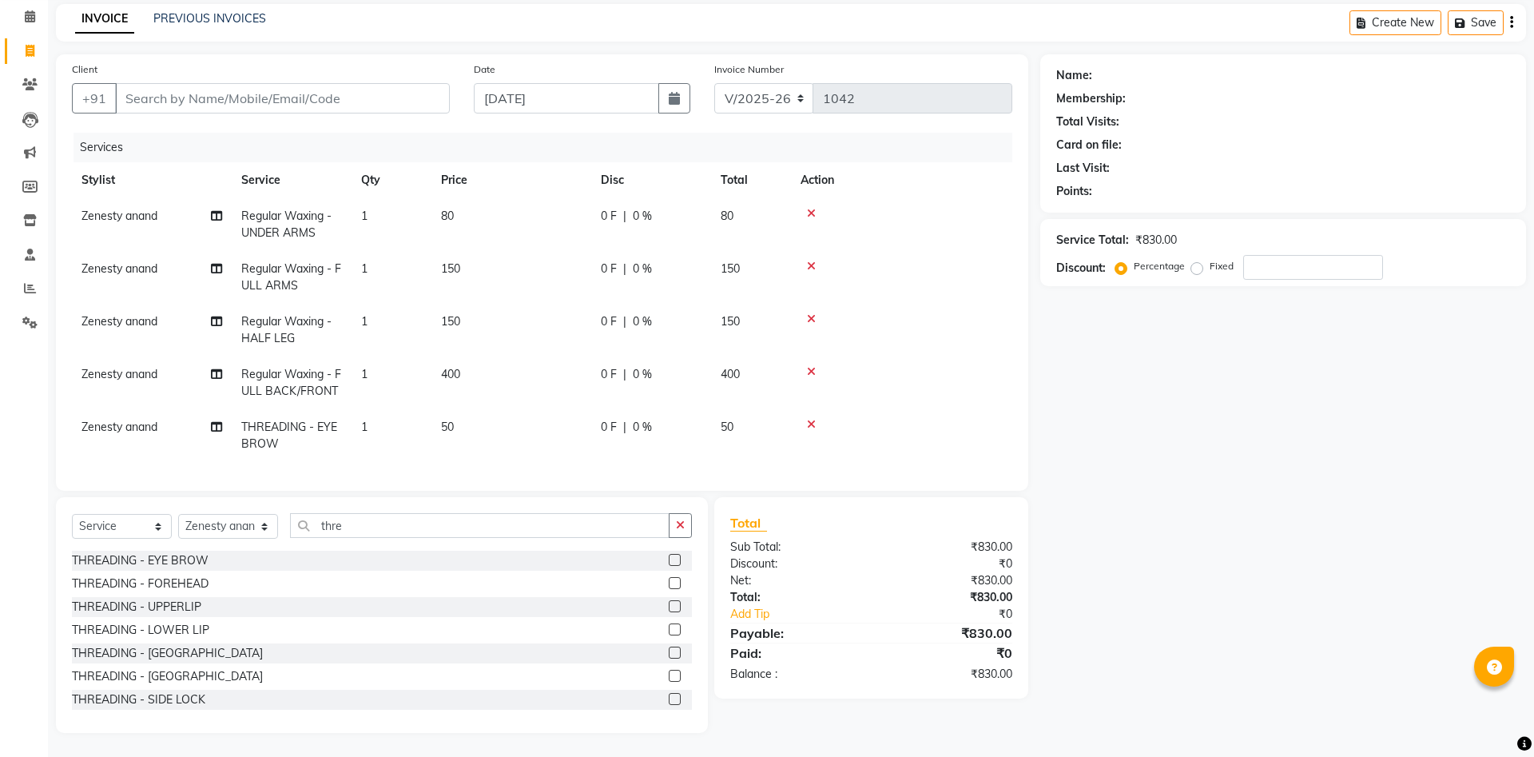
click at [668, 606] on div "THREADING - UPPERLIP" at bounding box center [382, 607] width 620 height 20
click at [672, 614] on div at bounding box center [674, 608] width 10 height 17
click at [681, 521] on icon "button" at bounding box center [680, 524] width 9 height 11
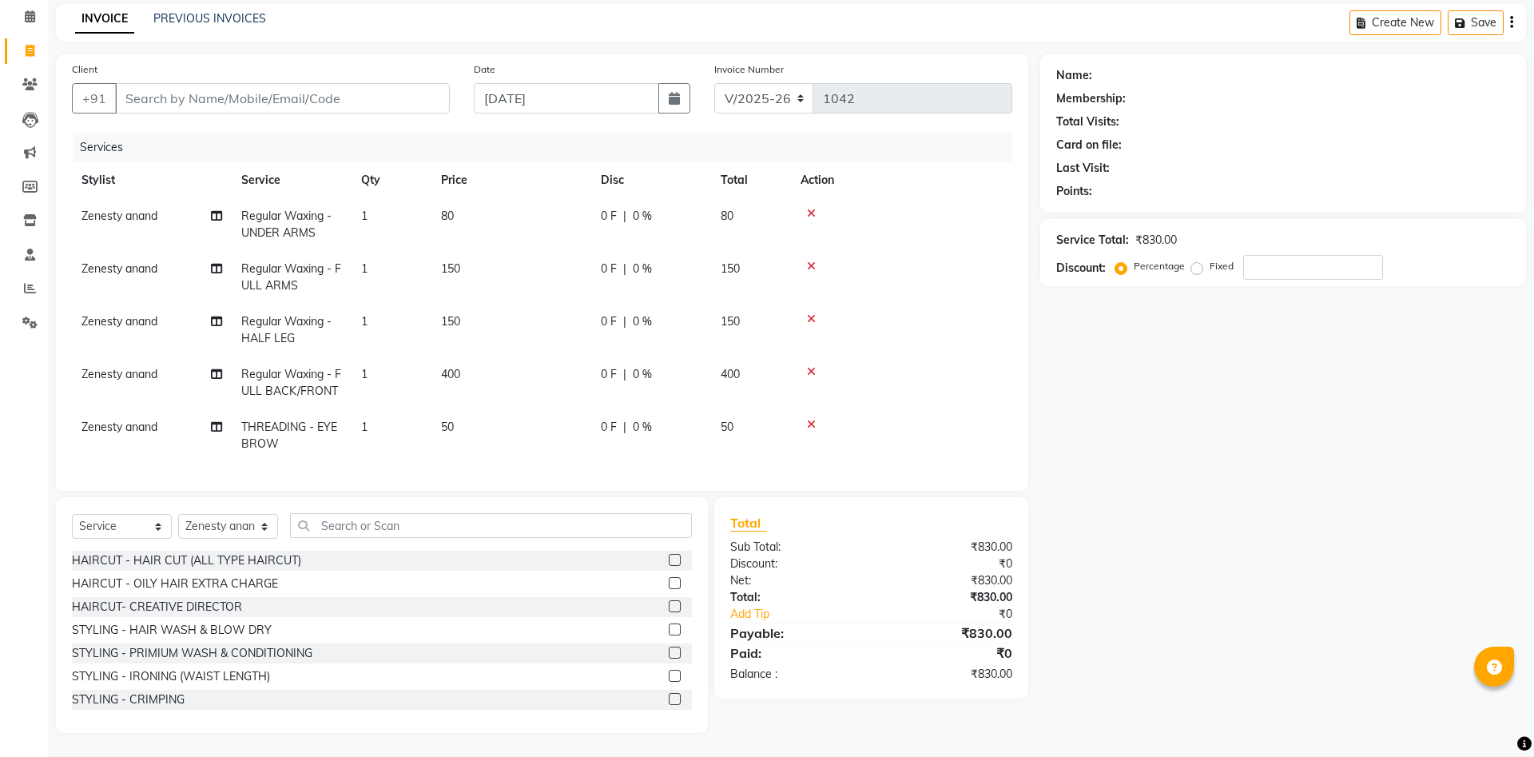
click at [805, 429] on div at bounding box center [901, 424] width 202 height 11
click at [810, 425] on icon at bounding box center [811, 424] width 9 height 11
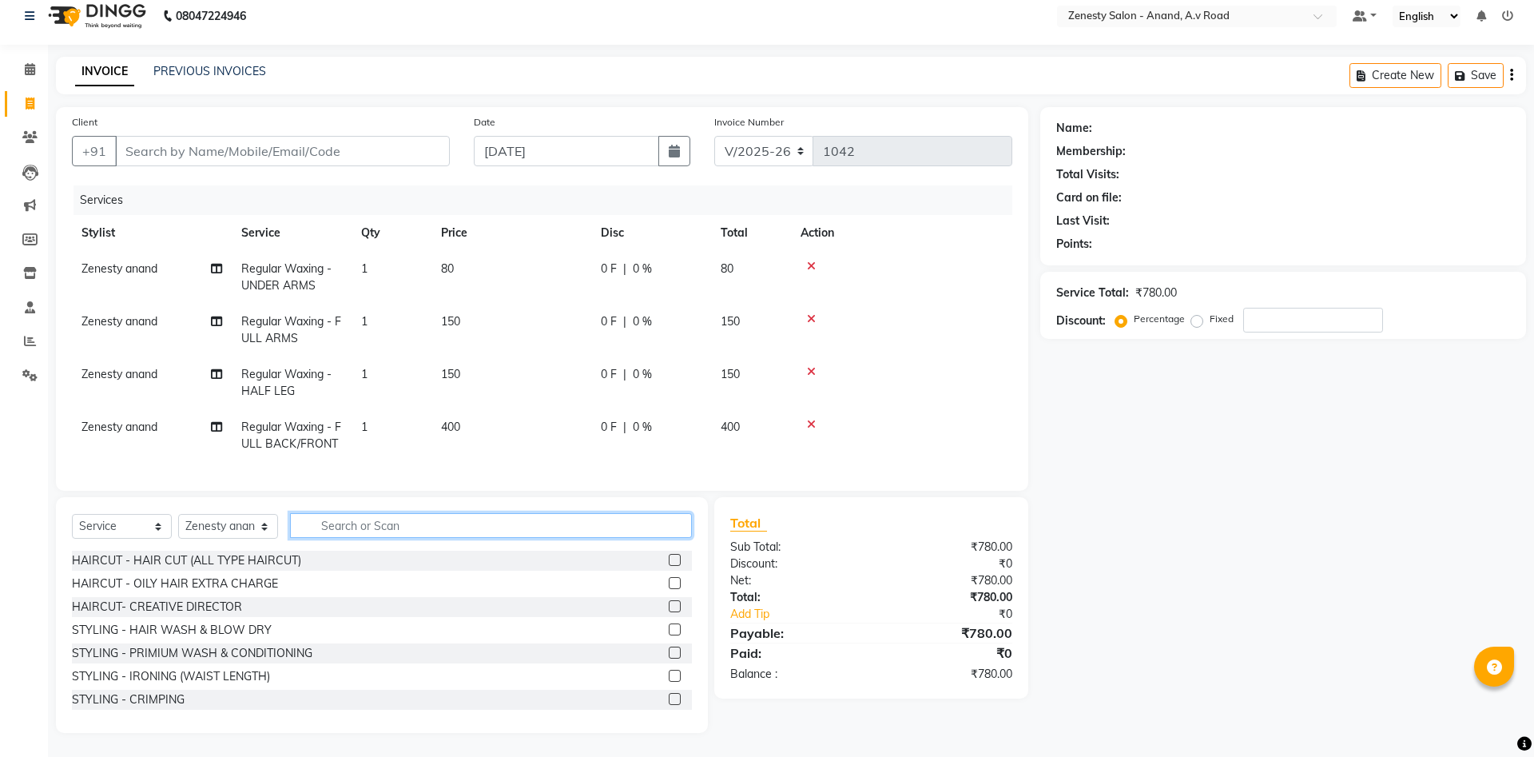
click at [391, 528] on input "text" at bounding box center [491, 525] width 402 height 25
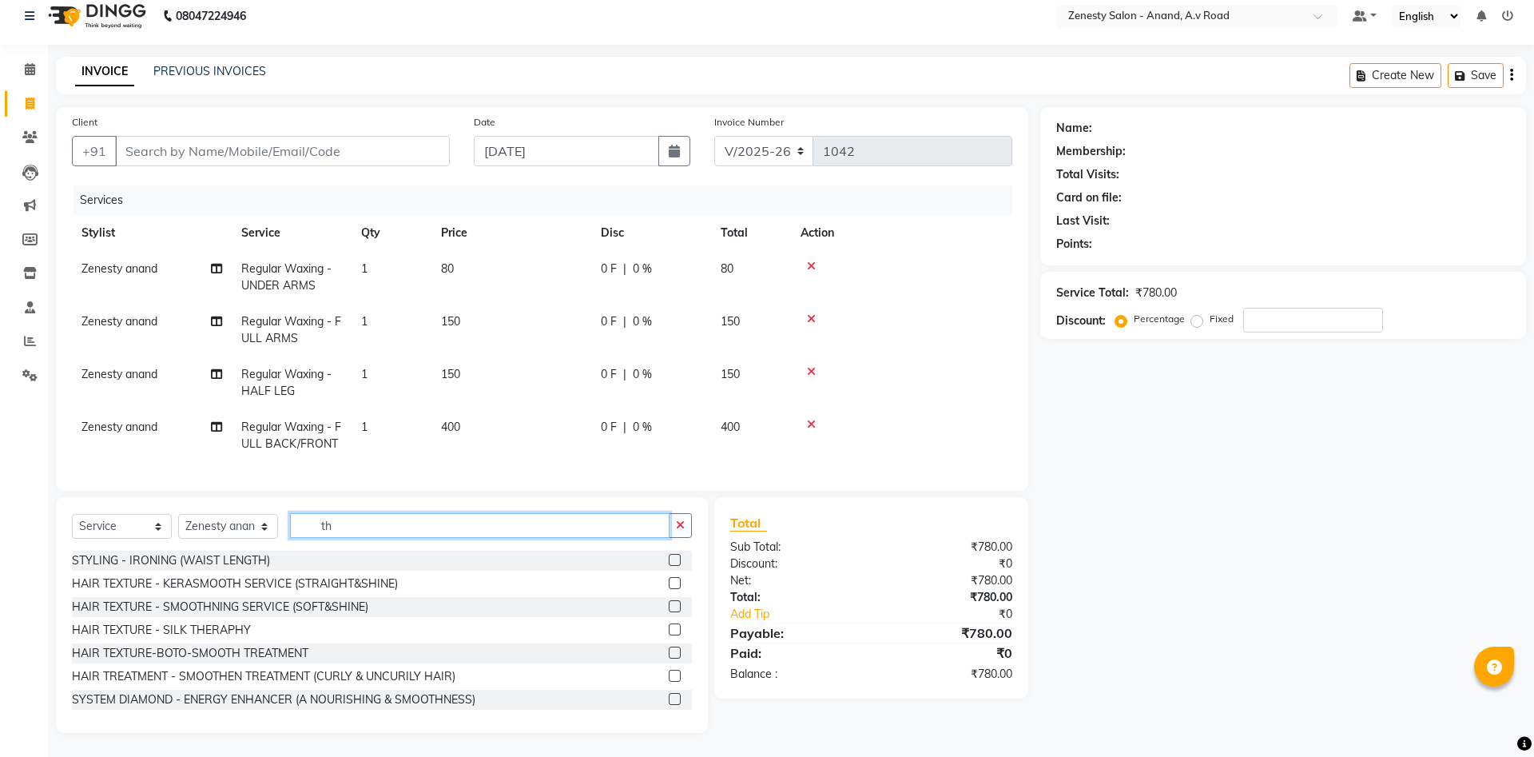
type input "t"
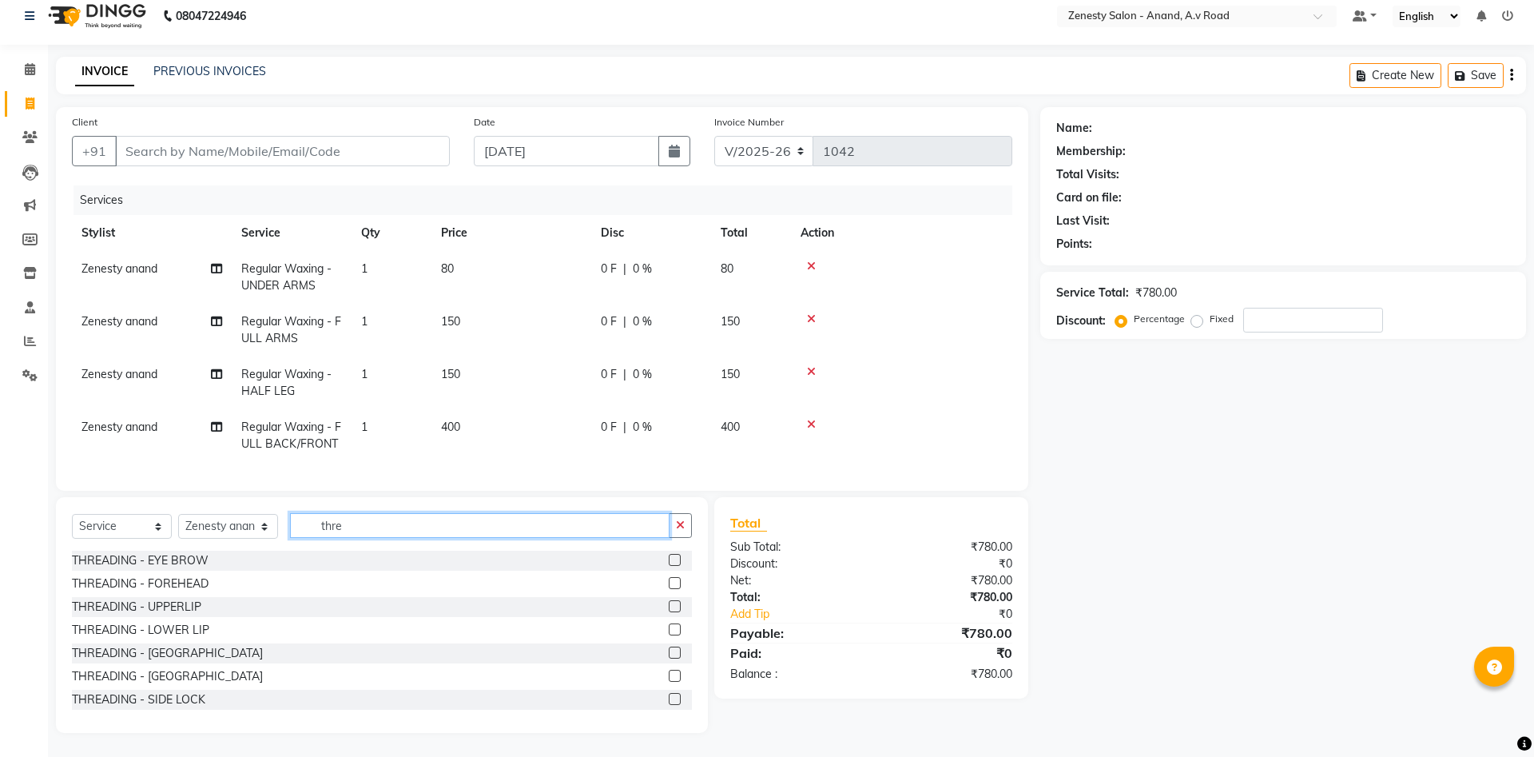
type input "thre"
click at [681, 559] on div at bounding box center [680, 560] width 23 height 20
click at [676, 556] on label at bounding box center [675, 560] width 12 height 12
click at [676, 556] on input "checkbox" at bounding box center [674, 560] width 10 height 10
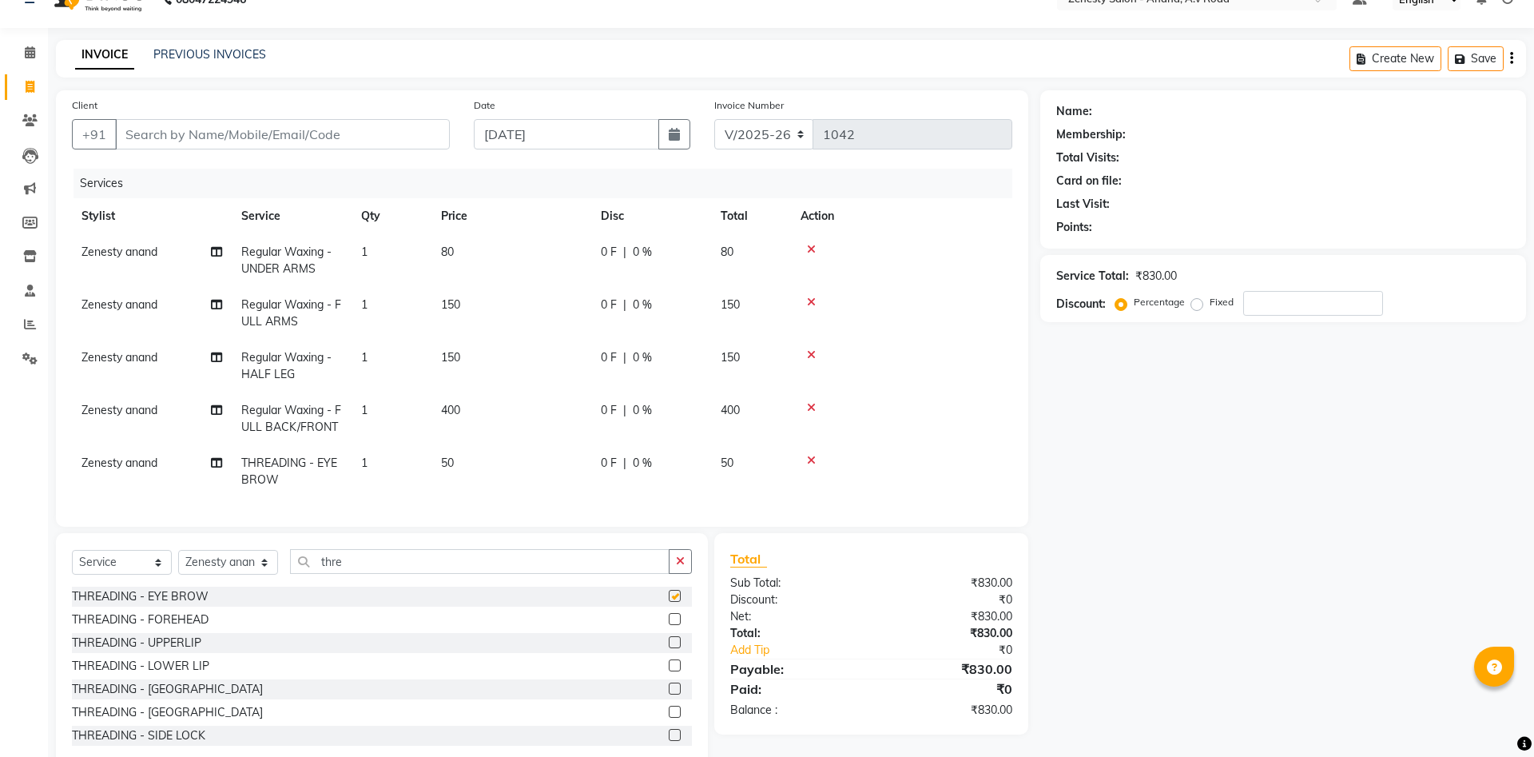
checkbox input "false"
click at [672, 648] on label at bounding box center [675, 642] width 12 height 12
click at [672, 648] on input "checkbox" at bounding box center [674, 642] width 10 height 10
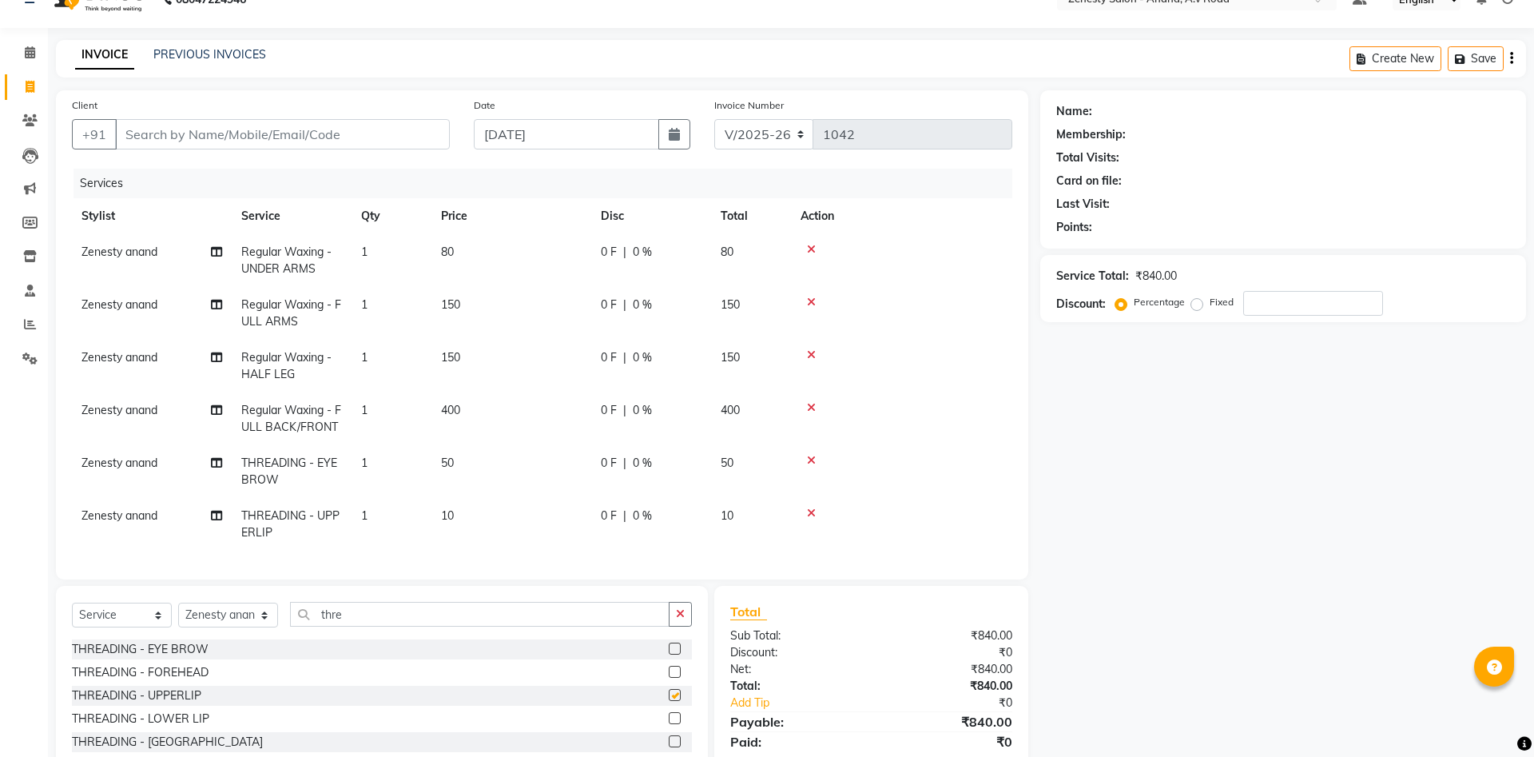
checkbox input "false"
click at [671, 720] on label at bounding box center [675, 715] width 12 height 12
click at [671, 720] on input "checkbox" at bounding box center [674, 716] width 10 height 10
checkbox input "false"
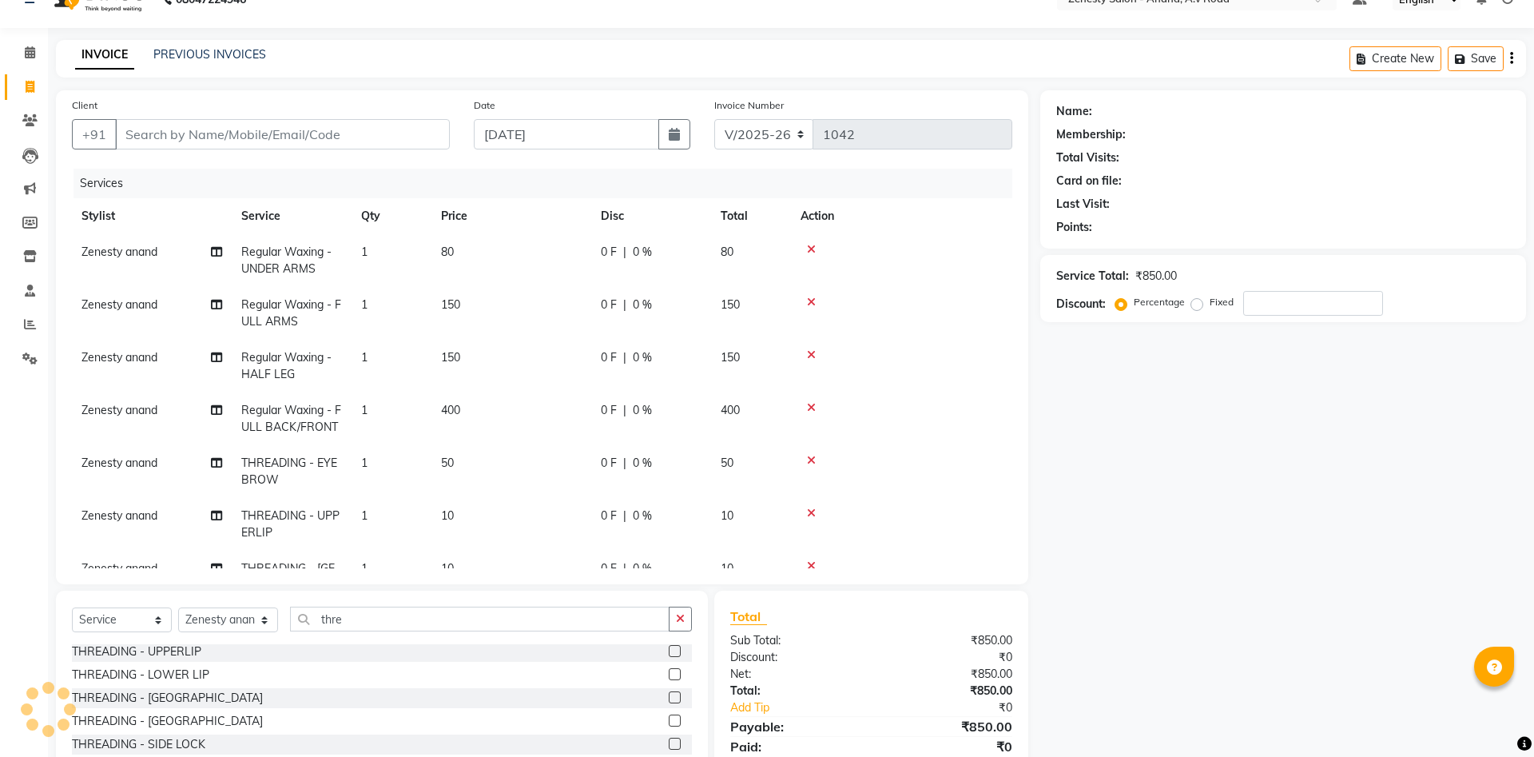
scroll to position [65, 0]
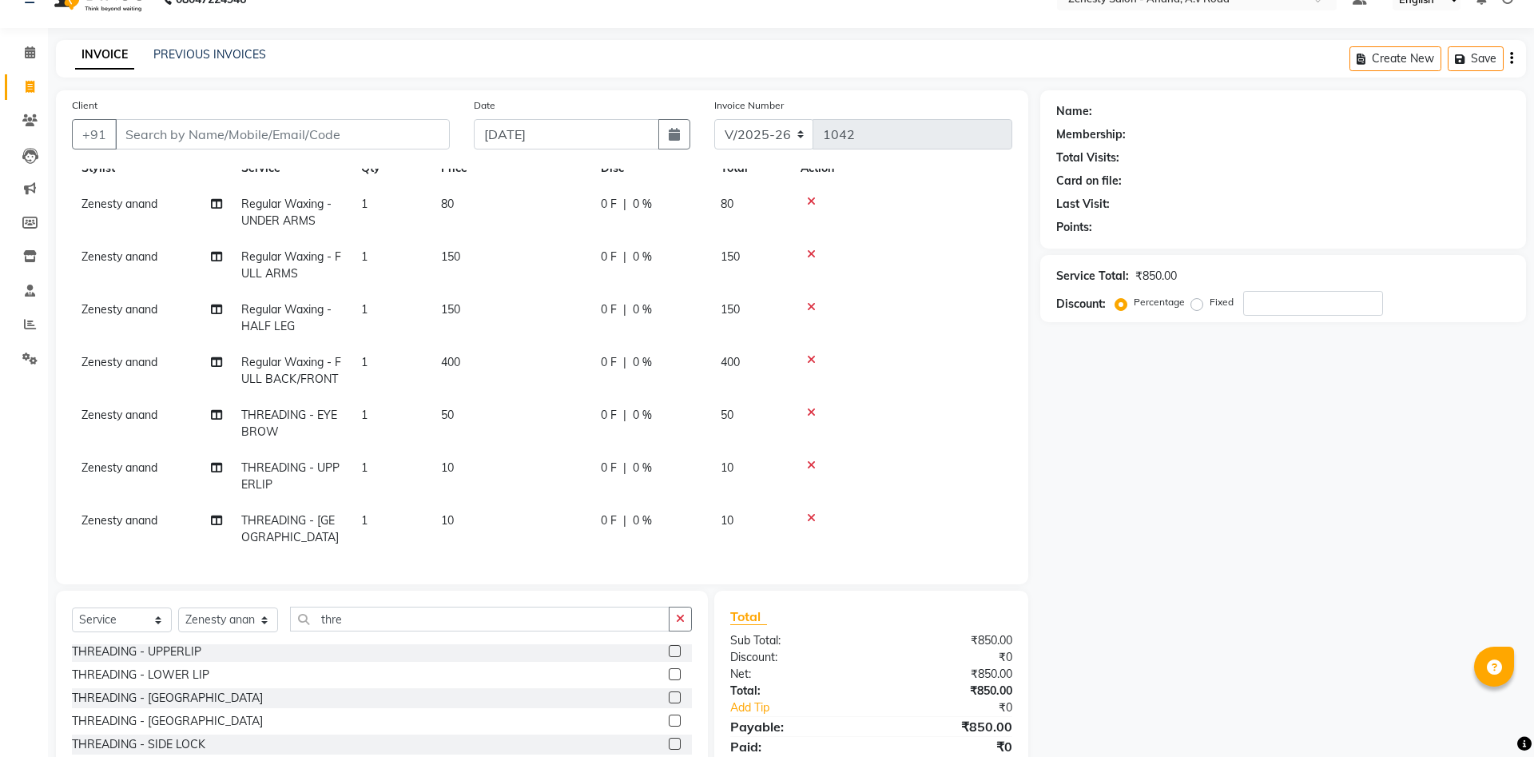
click at [813, 514] on icon at bounding box center [811, 517] width 9 height 11
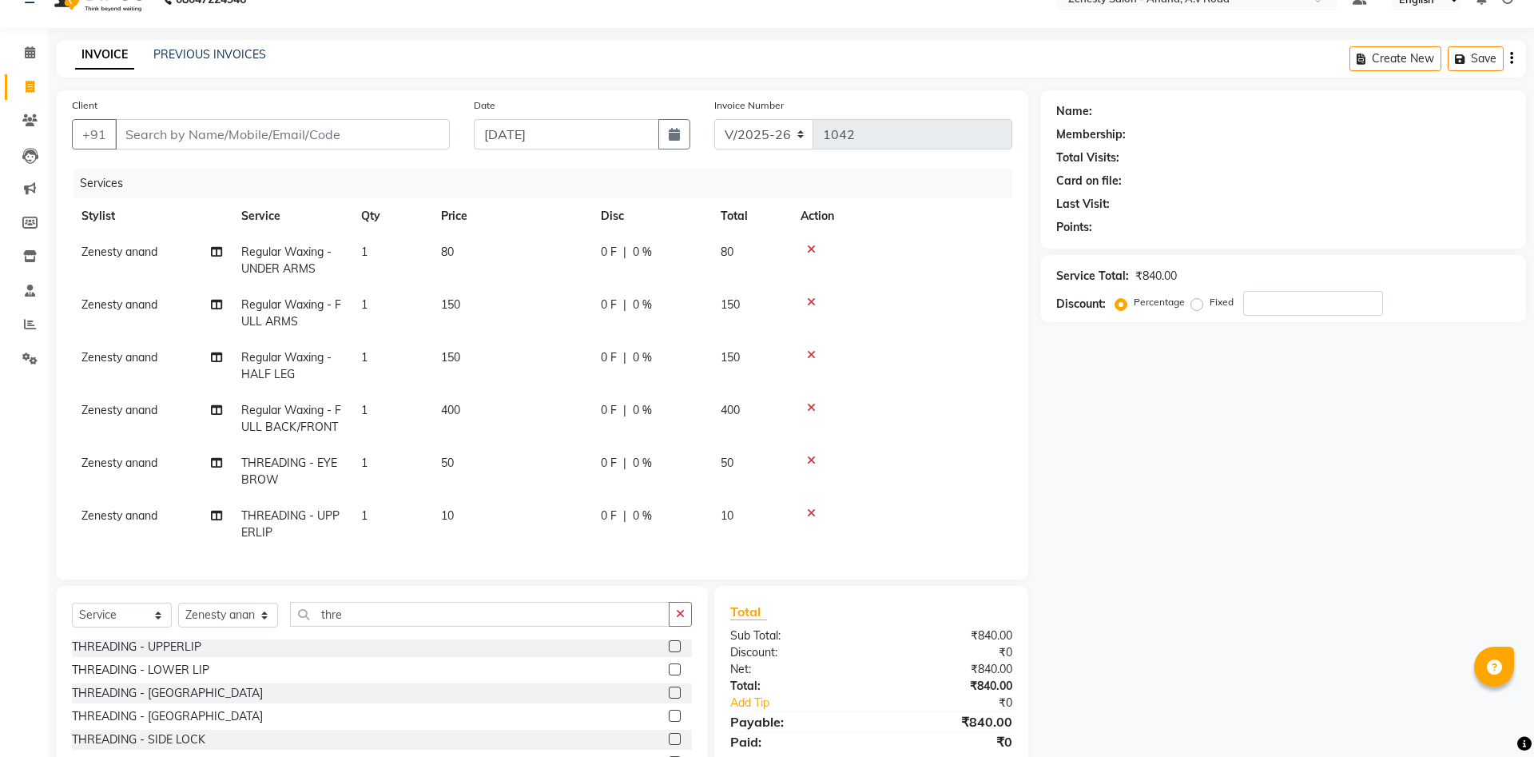
click at [808, 466] on icon at bounding box center [811, 460] width 9 height 11
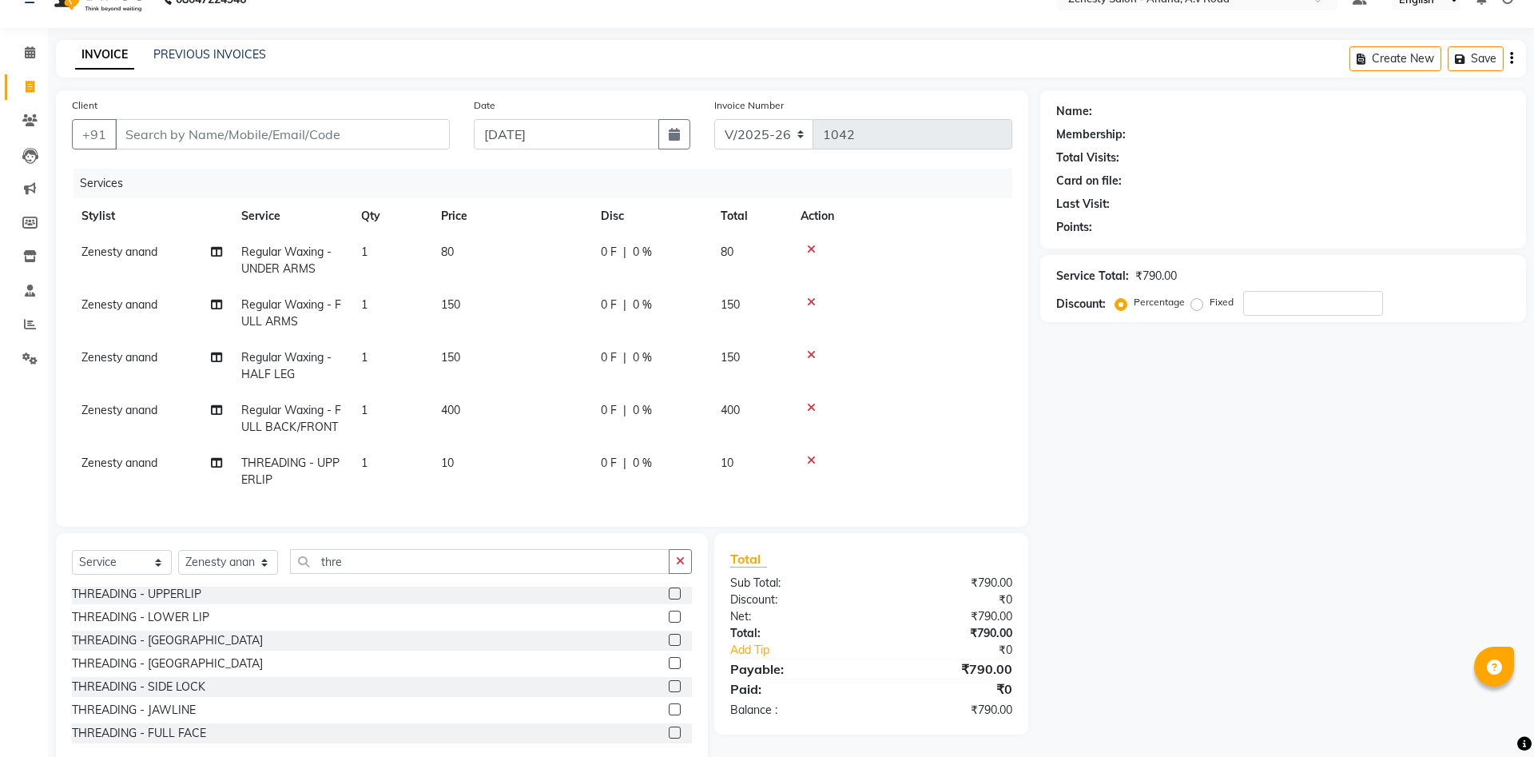
scroll to position [0, 0]
click at [809, 401] on td at bounding box center [901, 418] width 221 height 53
click at [812, 407] on icon at bounding box center [811, 407] width 9 height 11
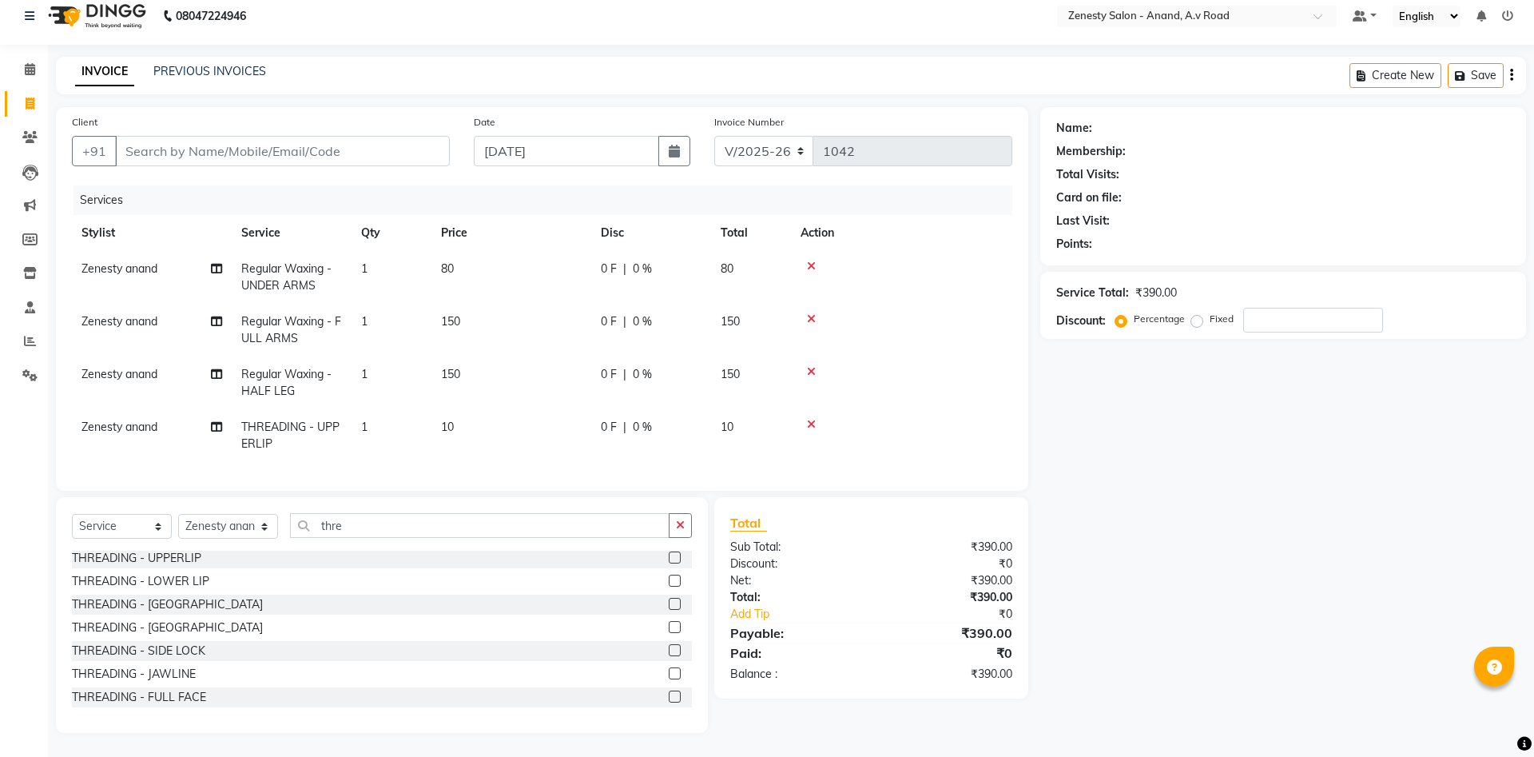
scroll to position [13, 0]
click at [810, 426] on icon at bounding box center [811, 424] width 9 height 11
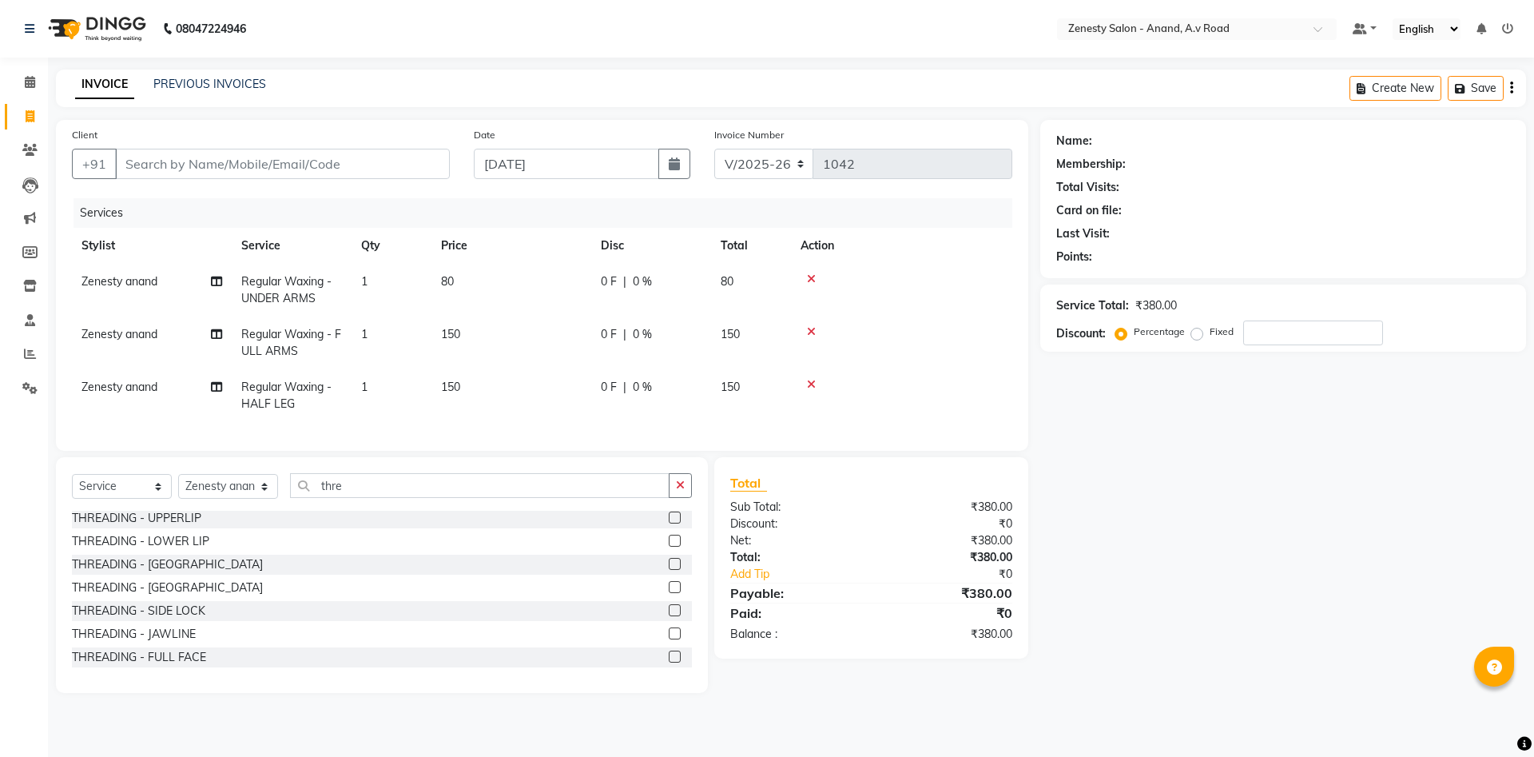
click at [804, 384] on div at bounding box center [901, 384] width 202 height 11
drag, startPoint x: 811, startPoint y: 382, endPoint x: 814, endPoint y: 373, distance: 9.4
click at [811, 383] on icon at bounding box center [811, 384] width 9 height 11
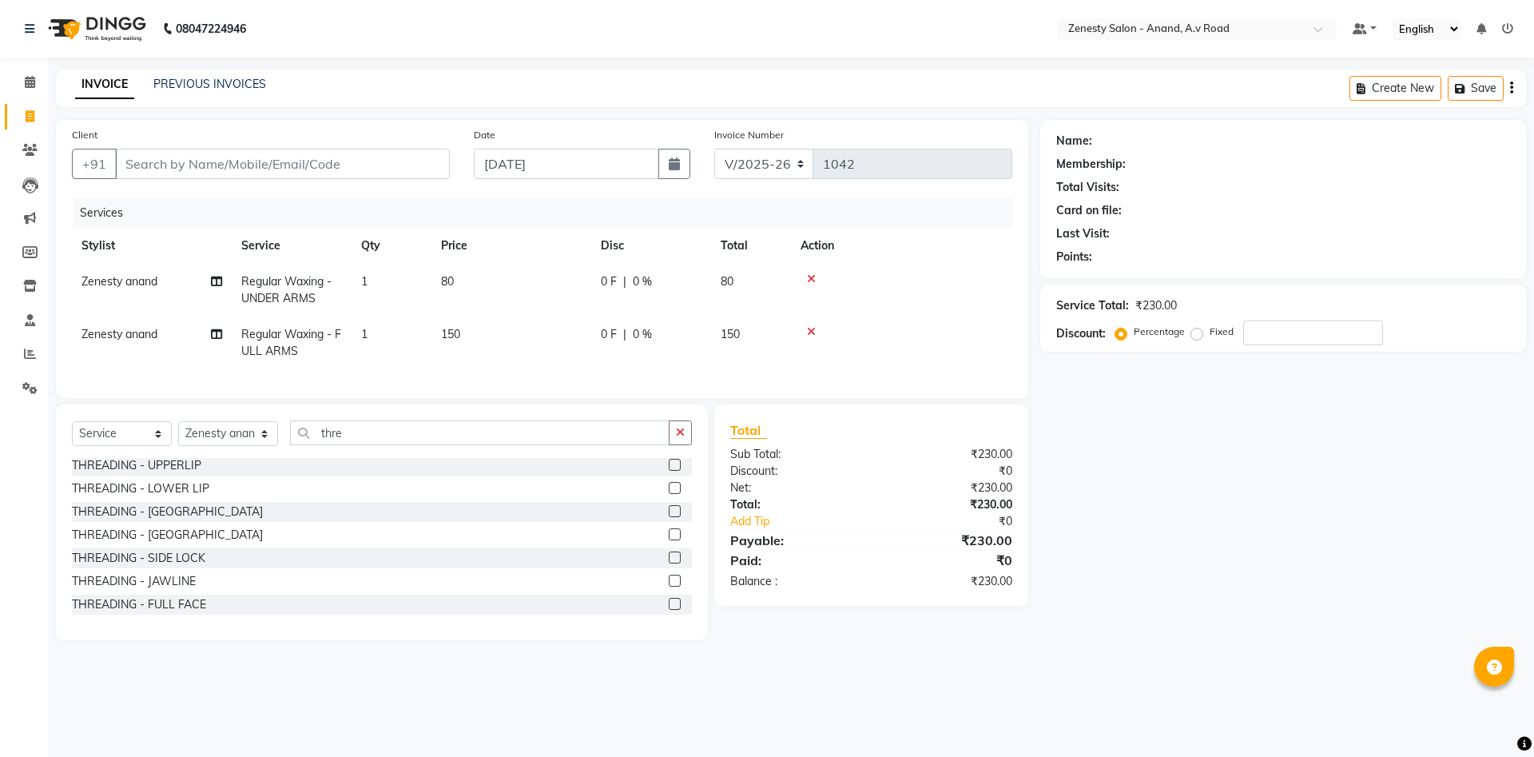
click at [812, 335] on icon at bounding box center [811, 331] width 9 height 11
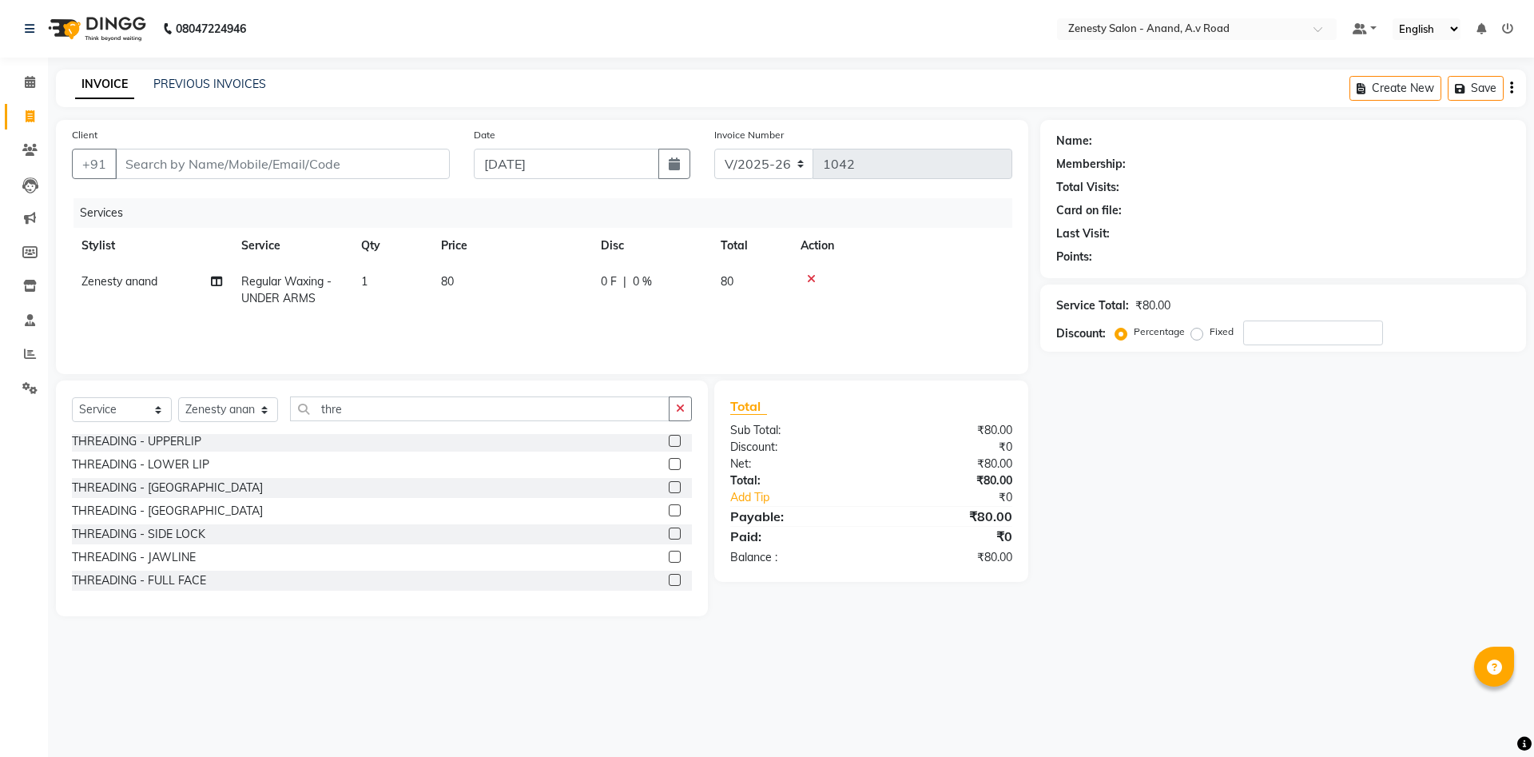
click at [809, 276] on icon at bounding box center [811, 278] width 9 height 11
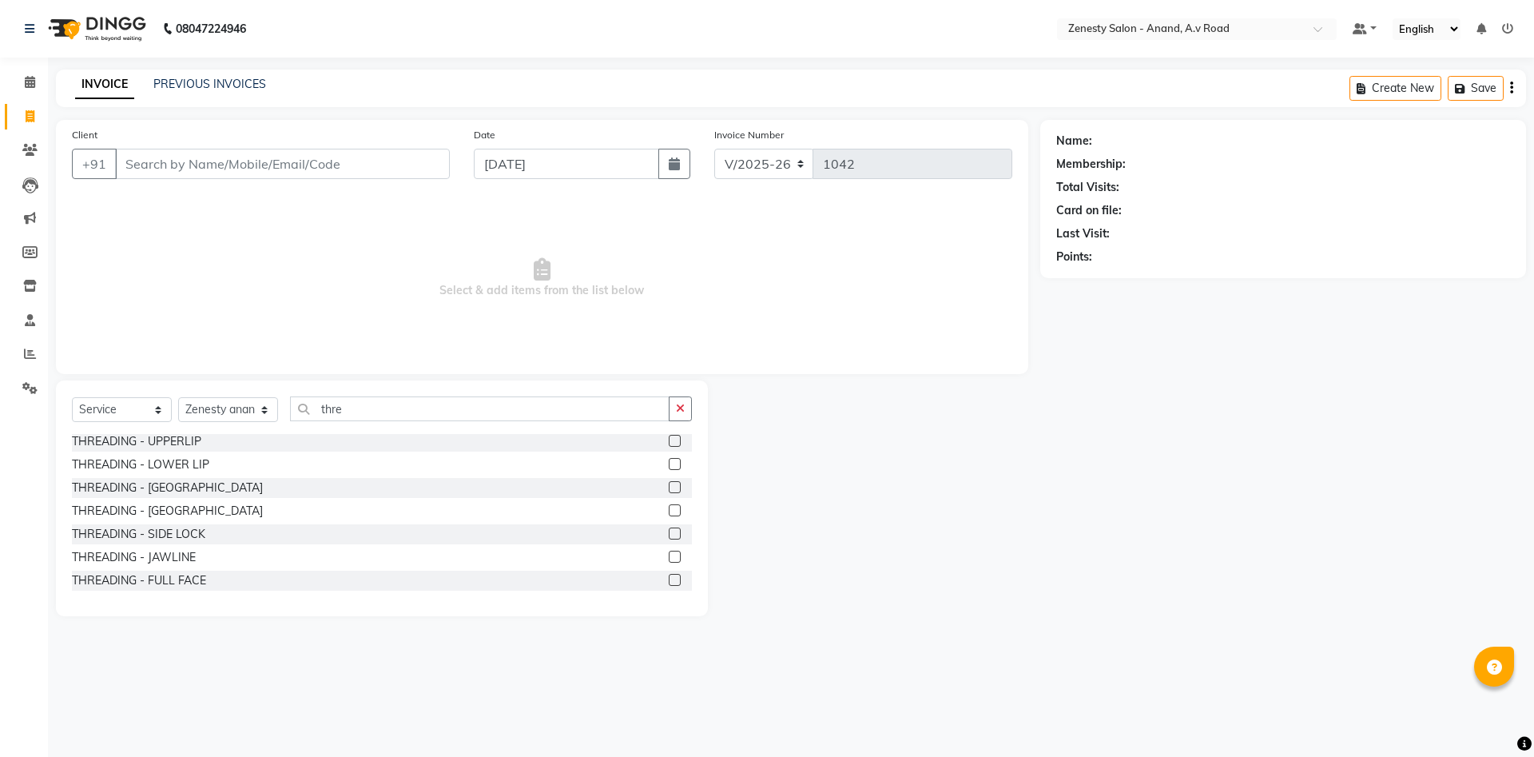
click at [673, 439] on label at bounding box center [675, 441] width 12 height 12
click at [673, 439] on input "checkbox" at bounding box center [674, 441] width 10 height 10
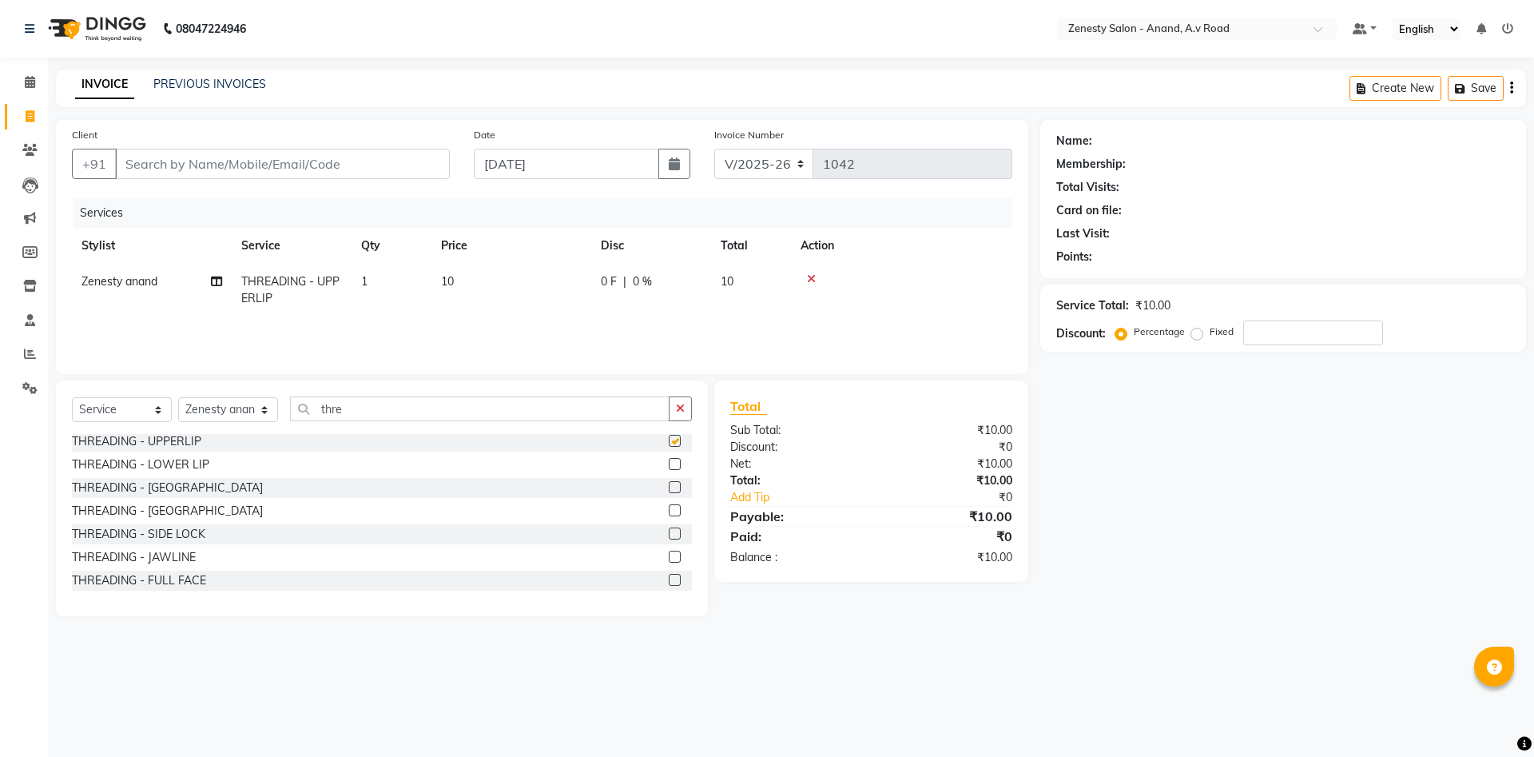
checkbox input "false"
click at [674, 509] on label at bounding box center [675, 510] width 12 height 12
click at [674, 509] on input "checkbox" at bounding box center [674, 511] width 10 height 10
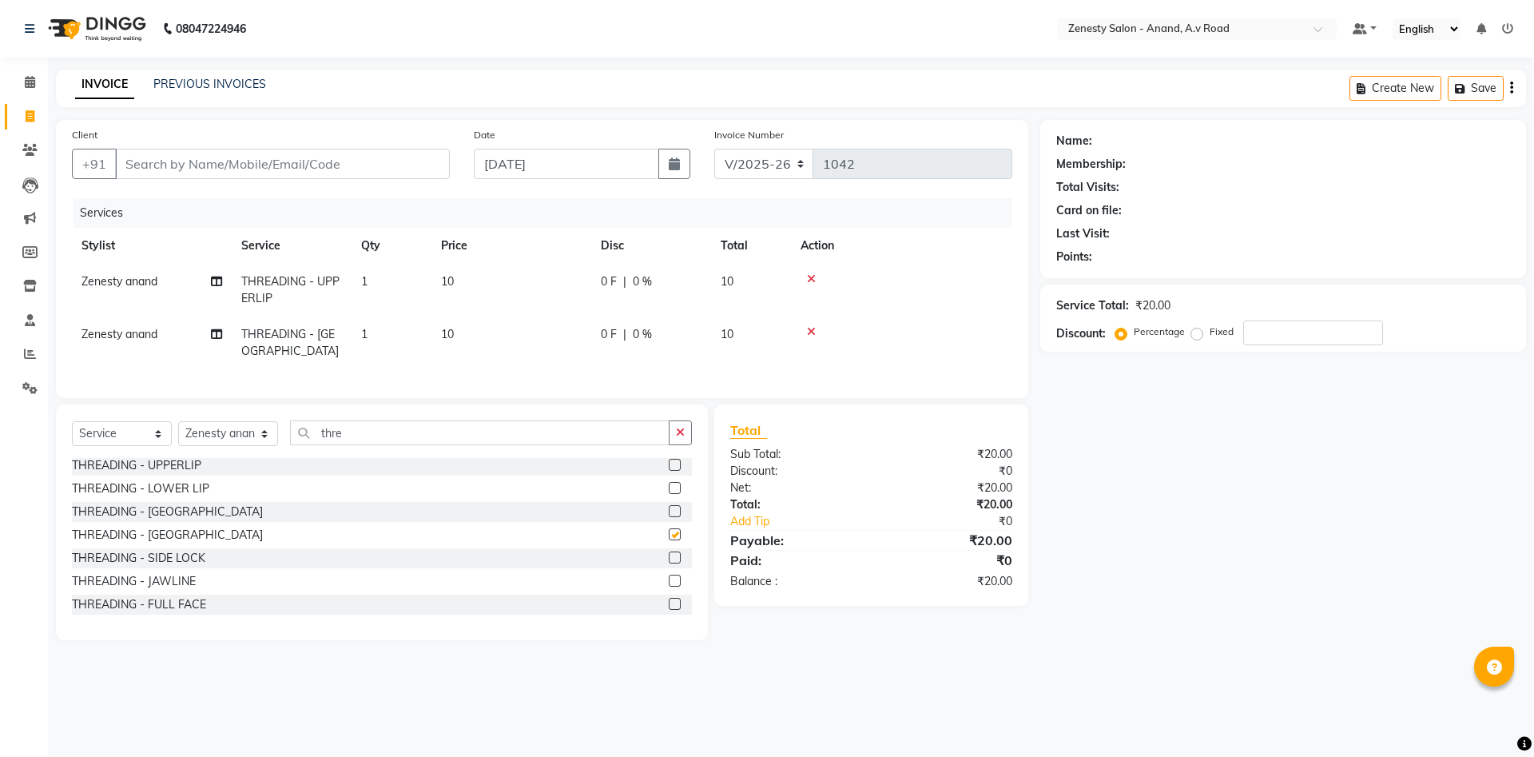
checkbox input "false"
click at [673, 598] on label at bounding box center [675, 604] width 12 height 12
click at [673, 599] on input "checkbox" at bounding box center [674, 604] width 10 height 10
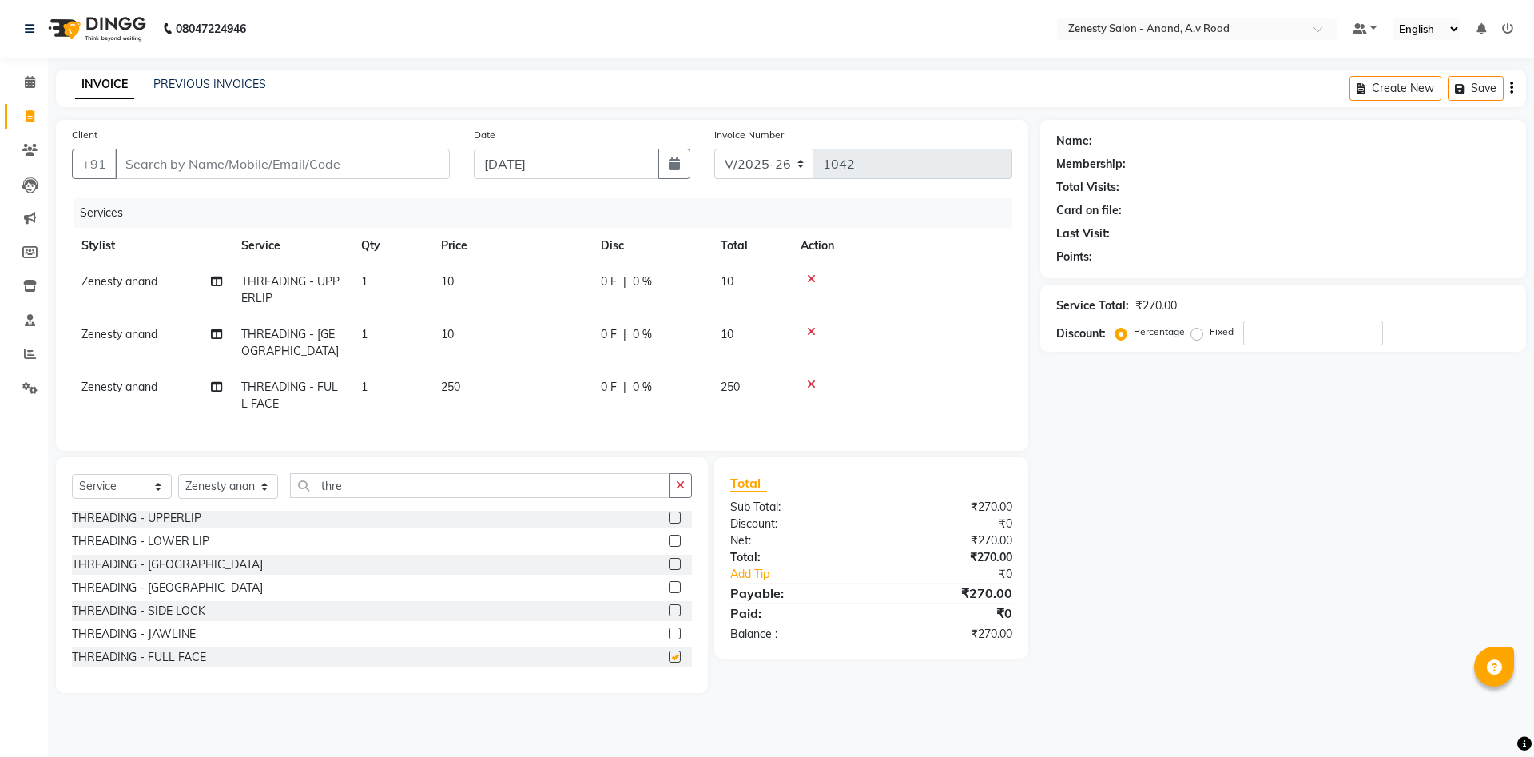
checkbox input "false"
click at [676, 611] on label at bounding box center [675, 610] width 12 height 12
click at [676, 611] on input "checkbox" at bounding box center [674, 611] width 10 height 10
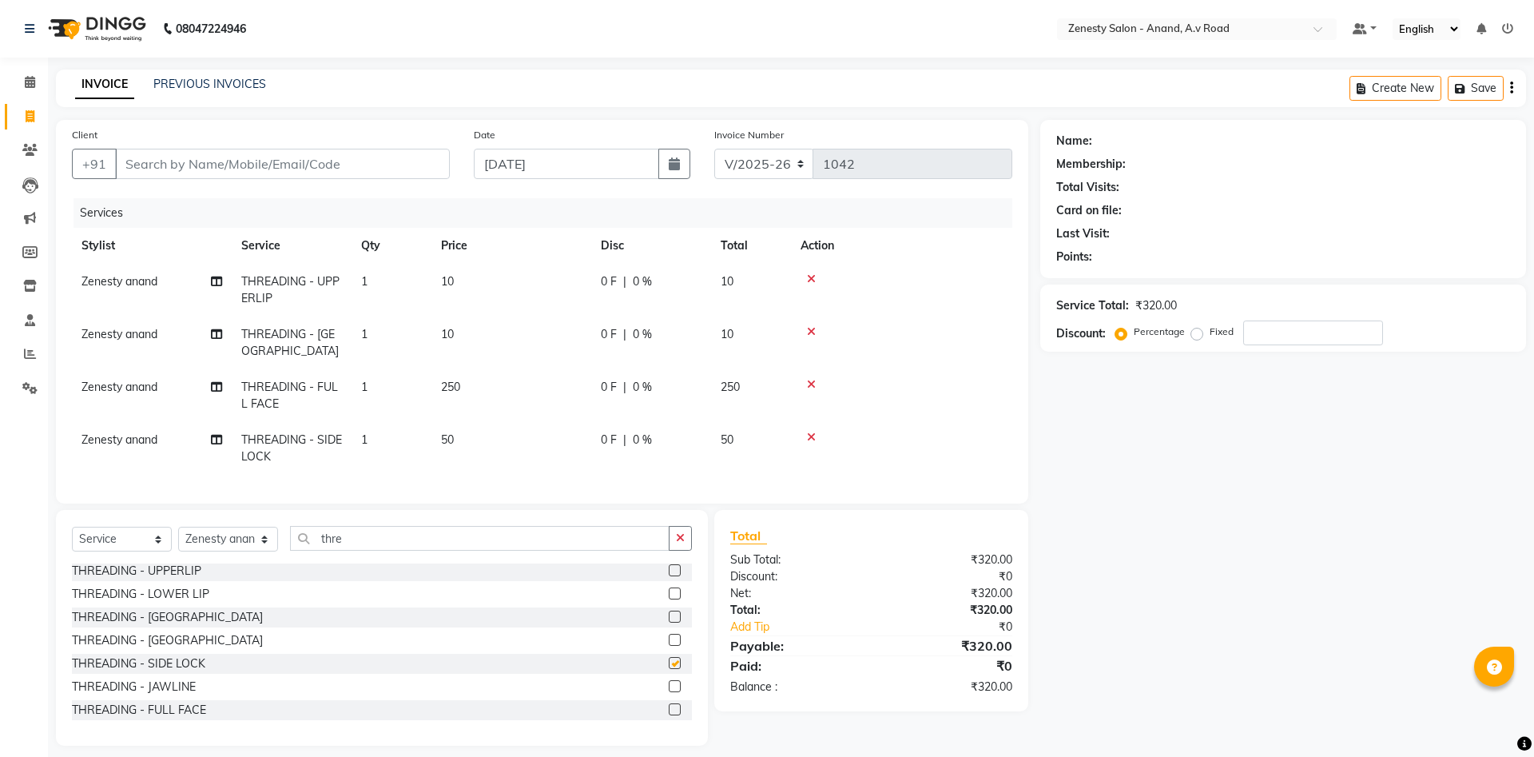
checkbox input "false"
click at [351, 548] on input "thre" at bounding box center [479, 538] width 379 height 25
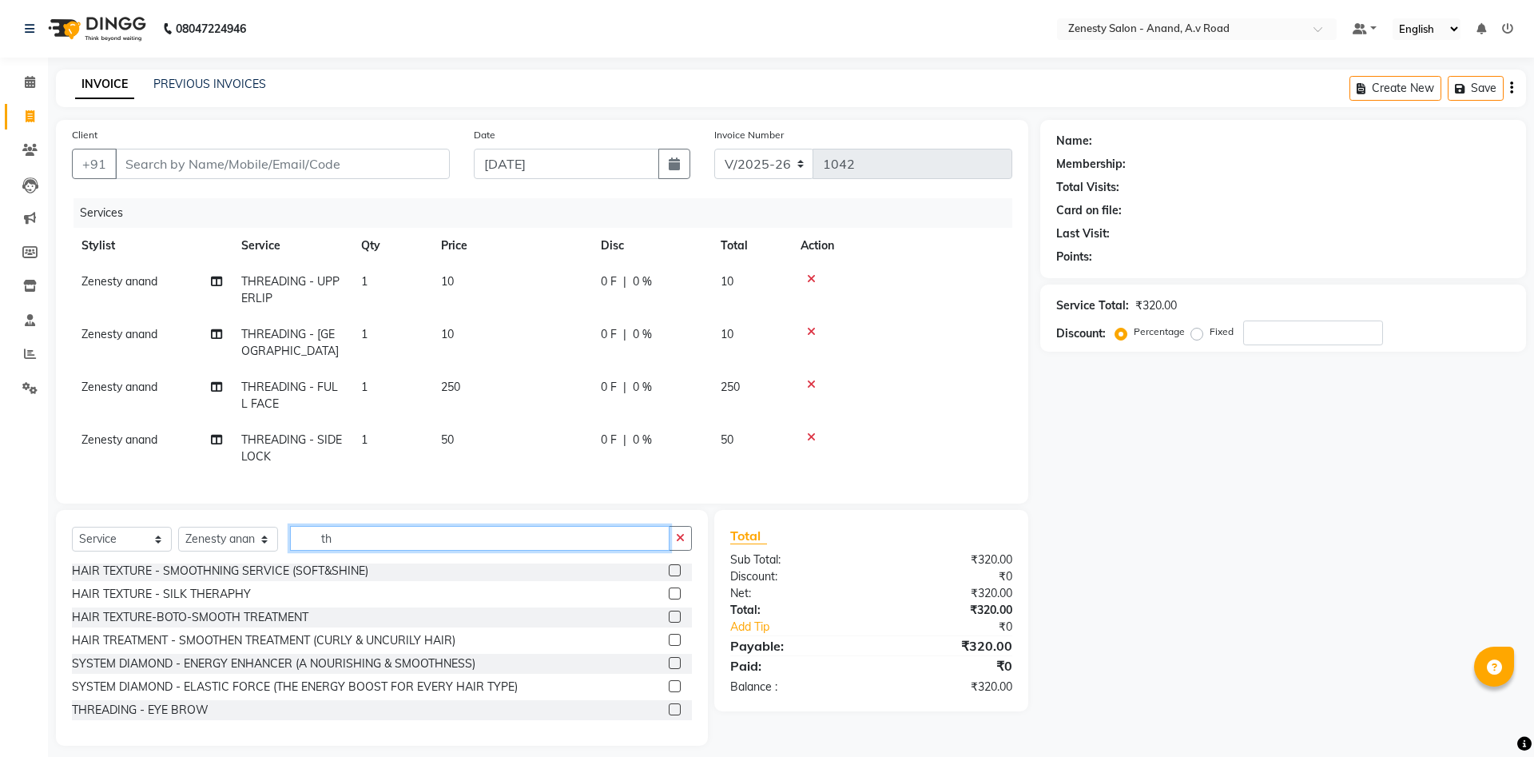
type input "t"
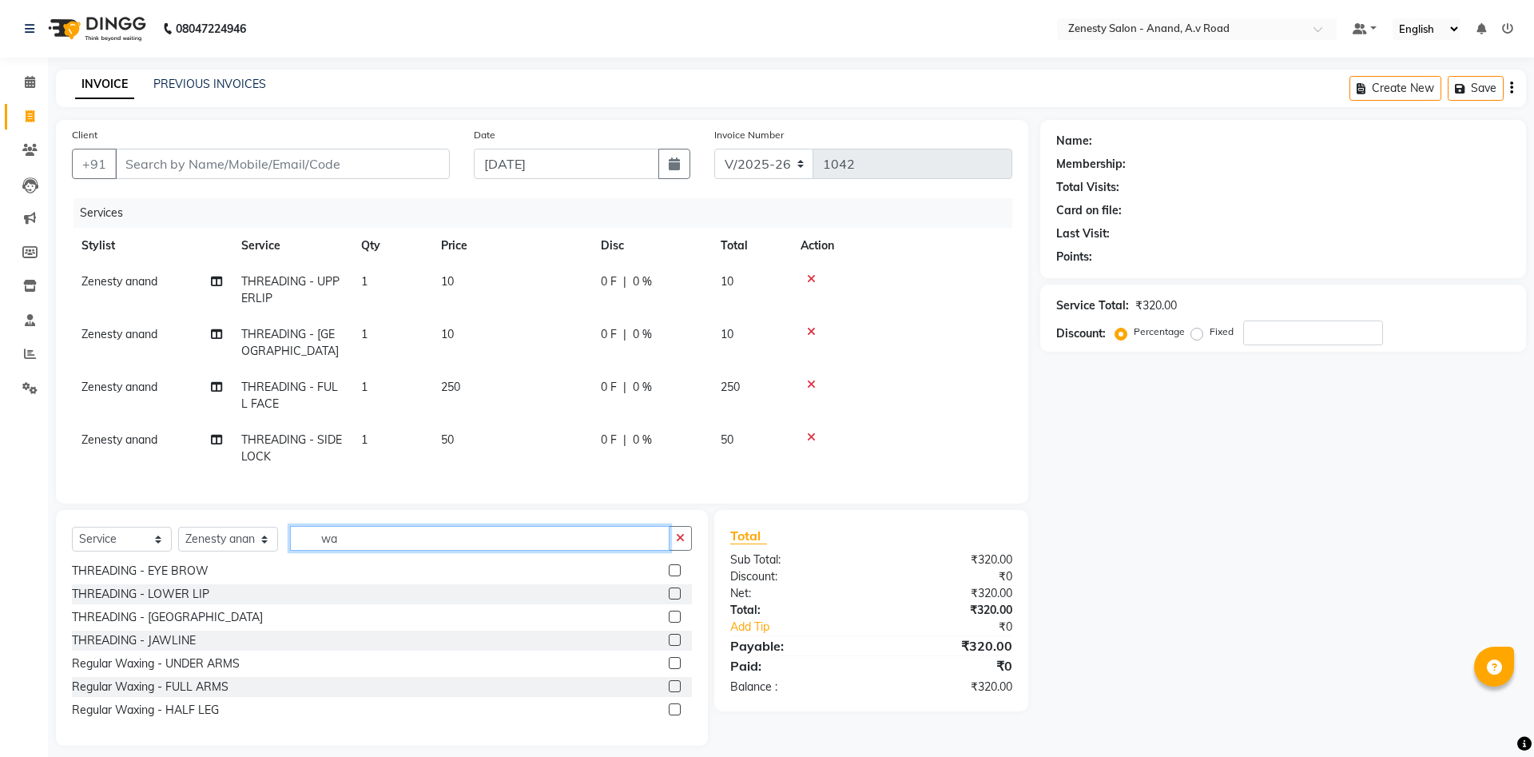
scroll to position [2, 0]
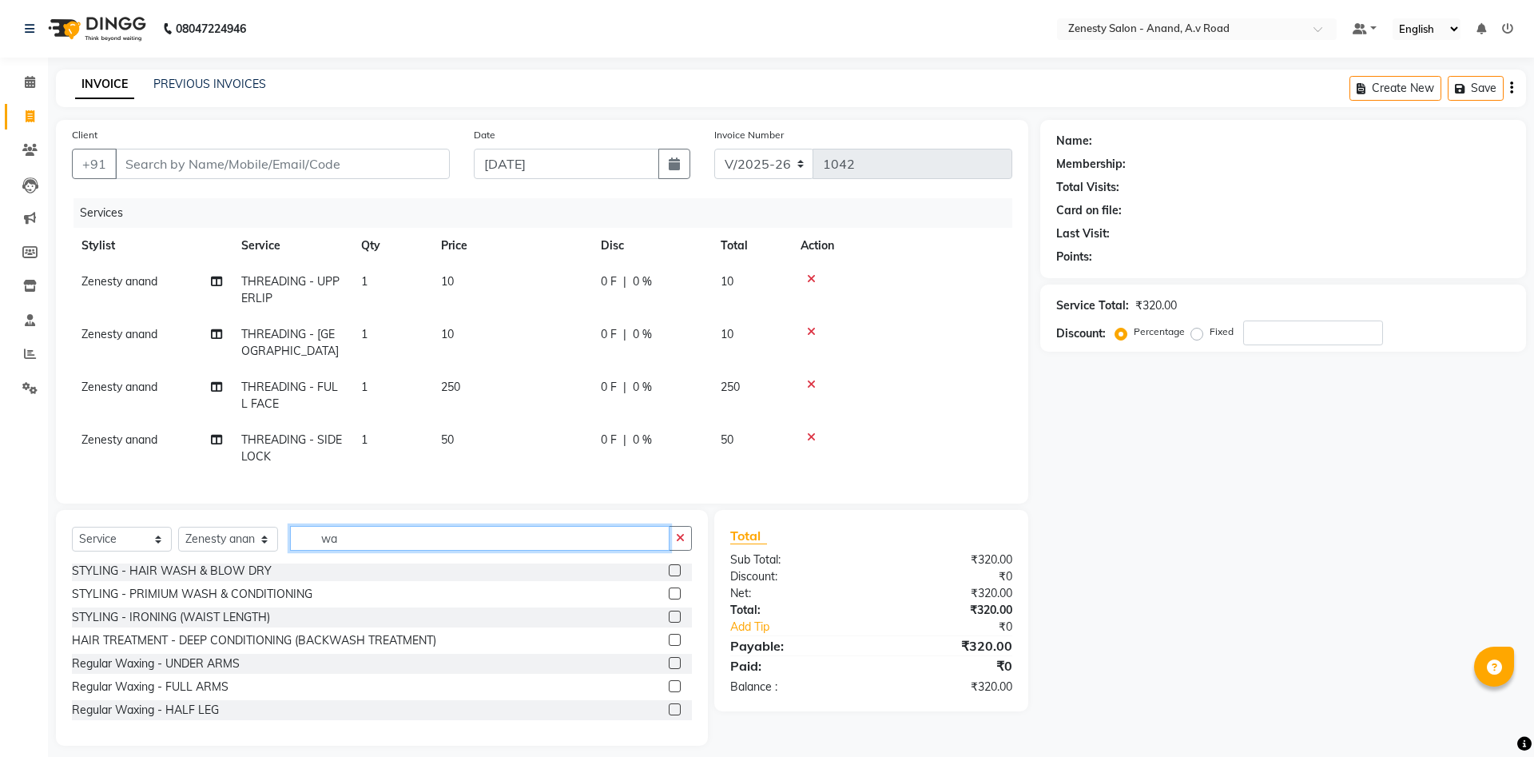
type input "w"
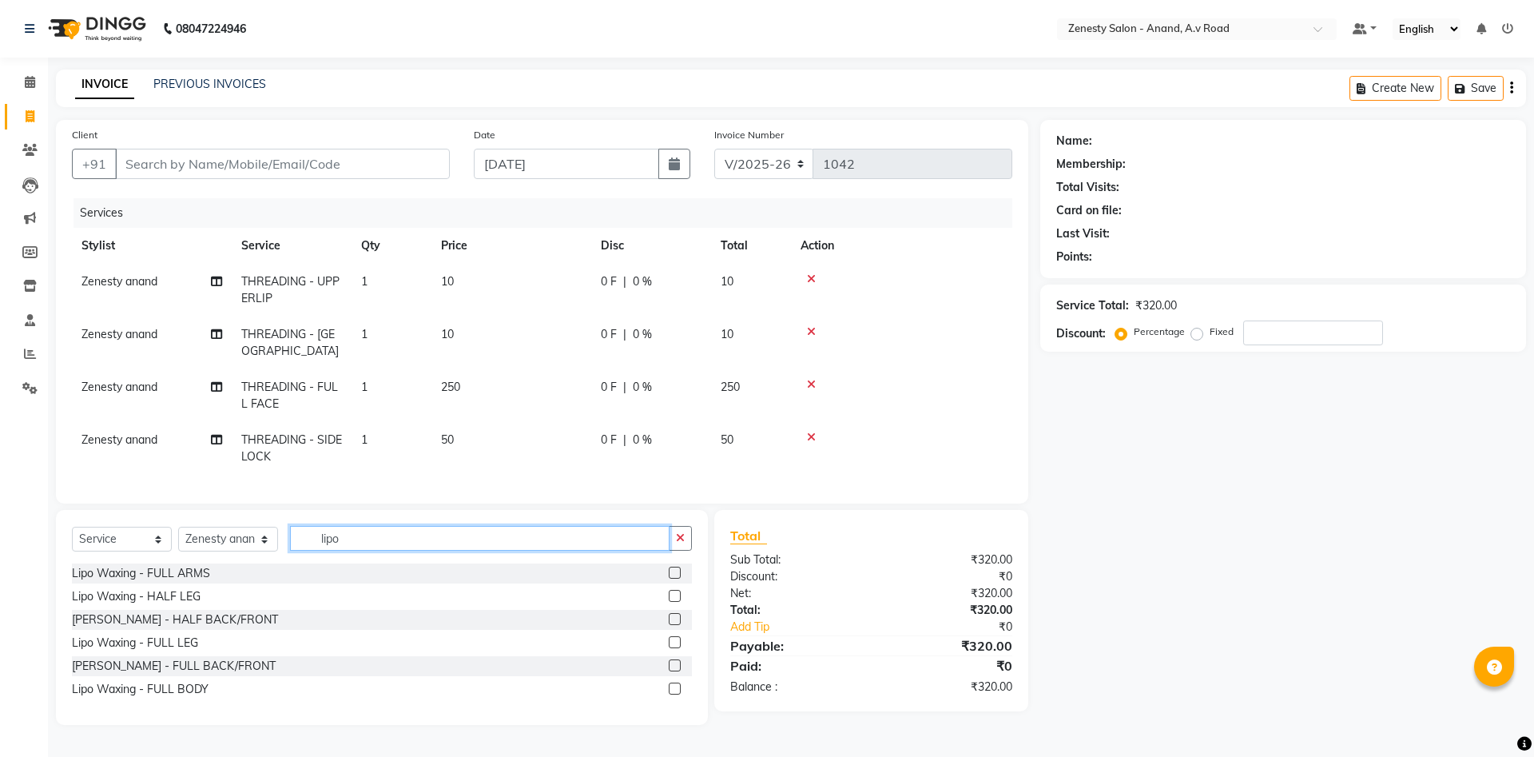
type input "lipo"
click at [670, 572] on label at bounding box center [675, 572] width 12 height 12
click at [670, 572] on input "checkbox" at bounding box center [674, 573] width 10 height 10
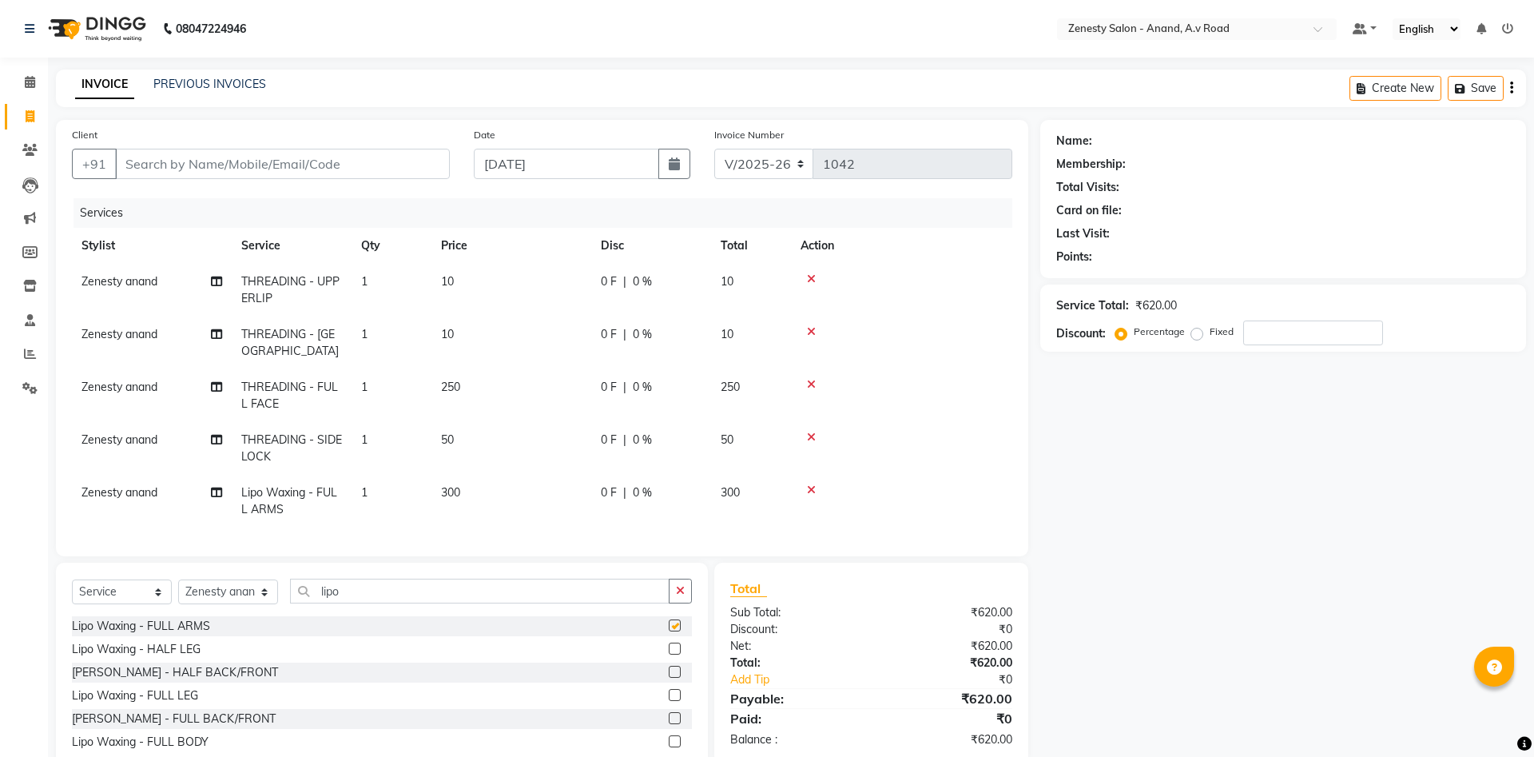
checkbox input "false"
click at [674, 645] on label at bounding box center [675, 648] width 12 height 12
click at [674, 645] on input "checkbox" at bounding box center [674, 649] width 10 height 10
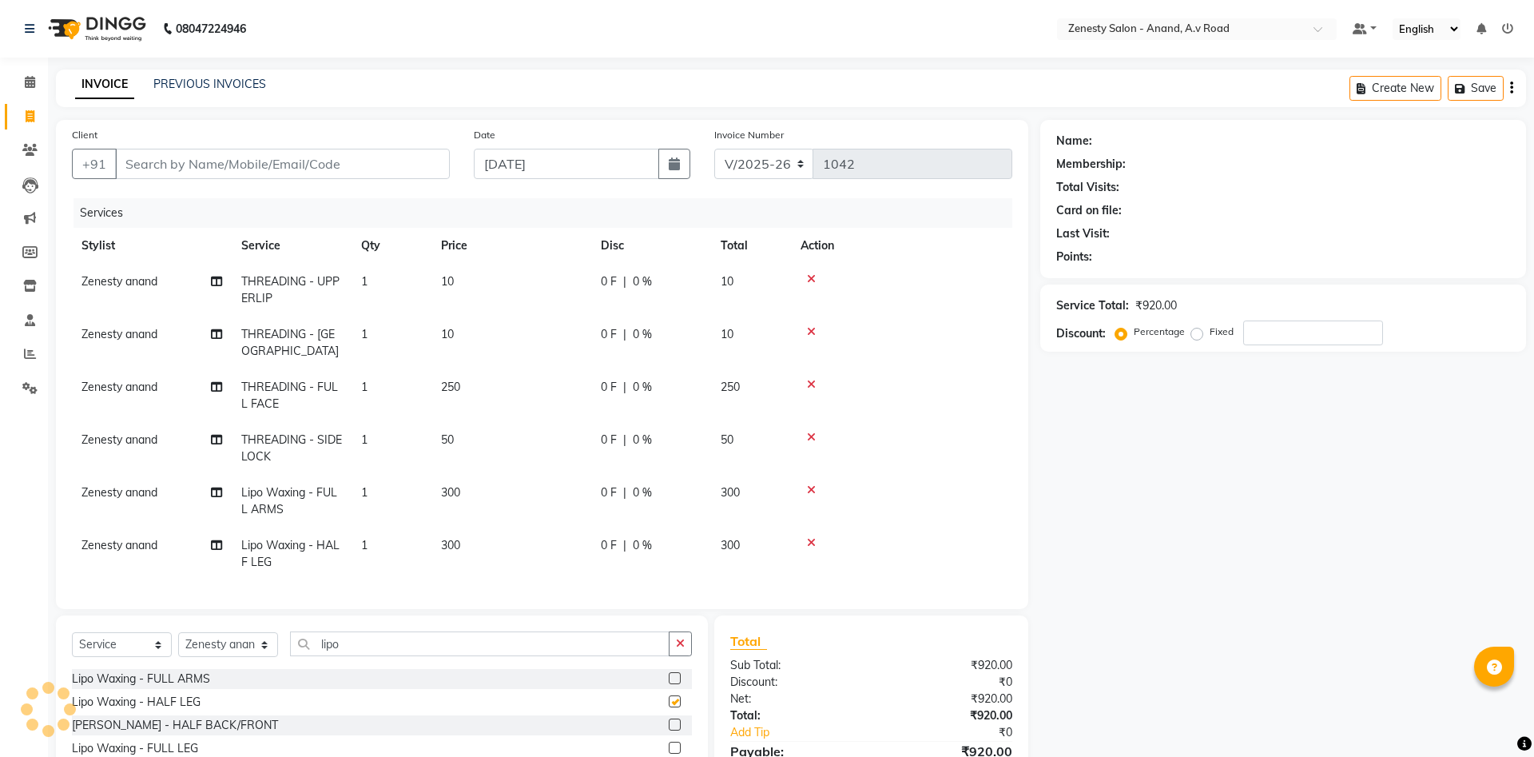
checkbox input "false"
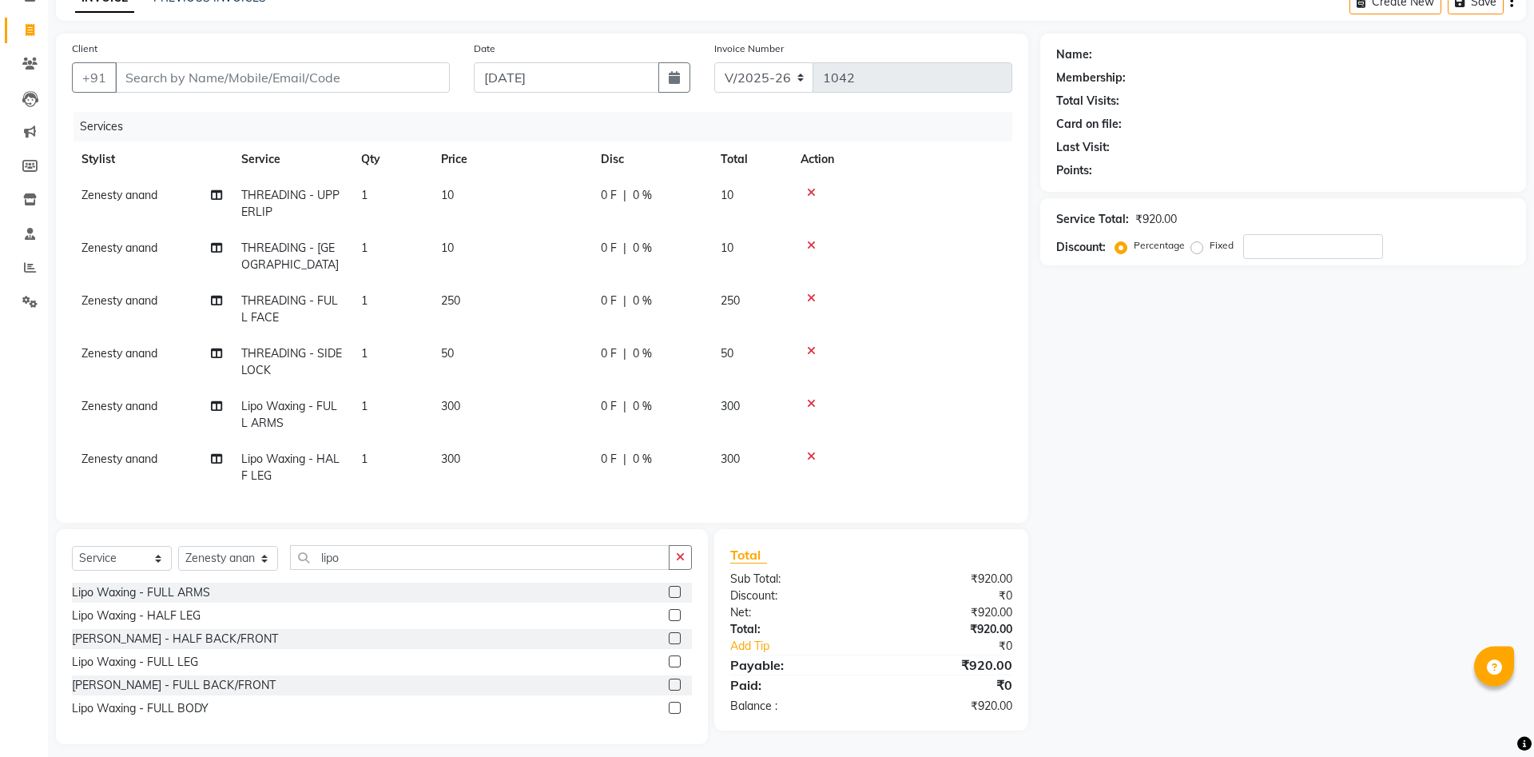
scroll to position [97, 0]
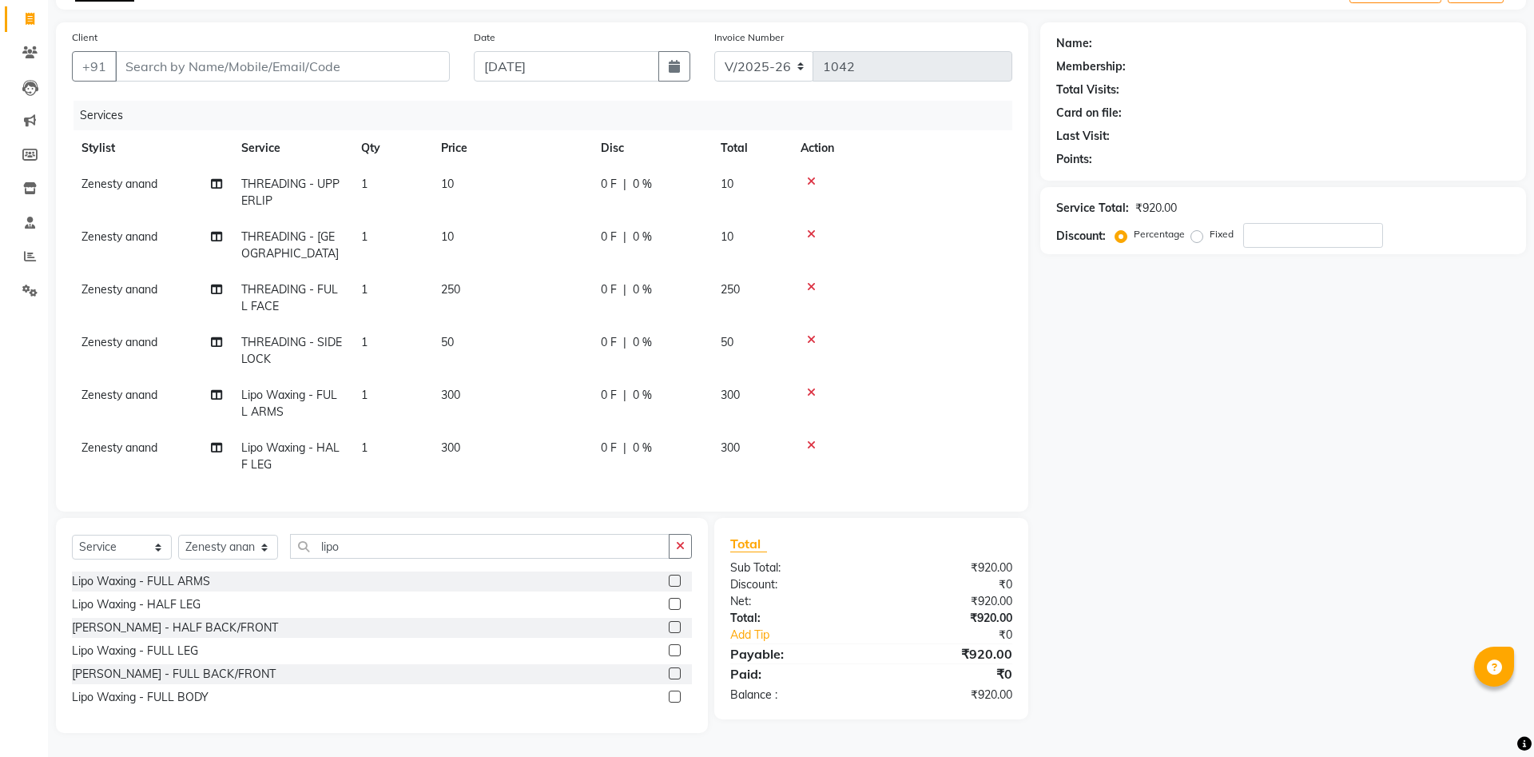
click at [675, 673] on label at bounding box center [675, 673] width 12 height 12
click at [675, 673] on input "checkbox" at bounding box center [674, 674] width 10 height 10
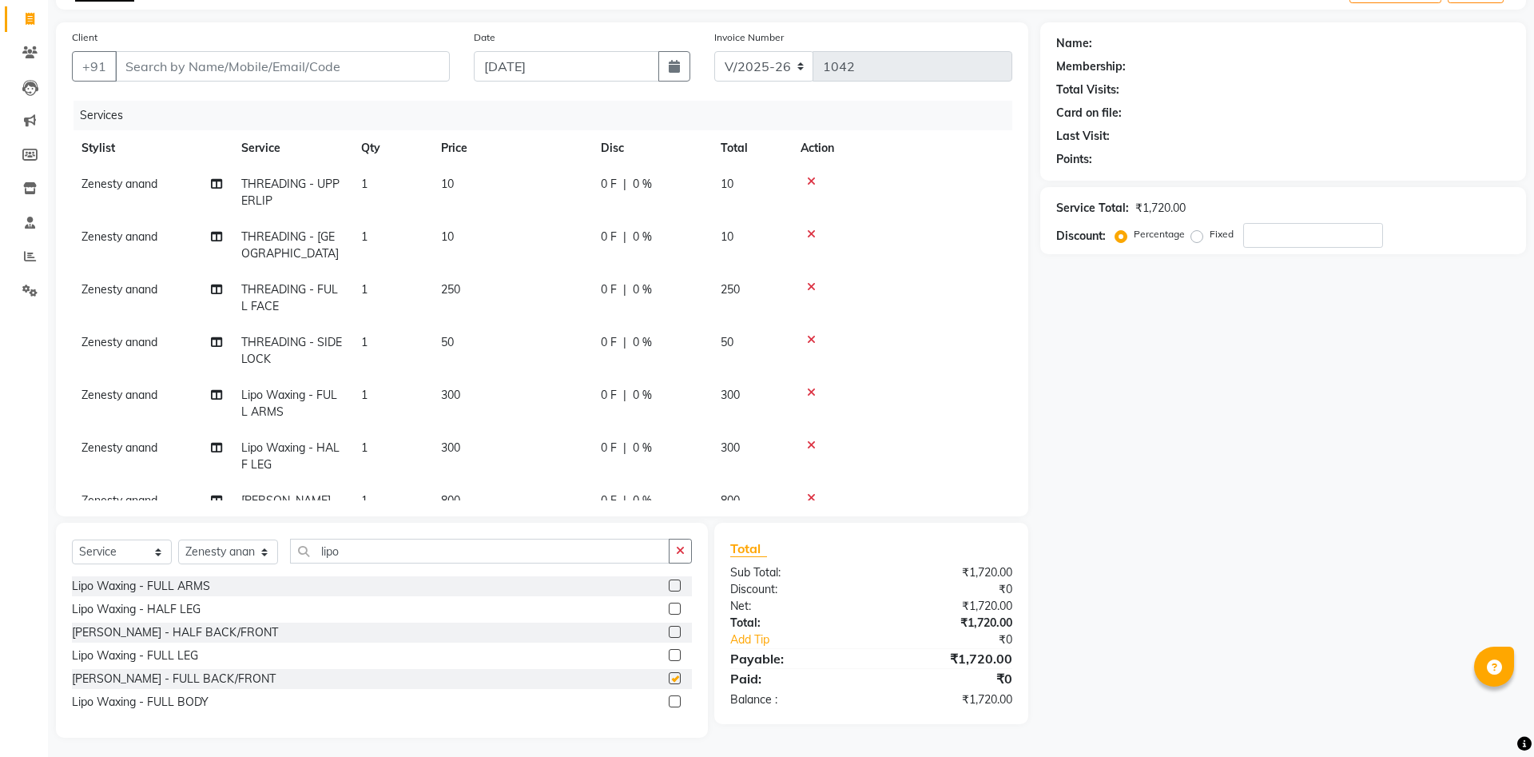
checkbox input "false"
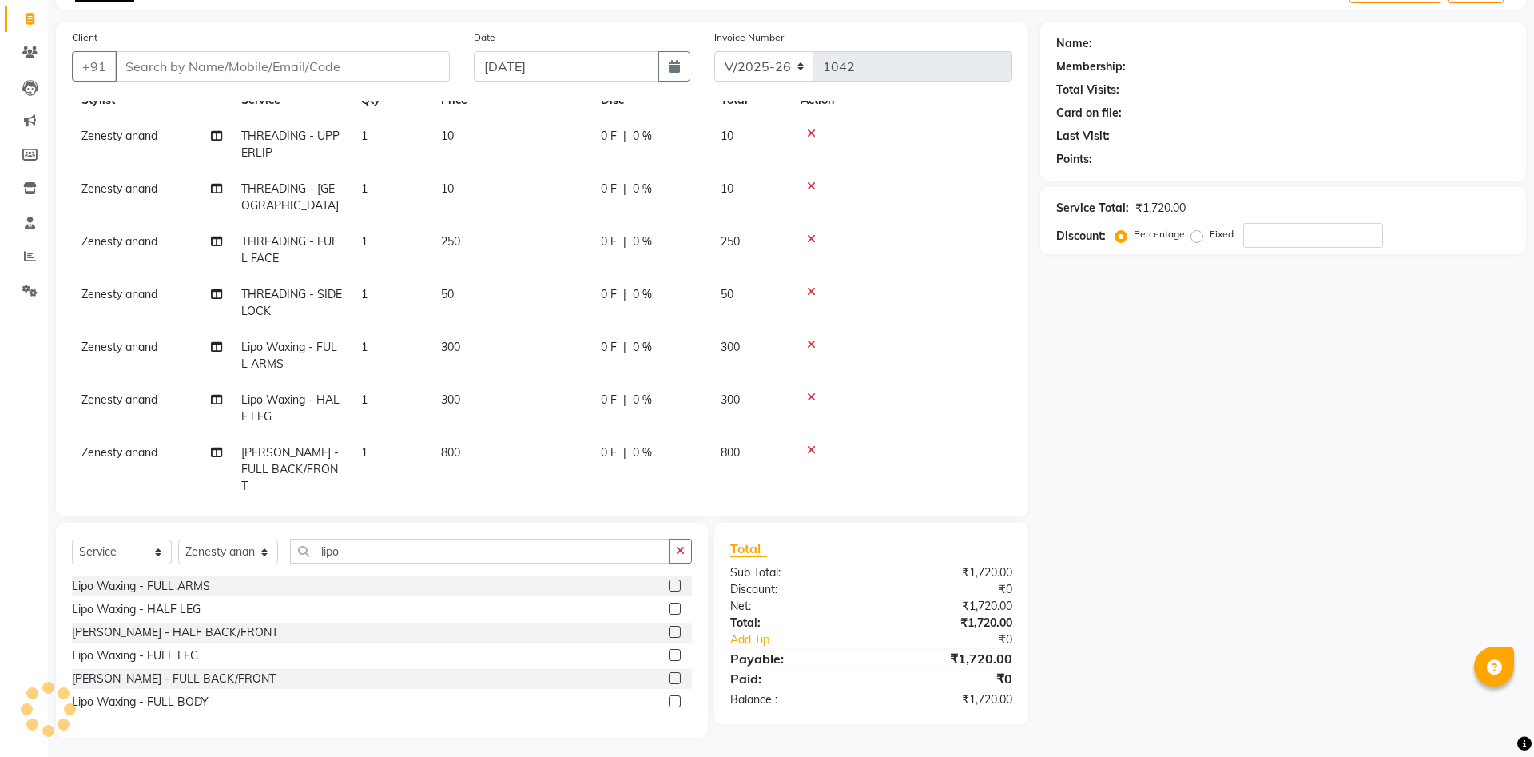
scroll to position [102, 0]
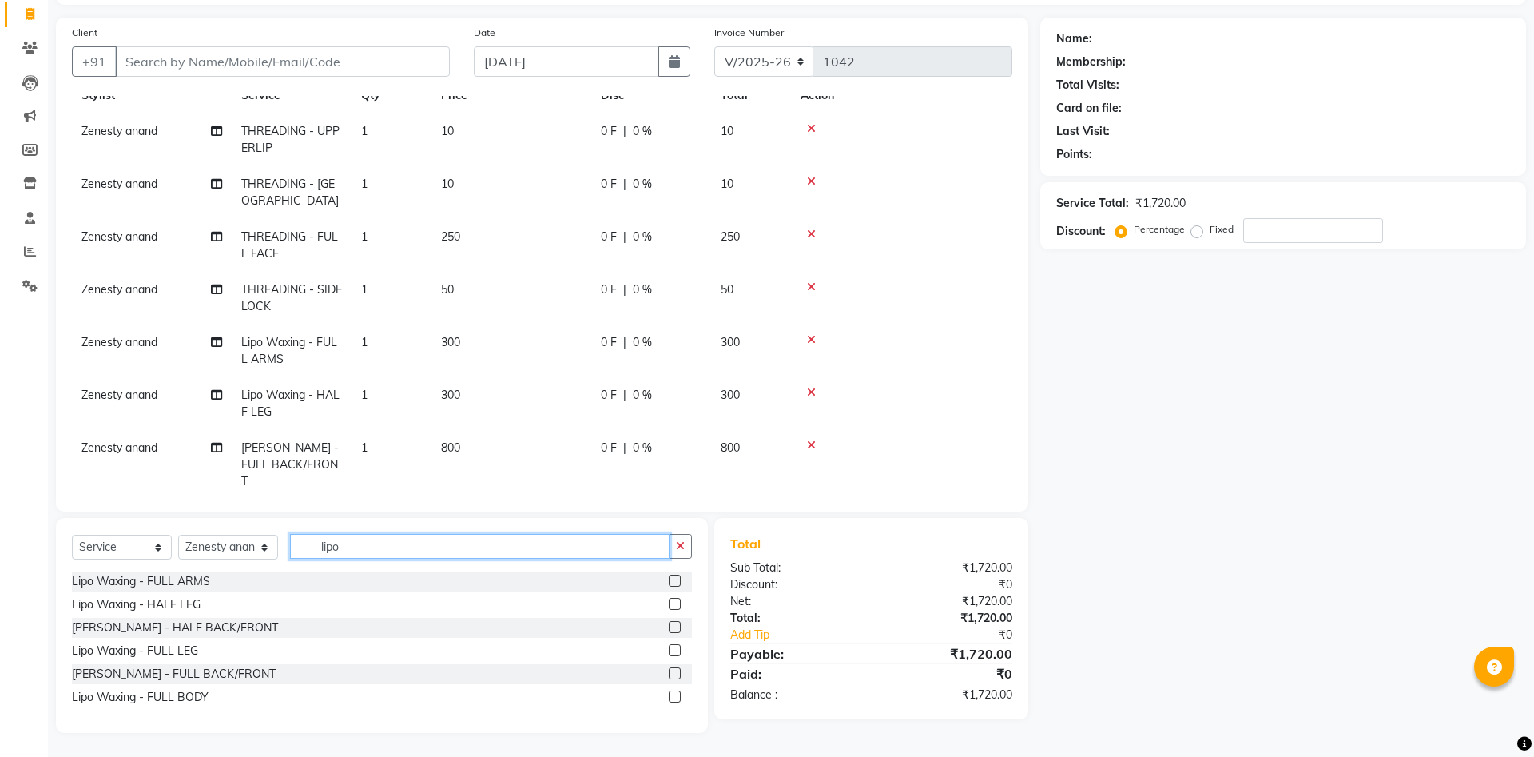
click at [429, 547] on input "lipo" at bounding box center [479, 546] width 379 height 25
type input "l"
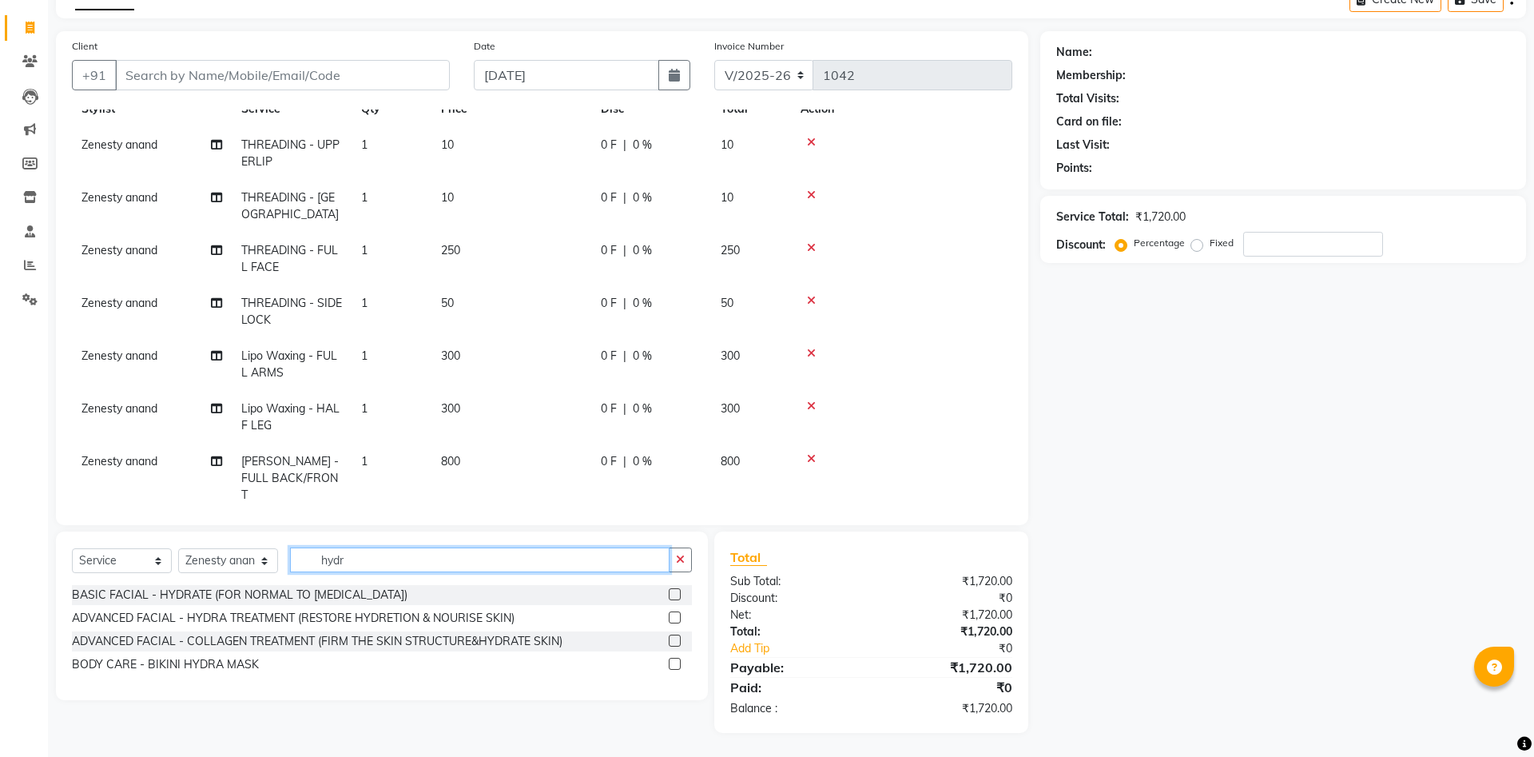
scroll to position [89, 0]
type input "hydr"
click at [673, 615] on label at bounding box center [675, 617] width 12 height 12
click at [673, 615] on input "checkbox" at bounding box center [674, 618] width 10 height 10
checkbox input "false"
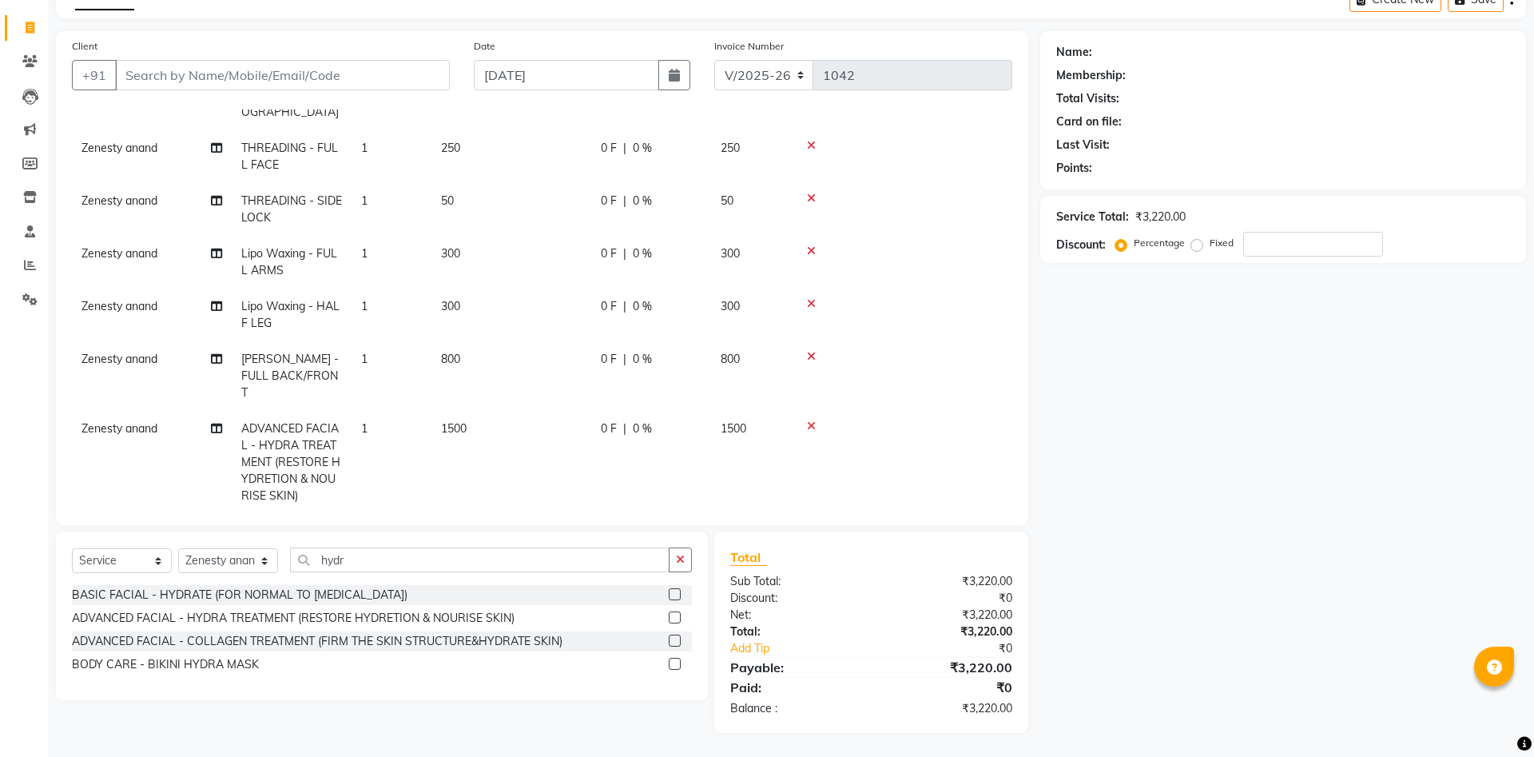
scroll to position [151, 0]
click at [443, 558] on input "hydr" at bounding box center [479, 559] width 379 height 25
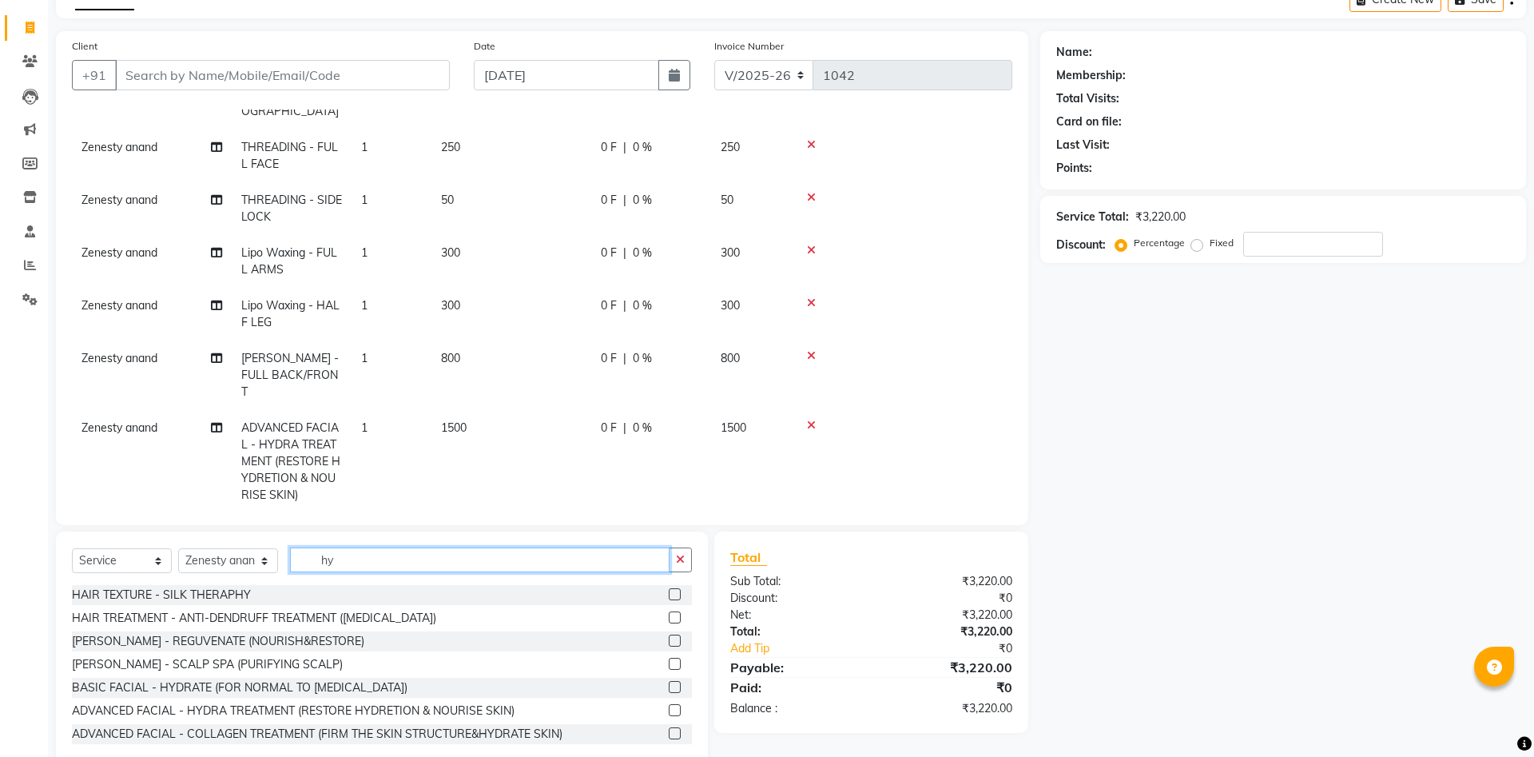
type input "h"
type input "t"
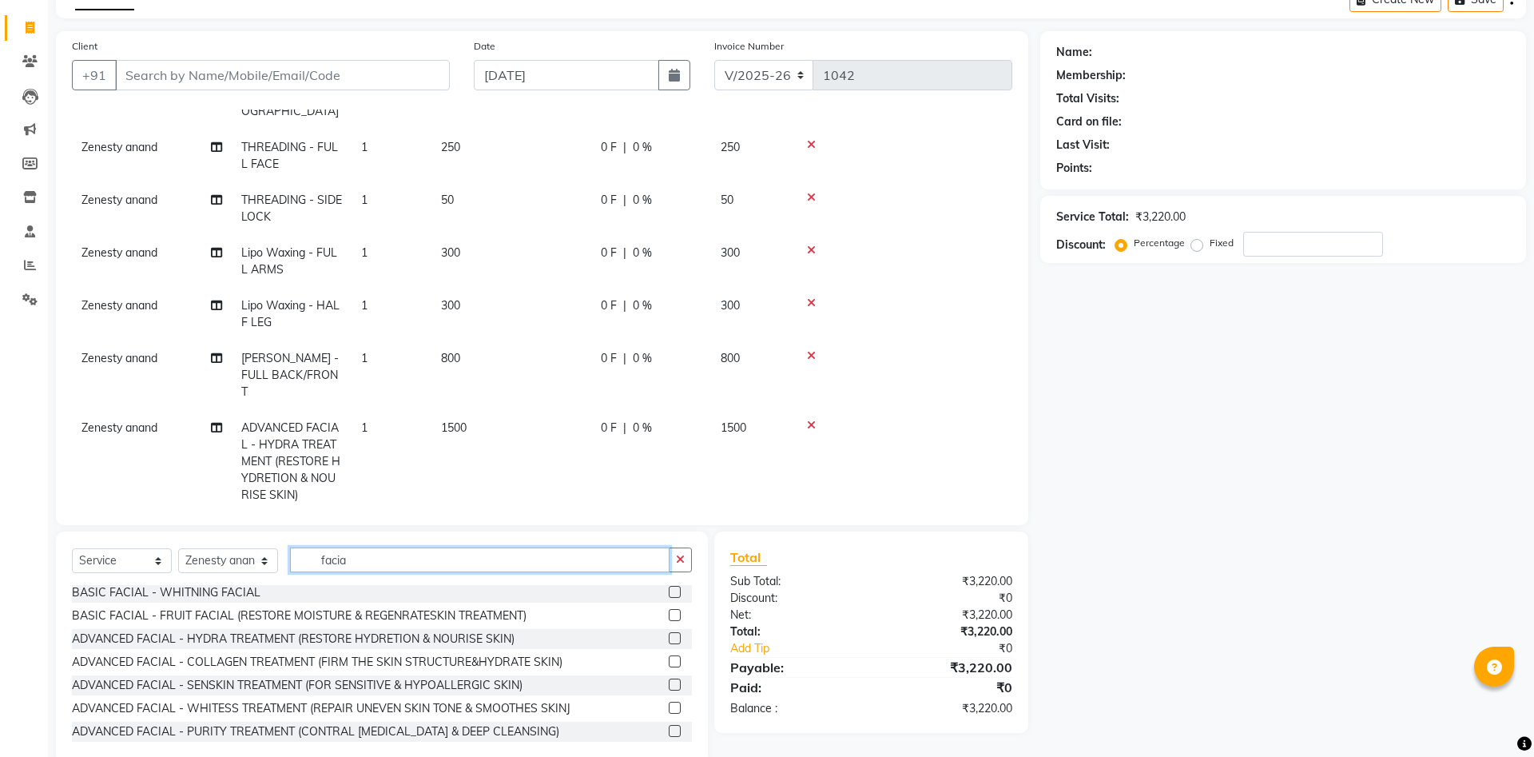
scroll to position [123, 0]
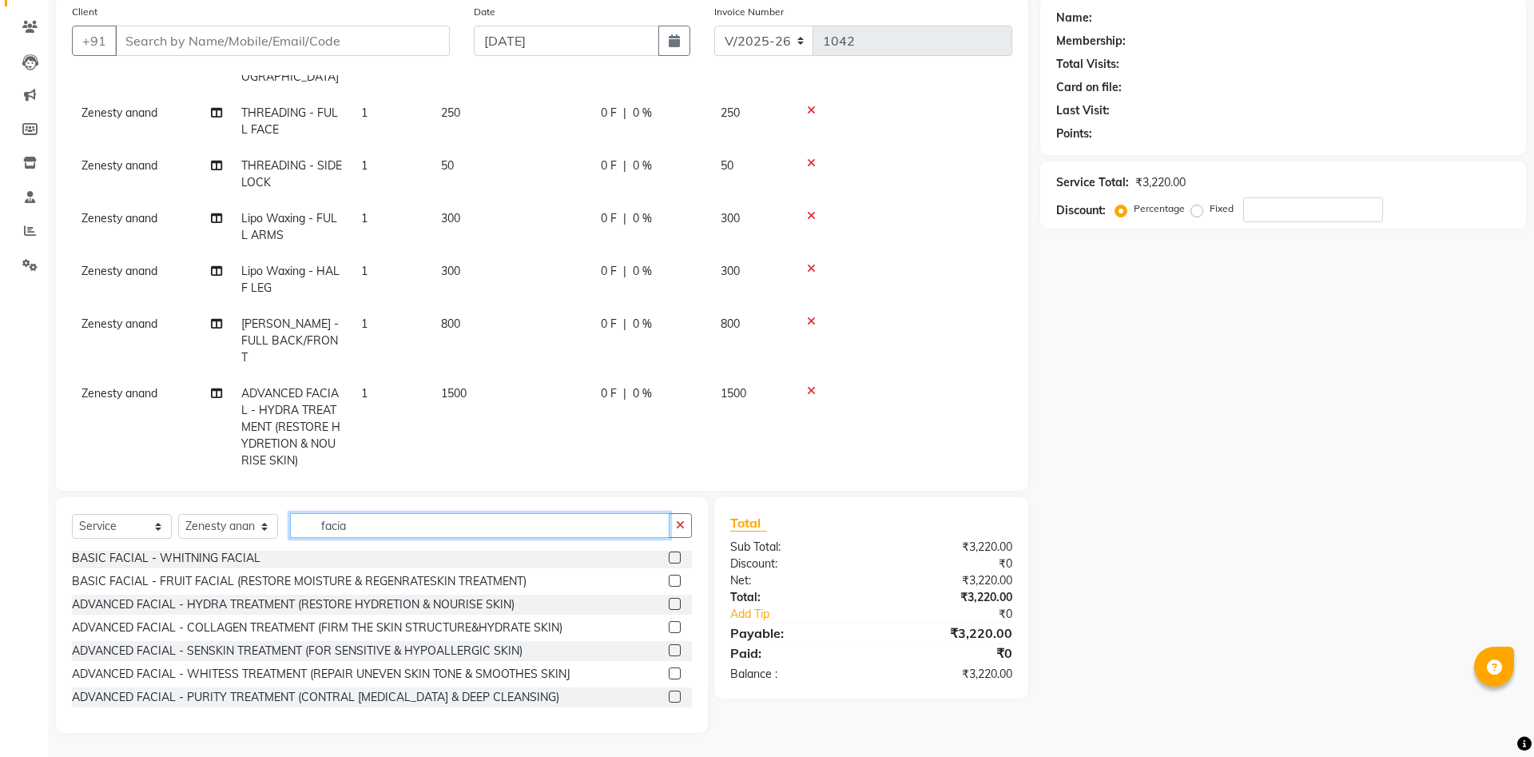
type input "facia"
click at [676, 672] on label at bounding box center [675, 673] width 12 height 12
click at [676, 672] on input "checkbox" at bounding box center [674, 674] width 10 height 10
checkbox input "false"
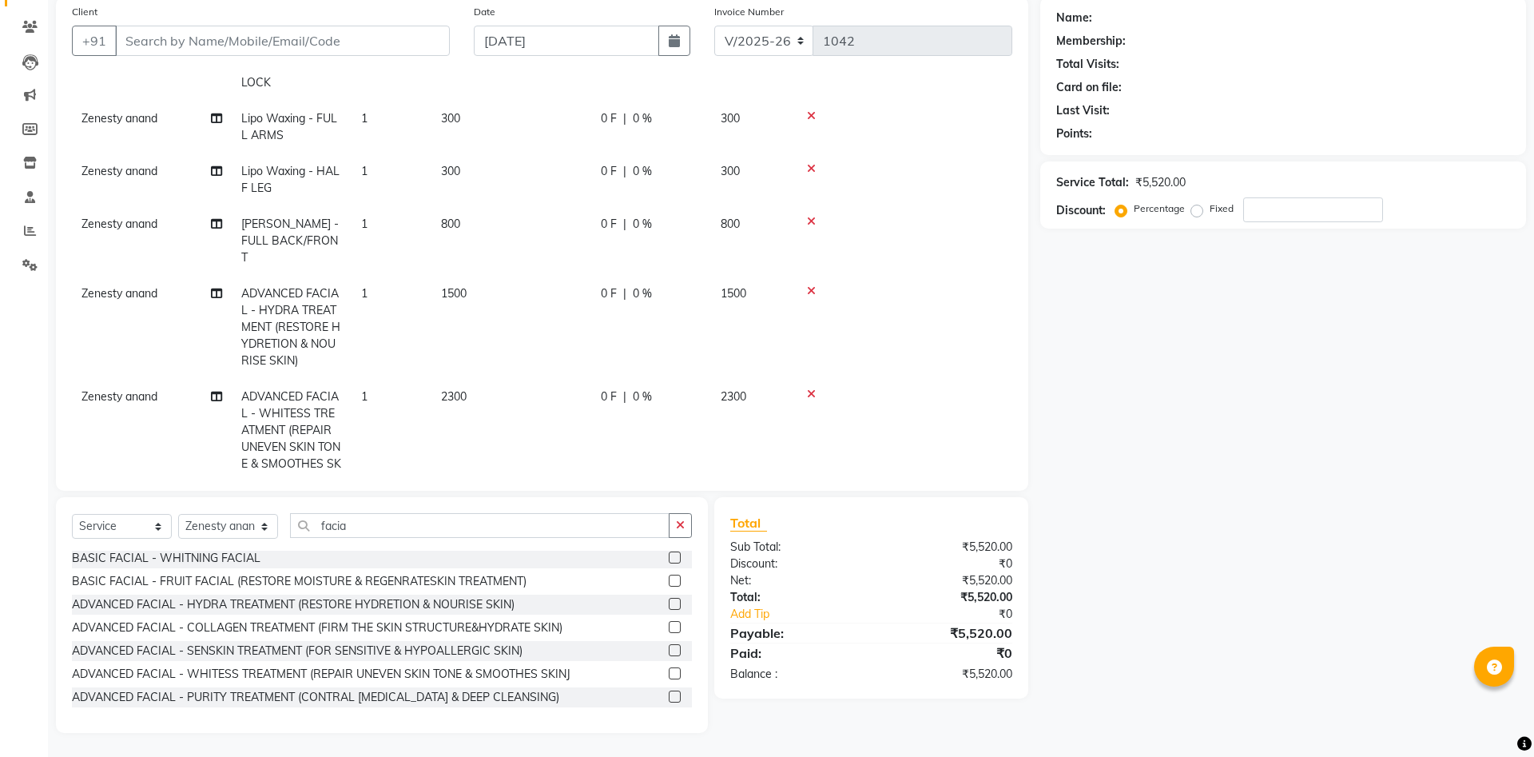
scroll to position [271, 0]
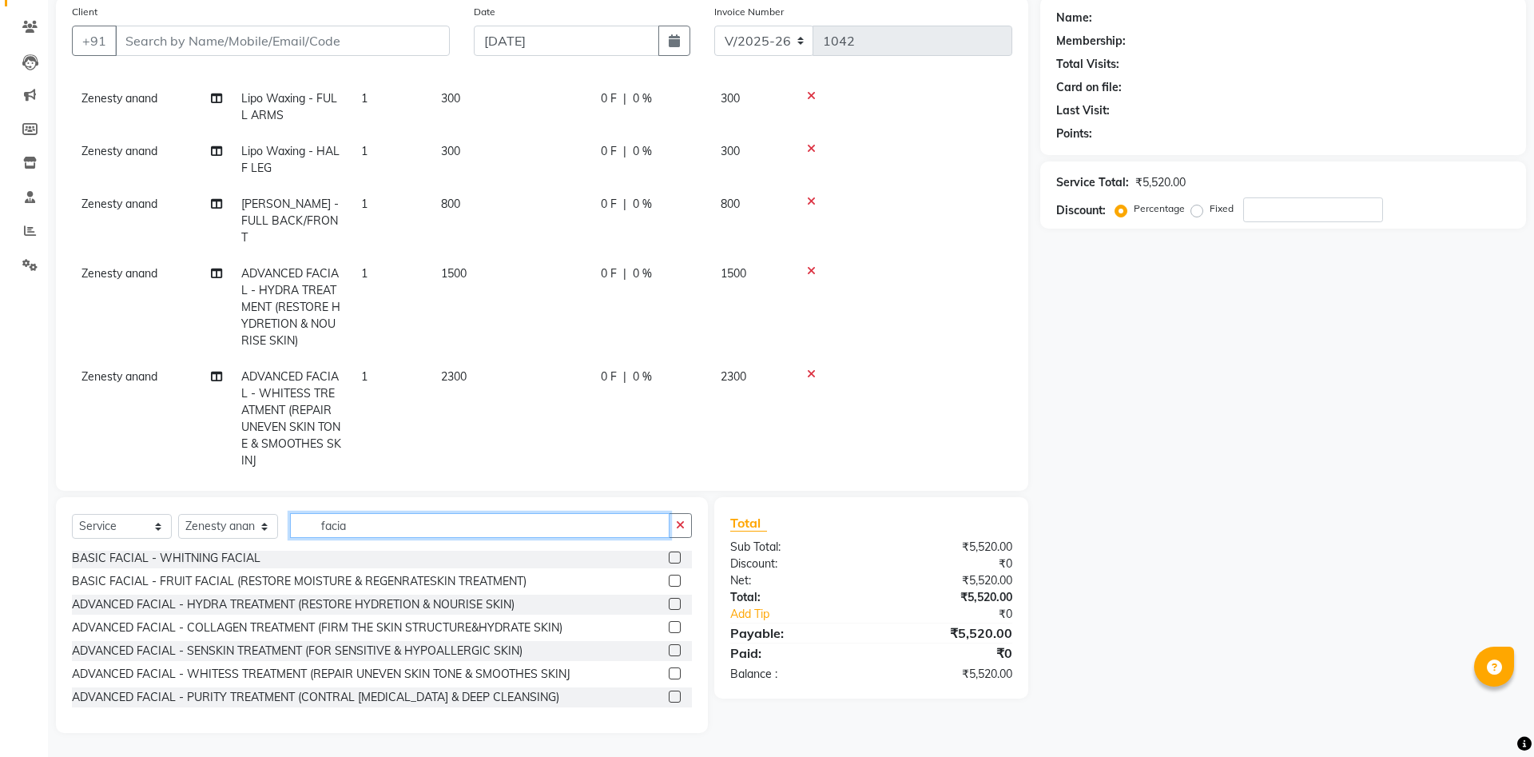
drag, startPoint x: 359, startPoint y: 520, endPoint x: 260, endPoint y: 540, distance: 101.1
click at [290, 538] on input "facia" at bounding box center [479, 525] width 379 height 25
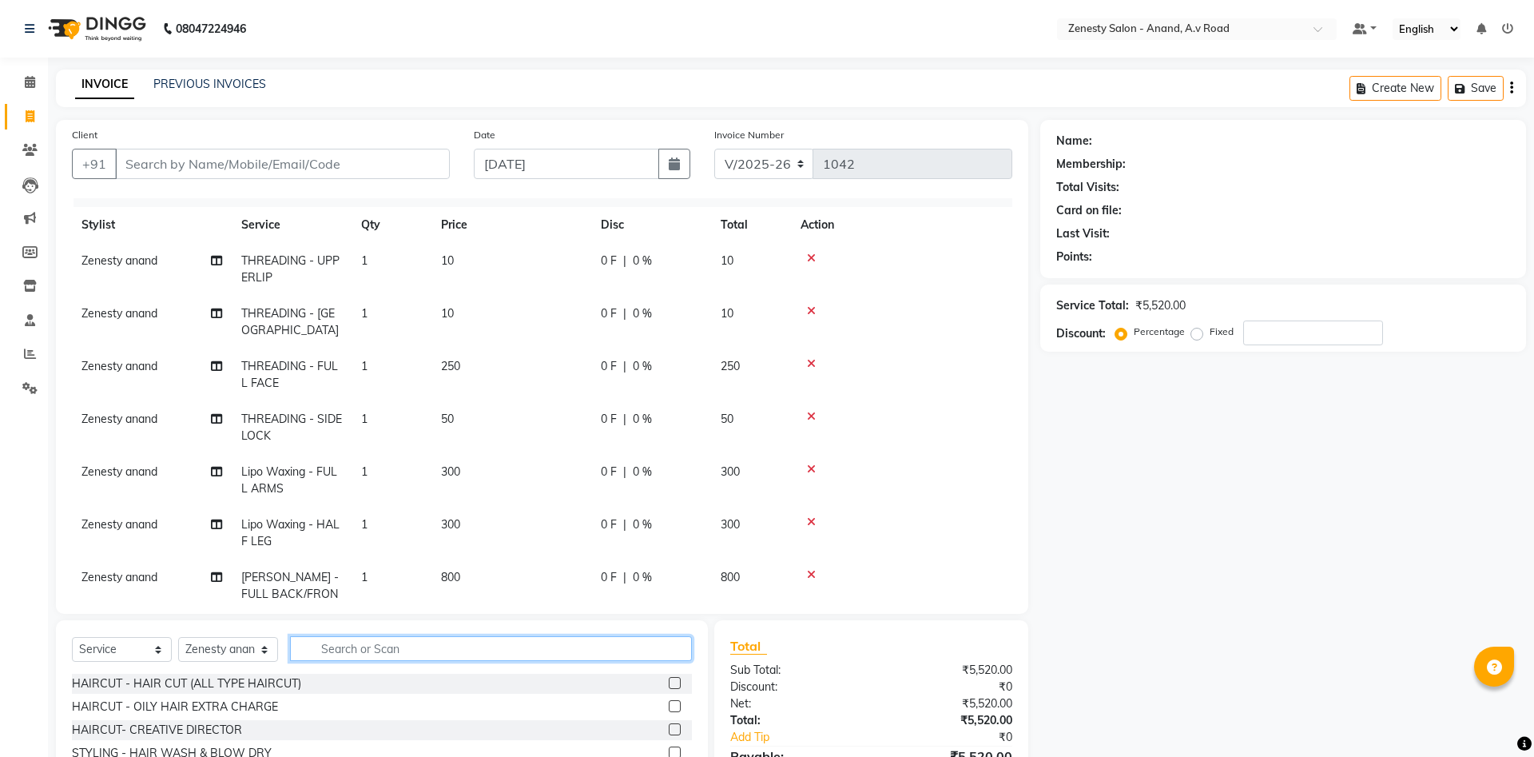
scroll to position [0, 0]
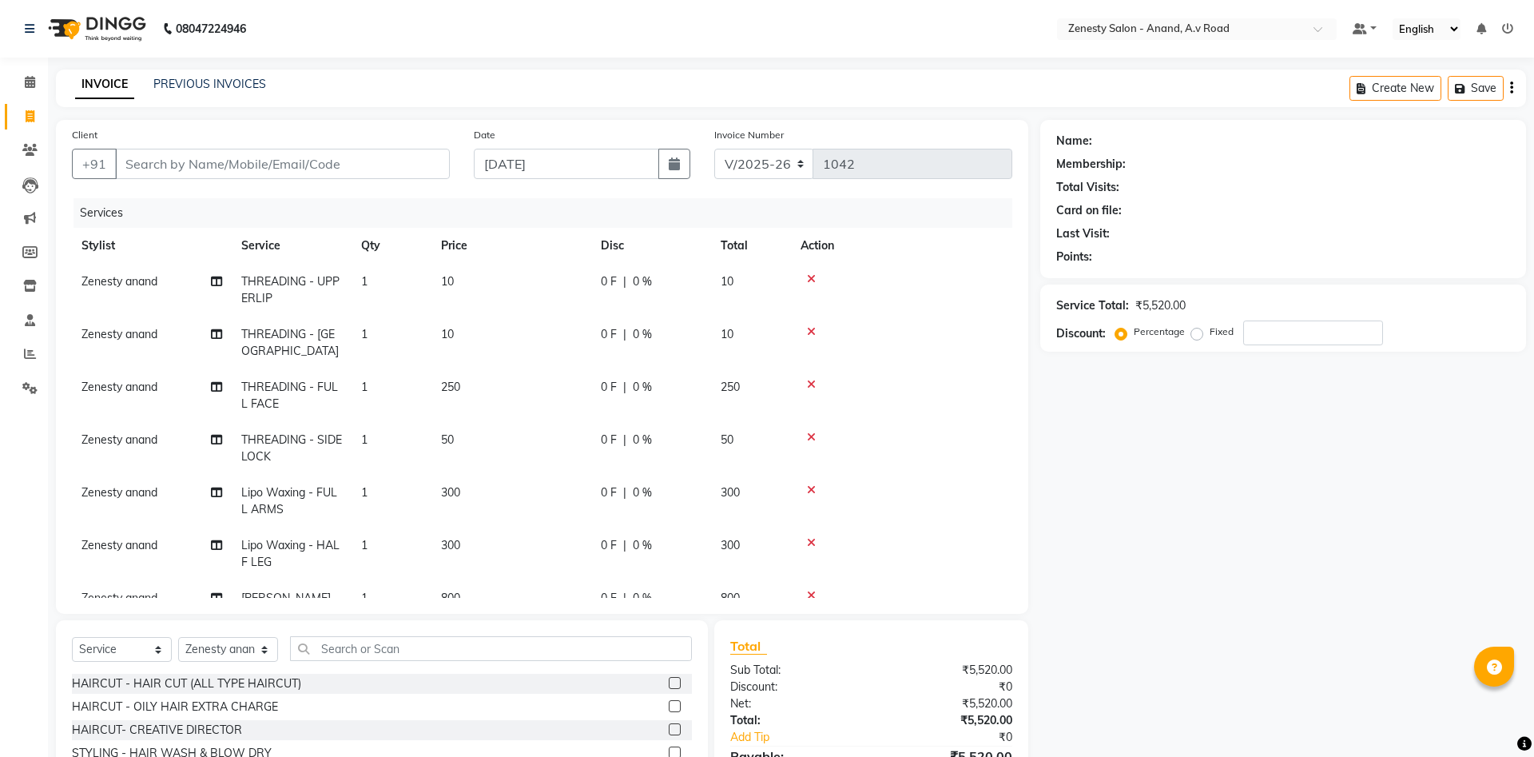
click at [814, 278] on icon at bounding box center [811, 278] width 9 height 11
click at [808, 273] on icon at bounding box center [811, 278] width 9 height 11
click at [812, 280] on icon at bounding box center [811, 278] width 9 height 11
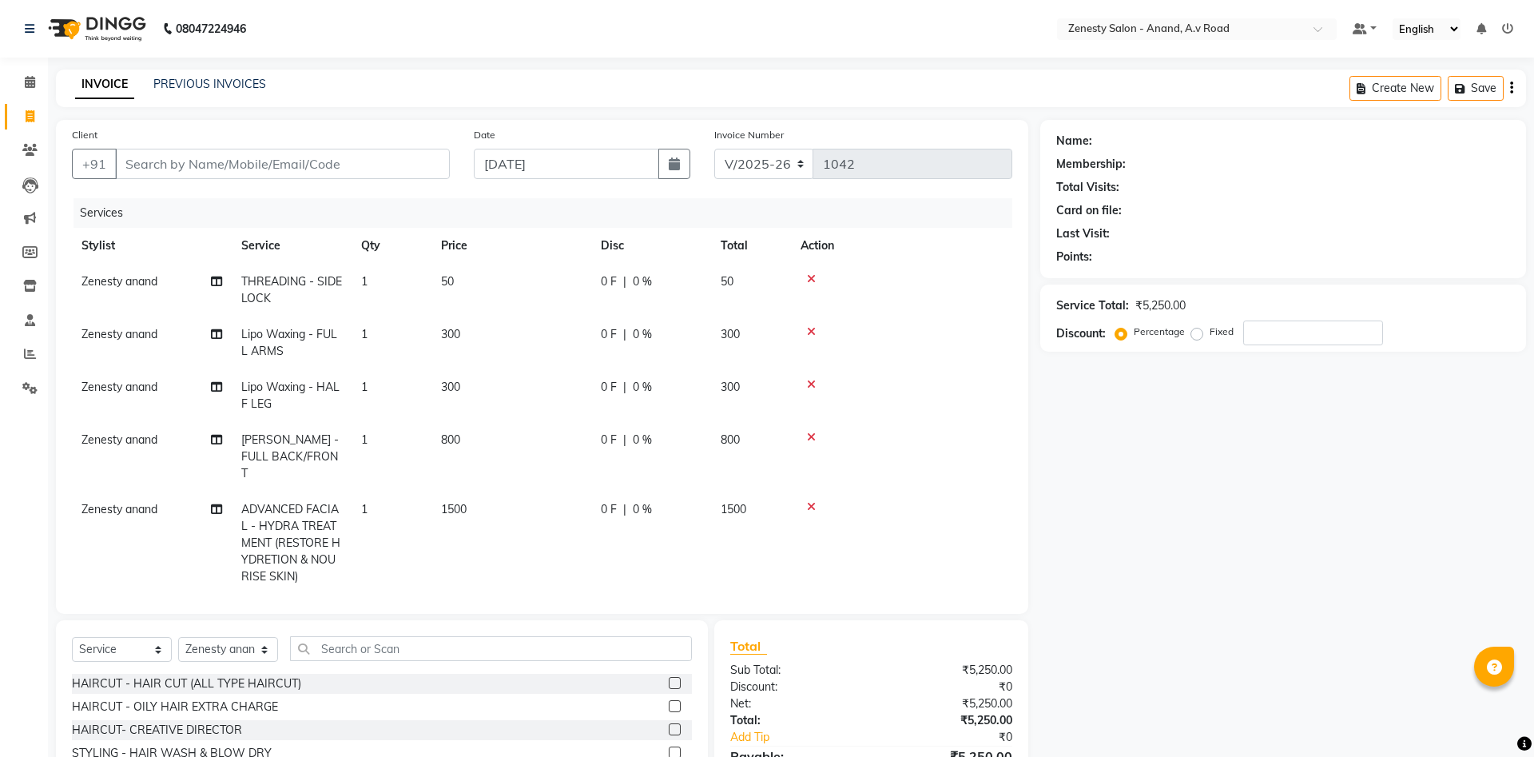
click at [812, 280] on icon at bounding box center [811, 278] width 9 height 11
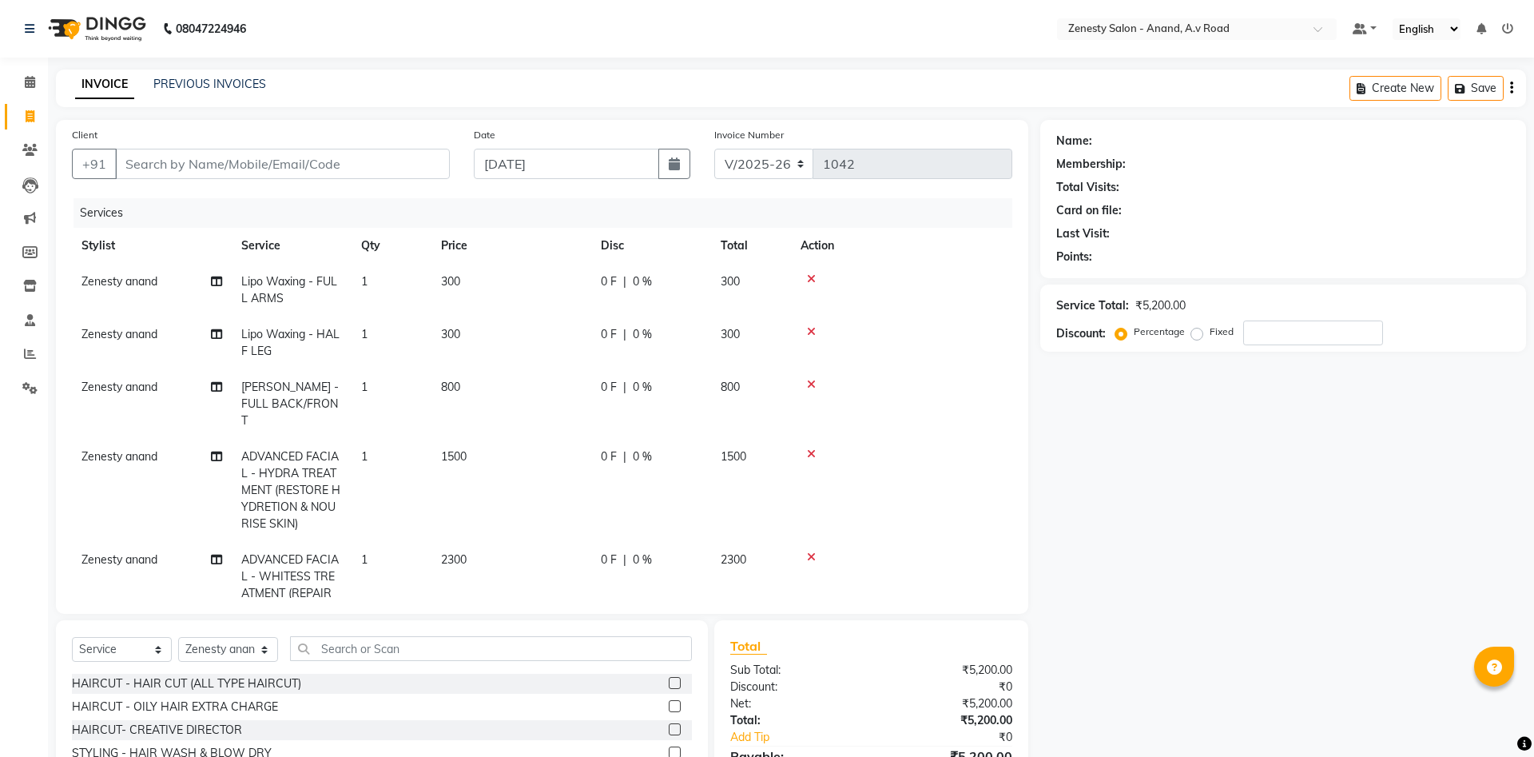
click at [812, 280] on icon at bounding box center [811, 278] width 9 height 11
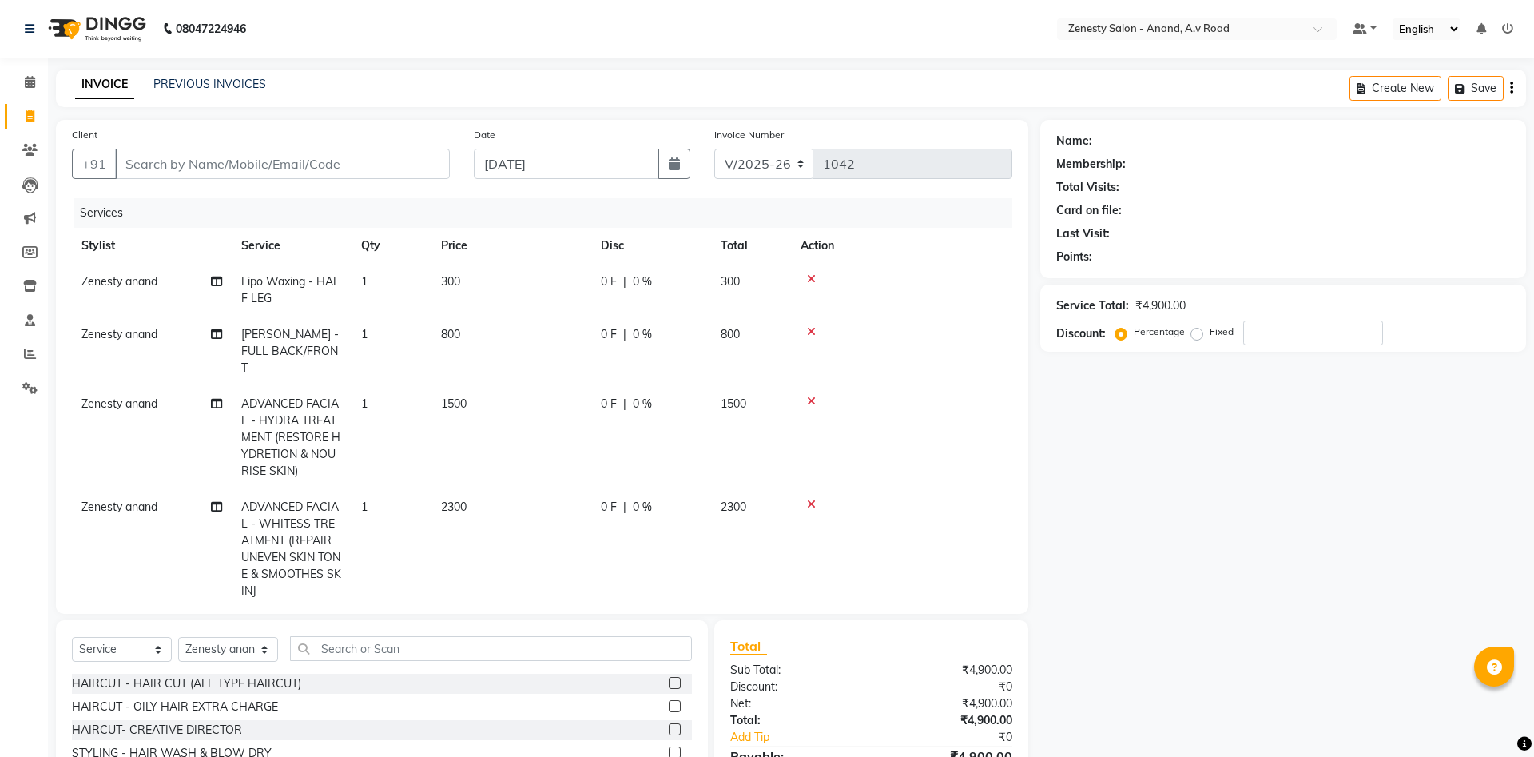
click at [812, 280] on icon at bounding box center [811, 278] width 9 height 11
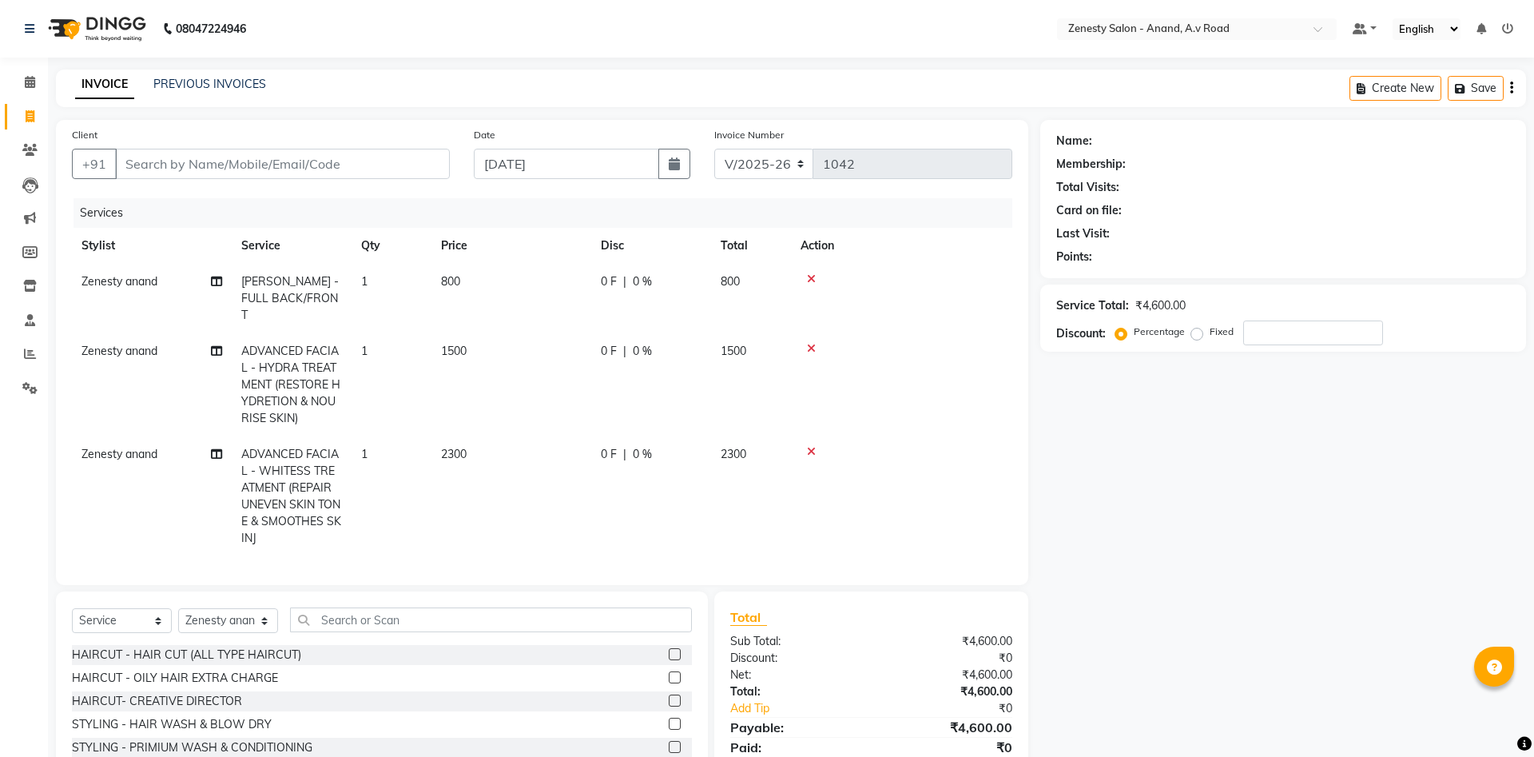
click at [812, 280] on icon at bounding box center [811, 278] width 9 height 11
click at [812, 343] on icon at bounding box center [811, 348] width 9 height 11
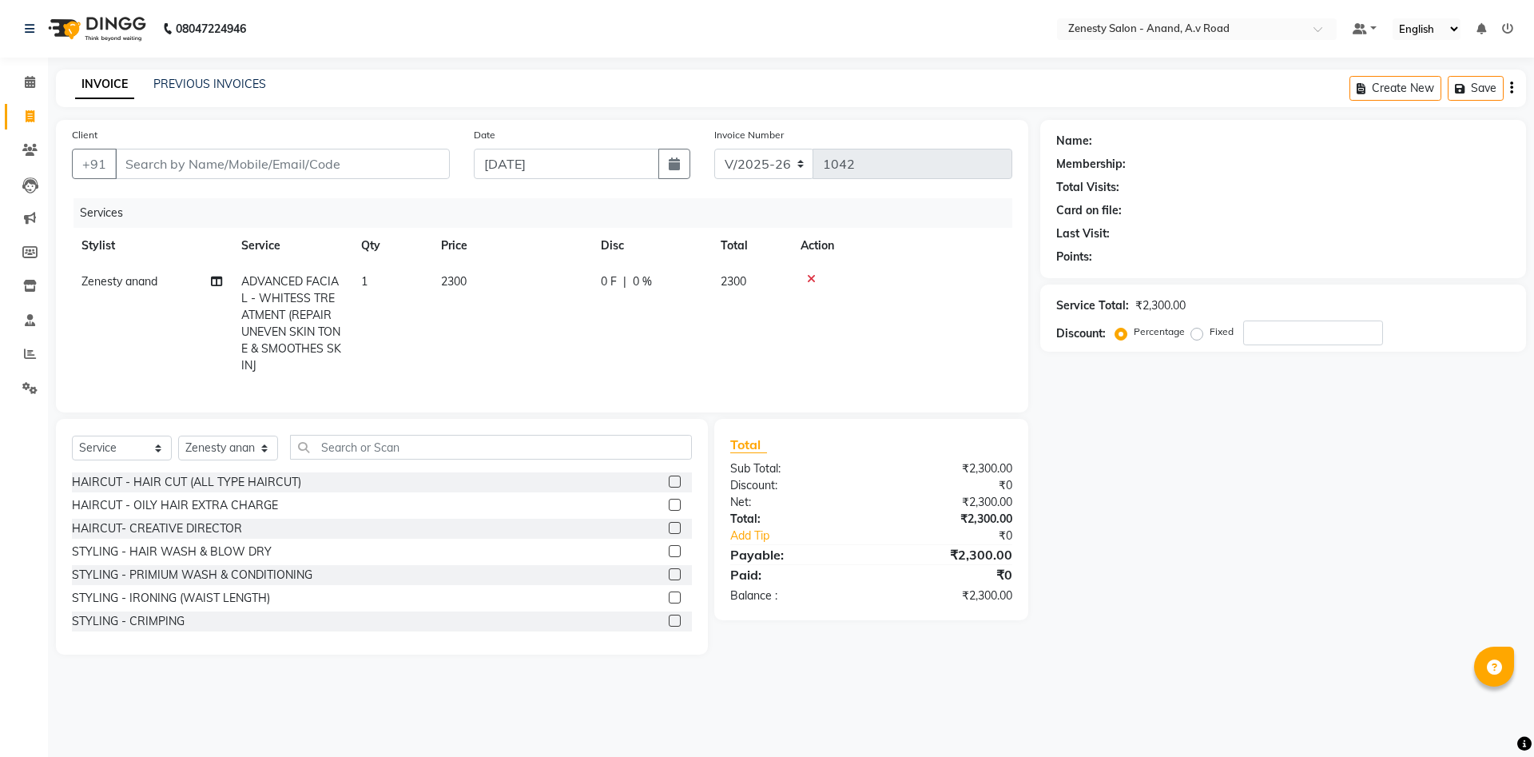
click at [812, 280] on icon at bounding box center [811, 278] width 9 height 11
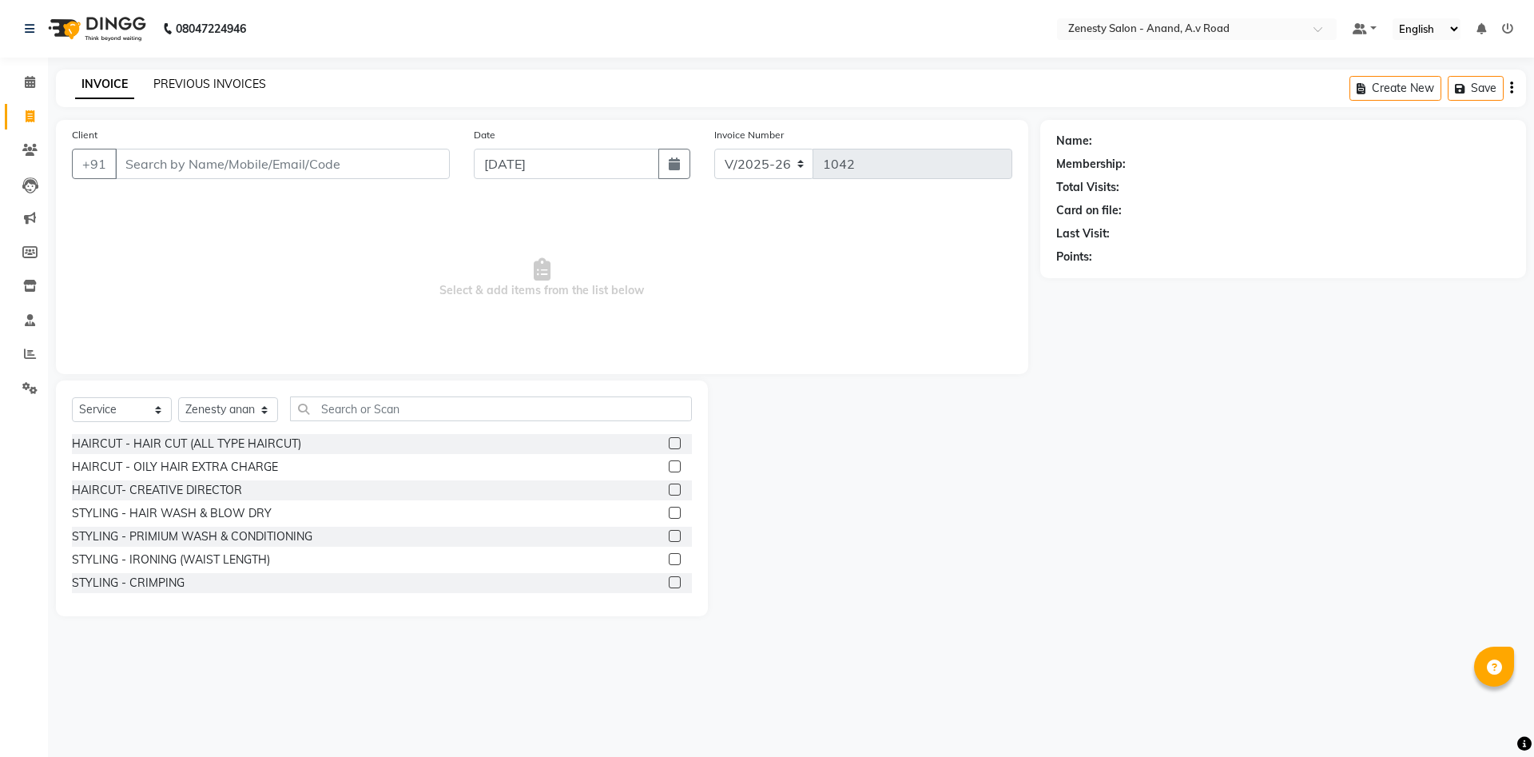
click at [255, 77] on link "PREVIOUS INVOICES" at bounding box center [209, 84] width 113 height 14
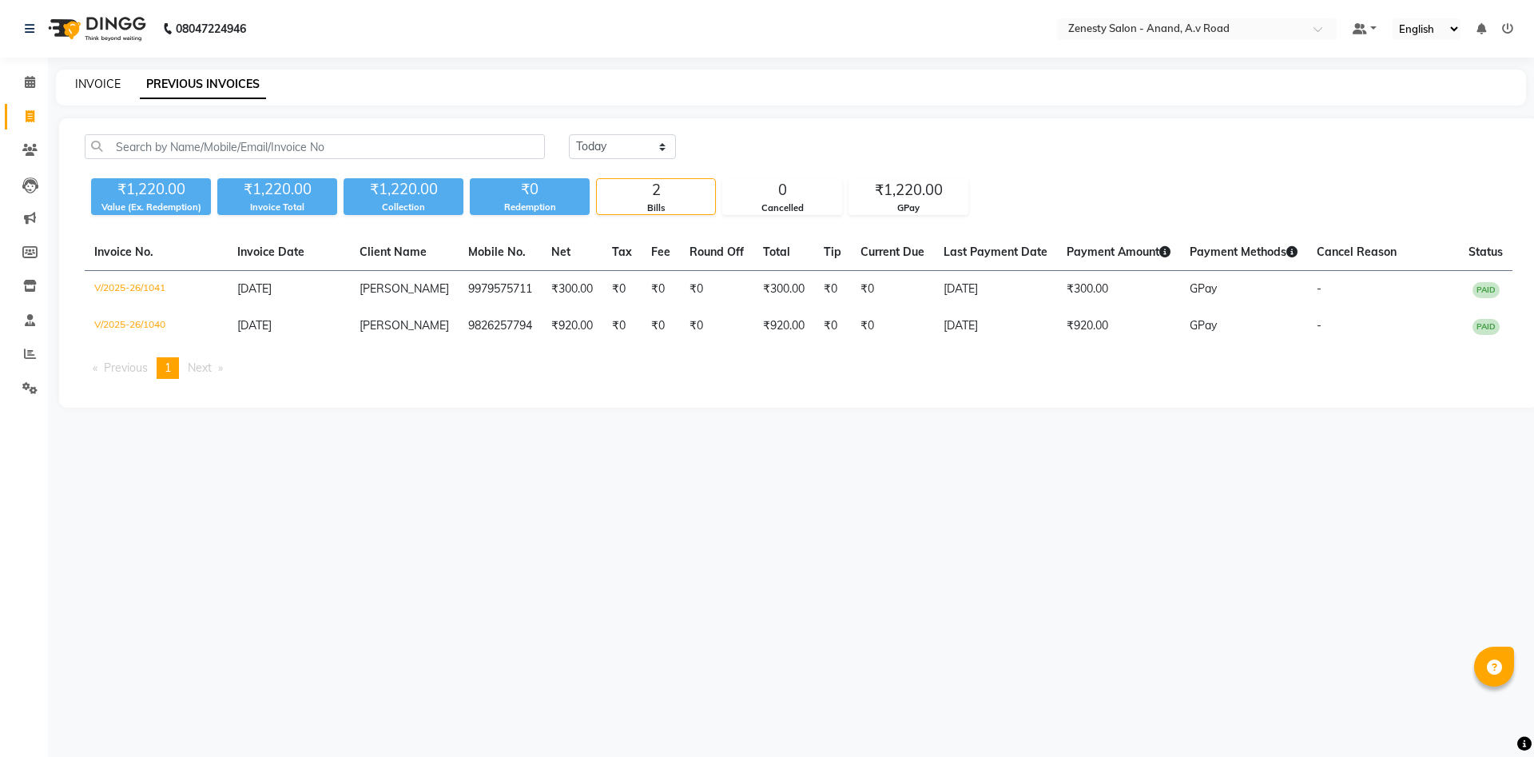
click at [113, 81] on link "INVOICE" at bounding box center [98, 84] width 46 height 14
select select "6693"
select select "service"
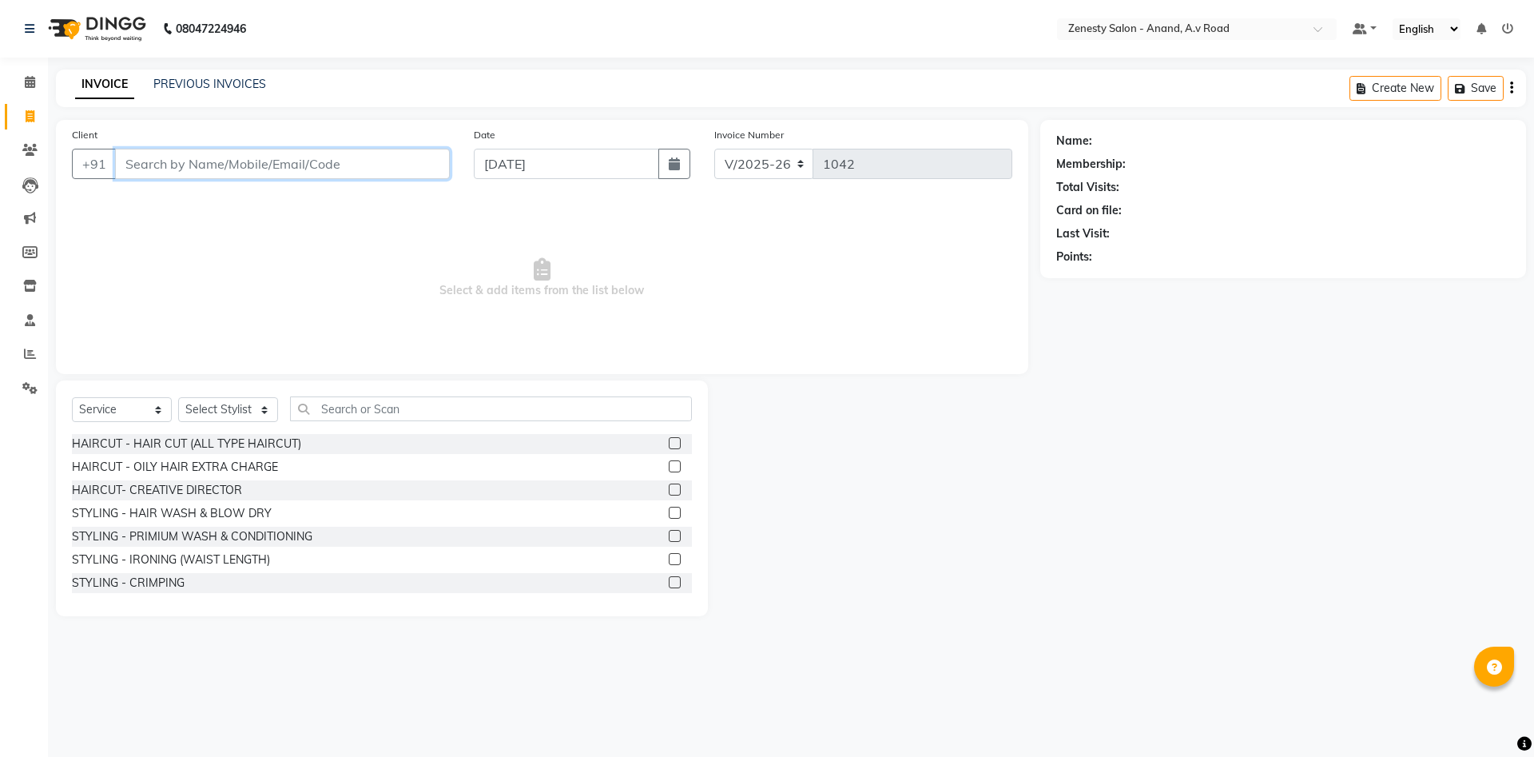
select select "52207"
click at [28, 387] on icon at bounding box center [29, 388] width 15 height 12
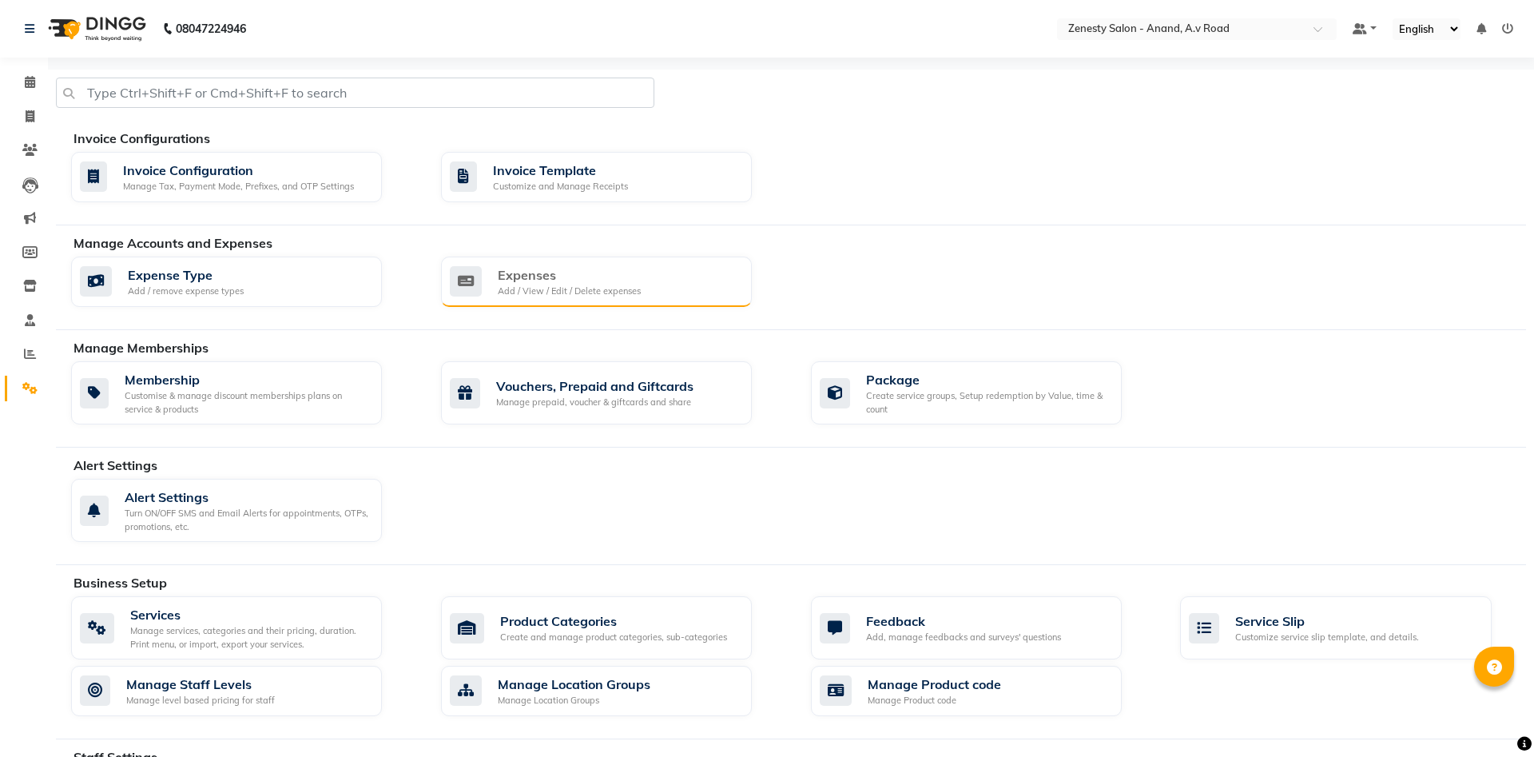
click at [538, 272] on div "Expenses" at bounding box center [569, 274] width 143 height 19
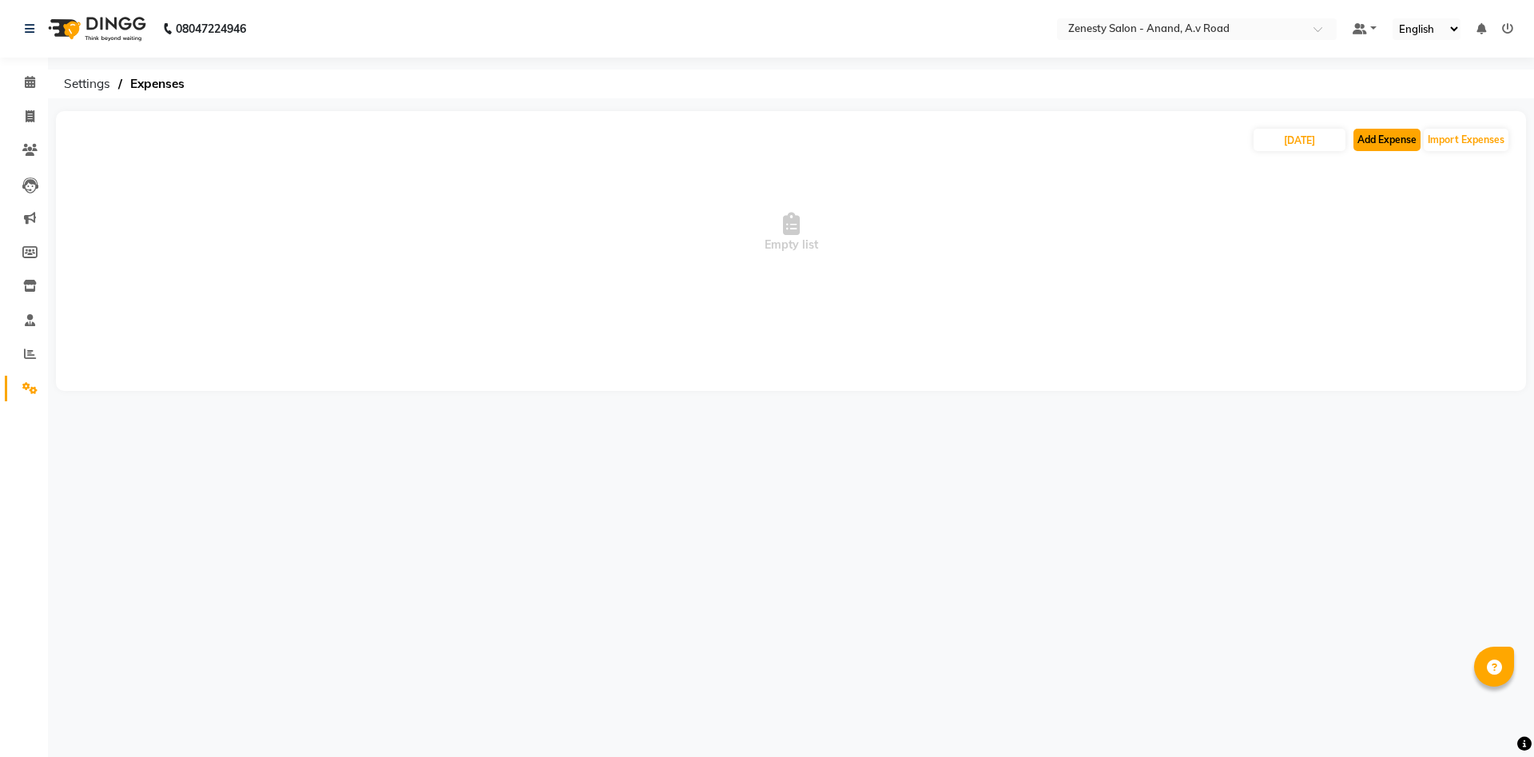
click at [1384, 145] on button "Add Expense" at bounding box center [1386, 140] width 67 height 22
select select "1"
select select "5726"
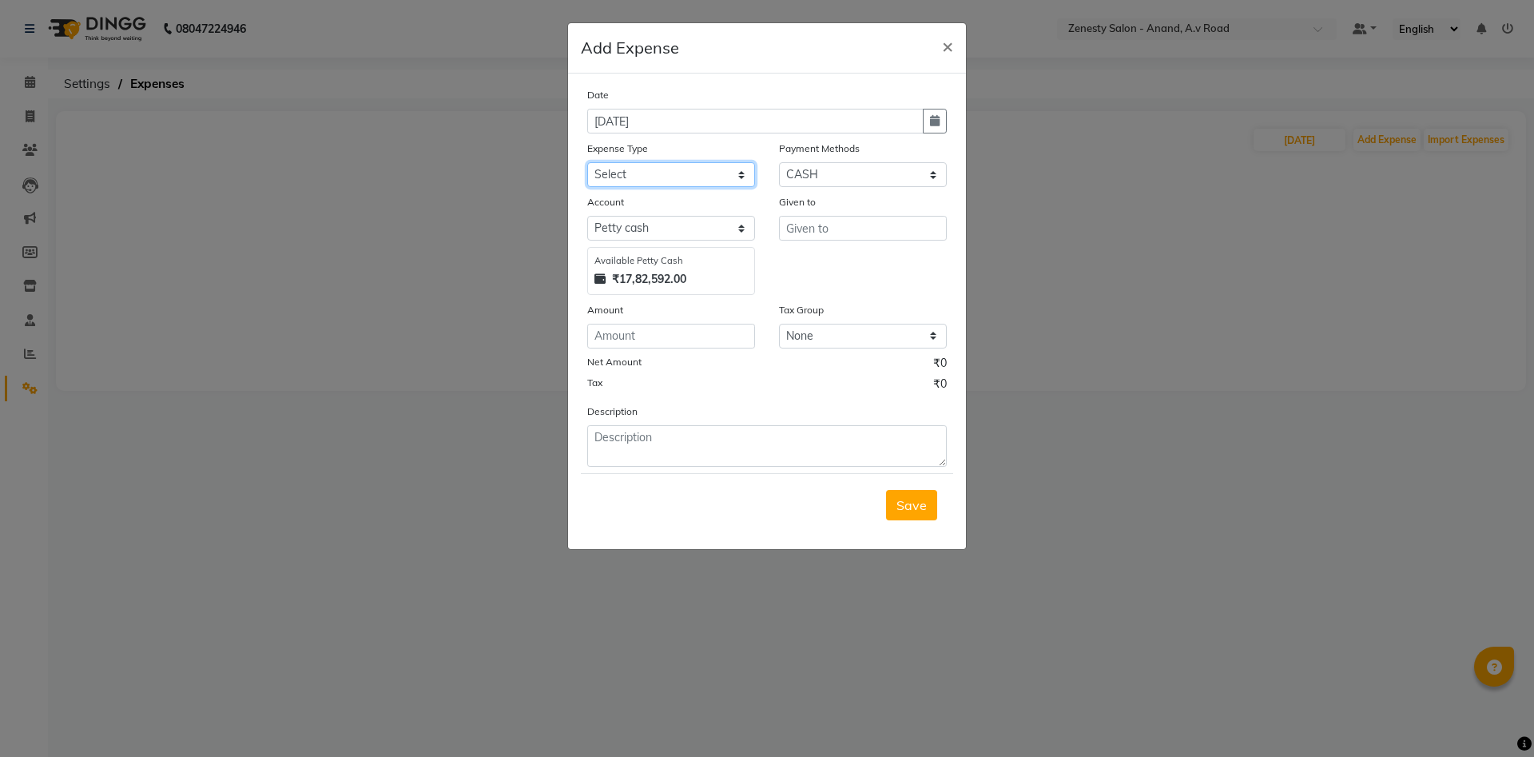
click at [587, 162] on select "Select Advance Salary Bank charges Boss Snacks Or Meal Bridal Deposite Retrun C…" at bounding box center [671, 174] width 168 height 25
select select "11705"
click option "Milk" at bounding box center [0, 0] width 0 height 0
click at [779, 162] on select "Select GPay CARD CASH Voucher CUSTOM Wallet Prepaid Points Package" at bounding box center [863, 174] width 168 height 25
click at [1158, 253] on ngb-modal-window "Add Expense × Date 04-09-2025 Expense Type Select Advance Salary Bank charges B…" at bounding box center [767, 378] width 1534 height 757
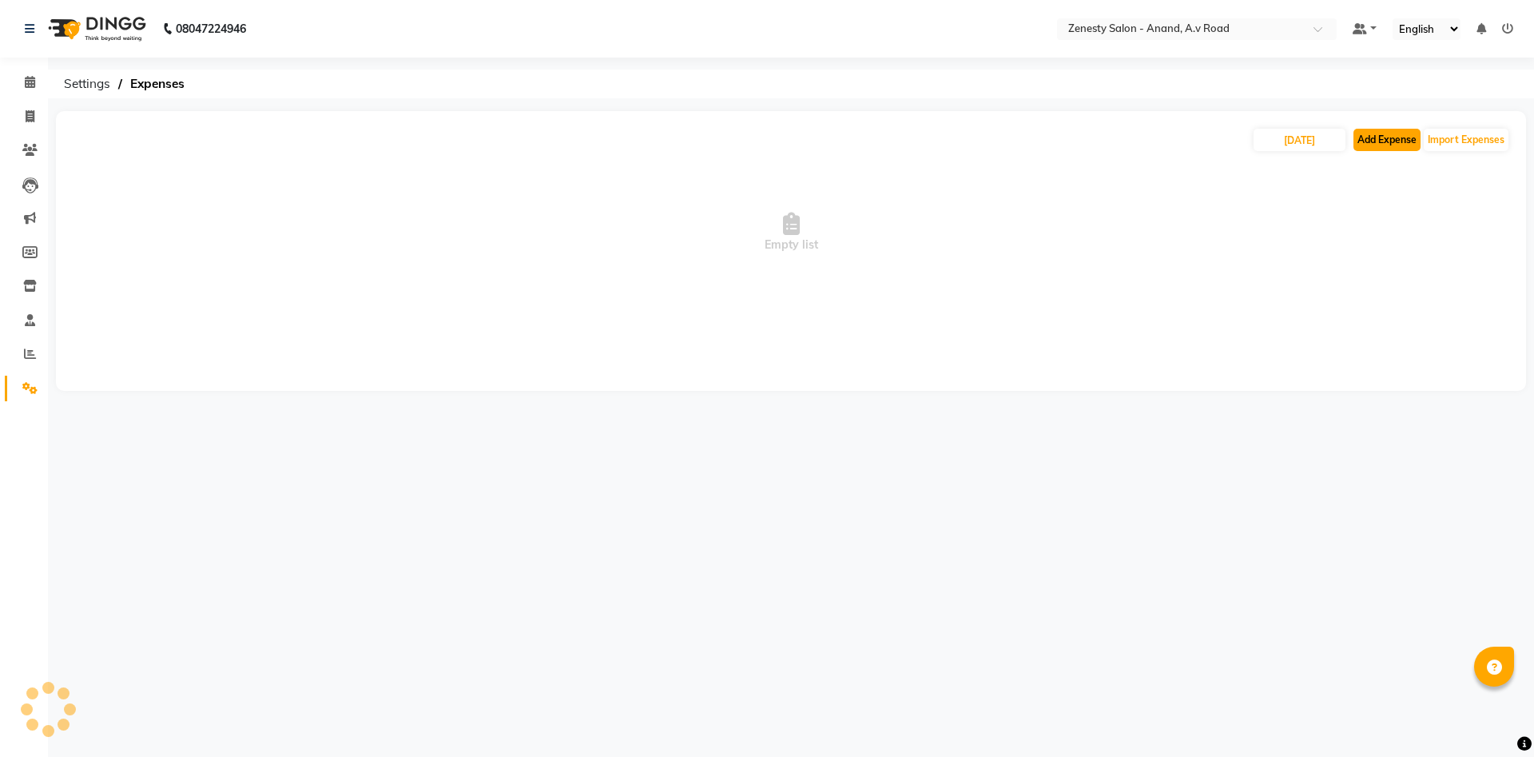
click at [1372, 140] on button "Add Expense" at bounding box center [1386, 140] width 67 height 22
select select "1"
select select "5726"
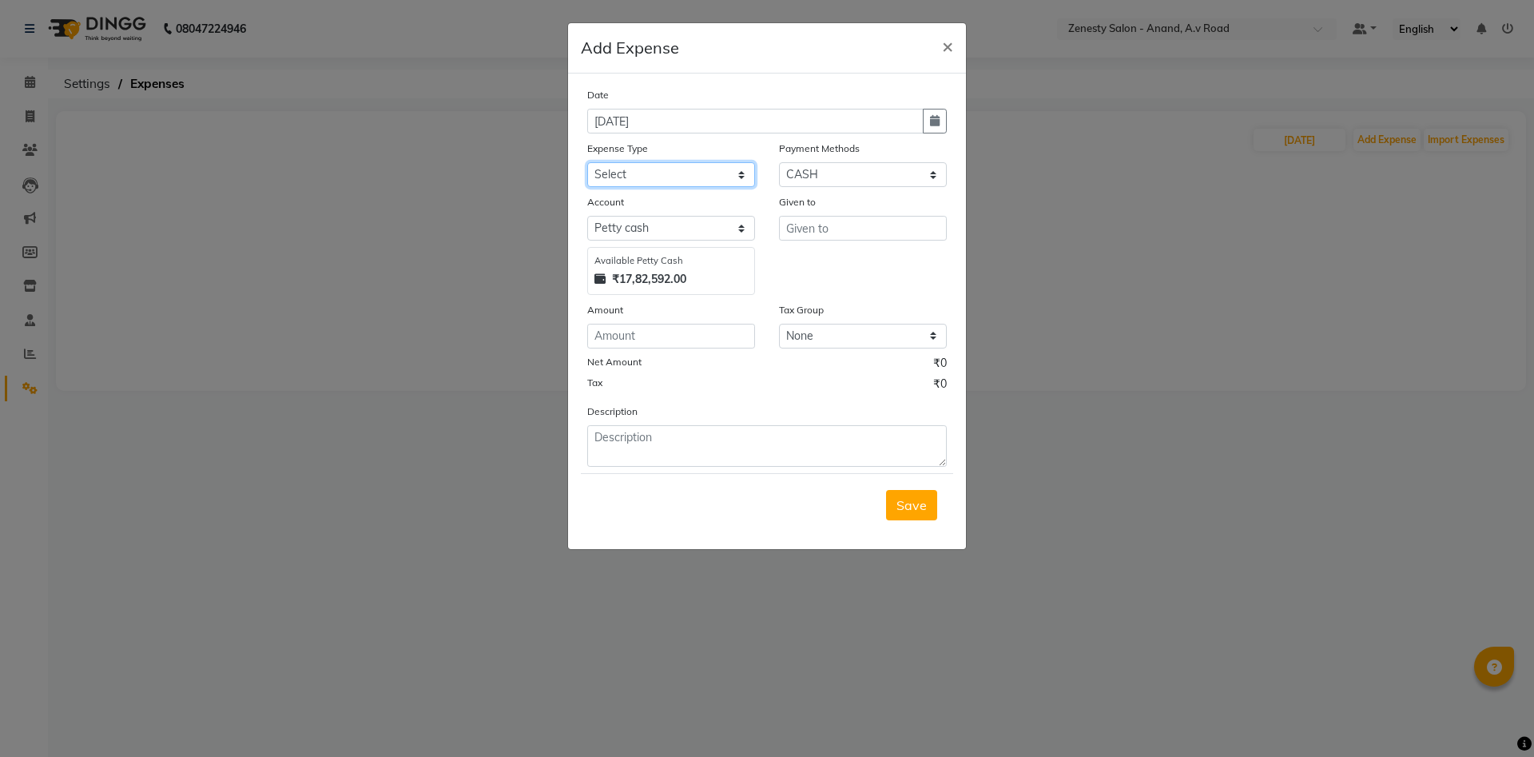
click at [587, 162] on select "Select Advance Salary Bank charges Boss Snacks Or Meal Bridal Deposite Retrun C…" at bounding box center [671, 174] width 168 height 25
select select "11705"
click option "Milk" at bounding box center [0, 0] width 0 height 0
click at [705, 338] on input "number" at bounding box center [671, 336] width 168 height 25
type input "68"
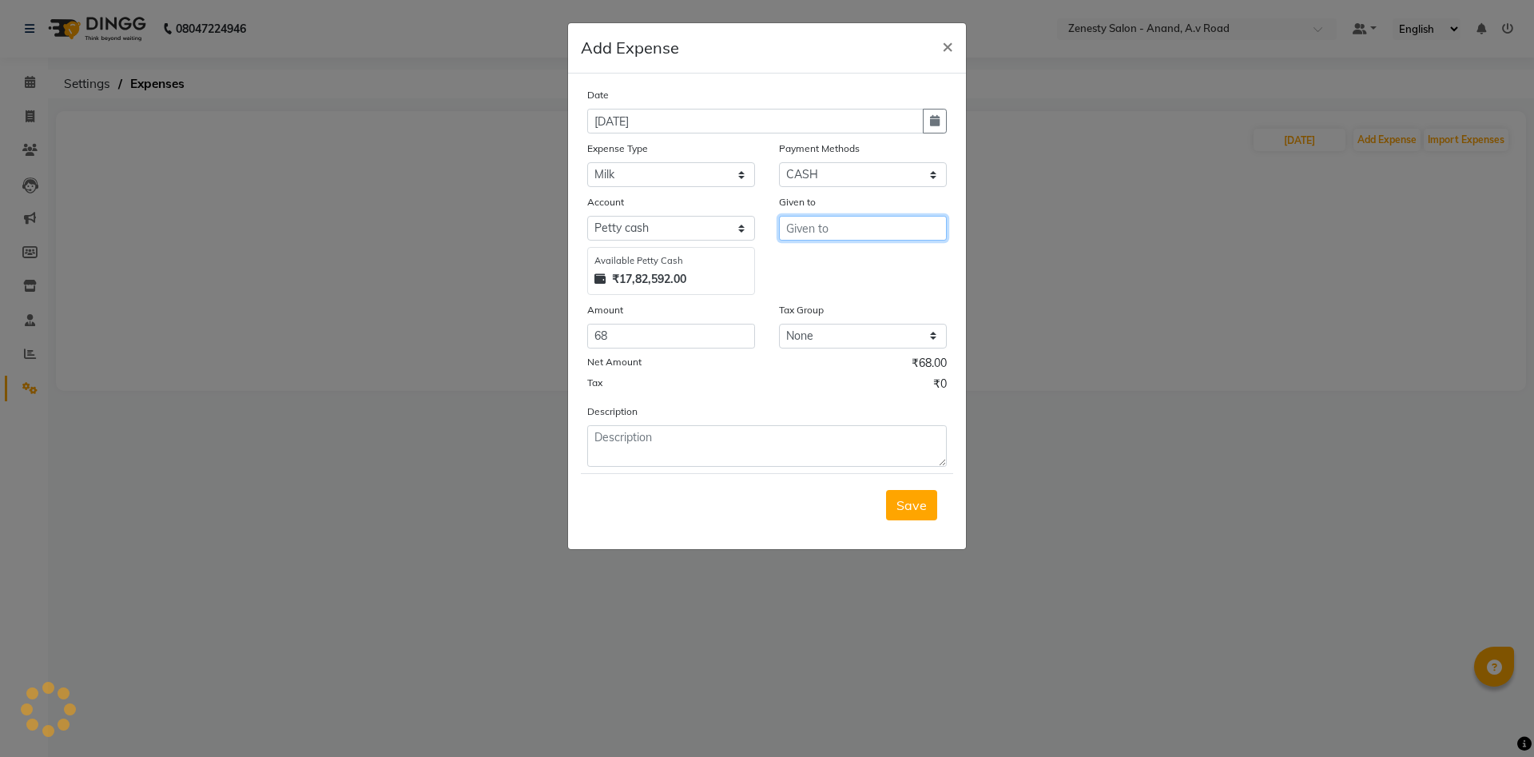
click at [825, 236] on input "text" at bounding box center [863, 228] width 168 height 25
click at [847, 266] on button "Fu rjan" at bounding box center [843, 262] width 126 height 26
type input "Furjan"
click at [932, 510] on button "Save" at bounding box center [911, 505] width 51 height 30
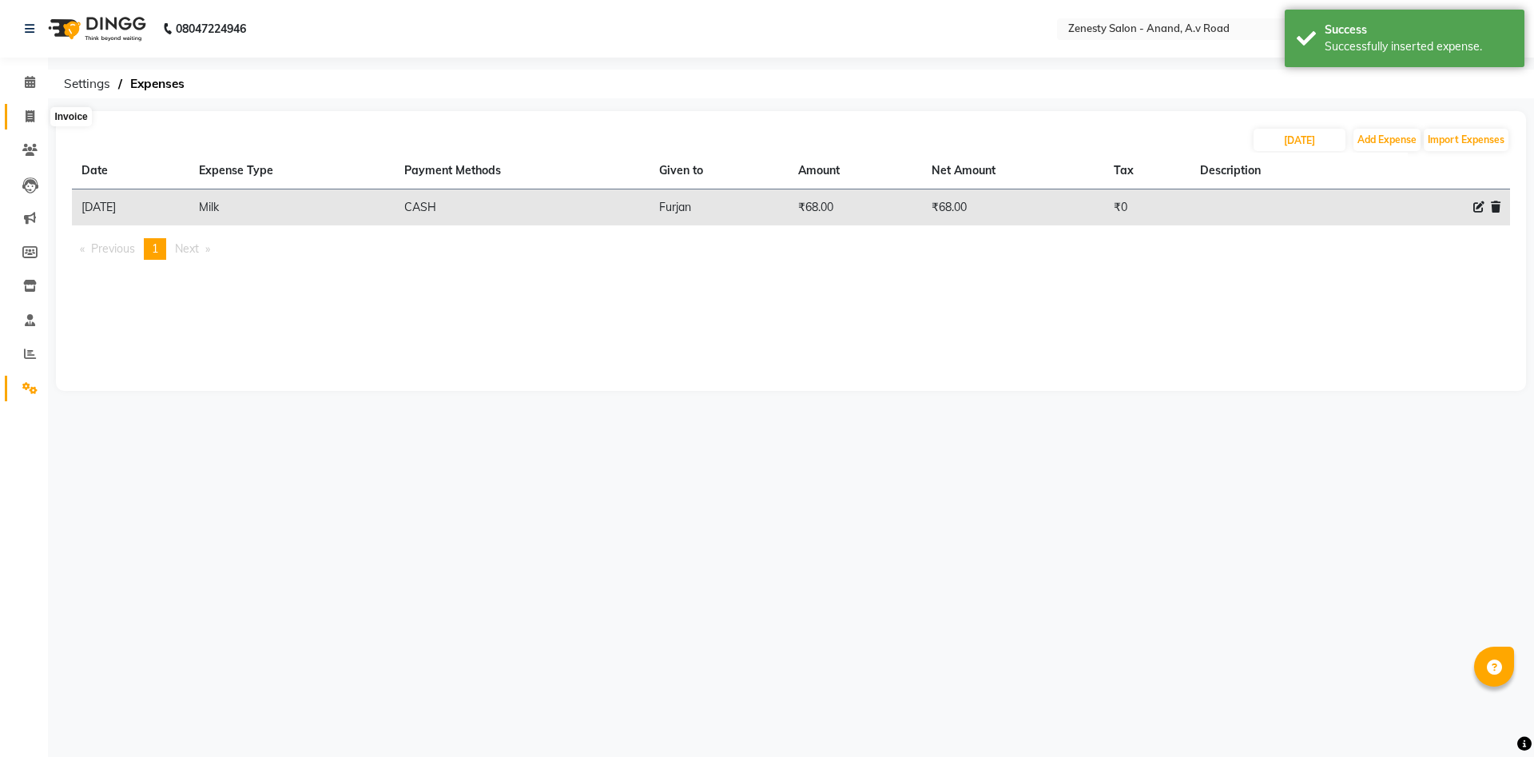
click at [18, 117] on span at bounding box center [30, 117] width 28 height 18
select select "service"
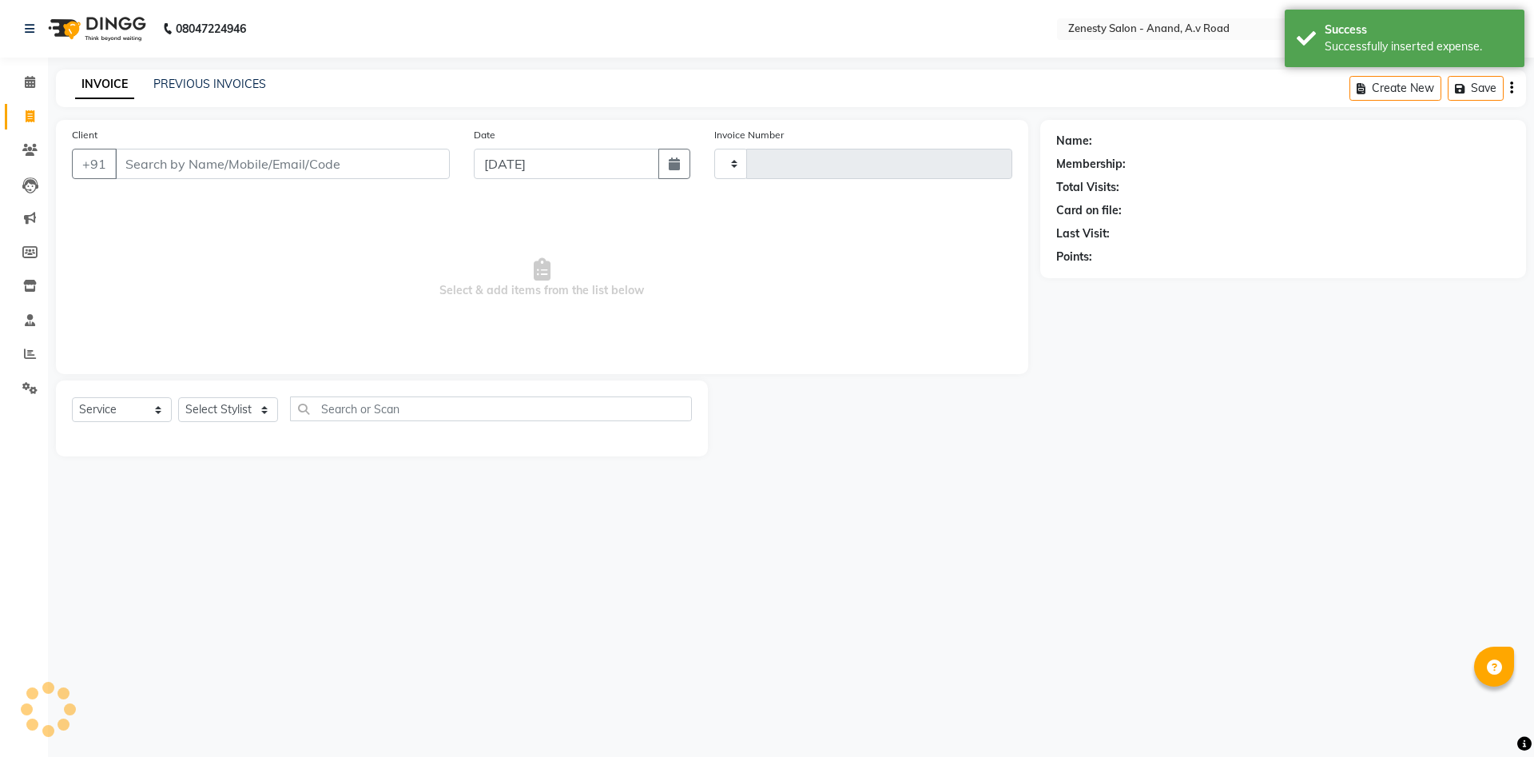
type input "1042"
select select "6693"
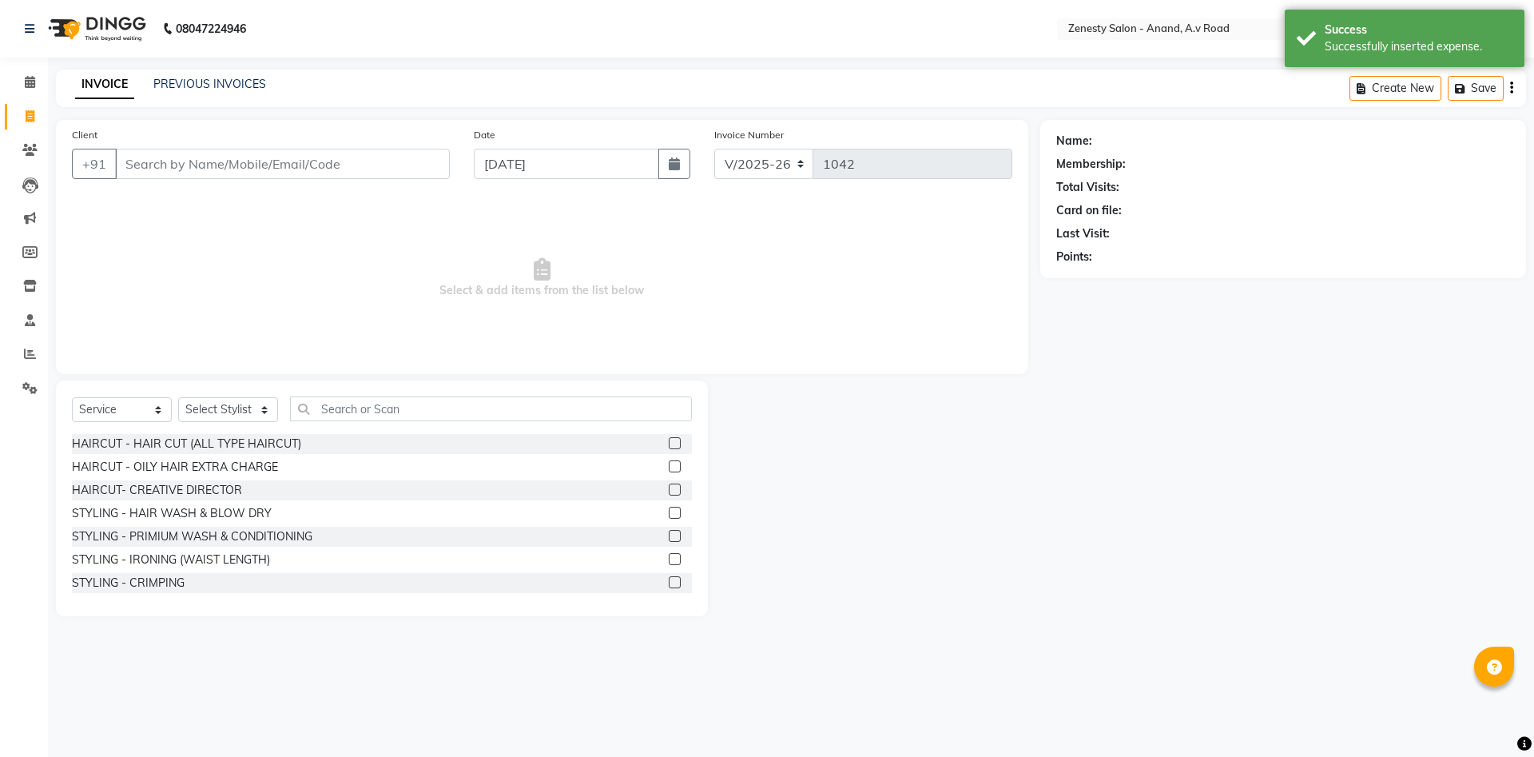
select select "52207"
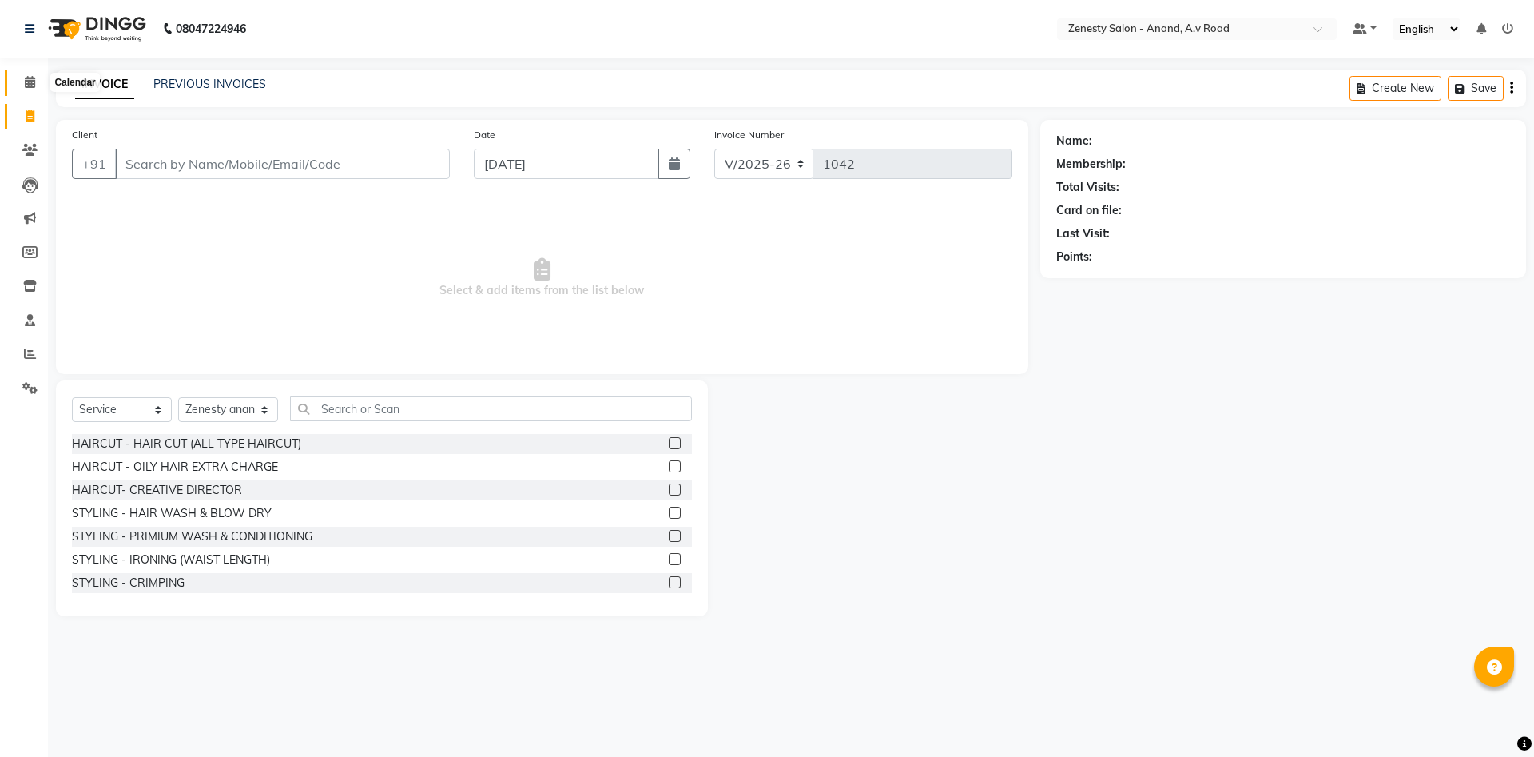
click at [28, 85] on icon at bounding box center [30, 82] width 10 height 12
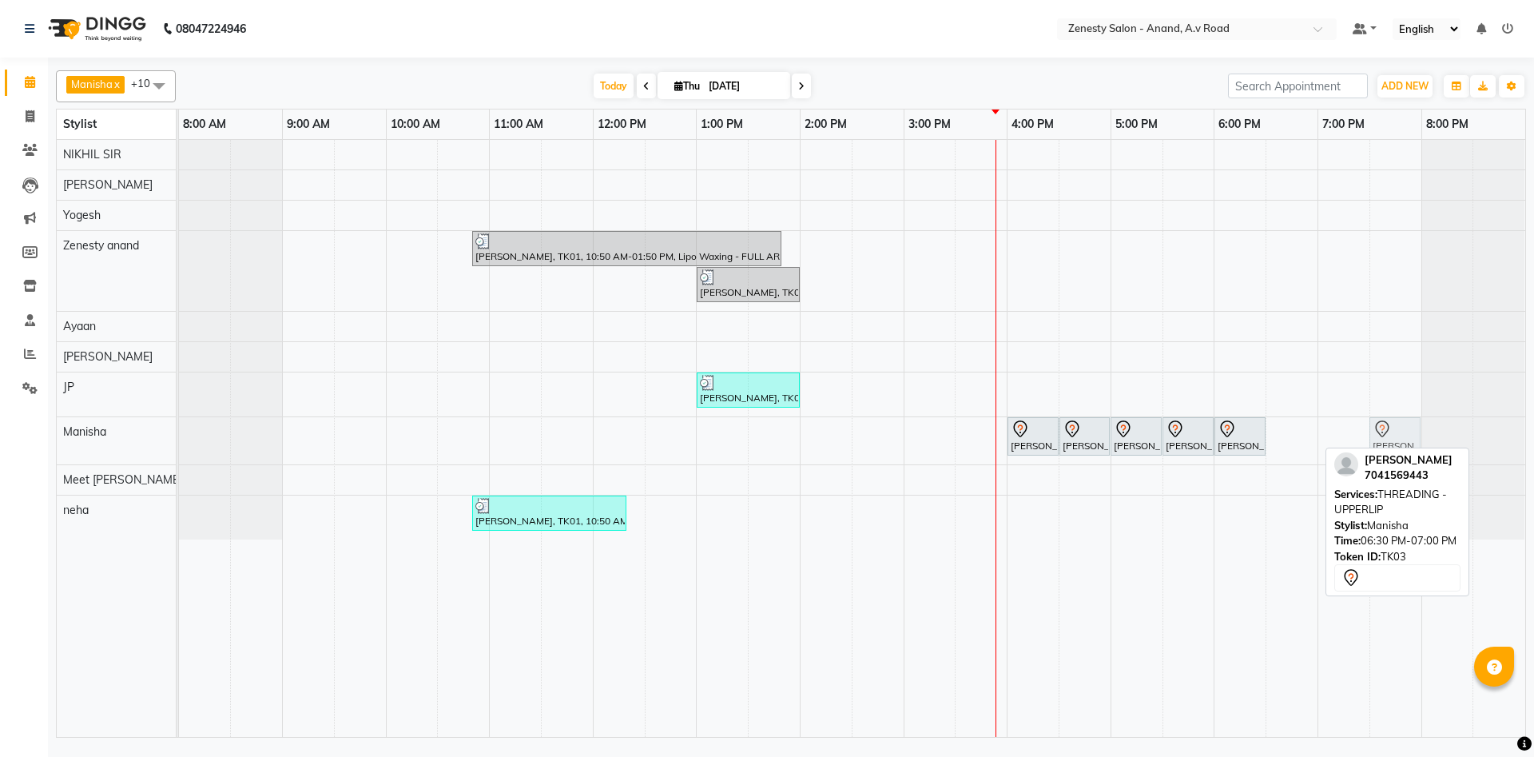
drag, startPoint x: 1282, startPoint y: 430, endPoint x: 1387, endPoint y: 428, distance: 104.7
click at [179, 428] on div "palk, TK03, 04:00 PM-04:30 PM, Lipo Waxing - FULL ARMS palk, TK03, 04:30 PM-05:…" at bounding box center [179, 440] width 0 height 47
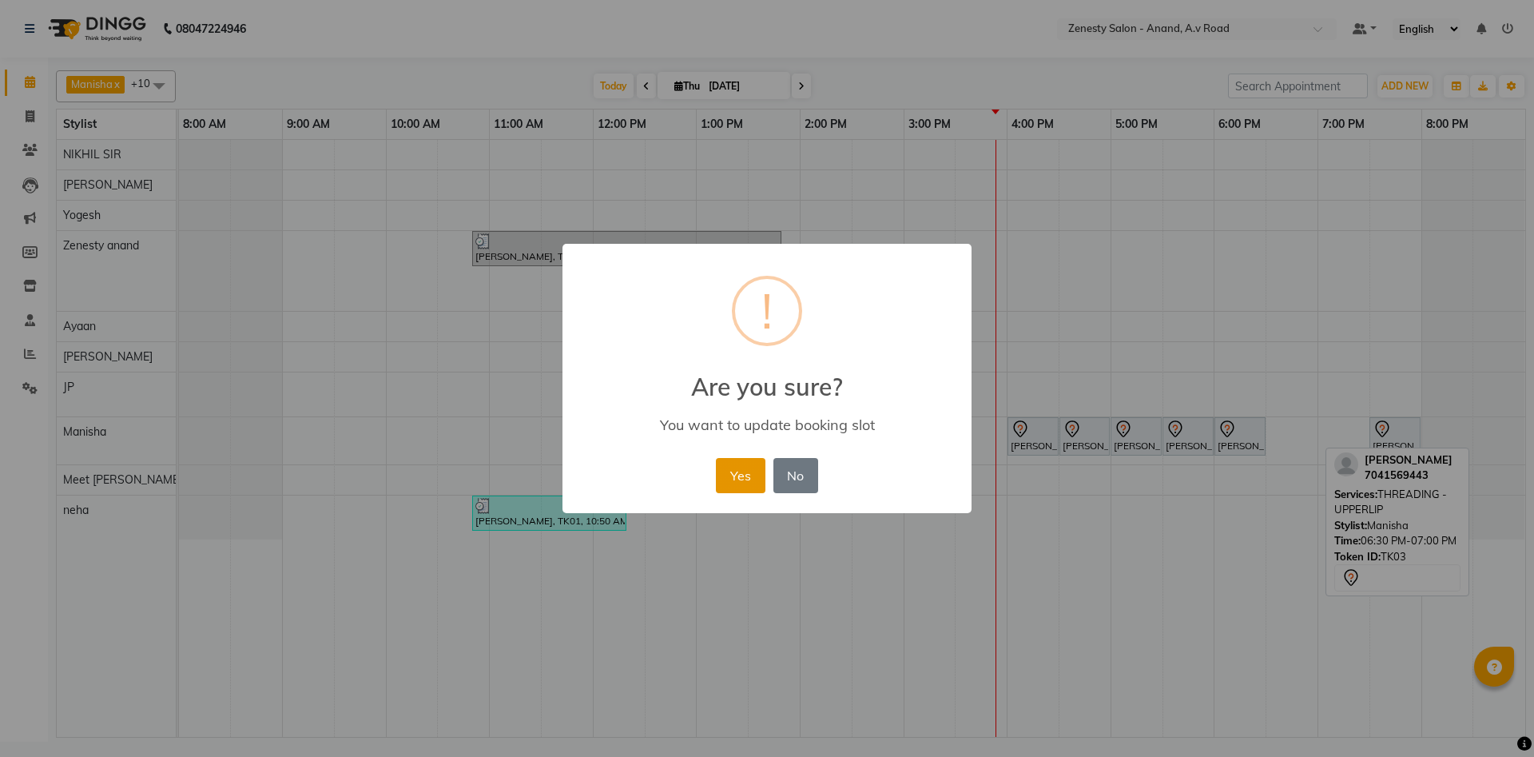
click at [743, 475] on button "Yes" at bounding box center [740, 475] width 49 height 35
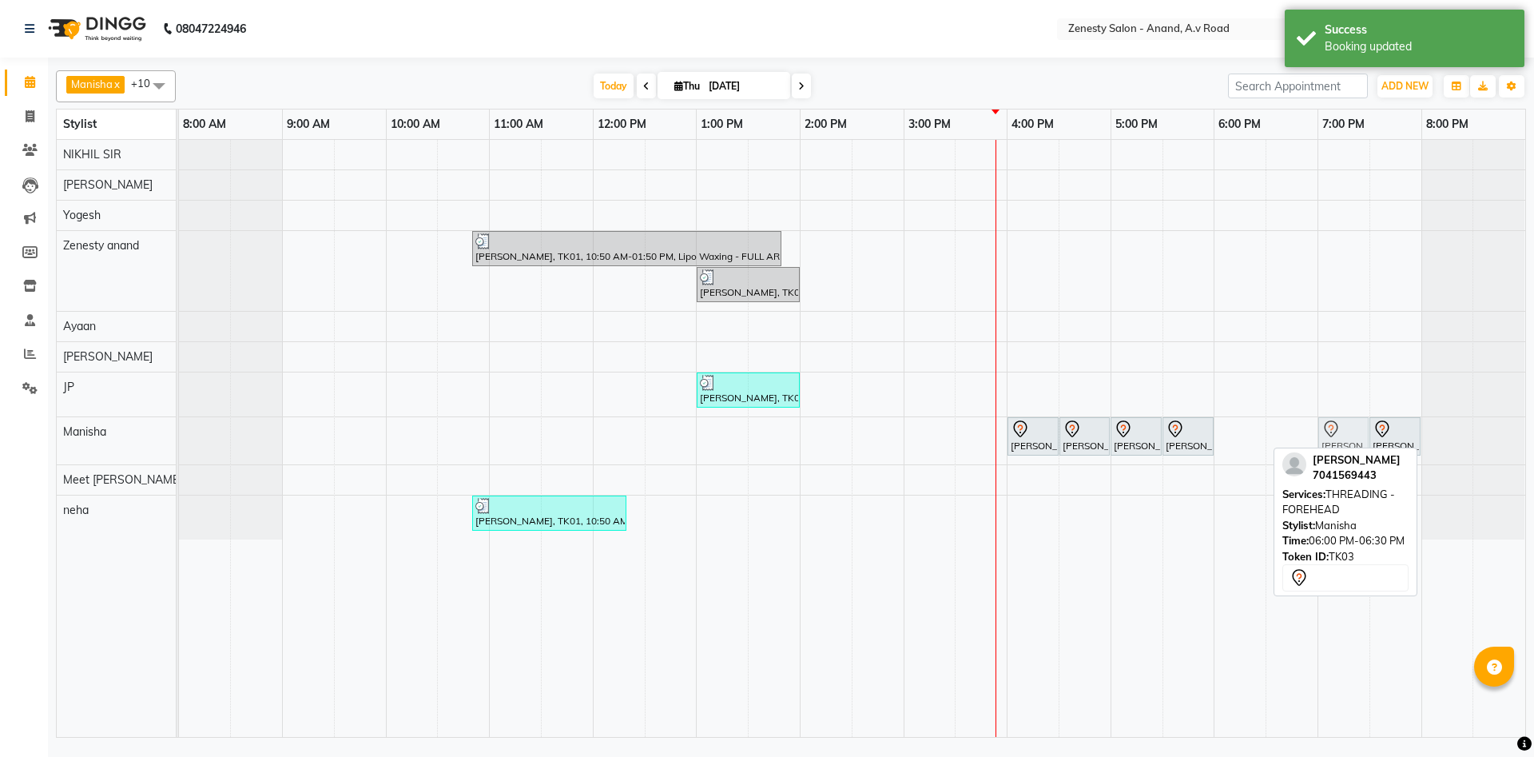
drag, startPoint x: 1234, startPoint y: 438, endPoint x: 1348, endPoint y: 431, distance: 114.5
click at [179, 431] on div "palk, TK03, 04:00 PM-04:30 PM, Lipo Waxing - FULL ARMS palk, TK03, 04:30 PM-05:…" at bounding box center [179, 440] width 0 height 47
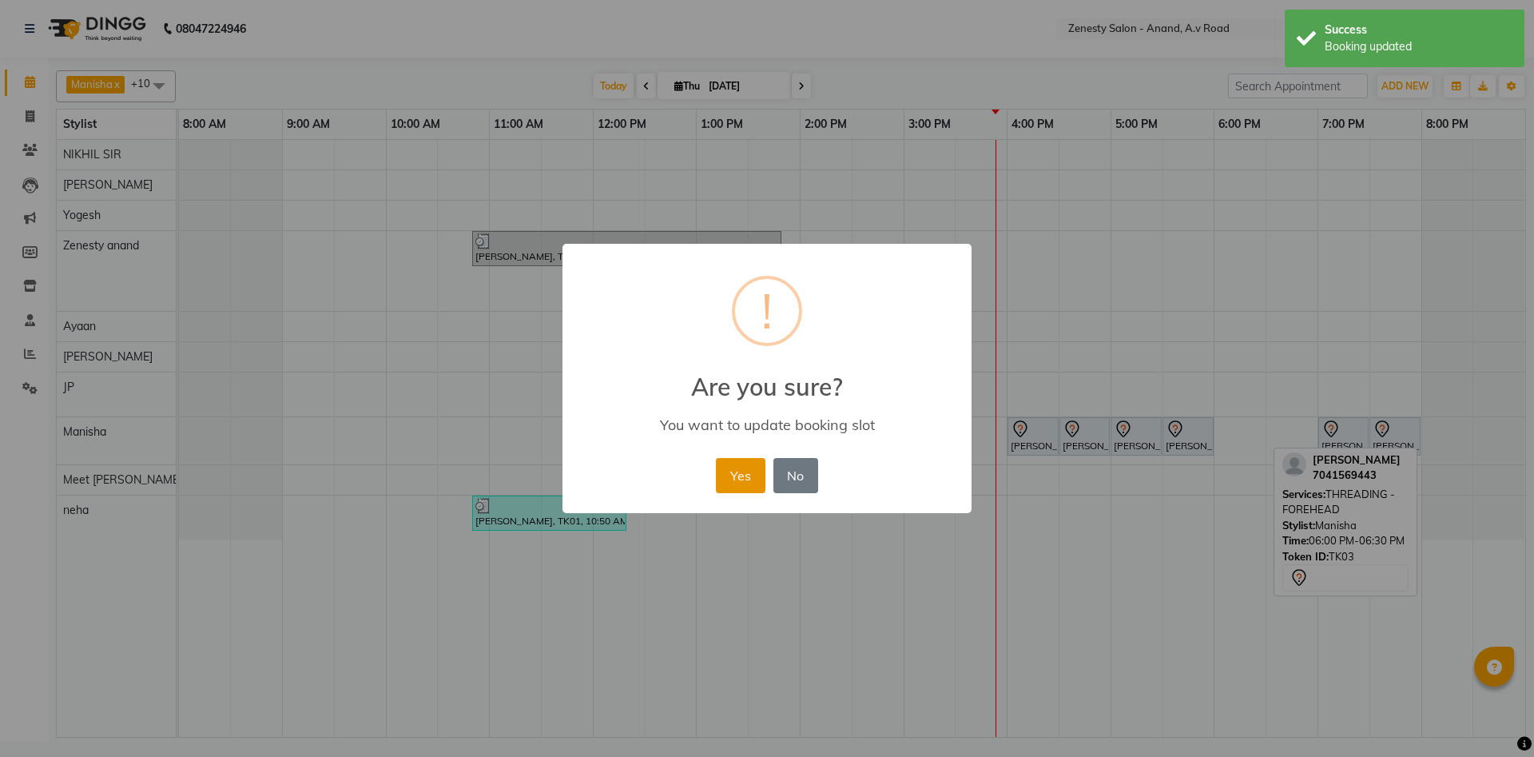
click at [744, 477] on button "Yes" at bounding box center [740, 475] width 49 height 35
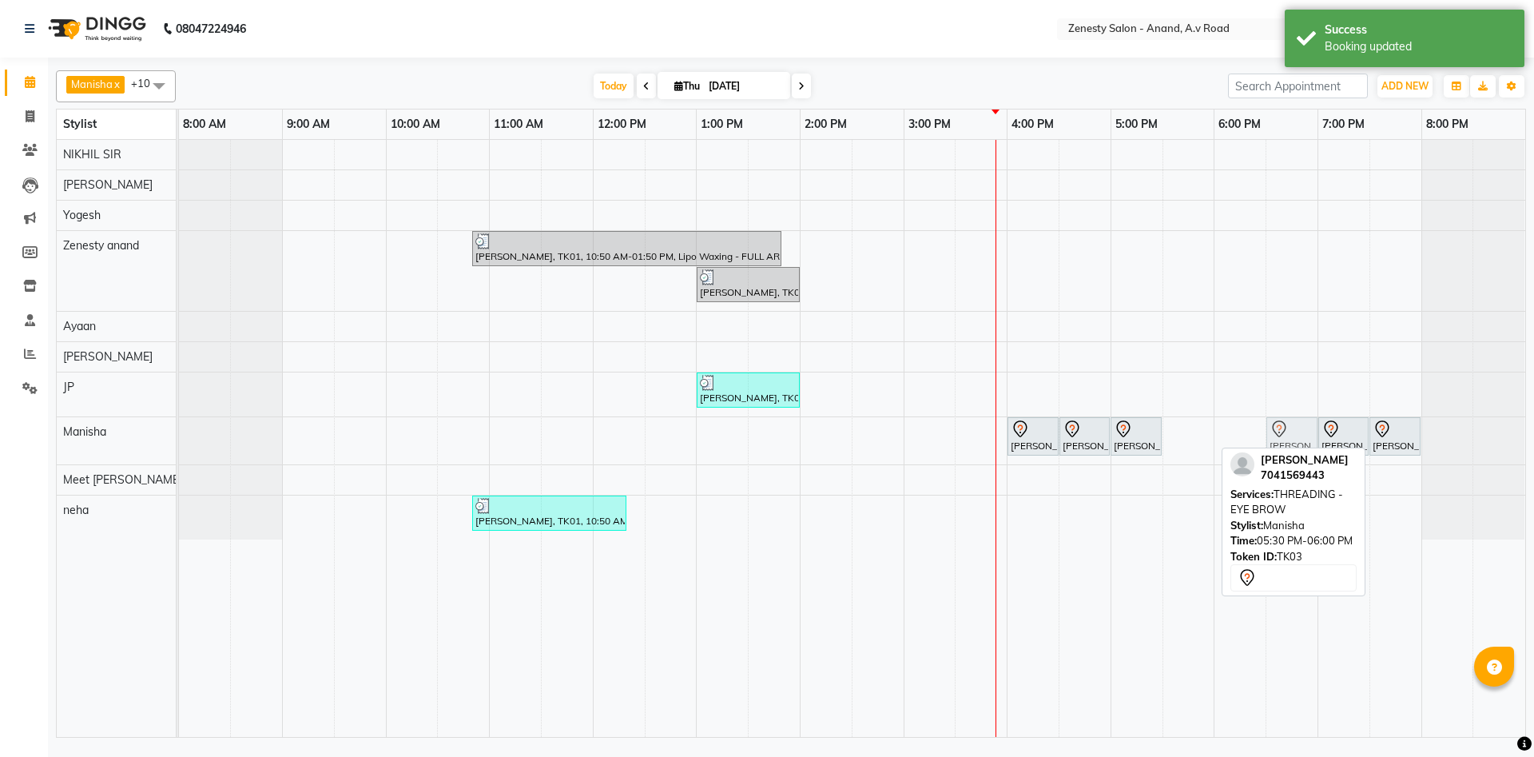
drag, startPoint x: 1177, startPoint y: 427, endPoint x: 1293, endPoint y: 427, distance: 116.6
click at [179, 427] on div "palk, TK03, 04:00 PM-04:30 PM, Lipo Waxing - FULL ARMS palk, TK03, 04:30 PM-05:…" at bounding box center [179, 440] width 0 height 47
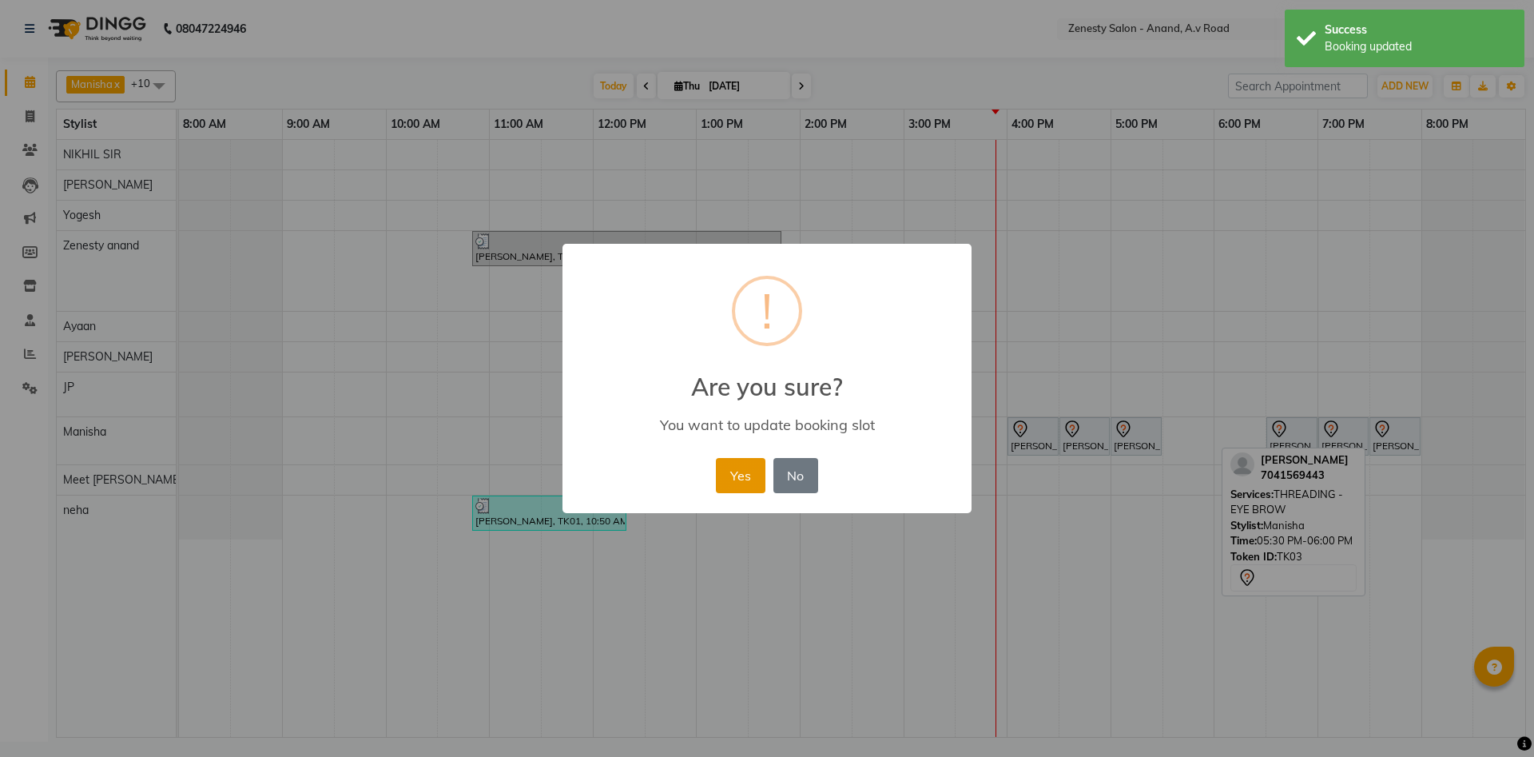
click at [753, 481] on button "Yes" at bounding box center [740, 475] width 49 height 35
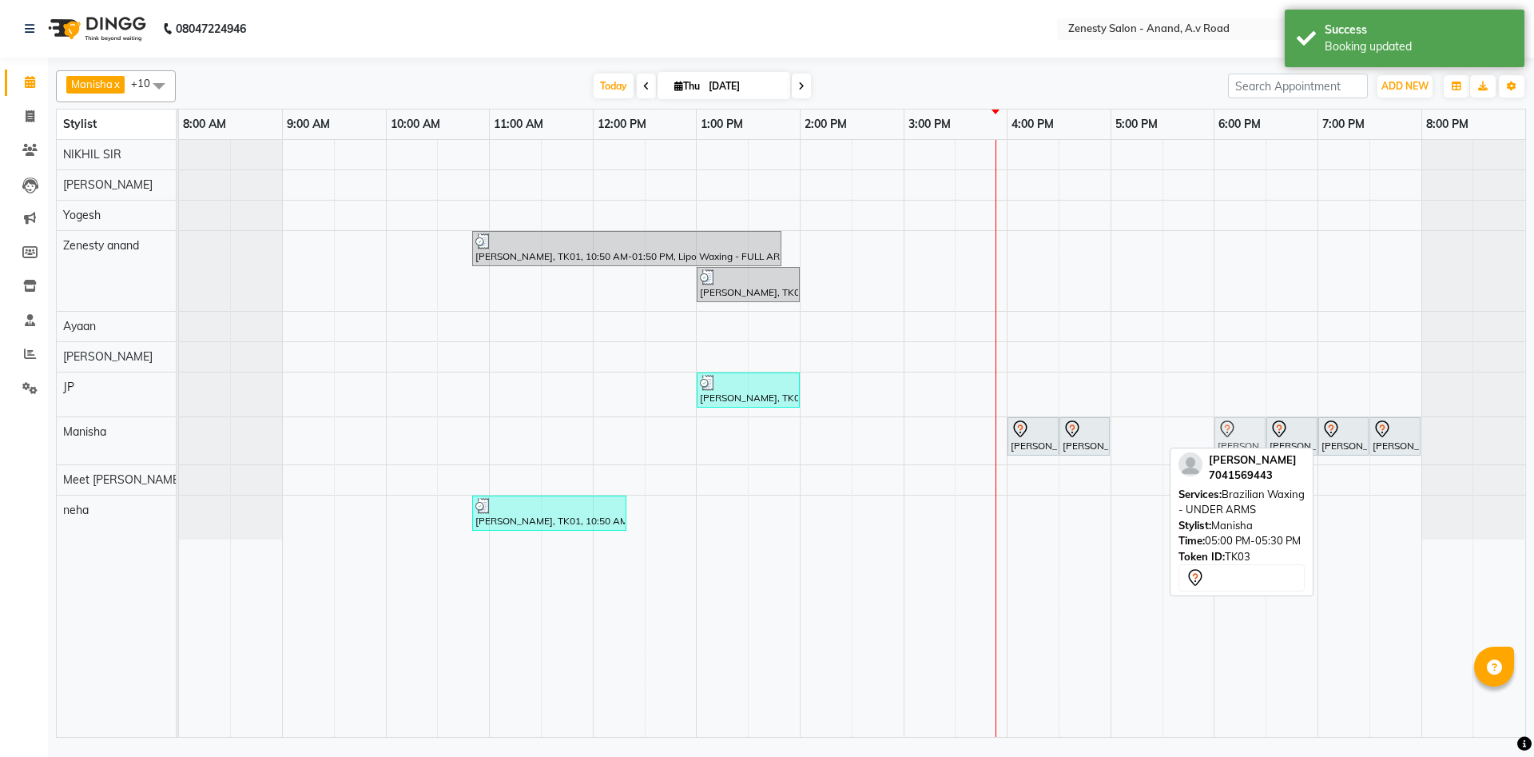
drag, startPoint x: 1148, startPoint y: 430, endPoint x: 1241, endPoint y: 431, distance: 93.5
click at [179, 431] on div "palk, TK03, 04:00 PM-04:30 PM, Lipo Waxing - FULL ARMS palk, TK03, 04:30 PM-05:…" at bounding box center [179, 440] width 0 height 47
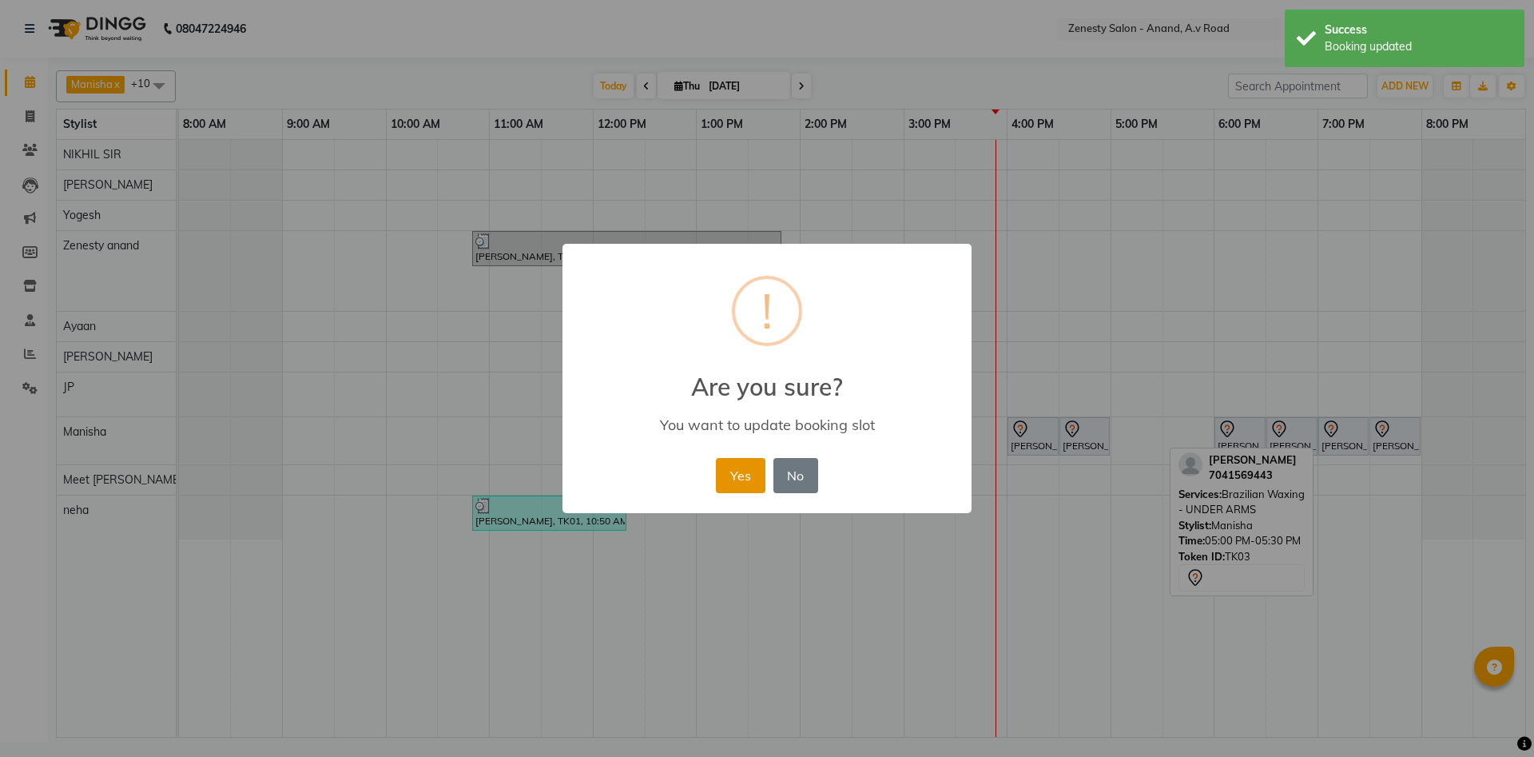
click at [740, 475] on button "Yes" at bounding box center [740, 475] width 49 height 35
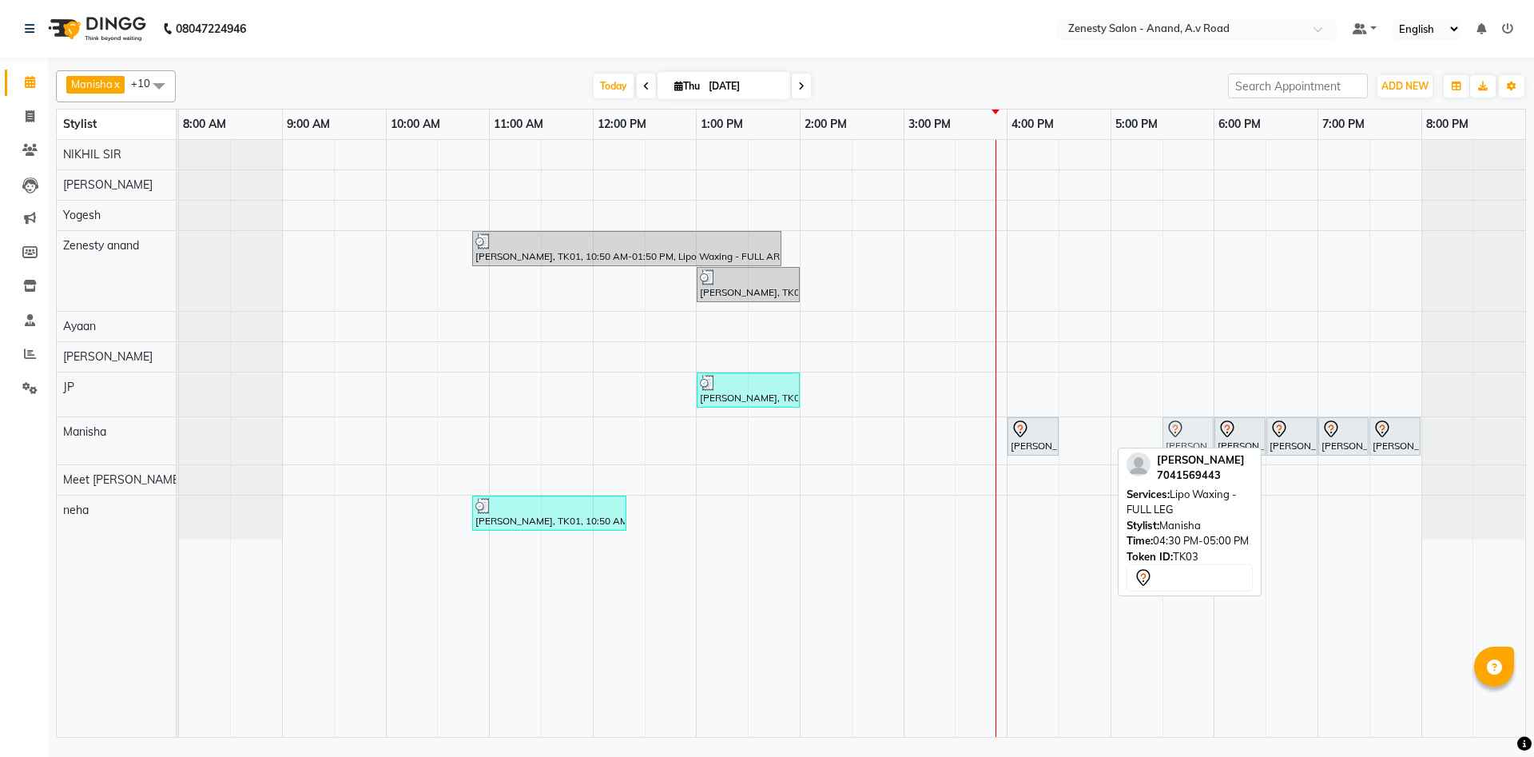
drag, startPoint x: 1071, startPoint y: 441, endPoint x: 1158, endPoint y: 441, distance: 86.3
click at [1158, 441] on div "Rupal, TK01, 10:50 AM-01:50 PM, Lipo Waxing - FULL ARMS,Lipo Waxing - FULL LEG,…" at bounding box center [852, 438] width 1346 height 597
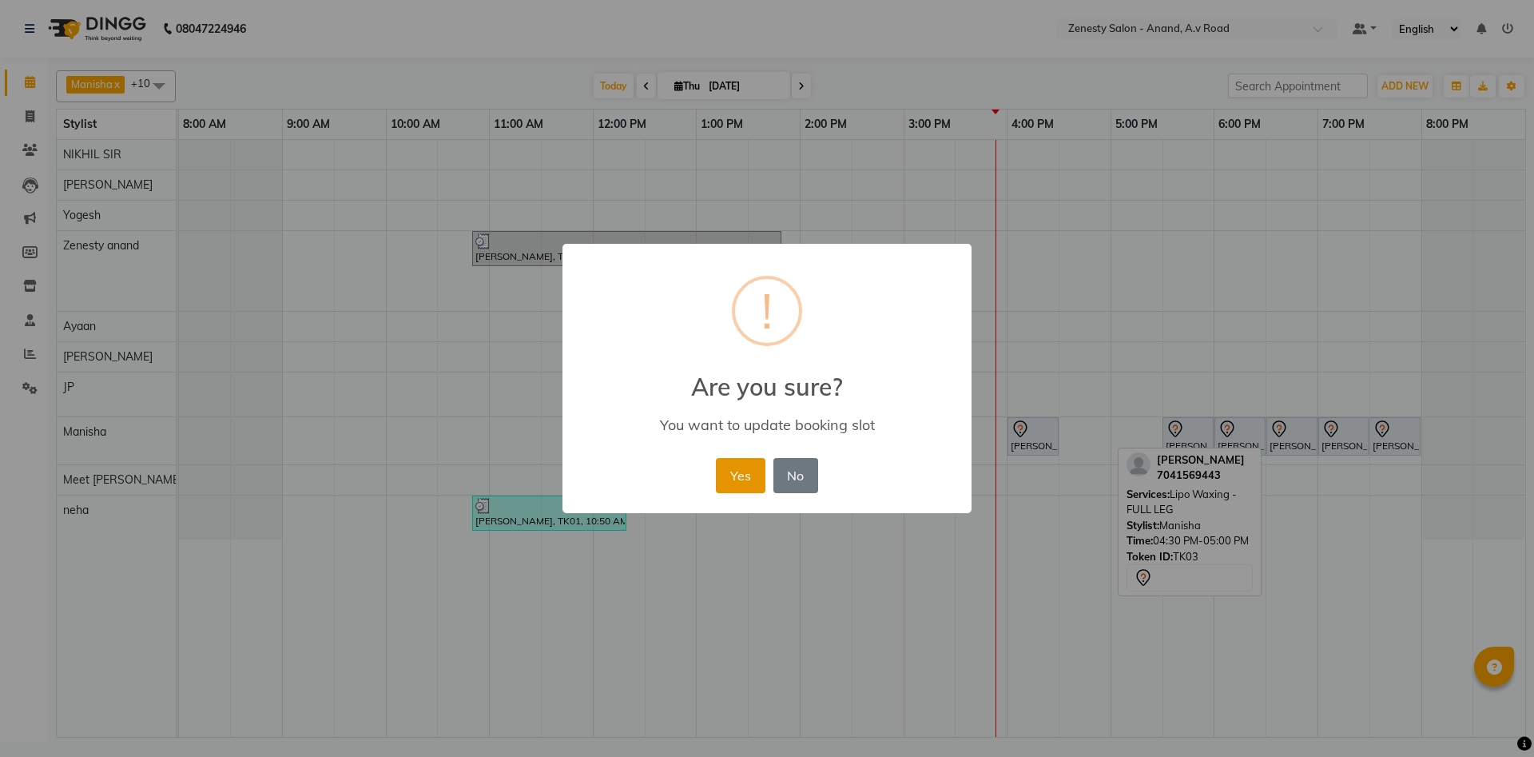
click at [749, 471] on button "Yes" at bounding box center [740, 475] width 49 height 35
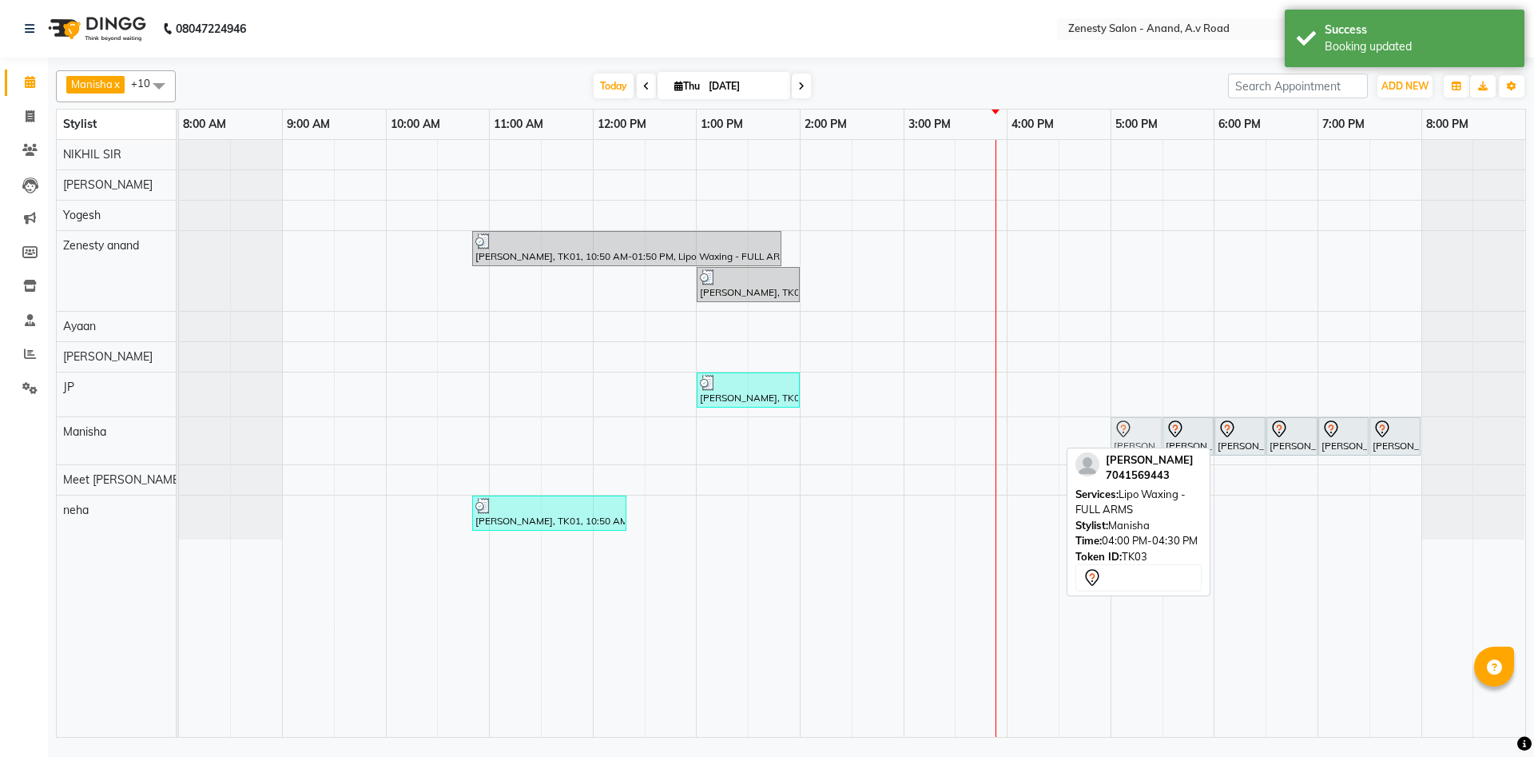
drag, startPoint x: 1031, startPoint y: 429, endPoint x: 1141, endPoint y: 431, distance: 109.5
click at [179, 431] on div "palk, TK03, 04:00 PM-04:30 PM, Lipo Waxing - FULL ARMS palk, TK03, 05:30 PM-06:…" at bounding box center [179, 440] width 0 height 47
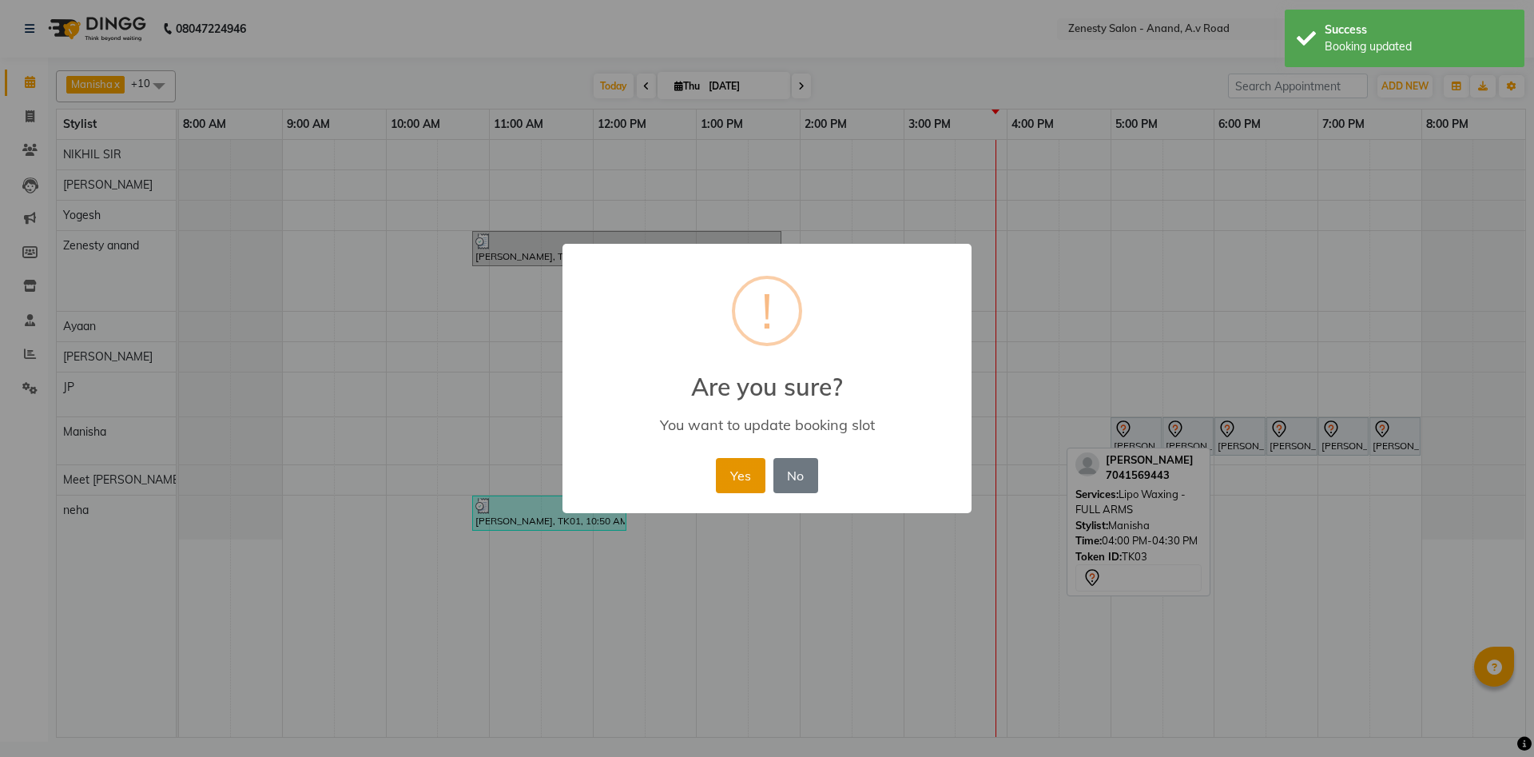
click at [739, 467] on button "Yes" at bounding box center [740, 475] width 49 height 35
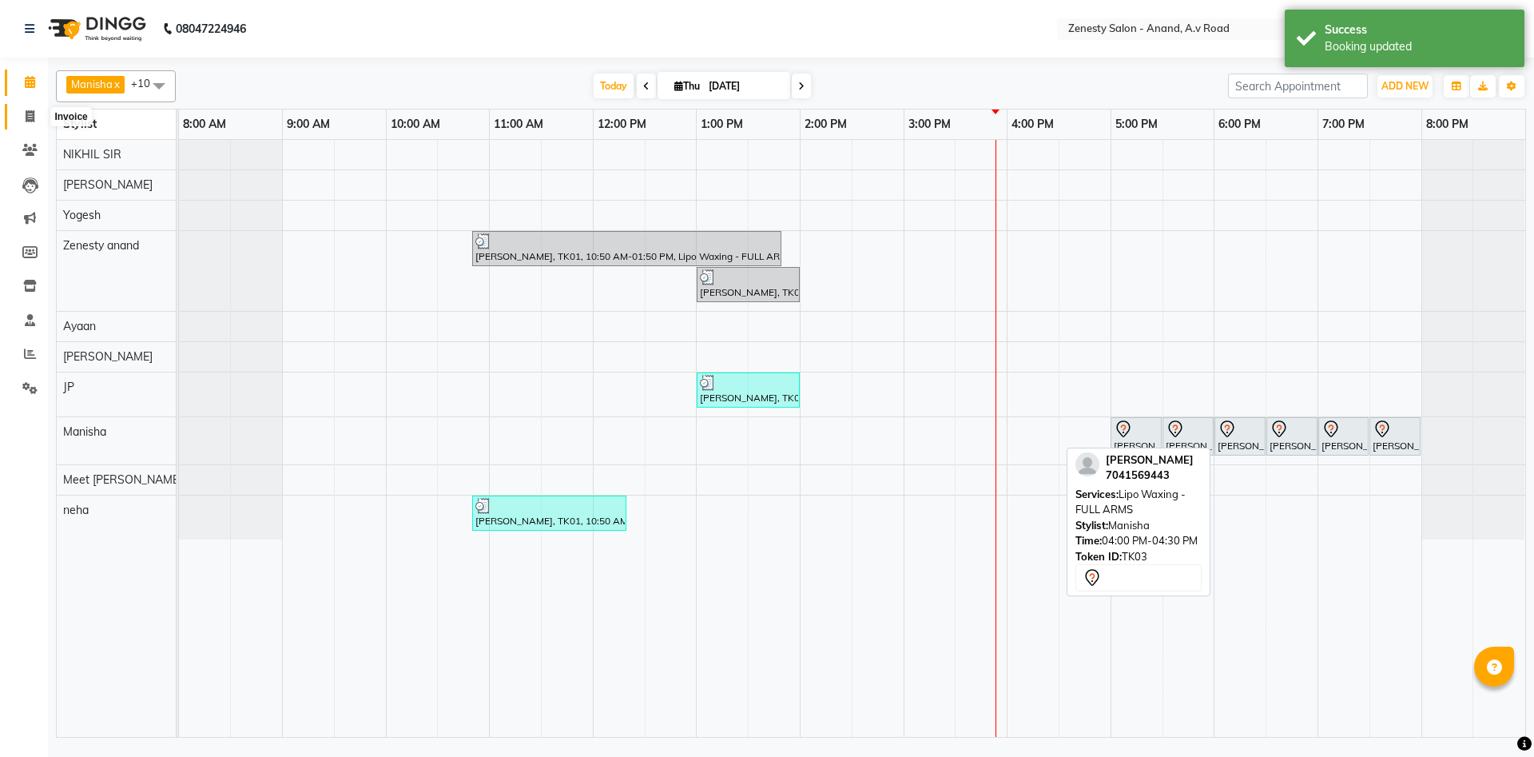
click at [28, 113] on icon at bounding box center [30, 116] width 9 height 12
select select "6693"
select select "service"
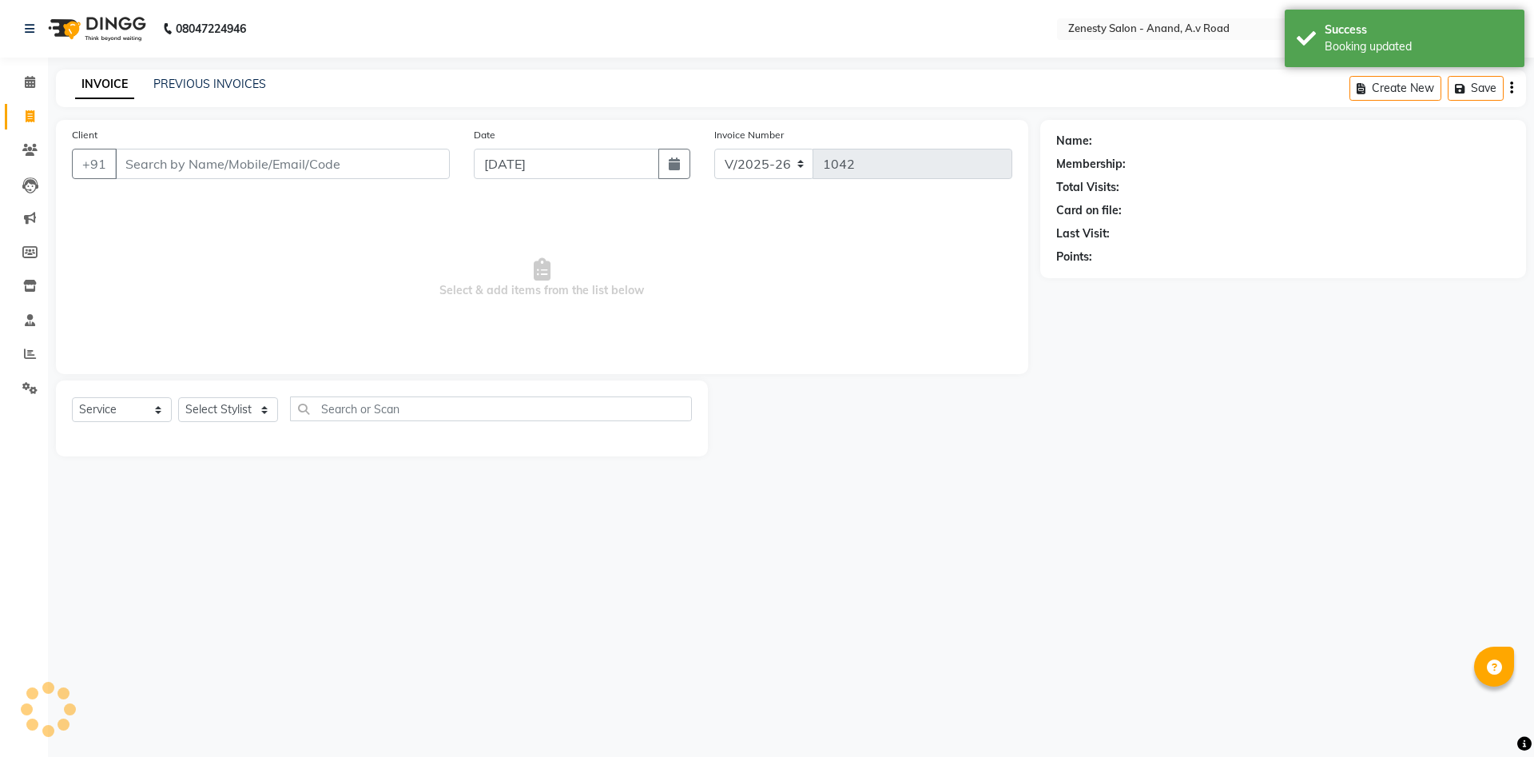
select select "52207"
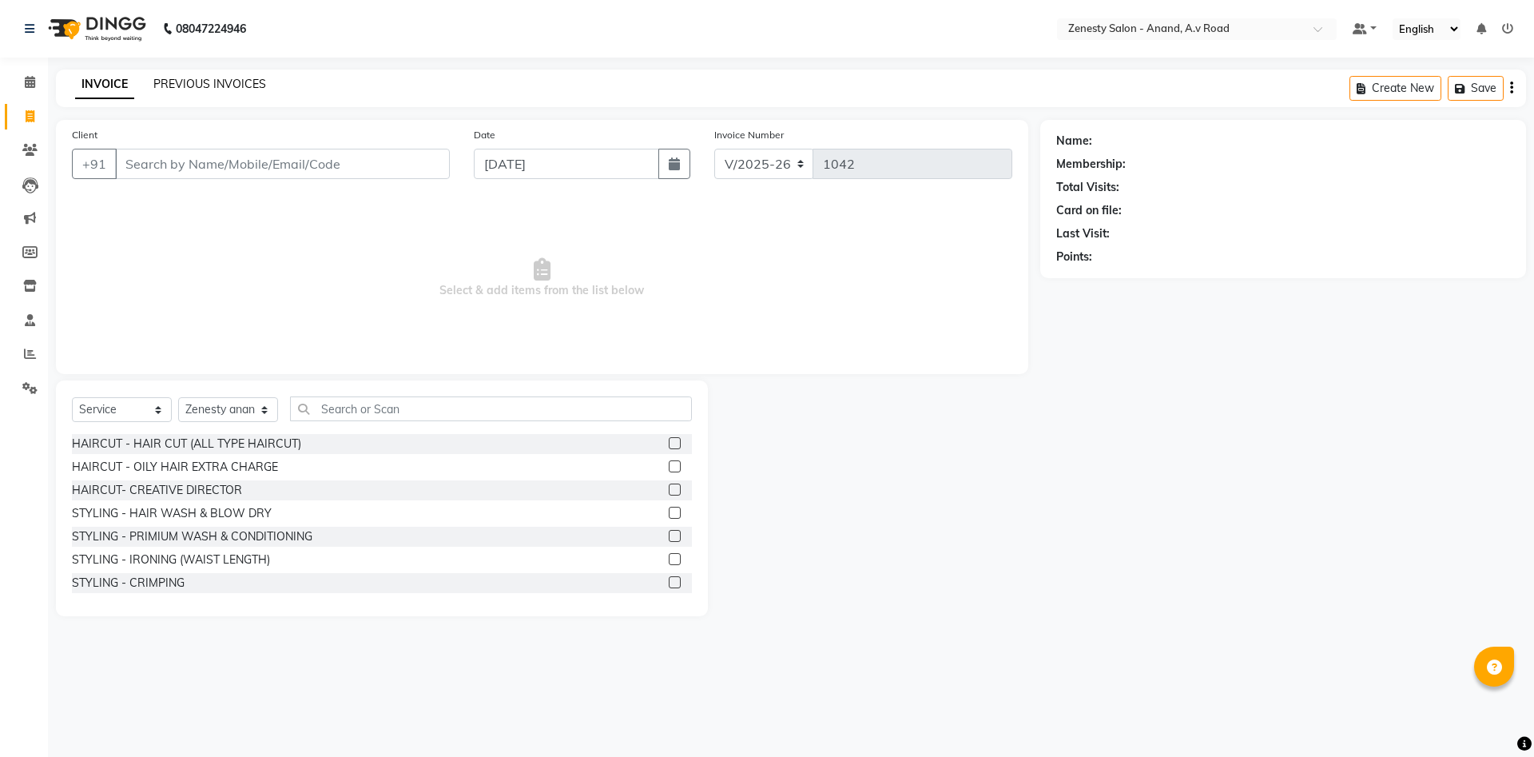
click at [209, 81] on link "PREVIOUS INVOICES" at bounding box center [209, 84] width 113 height 14
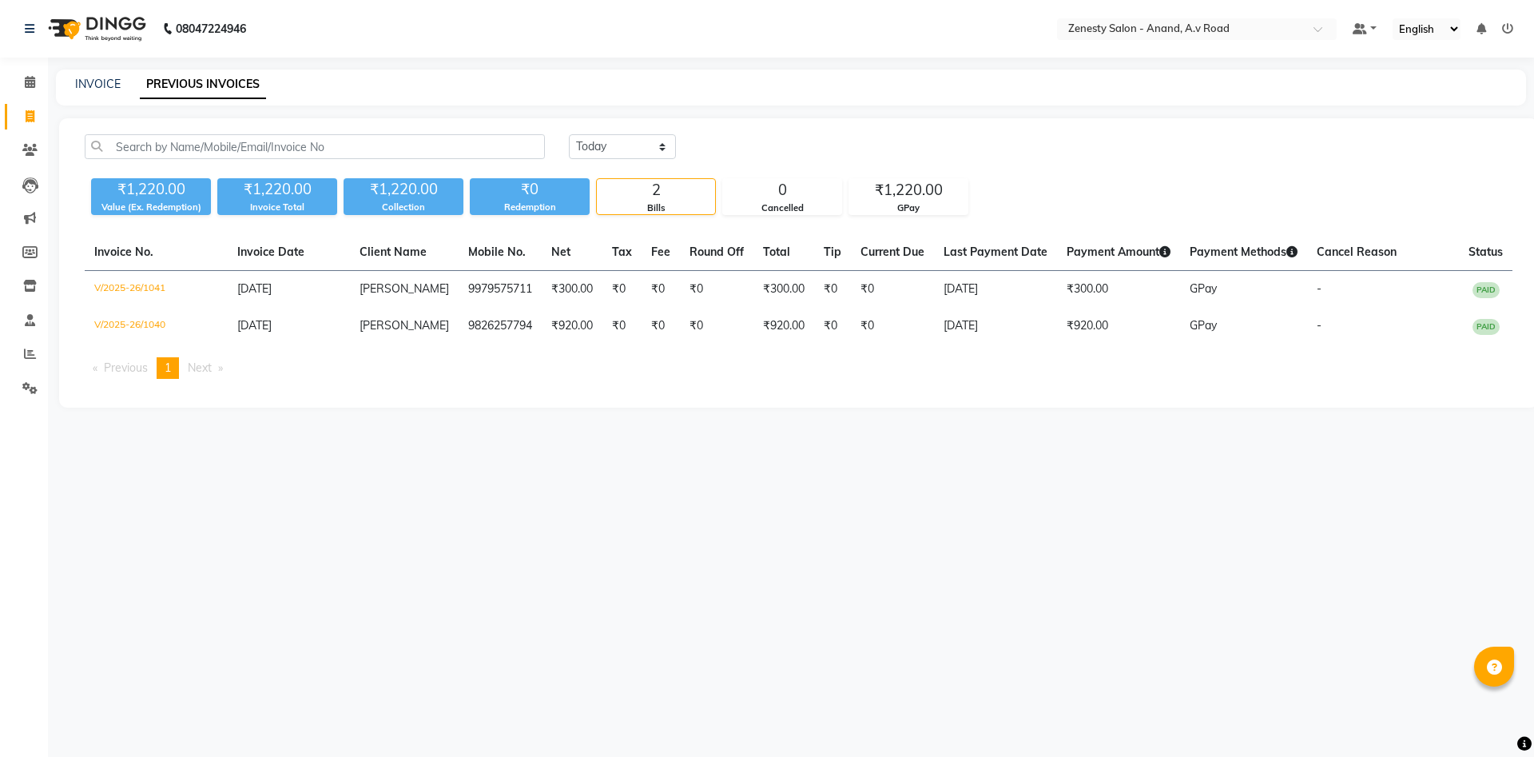
click at [916, 632] on div "08047224946 Select Location × Zenesty Salon - Anand, A.v Road Default Panel My …" at bounding box center [767, 378] width 1534 height 757
drag, startPoint x: 987, startPoint y: 672, endPoint x: 963, endPoint y: 657, distance: 28.4
click at [971, 660] on div "08047224946 Select Location × Zenesty Salon - Anand, A.v Road Default Panel My …" at bounding box center [767, 378] width 1534 height 757
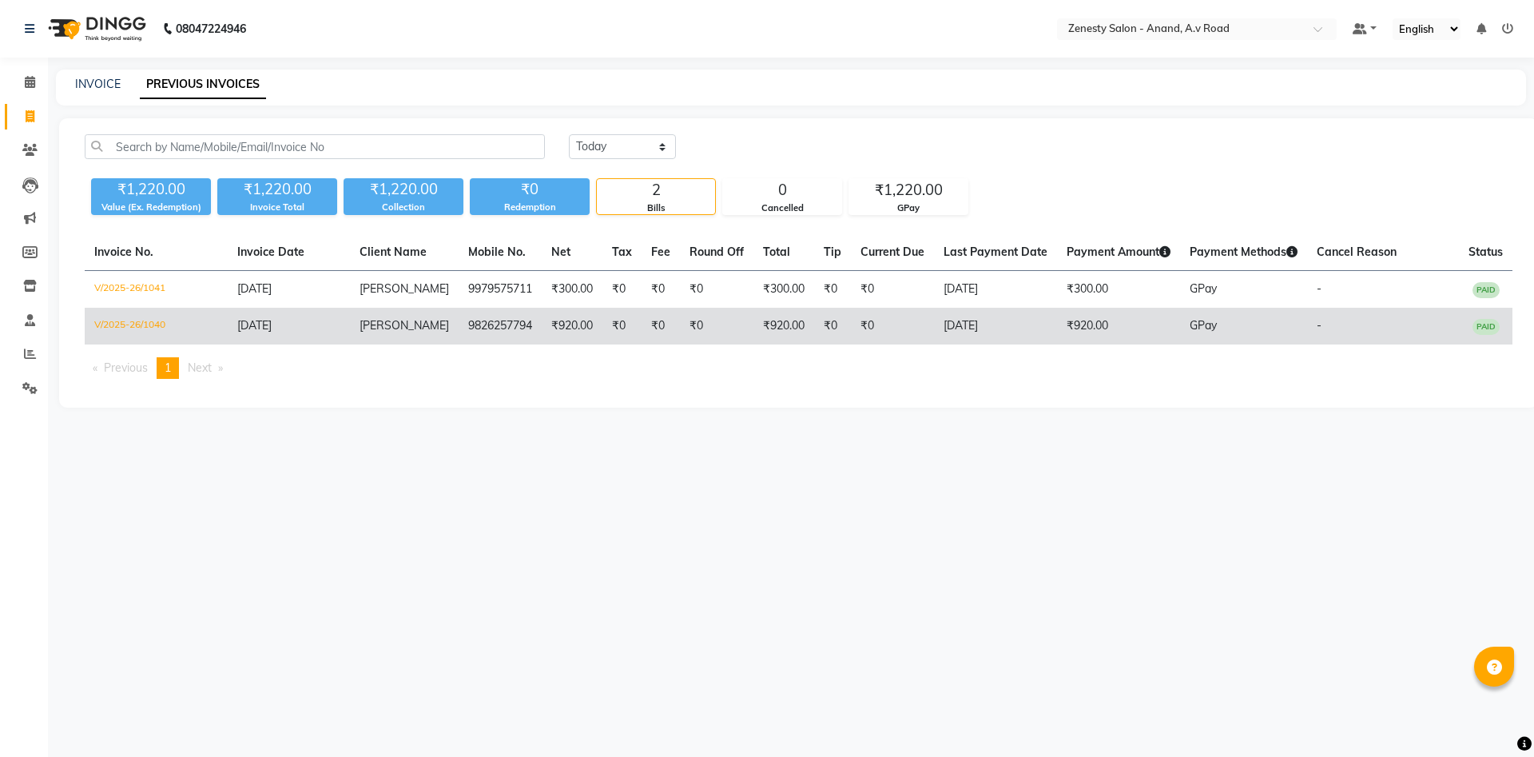
click at [152, 326] on td "V/2025-26/1040" at bounding box center [156, 326] width 143 height 37
click at [161, 331] on td "V/2025-26/1040" at bounding box center [156, 326] width 143 height 37
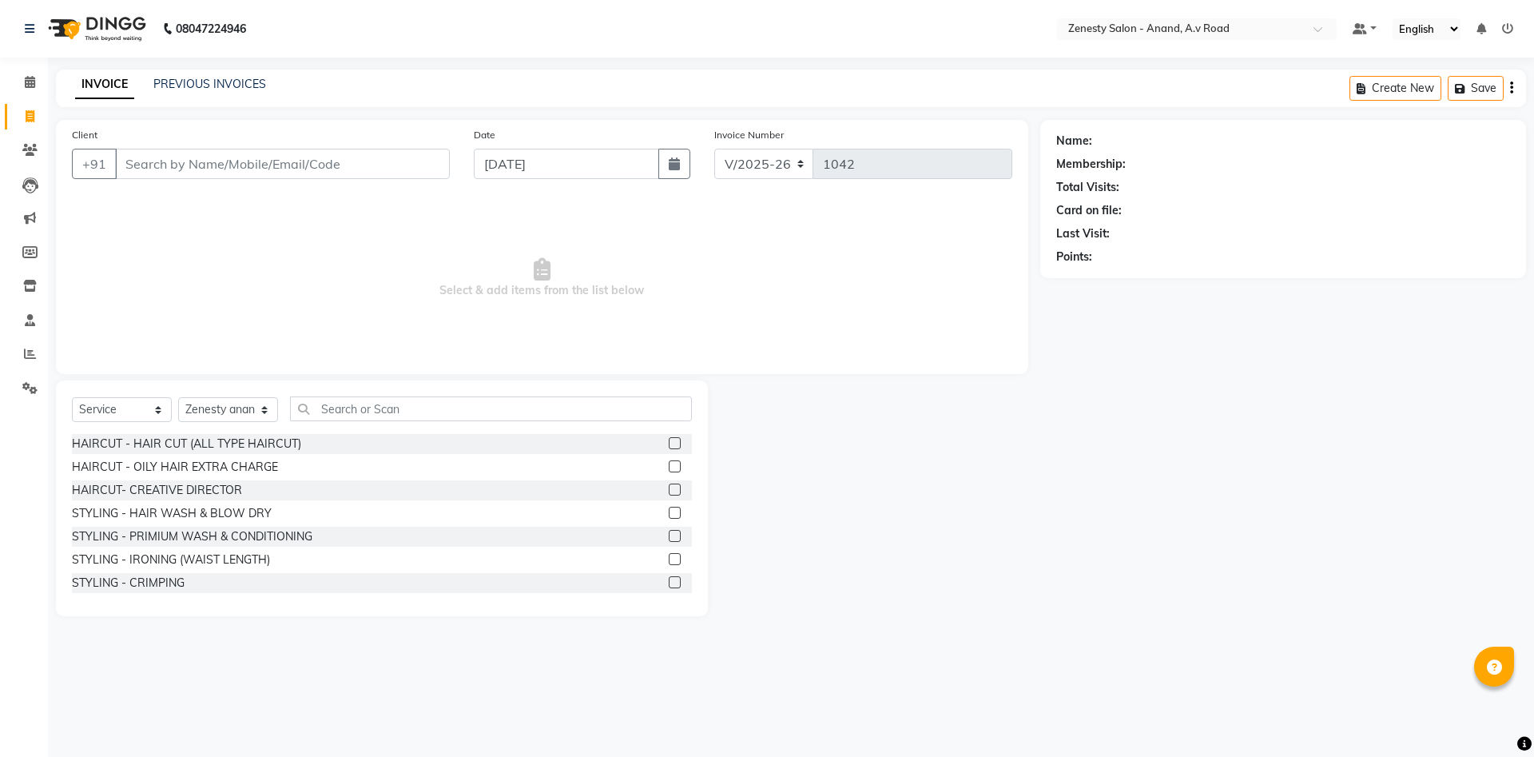
select select "6693"
select select "service"
select select "52207"
click at [241, 78] on link "PREVIOUS INVOICES" at bounding box center [209, 84] width 113 height 14
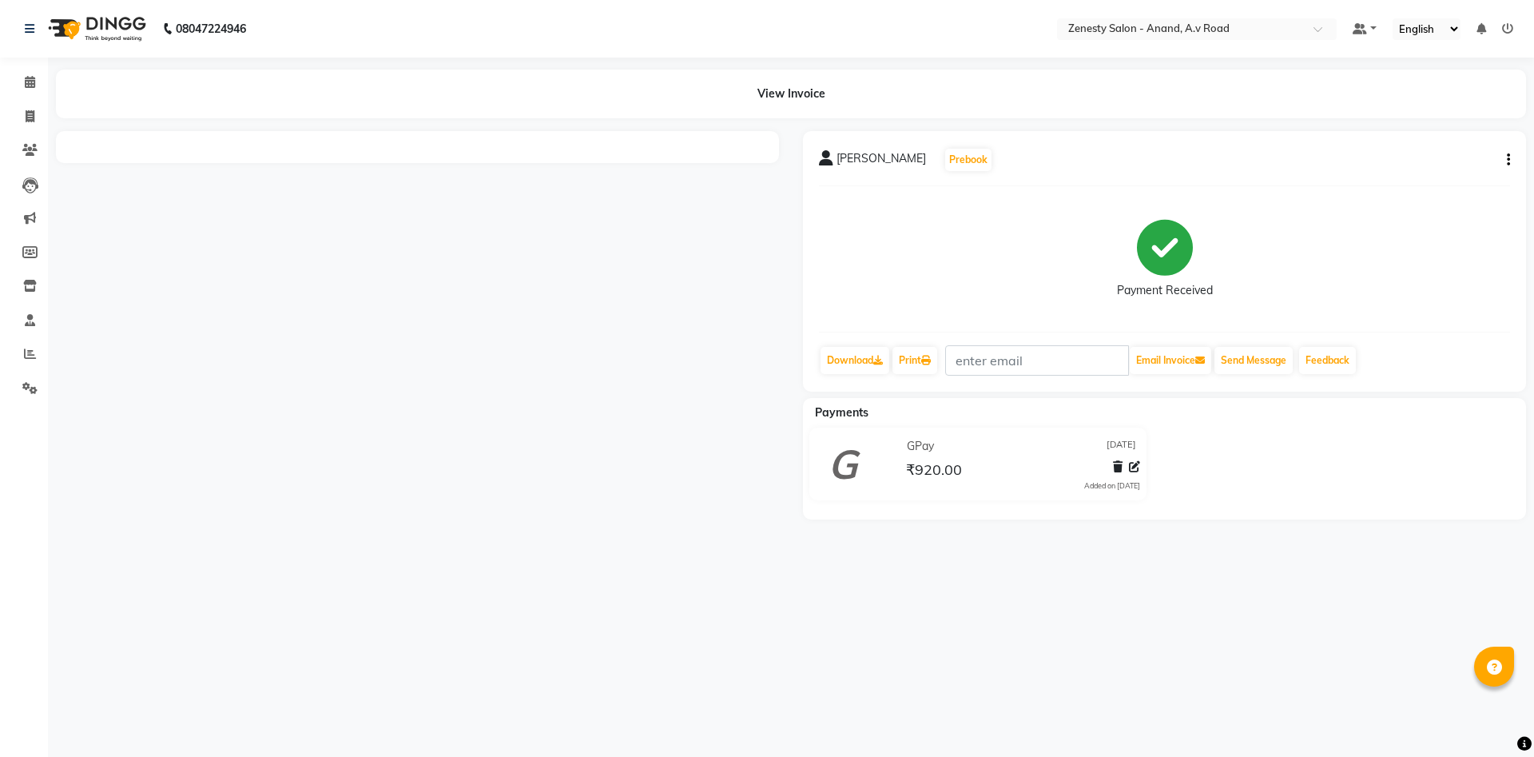
click at [1511, 157] on div "[PERSON_NAME] Prebook Payment Received Download Print Email Invoice Send Messag…" at bounding box center [1164, 261] width 723 height 260
click at [1510, 158] on div "[PERSON_NAME] Prebook Payment Received Download Print Email Invoice Send Messag…" at bounding box center [1164, 261] width 723 height 260
click at [1507, 160] on icon "button" at bounding box center [1508, 160] width 3 height 1
click at [1432, 177] on div "Edit Invoice" at bounding box center [1428, 180] width 109 height 20
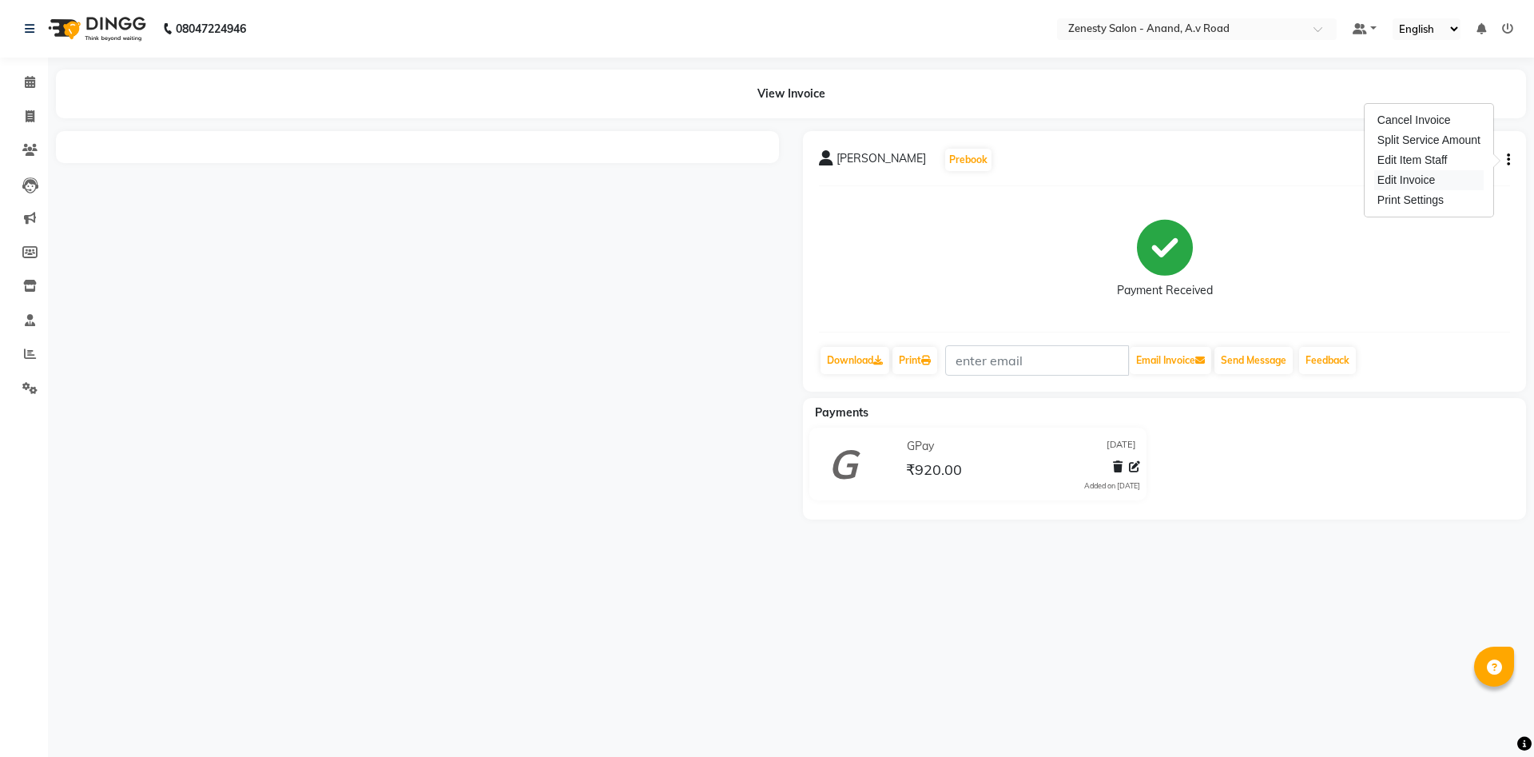
select select "service"
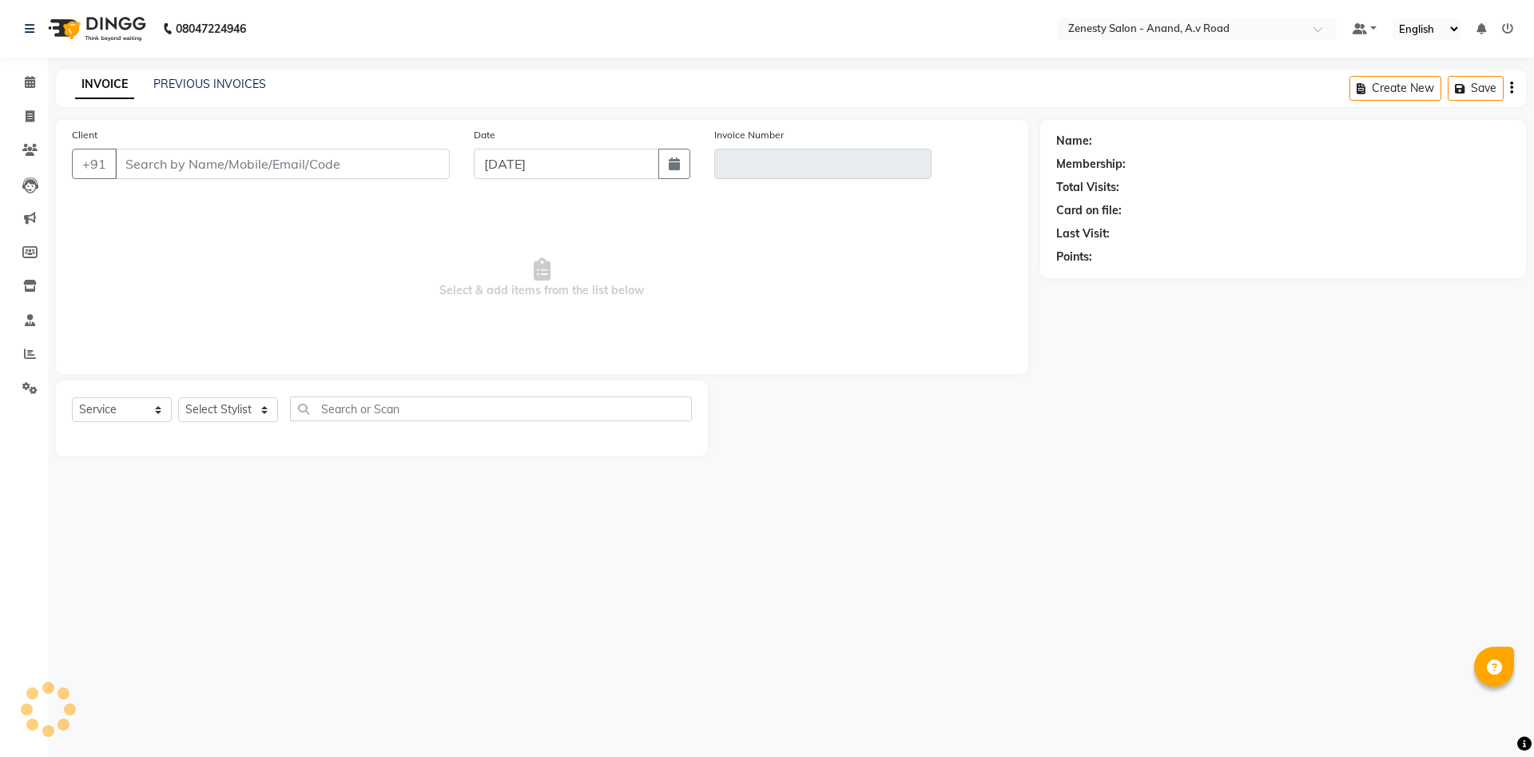
select select "52207"
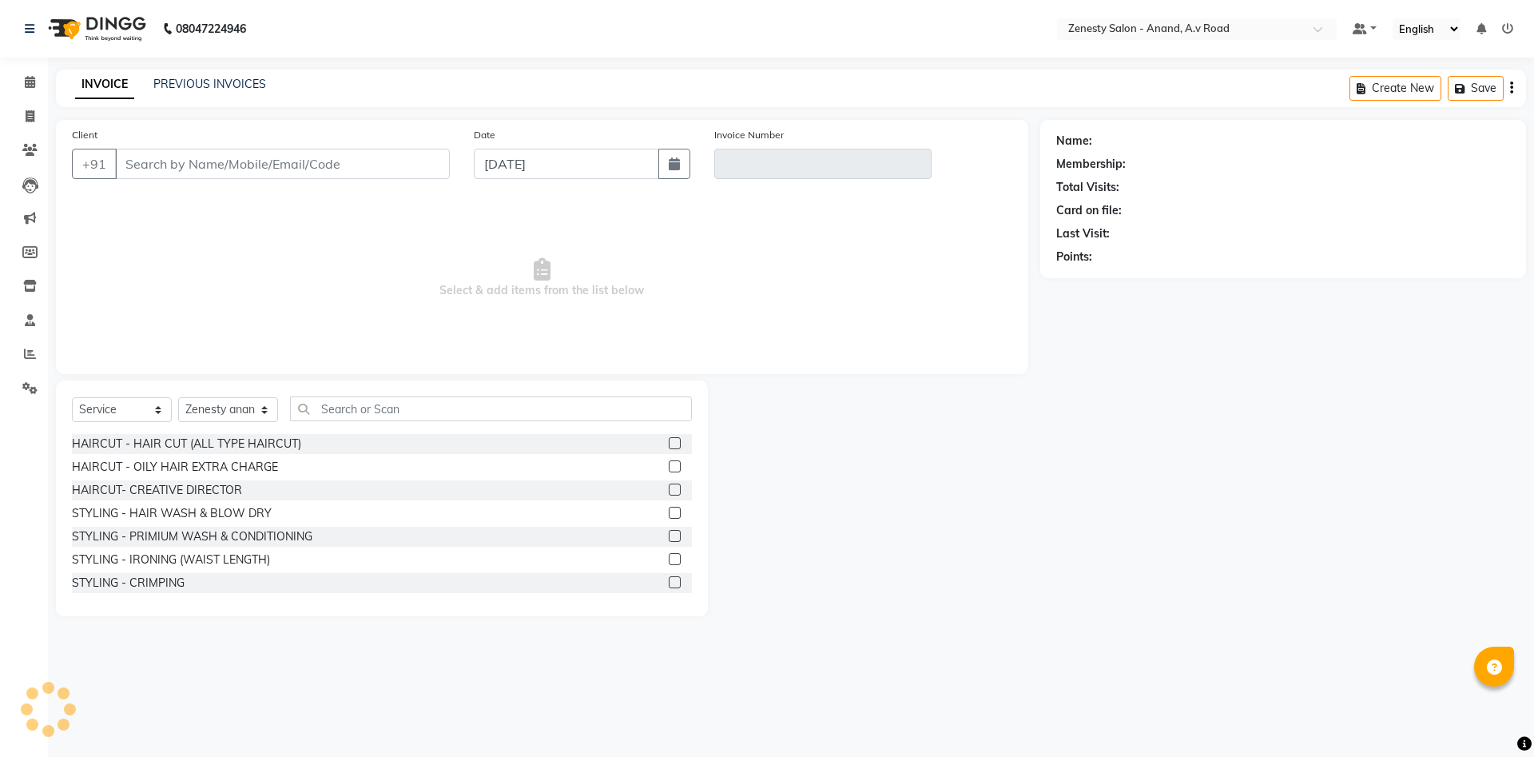
type input "9826257794"
type input "V/2025-26/1040"
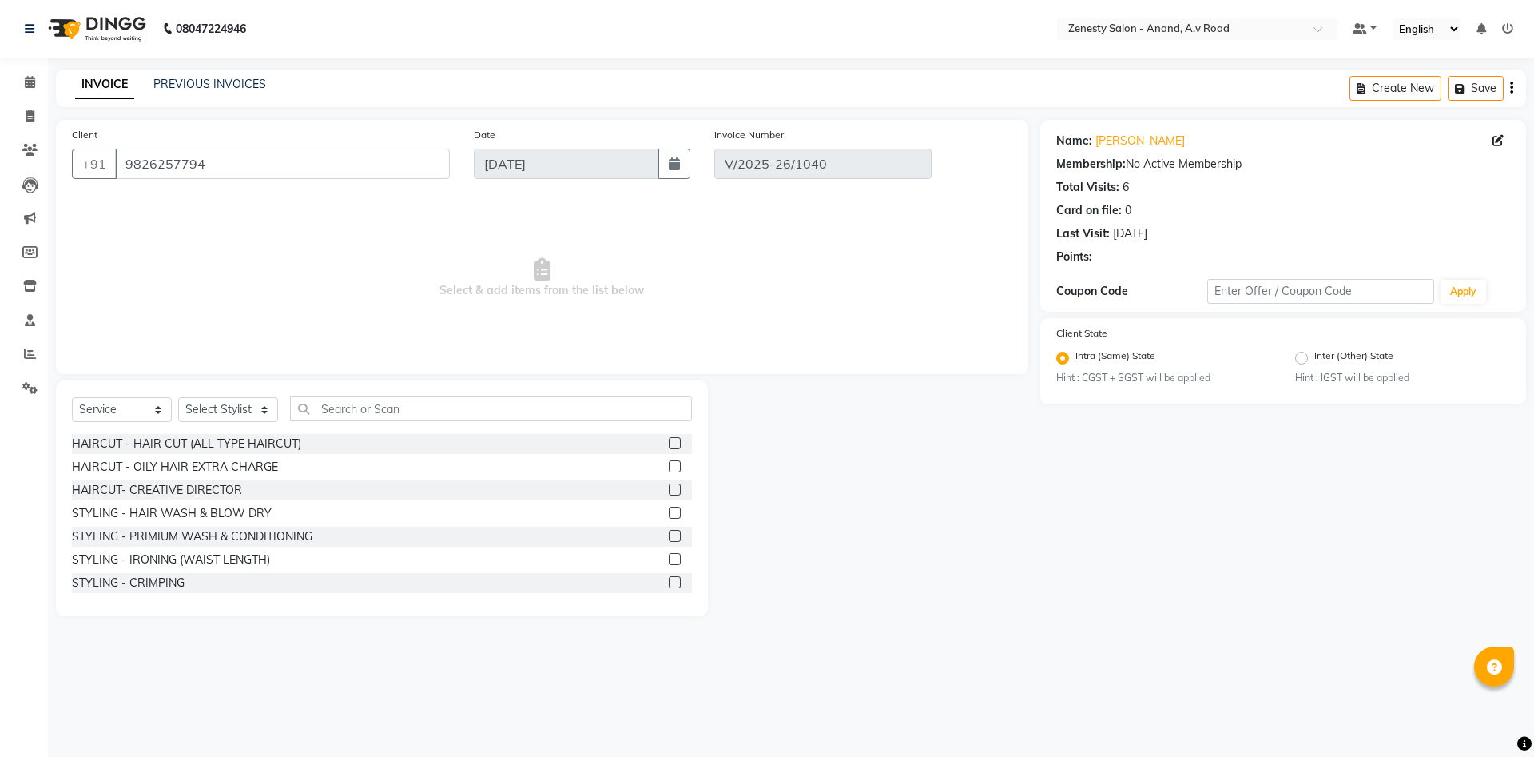
select select "select"
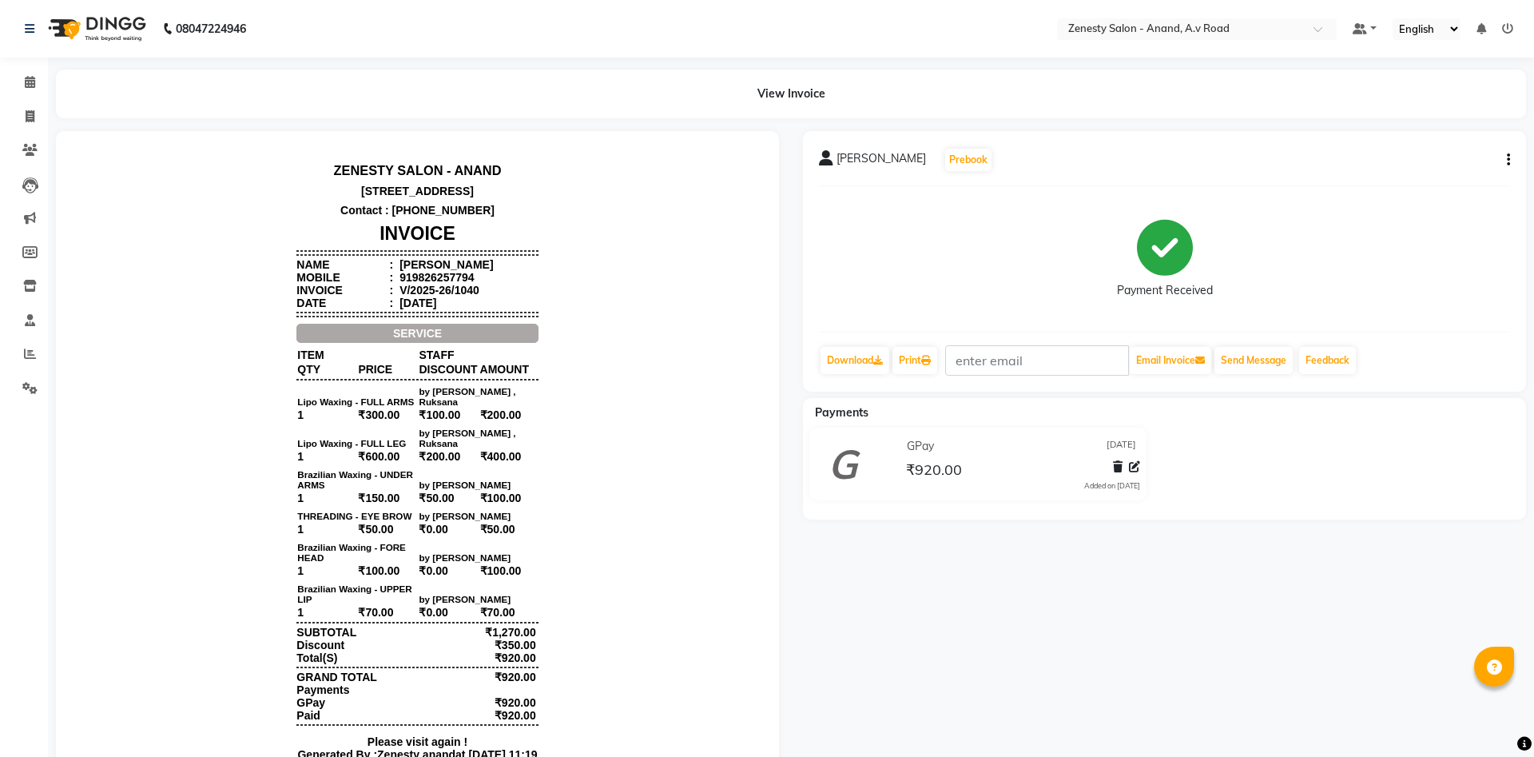
scroll to position [13, 0]
click at [1154, 677] on div "Rupal Prebook Payment Received Download Print Email Invoice Send Message Feedba…" at bounding box center [1164, 477] width 747 height 693
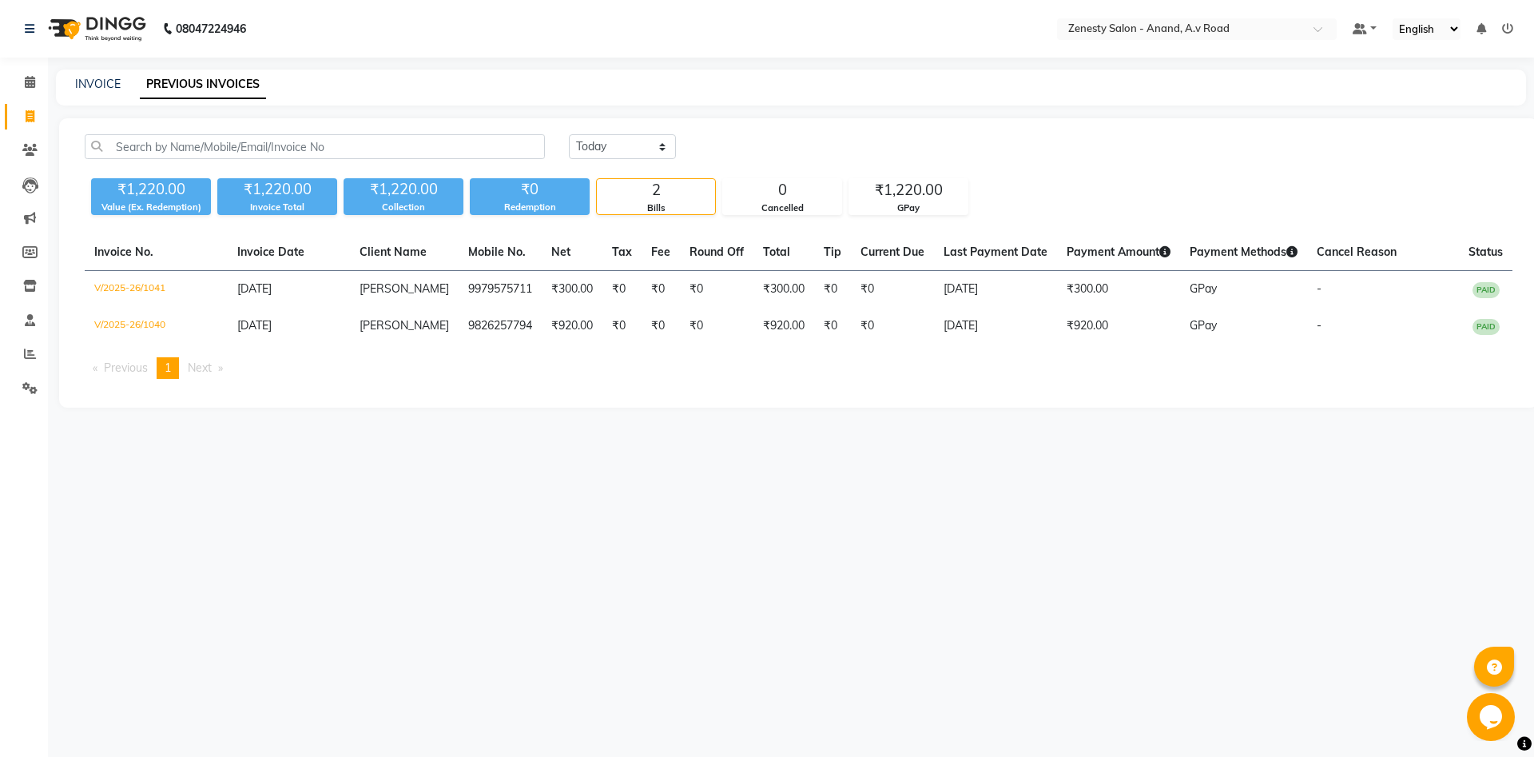
click at [939, 583] on div "08047224946 Select Location × Zenesty Salon - Anand, A.v Road Default Panel My …" at bounding box center [767, 378] width 1534 height 757
click at [30, 85] on icon at bounding box center [30, 82] width 10 height 12
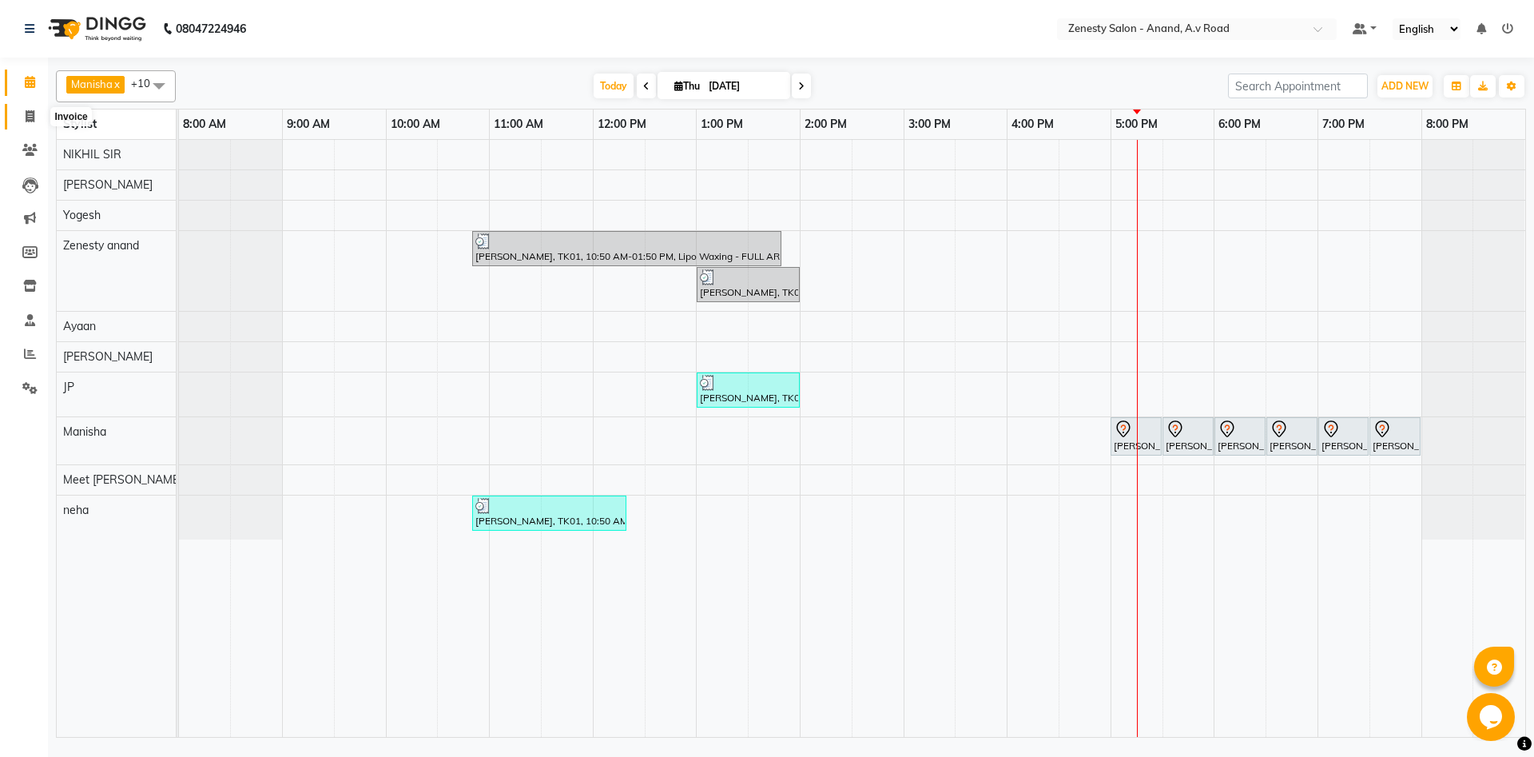
click at [30, 123] on span at bounding box center [30, 117] width 28 height 18
select select "6693"
select select "service"
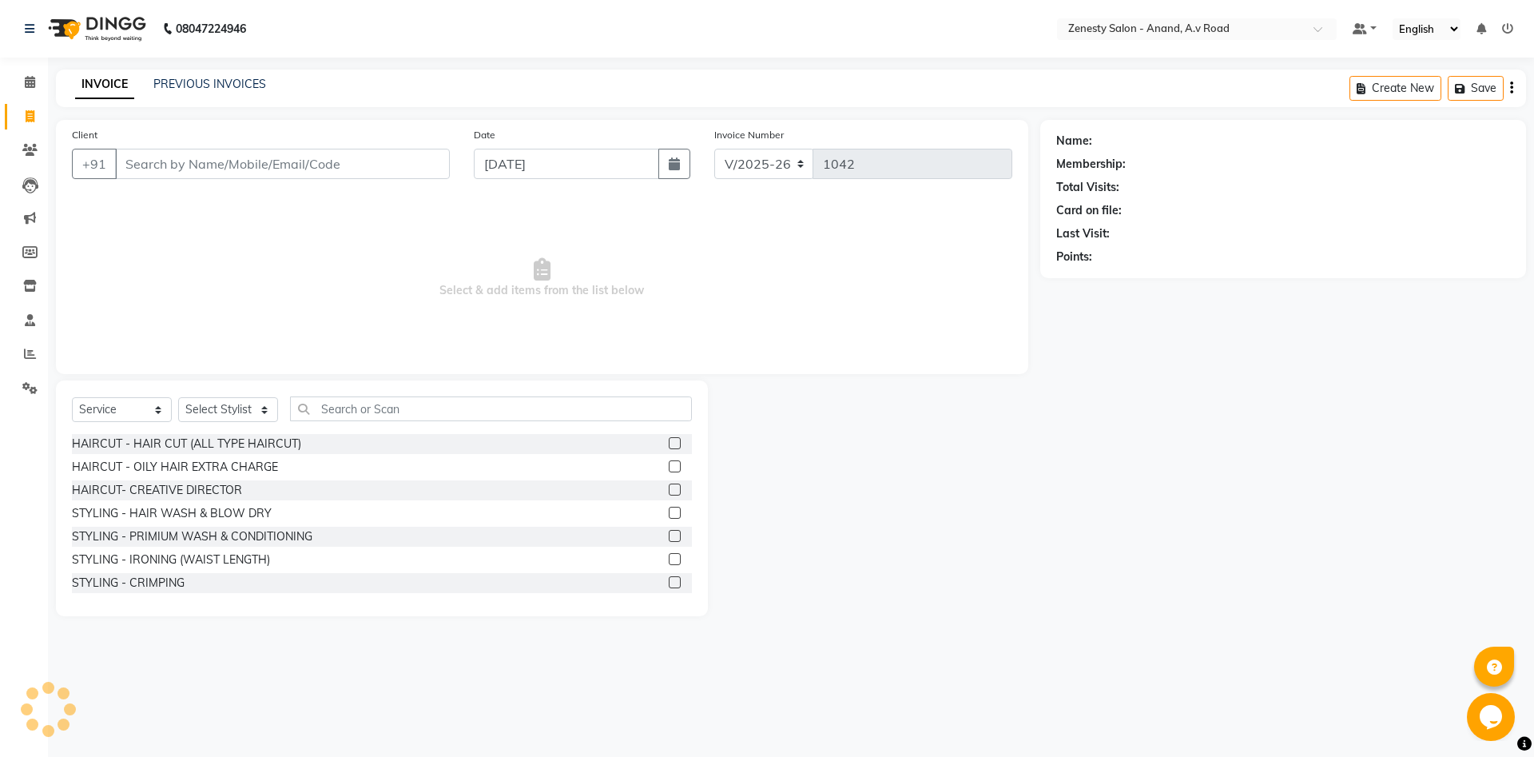
select select "52207"
click at [31, 84] on icon at bounding box center [30, 82] width 10 height 12
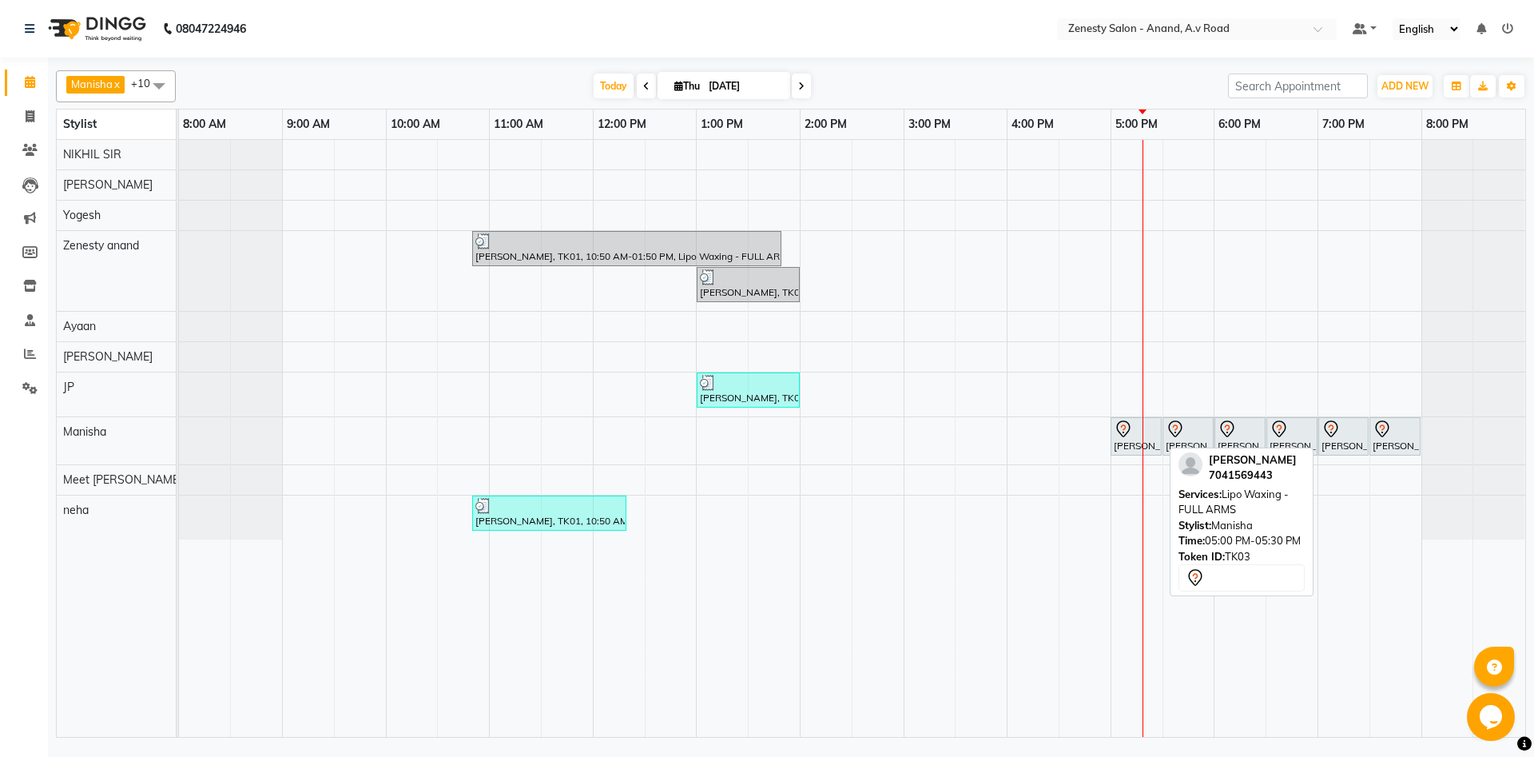
click at [1139, 435] on div at bounding box center [1136, 428] width 45 height 19
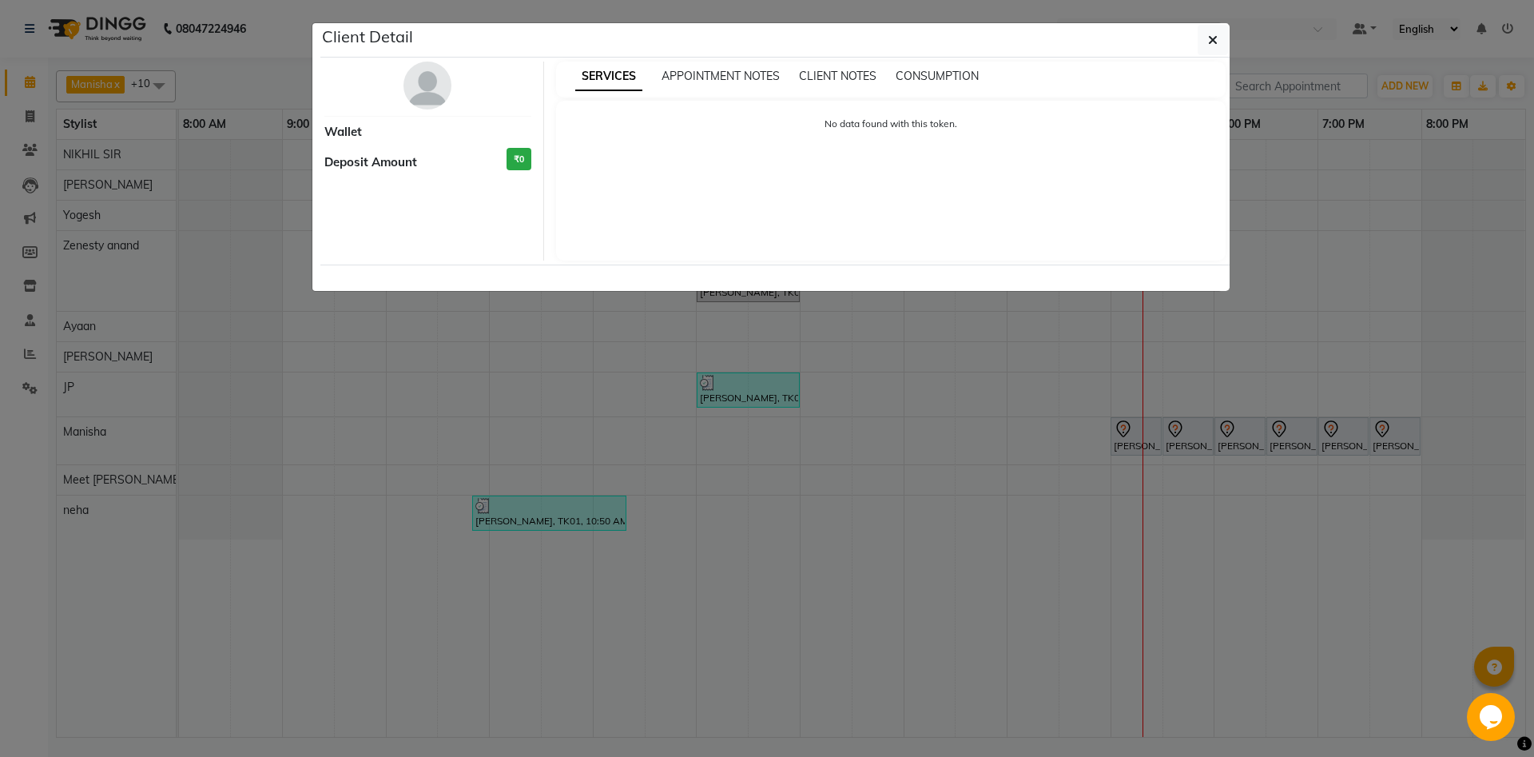
select select "7"
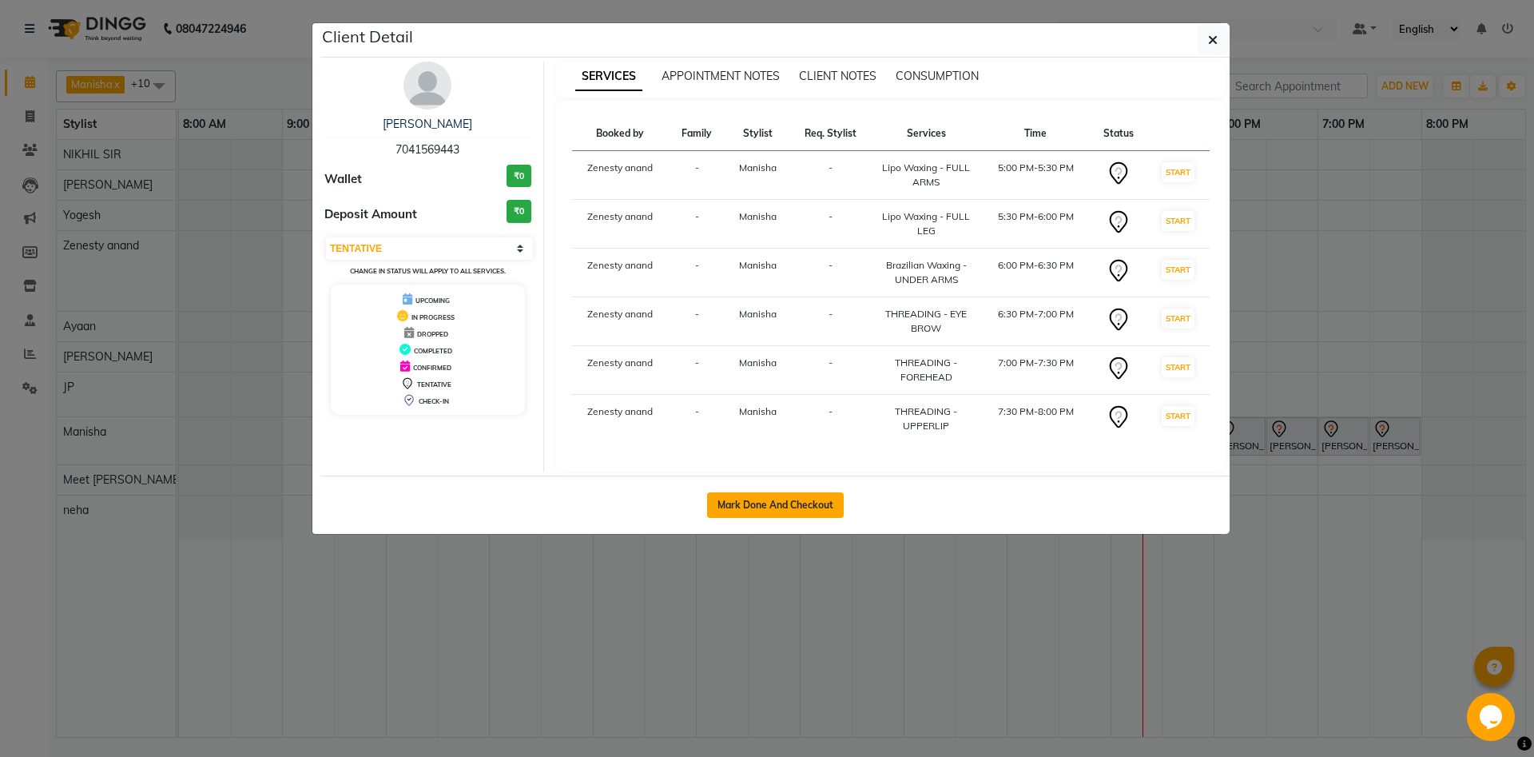
click at [808, 502] on button "Mark Done And Checkout" at bounding box center [775, 505] width 137 height 26
select select "service"
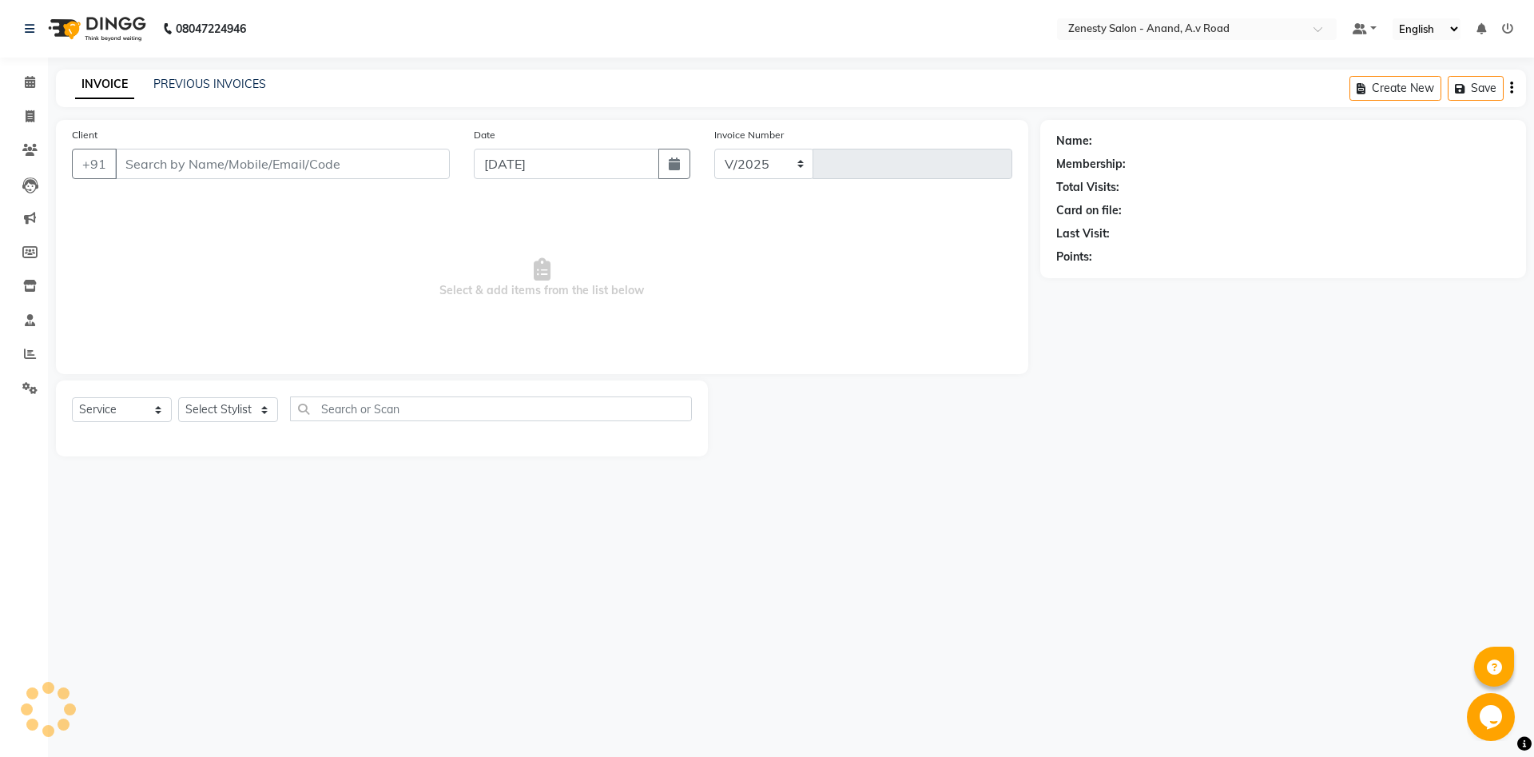
select select "6693"
type input "1042"
select select "52207"
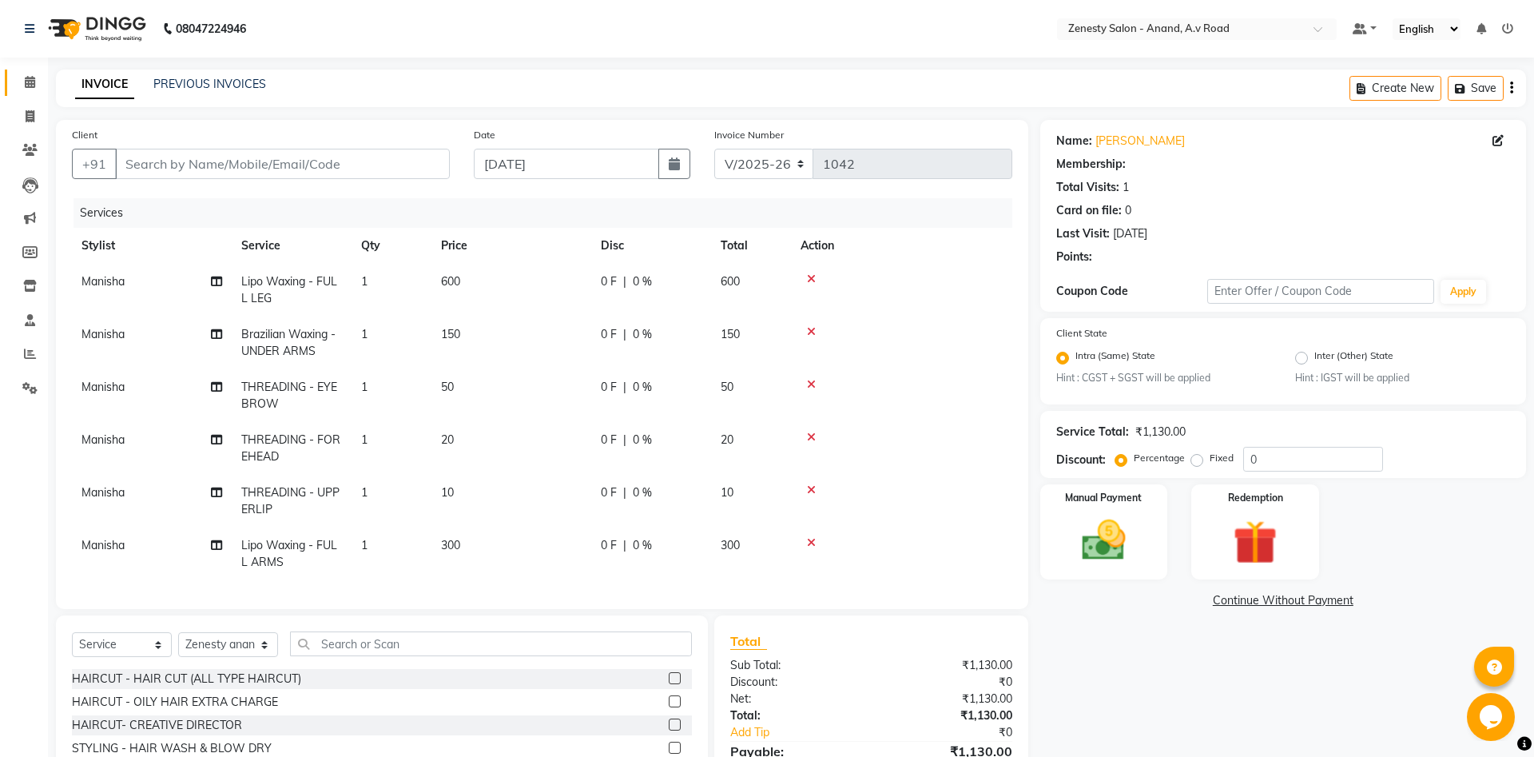
type input "7041569443"
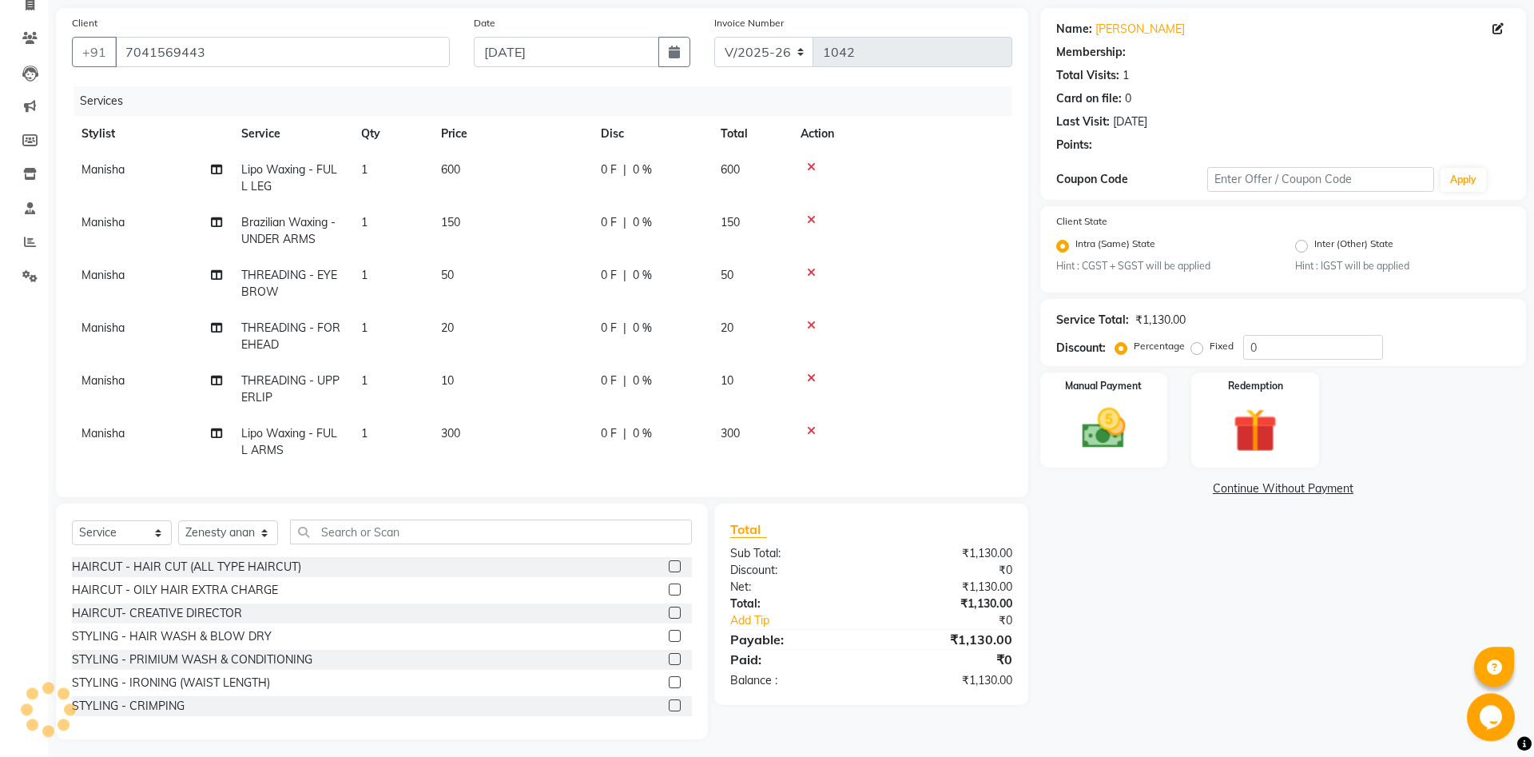
scroll to position [118, 0]
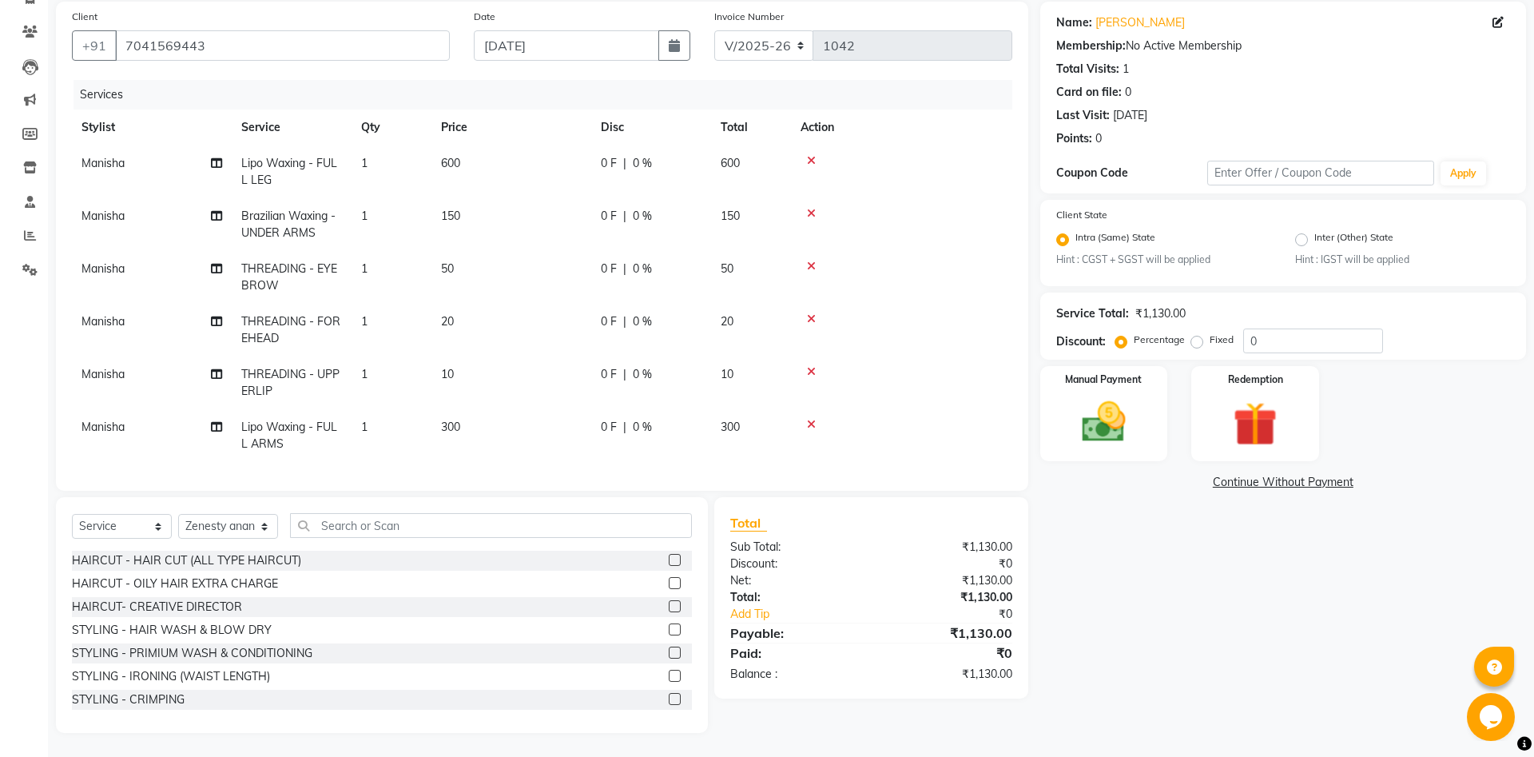
click at [1267, 477] on link "Continue Without Payment" at bounding box center [1282, 482] width 479 height 17
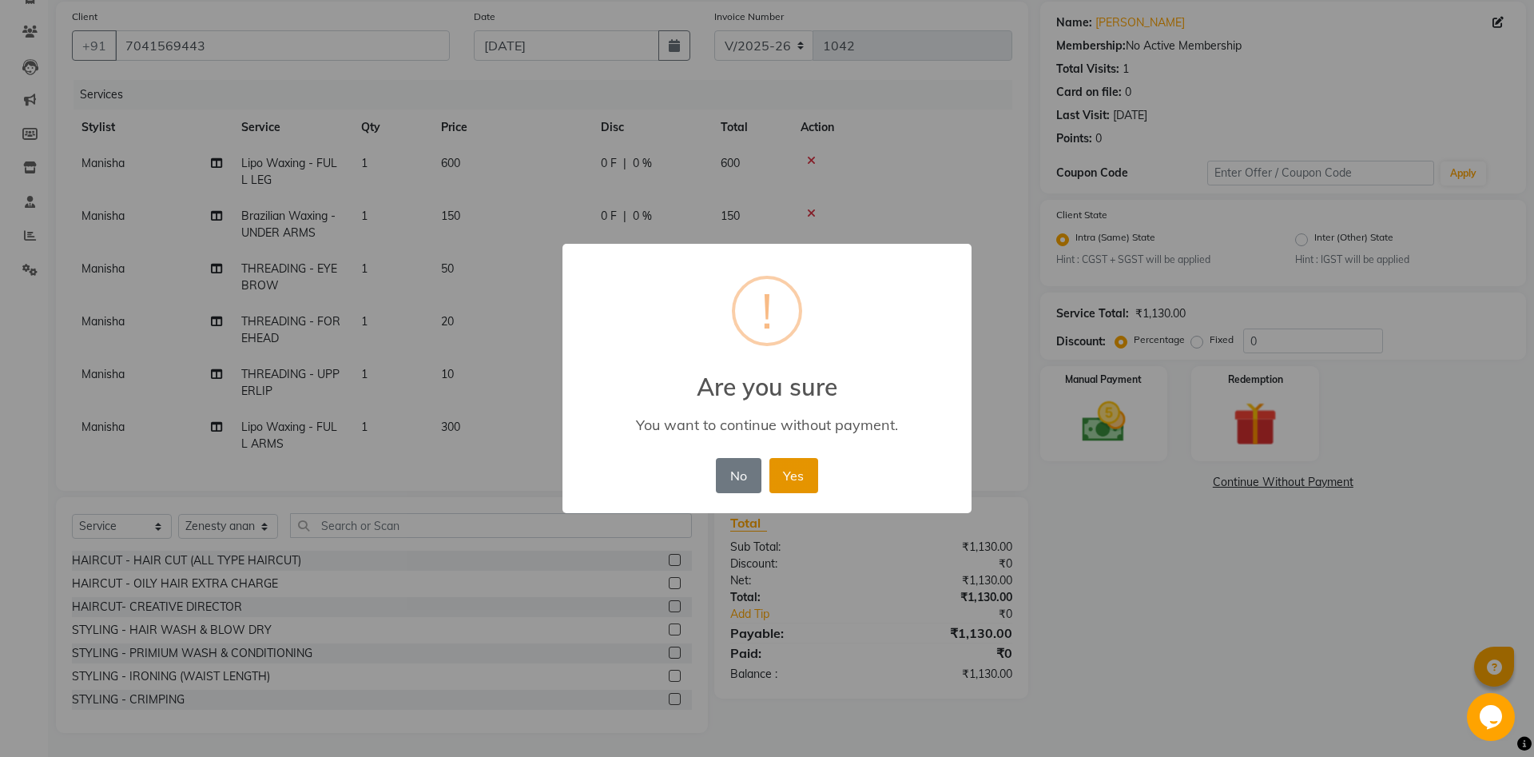
click at [801, 480] on button "Yes" at bounding box center [793, 475] width 49 height 35
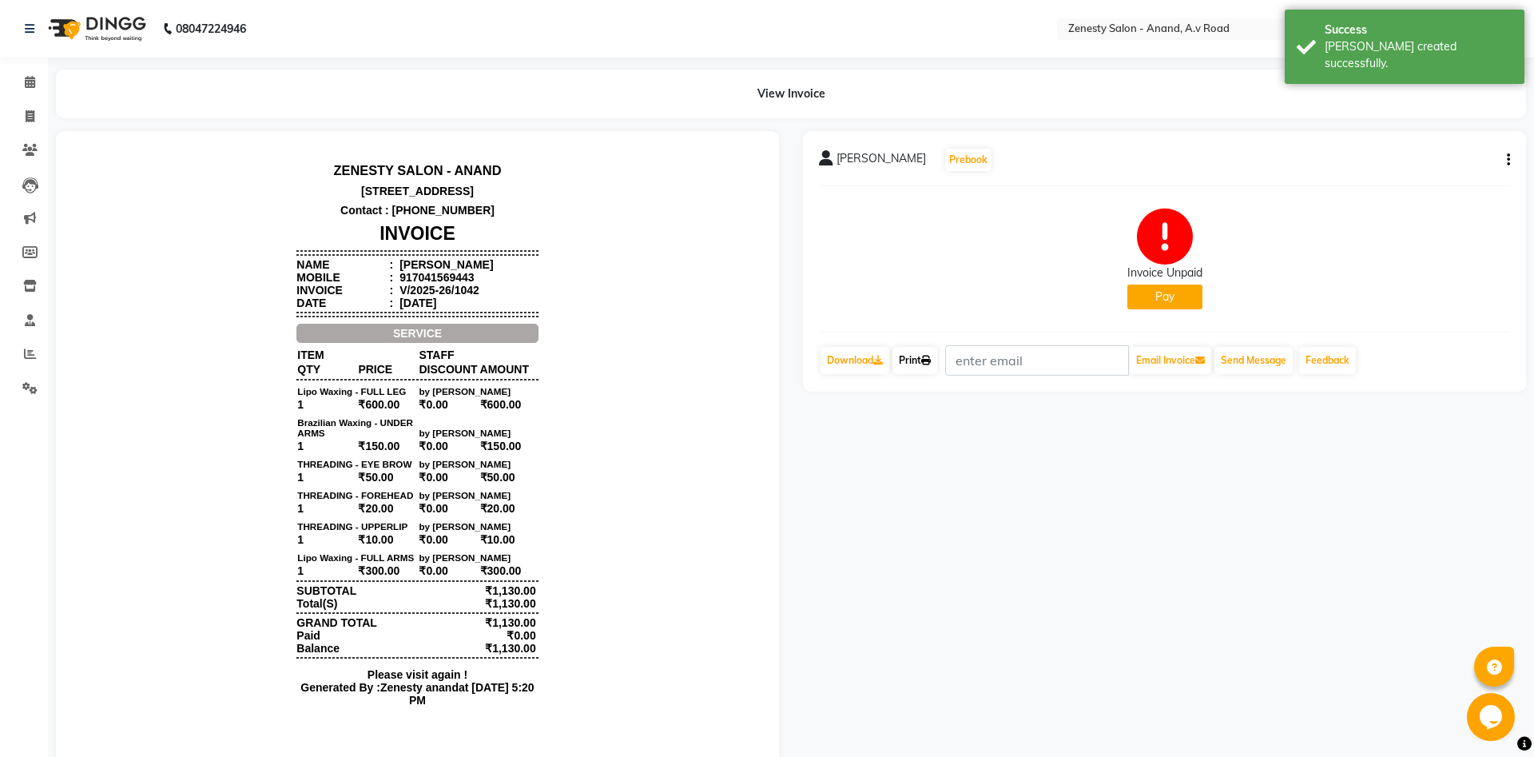
click at [923, 361] on link "Print" at bounding box center [914, 360] width 45 height 27
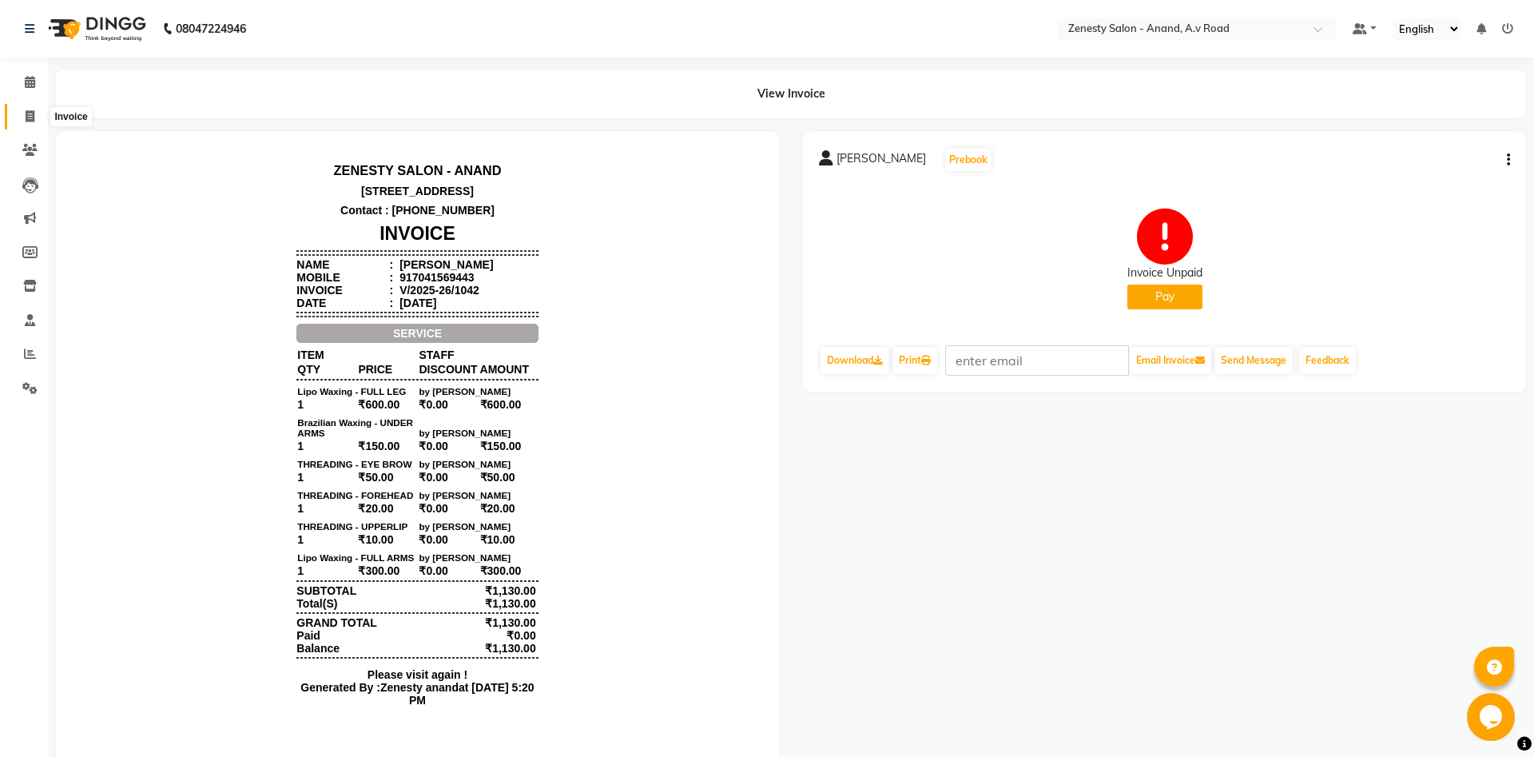
click at [34, 110] on span at bounding box center [30, 117] width 28 height 18
select select "6693"
select select "service"
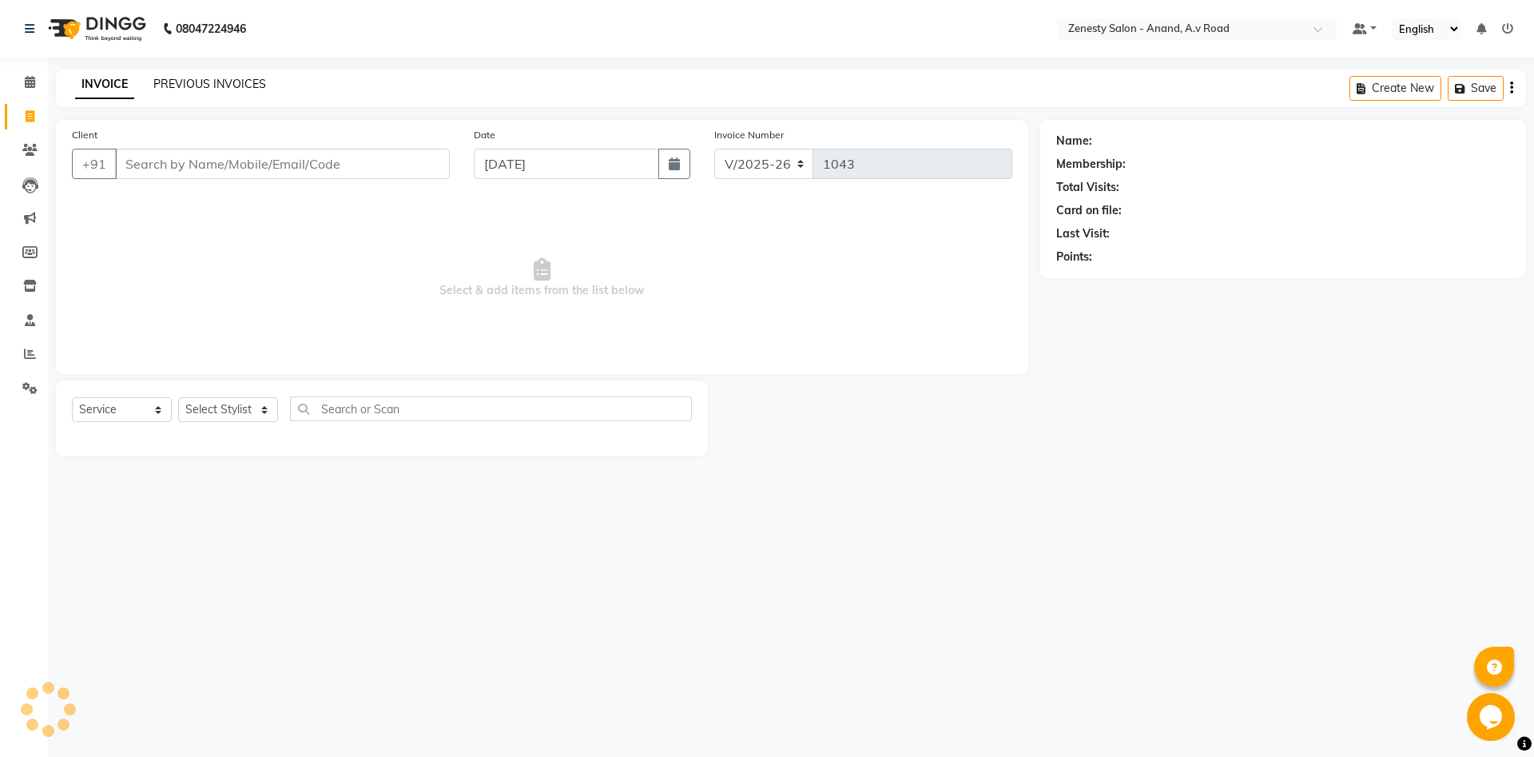
click at [240, 88] on link "PREVIOUS INVOICES" at bounding box center [209, 84] width 113 height 14
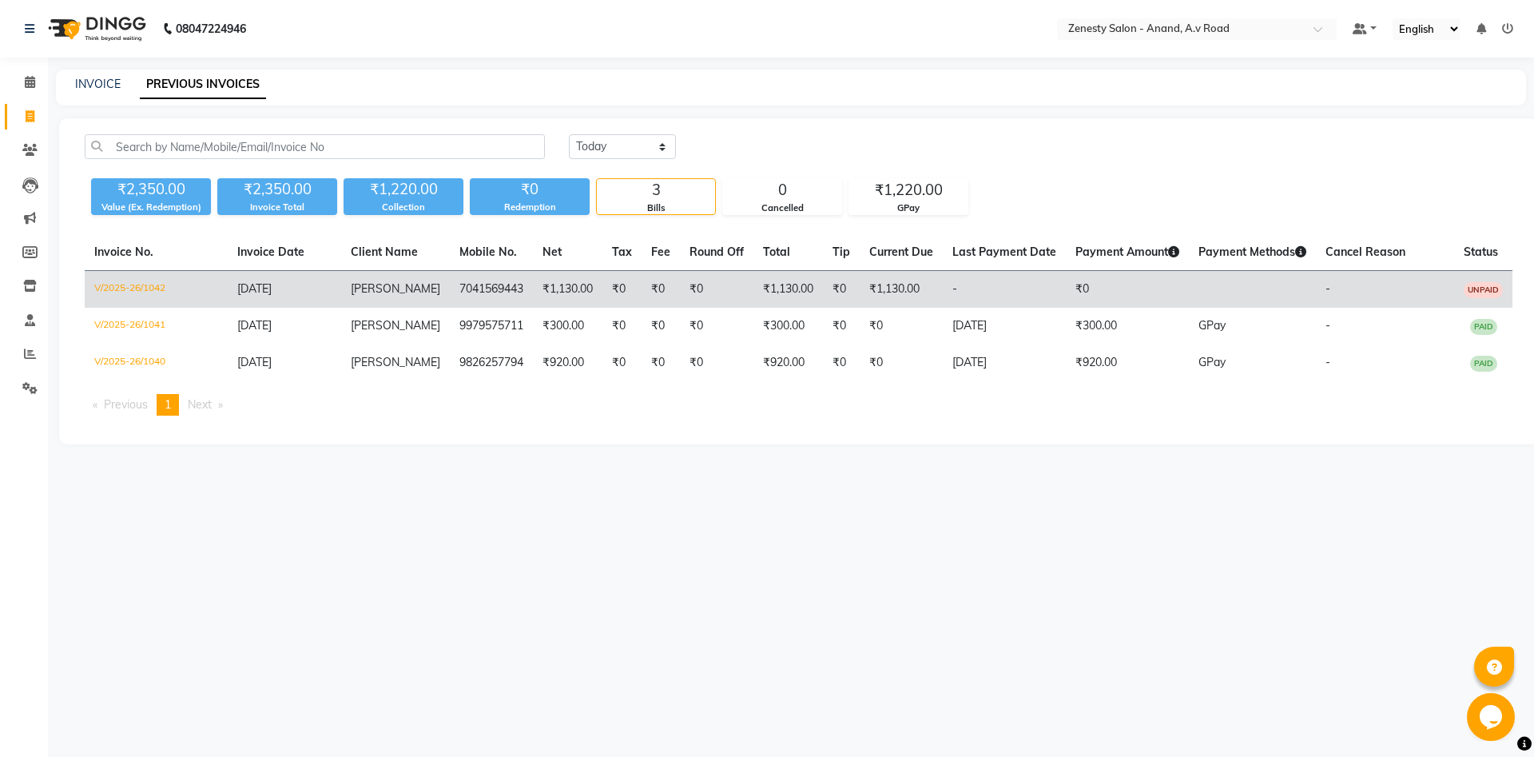
click at [737, 301] on td "₹0" at bounding box center [716, 290] width 73 height 38
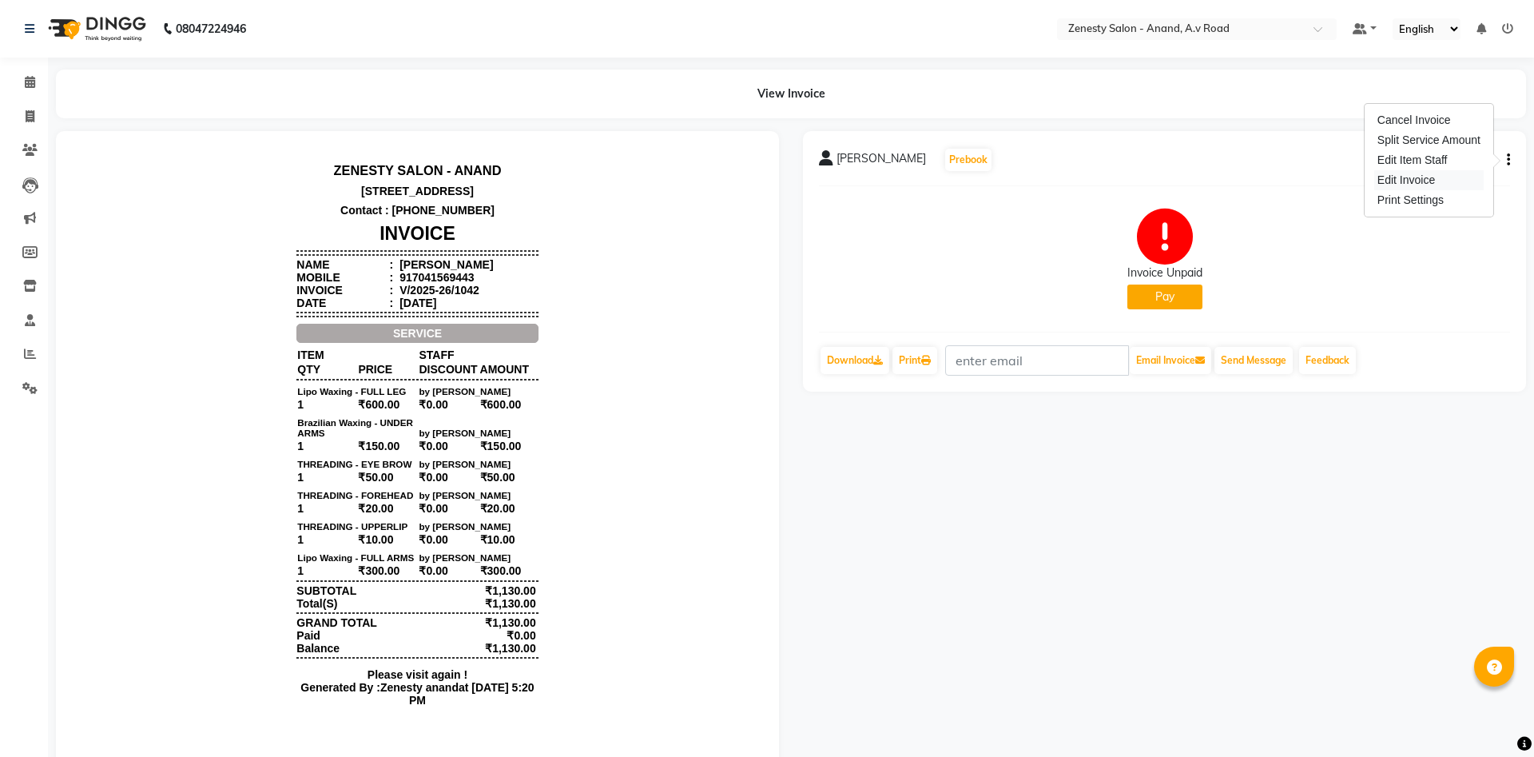
click at [1396, 174] on div "Edit Invoice" at bounding box center [1428, 180] width 109 height 20
select select "service"
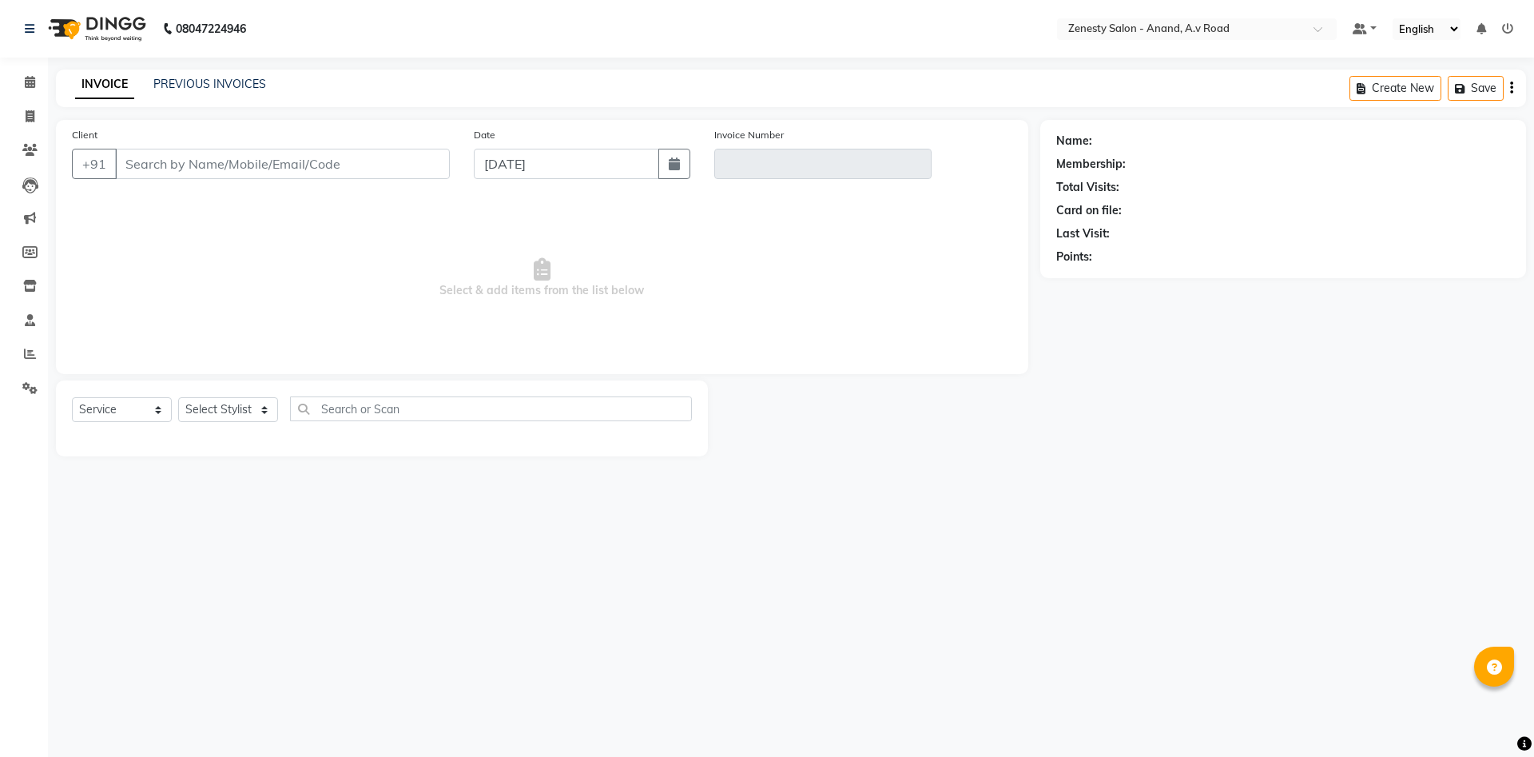
select select "52207"
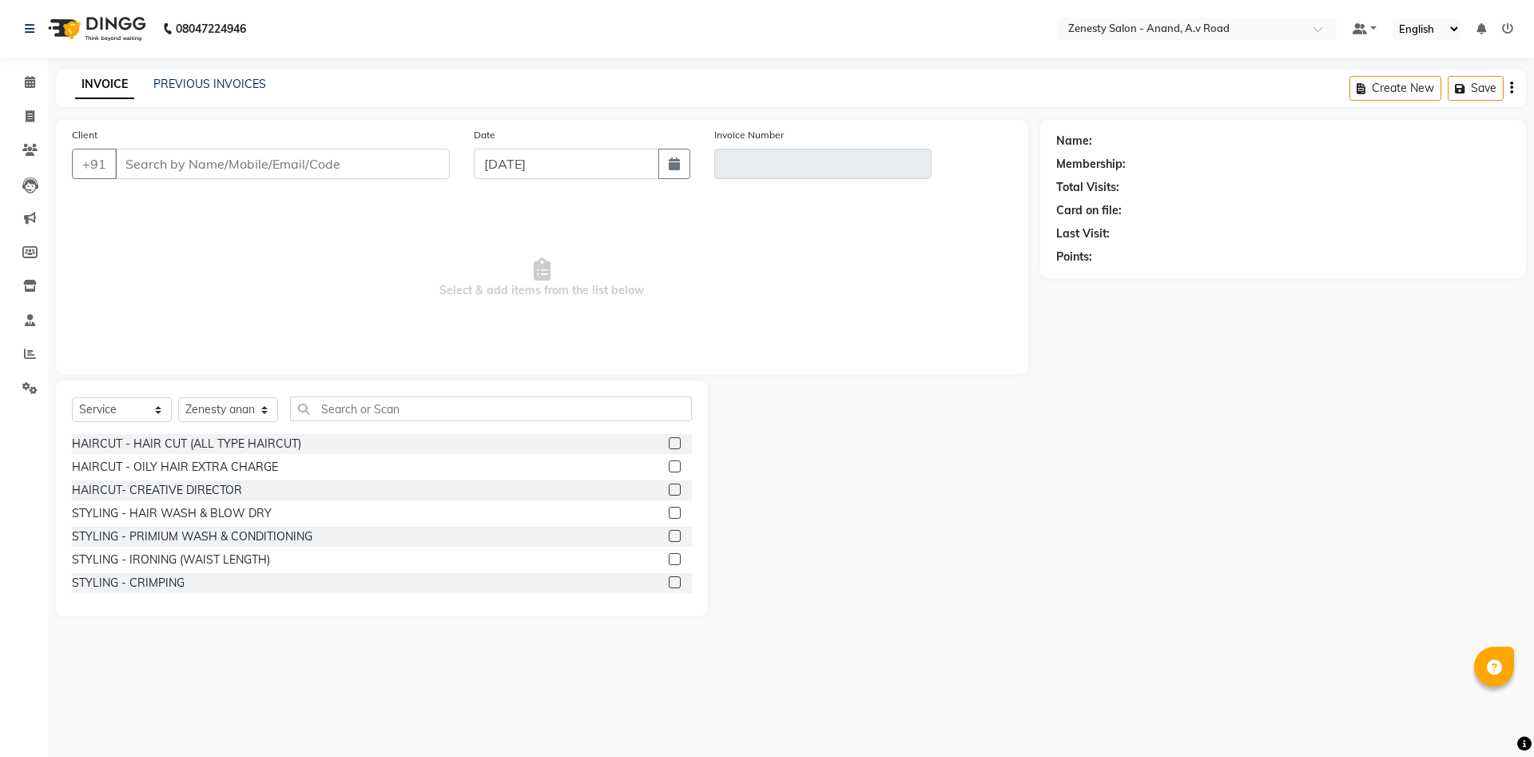
type input "7041569443"
type input "V/2025-26/1042"
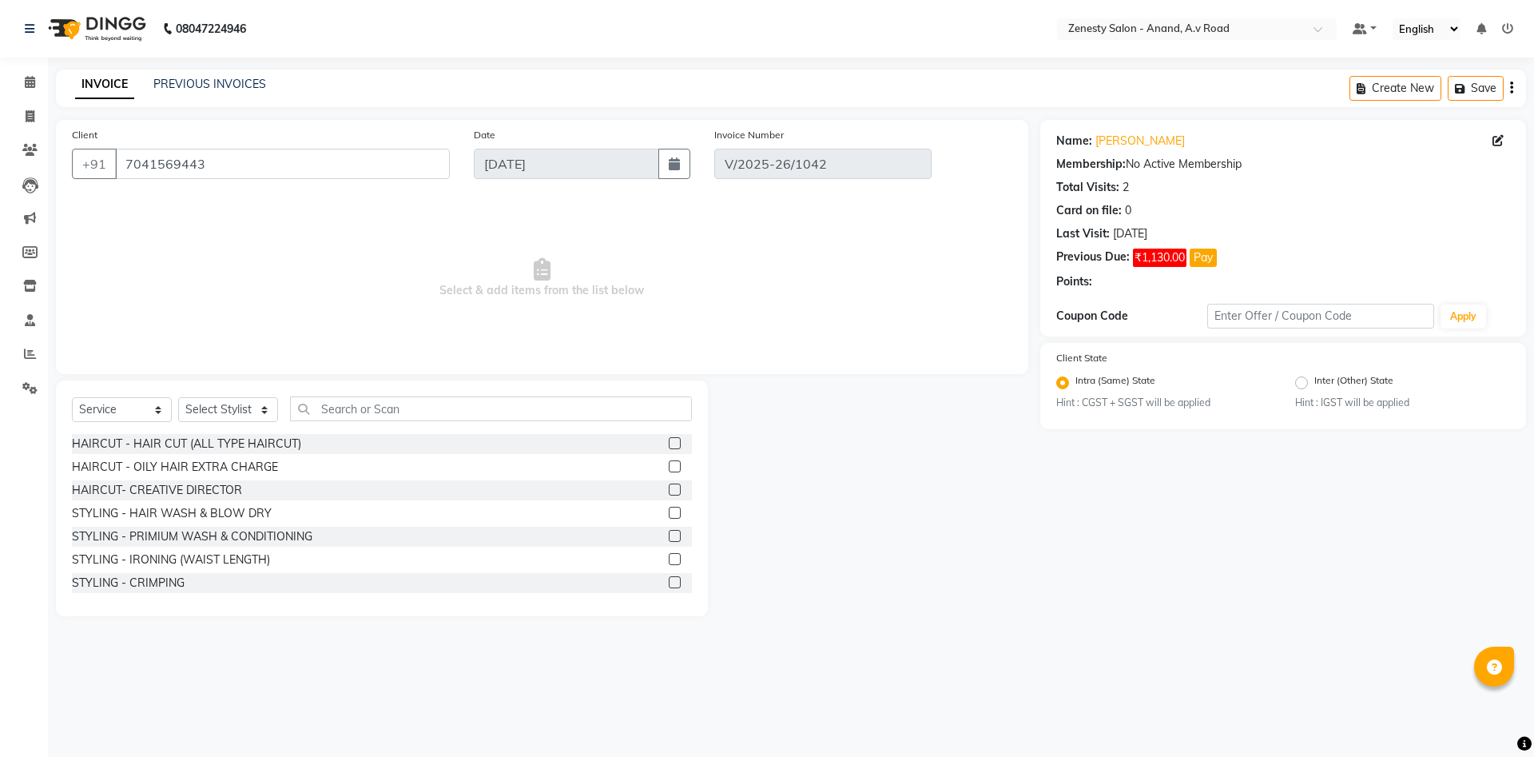
select select "select"
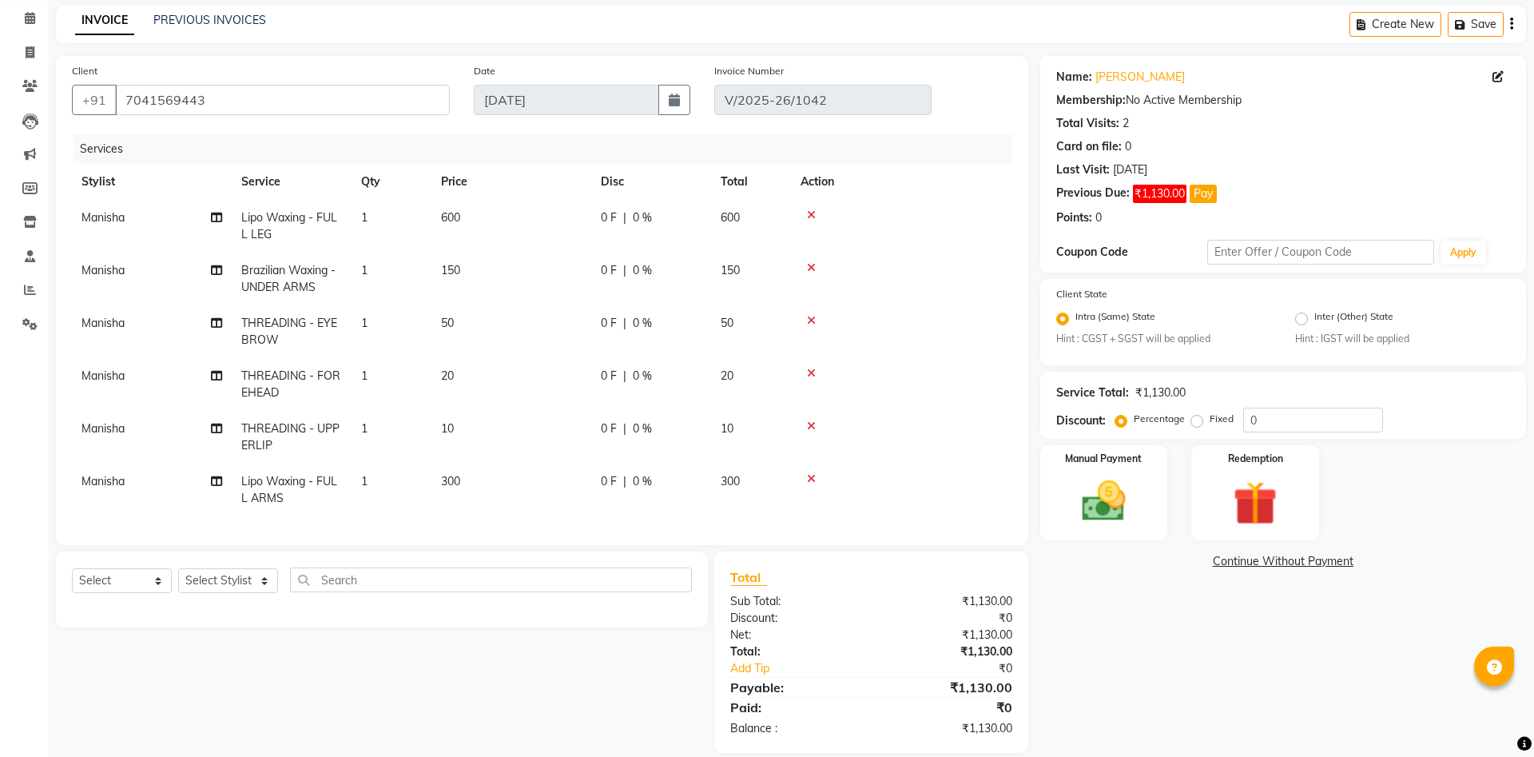
scroll to position [84, 0]
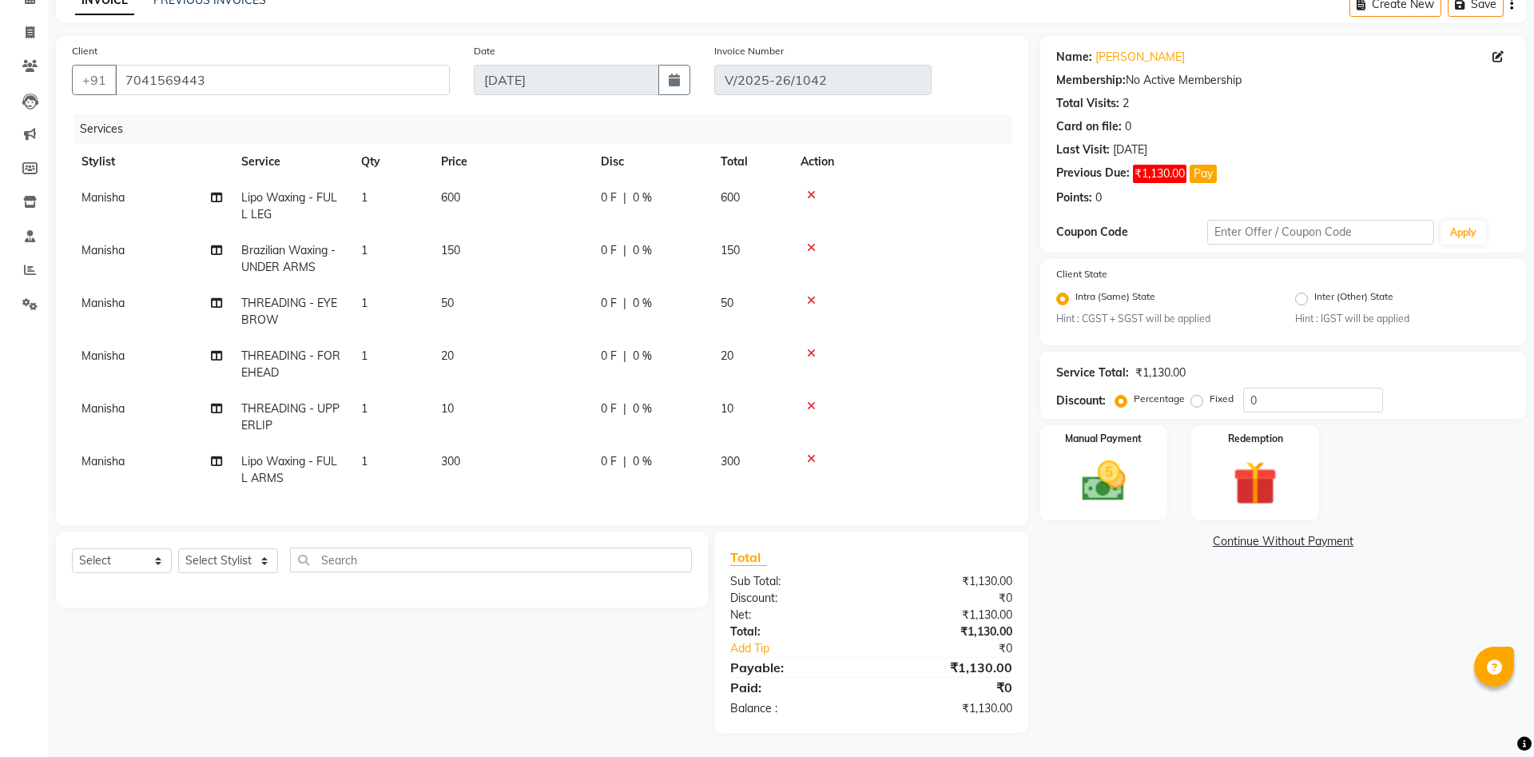
click at [666, 215] on td "0 F | 0 %" at bounding box center [651, 206] width 120 height 53
select select "82208"
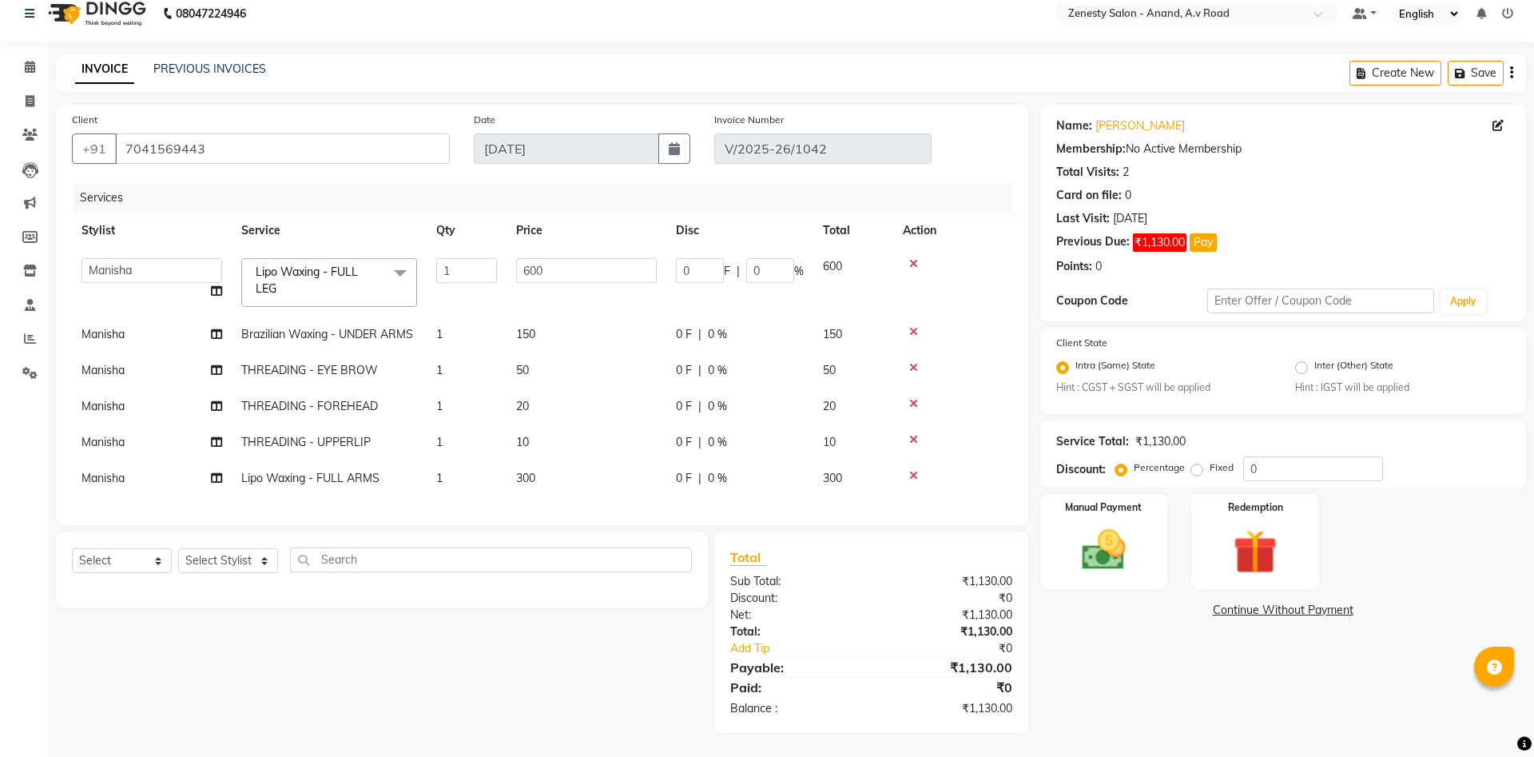
scroll to position [15, 0]
click at [694, 276] on input "0" at bounding box center [700, 270] width 48 height 25
type input "200"
click at [779, 332] on tr "[PERSON_NAME] Brazilian Waxing - UNDER ARMS 1 150 0 F | 0 % 150" at bounding box center [542, 334] width 940 height 36
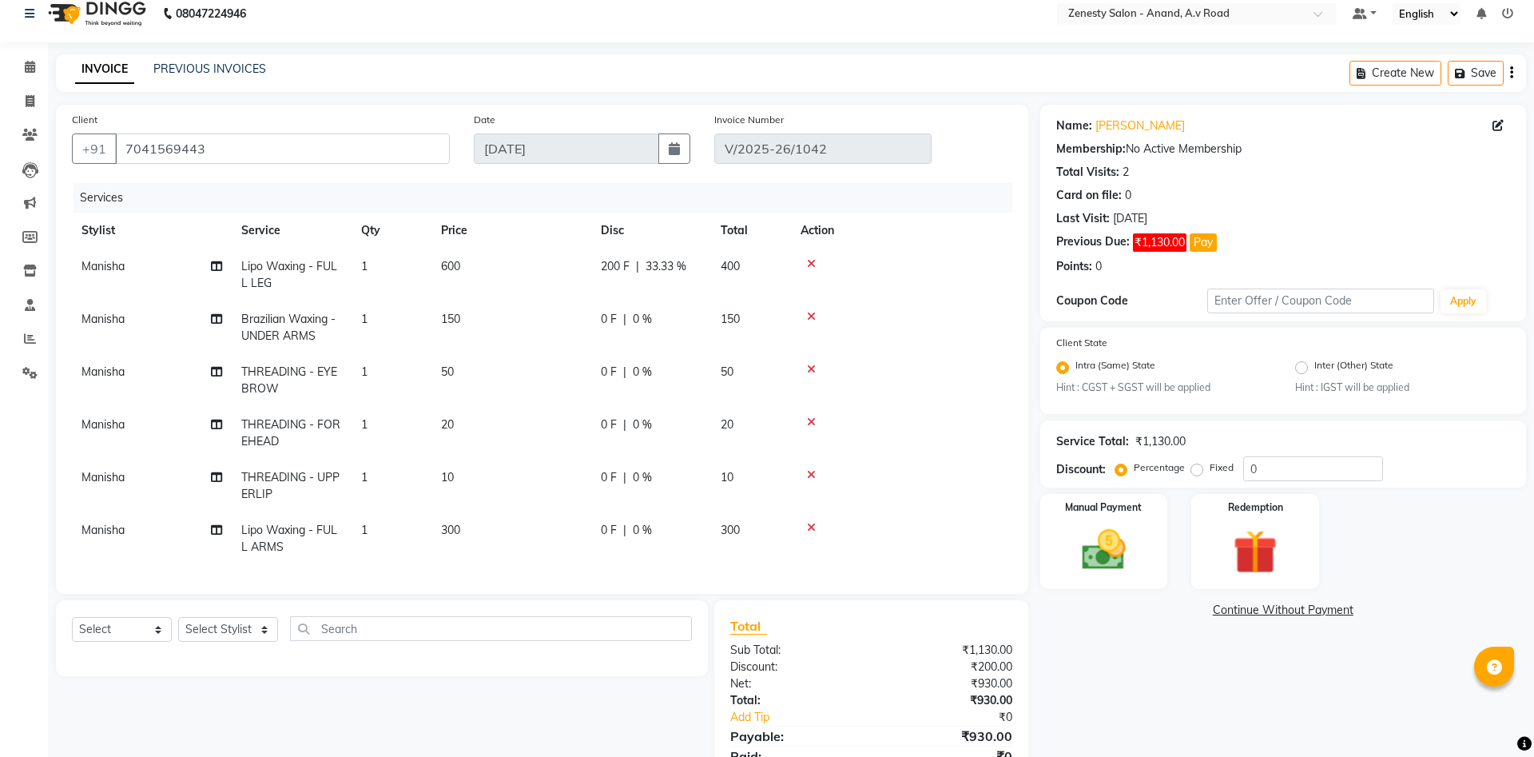
click at [677, 319] on div "0 F | 0 %" at bounding box center [651, 319] width 101 height 17
select select "82208"
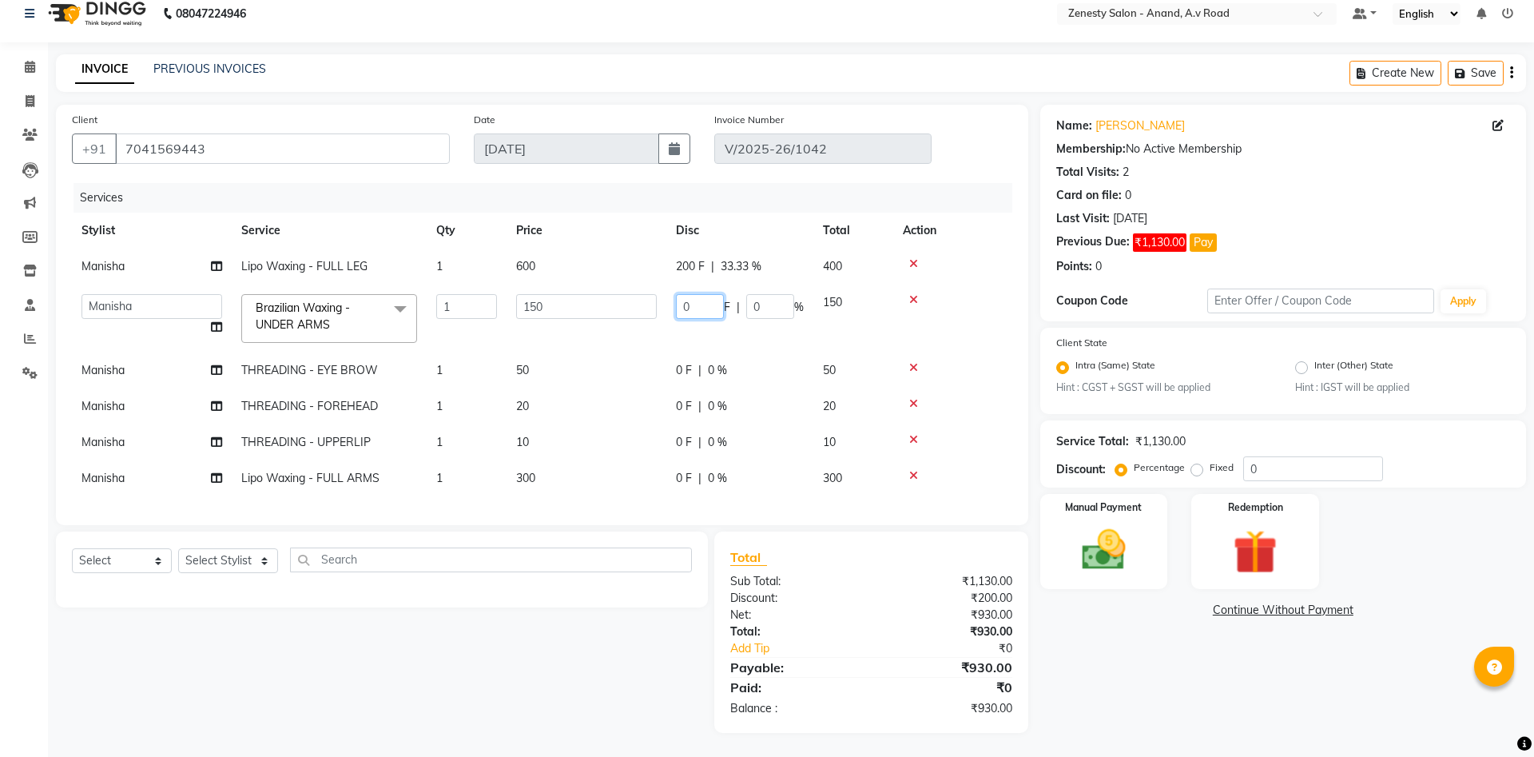
click at [697, 301] on input "0" at bounding box center [700, 306] width 48 height 25
type input "50"
click at [727, 361] on tr "[PERSON_NAME] THREADING - EYE BROW 1 50 0 F | 0 % 50" at bounding box center [542, 370] width 940 height 36
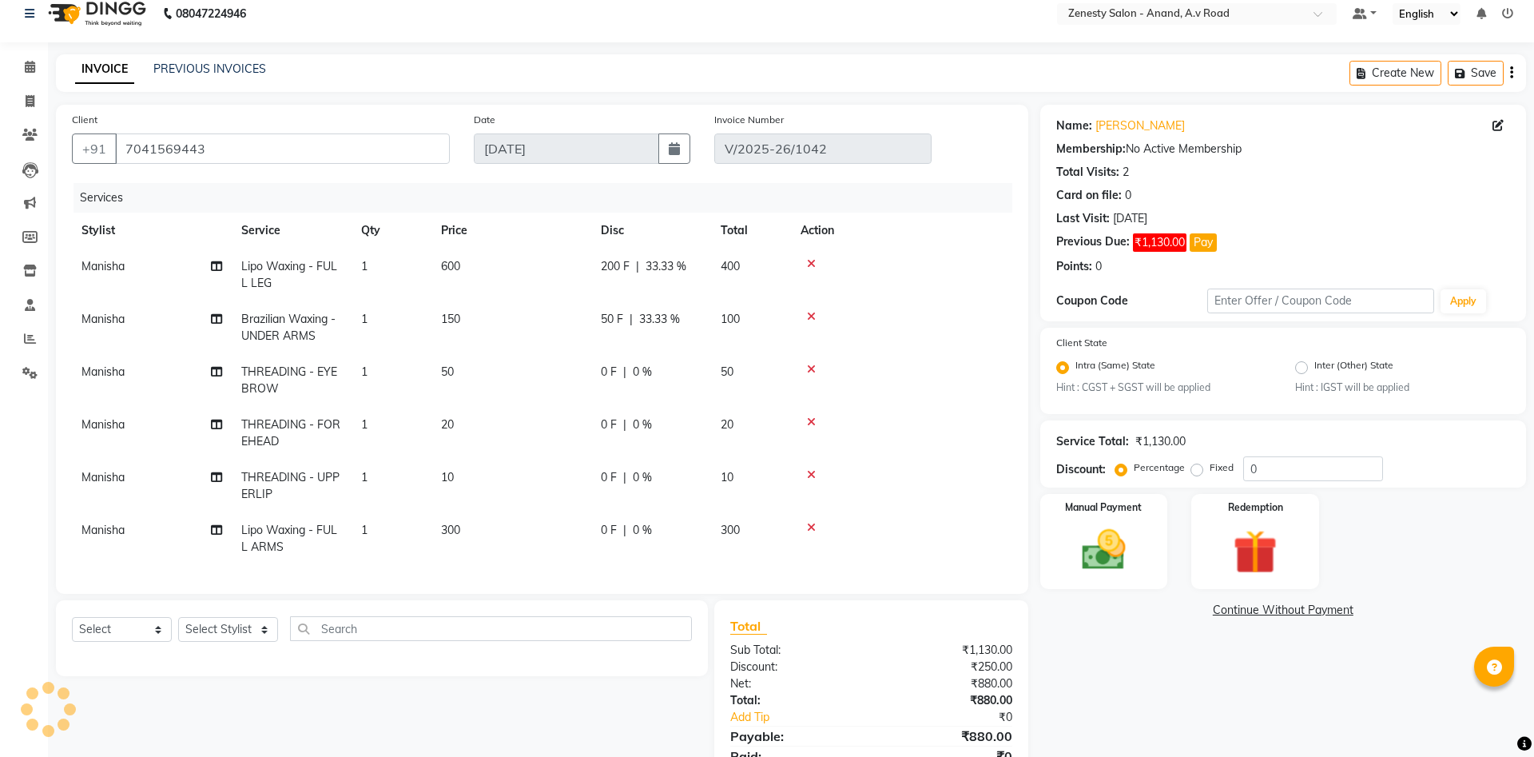
click at [677, 386] on td "0 F | 0 %" at bounding box center [651, 380] width 120 height 53
select select "82208"
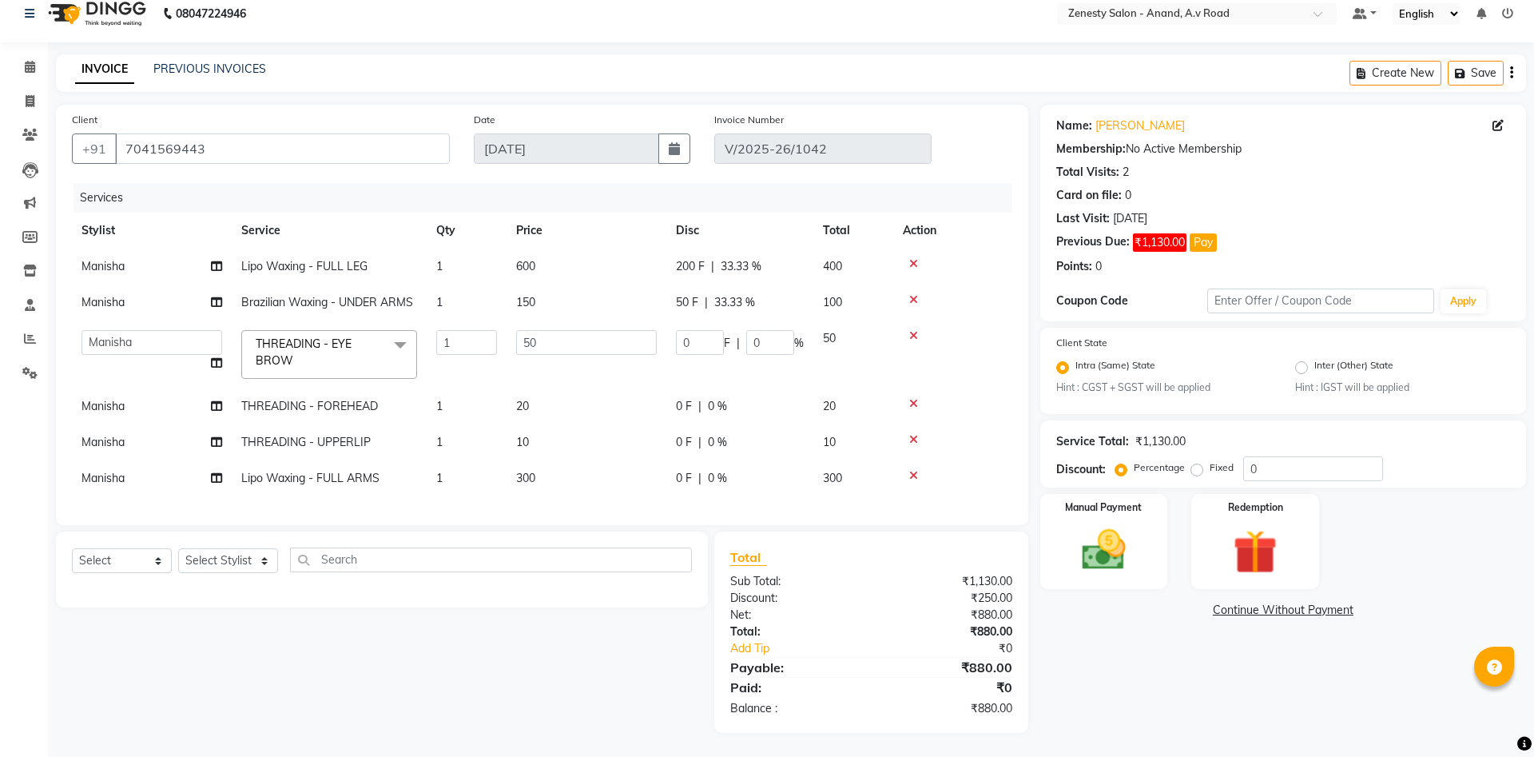
click at [738, 479] on div "0 F | 0 %" at bounding box center [740, 478] width 128 height 17
select select "82208"
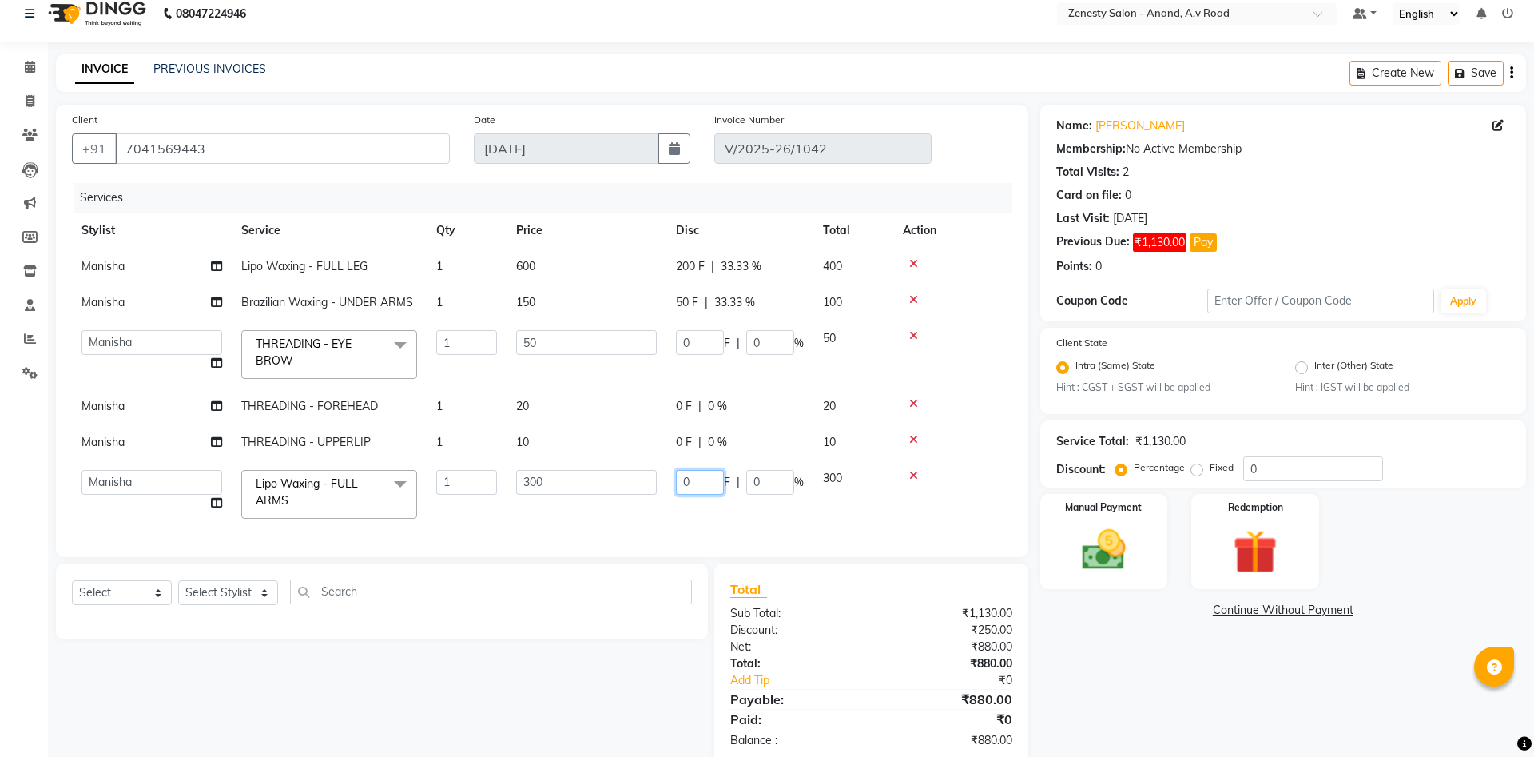
click at [699, 482] on input "0" at bounding box center [700, 482] width 48 height 25
type input "100"
click at [1106, 689] on div "Name: [PERSON_NAME] Membership: No Active Membership Total Visits: 2 Card on fi…" at bounding box center [1289, 435] width 498 height 660
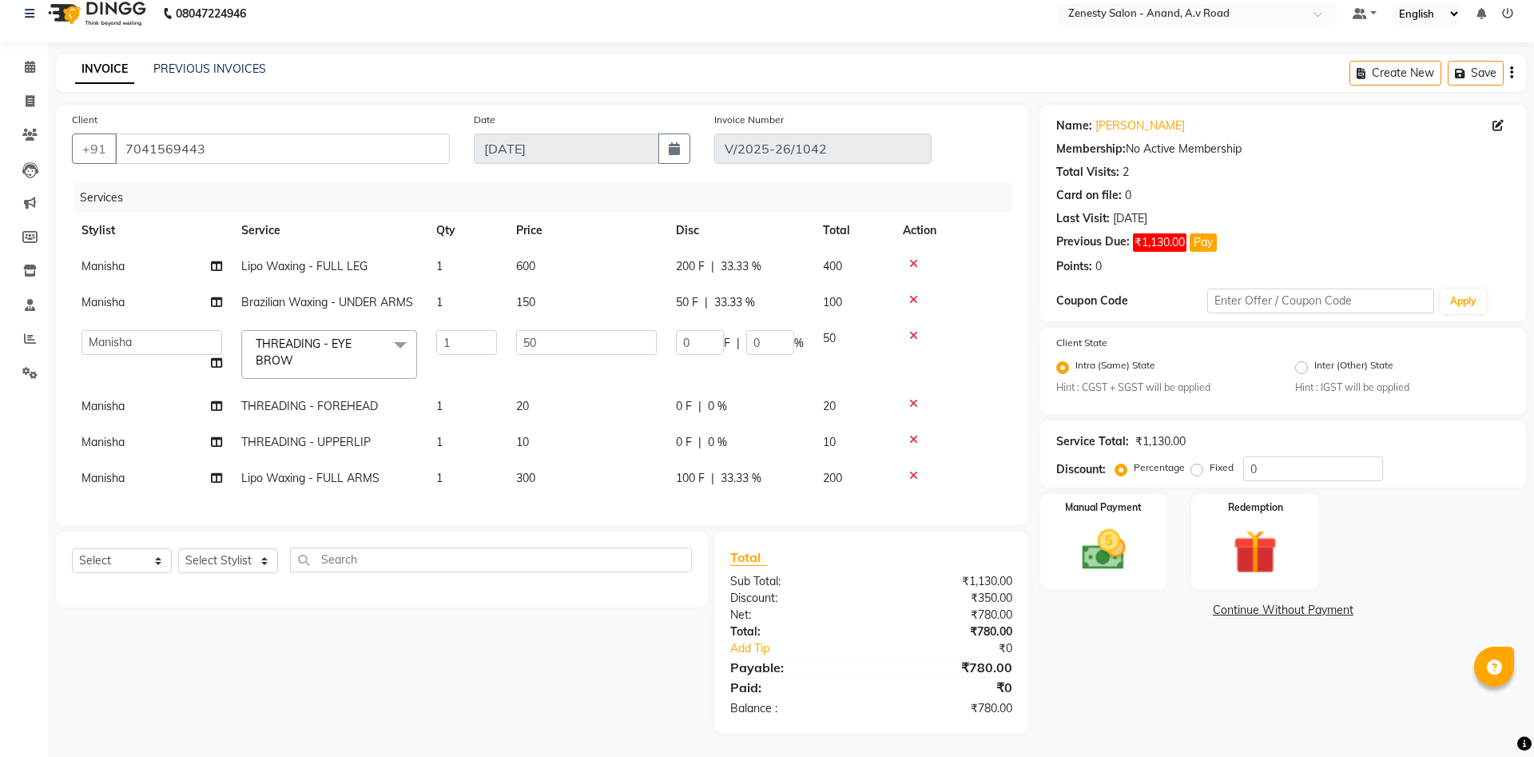
click at [1109, 661] on div "Name: [PERSON_NAME] Membership: No Active Membership Total Visits: 2 Card on fi…" at bounding box center [1289, 419] width 498 height 628
click at [1233, 610] on link "Continue Without Payment" at bounding box center [1282, 610] width 479 height 17
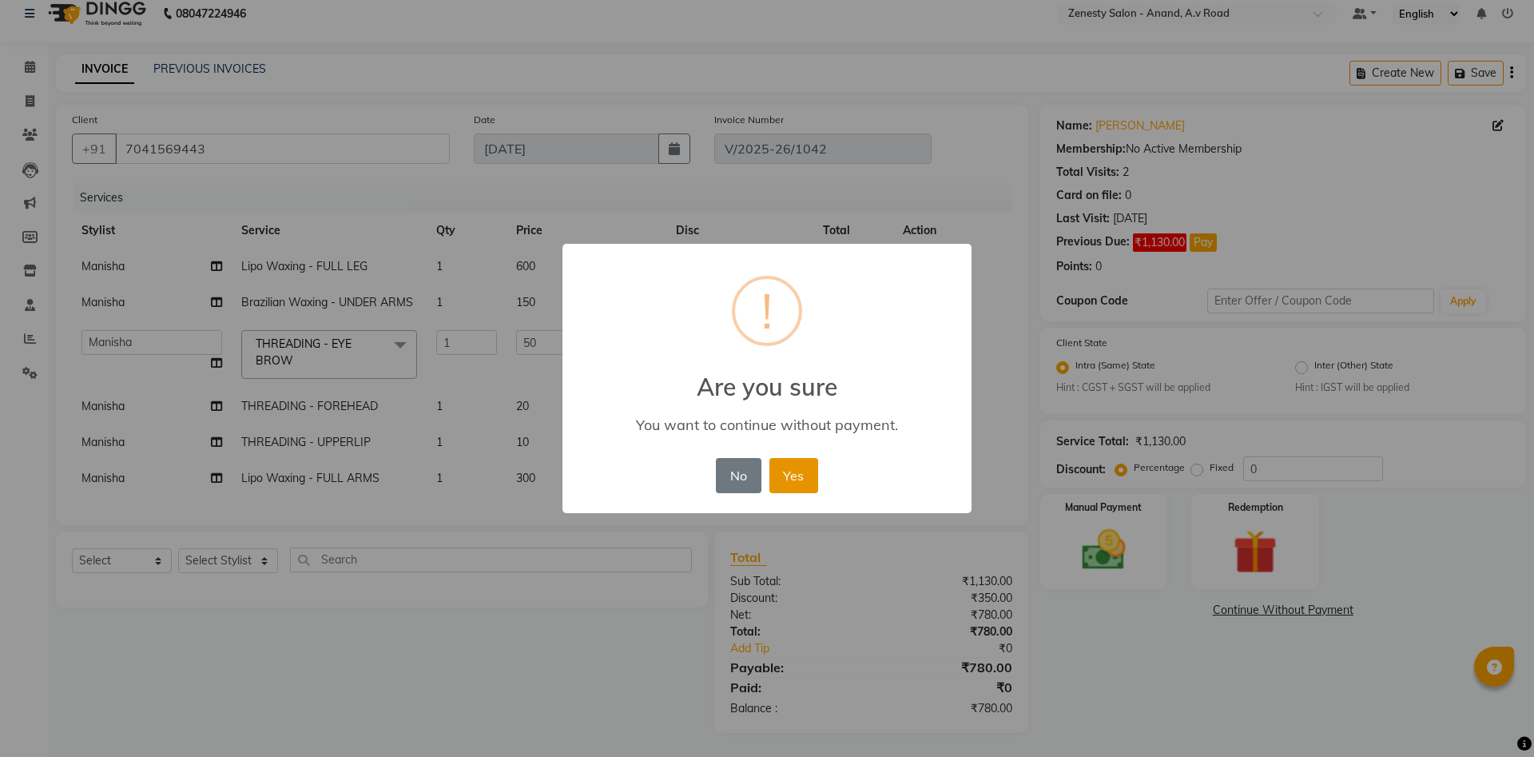
click at [800, 482] on button "Yes" at bounding box center [793, 475] width 49 height 35
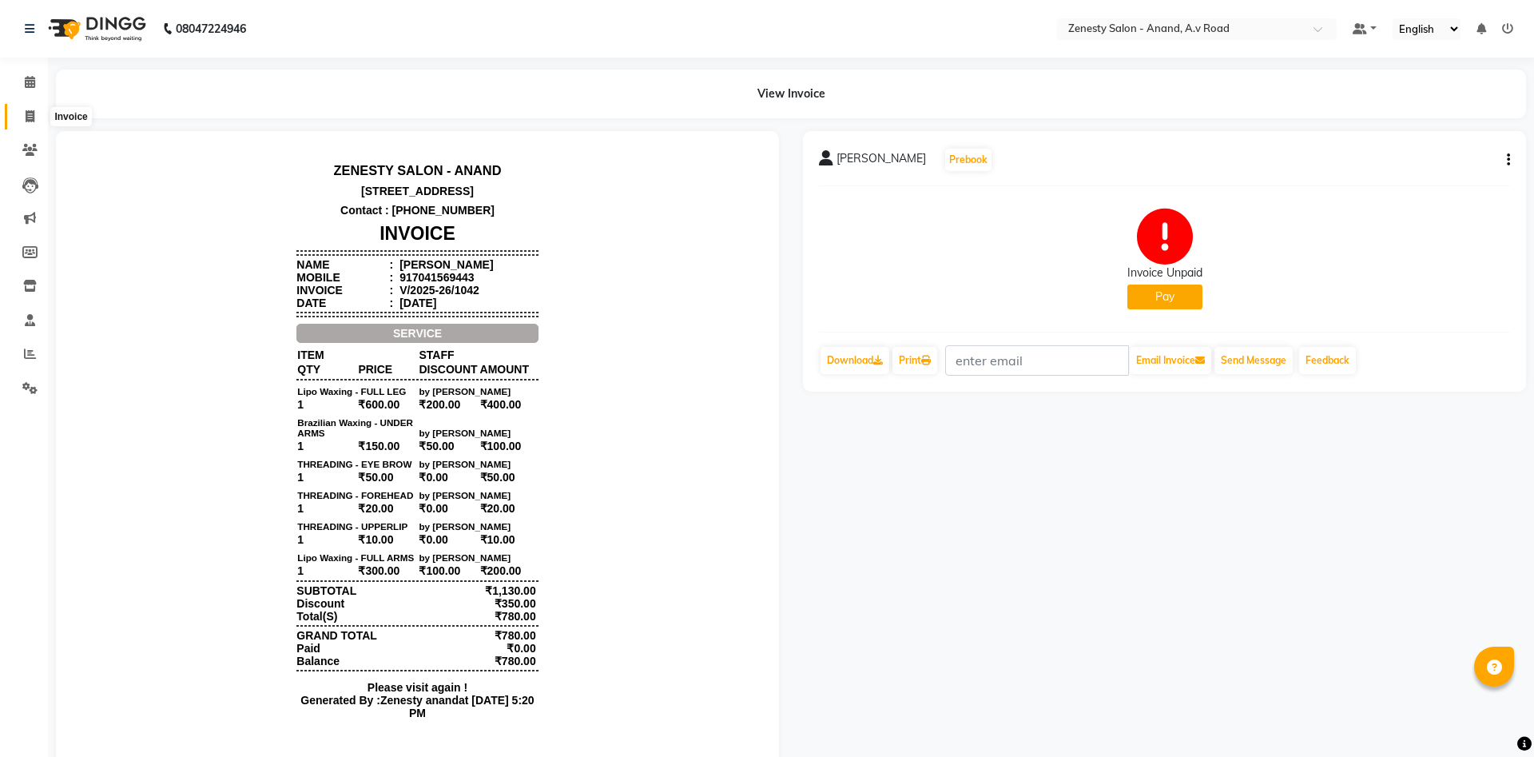
click at [33, 116] on icon at bounding box center [30, 116] width 9 height 12
select select "6693"
select select "service"
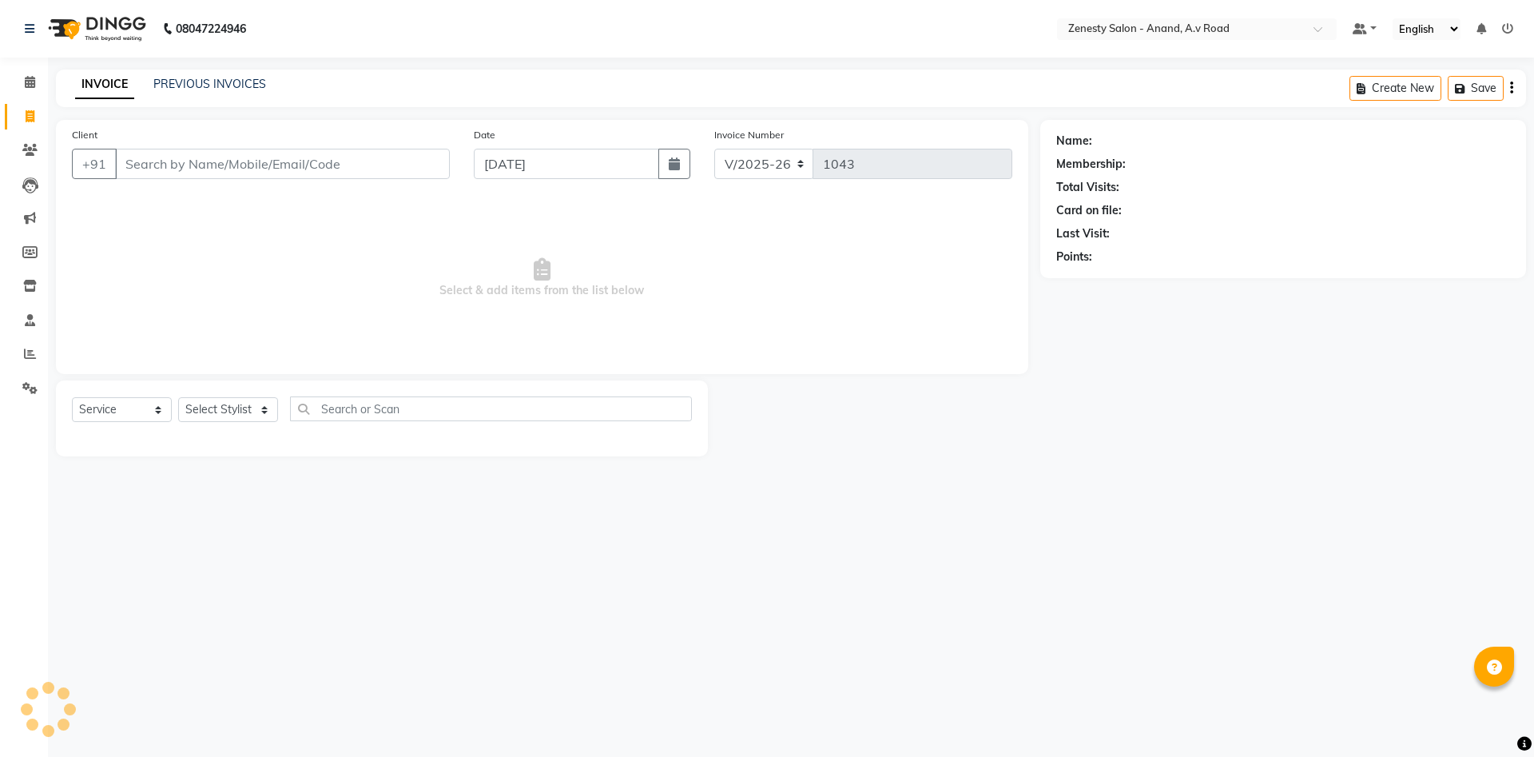
select select "52207"
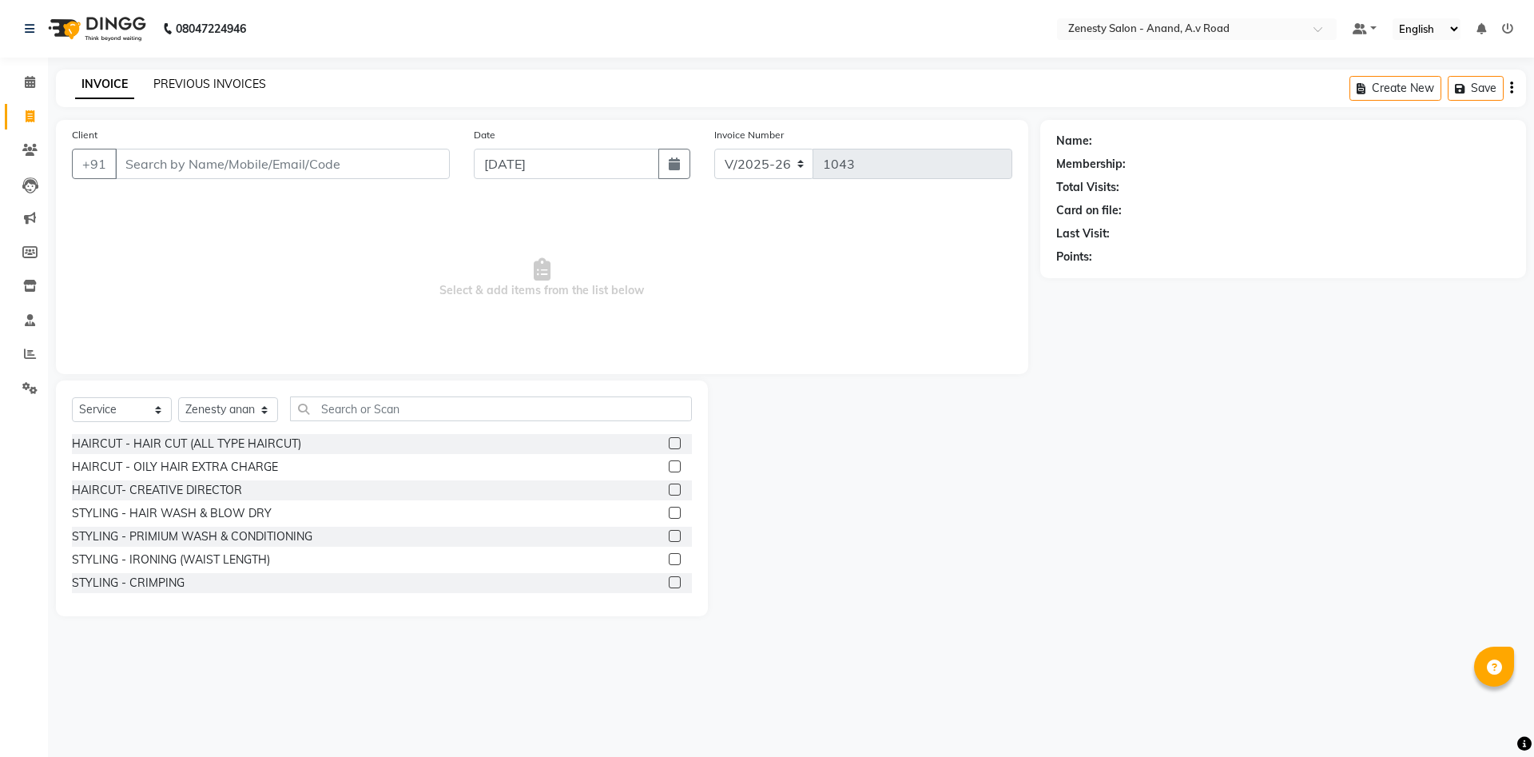
click at [248, 86] on link "PREVIOUS INVOICES" at bounding box center [209, 84] width 113 height 14
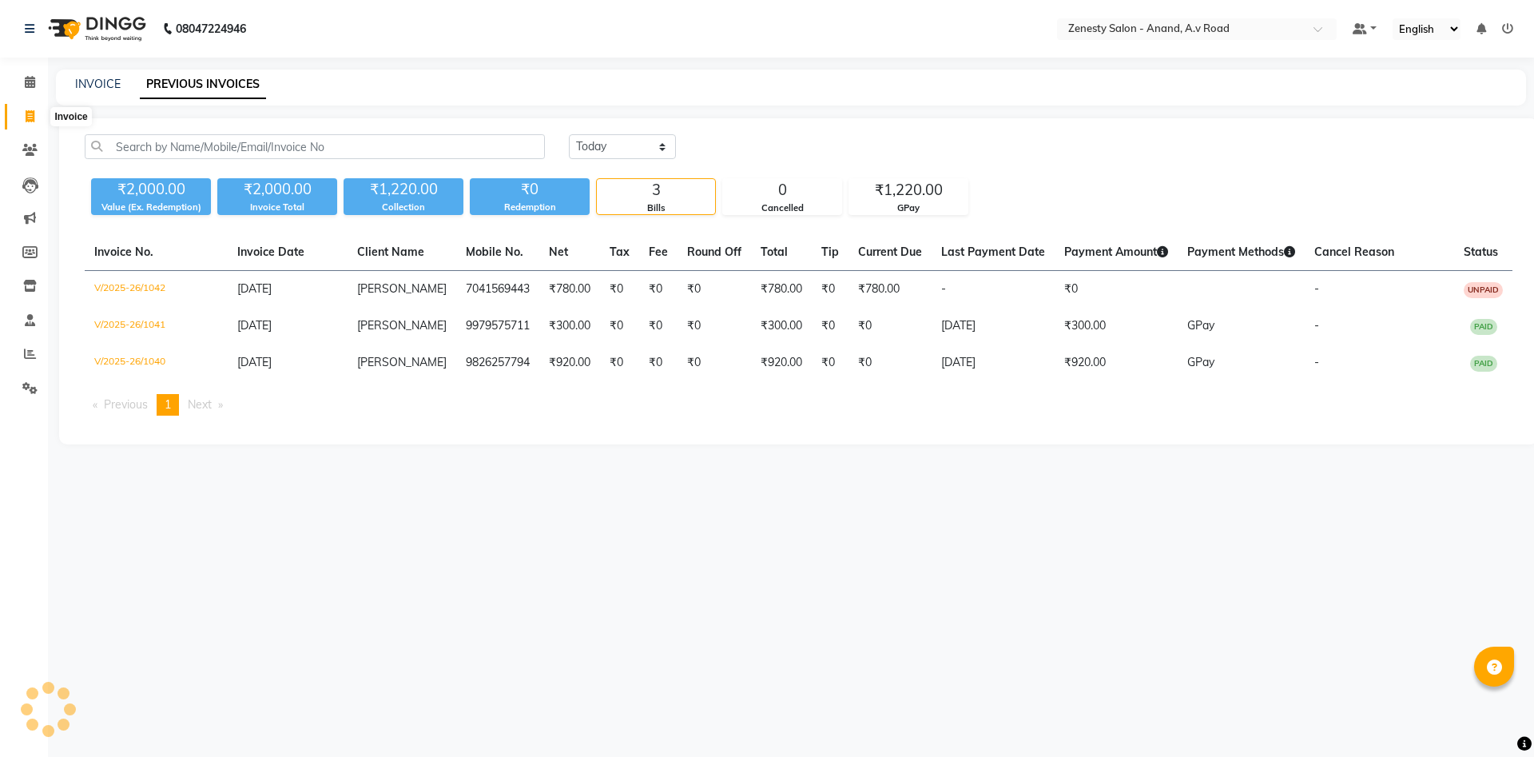
click at [27, 118] on icon at bounding box center [30, 116] width 9 height 12
select select "6693"
select select "service"
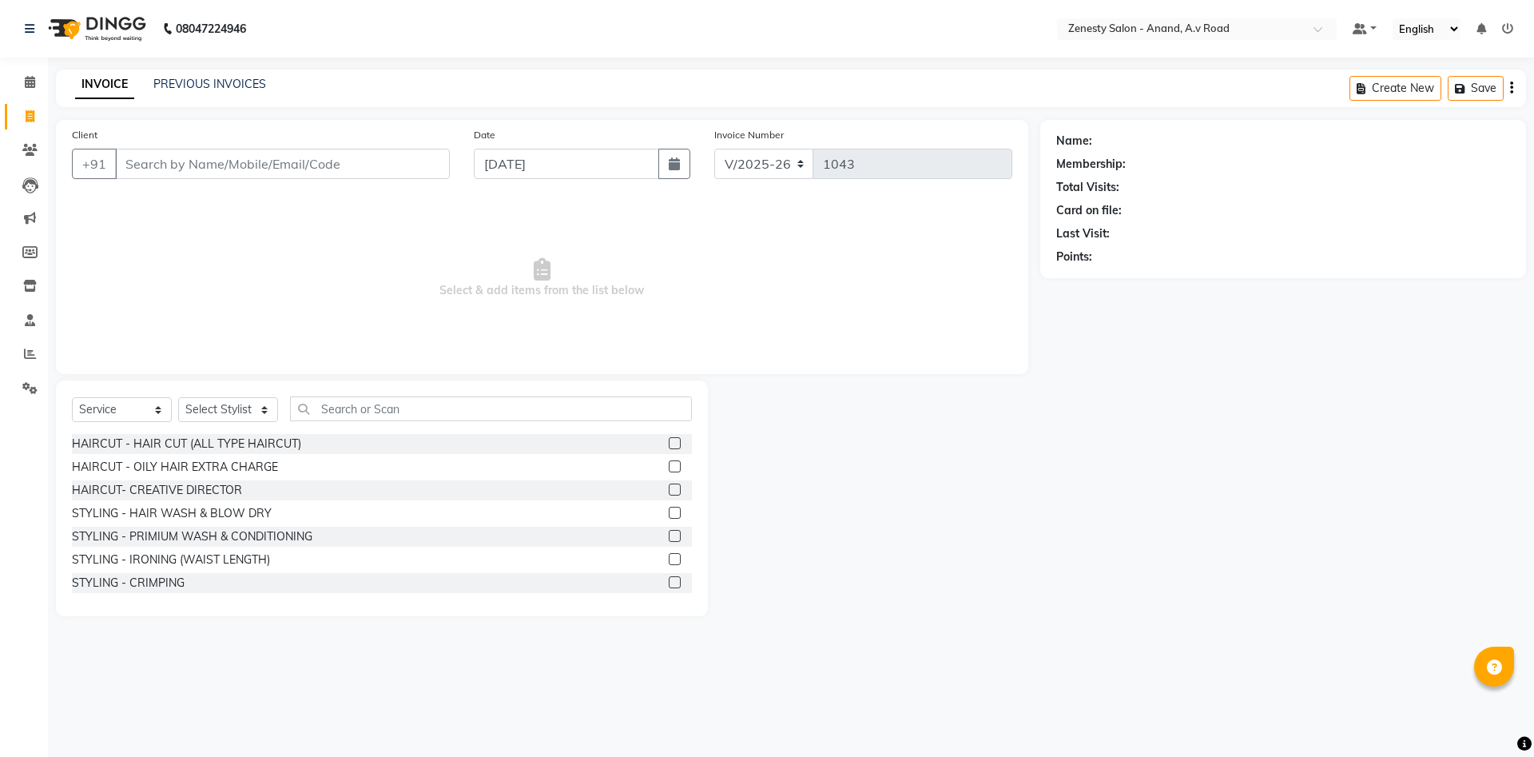
select select "52207"
click at [205, 78] on link "PREVIOUS INVOICES" at bounding box center [209, 84] width 113 height 14
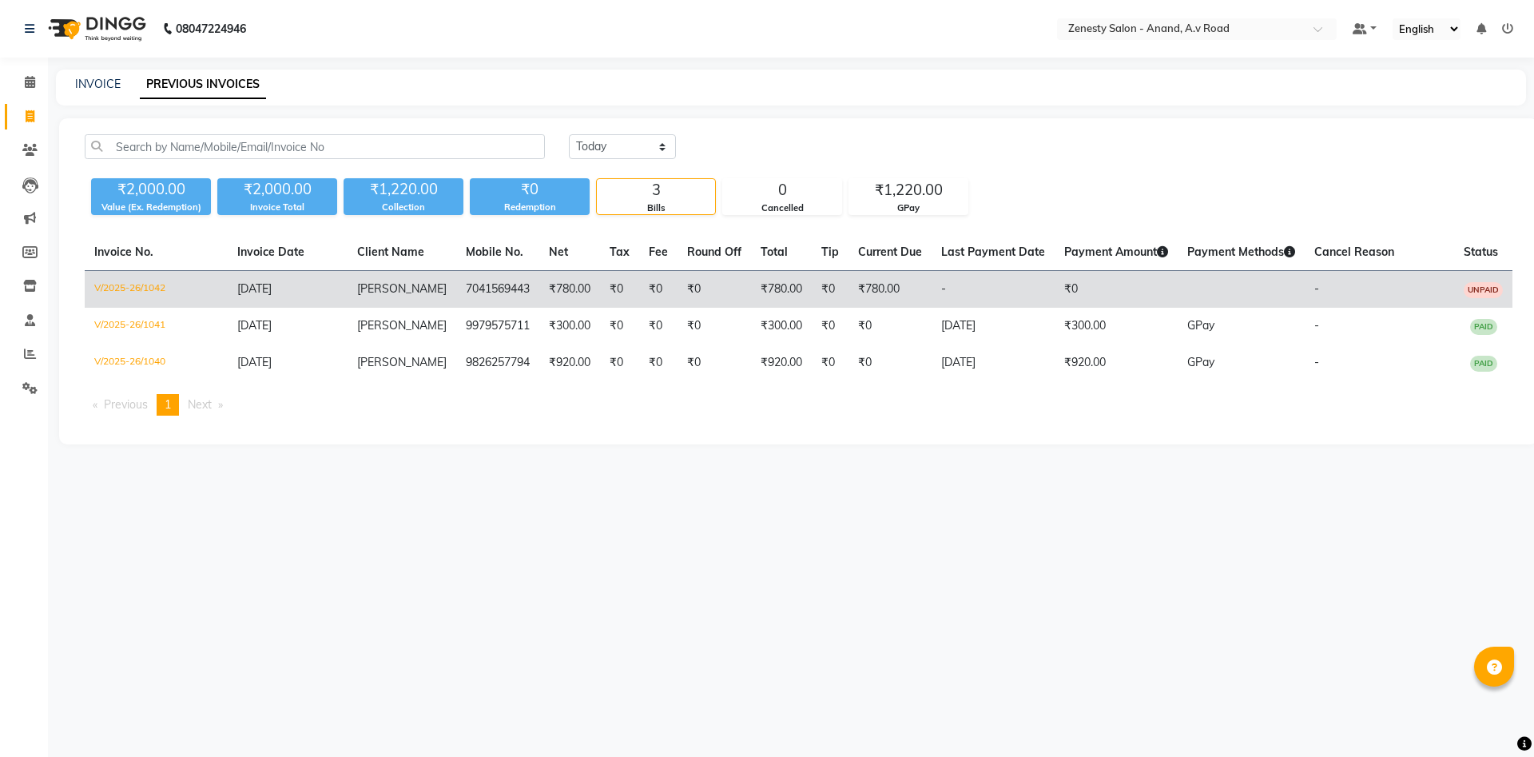
click at [153, 285] on td "V/2025-26/1042" at bounding box center [156, 290] width 143 height 38
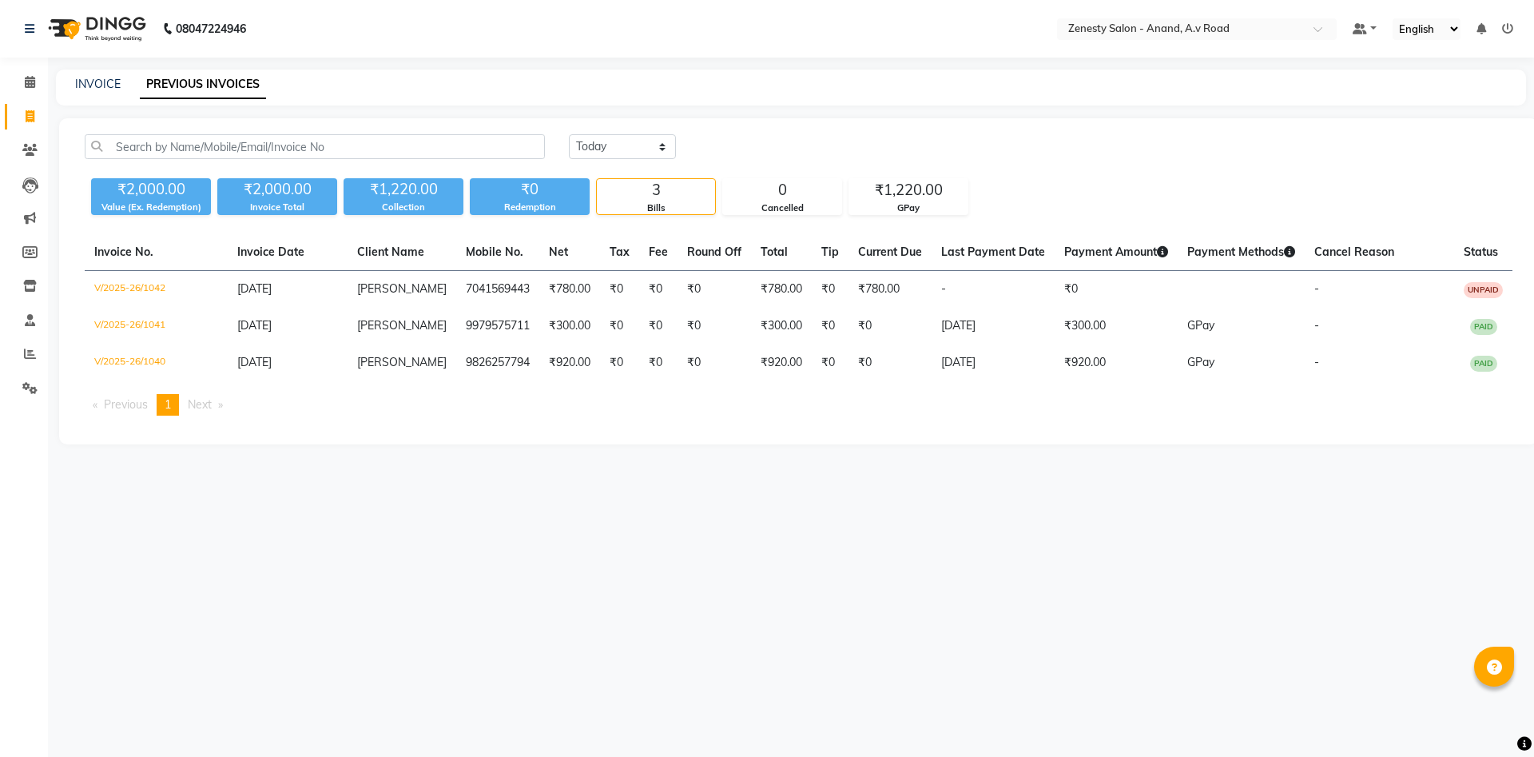
click at [97, 74] on div "INVOICE PREVIOUS INVOICES" at bounding box center [791, 87] width 1470 height 36
click at [114, 90] on link "INVOICE" at bounding box center [98, 84] width 46 height 14
select select "6693"
select select "service"
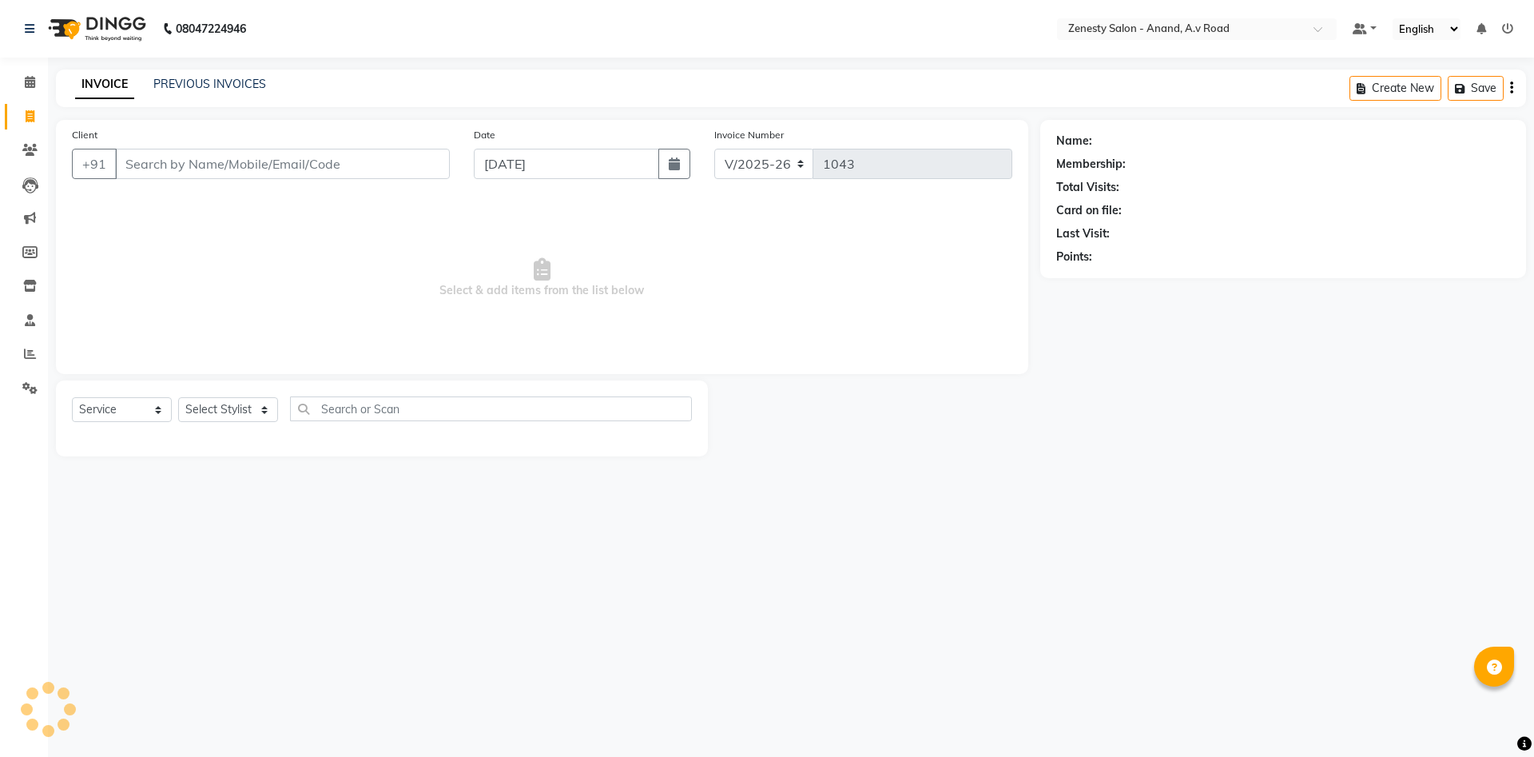
select select "52207"
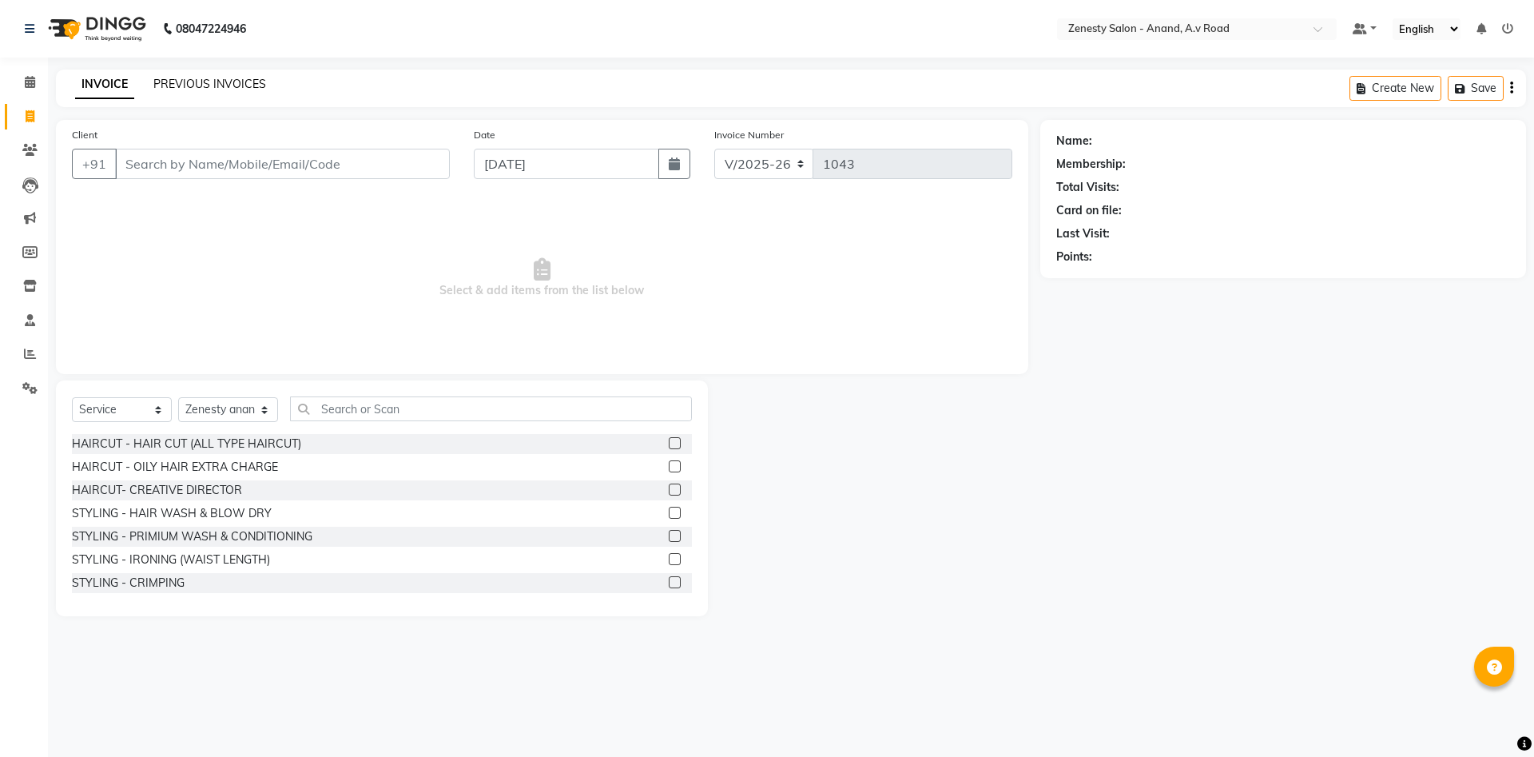
click at [211, 79] on link "PREVIOUS INVOICES" at bounding box center [209, 84] width 113 height 14
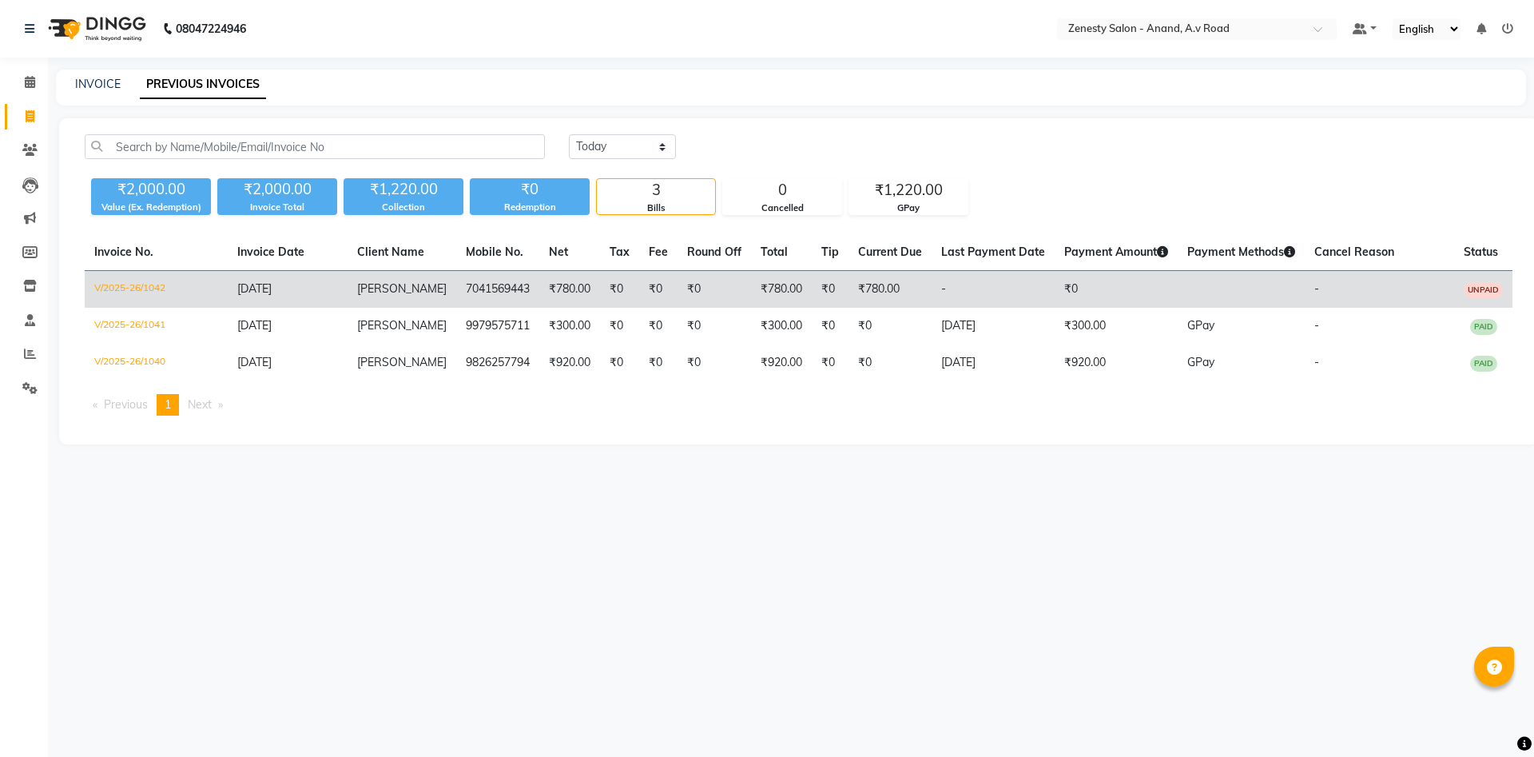
click at [905, 296] on td "₹780.00" at bounding box center [889, 290] width 83 height 38
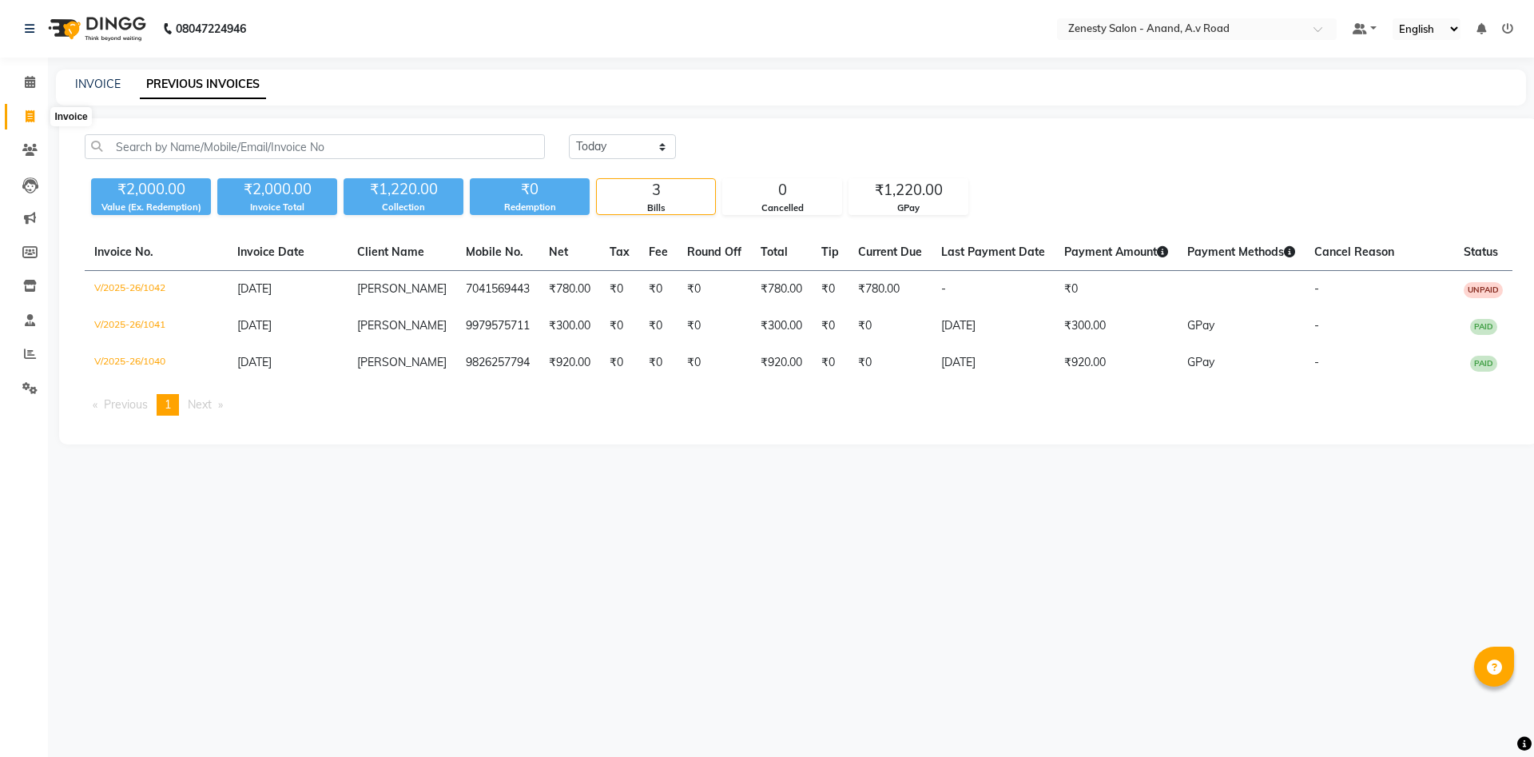
click at [31, 113] on icon at bounding box center [30, 116] width 9 height 12
select select "6693"
select select "service"
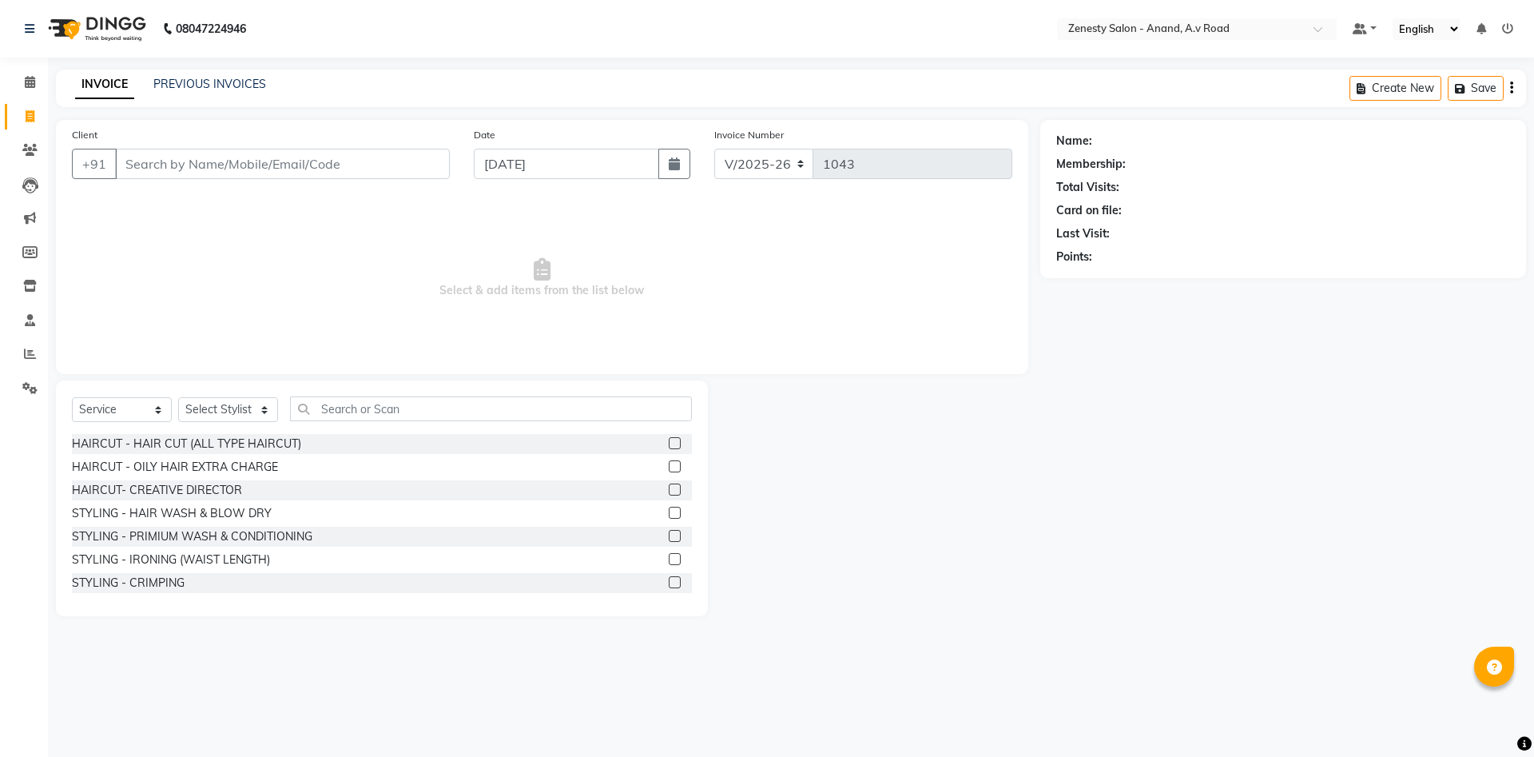
select select "52207"
click at [1134, 639] on div "08047224946 Select Location × Zenesty Salon - Anand, A.v Road Default Panel My …" at bounding box center [767, 378] width 1534 height 757
click at [222, 89] on link "PREVIOUS INVOICES" at bounding box center [209, 84] width 113 height 14
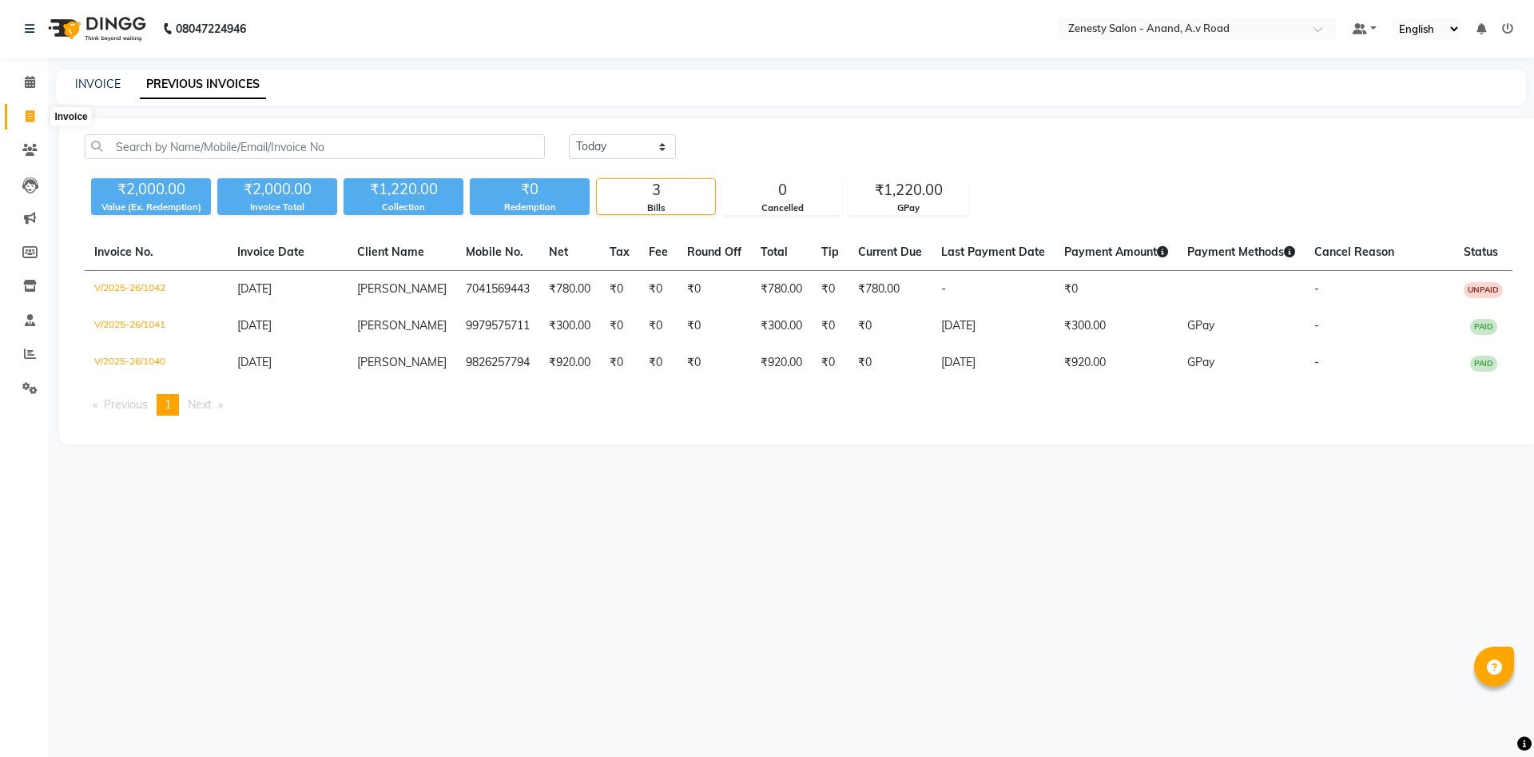
click at [33, 119] on icon at bounding box center [30, 116] width 9 height 12
select select "6693"
select select "service"
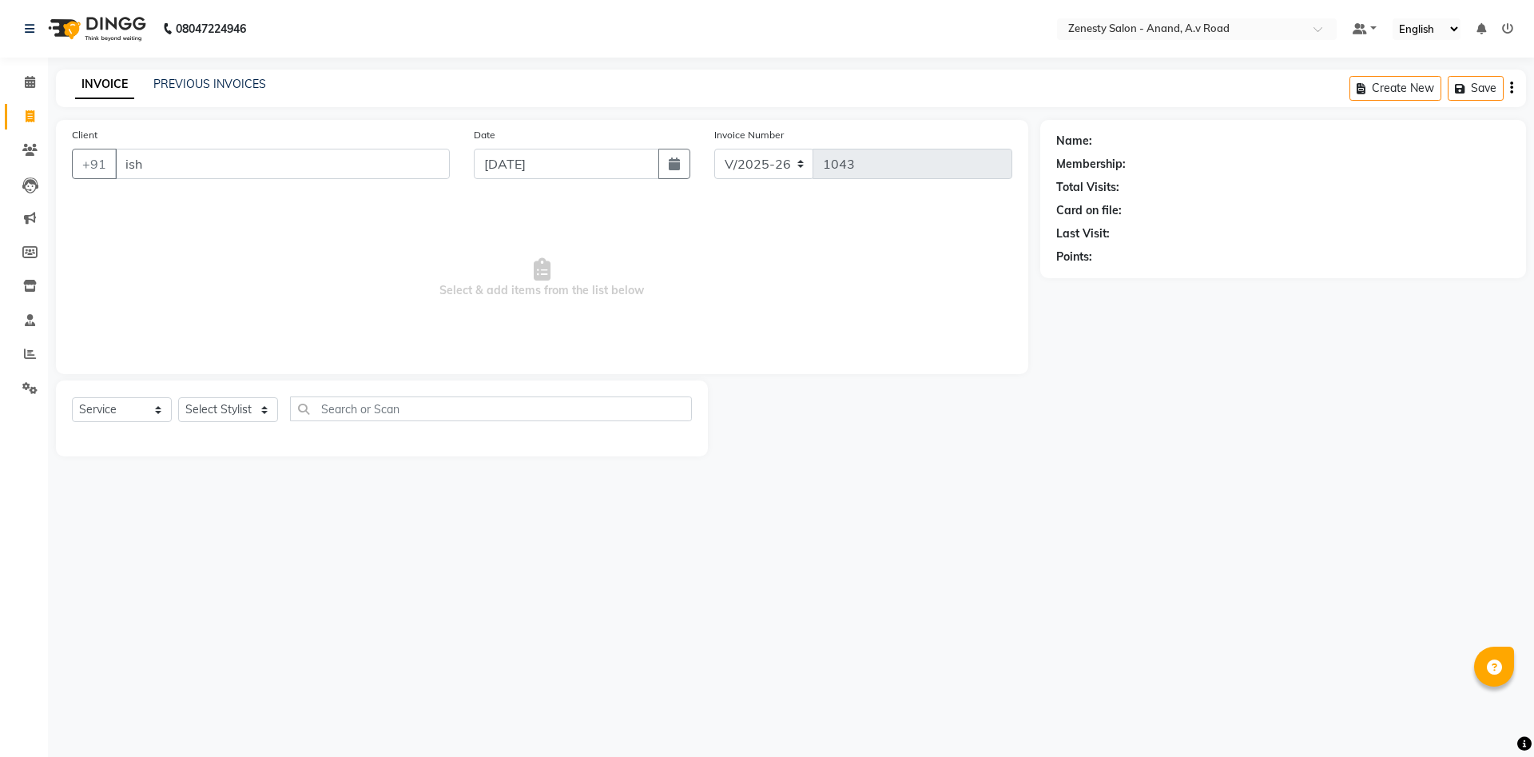
type input "ishi"
select select "52207"
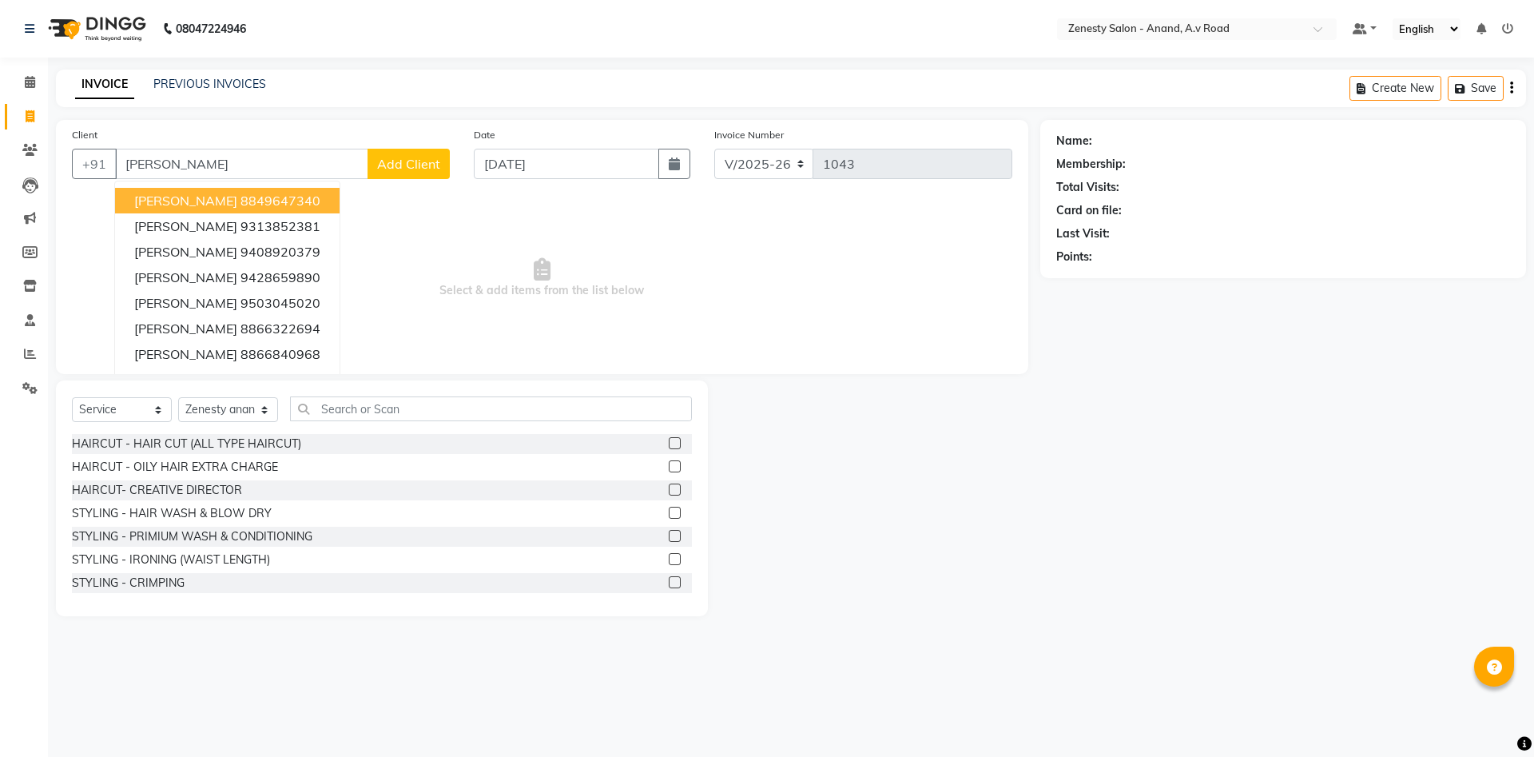
click at [242, 165] on input "ishita" at bounding box center [241, 164] width 253 height 30
type input "i"
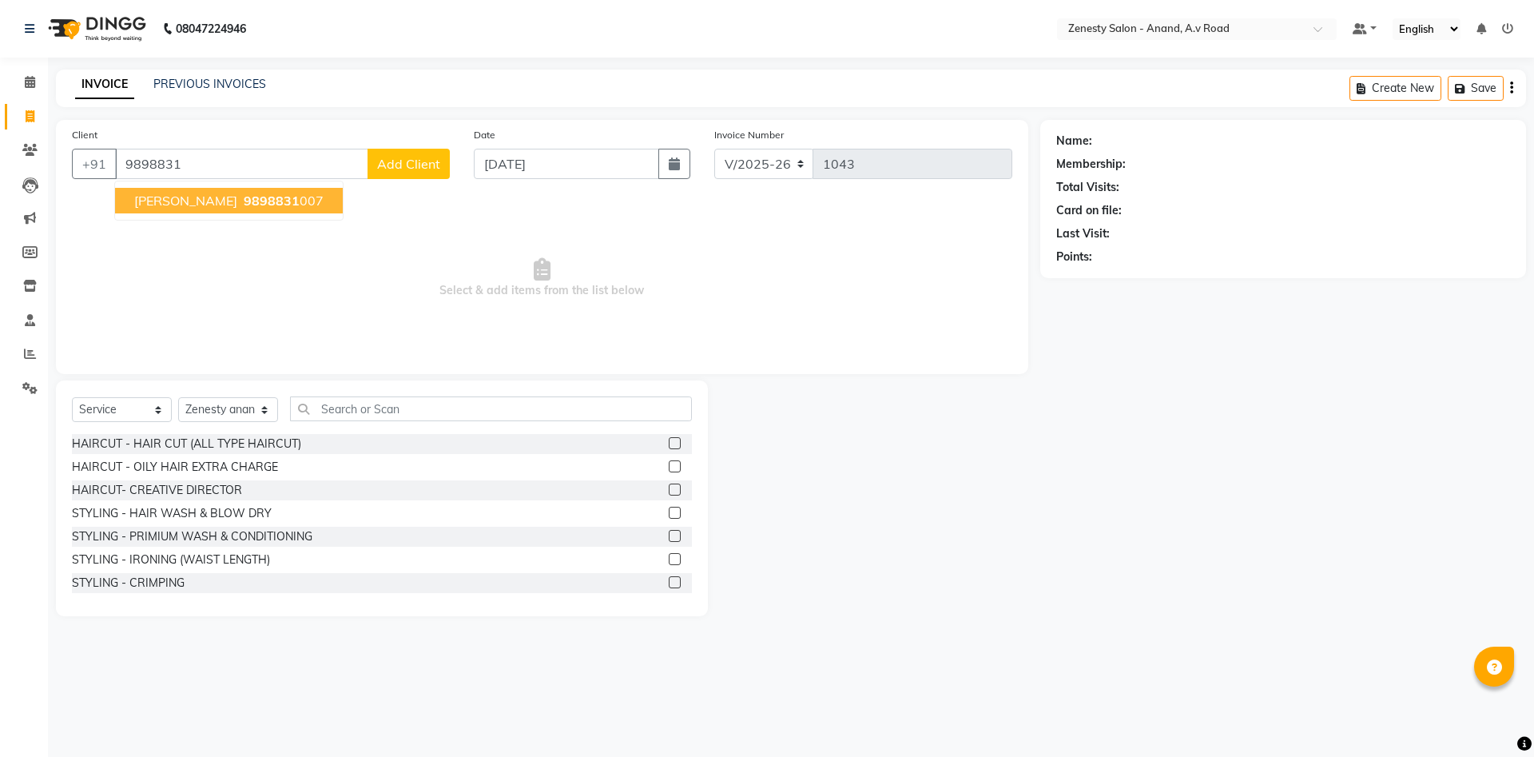
click at [244, 204] on span "9898831" at bounding box center [272, 201] width 56 height 16
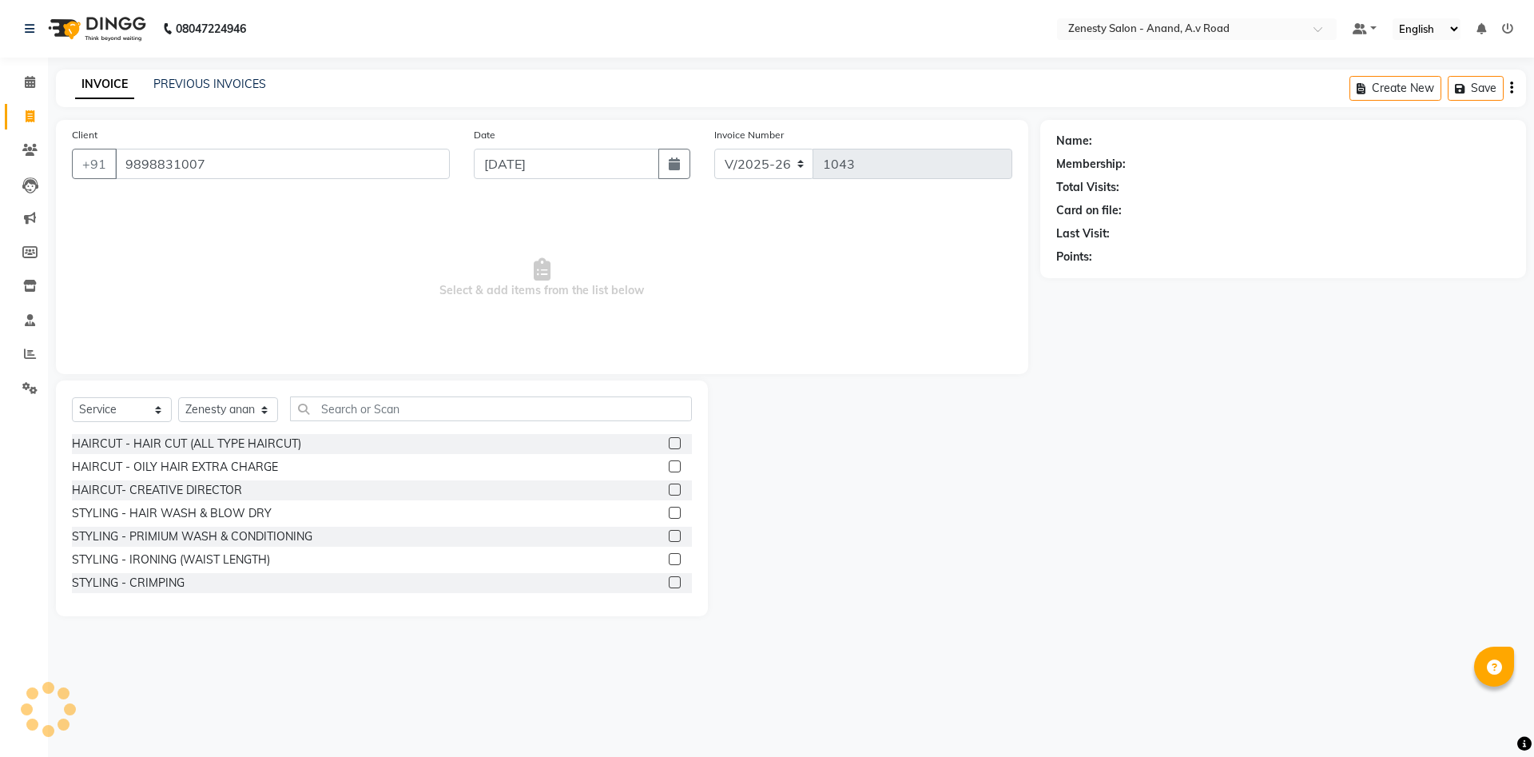
type input "9898831007"
select select "1: Object"
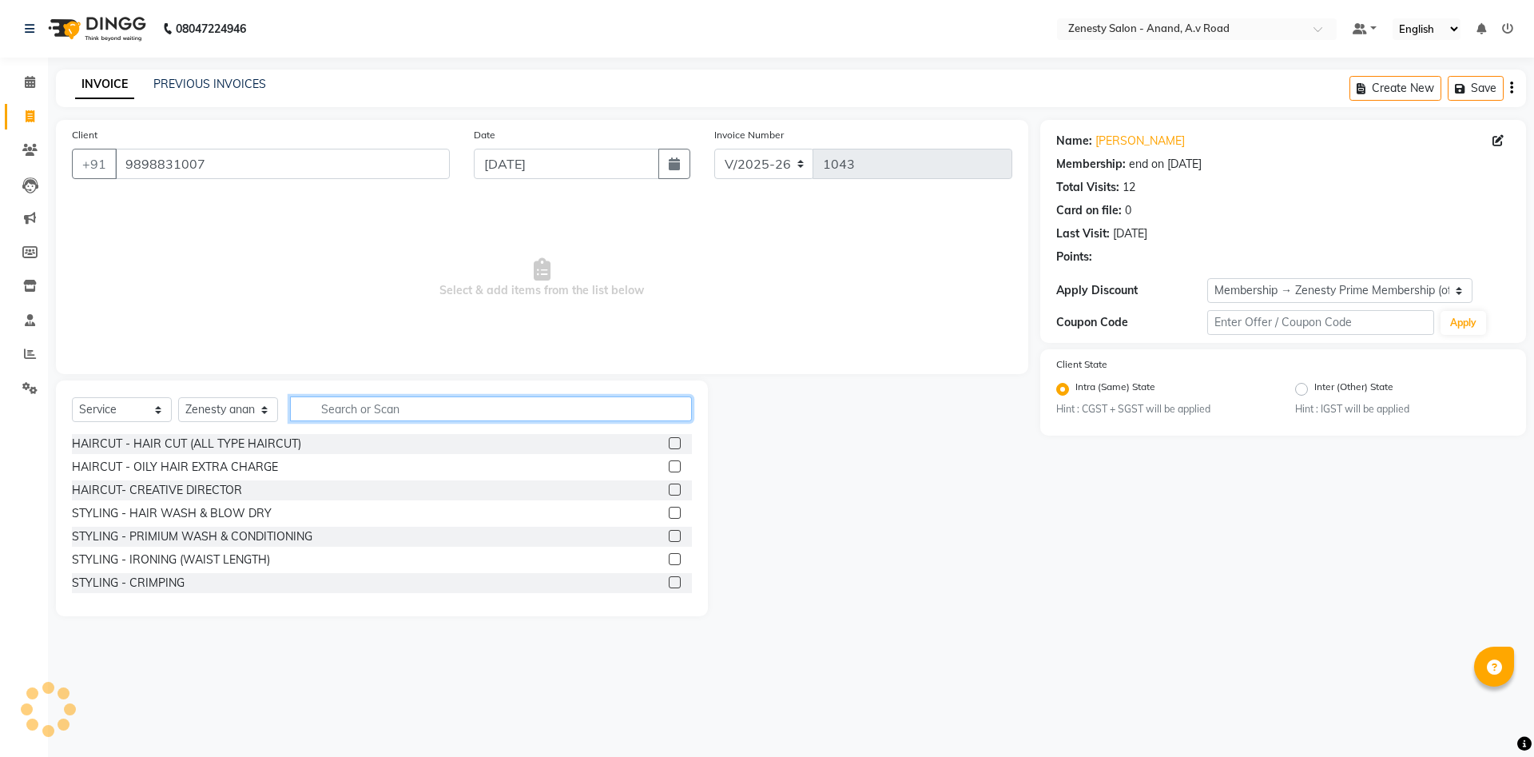
click at [394, 411] on input "text" at bounding box center [491, 408] width 402 height 25
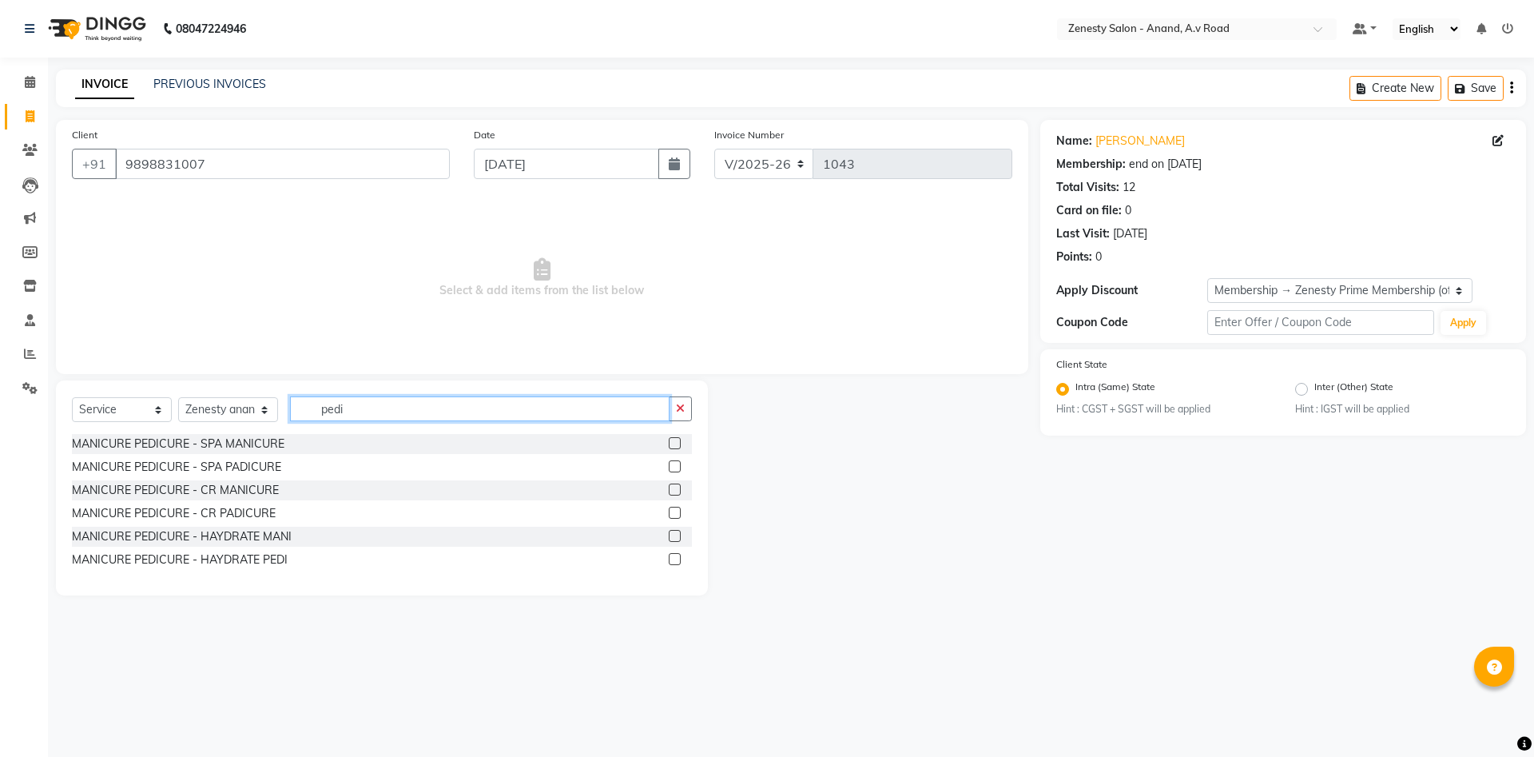
type input "pedi"
click at [673, 466] on label at bounding box center [675, 466] width 12 height 12
click at [673, 466] on input "checkbox" at bounding box center [674, 467] width 10 height 10
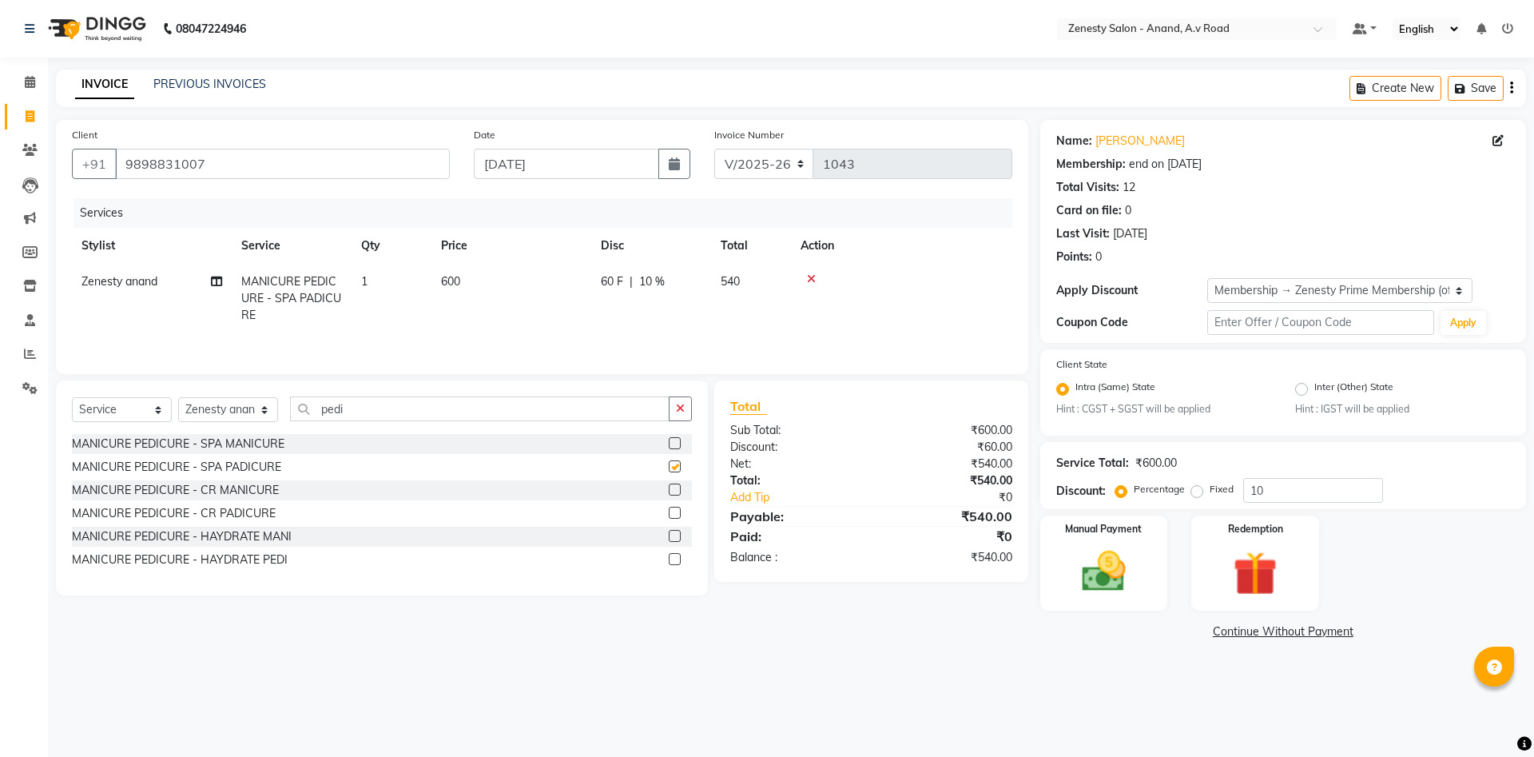
checkbox input "false"
click at [967, 600] on div "Client +91 9898831007 Date 04-09-2025 Invoice Number V/2025 V/2025-26 1043 Serv…" at bounding box center [542, 381] width 996 height 523
click at [1103, 578] on img at bounding box center [1103, 572] width 74 height 53
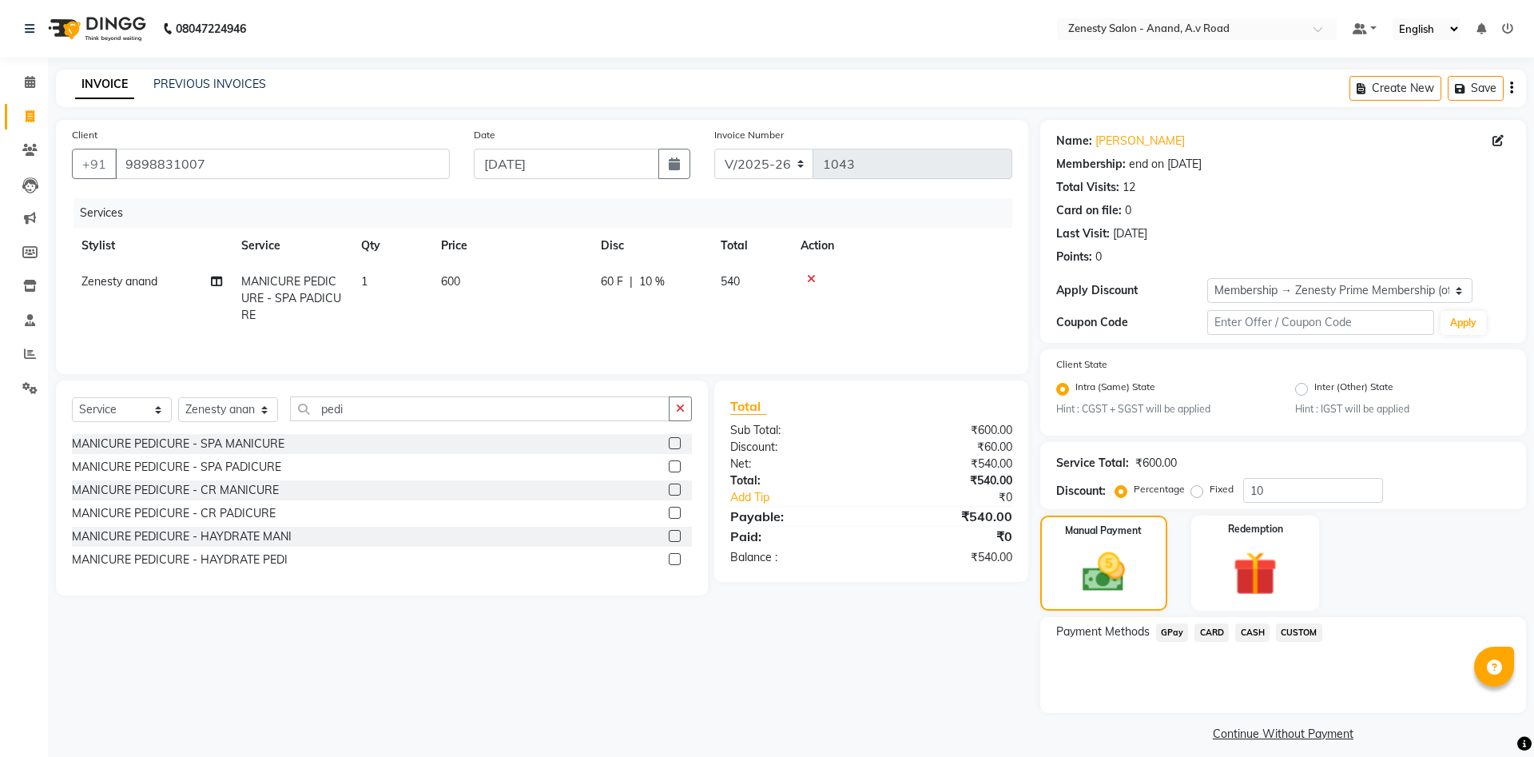
click at [1174, 629] on span "GPay" at bounding box center [1172, 632] width 33 height 18
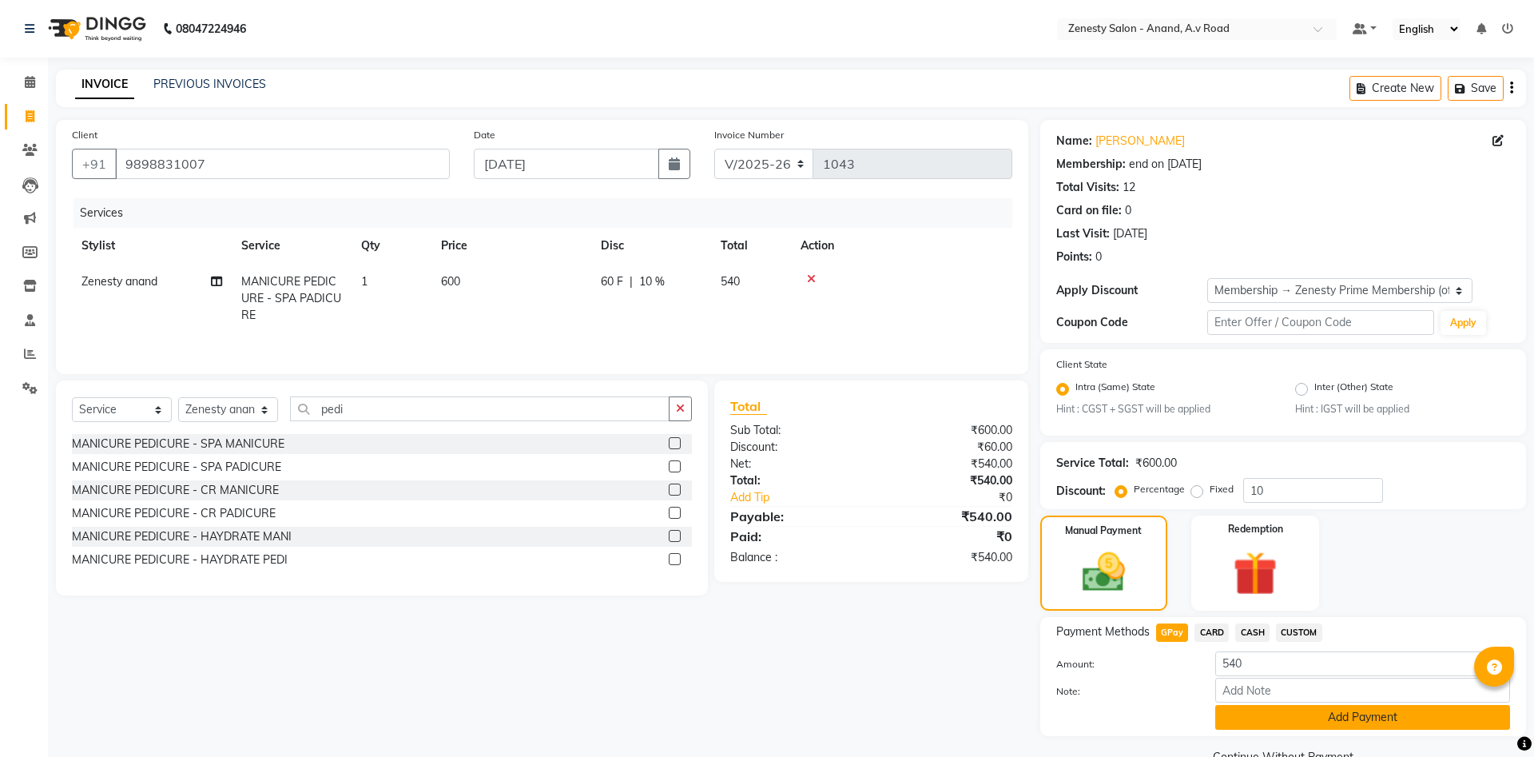
click at [1351, 713] on button "Add Payment" at bounding box center [1362, 717] width 295 height 25
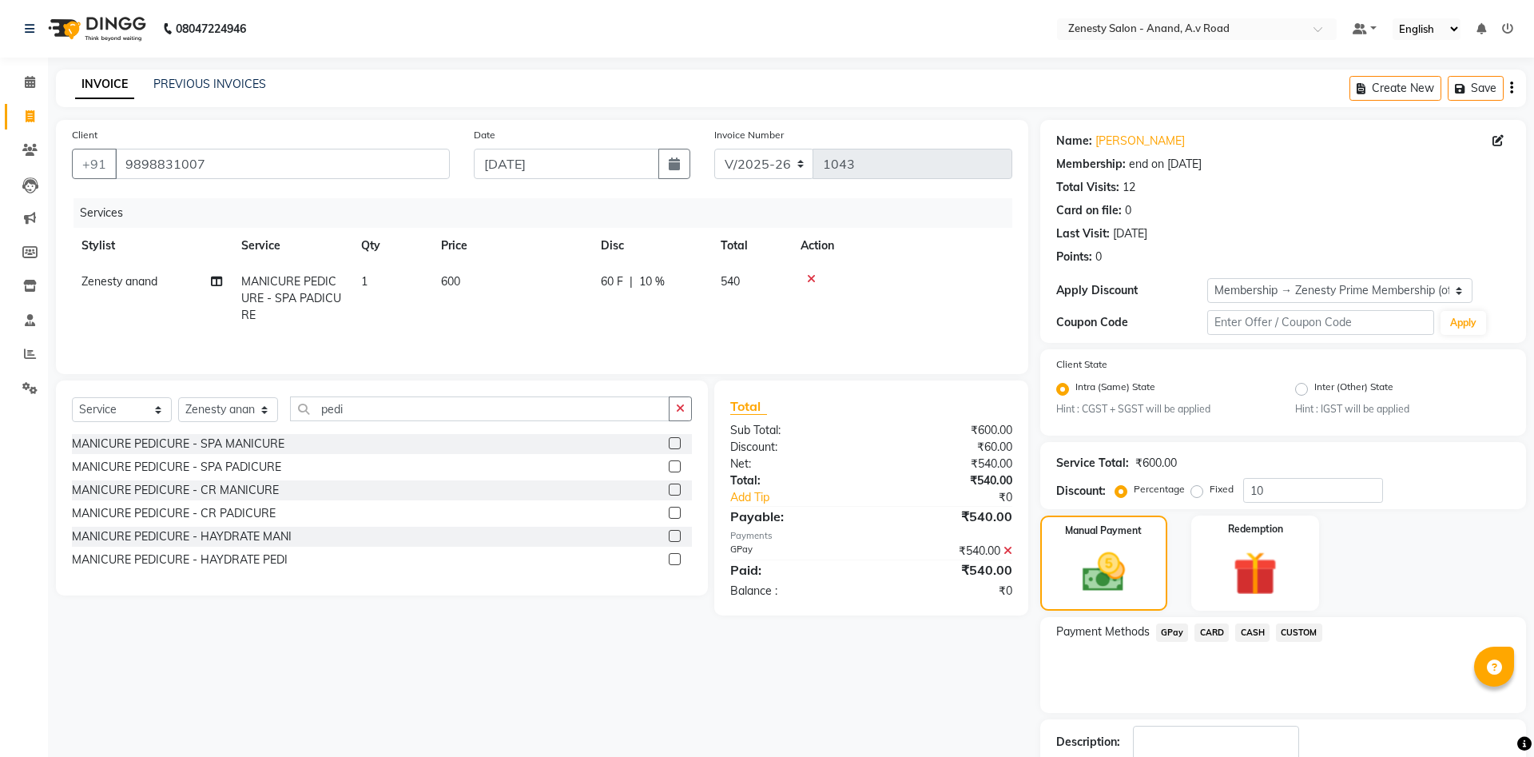
scroll to position [103, 0]
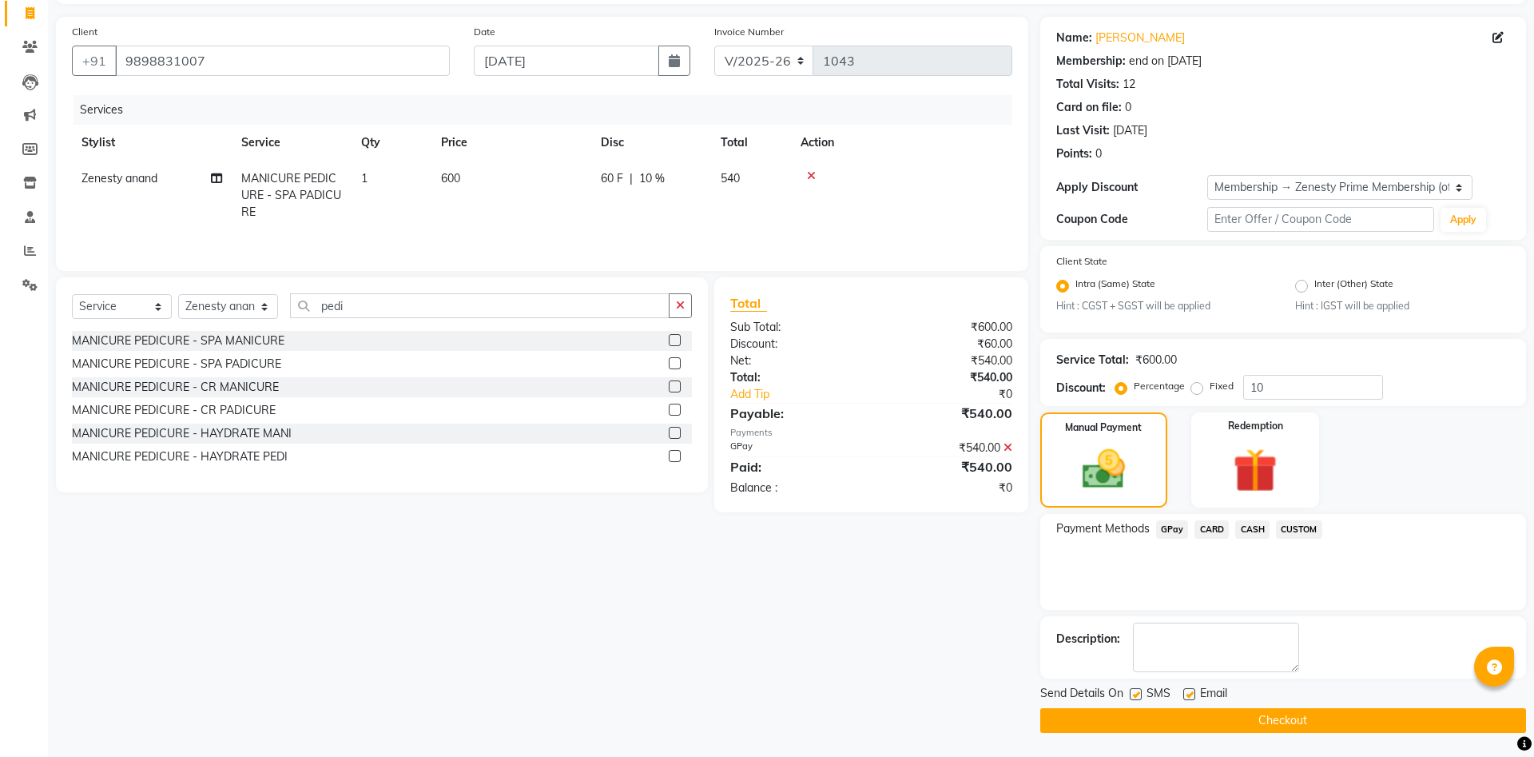
click at [1284, 721] on button "Checkout" at bounding box center [1283, 720] width 486 height 25
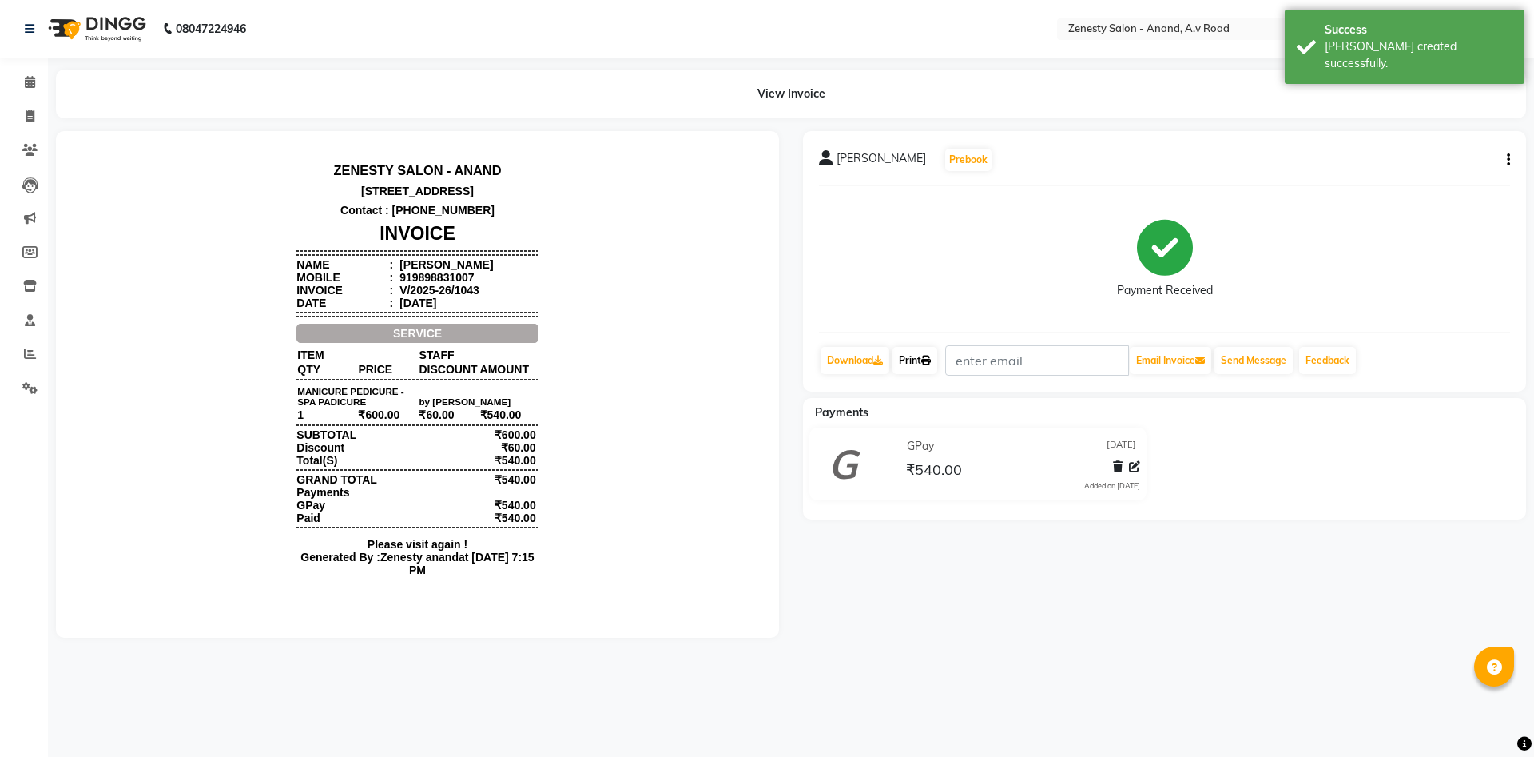
click at [921, 356] on link "Print" at bounding box center [914, 360] width 45 height 27
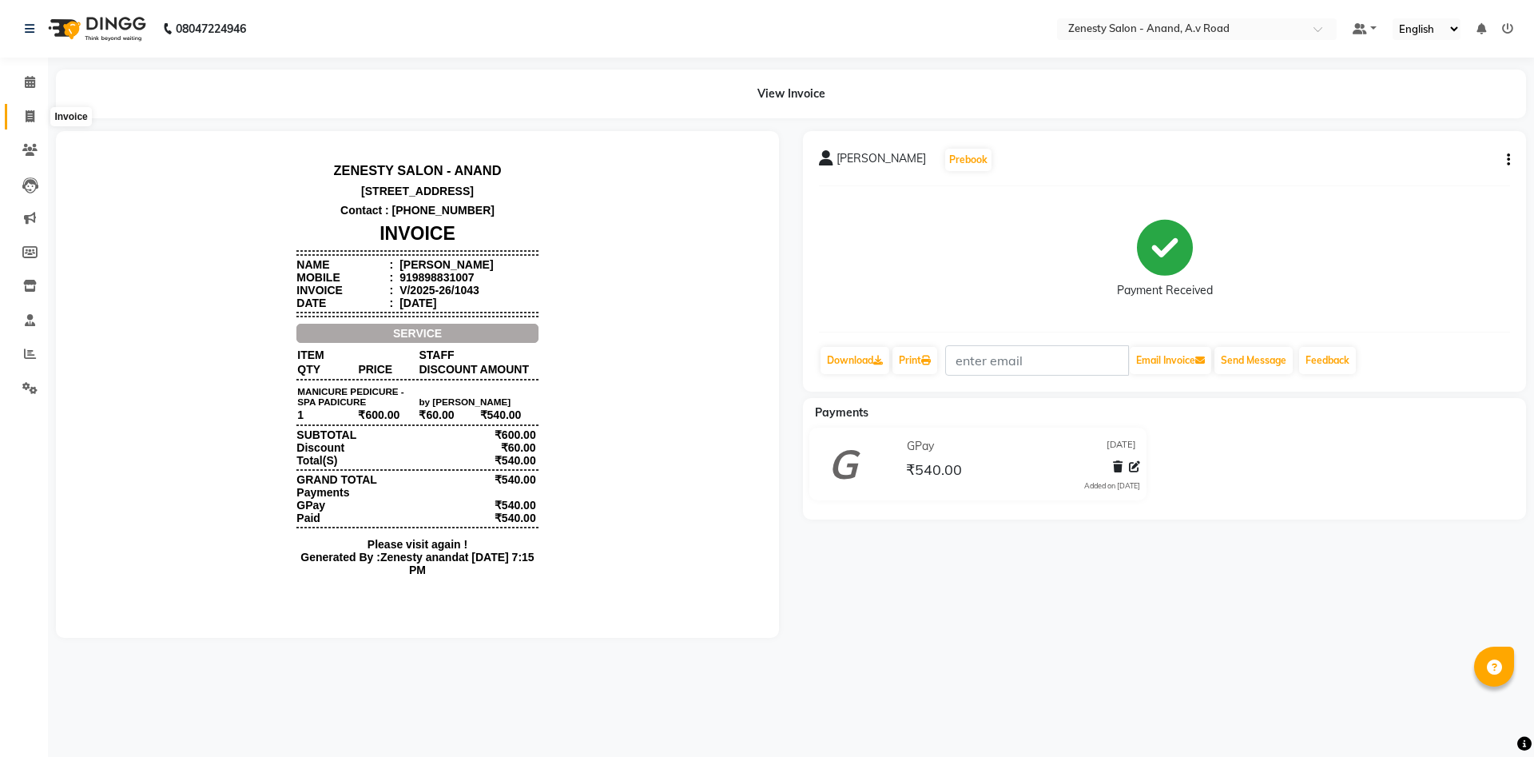
click at [34, 110] on span at bounding box center [30, 117] width 28 height 18
select select "6693"
select select "service"
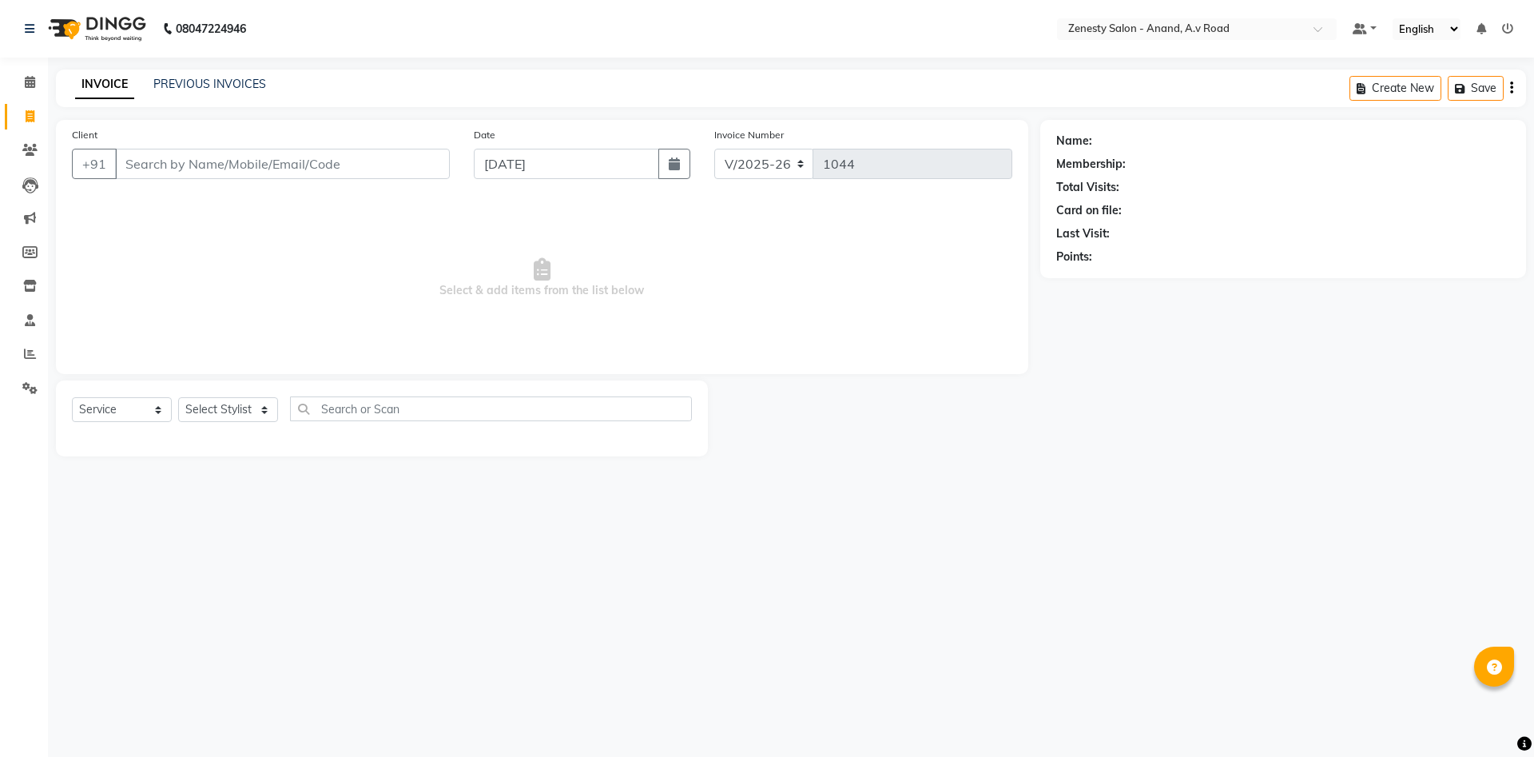
select select "52207"
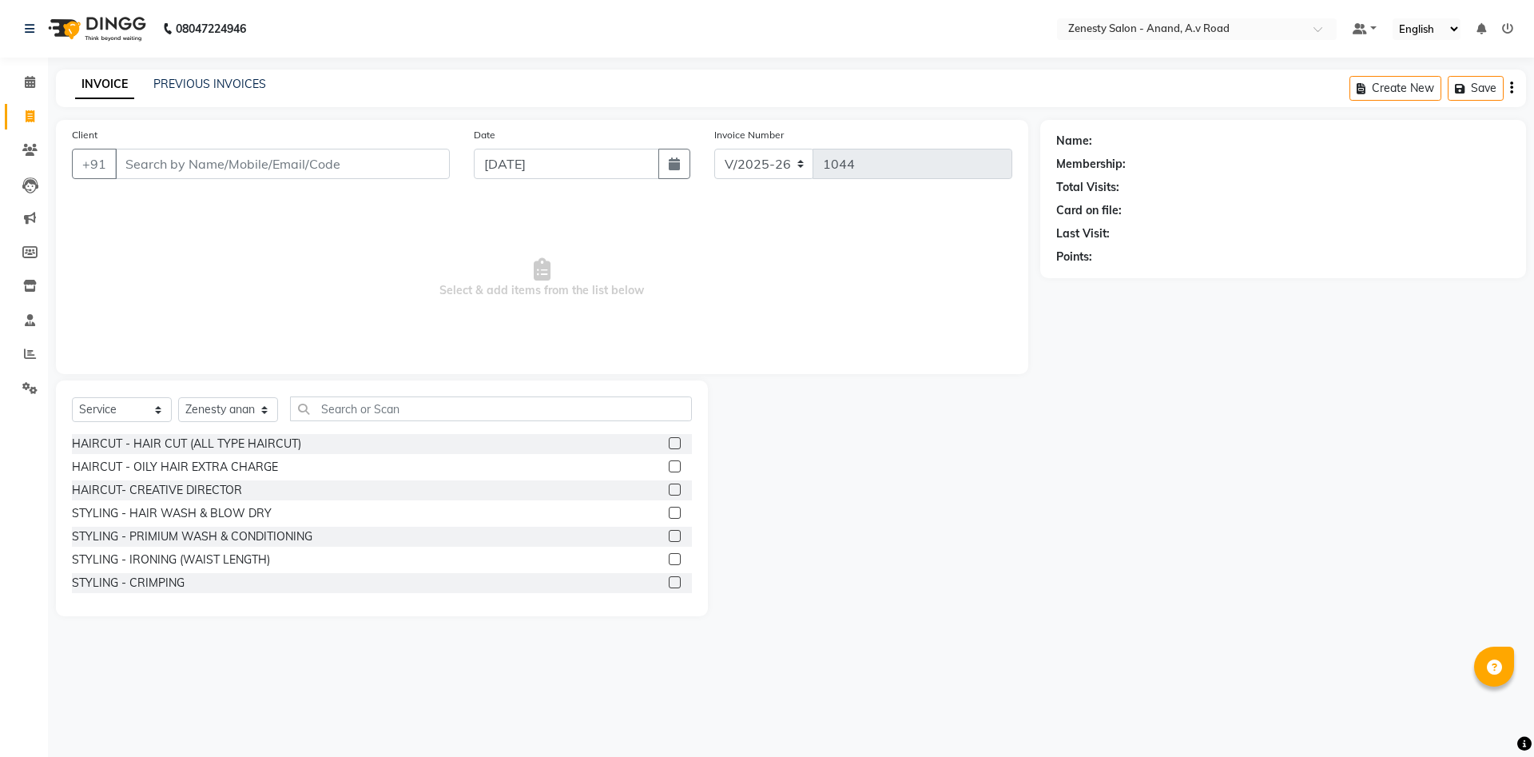
click at [1111, 678] on div "08047224946 Select Location × Zenesty Salon - Anand, A.v Road Default Panel My …" at bounding box center [767, 378] width 1534 height 757
click at [1211, 547] on div "Name: Membership: Total Visits: Card on file: Last Visit: Points:" at bounding box center [1289, 368] width 498 height 496
click at [1098, 664] on div "08047224946 Select Location × Zenesty Salon - Anand, A.v Road Default Panel My …" at bounding box center [767, 378] width 1534 height 757
click at [967, 603] on div at bounding box center [874, 498] width 332 height 236
click at [211, 86] on link "PREVIOUS INVOICES" at bounding box center [209, 84] width 113 height 14
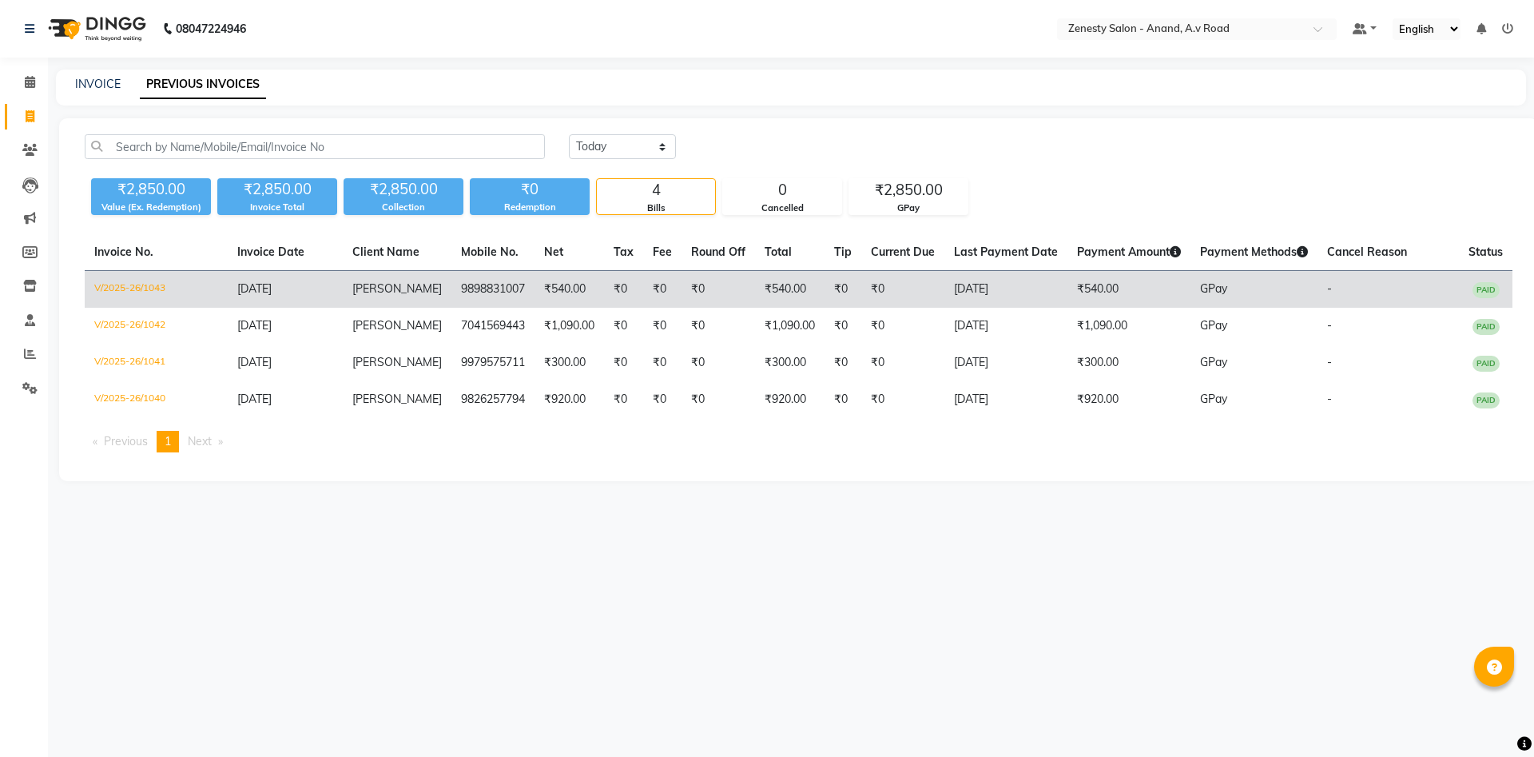
click at [807, 294] on td "₹540.00" at bounding box center [789, 290] width 69 height 38
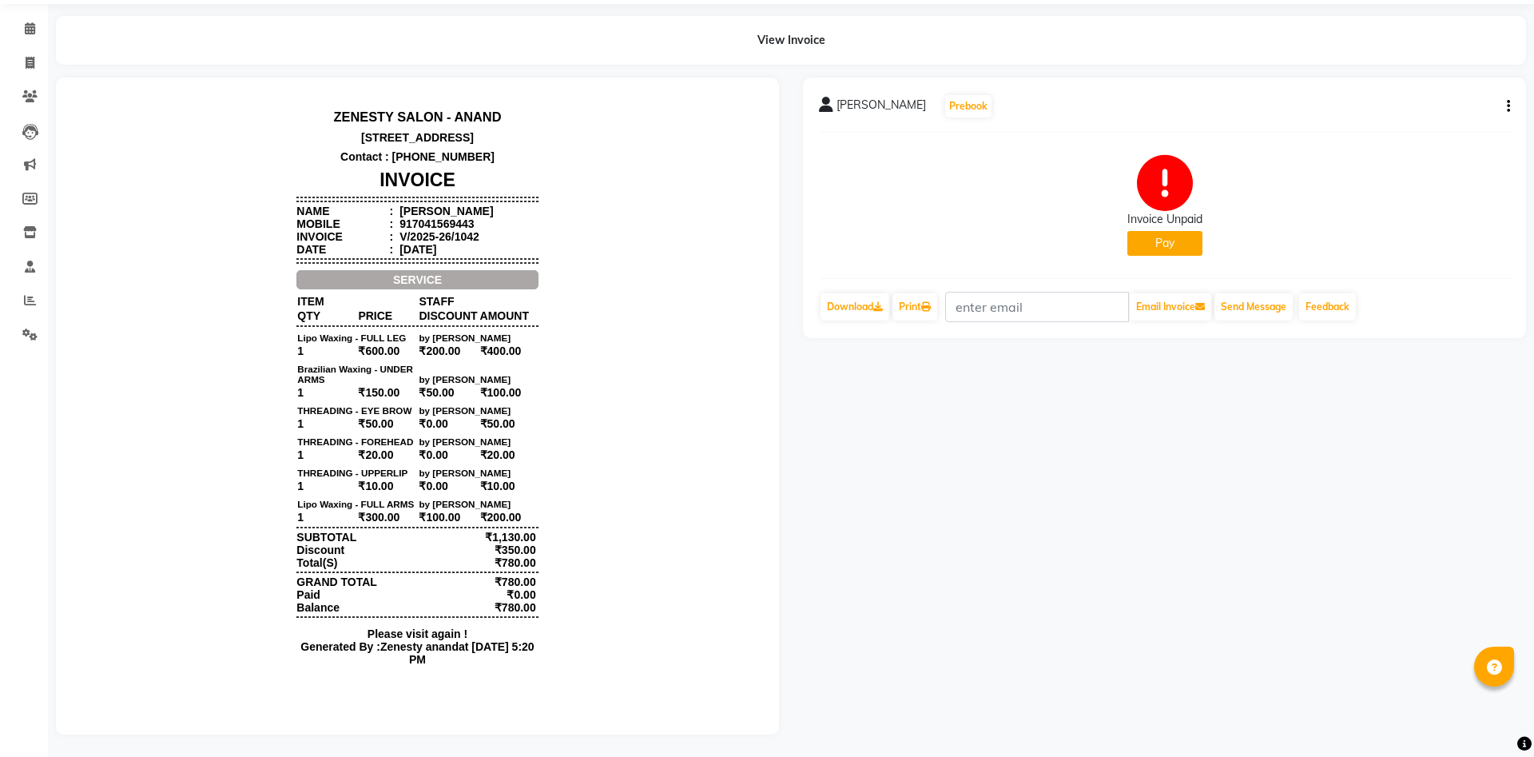
scroll to position [55, 0]
